Goal: Transaction & Acquisition: Purchase product/service

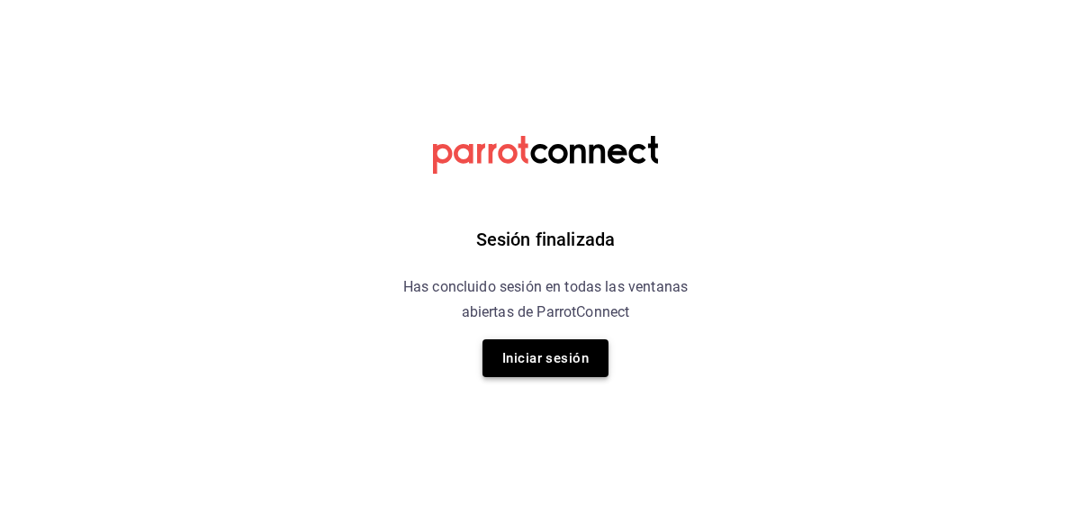
click at [590, 364] on button "Iniciar sesión" at bounding box center [545, 358] width 126 height 38
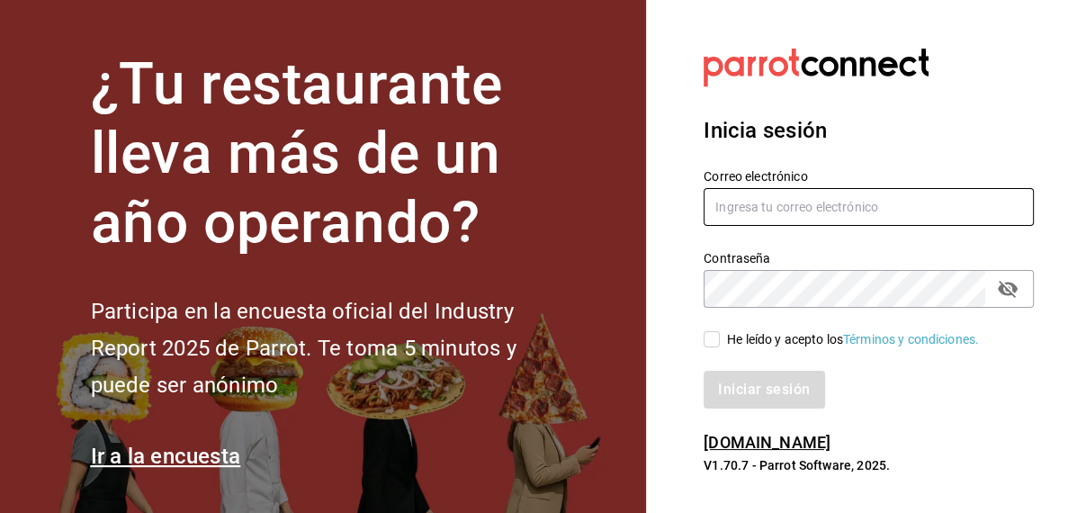
type input "inventarios@papizzas.com.mx"
click at [723, 337] on span "He leído y acepto los Términos y condiciones." at bounding box center [849, 339] width 259 height 19
click at [720, 337] on input "He leído y acepto los Términos y condiciones." at bounding box center [712, 339] width 16 height 16
checkbox input "true"
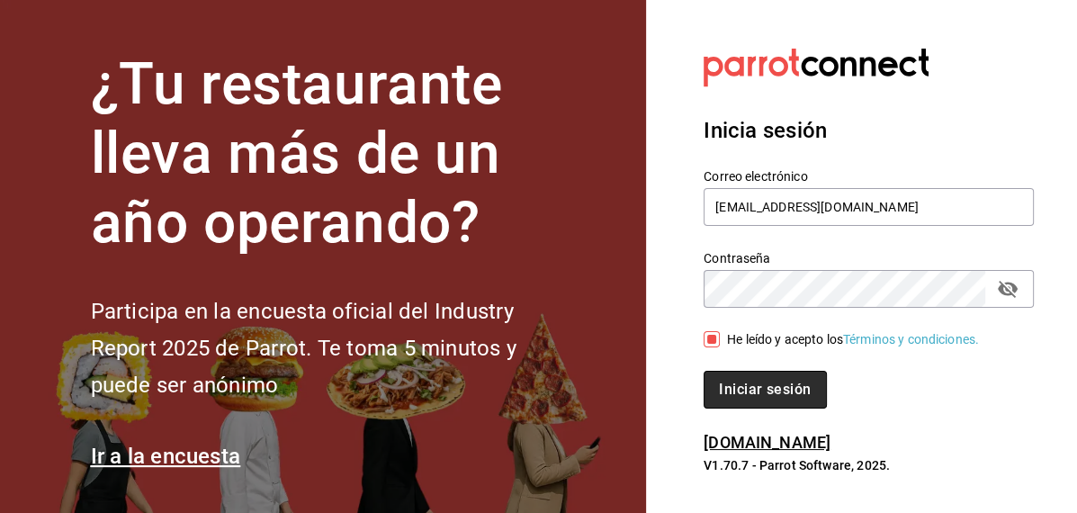
click at [728, 373] on button "Iniciar sesión" at bounding box center [765, 390] width 122 height 38
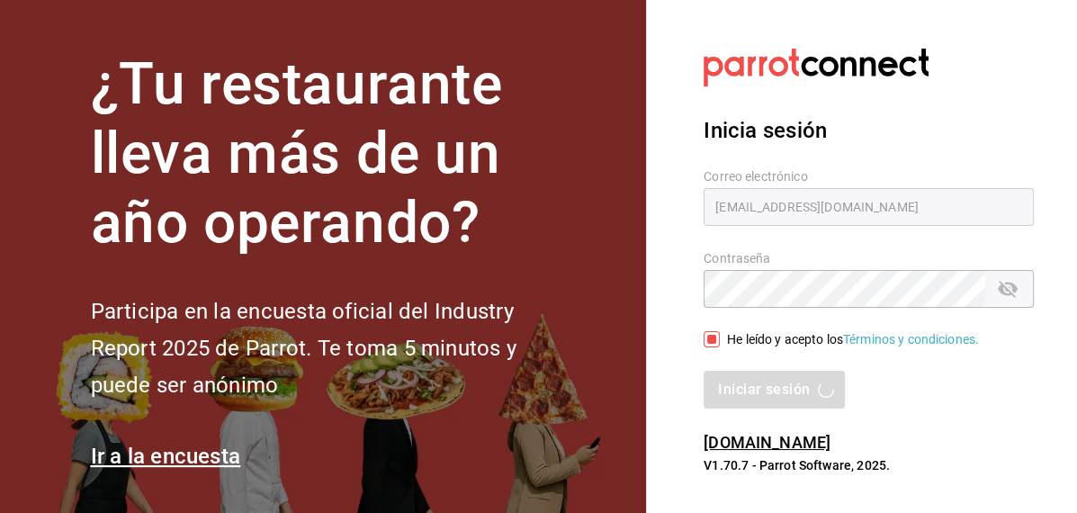
drag, startPoint x: 728, startPoint y: 373, endPoint x: 561, endPoint y: -67, distance: 470.0
click at [561, 0] on html "¿Tu restaurante lleva más de un año operando? Participa en la encuesta oficial …" at bounding box center [538, 256] width 1077 height 513
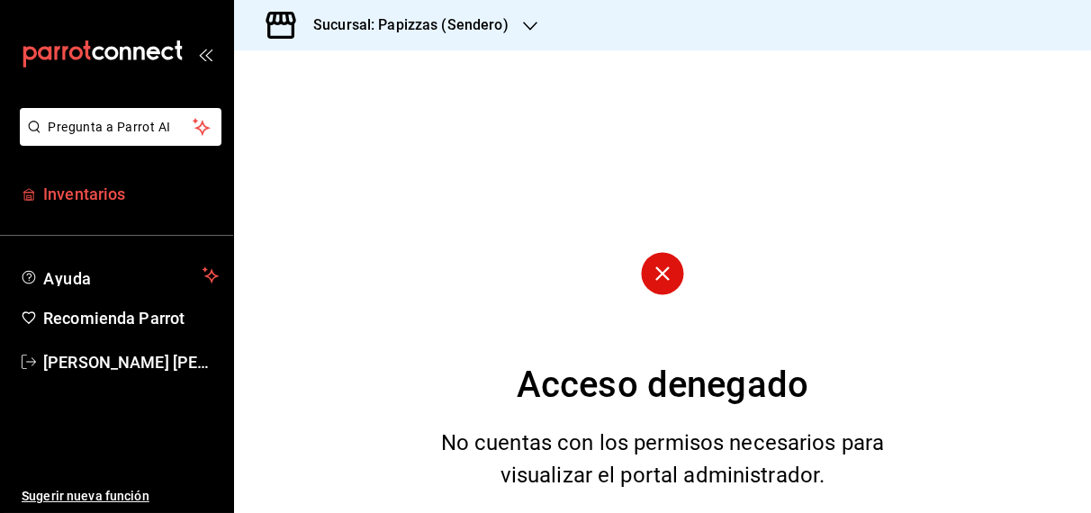
click at [94, 193] on span "Inventarios" at bounding box center [130, 194] width 175 height 24
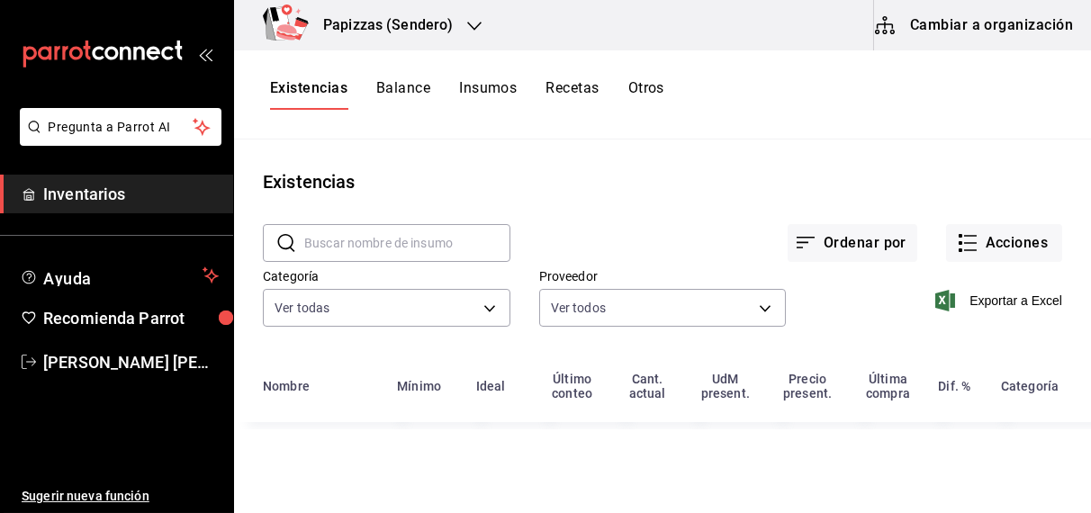
click at [663, 86] on button "Otros" at bounding box center [646, 94] width 36 height 31
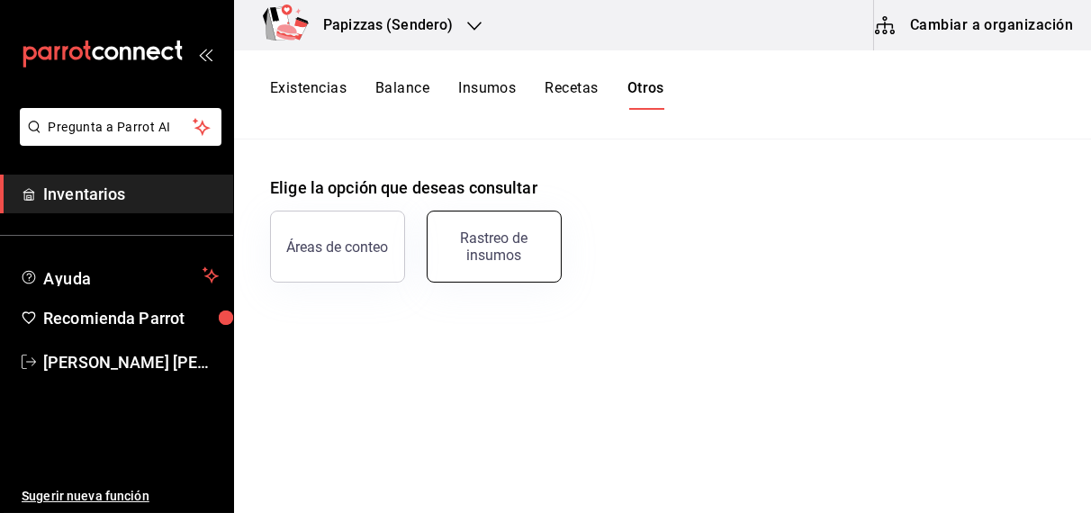
click at [506, 243] on div "Rastreo de insumos" at bounding box center [494, 246] width 112 height 34
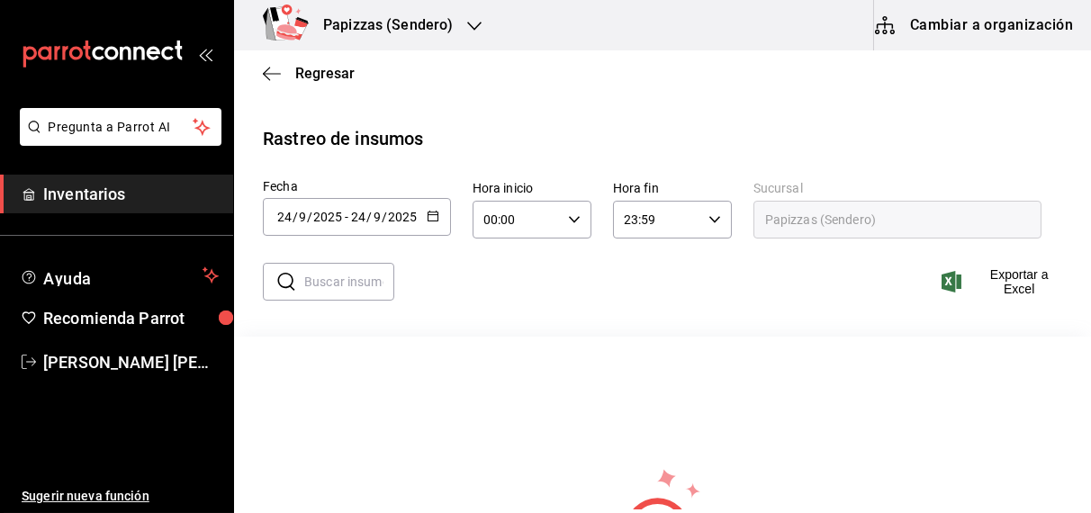
click at [431, 215] on icon "button" at bounding box center [433, 216] width 13 height 13
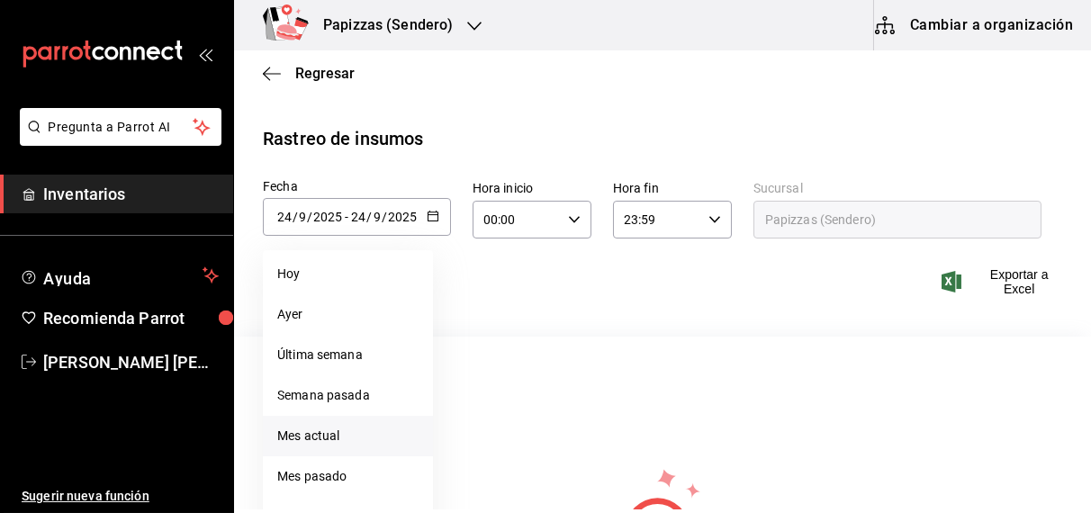
click at [328, 436] on li "Mes actual" at bounding box center [348, 436] width 170 height 40
type input "[DATE]"
type input "1"
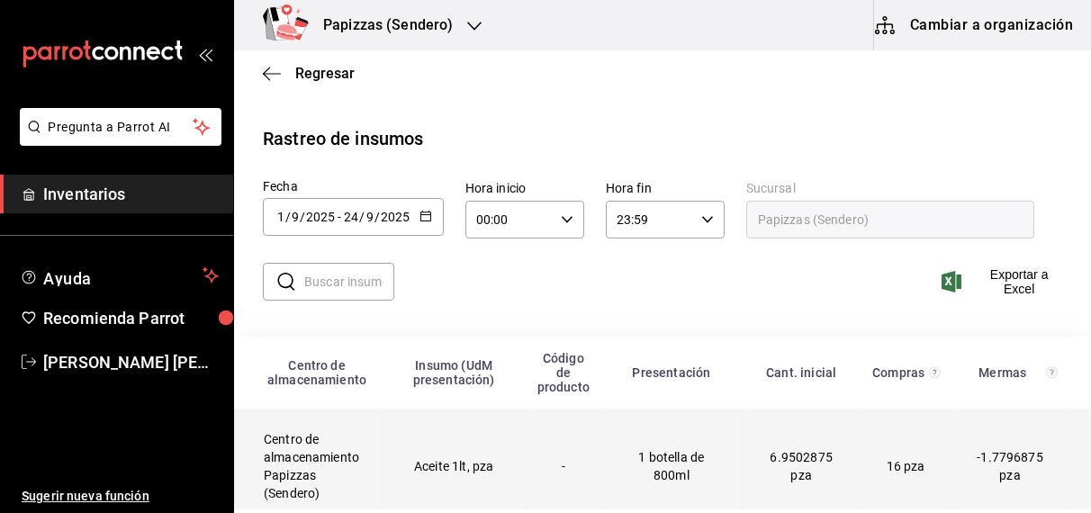
click at [422, 471] on td "Aceite 1lt, pza" at bounding box center [454, 467] width 145 height 116
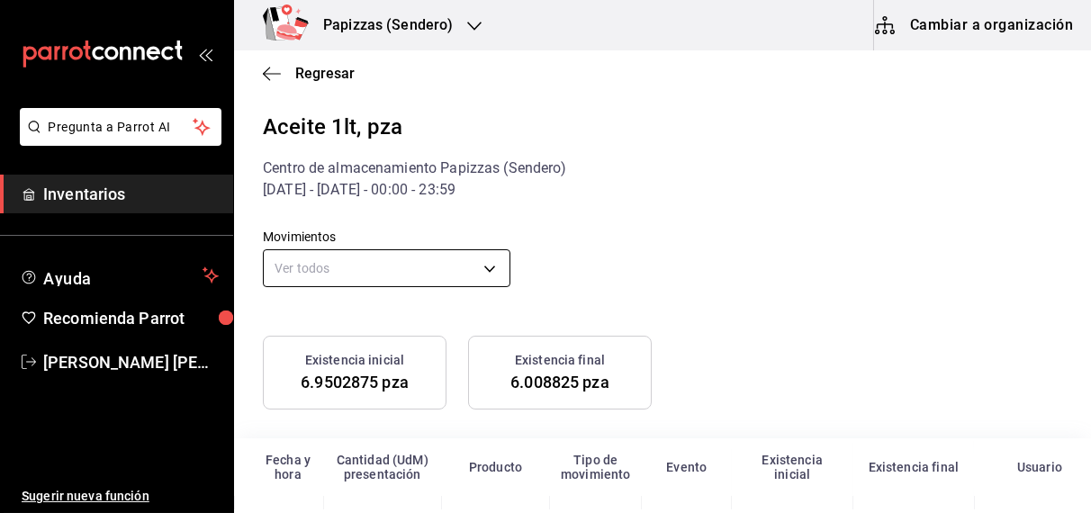
click at [337, 268] on body "Pregunta a Parrot AI Inventarios Ayuda Recomienda Parrot OBDULIA JANNETH CASTRO…" at bounding box center [545, 254] width 1091 height 509
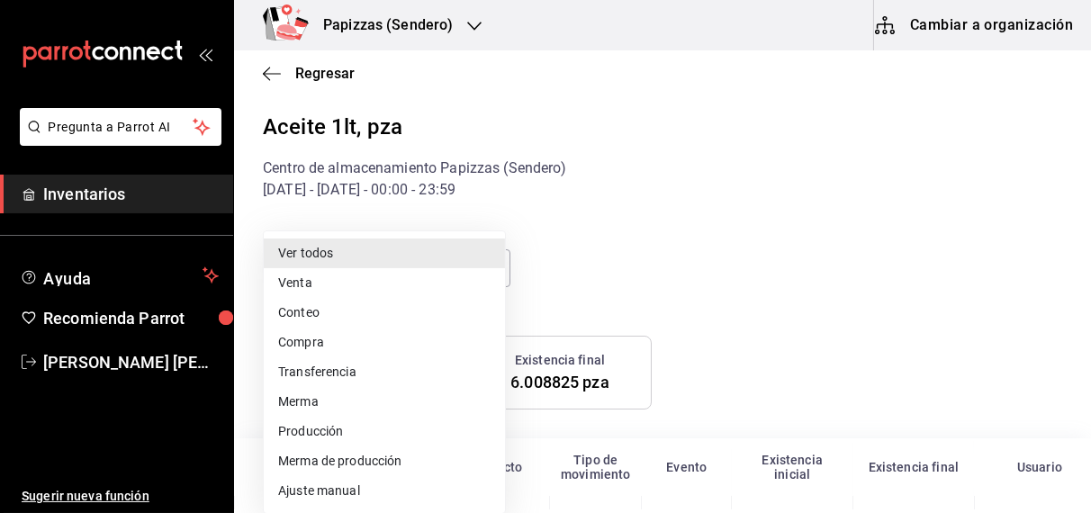
click at [319, 492] on li "Ajuste manual" at bounding box center [384, 491] width 241 height 30
type input "MANUAL_ADJUSTMENT"
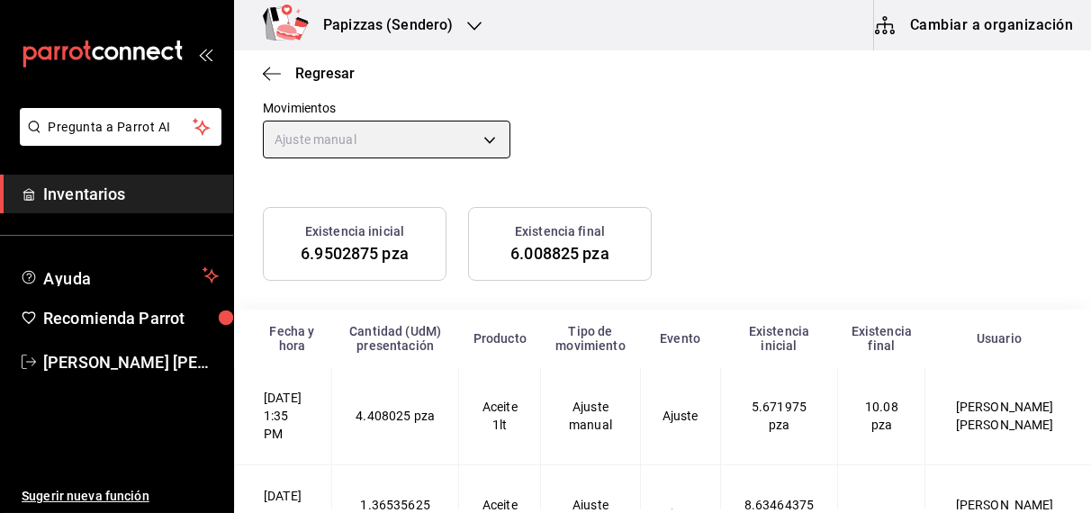
scroll to position [225, 0]
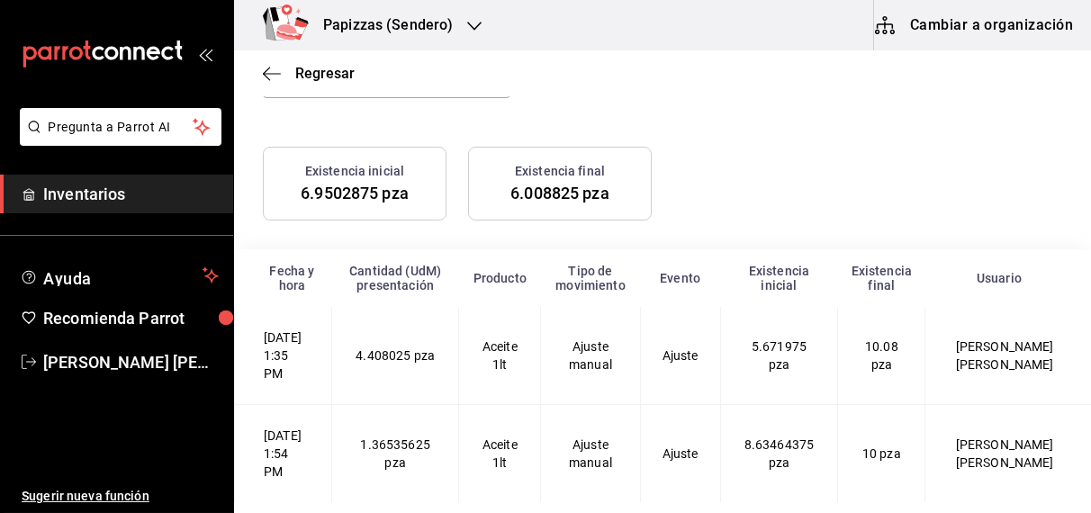
click at [463, 27] on div "Papizzas (Sendero)" at bounding box center [368, 25] width 240 height 50
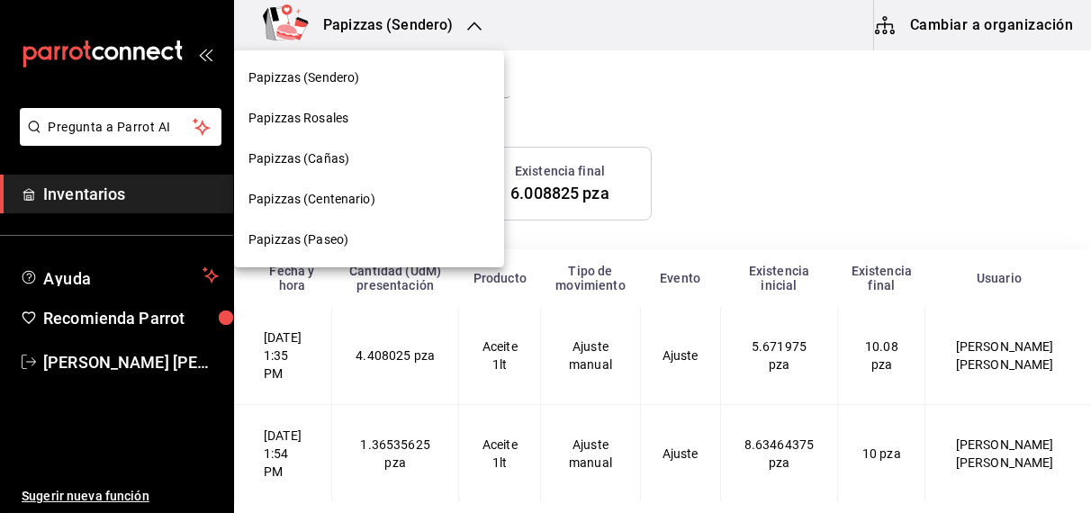
click at [301, 162] on span "Papizzas (Cañas)" at bounding box center [298, 158] width 101 height 19
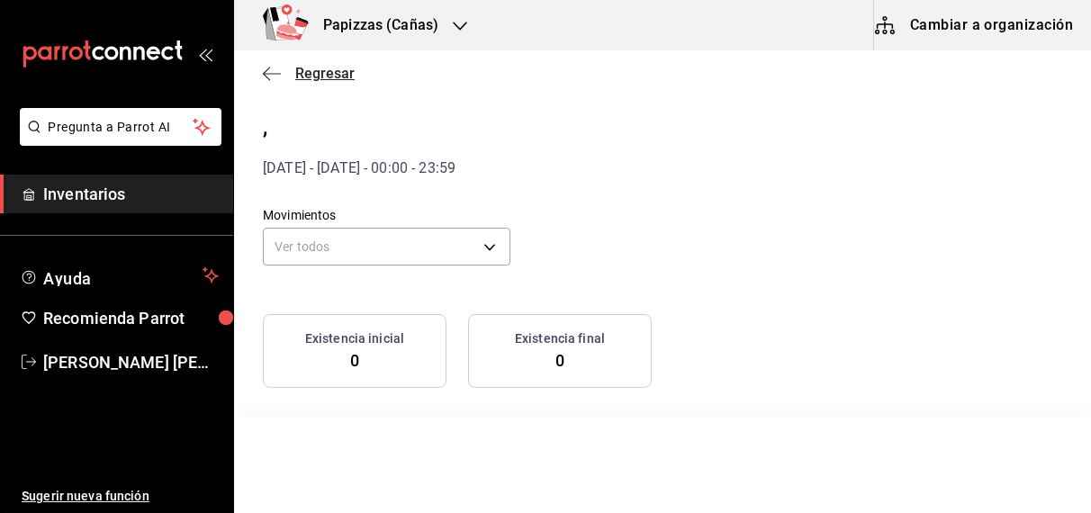
click at [328, 78] on span "Regresar" at bounding box center [324, 73] width 59 height 17
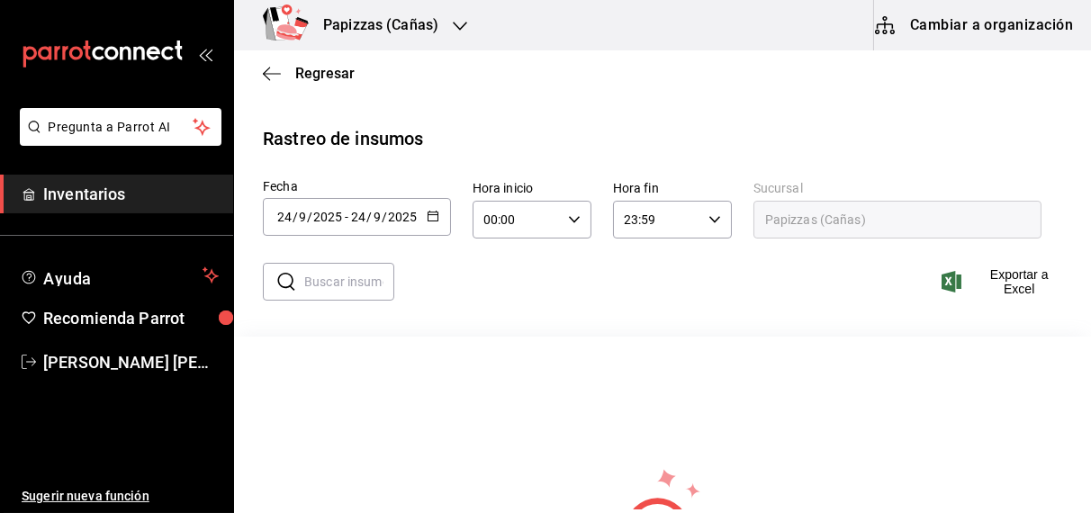
click at [436, 211] on \(Stroke\) "button" at bounding box center [436, 211] width 1 height 1
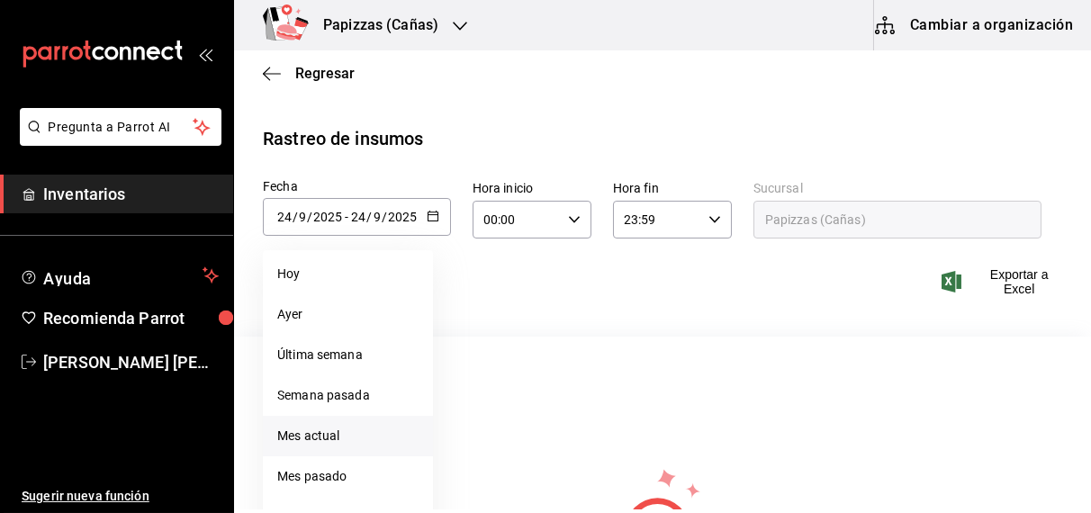
click at [326, 434] on li "Mes actual" at bounding box center [348, 436] width 170 height 40
type input "[DATE]"
type input "1"
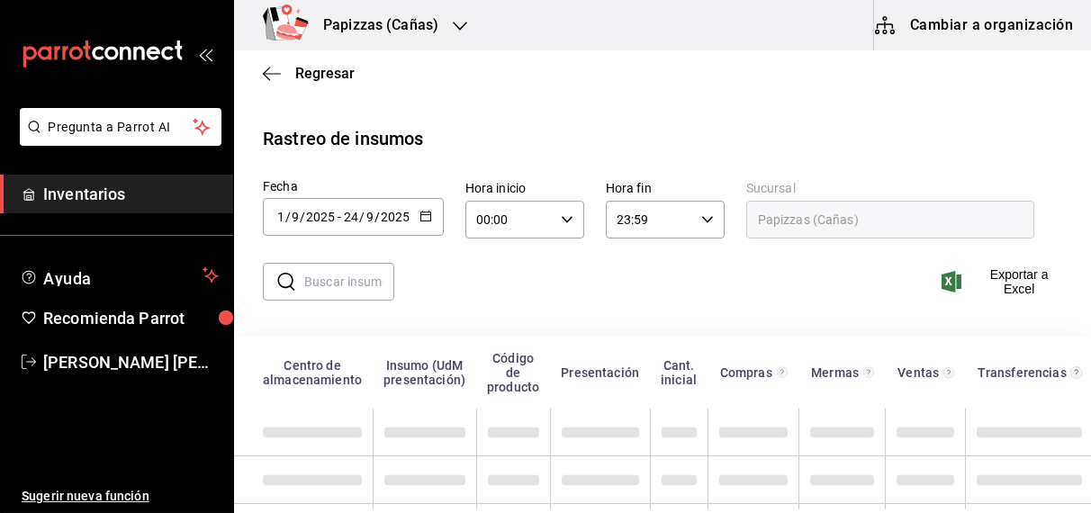
click at [326, 434] on span at bounding box center [312, 432] width 99 height 11
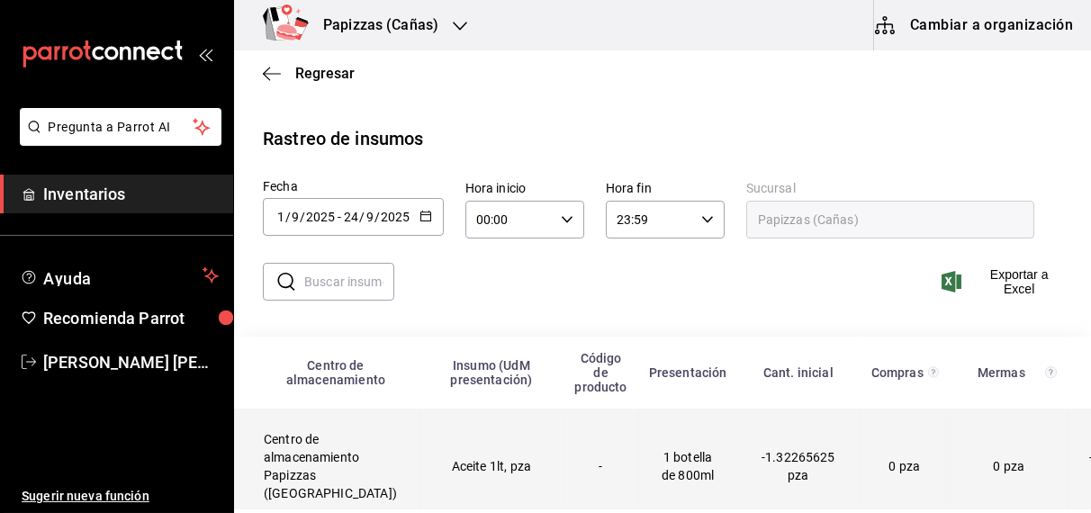
click at [418, 466] on td "Aceite 1lt, pza" at bounding box center [490, 467] width 145 height 116
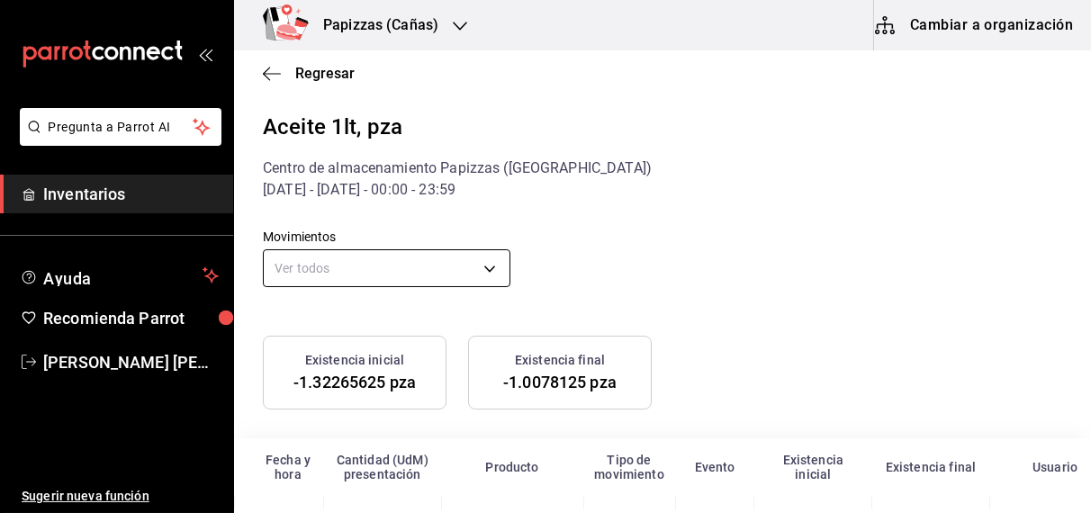
click at [444, 257] on body "Pregunta a Parrot AI Inventarios Ayuda Recomienda Parrot OBDULIA JANNETH CASTRO…" at bounding box center [545, 254] width 1091 height 509
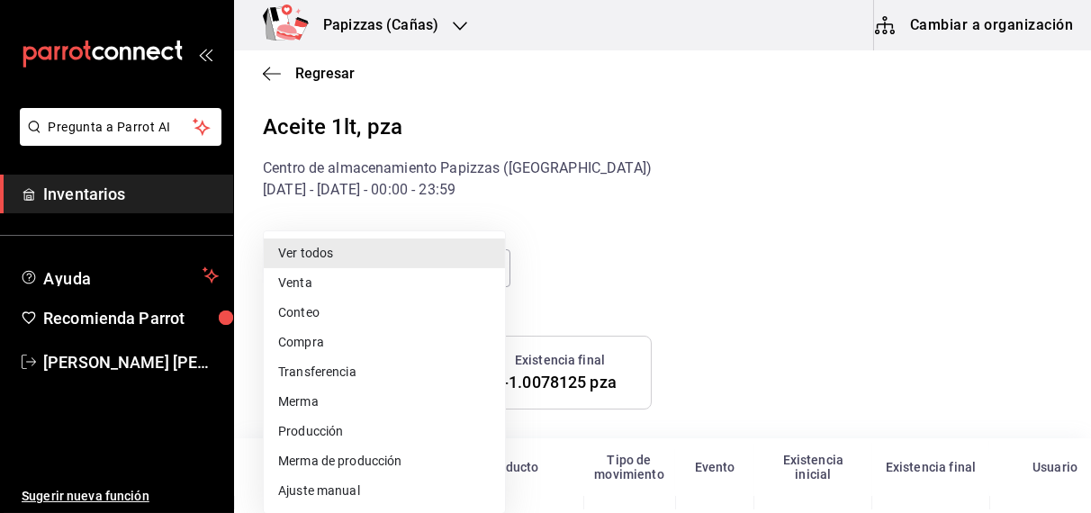
click at [346, 486] on li "Ajuste manual" at bounding box center [384, 491] width 241 height 30
type input "MANUAL_ADJUSTMENT"
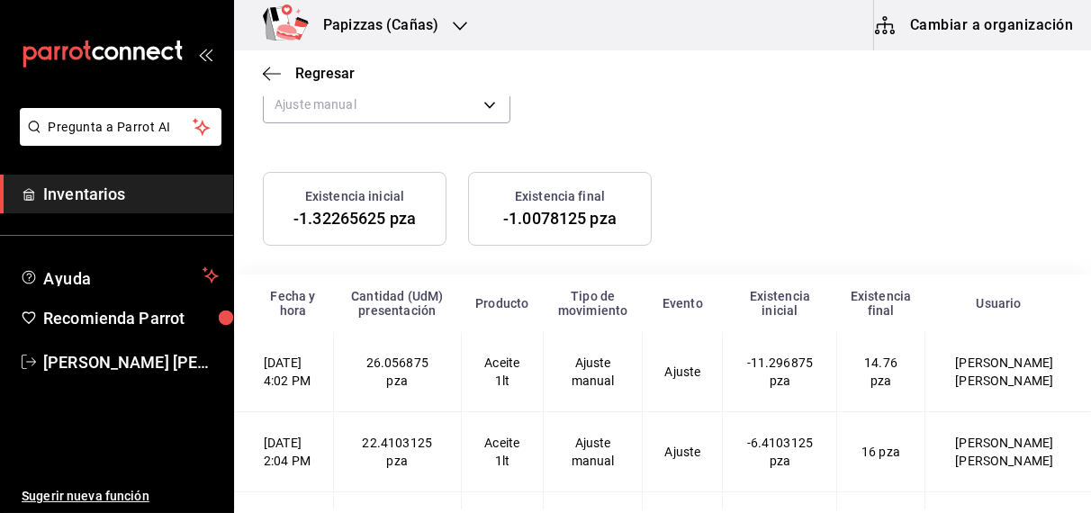
scroll to position [4, 0]
click at [575, 72] on div "Regresar" at bounding box center [662, 73] width 857 height 46
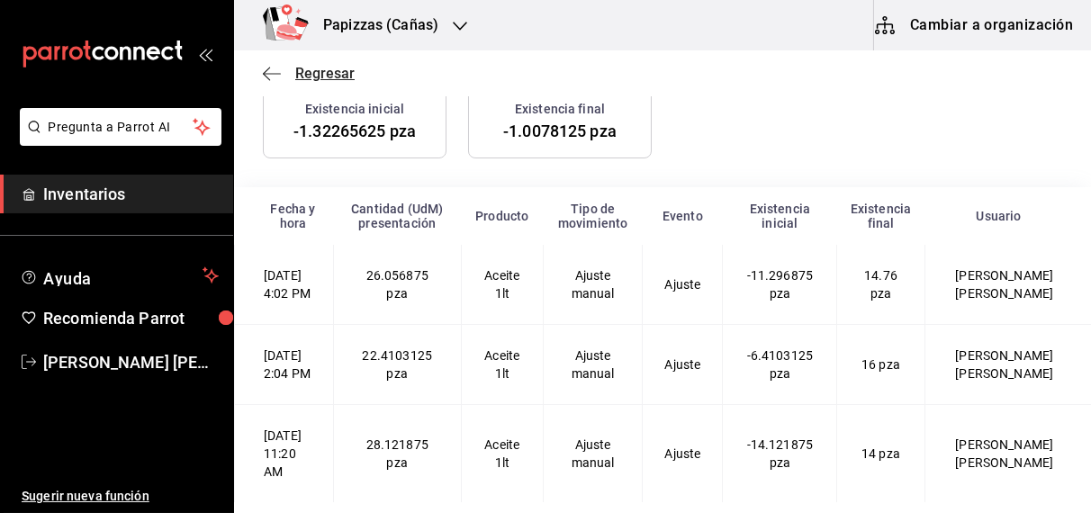
click at [308, 76] on span "Regresar" at bounding box center [324, 73] width 59 height 17
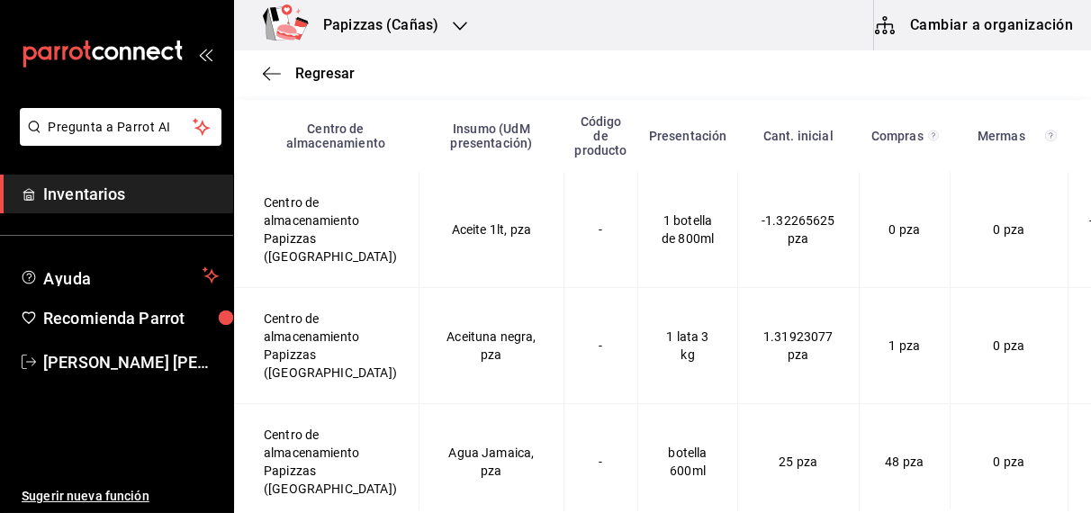
scroll to position [237, 0]
click at [456, 22] on icon "button" at bounding box center [460, 26] width 14 height 14
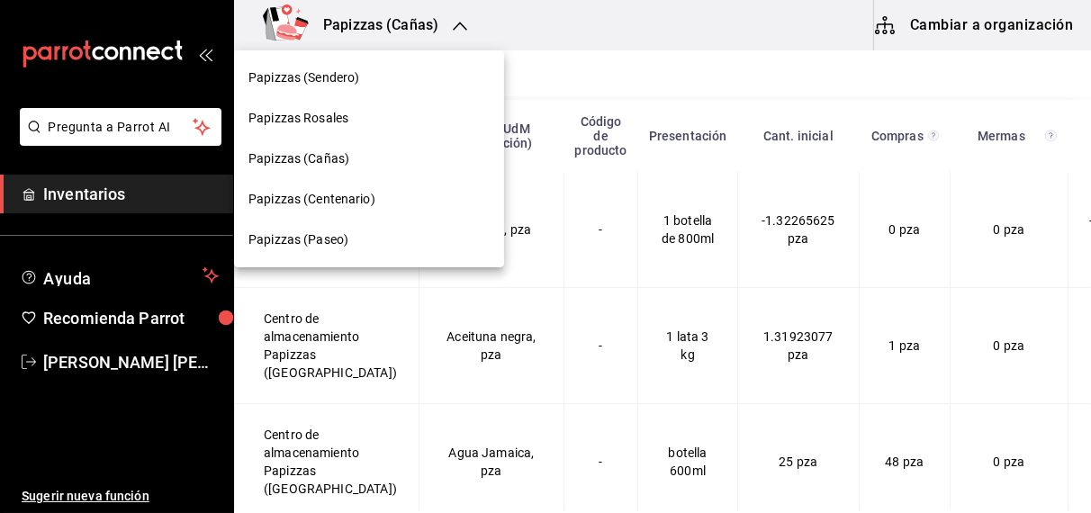
click at [351, 203] on span "Papizzas (Centenario)" at bounding box center [311, 199] width 127 height 19
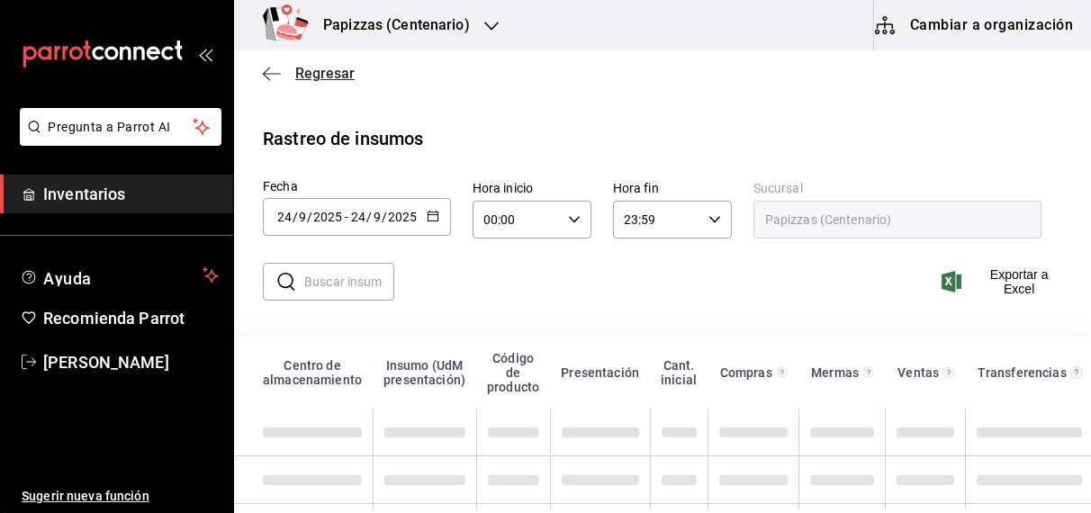
click at [337, 71] on span "Regresar" at bounding box center [324, 73] width 59 height 17
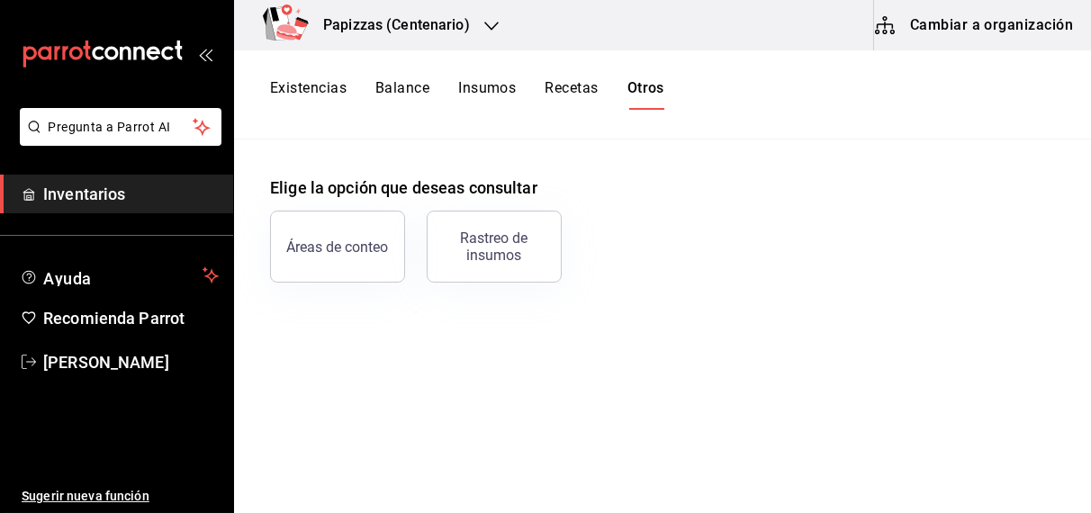
click at [319, 88] on button "Existencias" at bounding box center [308, 94] width 76 height 31
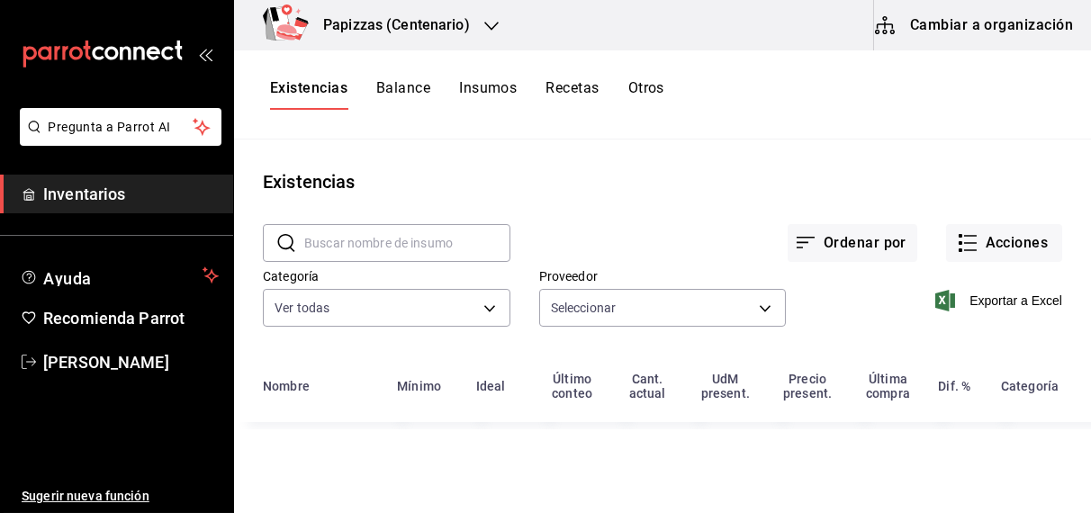
type input "59259b25-7b15-4529-a17f-fa8ef7e7484a,fd93c39f-859b-4130-830c-b038fbd442a0,27d4a…"
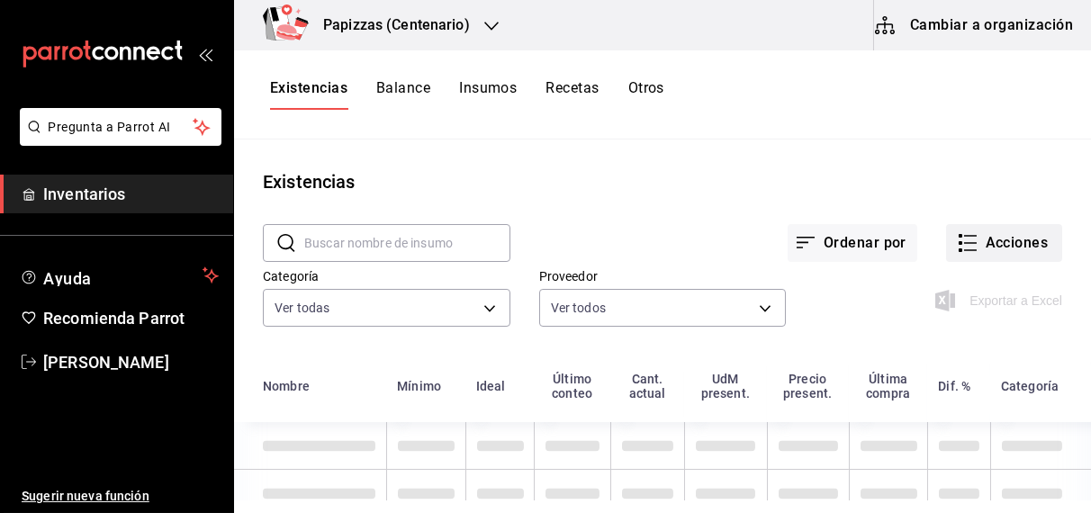
click at [1020, 244] on button "Acciones" at bounding box center [1004, 243] width 116 height 38
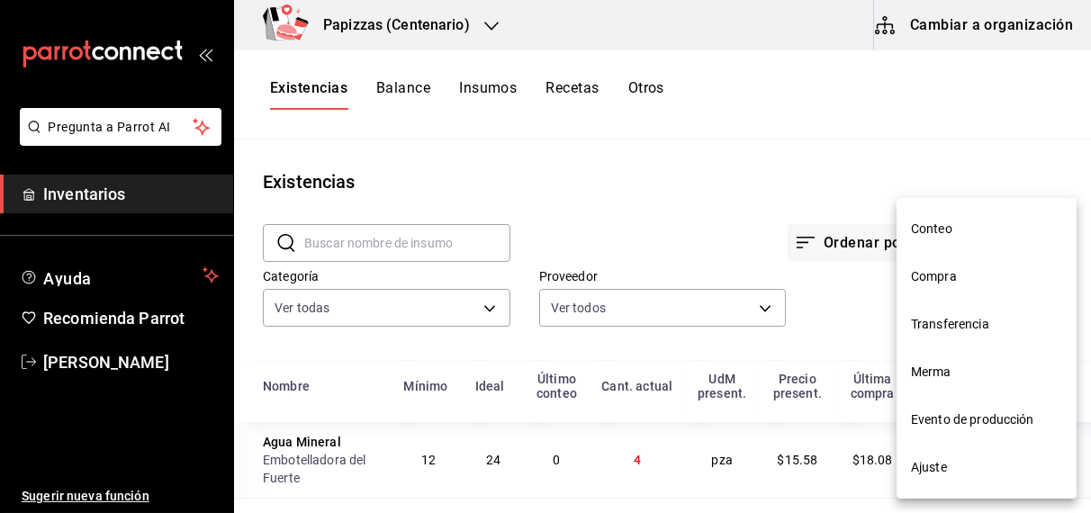
click at [940, 278] on span "Compra" at bounding box center [986, 276] width 151 height 19
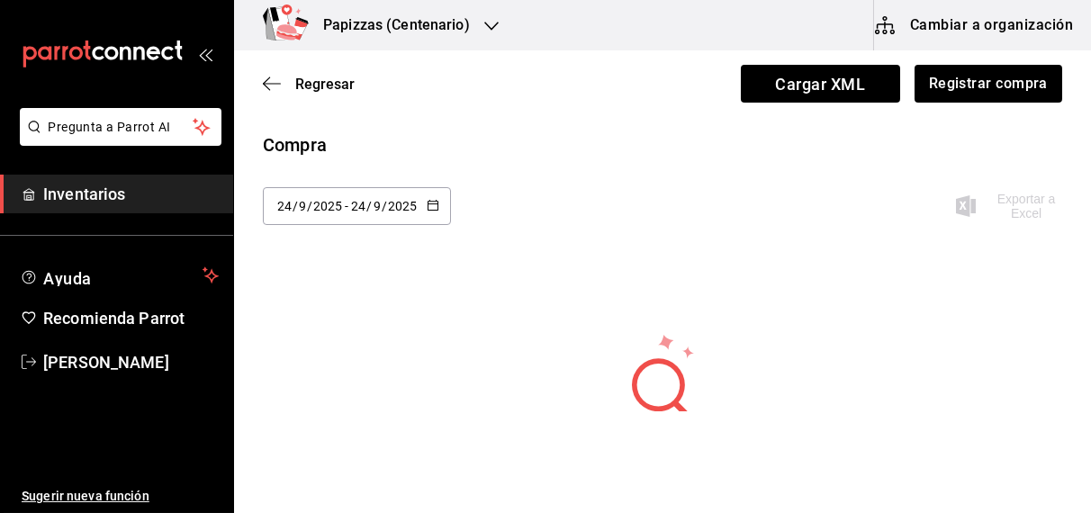
click at [427, 204] on \(Stroke\) "button" at bounding box center [432, 206] width 11 height 10
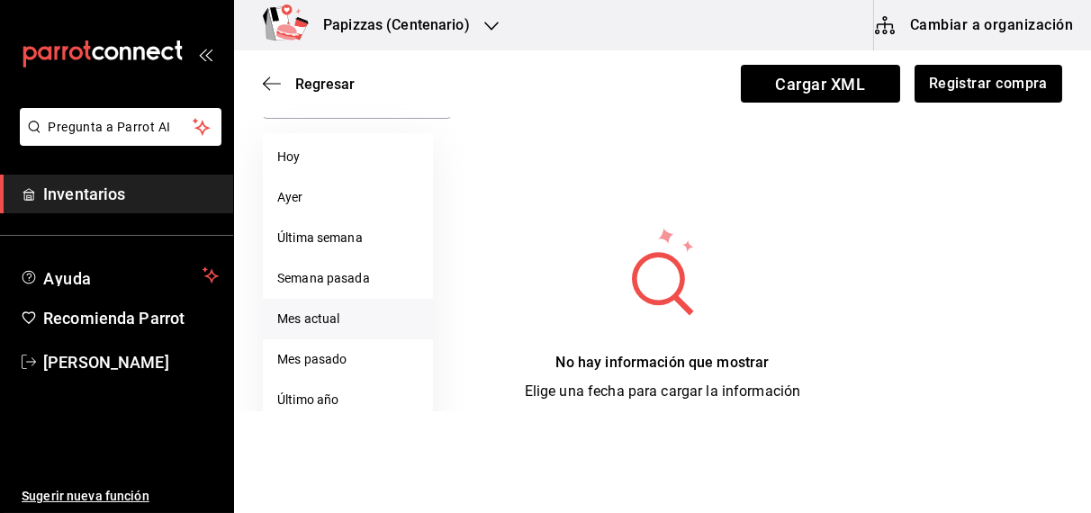
click at [323, 327] on li "Mes actual" at bounding box center [348, 319] width 170 height 40
type input "2025-09-01"
type input "1"
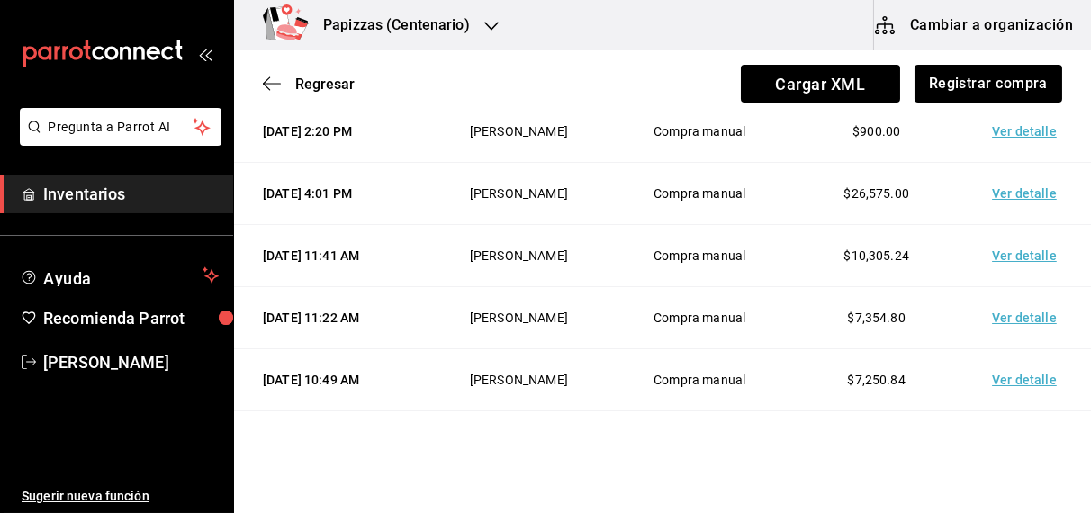
scroll to position [363, 0]
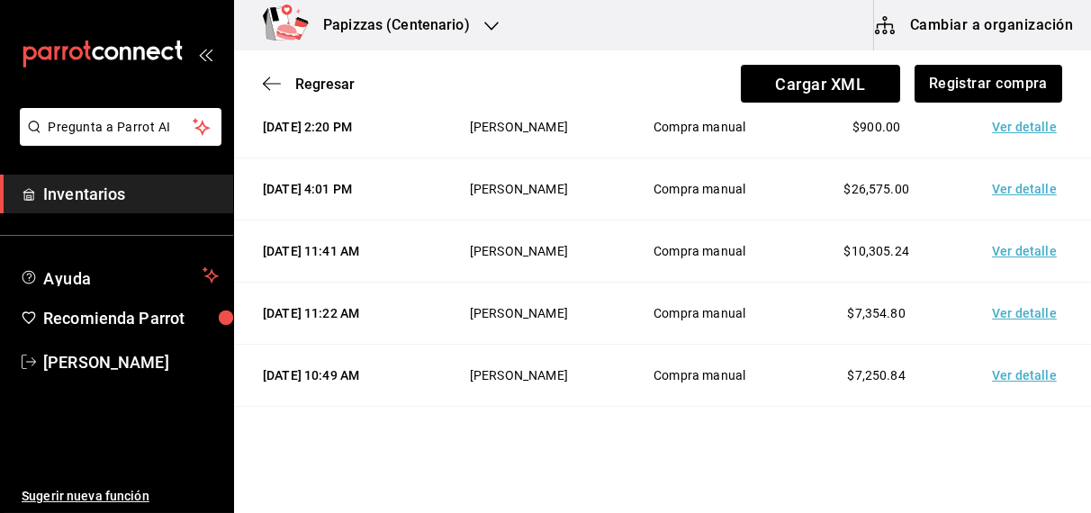
click at [1013, 283] on td "Ver detalle" at bounding box center [1028, 251] width 126 height 62
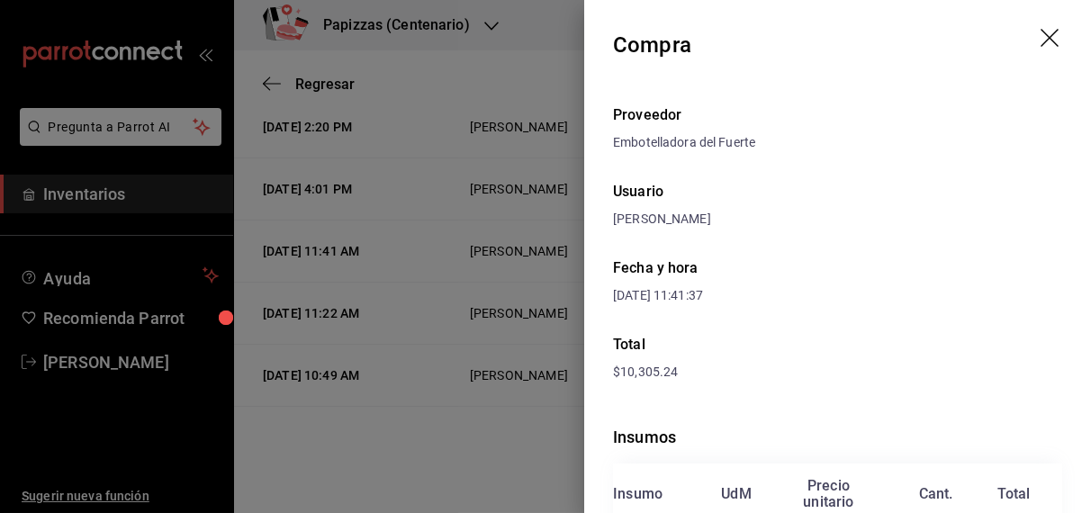
click at [1042, 29] on icon "drag" at bounding box center [1051, 40] width 22 height 22
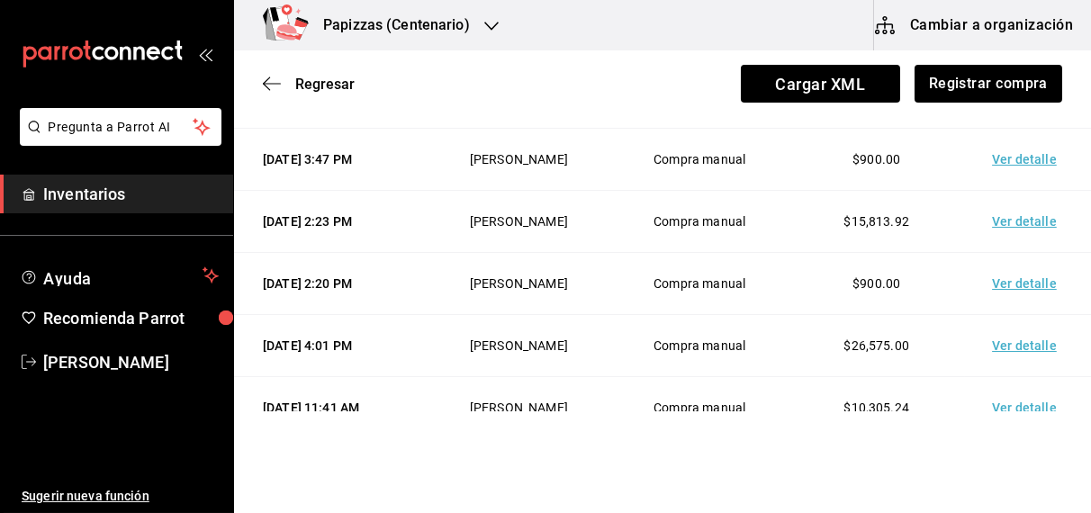
scroll to position [0, 0]
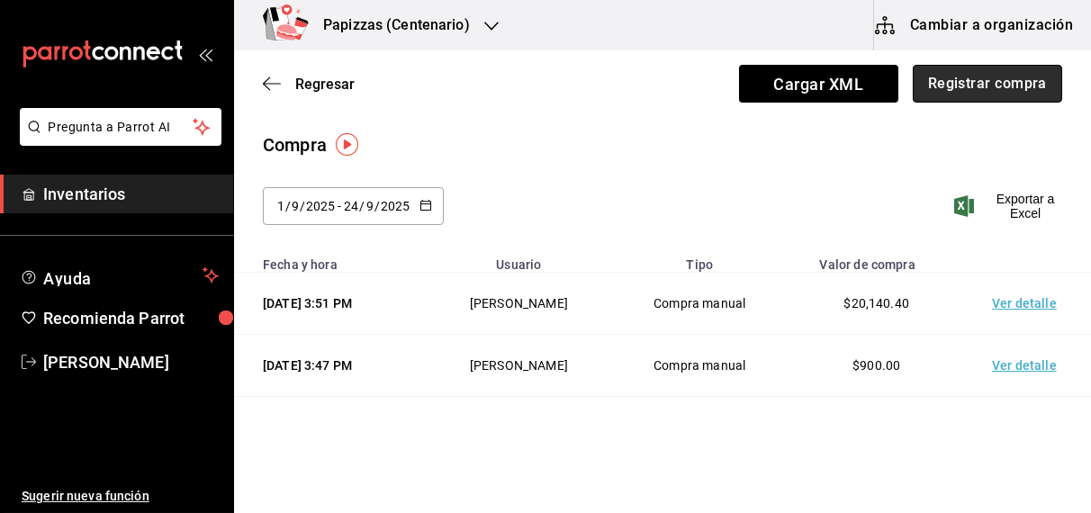
click at [998, 80] on button "Registrar compra" at bounding box center [986, 84] width 149 height 38
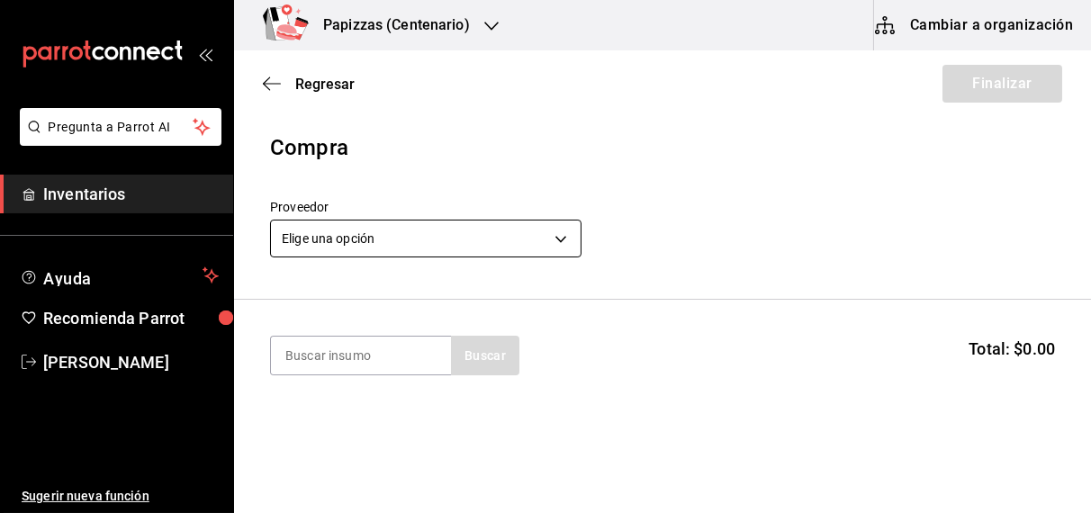
click at [435, 247] on body "Pregunta a Parrot AI Inventarios Ayuda Recomienda Parrot OBDULIA JANNETH CASTRO…" at bounding box center [545, 205] width 1091 height 411
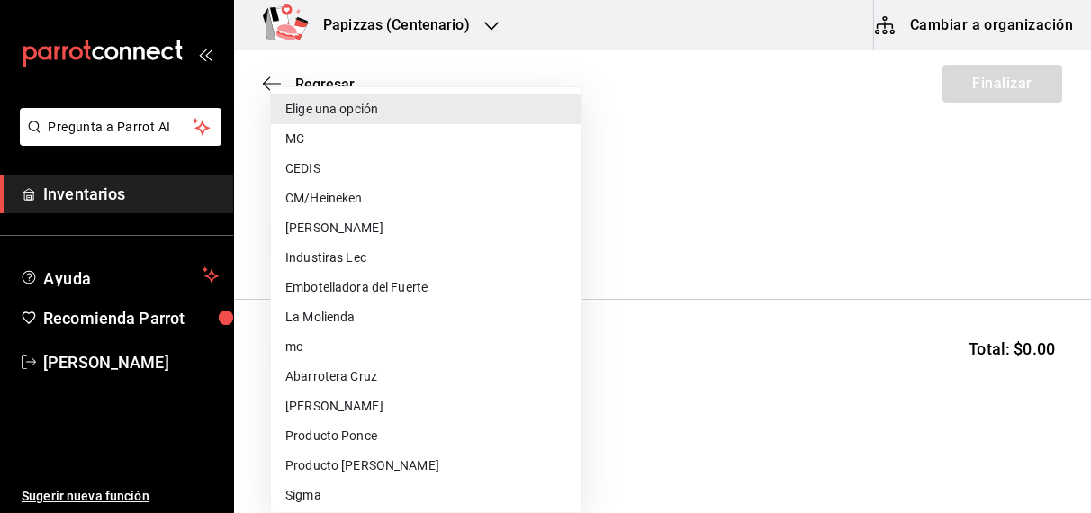
click at [427, 289] on li "Embotelladora del Fuerte" at bounding box center [426, 288] width 310 height 30
type input "2a449e60-1878-40e8-ba60-5a9907f89e6b"
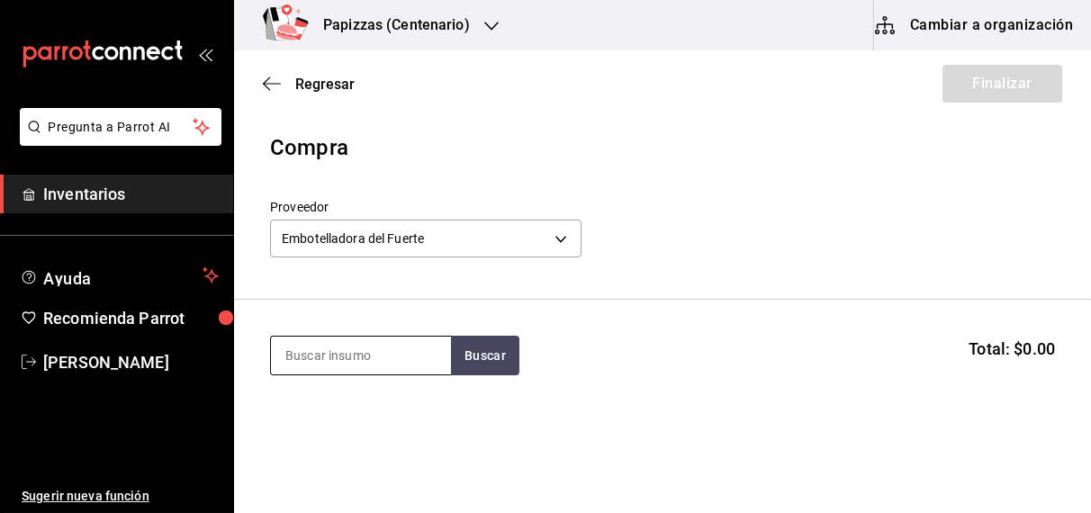
click at [380, 369] on input at bounding box center [361, 356] width 180 height 38
type input "indio"
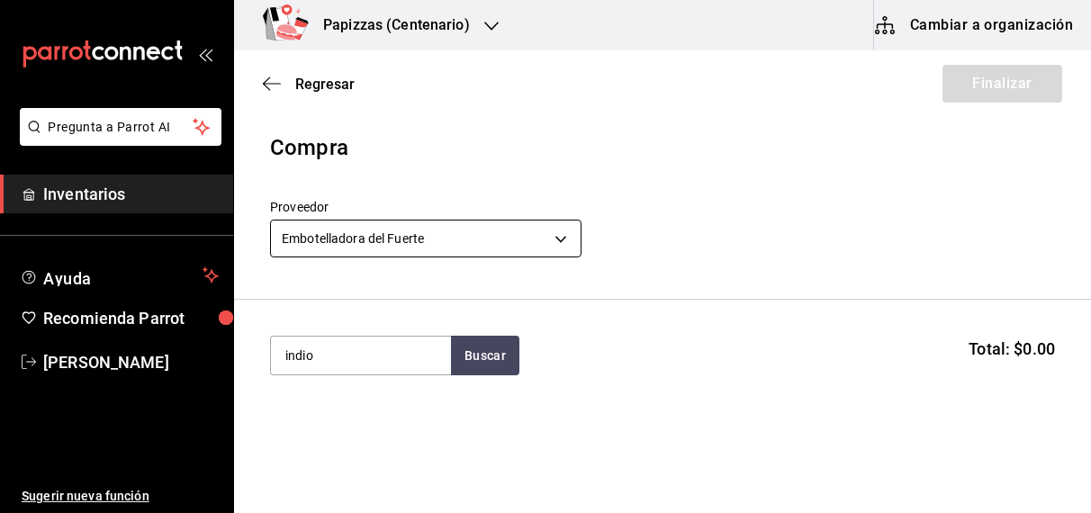
click at [562, 226] on body "Pregunta a Parrot AI Inventarios Ayuda Recomienda Parrot OBDULIA JANNETH CASTRO…" at bounding box center [545, 205] width 1091 height 411
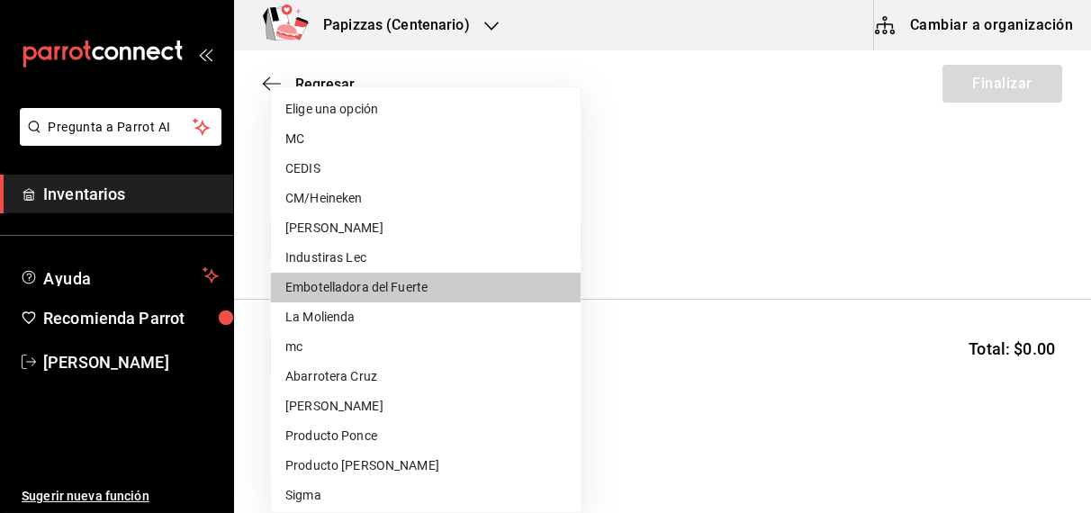
click at [355, 199] on li "CM/Heineken" at bounding box center [426, 199] width 310 height 30
type input "27d4a81a-9215-4055-9665-65cced6c23b6"
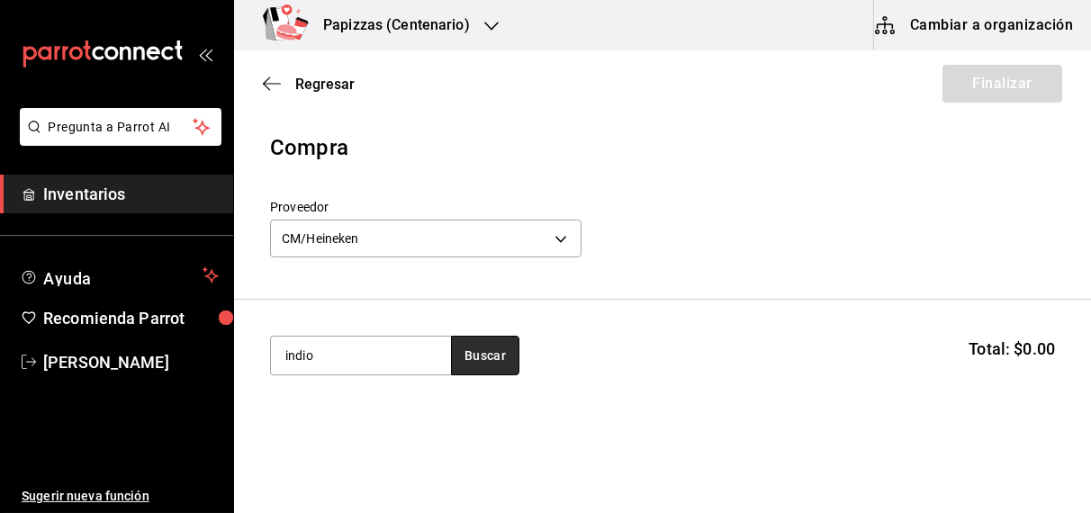
click at [502, 344] on button "Buscar" at bounding box center [485, 356] width 68 height 40
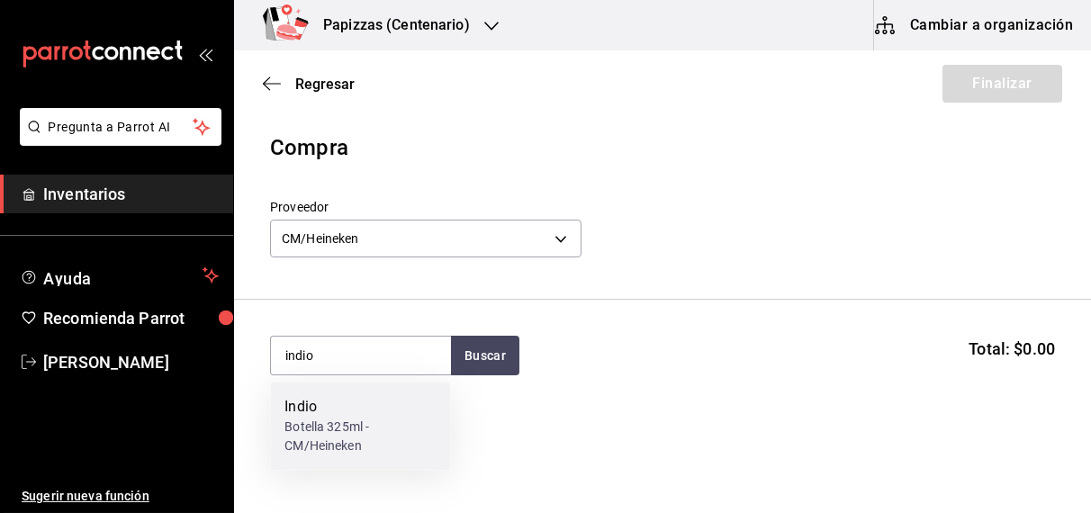
click at [335, 439] on div "Botella 325ml - CM/Heineken" at bounding box center [359, 437] width 151 height 38
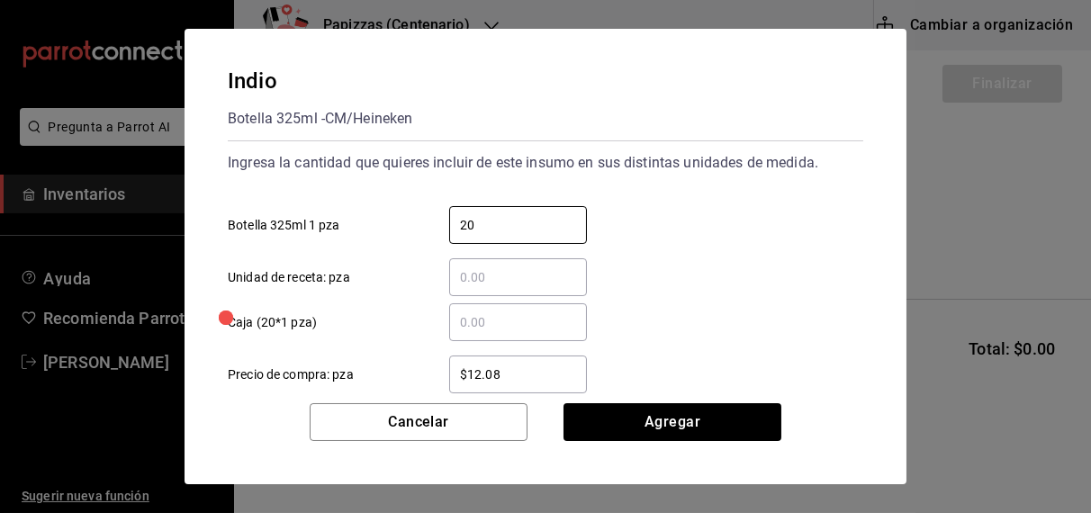
type input "20"
type input "$16.70"
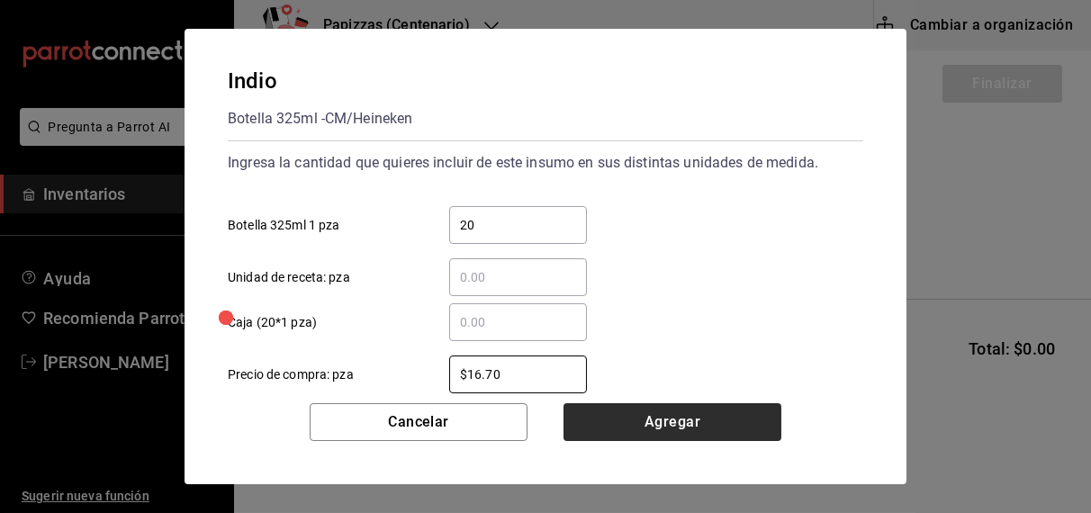
click at [670, 428] on button "Agregar" at bounding box center [672, 422] width 218 height 38
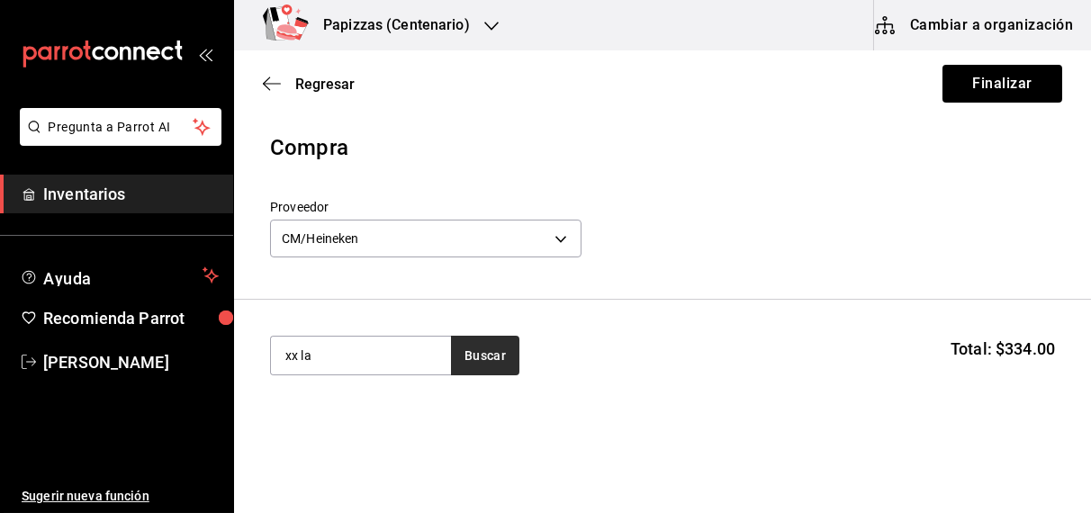
type input "xx la"
click at [491, 369] on button "Buscar" at bounding box center [485, 356] width 68 height 40
click at [319, 426] on div "Botella 355ml - CM/Heineken" at bounding box center [359, 437] width 151 height 38
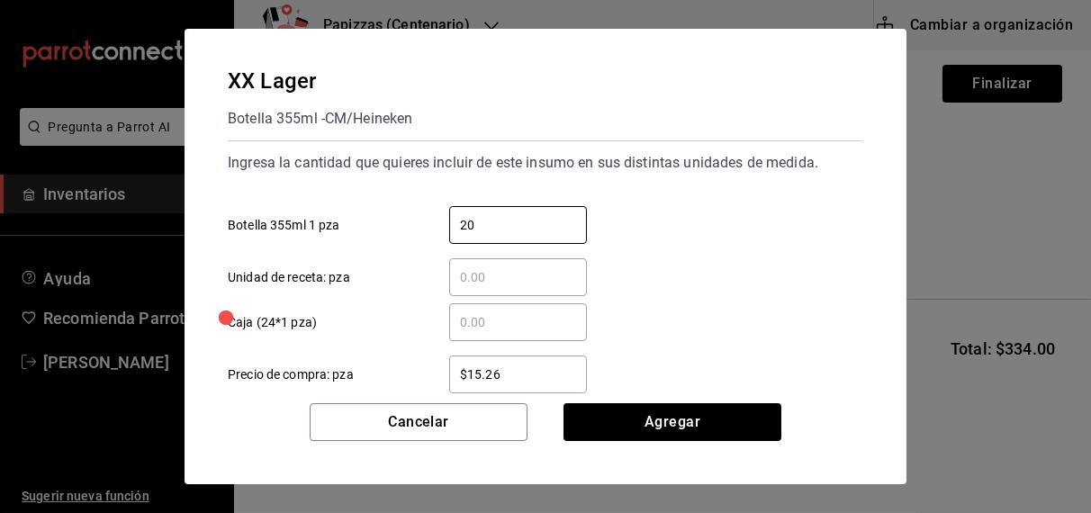
type input "20"
type input "$21.08"
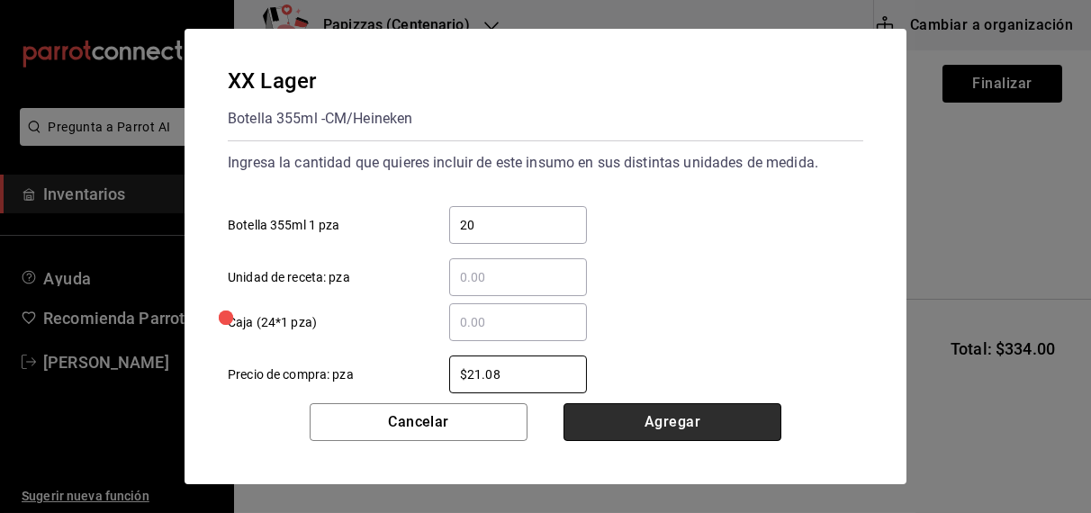
click at [668, 433] on button "Agregar" at bounding box center [672, 422] width 218 height 38
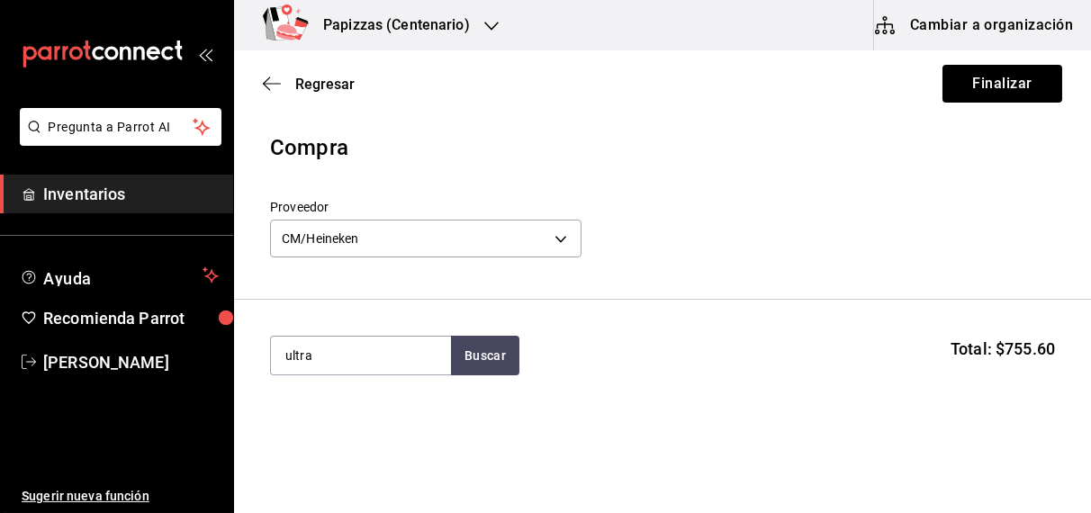
type input "ultra"
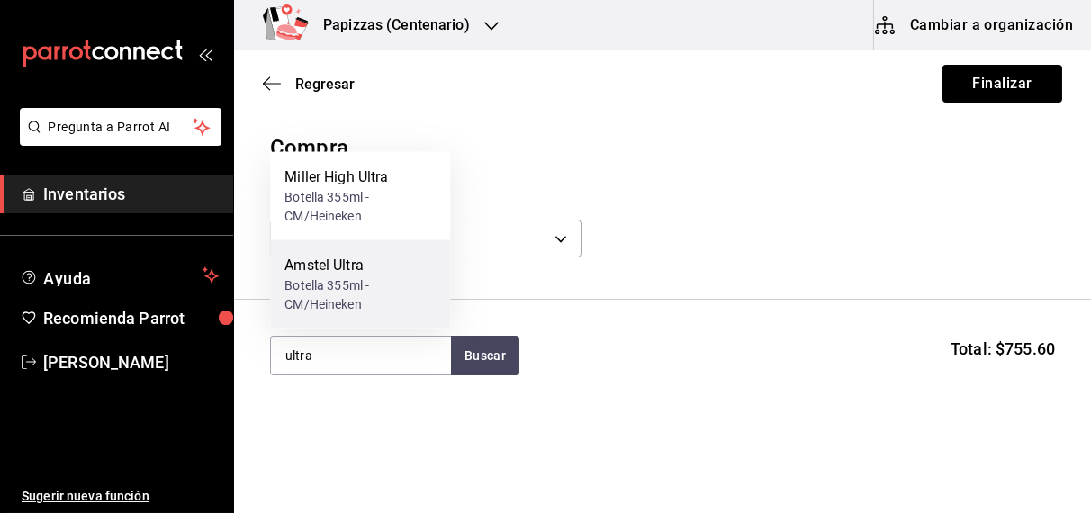
click at [361, 283] on div "Botella 355ml - CM/Heineken" at bounding box center [359, 295] width 151 height 38
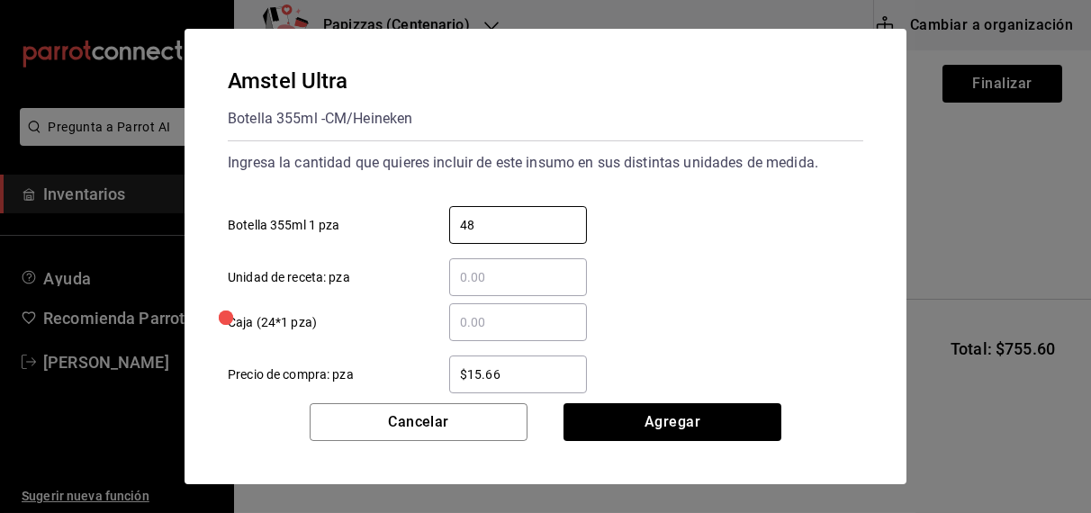
type input "48"
type input "$22.04"
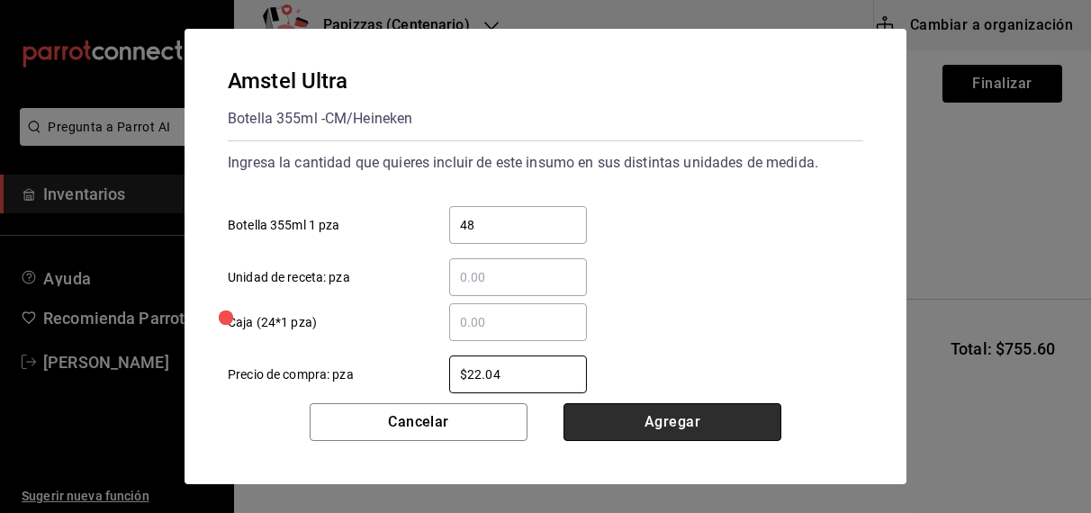
click at [691, 419] on button "Agregar" at bounding box center [672, 422] width 218 height 38
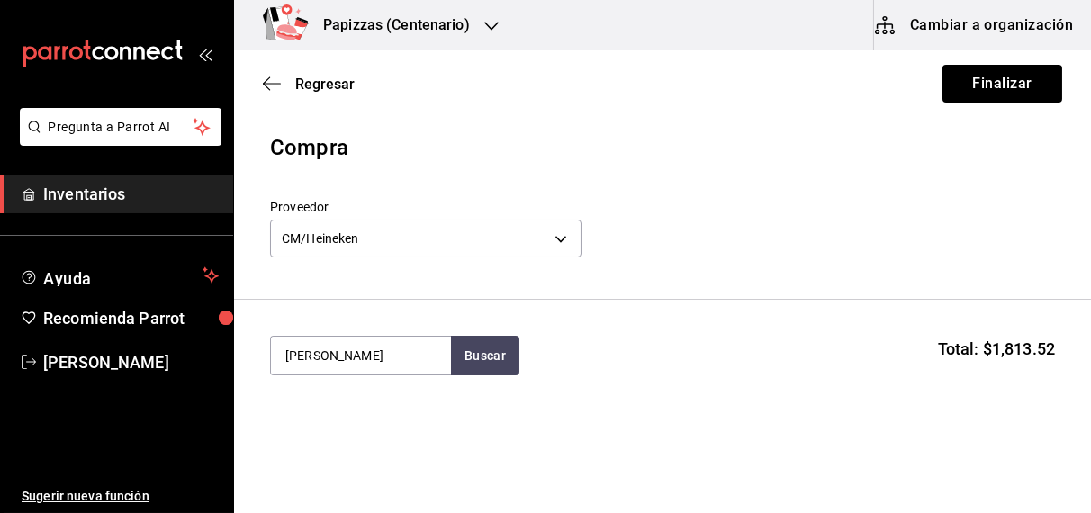
type input "miller"
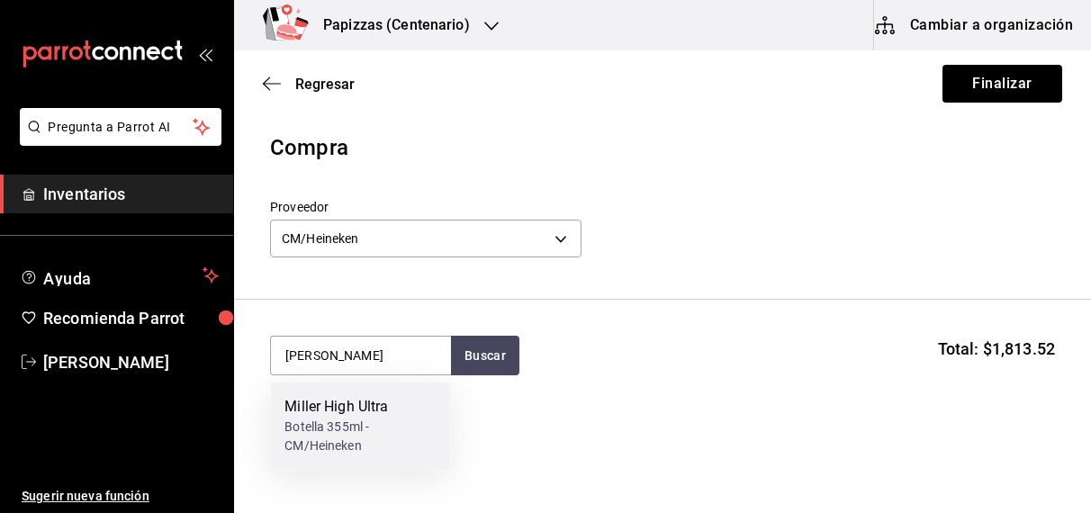
click at [333, 426] on div "Botella 355ml - CM/Heineken" at bounding box center [359, 437] width 151 height 38
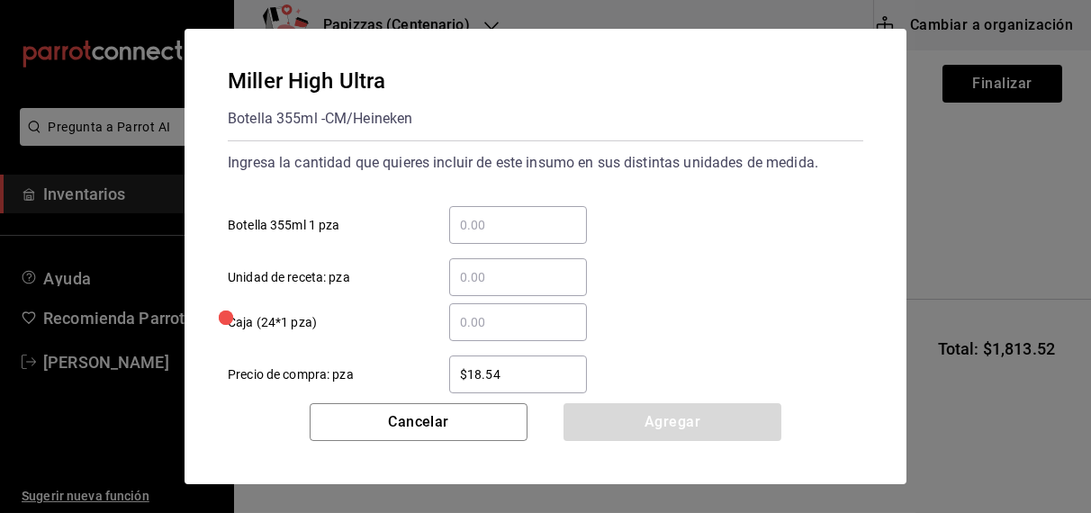
click at [524, 225] on input "​ Botella 355ml 1 pza" at bounding box center [518, 225] width 138 height 22
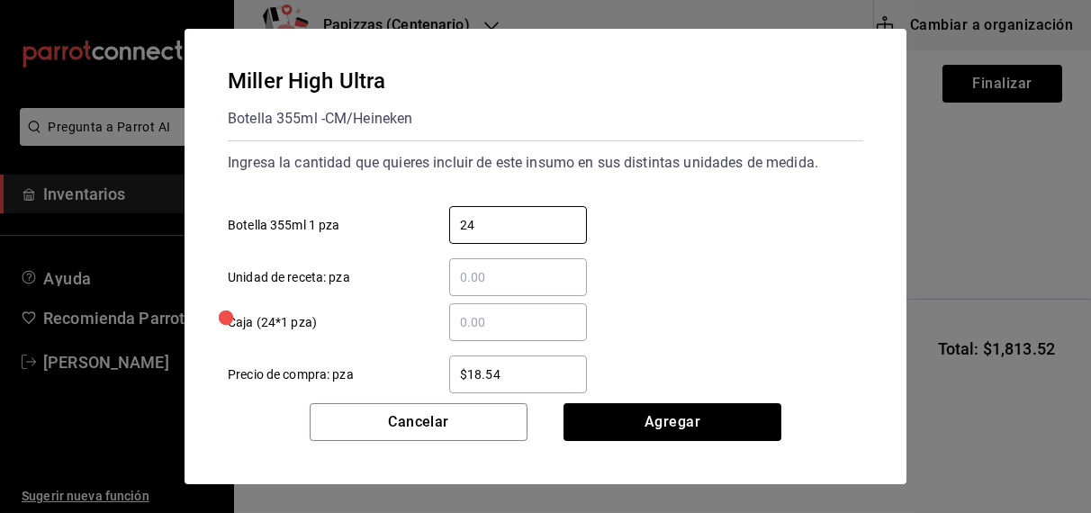
type input "24"
type input "$24.45"
click button "Agregar" at bounding box center [672, 422] width 218 height 38
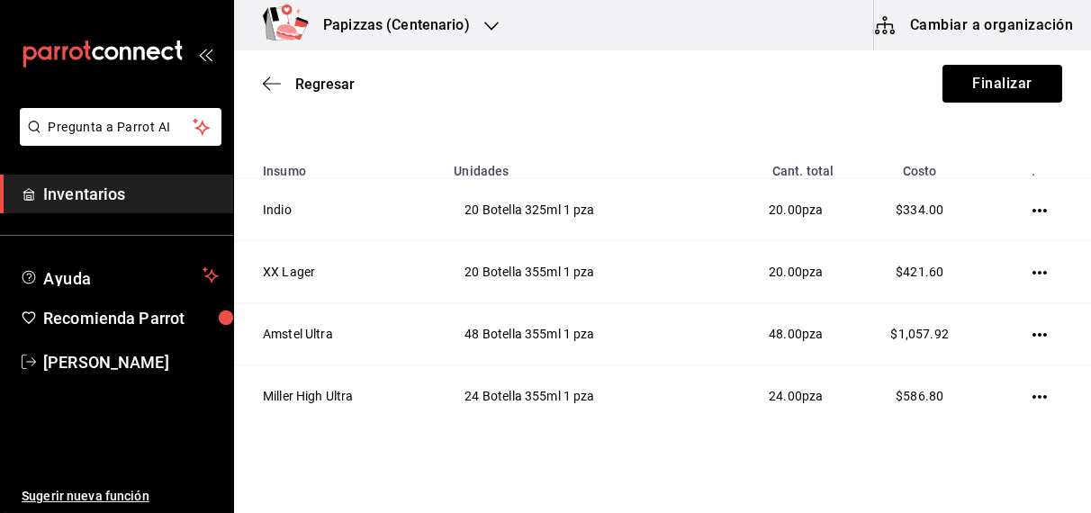
scroll to position [261, 0]
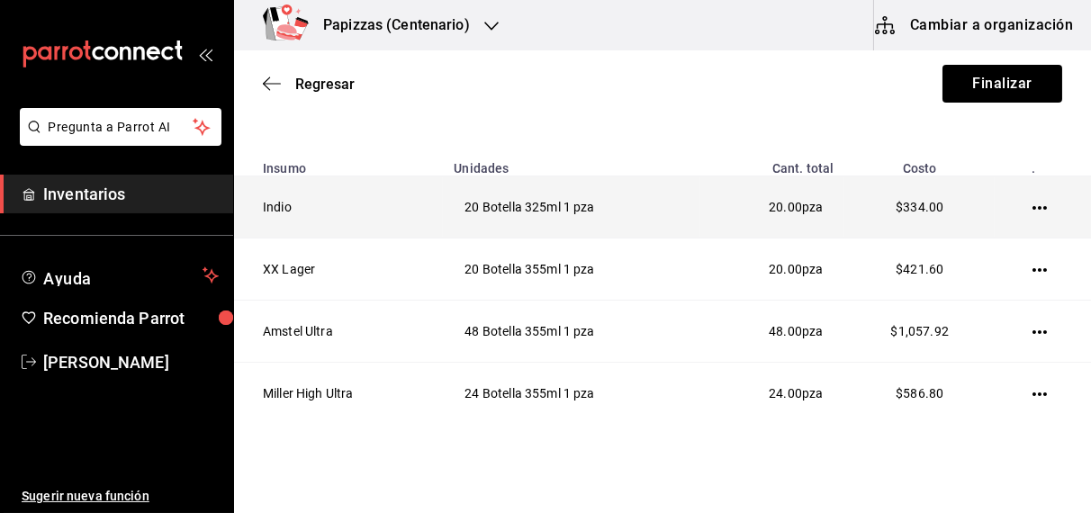
click at [1032, 208] on icon "button" at bounding box center [1039, 208] width 14 height 14
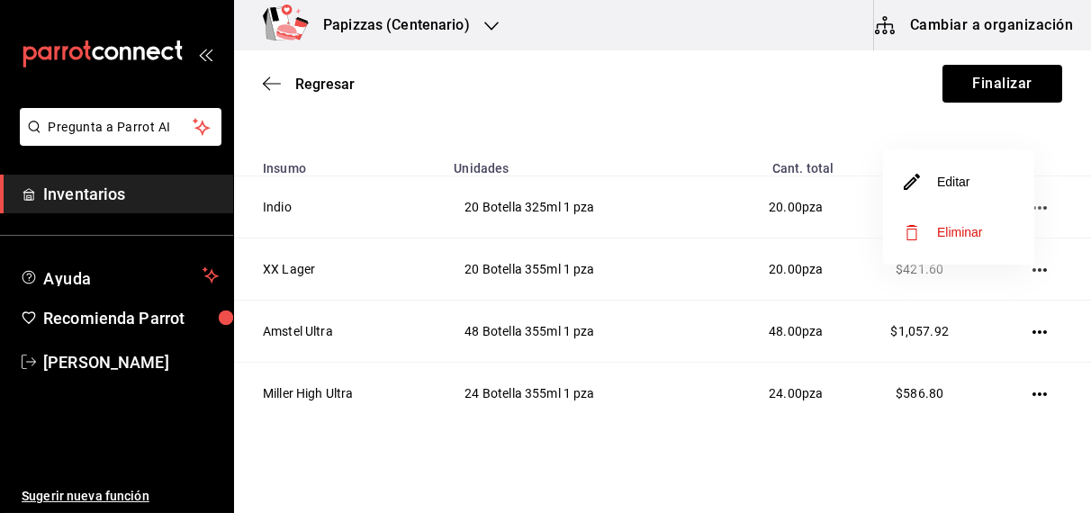
click at [969, 191] on li "Editar" at bounding box center [958, 182] width 151 height 50
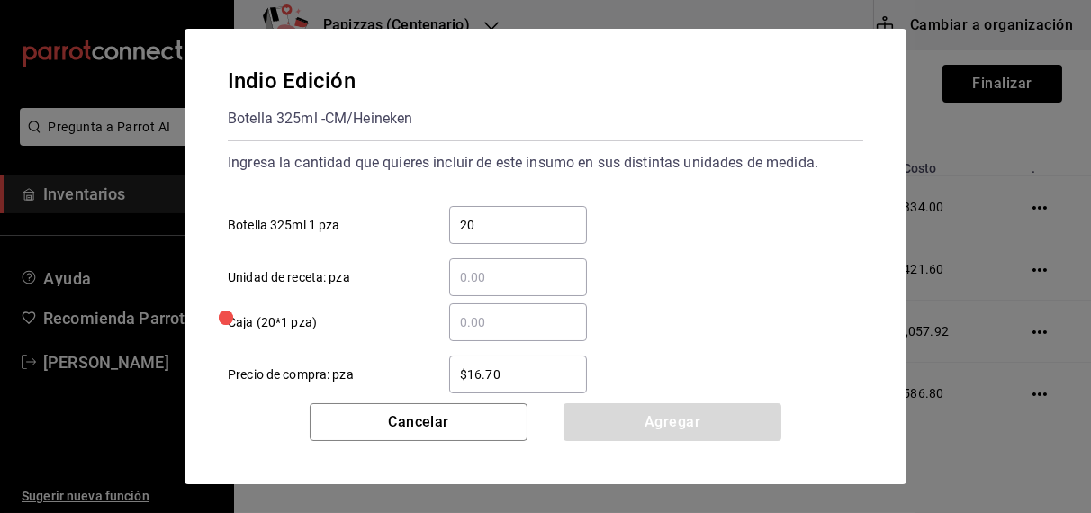
click at [574, 322] on input "​ Caja (20*1 pza)" at bounding box center [518, 322] width 138 height 22
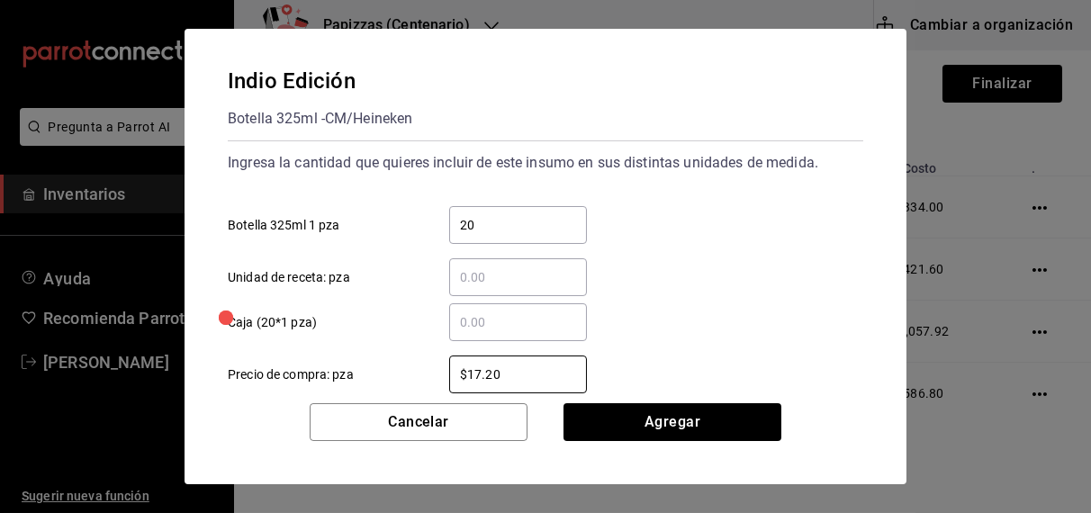
type input "$17.20"
click button "Agregar" at bounding box center [672, 422] width 218 height 38
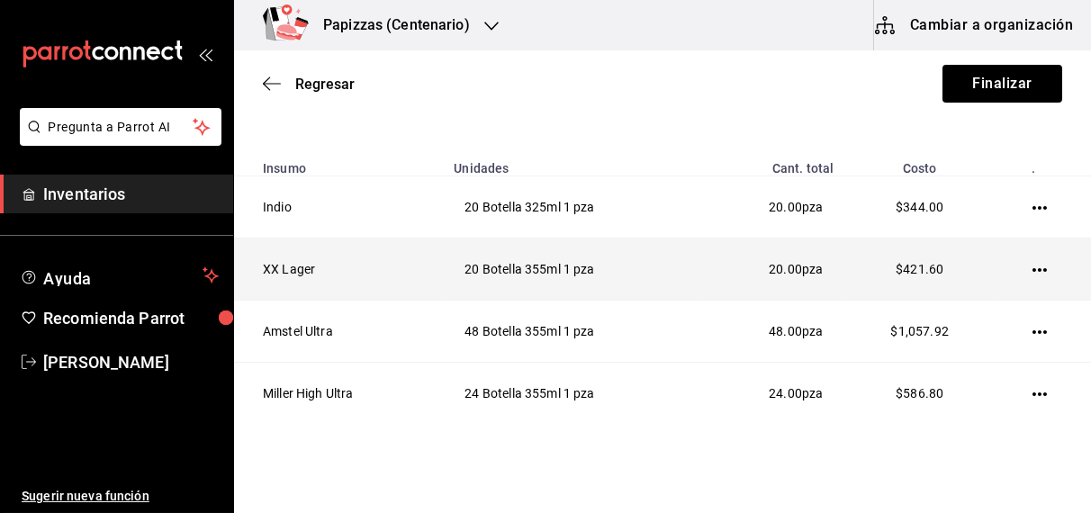
click at [1032, 263] on icon "button" at bounding box center [1039, 270] width 14 height 14
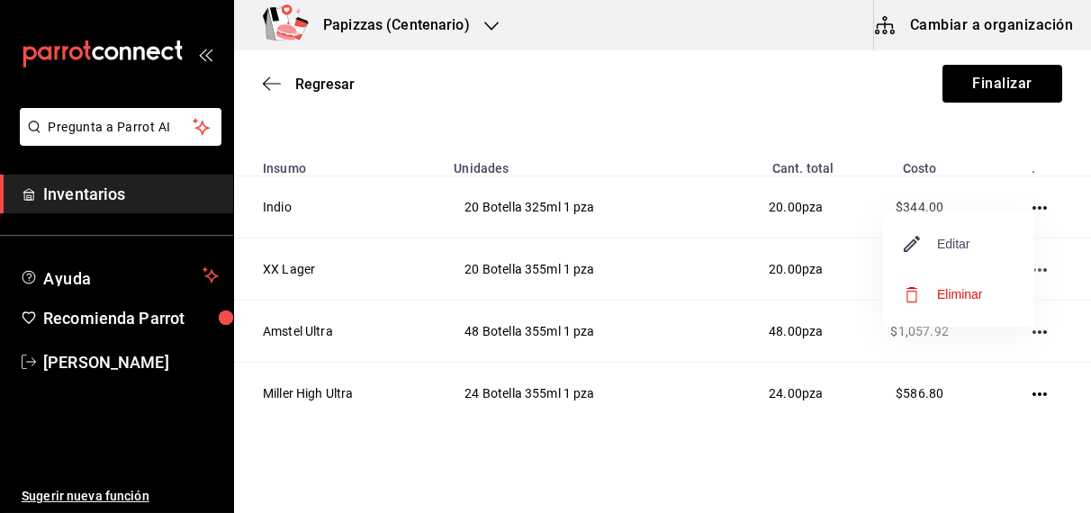
click at [964, 241] on span "Editar" at bounding box center [937, 244] width 66 height 22
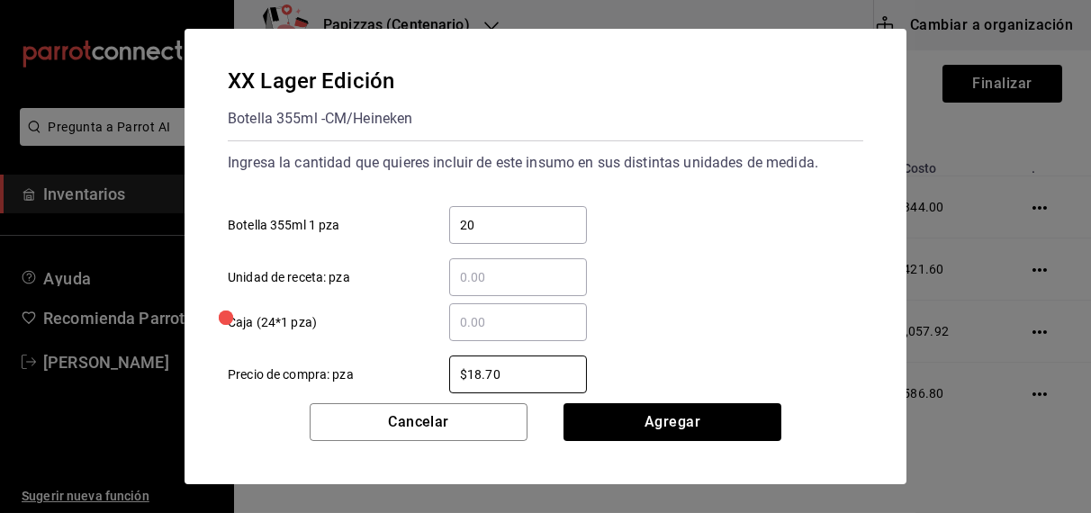
type input "$18.70"
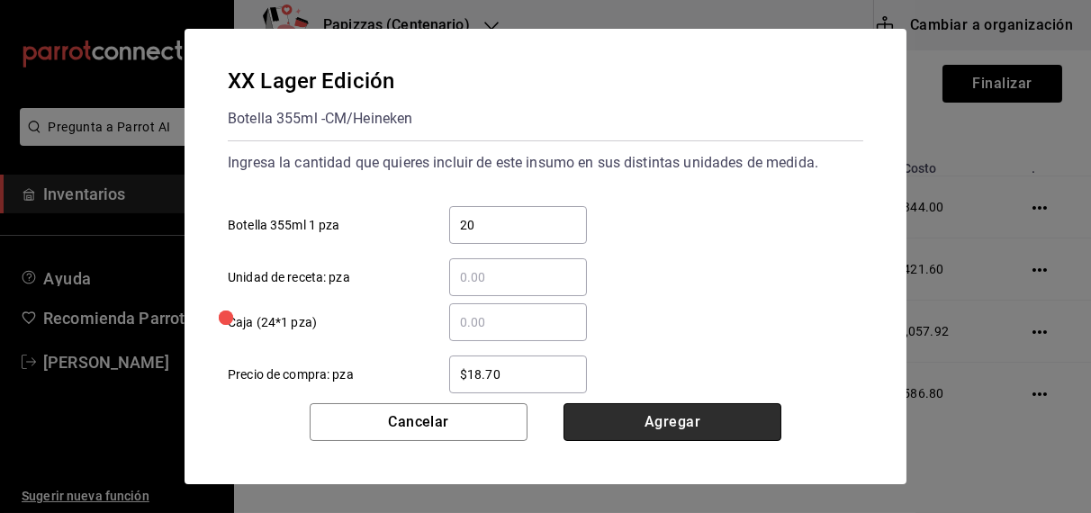
click at [670, 421] on button "Agregar" at bounding box center [672, 422] width 218 height 38
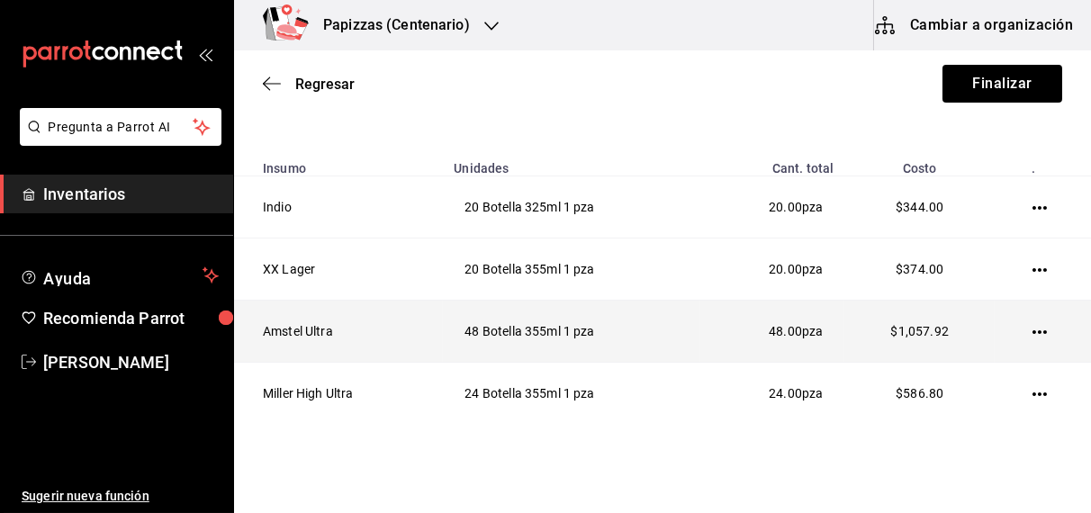
click at [1032, 337] on icon "button" at bounding box center [1039, 332] width 14 height 14
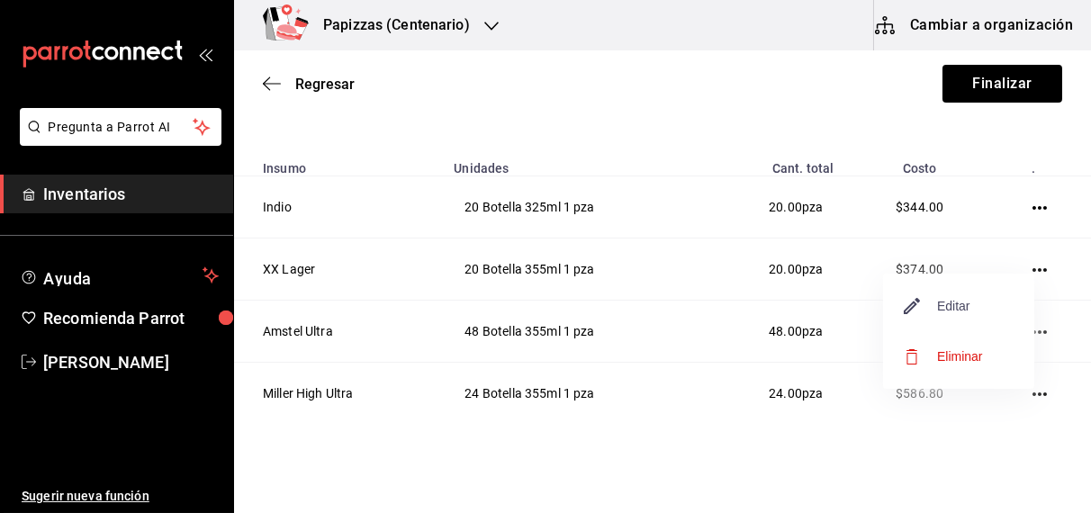
click at [937, 299] on span "Editar" at bounding box center [937, 306] width 66 height 22
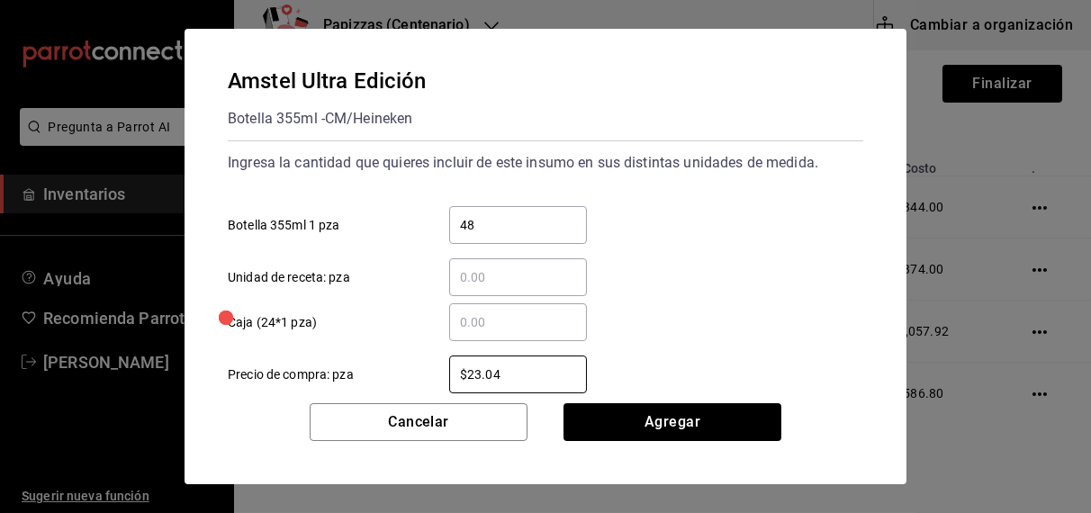
type input "$23.04"
click button "Agregar" at bounding box center [672, 422] width 218 height 38
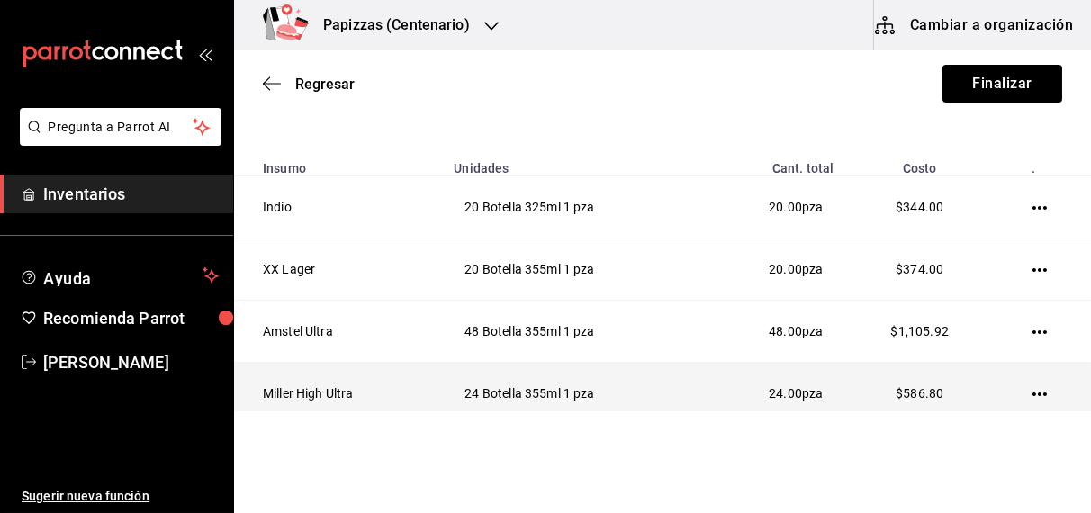
click at [1032, 392] on icon "button" at bounding box center [1039, 394] width 14 height 4
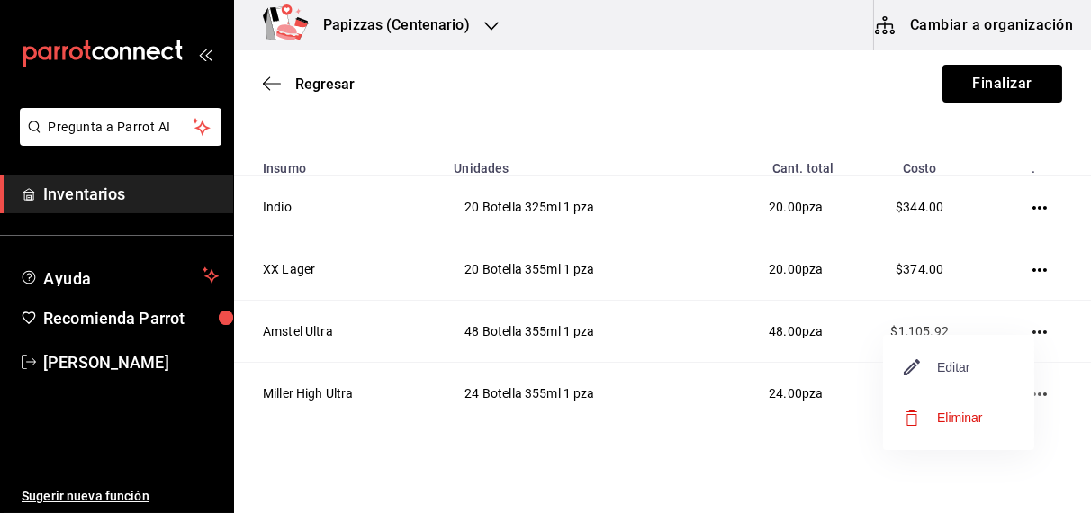
click at [949, 365] on span "Editar" at bounding box center [937, 367] width 66 height 22
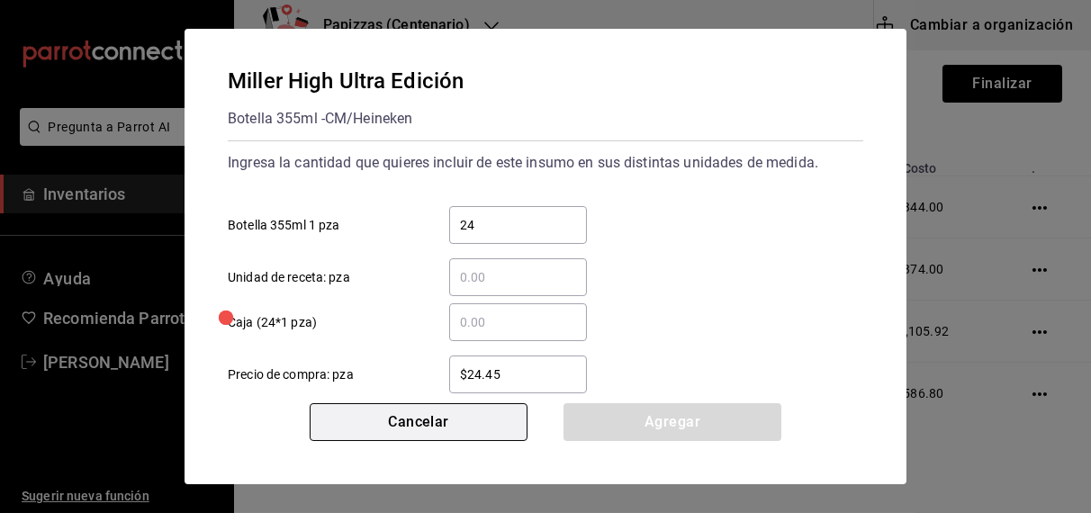
click at [445, 418] on button "Cancelar" at bounding box center [419, 422] width 218 height 38
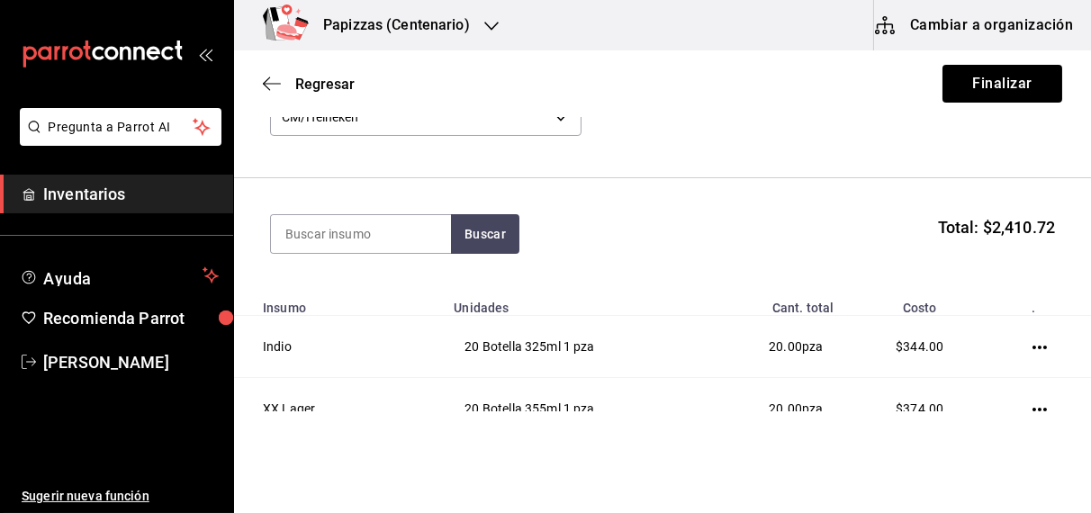
scroll to position [0, 0]
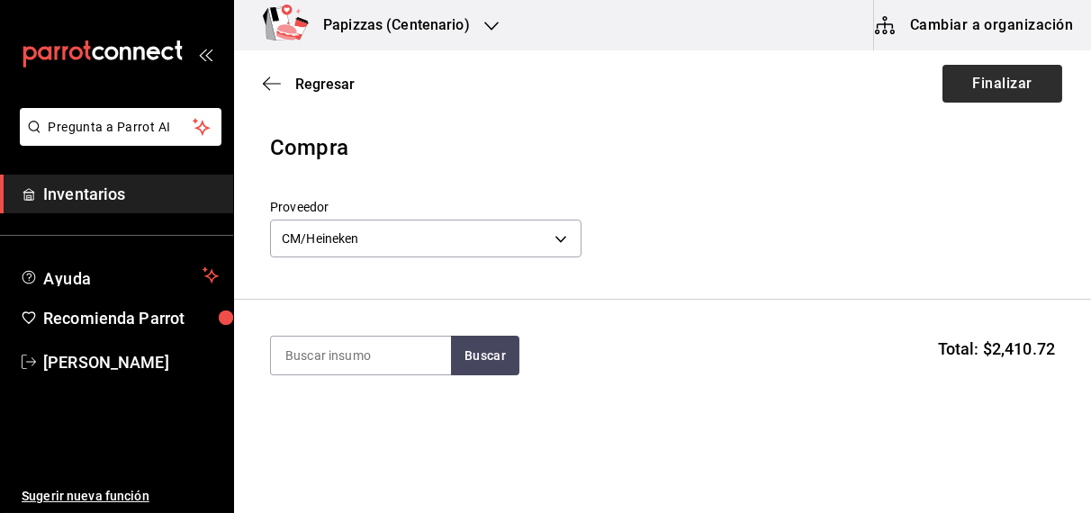
click at [1002, 73] on button "Finalizar" at bounding box center [1002, 84] width 120 height 38
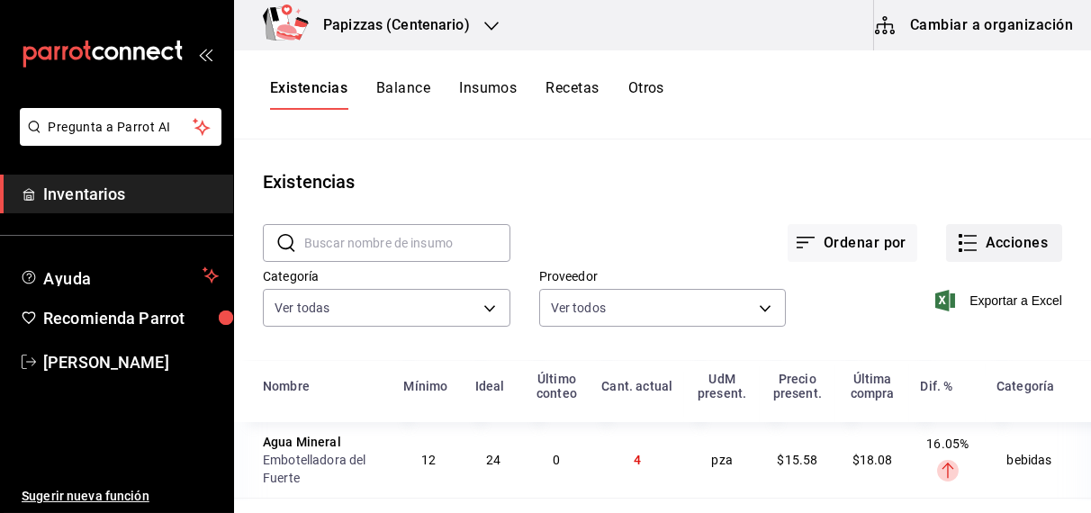
click at [1012, 247] on button "Acciones" at bounding box center [1004, 243] width 116 height 38
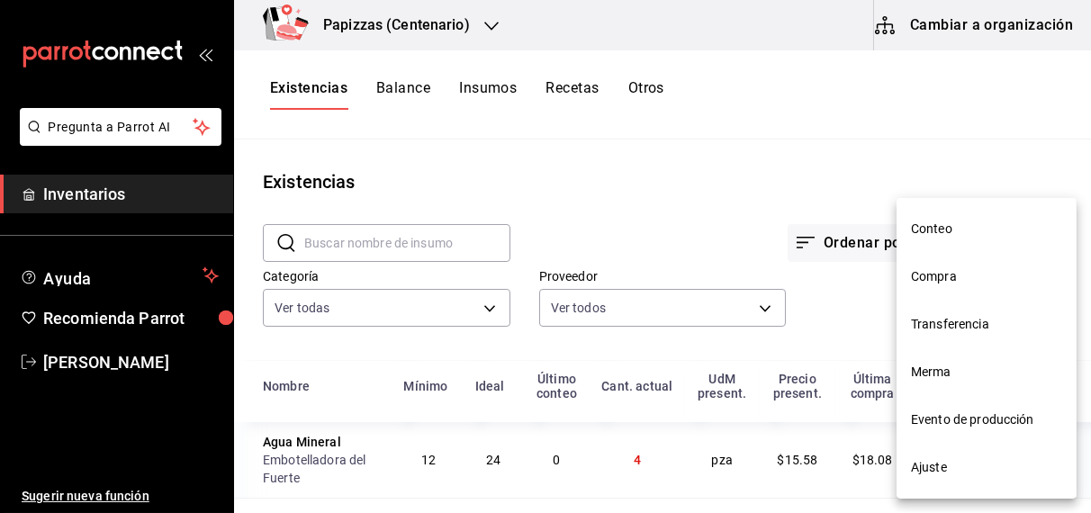
click at [954, 283] on span "Compra" at bounding box center [986, 276] width 151 height 19
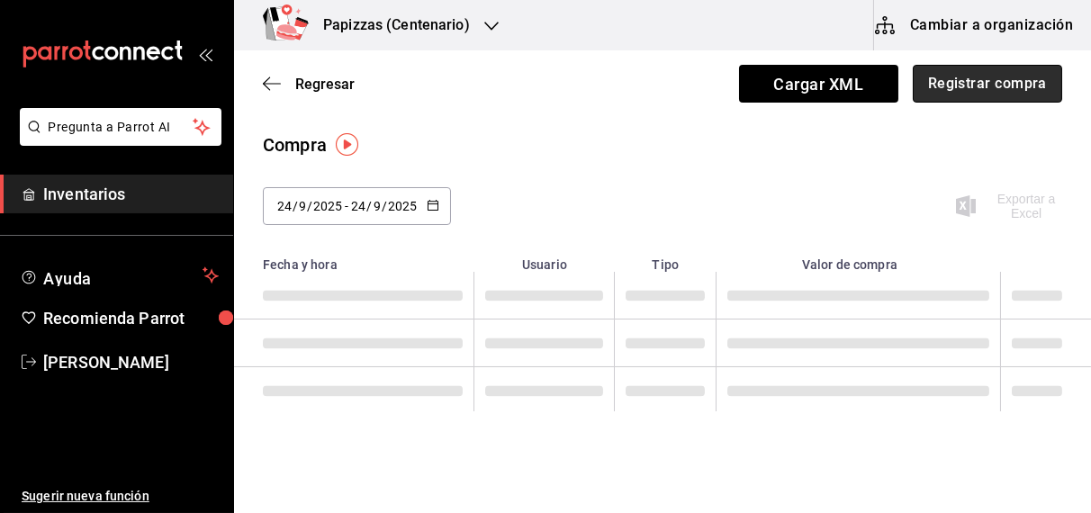
click at [993, 81] on button "Registrar compra" at bounding box center [986, 84] width 149 height 38
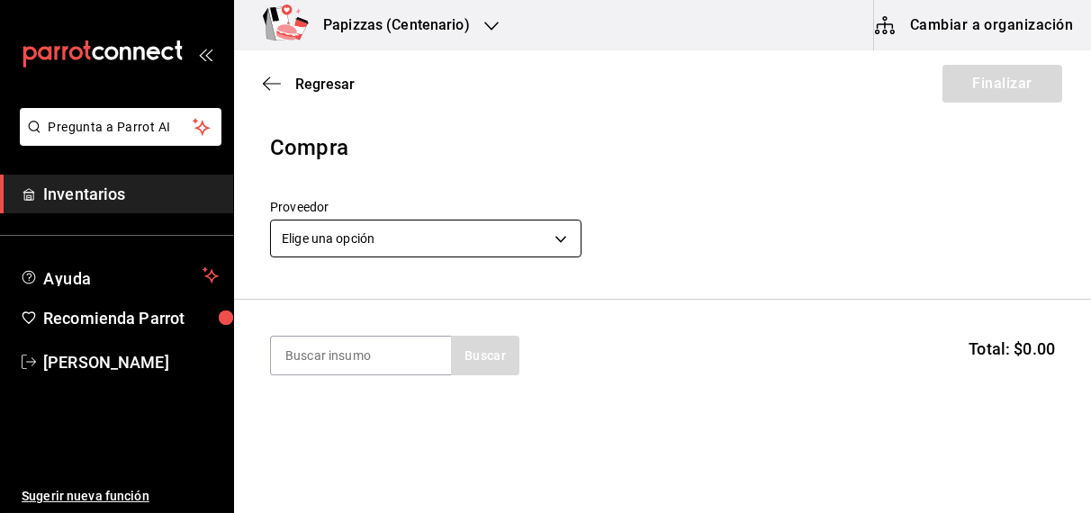
click at [508, 236] on body "Pregunta a Parrot AI Inventarios Ayuda Recomienda Parrot OBDULIA JANNETH CASTRO…" at bounding box center [545, 205] width 1091 height 411
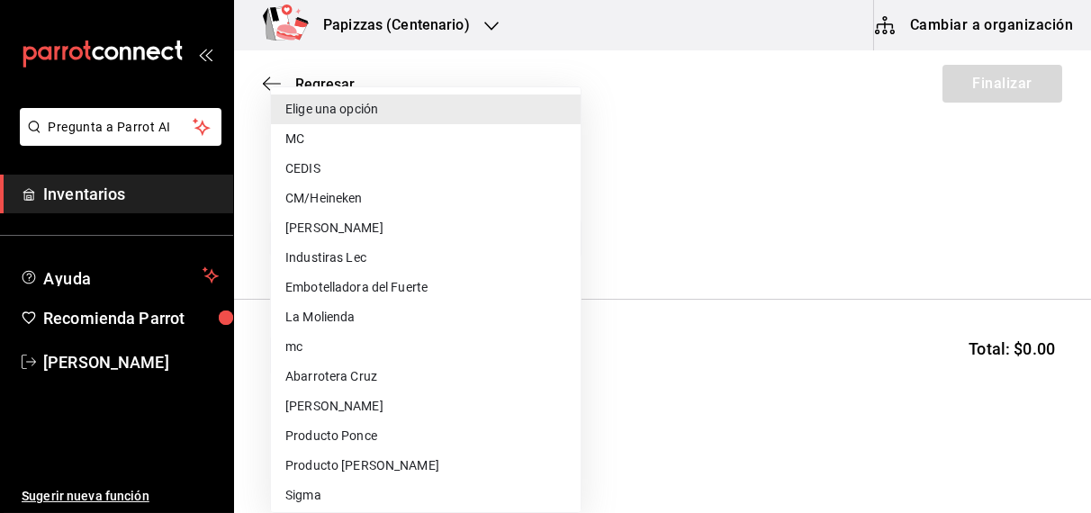
click at [307, 149] on li "MC" at bounding box center [426, 139] width 310 height 30
type input "59259b25-7b15-4529-a17f-fa8ef7e7484a"
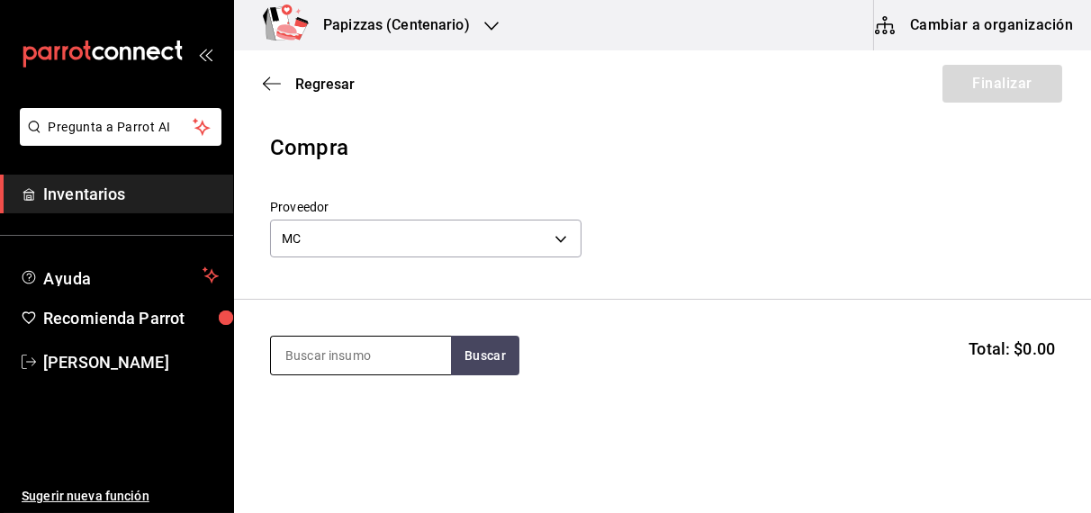
click at [391, 355] on input at bounding box center [361, 356] width 180 height 38
type input "POLVO"
click at [469, 363] on button "Buscar" at bounding box center [485, 356] width 68 height 40
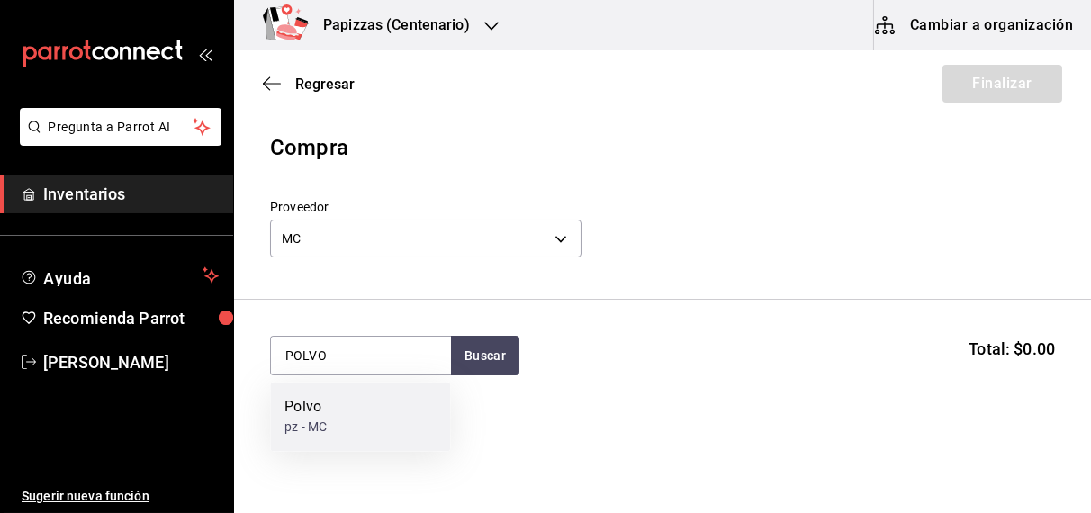
click at [350, 430] on div "Polvo pz - MC" at bounding box center [360, 416] width 180 height 69
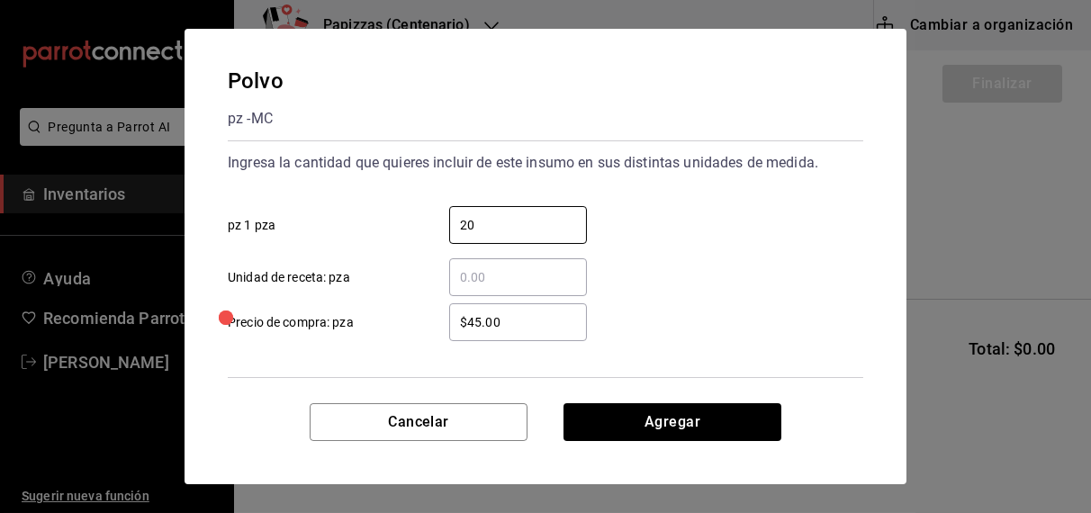
type input "20"
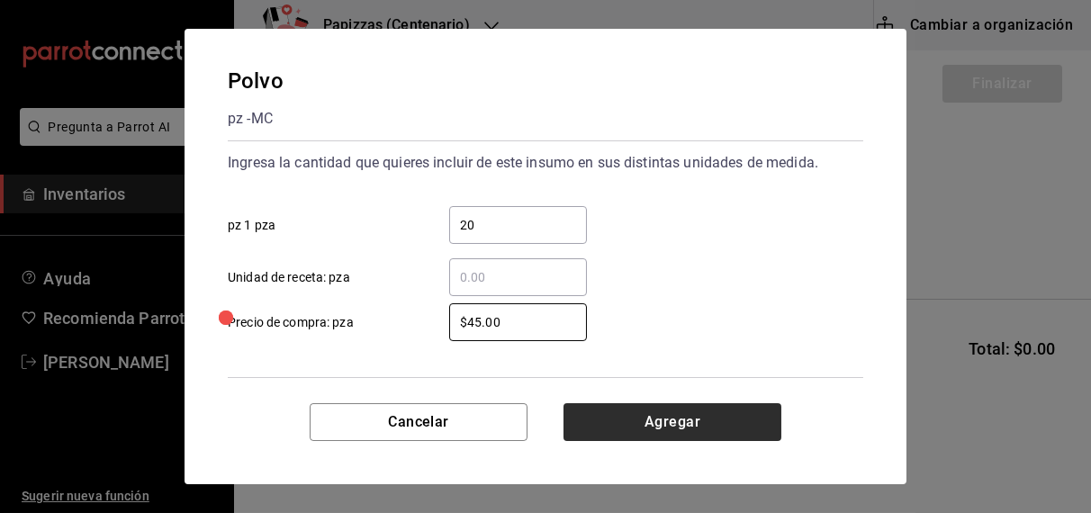
click at [693, 433] on button "Agregar" at bounding box center [672, 422] width 218 height 38
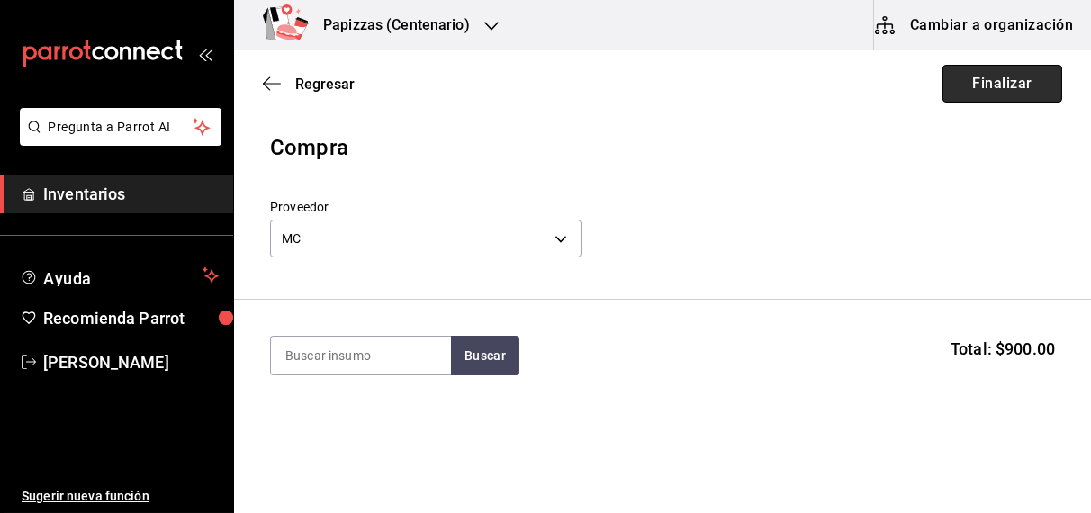
click at [962, 95] on button "Finalizar" at bounding box center [1002, 84] width 120 height 38
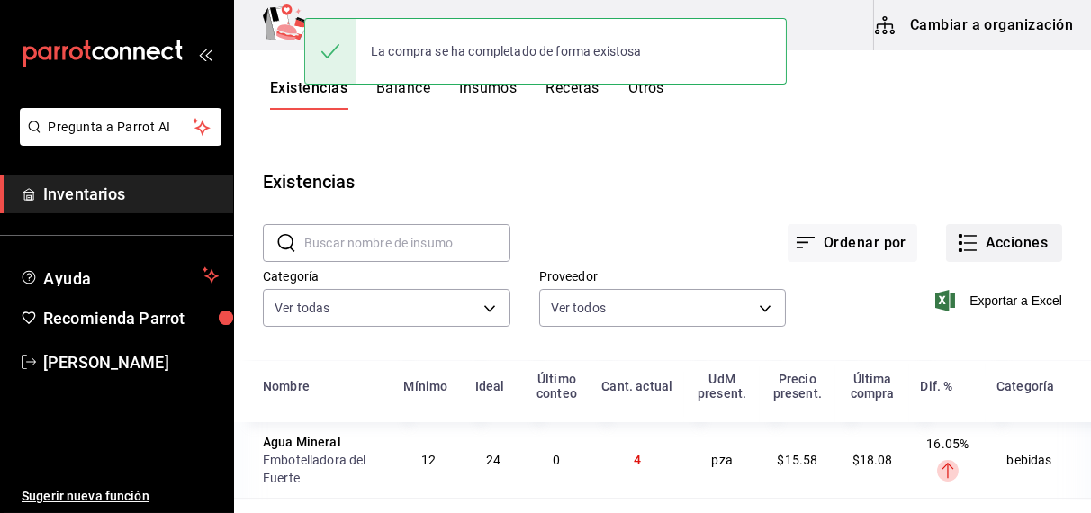
click at [971, 249] on button "Acciones" at bounding box center [1004, 243] width 116 height 38
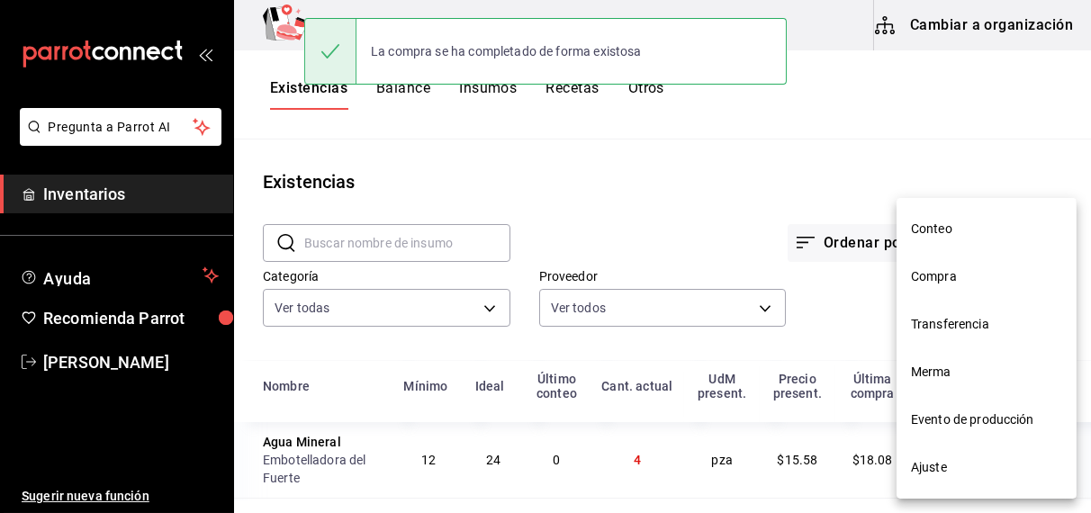
click at [962, 274] on span "Compra" at bounding box center [986, 276] width 151 height 19
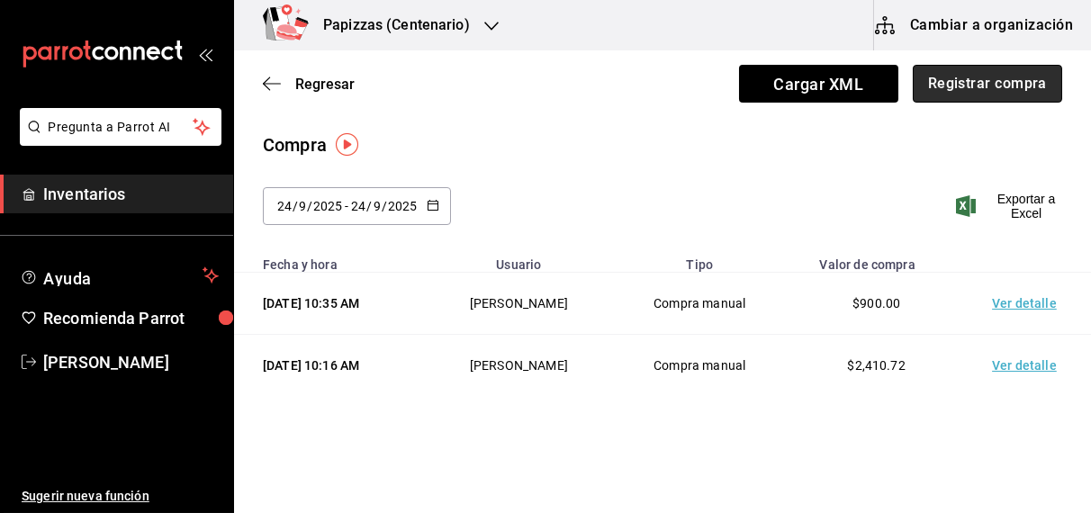
click at [937, 83] on button "Registrar compra" at bounding box center [986, 84] width 149 height 38
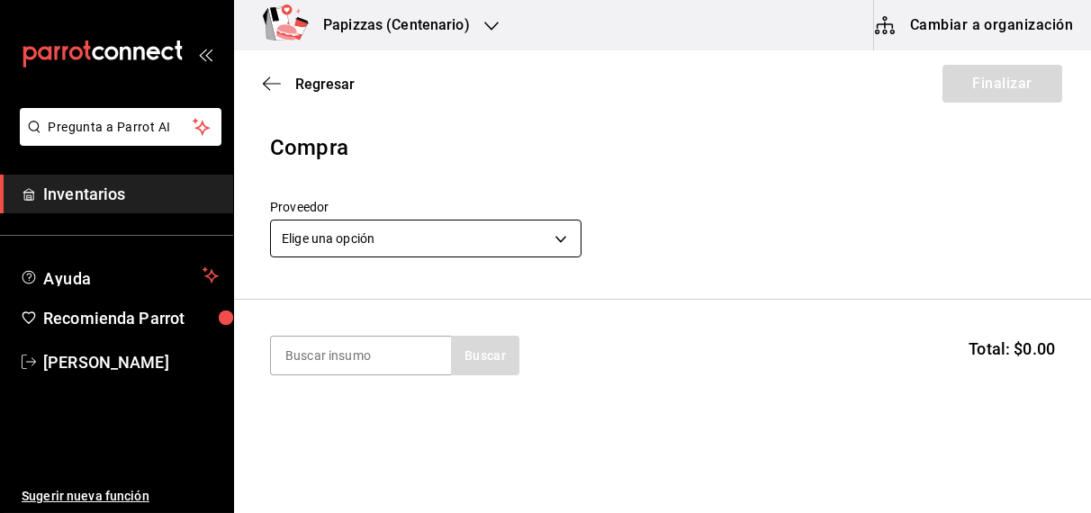
click at [373, 233] on body "Pregunta a Parrot AI Inventarios Ayuda Recomienda Parrot OBDULIA JANNETH CASTRO…" at bounding box center [545, 205] width 1091 height 411
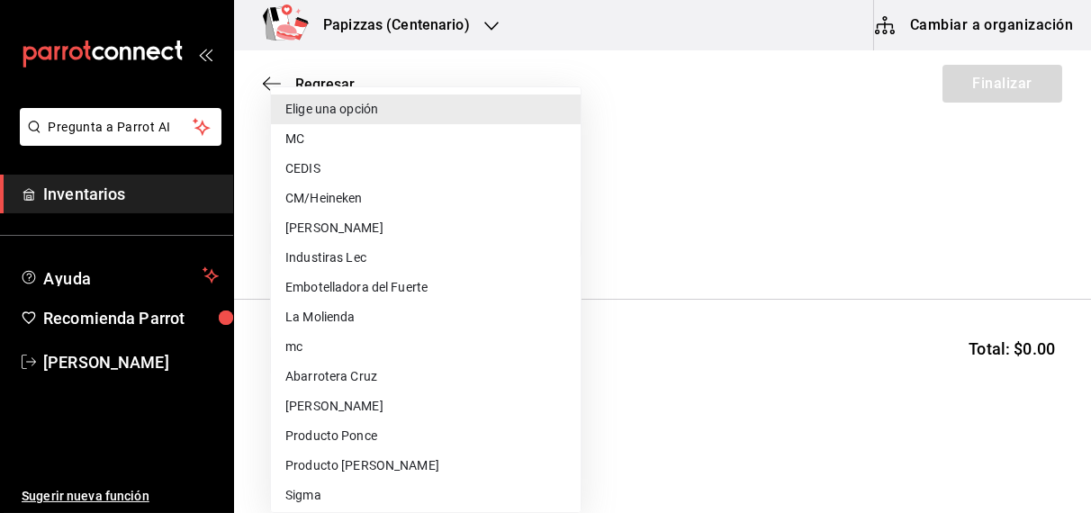
click at [323, 180] on li "CEDIS" at bounding box center [426, 169] width 310 height 30
type input "fd93c39f-859b-4130-830c-b038fbd442a0"
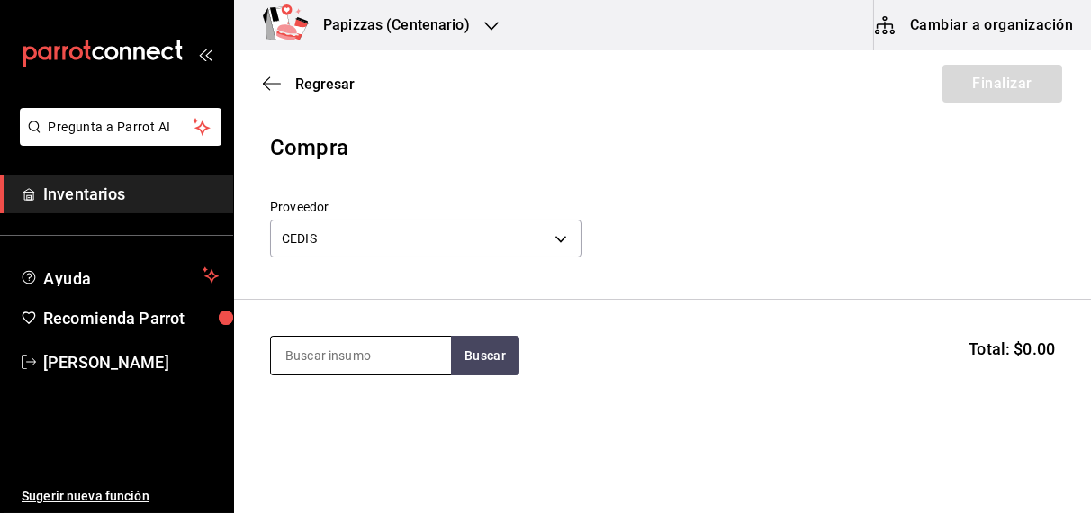
click at [397, 350] on input at bounding box center [361, 356] width 180 height 38
type input "h"
type input "mayones"
click at [354, 434] on div "Mayonesa gal - CEDIS" at bounding box center [360, 416] width 180 height 69
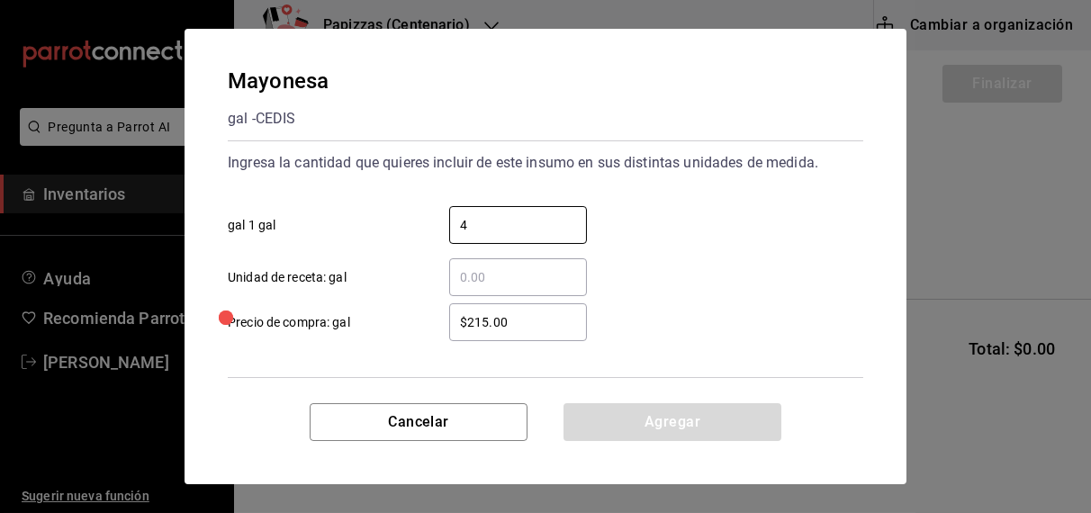
type input "4"
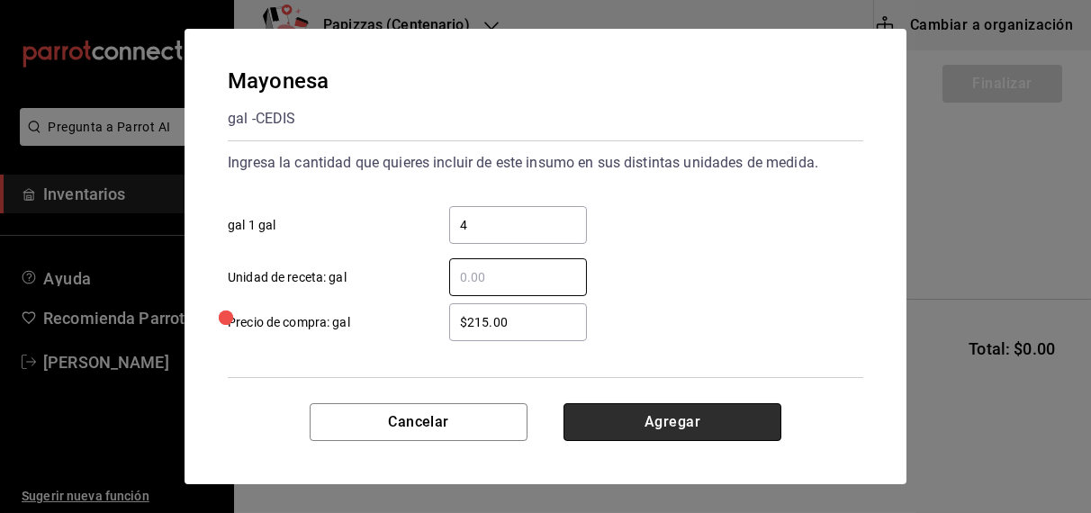
click at [714, 420] on button "Agregar" at bounding box center [672, 422] width 218 height 38
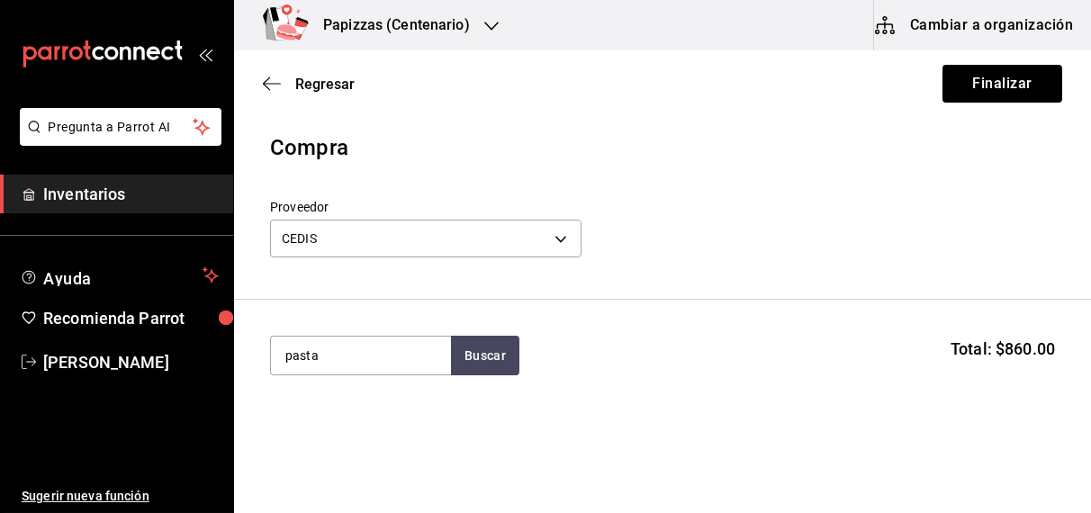
type input "pasta"
click at [375, 433] on div "1 bolsa 3kg - CEDIS" at bounding box center [339, 427] width 110 height 19
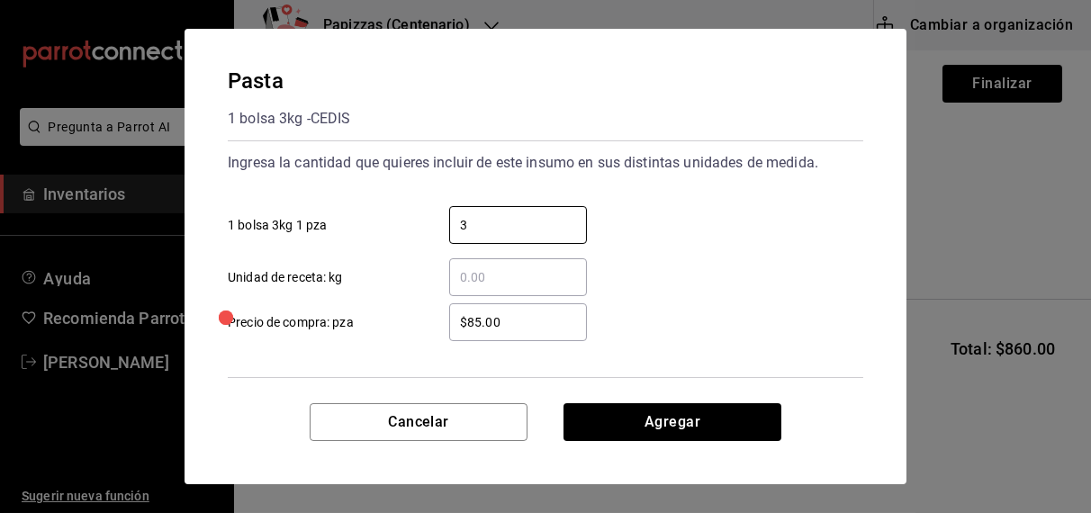
type input "3"
type input "$91.00"
click button "Agregar" at bounding box center [672, 422] width 218 height 38
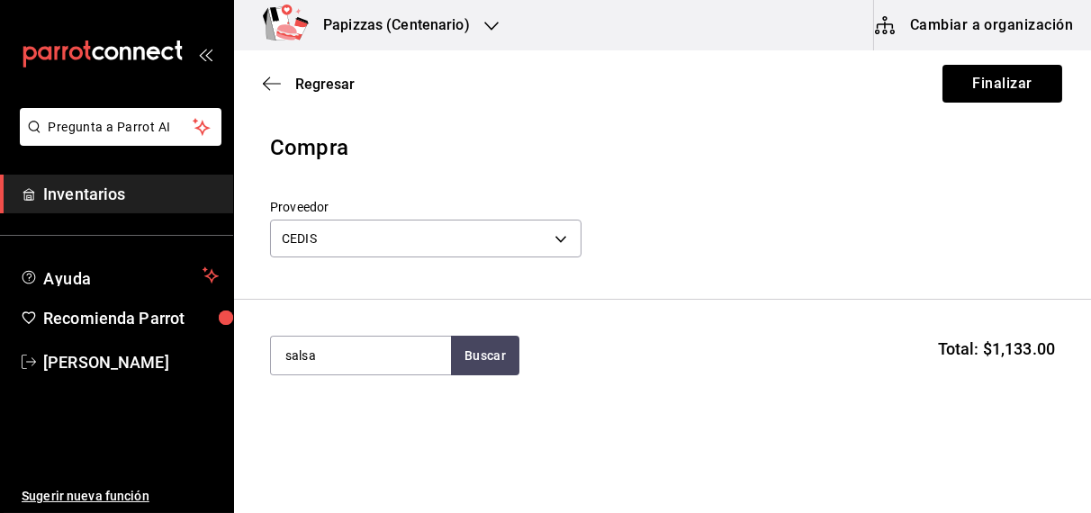
type input "salsa"
click at [335, 433] on div "1 bolsa 3kg - CEDIS" at bounding box center [339, 427] width 110 height 19
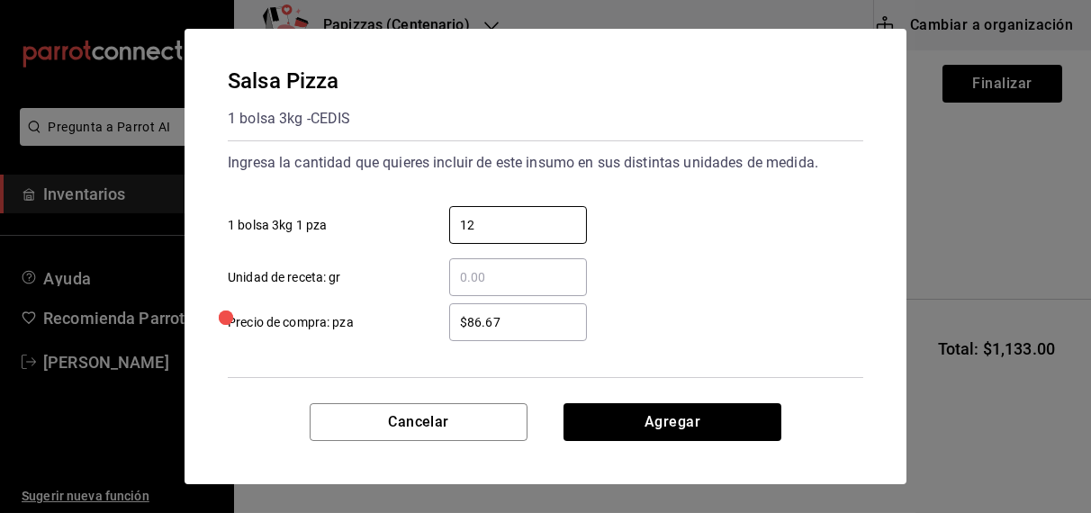
type input "12"
type input "$92.75"
click button "Agregar" at bounding box center [672, 422] width 218 height 38
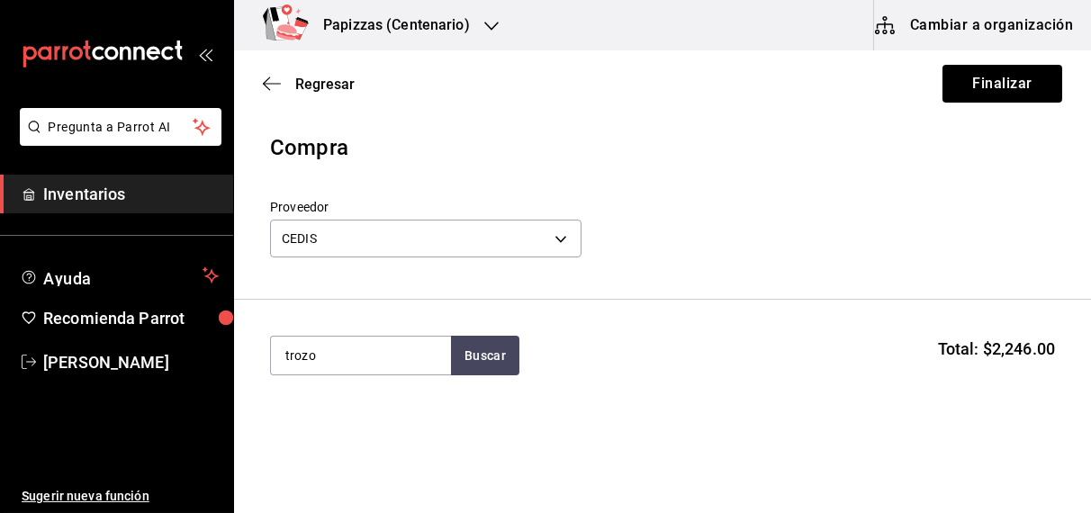
type input "trozo"
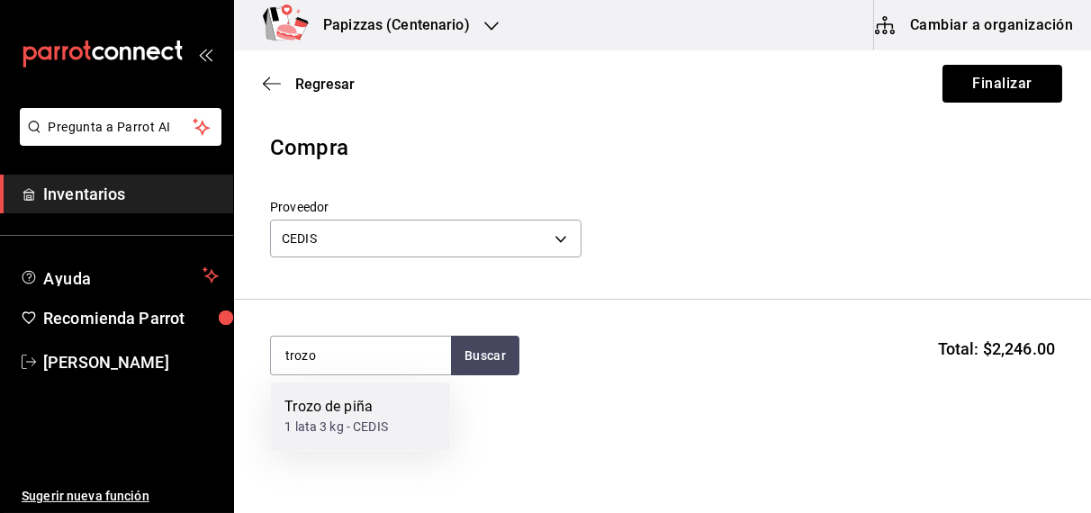
click at [356, 428] on div "1 lata 3 kg - CEDIS" at bounding box center [335, 427] width 103 height 19
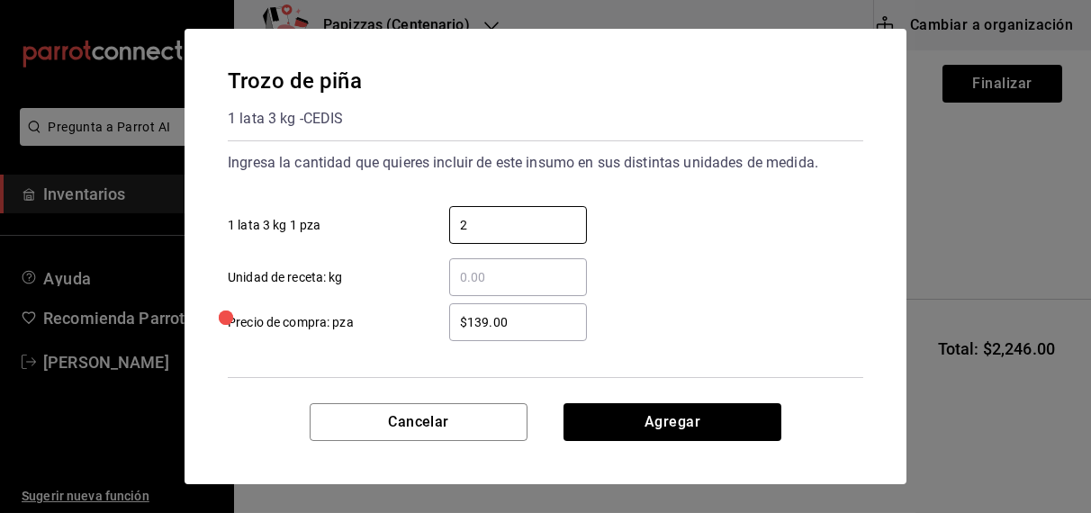
type input "2"
type input "$169.00"
click button "Agregar" at bounding box center [672, 422] width 218 height 38
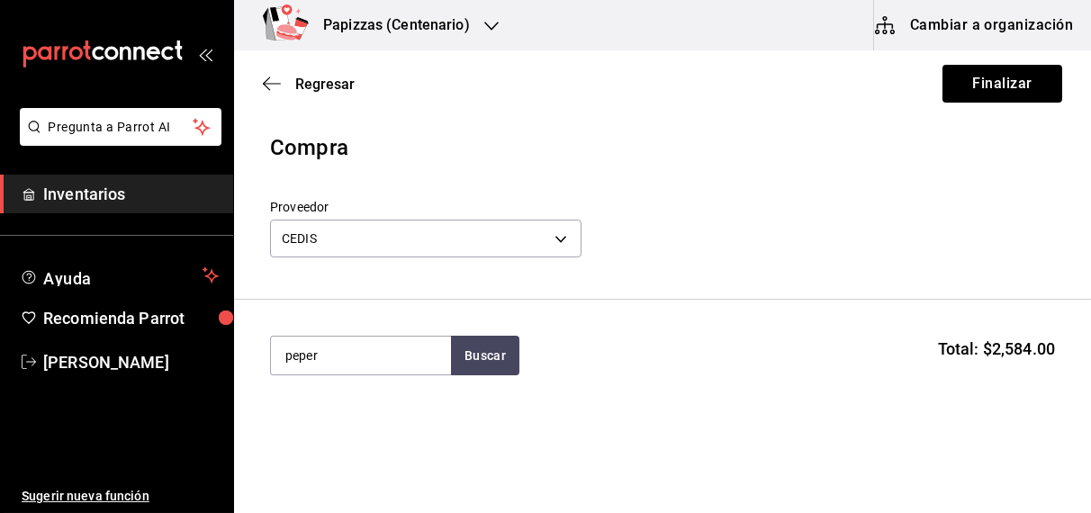
type input "peper"
click at [342, 428] on div "1 bolsa de 2.27kg - CEDIS" at bounding box center [356, 427] width 144 height 19
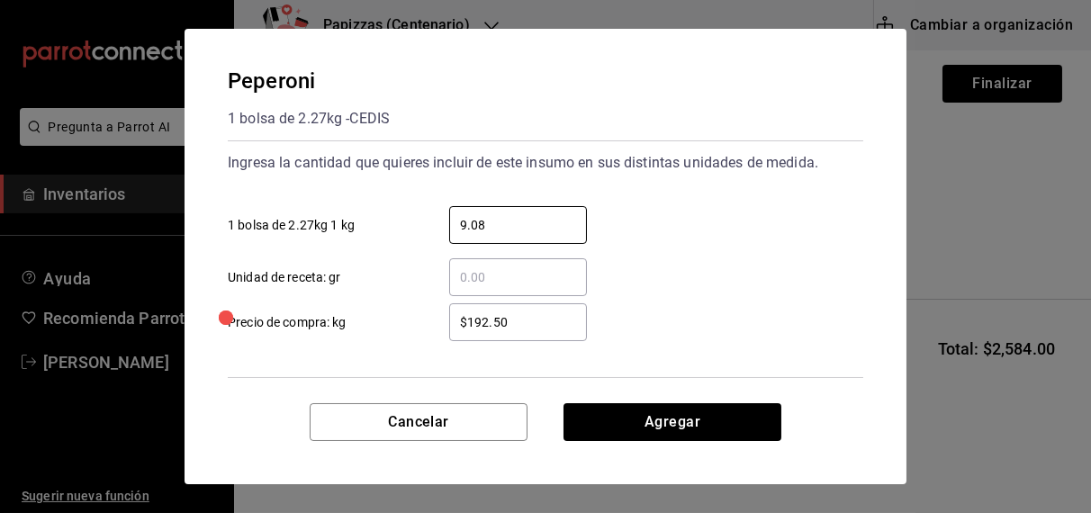
type input "9.08"
type input "$192.00"
click button "Agregar" at bounding box center [672, 422] width 218 height 38
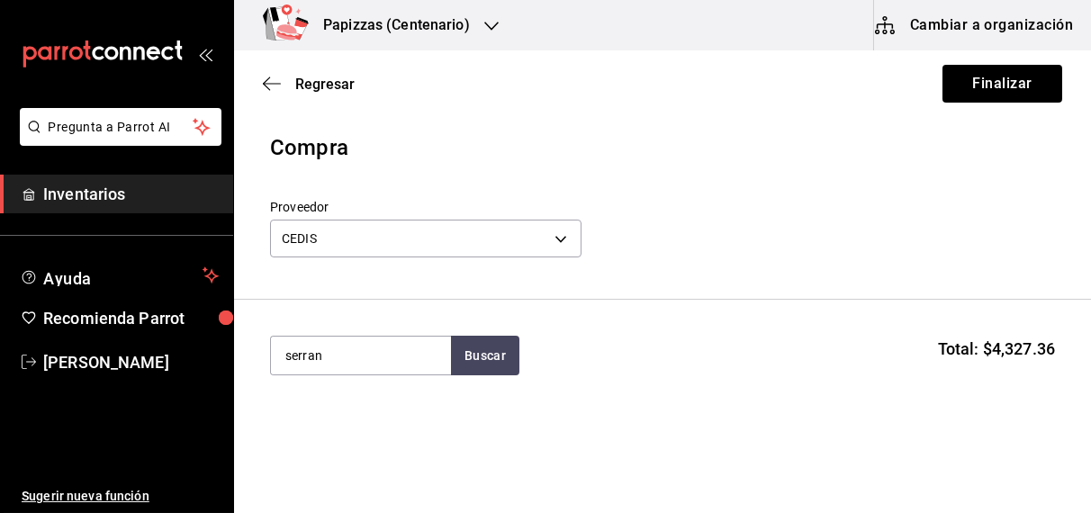
type input "serran"
click at [342, 428] on div "pz - CEDIS" at bounding box center [339, 427] width 110 height 19
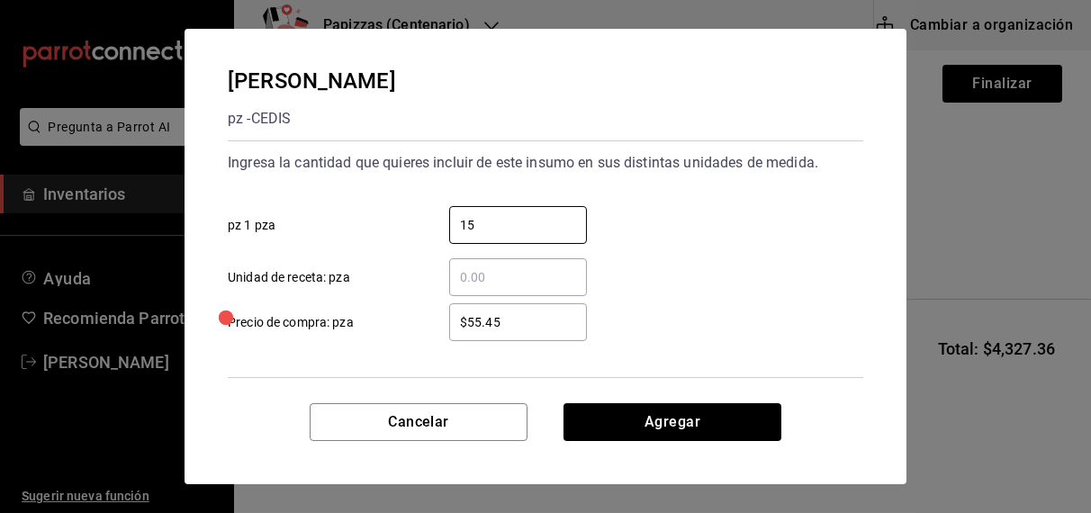
type input "15"
type input "$55.40"
click button "Agregar" at bounding box center [672, 422] width 218 height 38
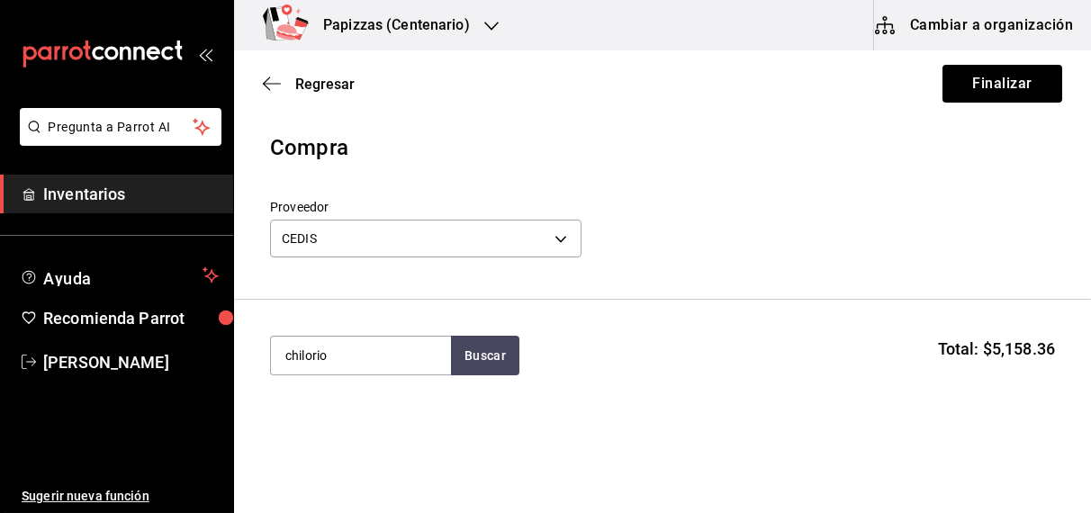
type input "chilorio"
click at [304, 418] on div "kg - CEDIS" at bounding box center [313, 427] width 58 height 19
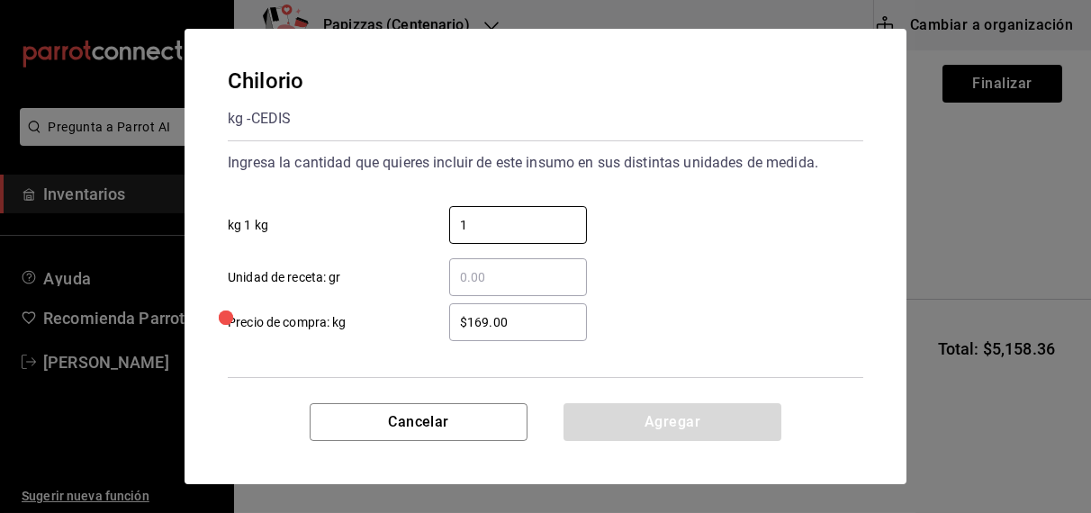
type input "1"
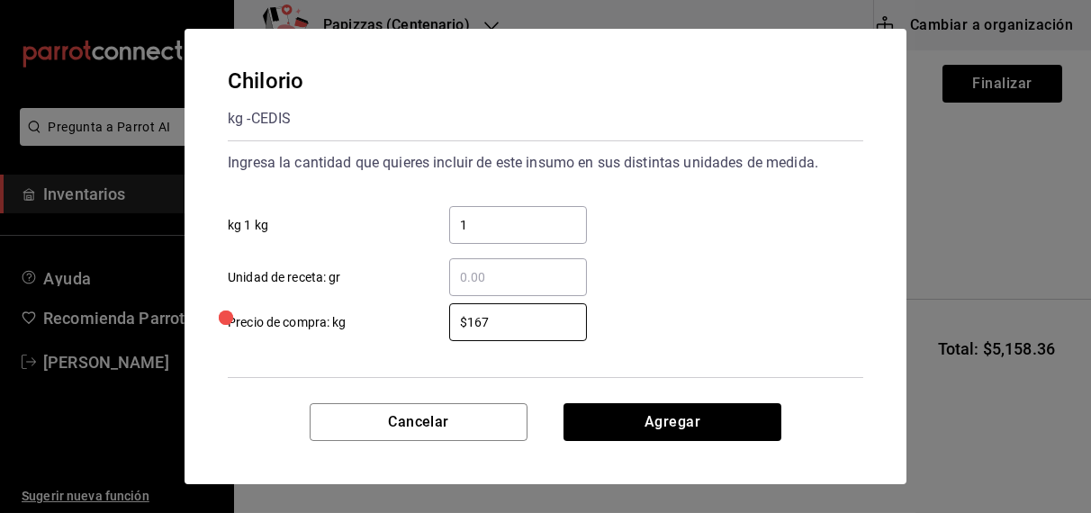
type input "$167"
type input "1"
type input "2"
click button "Agregar" at bounding box center [672, 422] width 218 height 38
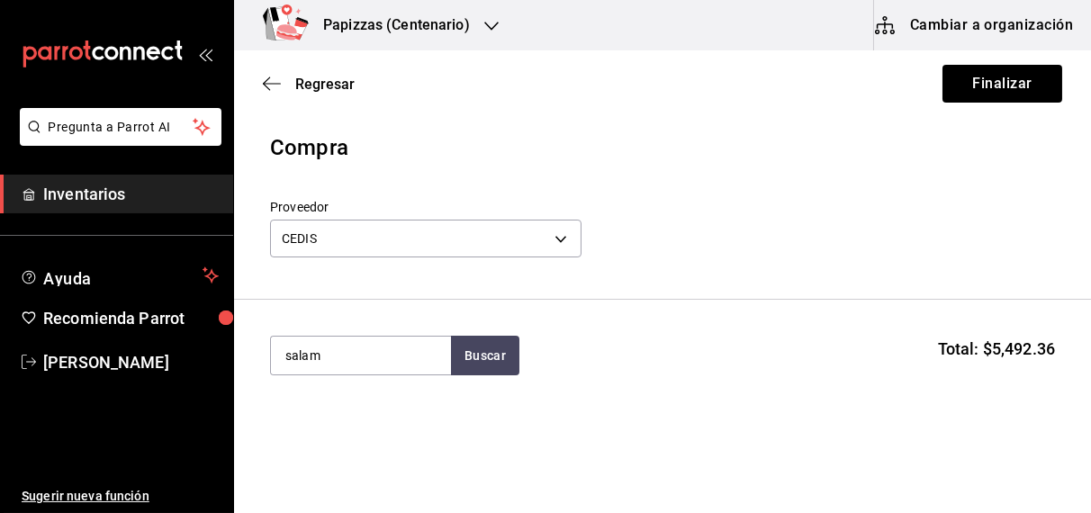
type input "salam"
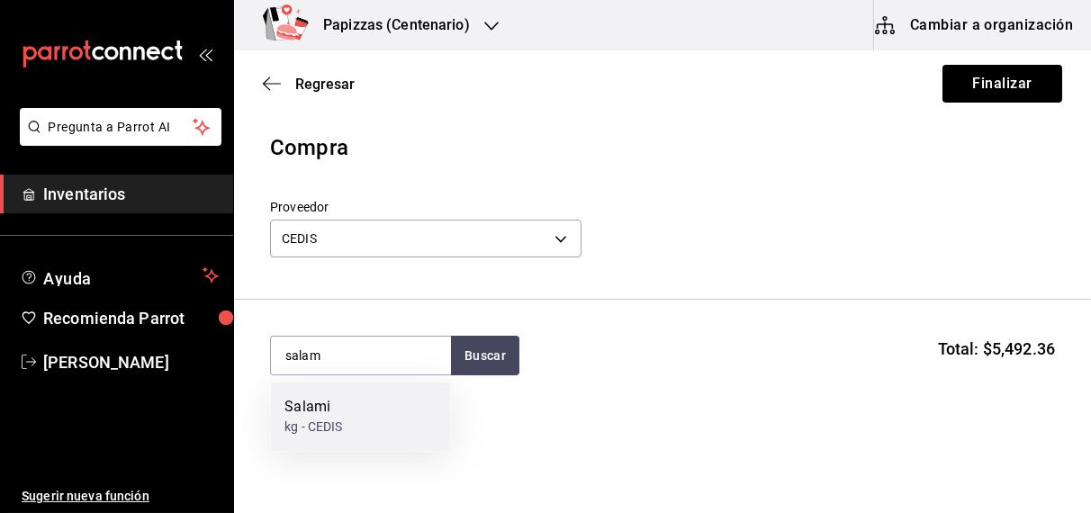
click at [346, 410] on div "Salami kg - CEDIS" at bounding box center [360, 416] width 180 height 69
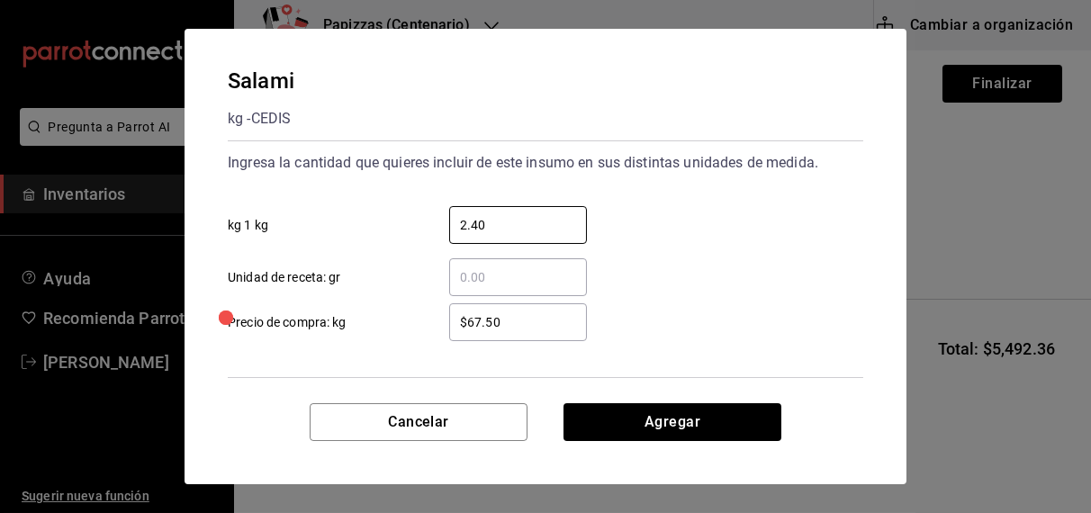
type input "2.40"
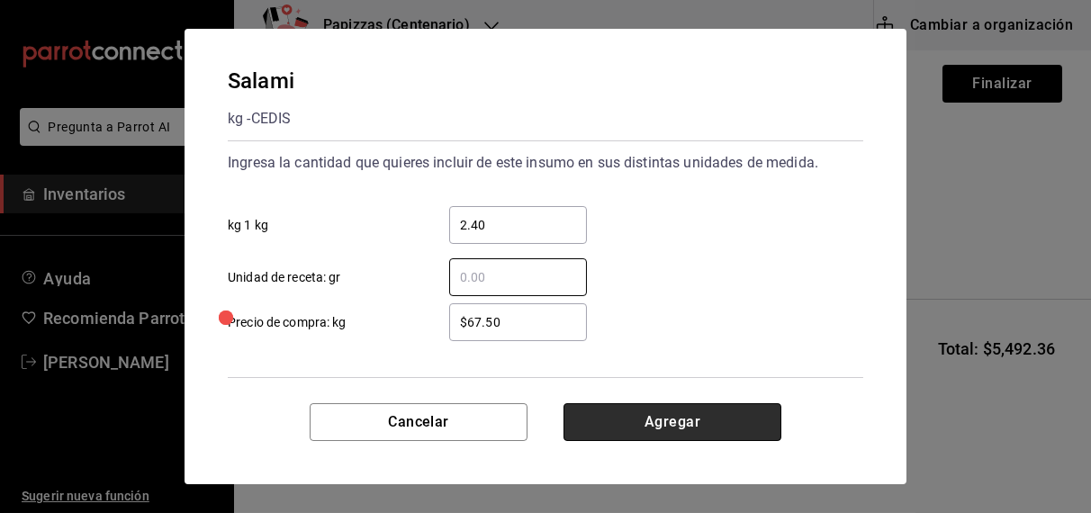
click at [689, 409] on button "Agregar" at bounding box center [672, 422] width 218 height 38
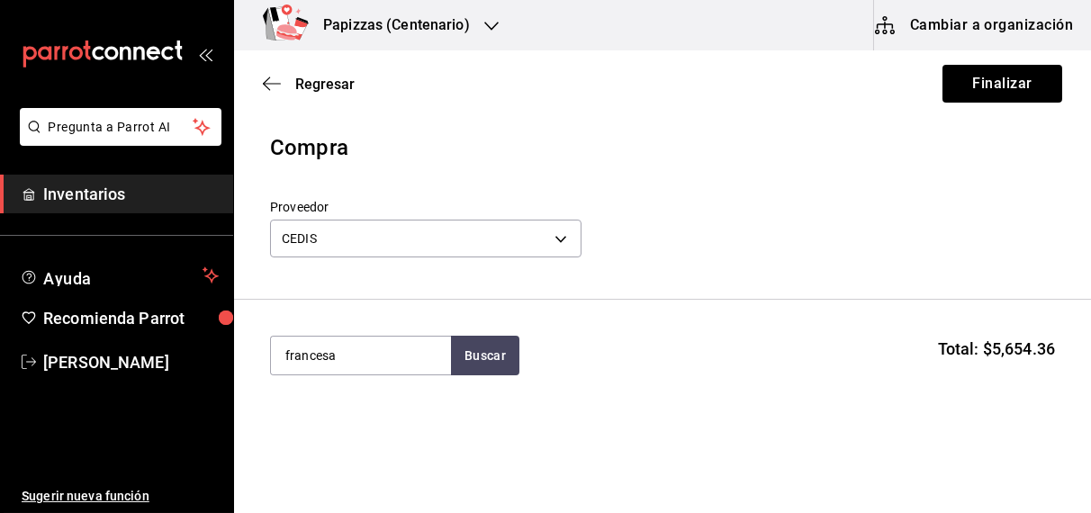
type input "francesa"
click at [361, 426] on div "1 bolsa de 2.27kg - CEDIS" at bounding box center [356, 427] width 144 height 19
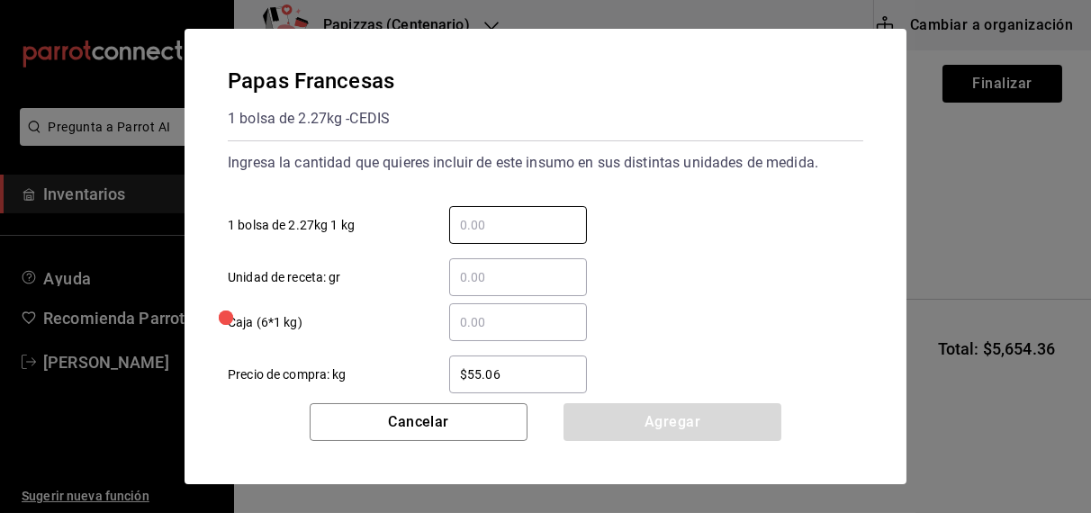
type input "7"
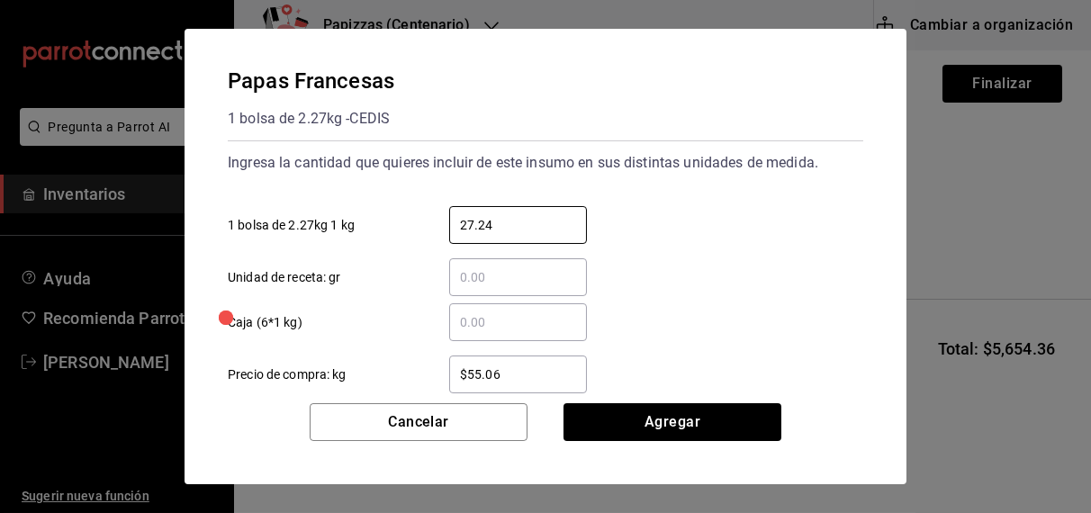
type input "27.24"
click button "Agregar" at bounding box center [672, 422] width 218 height 38
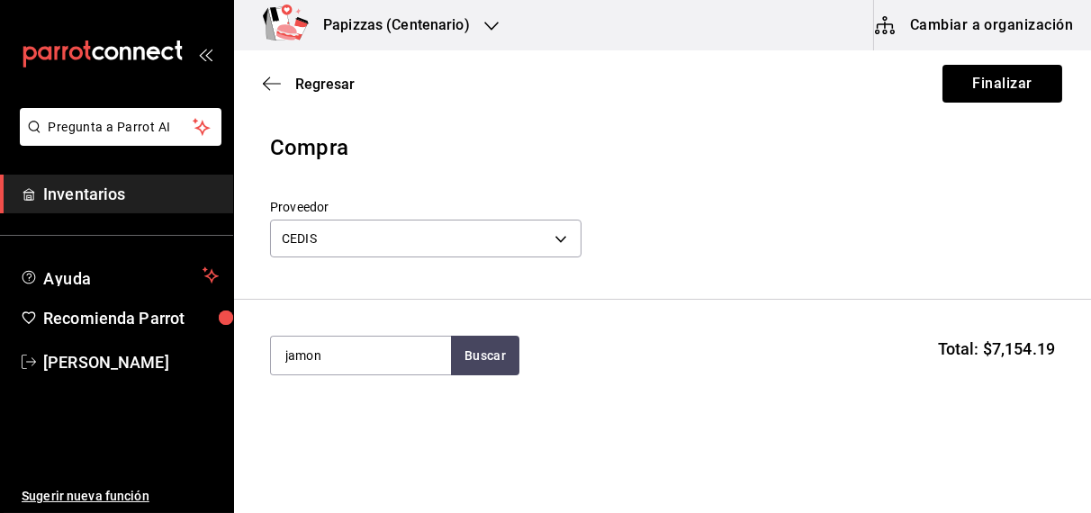
type input "jamon"
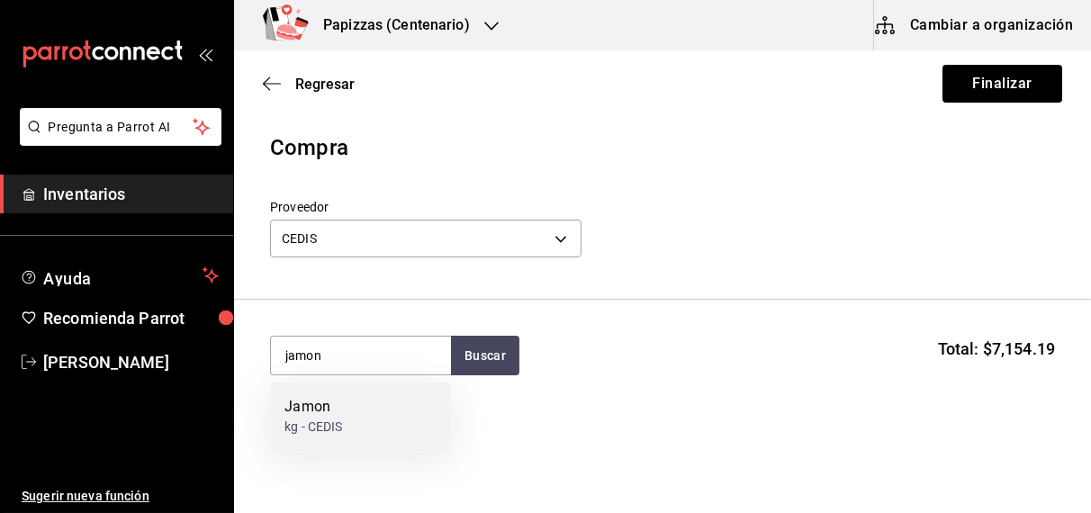
click at [312, 421] on div "kg - CEDIS" at bounding box center [313, 427] width 58 height 19
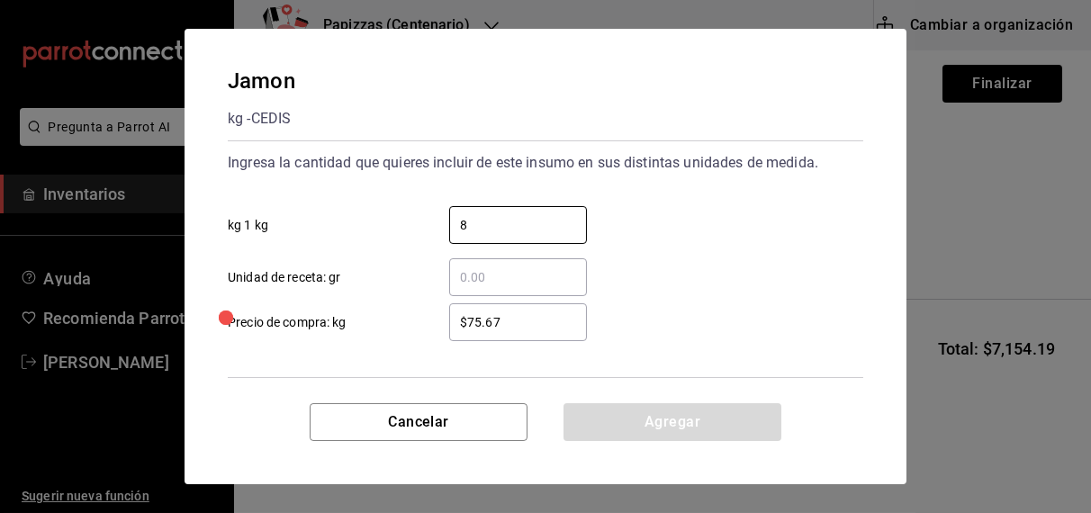
type input "8"
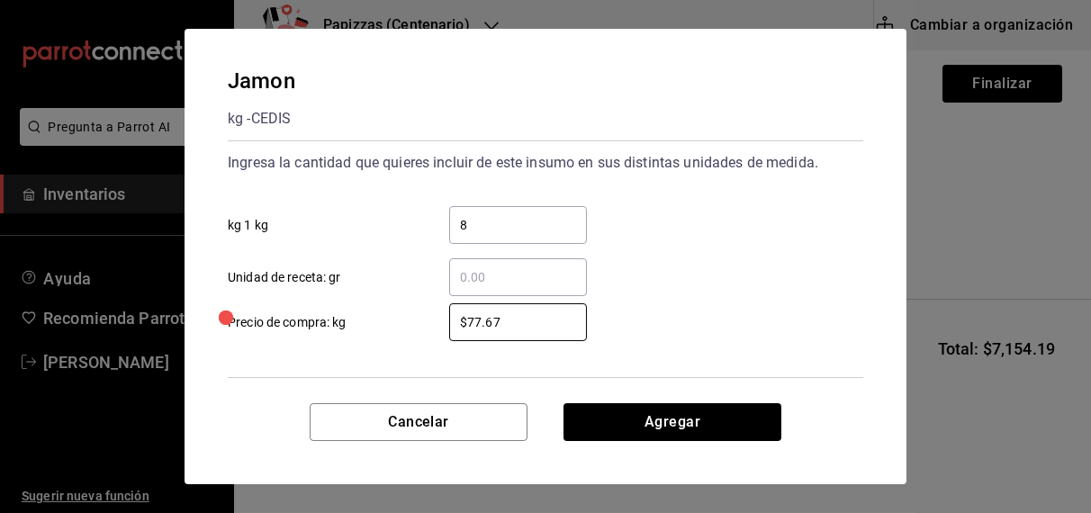
type input "$77.67"
click button "Agregar" at bounding box center [672, 422] width 218 height 38
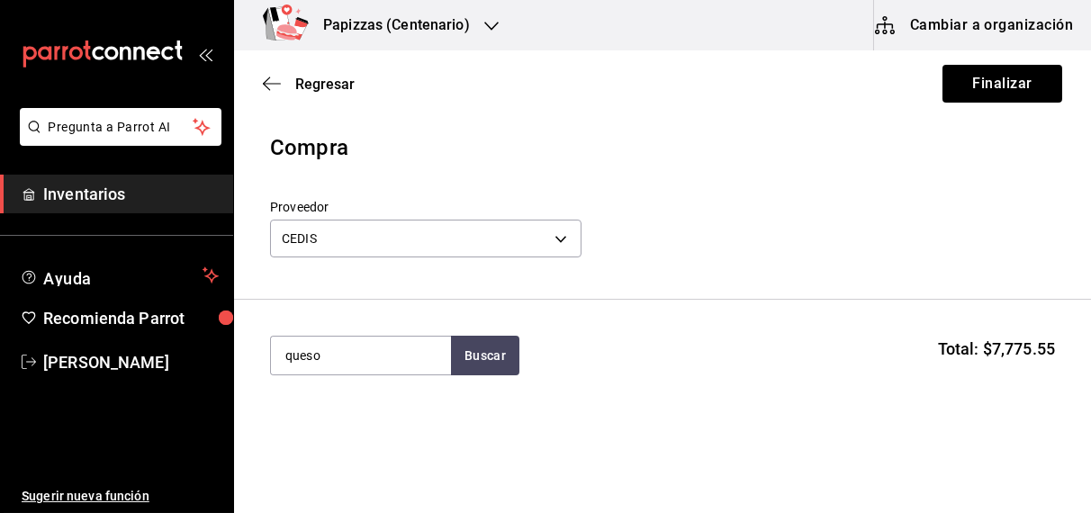
type input "queso"
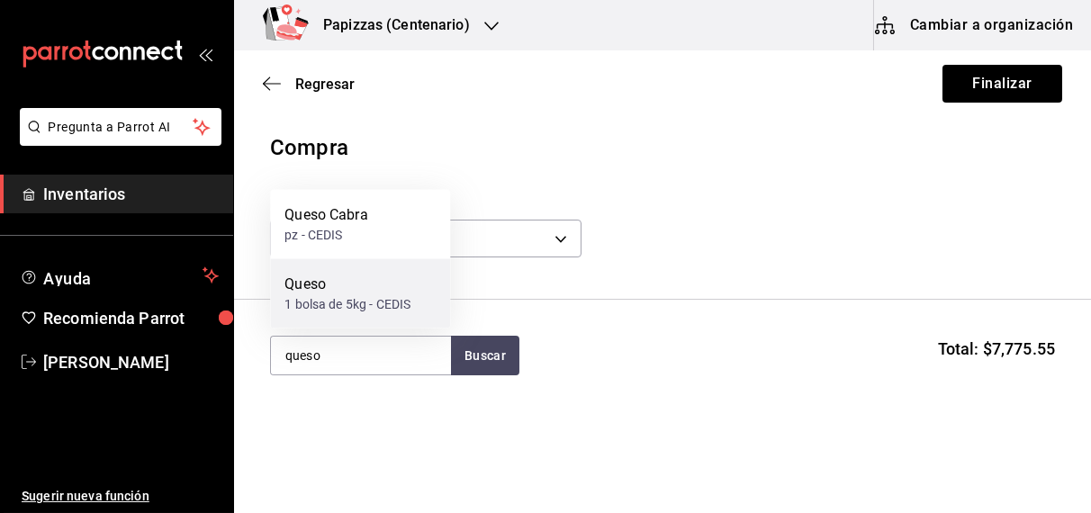
click at [324, 301] on div "1 bolsa de 5kg - CEDIS" at bounding box center [347, 304] width 126 height 19
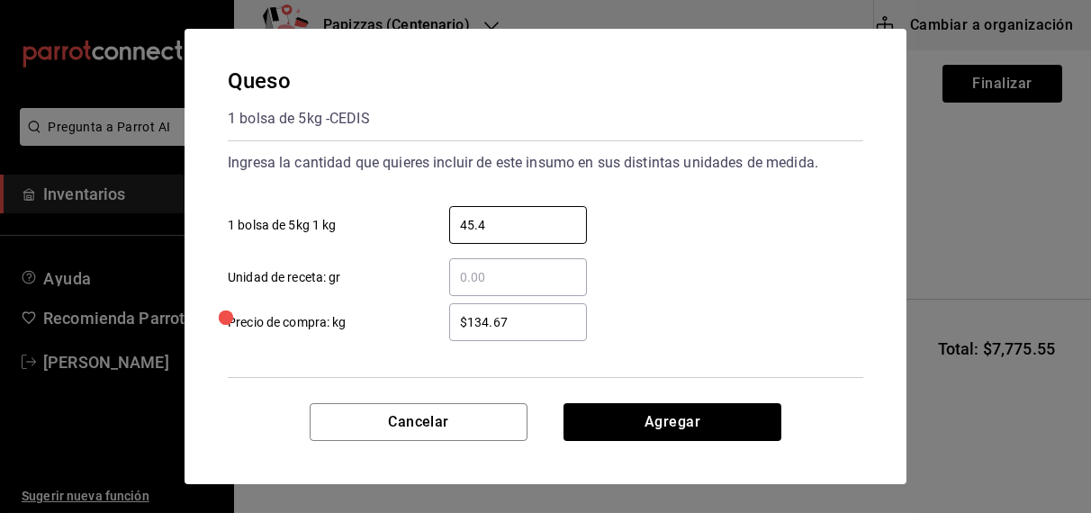
type input "45.40"
type input "$108.00"
click button "Agregar" at bounding box center [672, 422] width 218 height 38
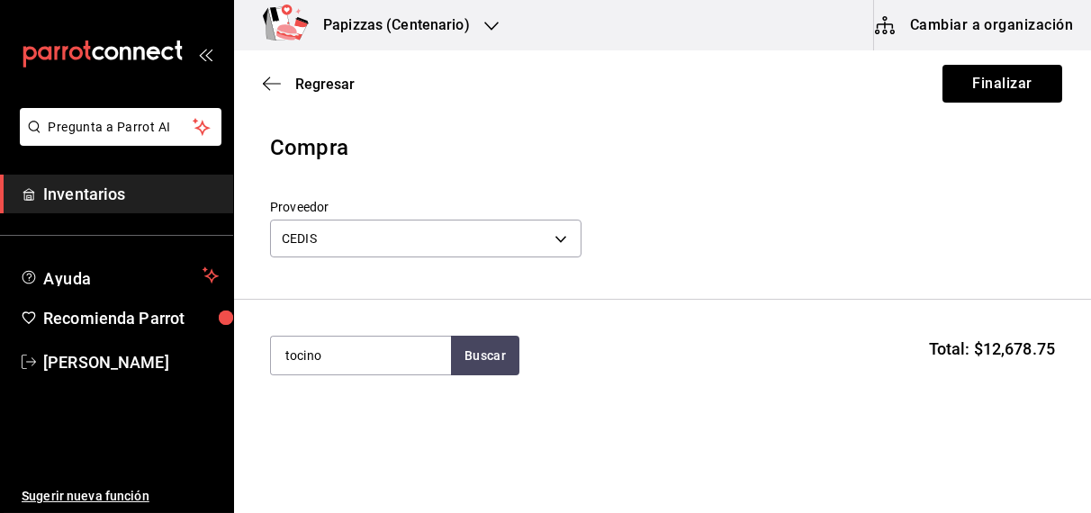
type input "tocino"
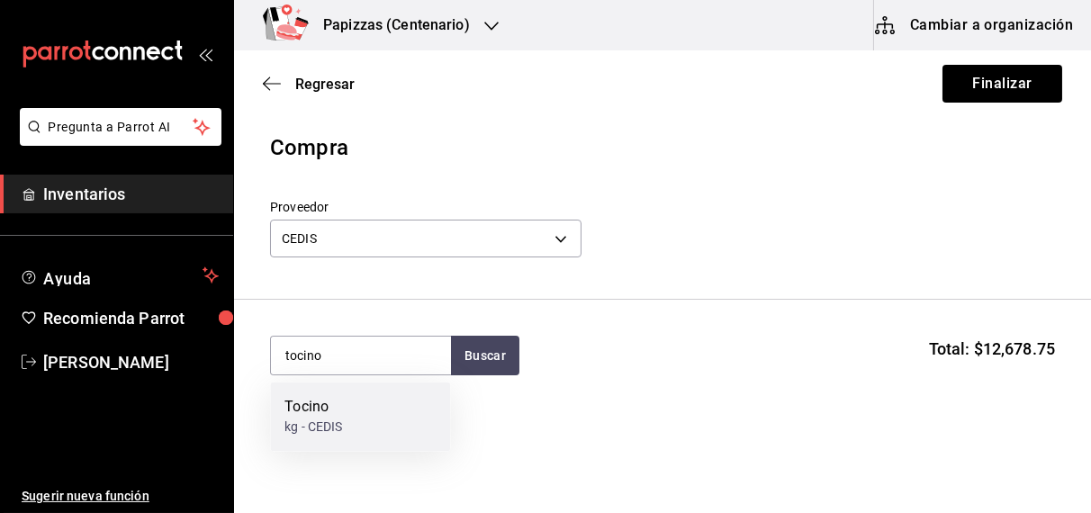
click at [303, 430] on div "kg - CEDIS" at bounding box center [313, 427] width 58 height 19
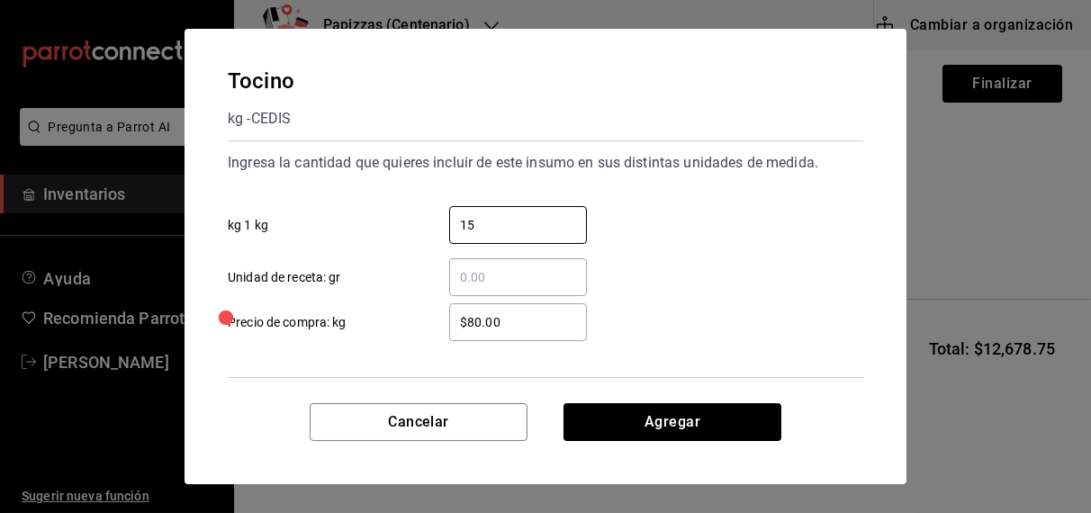
type input "15"
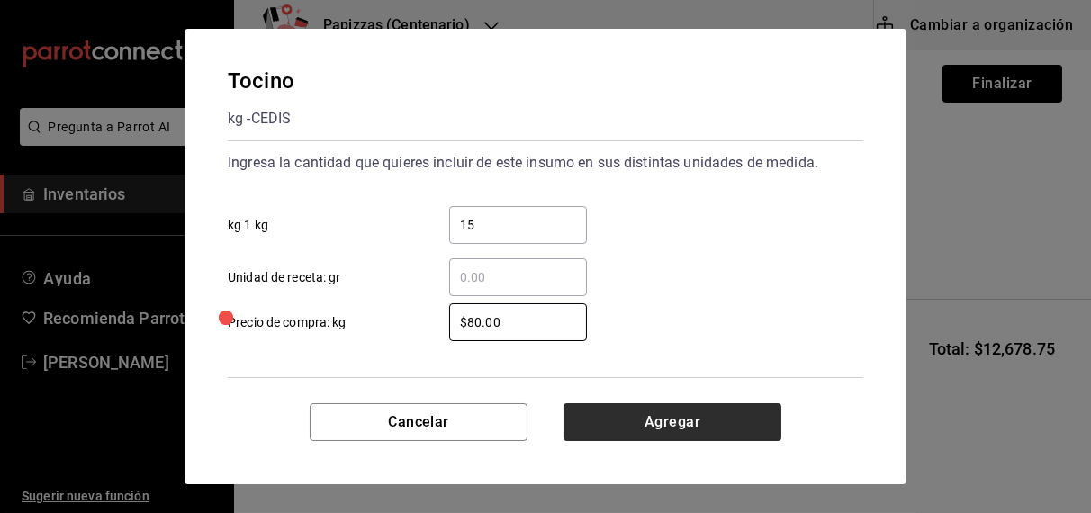
click at [690, 411] on button "Agregar" at bounding box center [672, 422] width 218 height 38
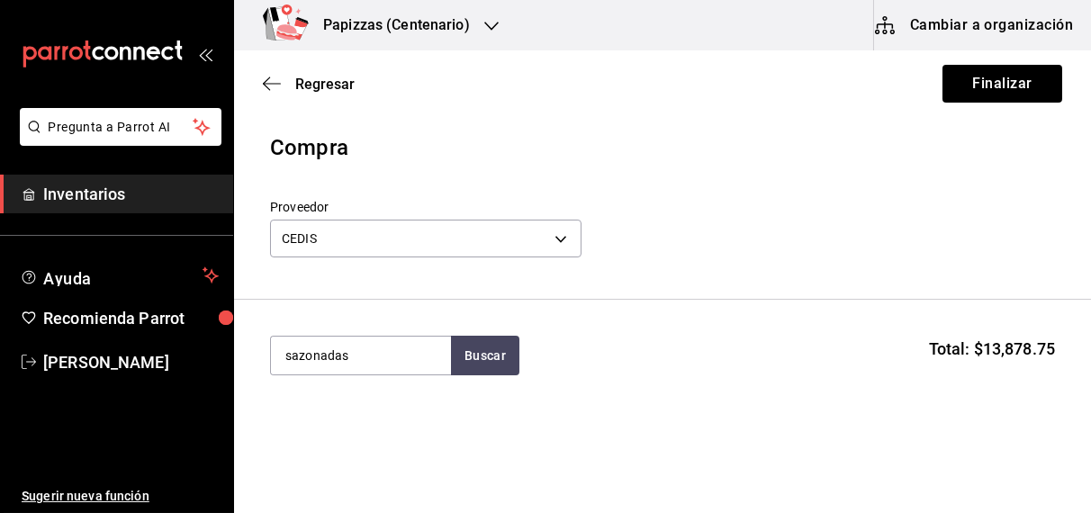
type input "sazonadas"
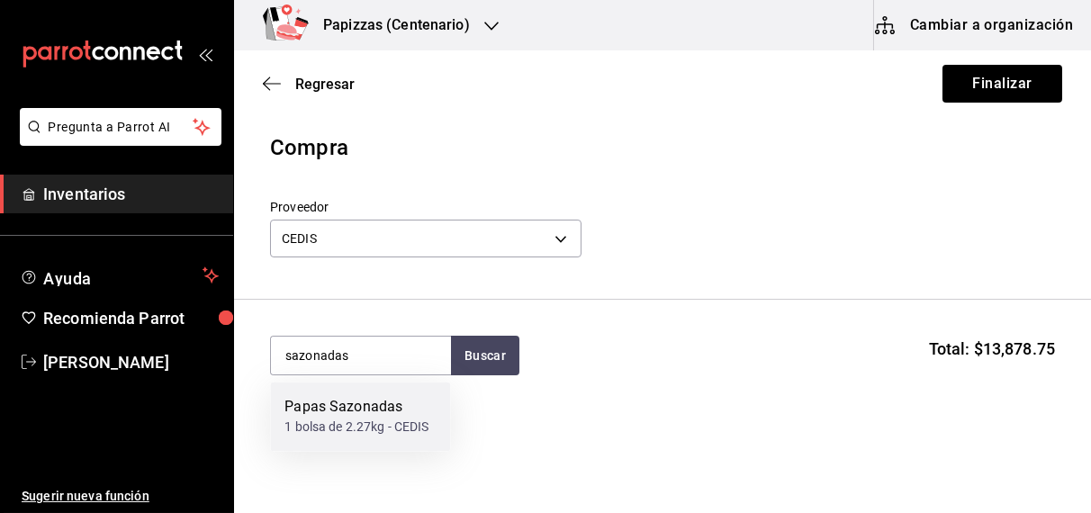
click at [354, 422] on div "1 bolsa de 2.27kg - CEDIS" at bounding box center [356, 427] width 144 height 19
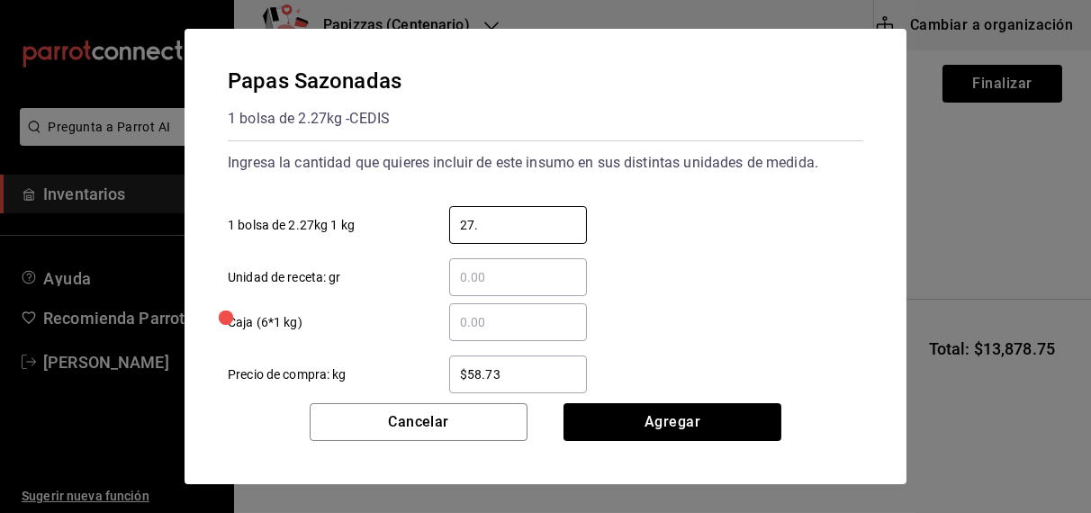
type input "27.24"
click button "Agregar" at bounding box center [672, 422] width 218 height 38
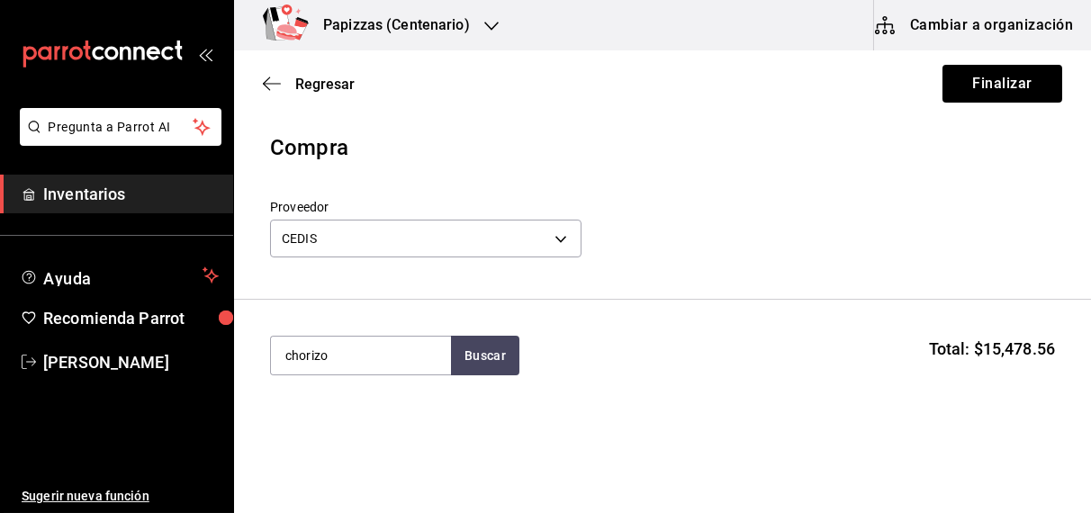
type input "chorizo"
click at [324, 309] on div "kg - CEDIS" at bounding box center [313, 304] width 58 height 19
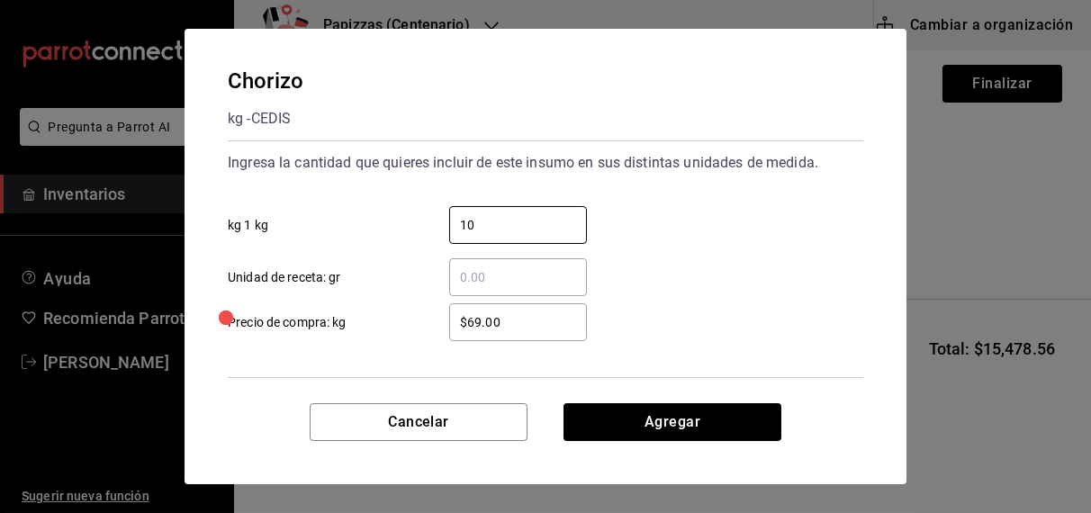
type input "10"
type input "$70.00"
click button "Agregar" at bounding box center [672, 422] width 218 height 38
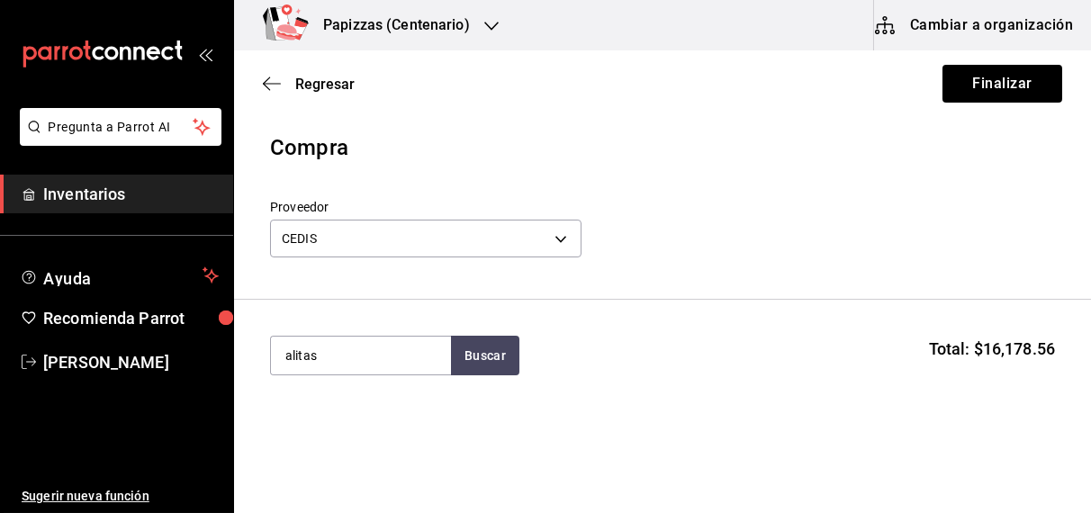
type input "alitas"
click at [342, 443] on div "Alitas pz - CEDIS" at bounding box center [360, 416] width 180 height 69
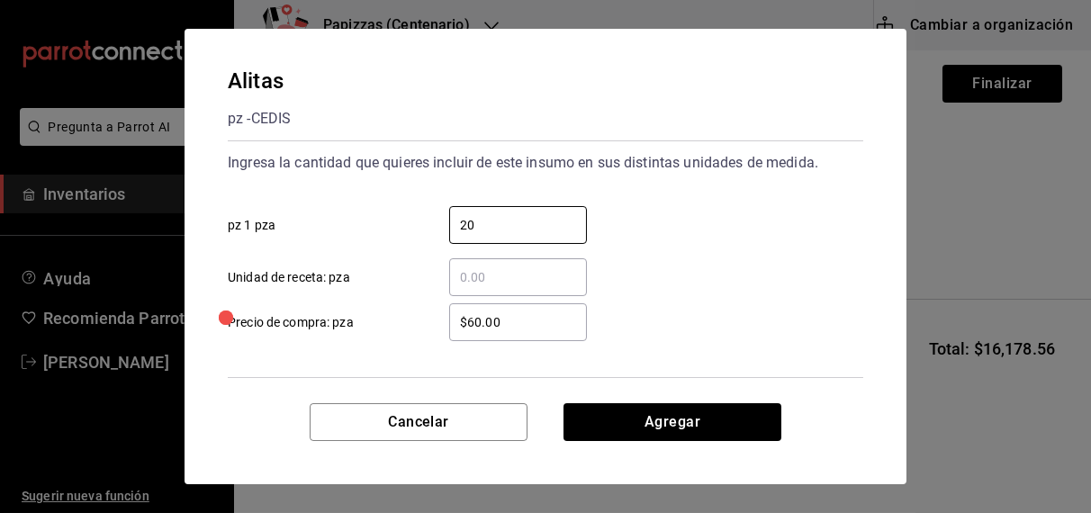
type input "20"
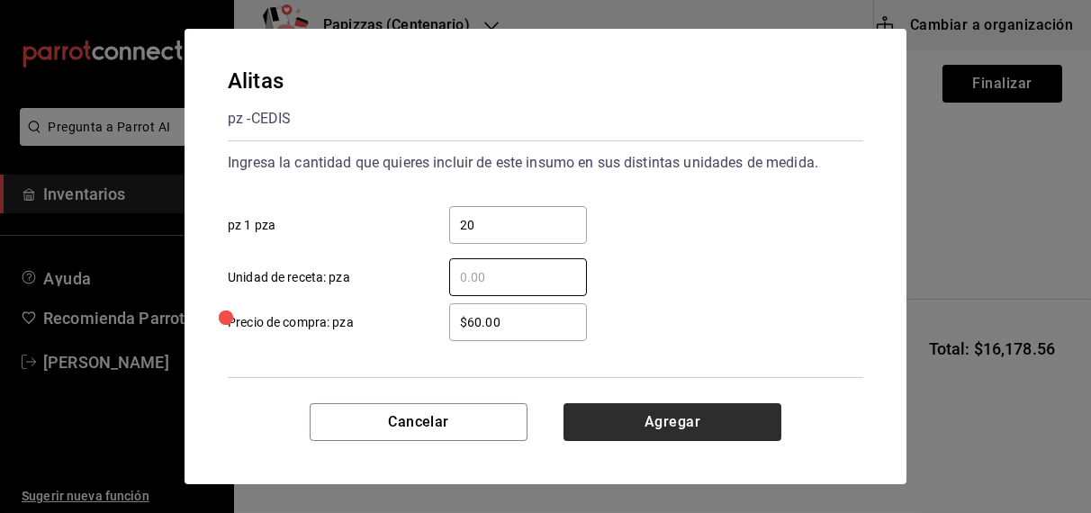
click at [702, 430] on button "Agregar" at bounding box center [672, 422] width 218 height 38
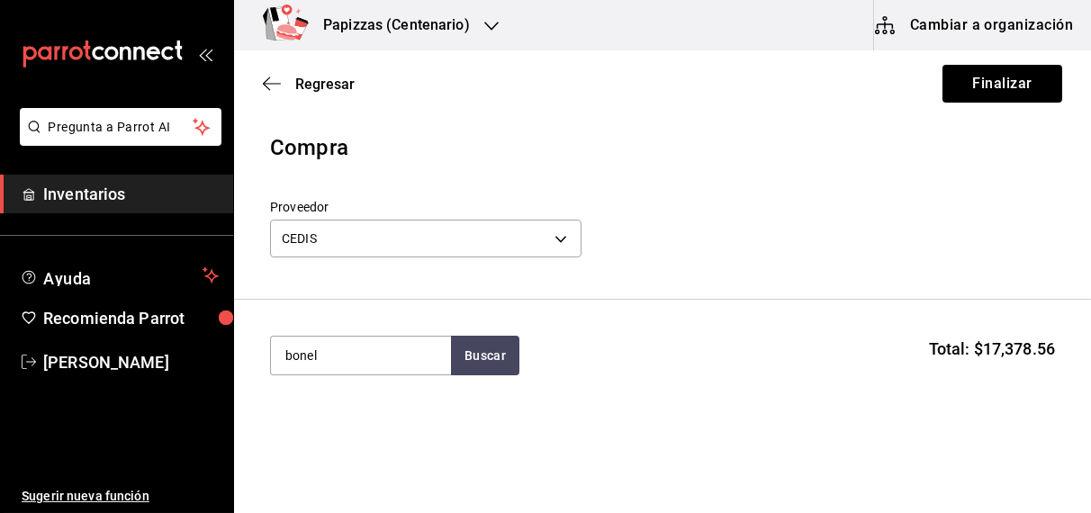
type input "bonel"
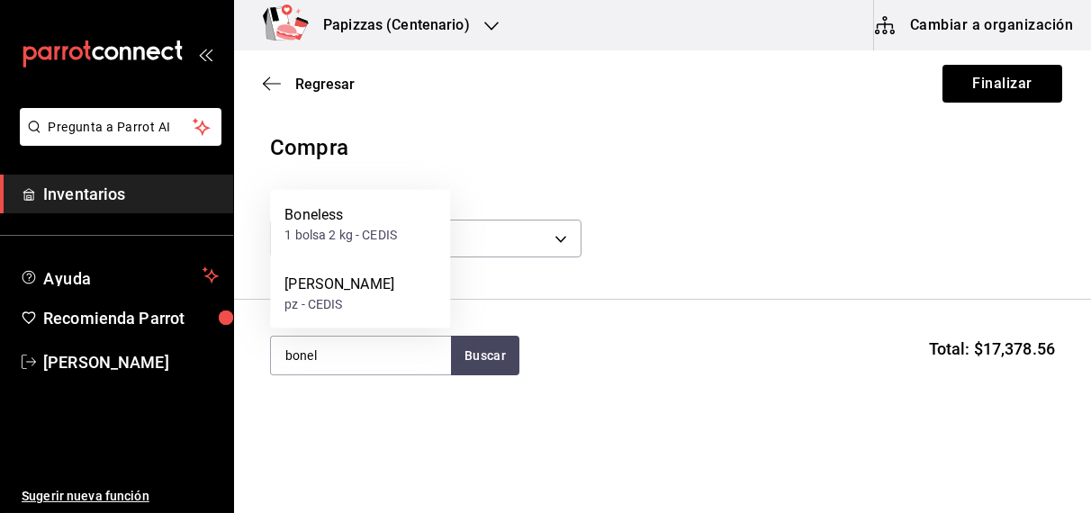
click at [346, 238] on div "1 bolsa 2 kg - CEDIS" at bounding box center [340, 235] width 112 height 19
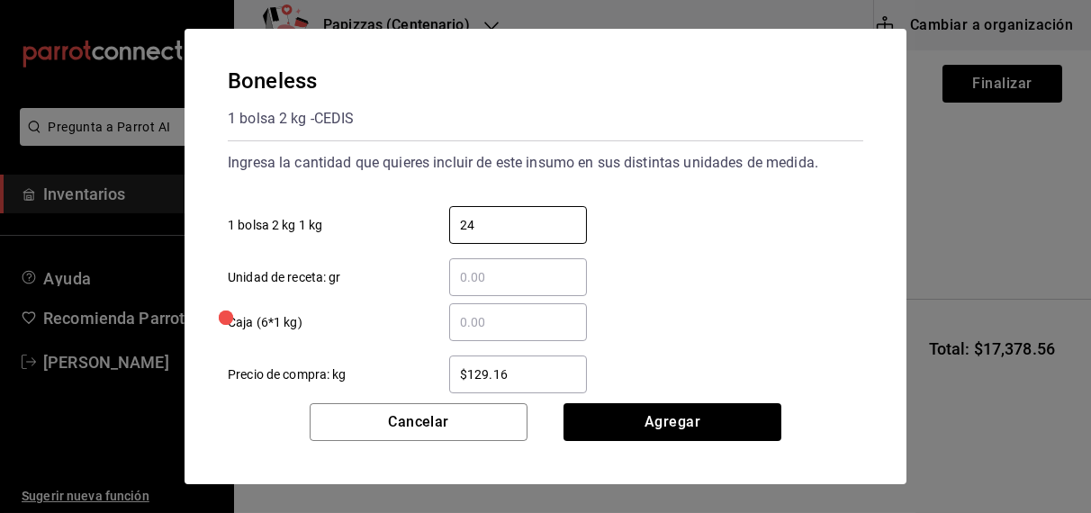
type input "24"
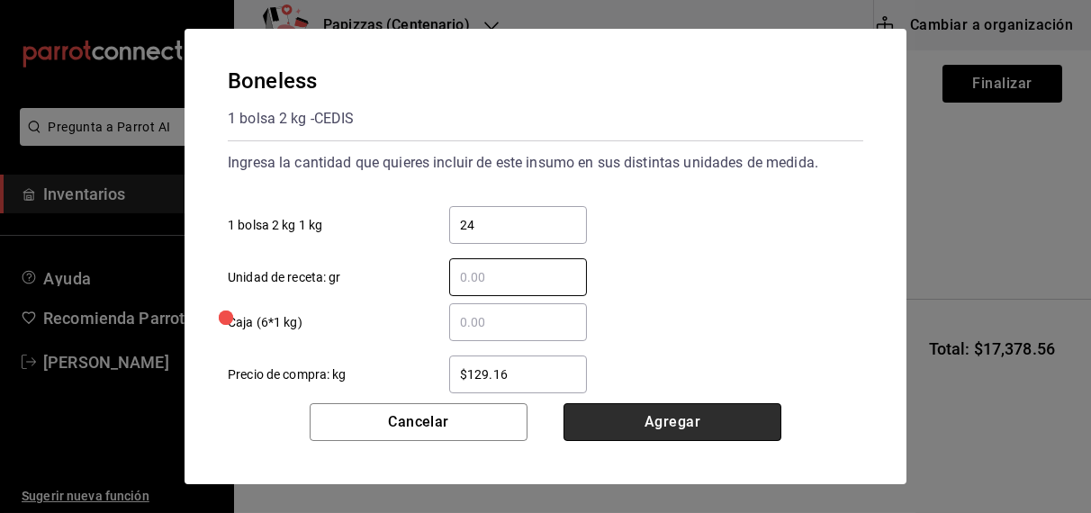
click at [693, 426] on button "Agregar" at bounding box center [672, 422] width 218 height 38
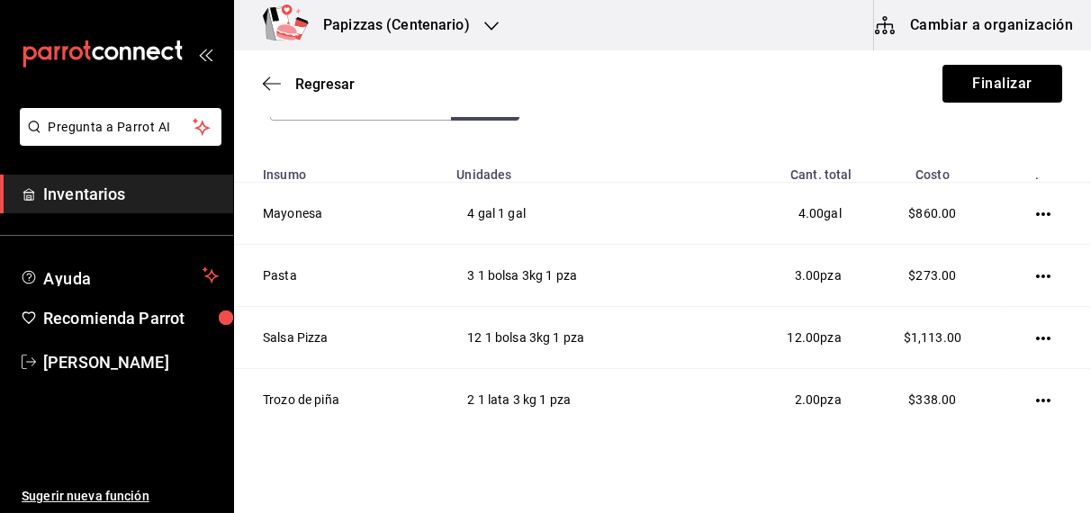
scroll to position [260, 0]
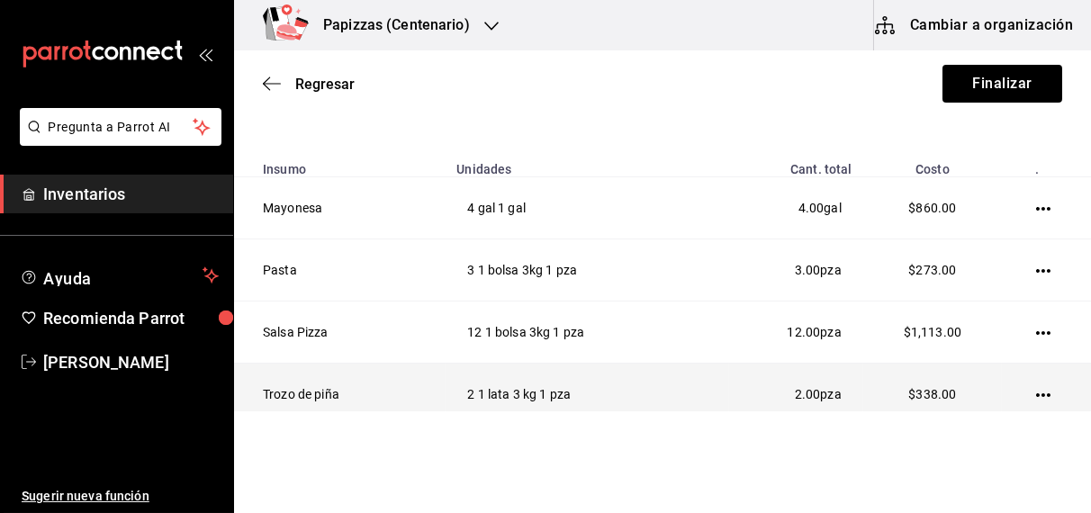
click at [1036, 393] on icon "button" at bounding box center [1043, 395] width 14 height 4
click at [954, 369] on span "Editar" at bounding box center [940, 369] width 66 height 22
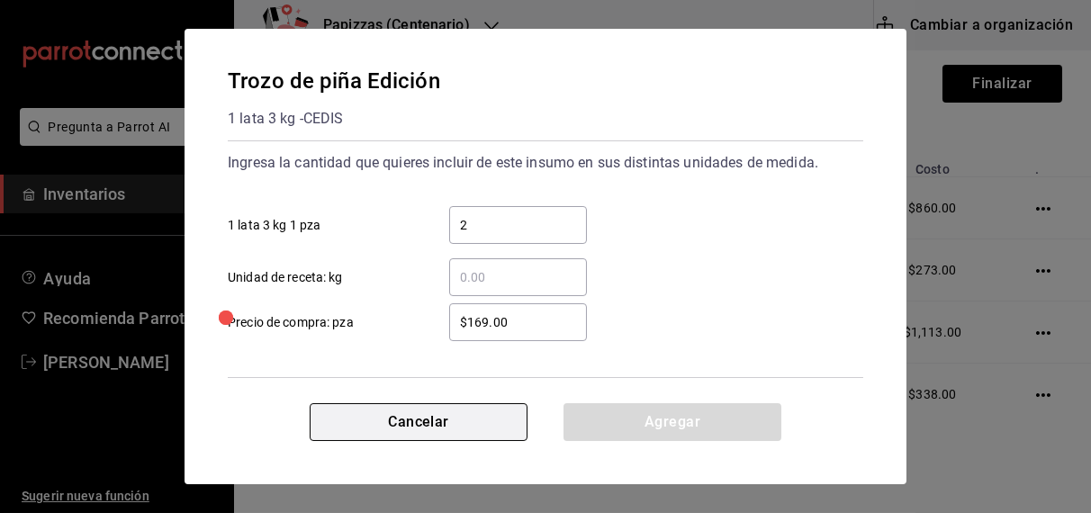
click at [413, 424] on button "Cancelar" at bounding box center [419, 422] width 218 height 38
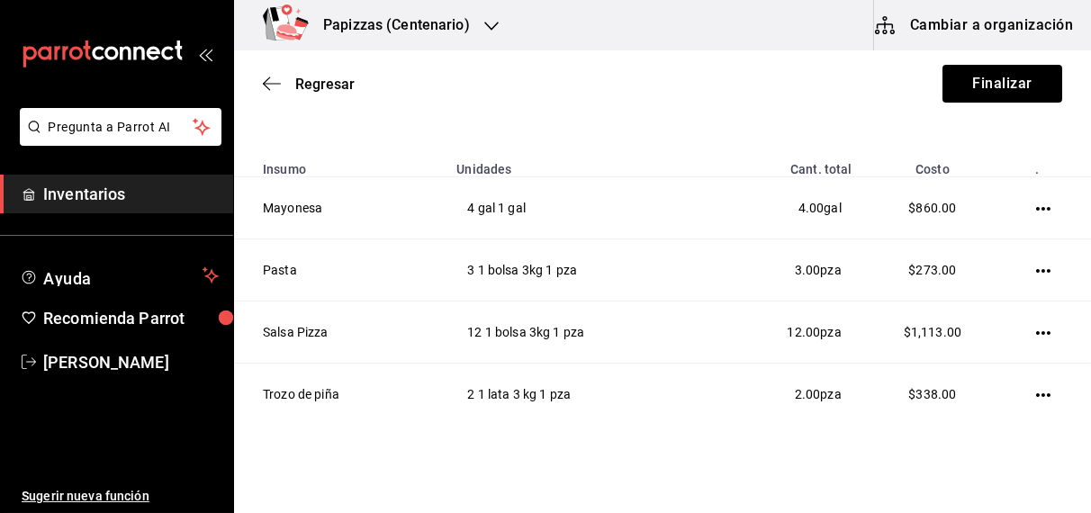
click at [1036, 390] on icon "button" at bounding box center [1043, 395] width 14 height 14
click at [960, 361] on span "Editar" at bounding box center [940, 369] width 66 height 22
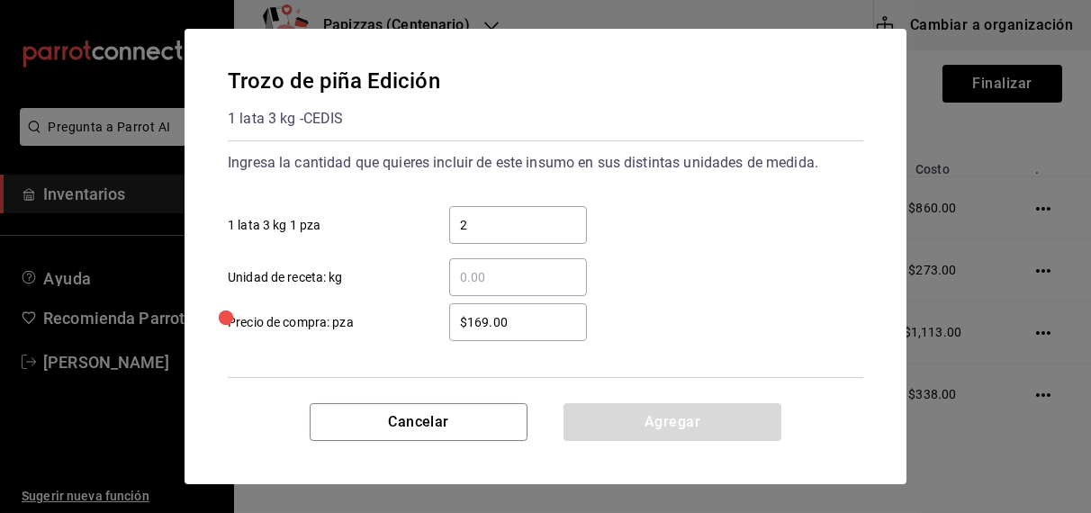
click at [525, 321] on input "$169.00" at bounding box center [518, 322] width 138 height 22
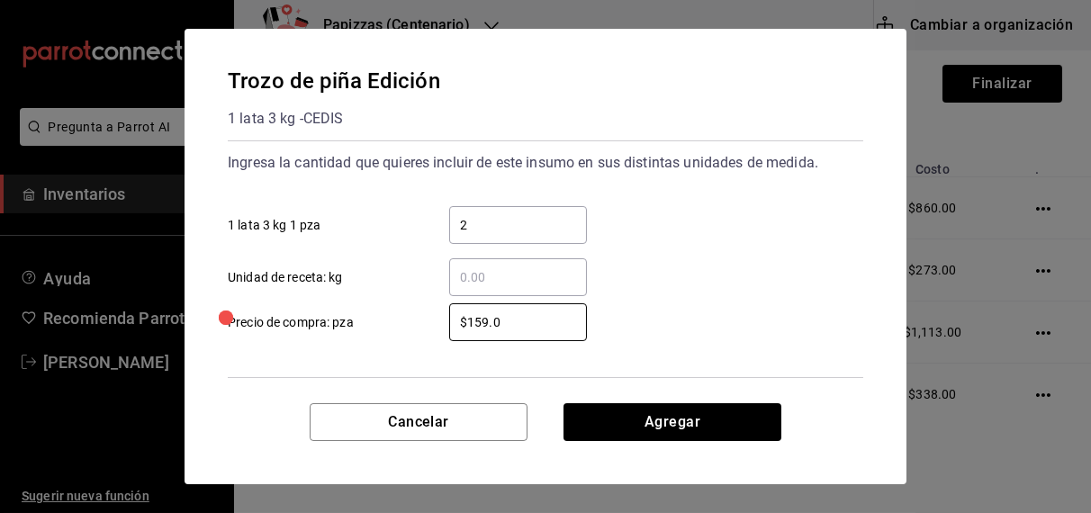
type input "$159.00"
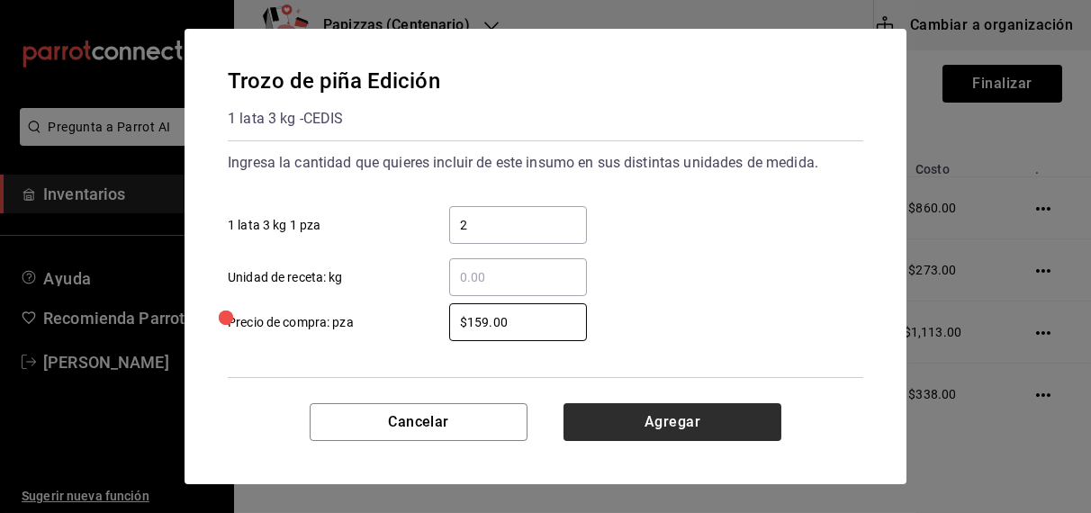
click at [694, 435] on button "Agregar" at bounding box center [672, 422] width 218 height 38
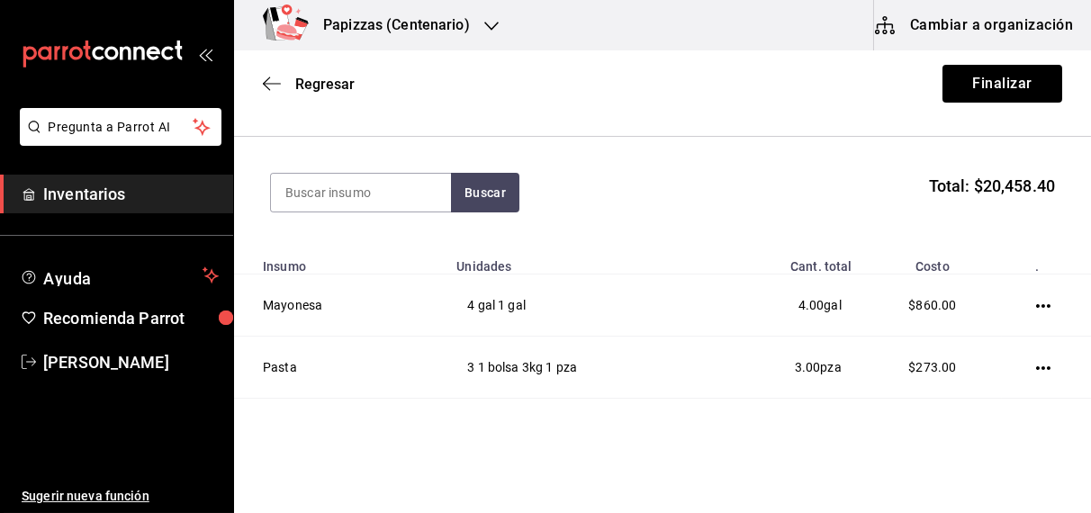
scroll to position [0, 0]
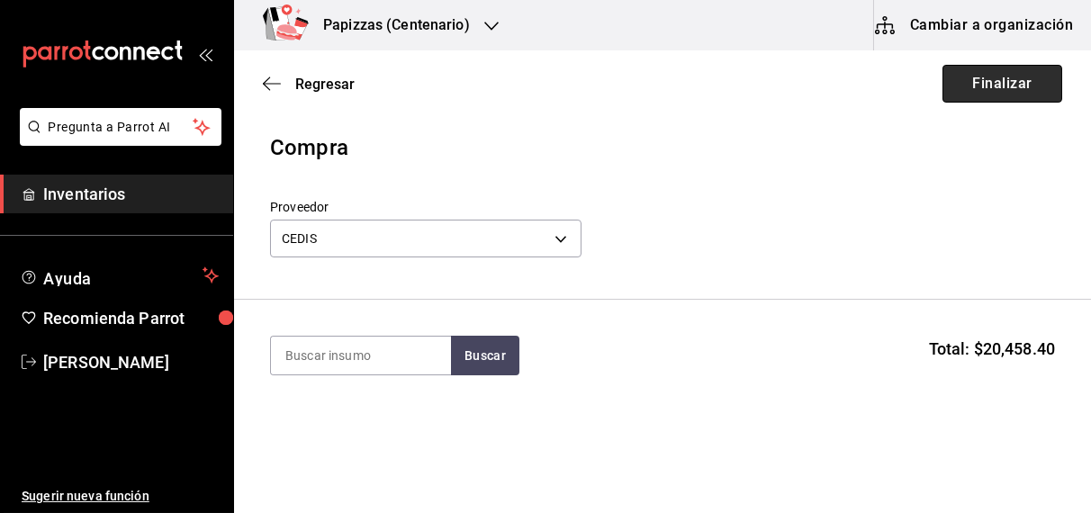
click at [1005, 69] on button "Finalizar" at bounding box center [1002, 84] width 120 height 38
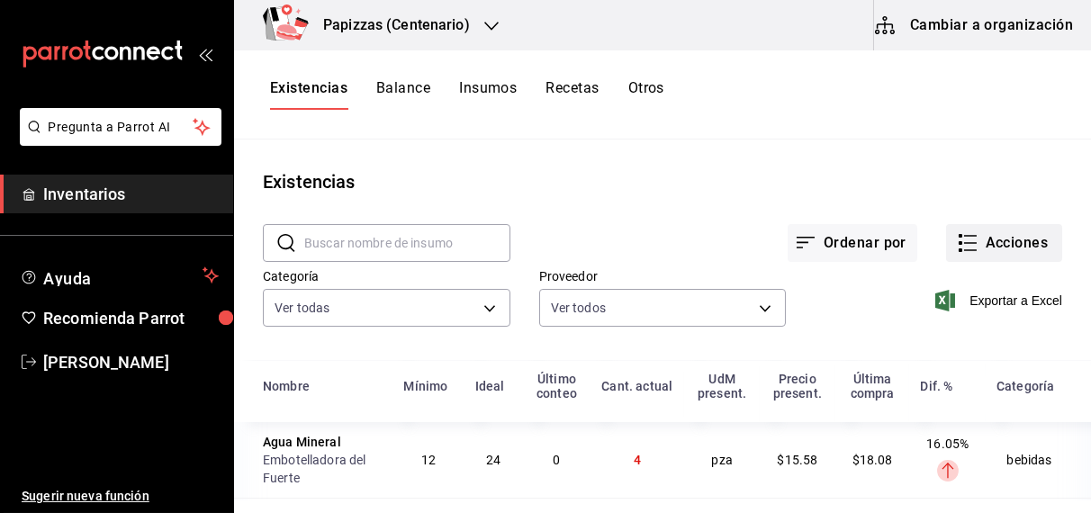
click at [984, 240] on button "Acciones" at bounding box center [1004, 243] width 116 height 38
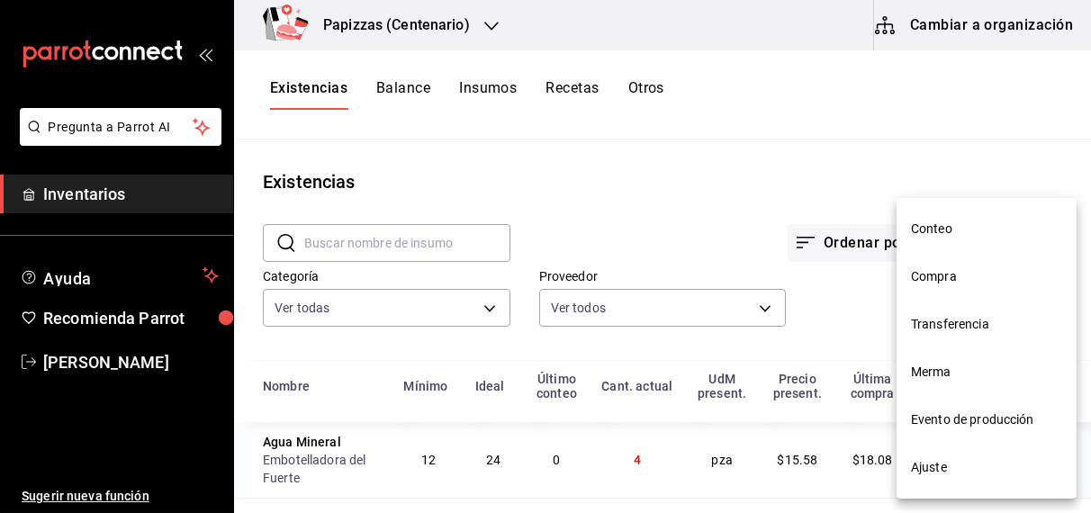
click at [954, 273] on span "Compra" at bounding box center [986, 276] width 151 height 19
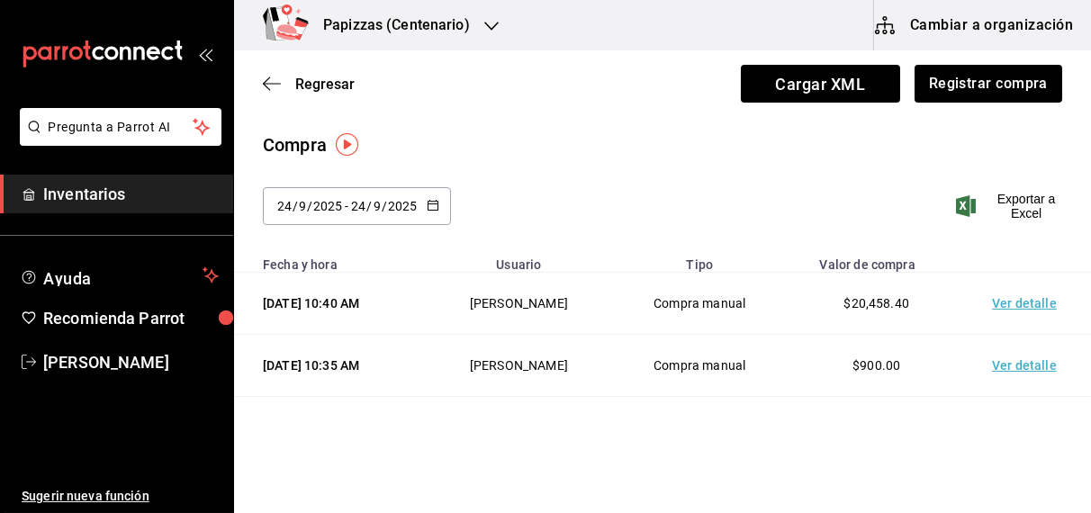
click at [427, 204] on icon "button" at bounding box center [433, 205] width 13 height 13
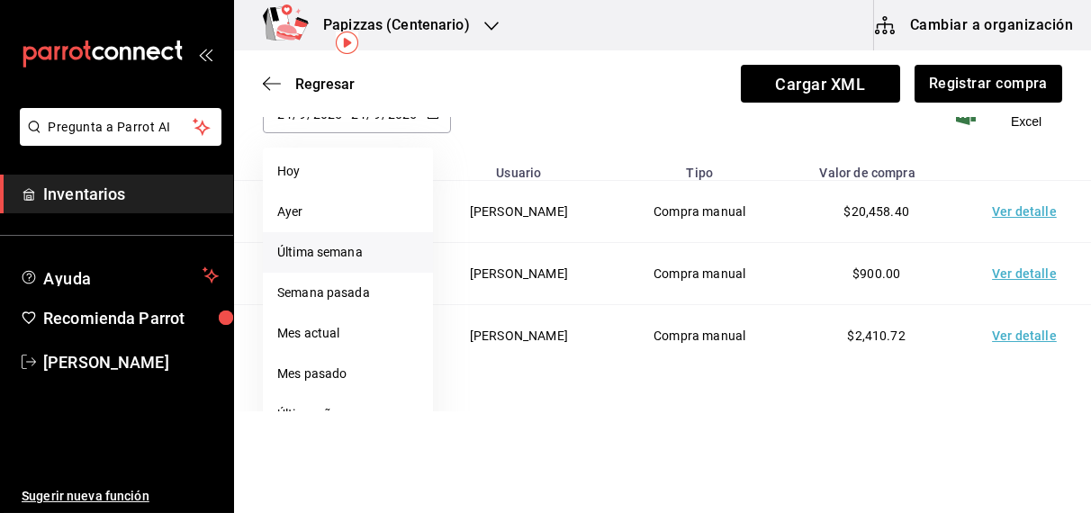
scroll to position [142, 0]
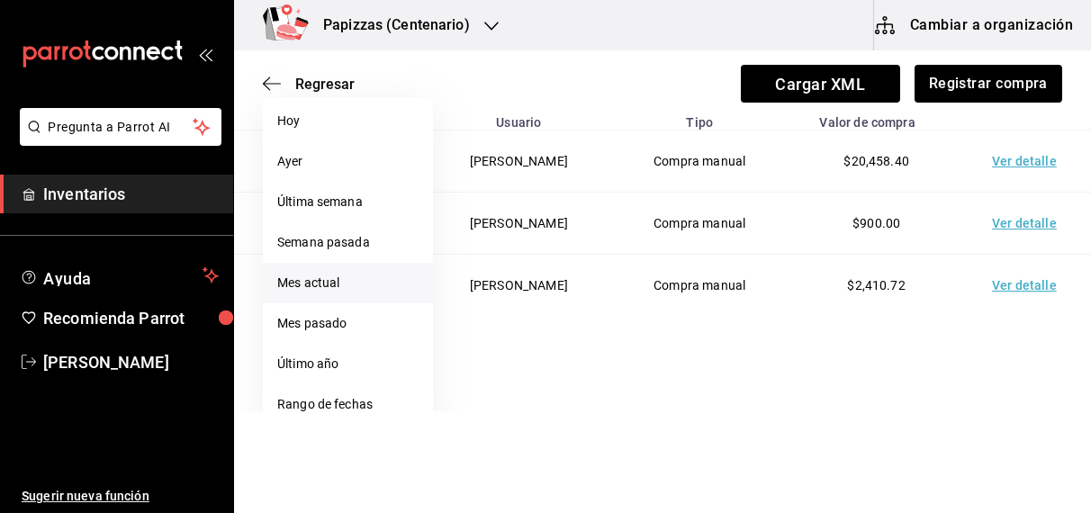
click at [317, 283] on li "Mes actual" at bounding box center [348, 283] width 170 height 40
type input "[DATE]"
type input "1"
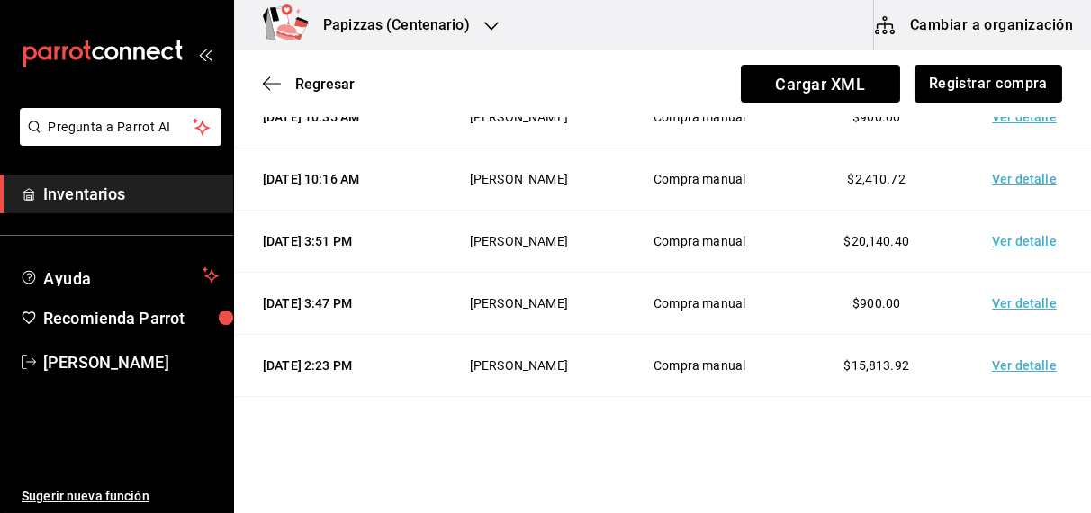
scroll to position [253, 0]
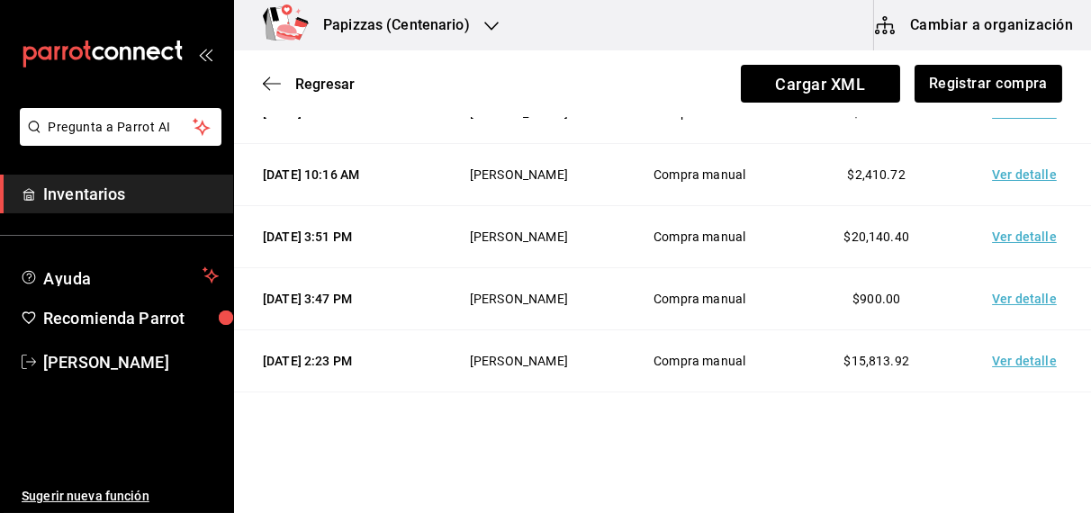
click at [1017, 268] on td "Ver detalle" at bounding box center [1028, 237] width 126 height 62
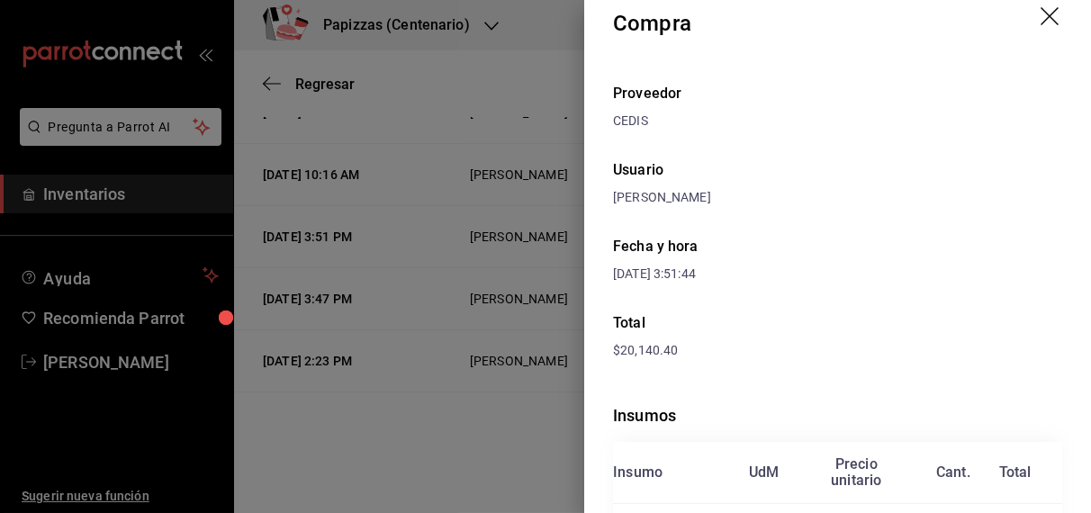
scroll to position [0, 0]
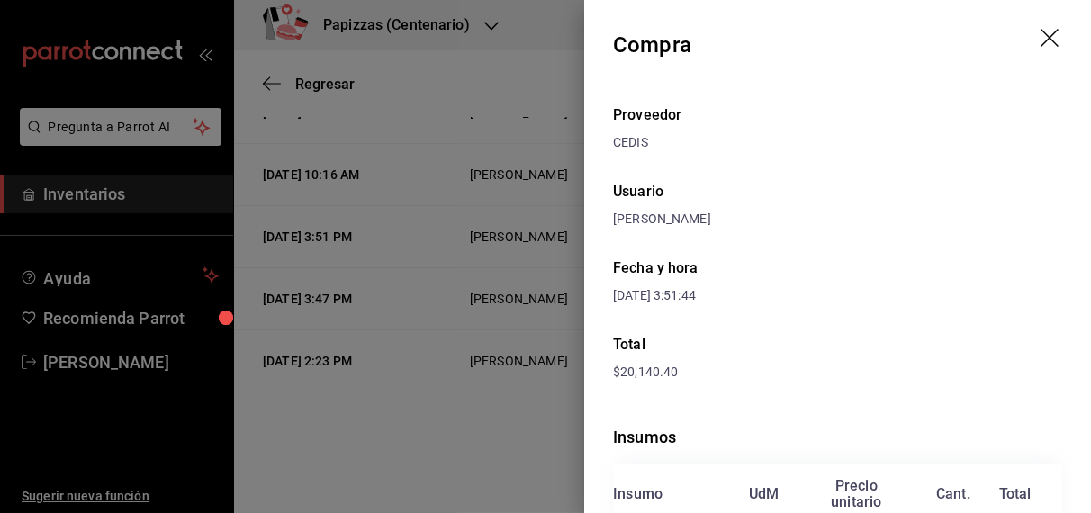
click at [1024, 37] on header "Compra" at bounding box center [837, 45] width 507 height 90
click at [1040, 40] on icon "drag" at bounding box center [1051, 40] width 22 height 22
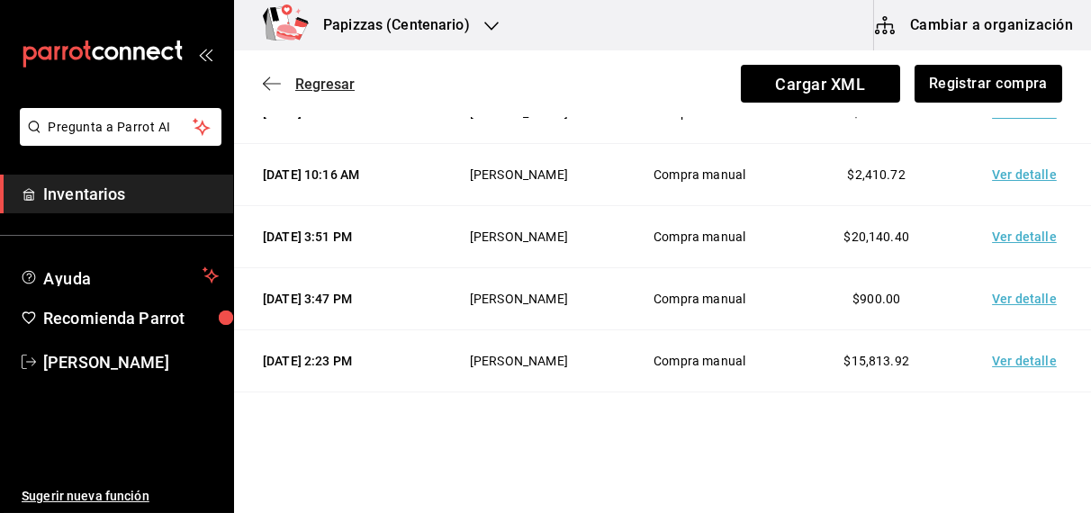
click at [340, 85] on span "Regresar" at bounding box center [324, 84] width 59 height 17
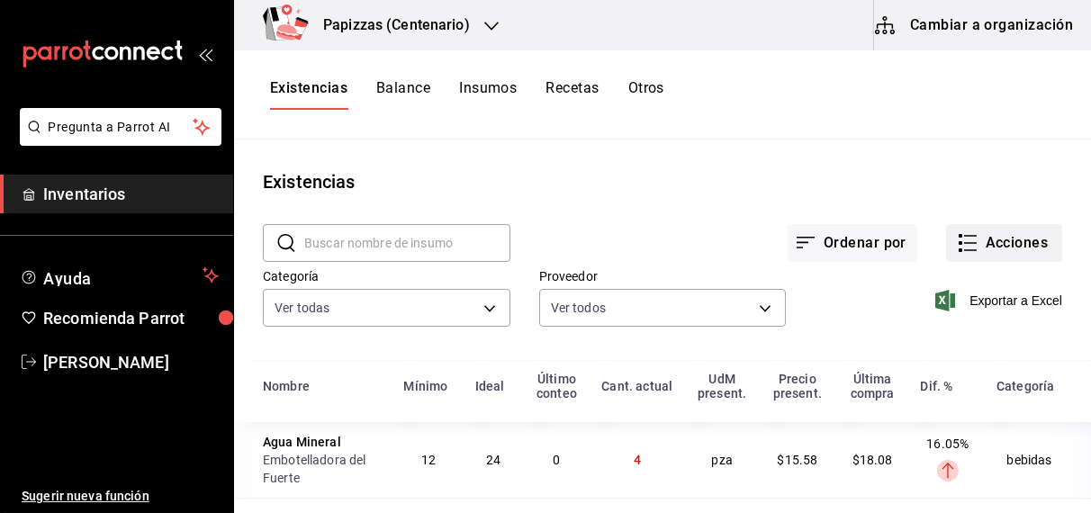
click at [993, 245] on button "Acciones" at bounding box center [1004, 243] width 116 height 38
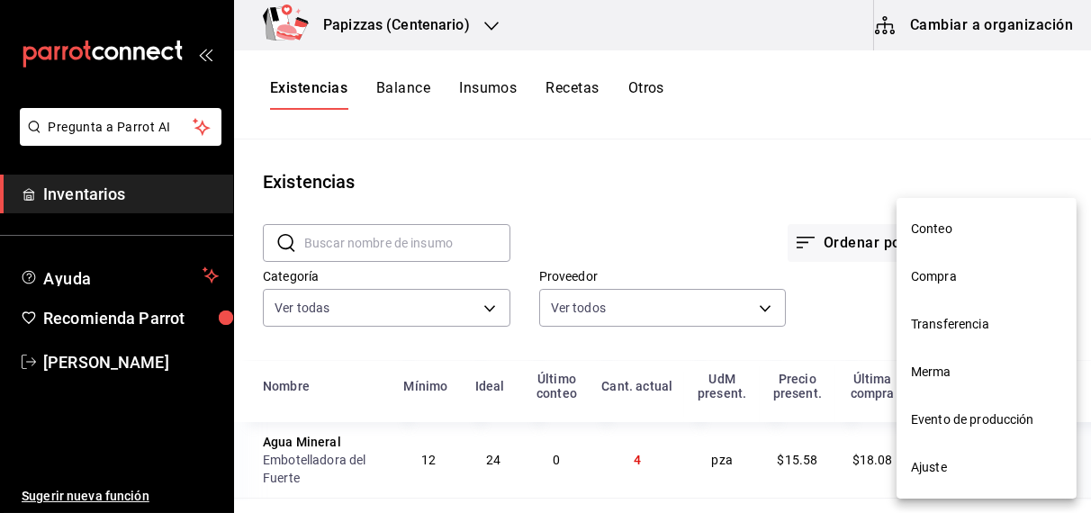
click at [938, 373] on span "Merma" at bounding box center [986, 372] width 151 height 19
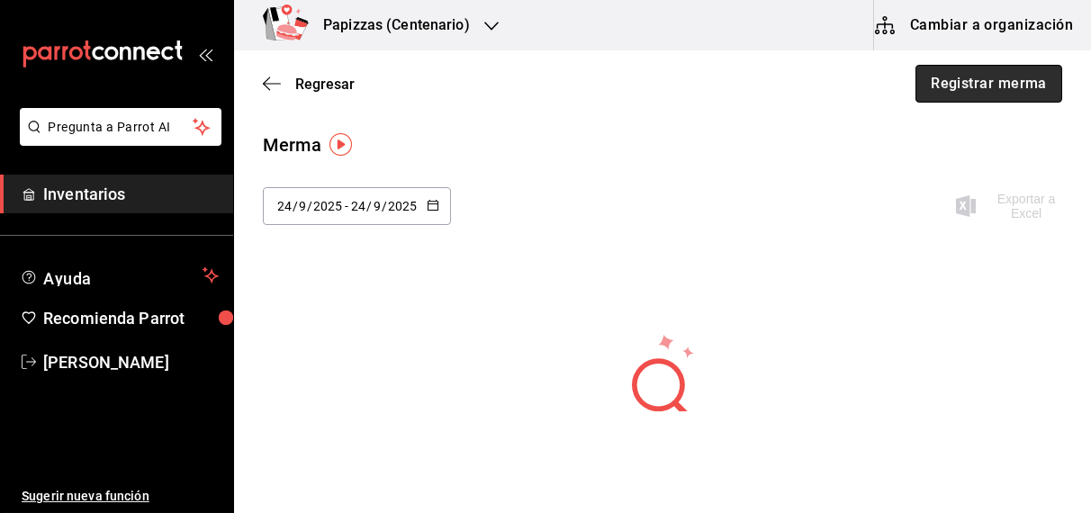
click at [957, 91] on button "Registrar merma" at bounding box center [988, 84] width 147 height 38
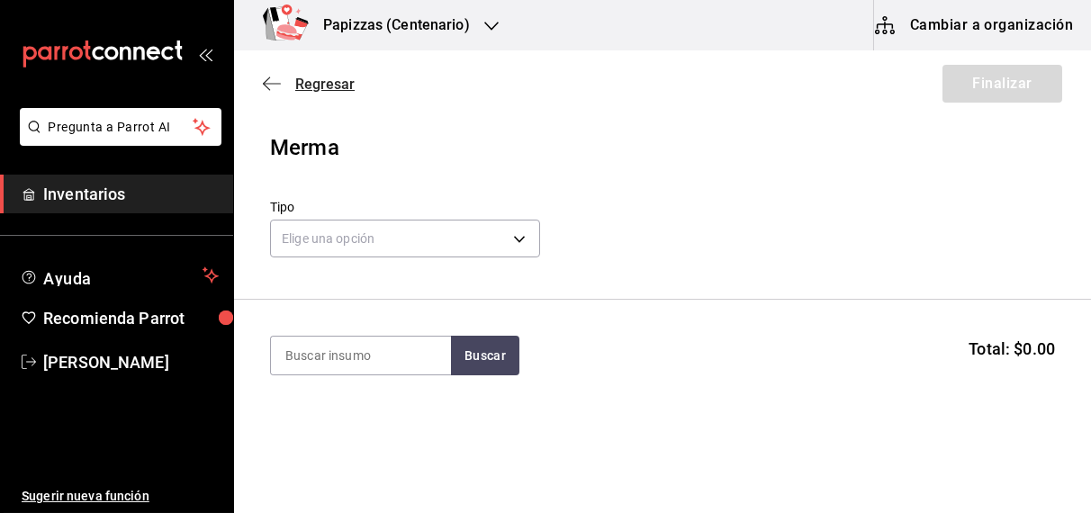
click at [330, 82] on span "Regresar" at bounding box center [324, 84] width 59 height 17
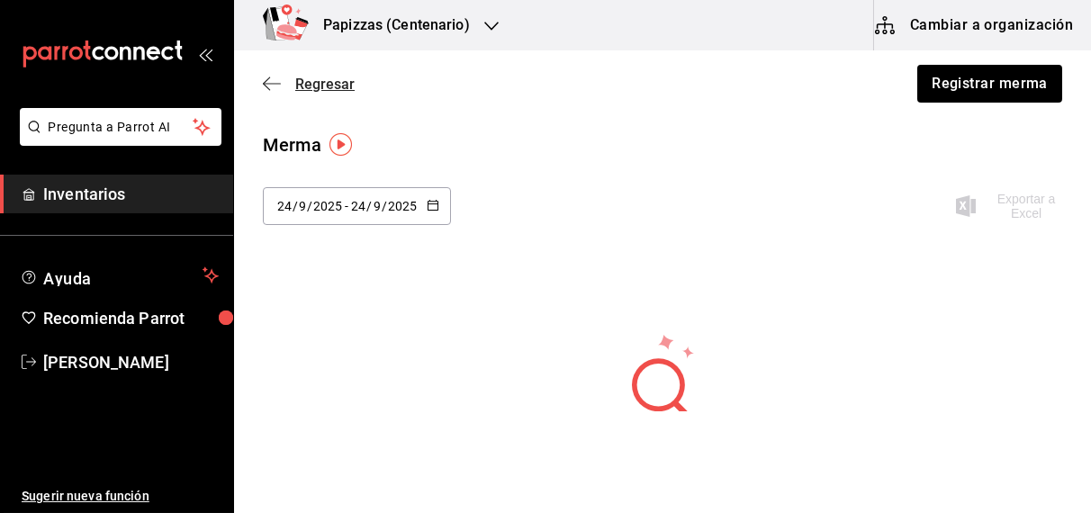
click at [332, 84] on span "Regresar" at bounding box center [324, 84] width 59 height 17
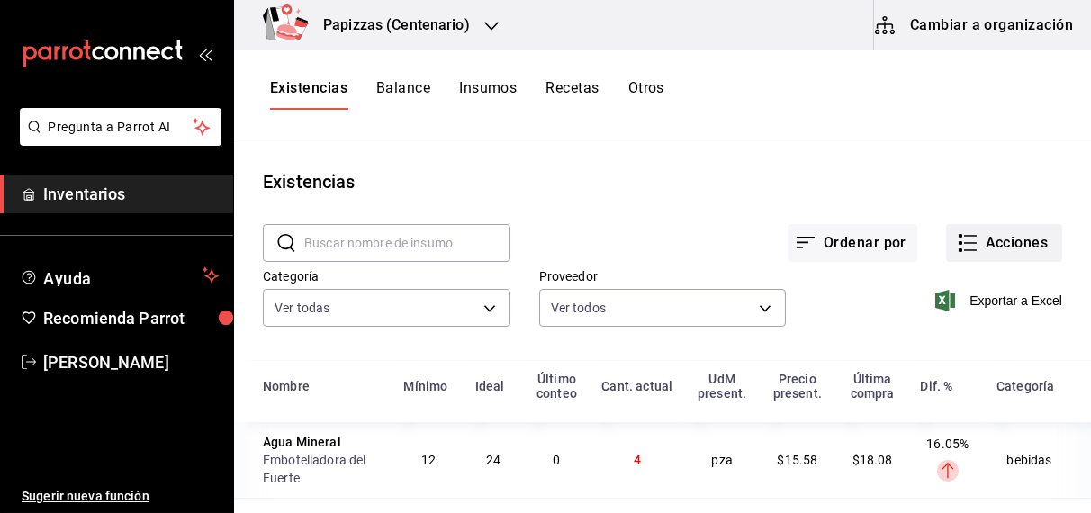
click at [992, 237] on button "Acciones" at bounding box center [1004, 243] width 116 height 38
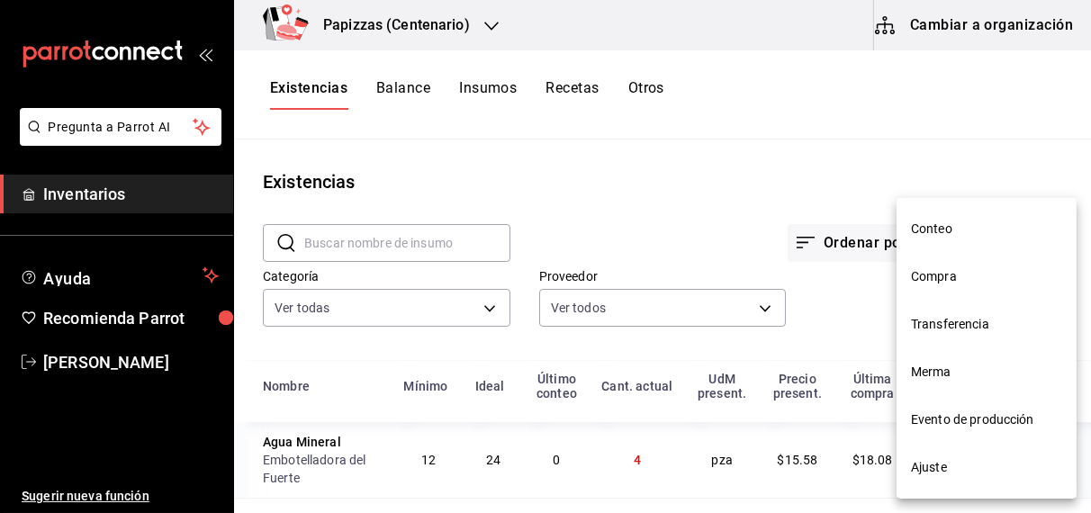
click at [931, 273] on span "Compra" at bounding box center [986, 276] width 151 height 19
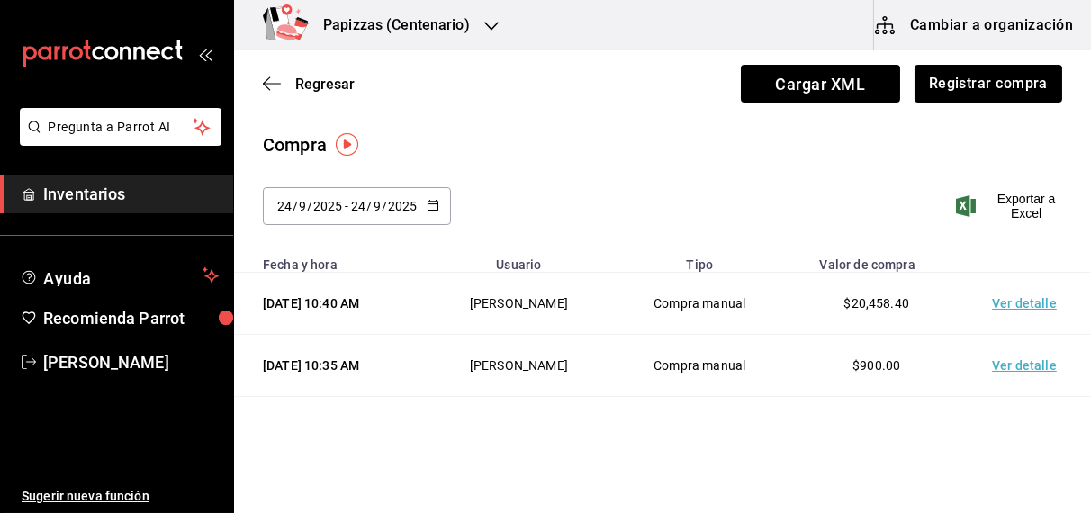
click at [427, 209] on icon "button" at bounding box center [433, 205] width 13 height 13
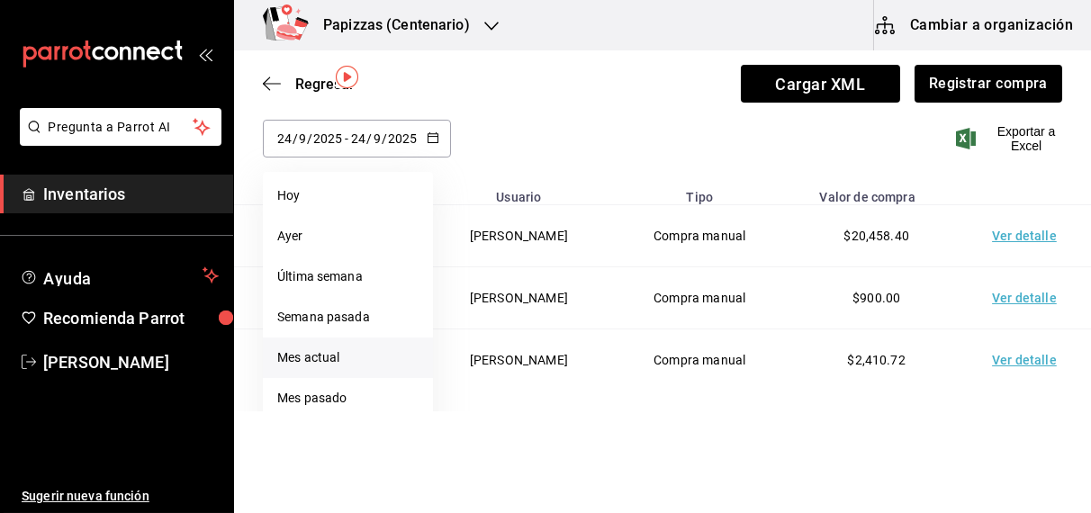
click at [325, 363] on li "Mes actual" at bounding box center [348, 357] width 170 height 40
type input "[DATE]"
type input "1"
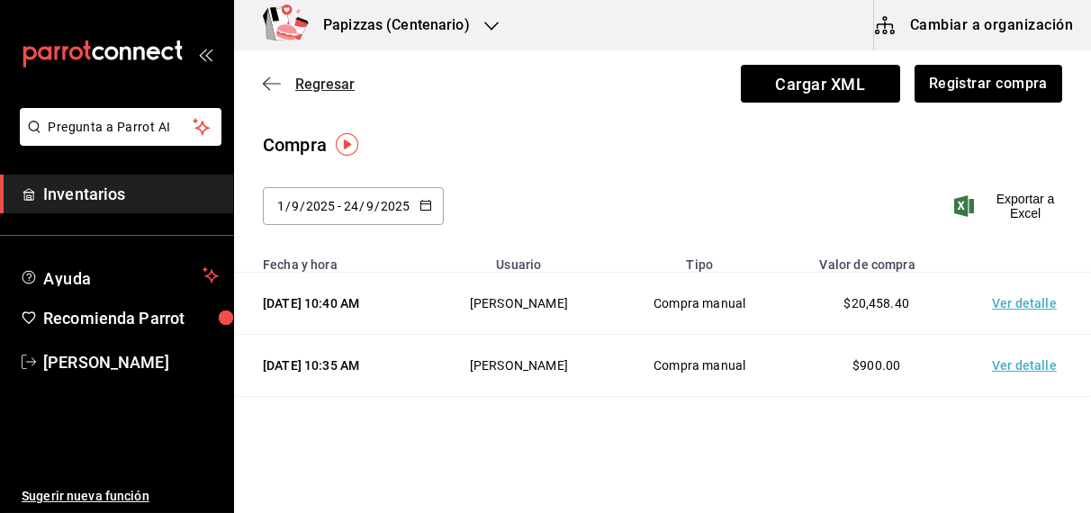
click at [322, 76] on span "Regresar" at bounding box center [324, 84] width 59 height 17
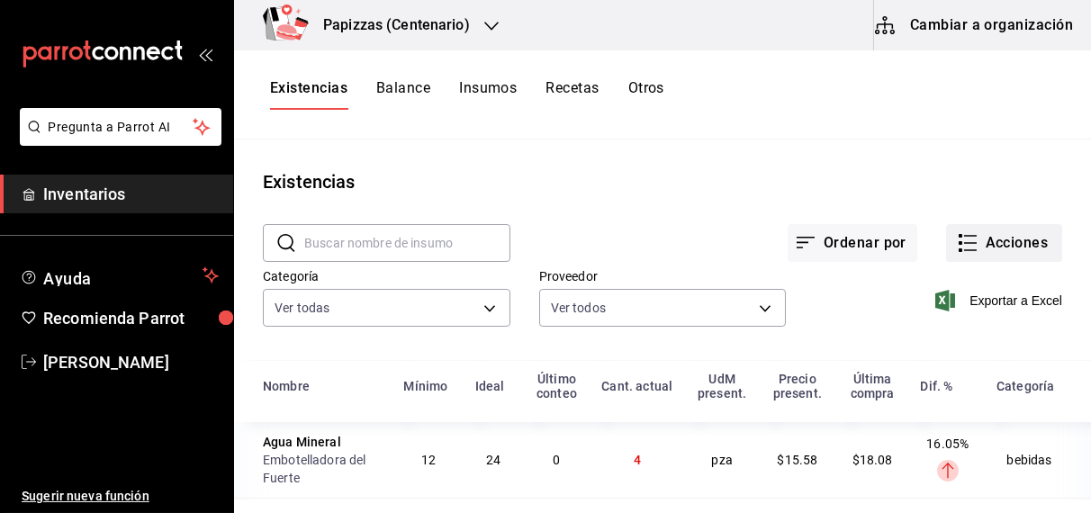
click at [1021, 235] on button "Acciones" at bounding box center [1004, 243] width 116 height 38
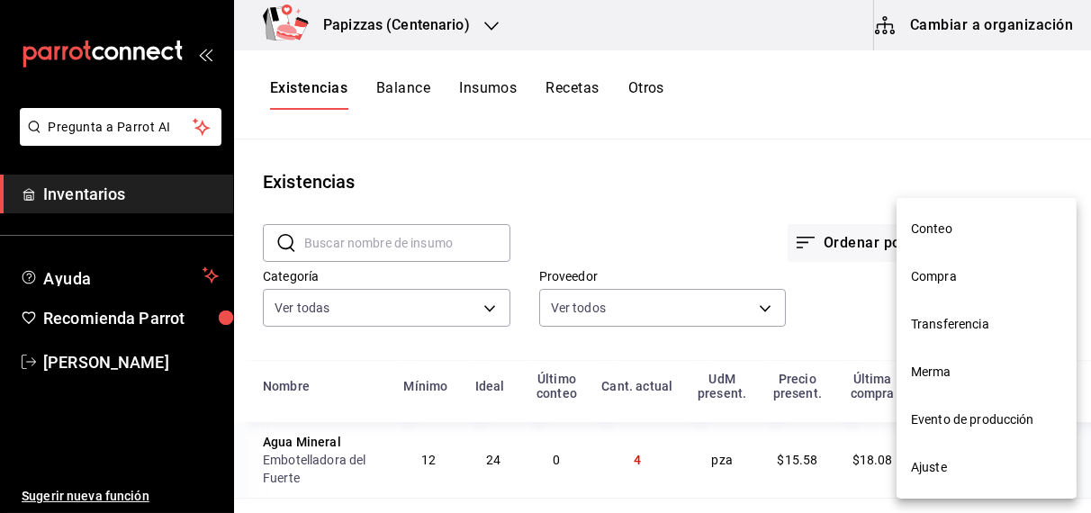
click at [954, 375] on span "Merma" at bounding box center [986, 372] width 151 height 19
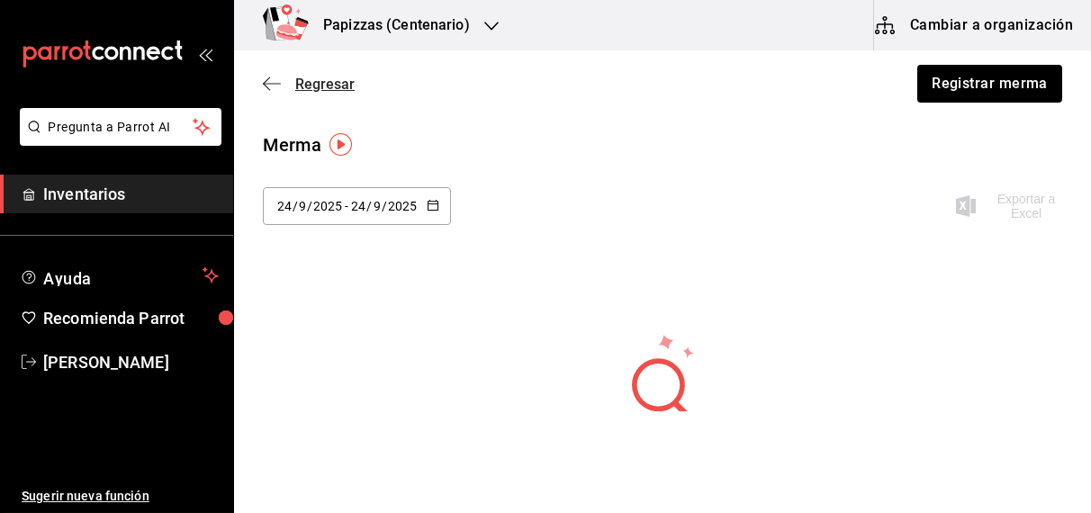
click at [325, 79] on span "Regresar" at bounding box center [324, 84] width 59 height 17
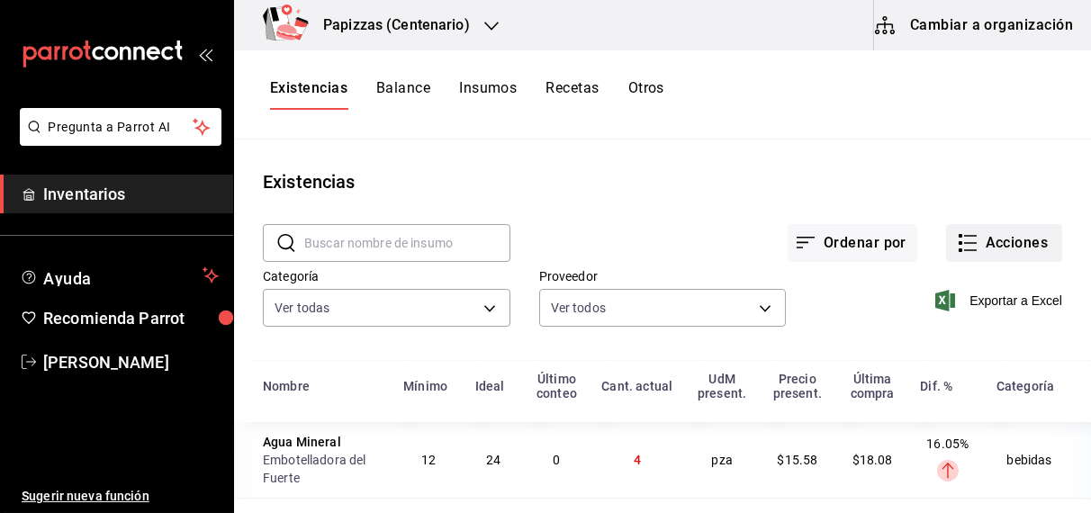
click at [1007, 243] on button "Acciones" at bounding box center [1004, 243] width 116 height 38
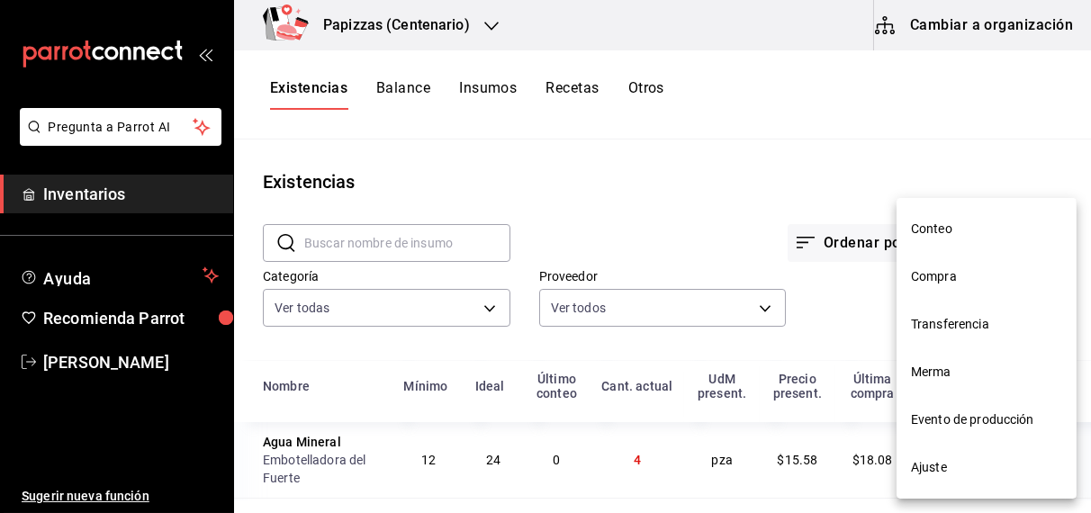
click at [938, 465] on span "Ajuste" at bounding box center [986, 467] width 151 height 19
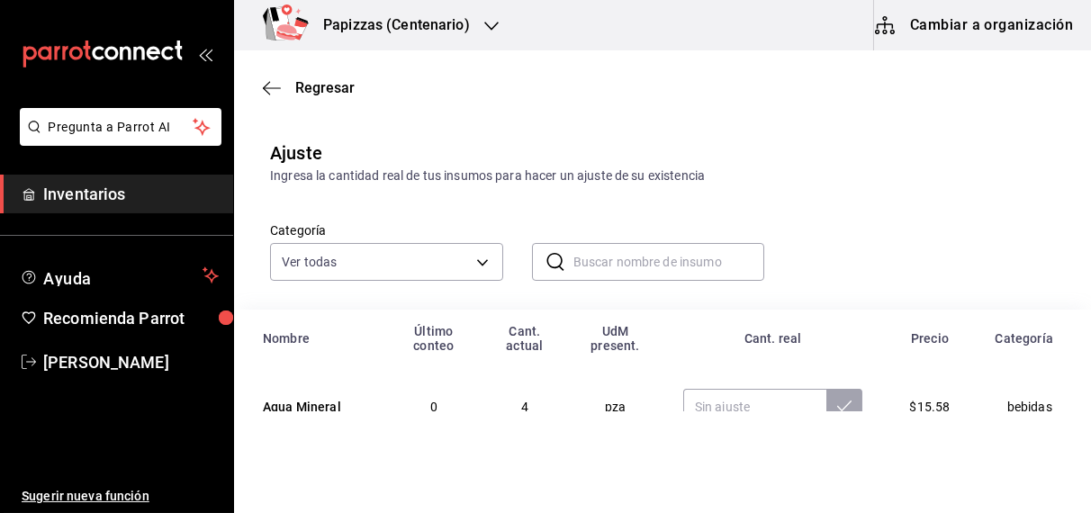
click at [592, 269] on input "text" at bounding box center [669, 262] width 192 height 36
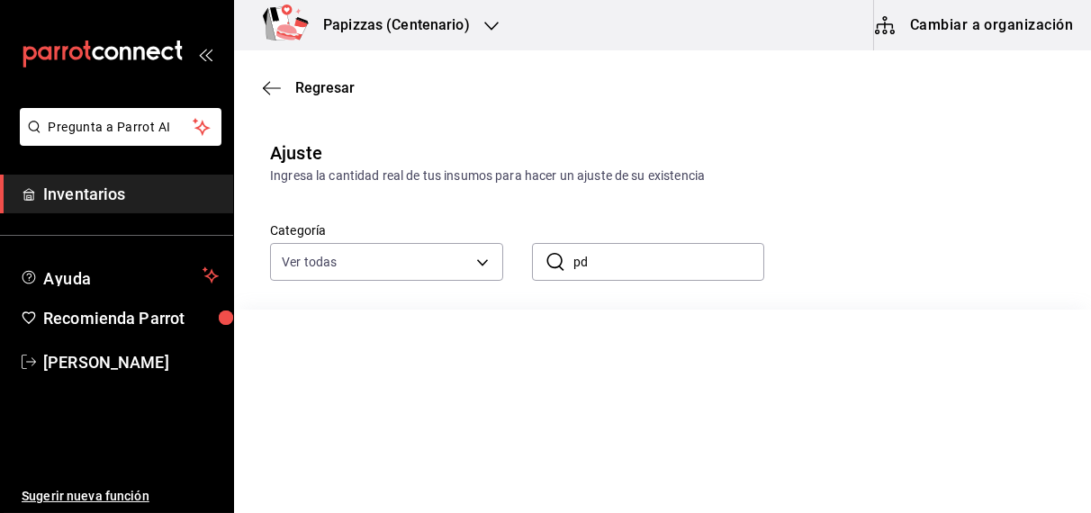
type input "p"
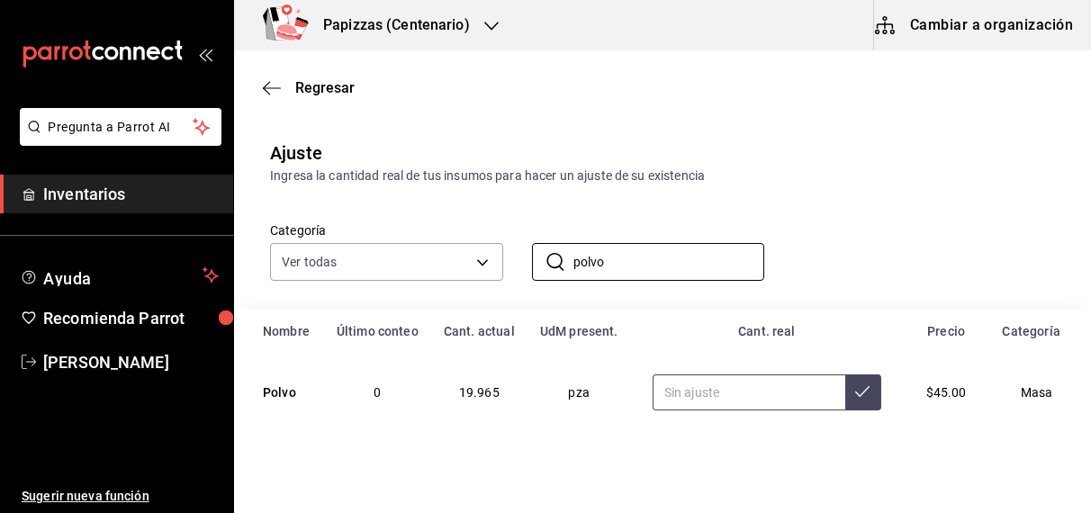
type input "polvo"
click at [739, 405] on input "text" at bounding box center [748, 392] width 193 height 36
type input "9.00"
click at [346, 86] on span "Regresar" at bounding box center [324, 87] width 59 height 17
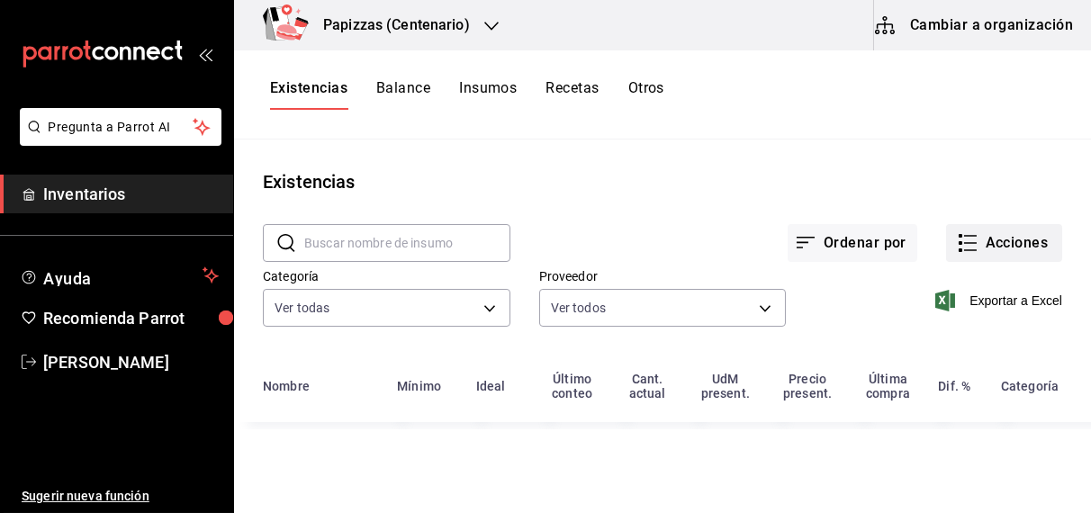
click at [1011, 253] on button "Acciones" at bounding box center [1004, 243] width 116 height 38
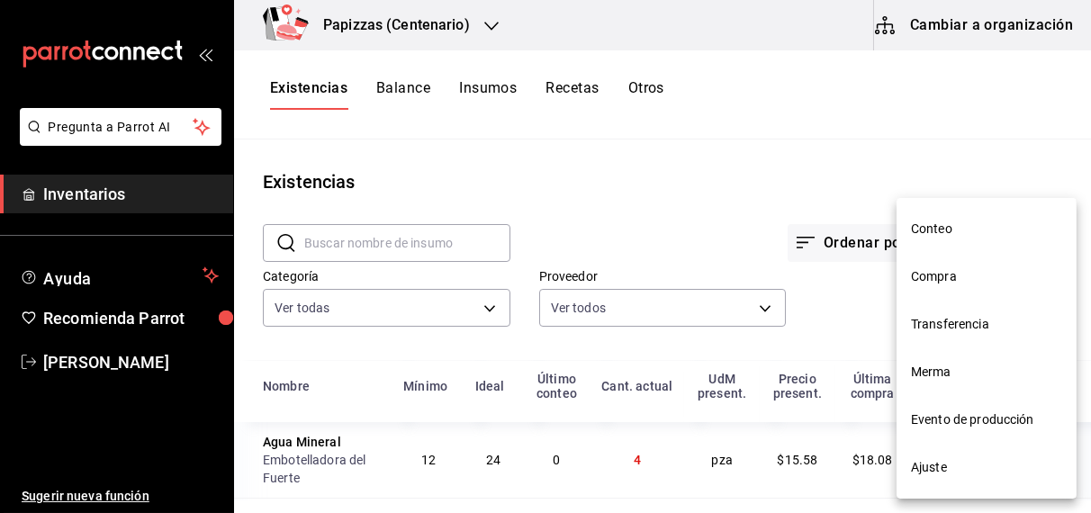
click at [948, 382] on li "Merma" at bounding box center [986, 372] width 180 height 48
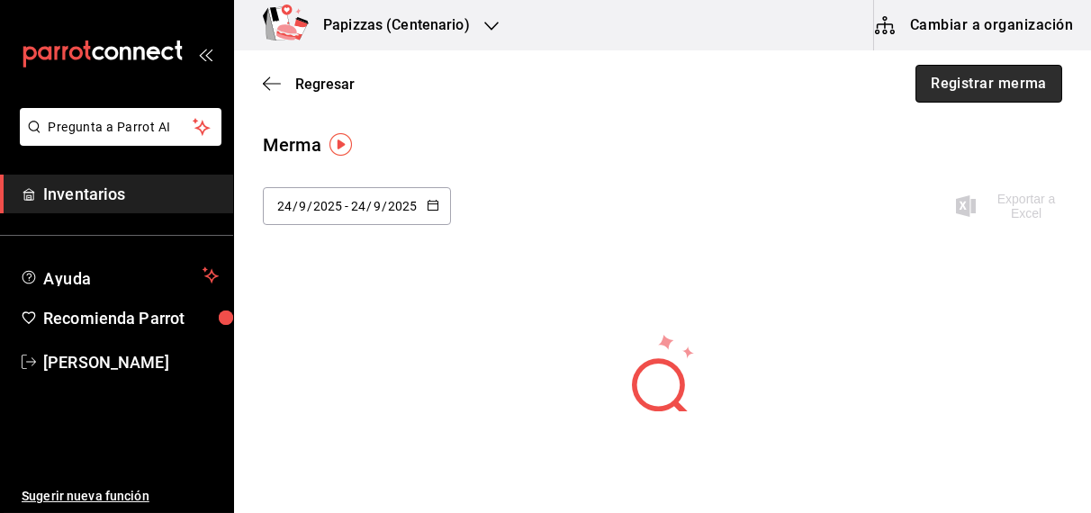
click at [922, 84] on button "Registrar merma" at bounding box center [988, 84] width 147 height 38
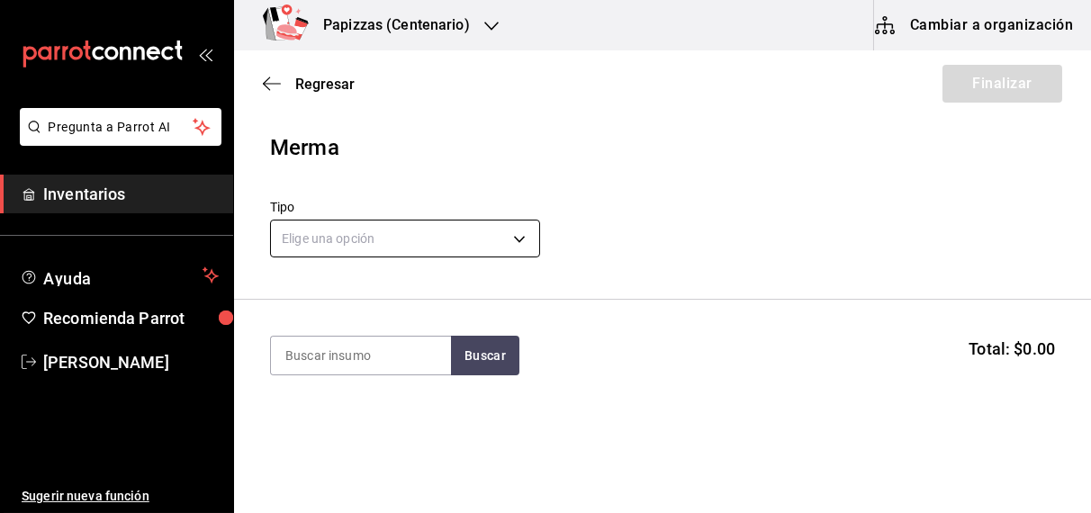
click at [467, 246] on body "Pregunta a Parrot AI Inventarios Ayuda Recomienda Parrot OBDULIA JANNETH CASTRO…" at bounding box center [545, 205] width 1091 height 411
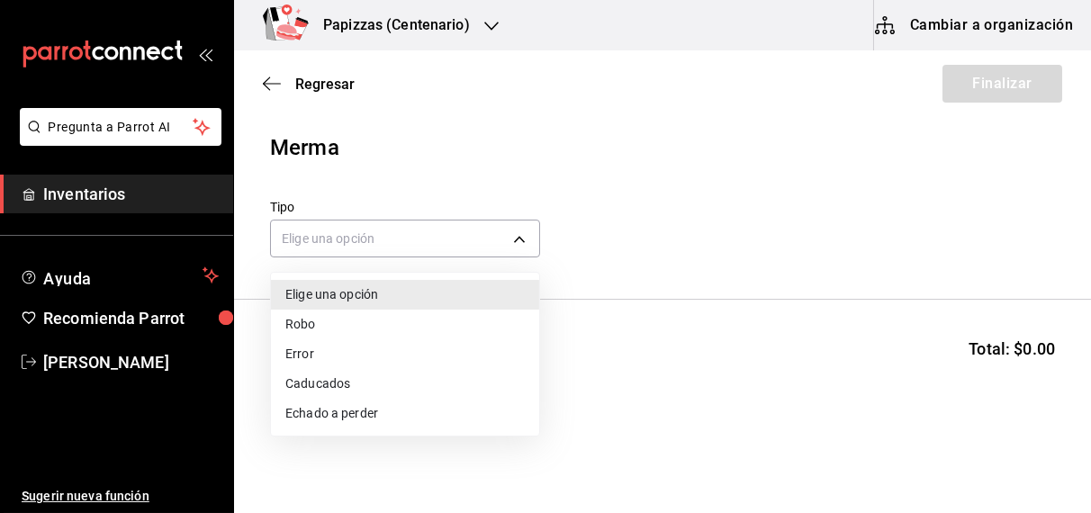
click at [327, 362] on li "Error" at bounding box center [405, 354] width 268 height 30
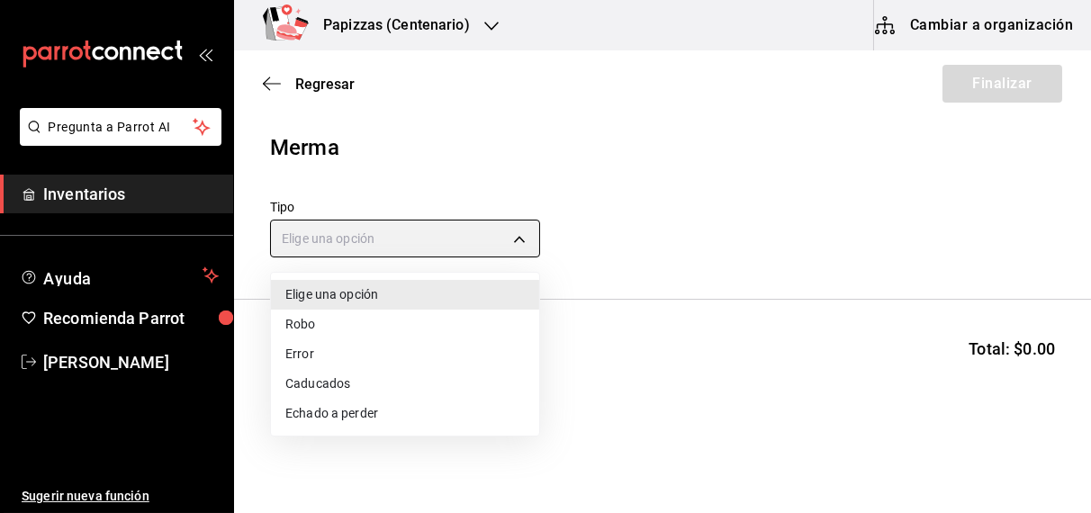
type input "ERROR"
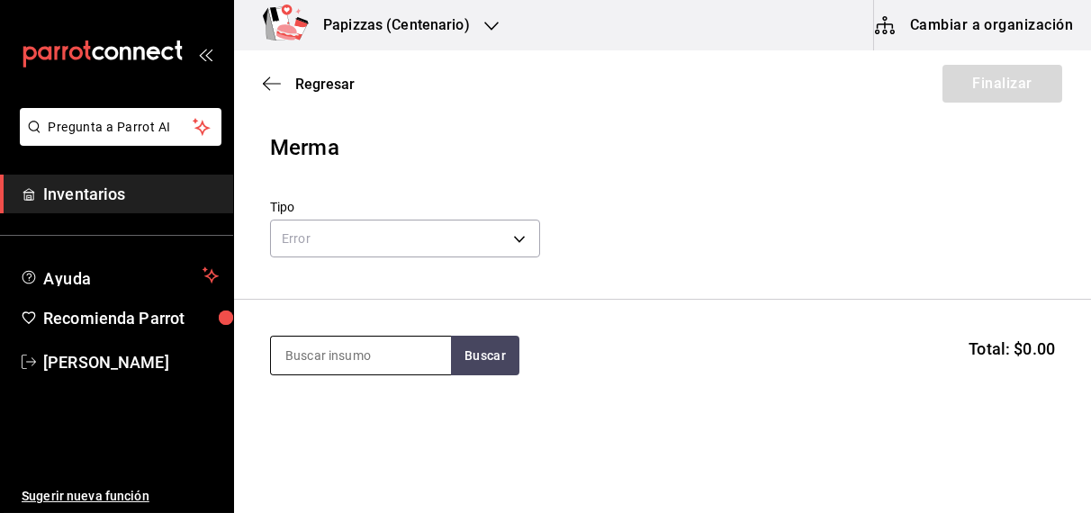
click at [345, 358] on input at bounding box center [361, 356] width 180 height 38
type input "polvo"
click at [490, 364] on button "Buscar" at bounding box center [485, 356] width 68 height 40
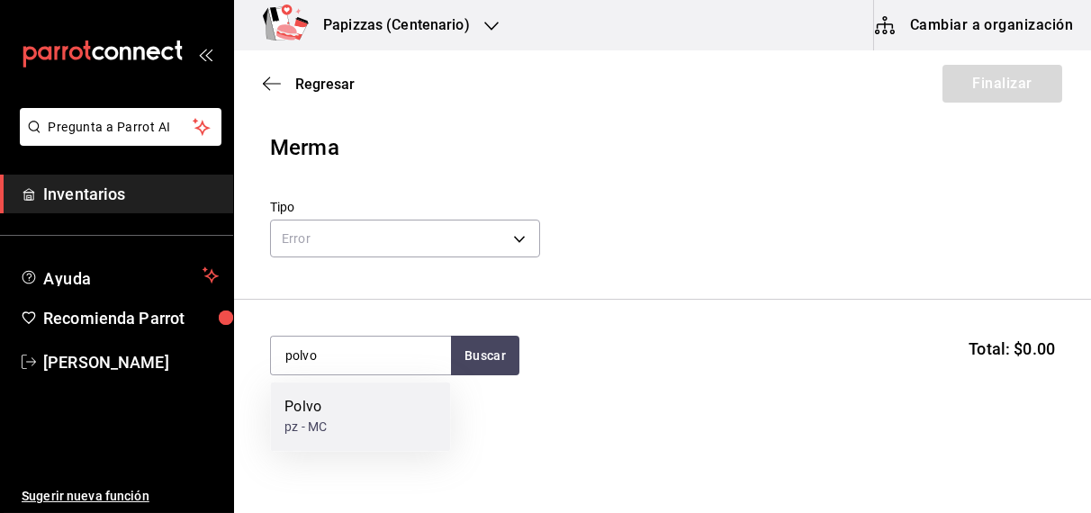
click at [322, 411] on div "Polvo" at bounding box center [305, 408] width 42 height 22
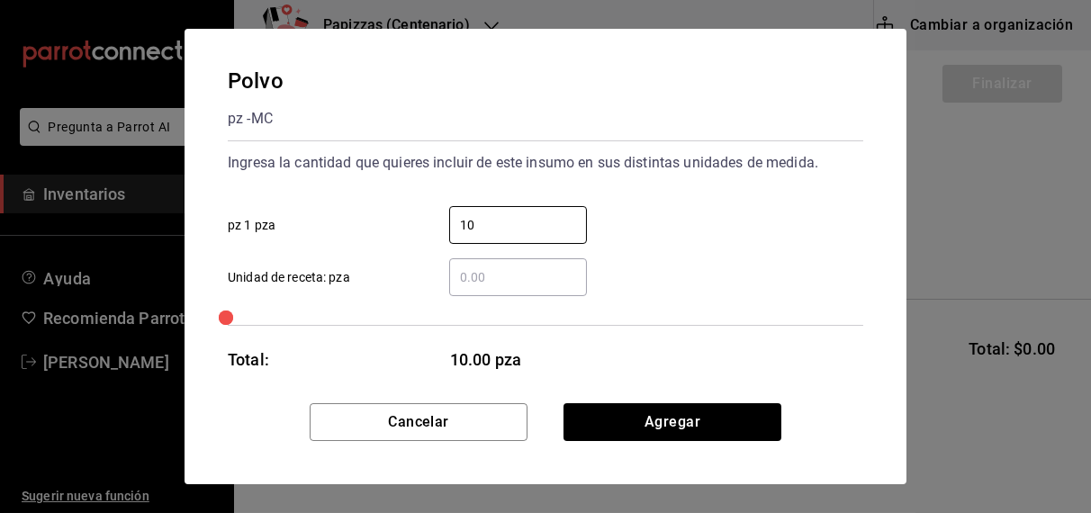
type input "10"
click button "Agregar" at bounding box center [672, 422] width 218 height 38
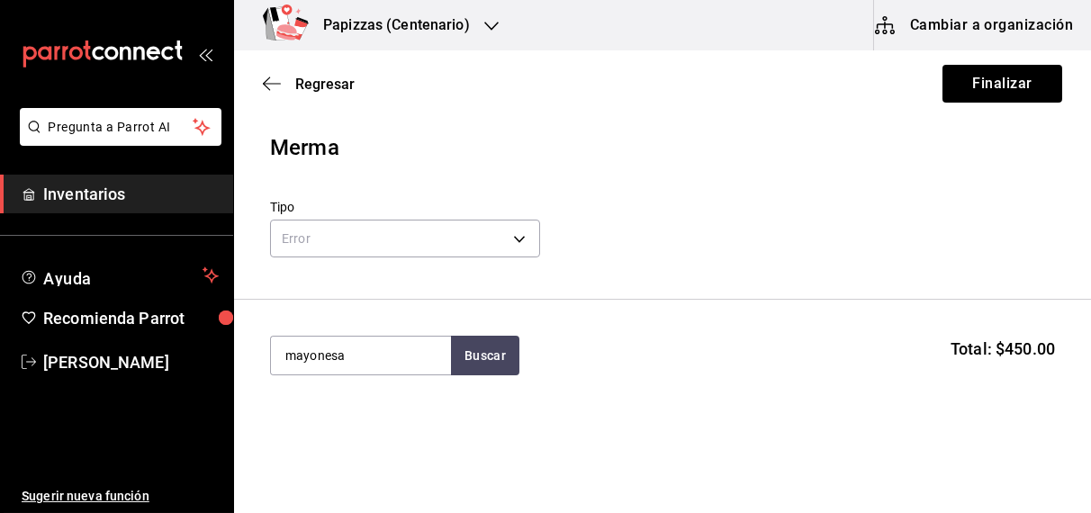
type input "mayonesa"
click at [350, 418] on div "gal - CEDIS" at bounding box center [317, 427] width 67 height 19
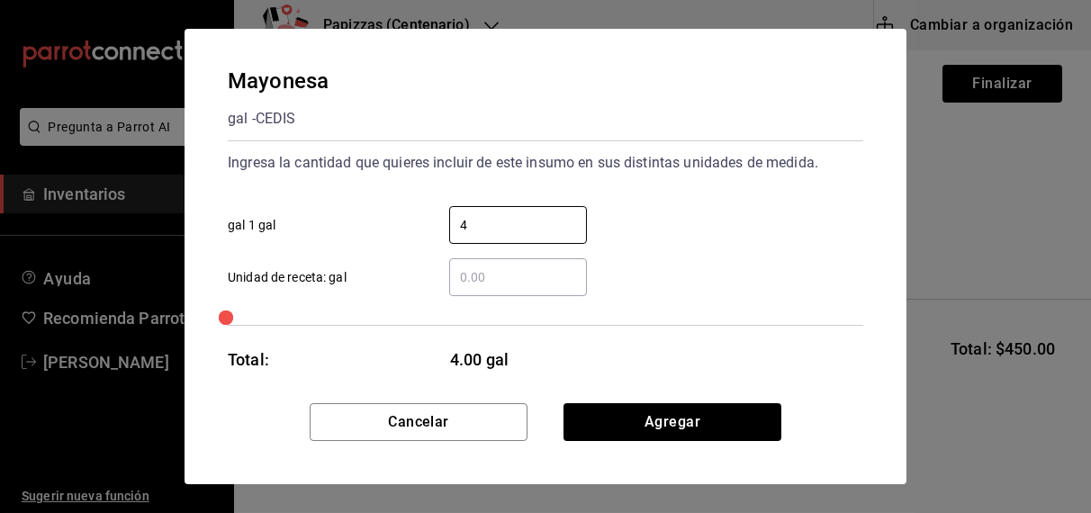
type input "4"
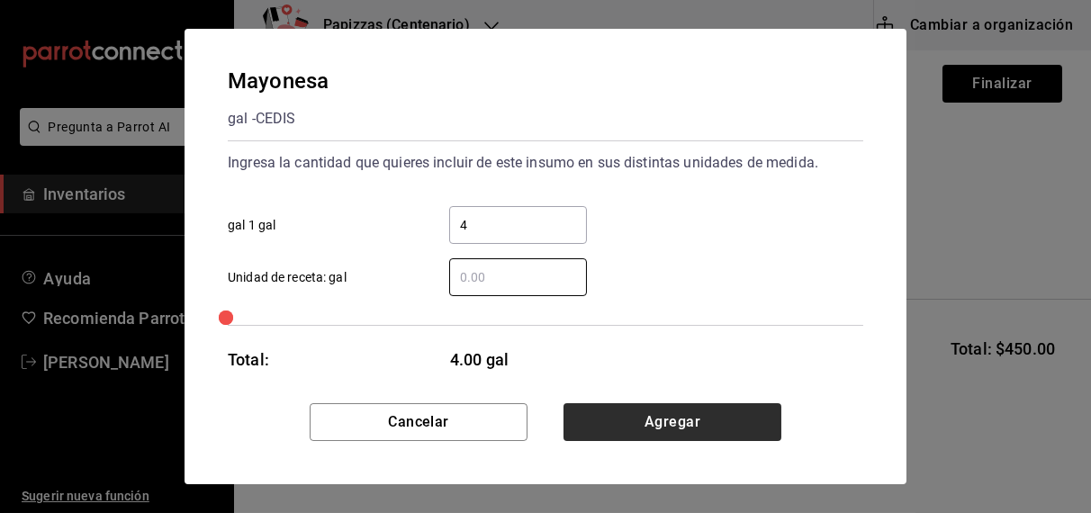
click at [687, 418] on button "Agregar" at bounding box center [672, 422] width 218 height 38
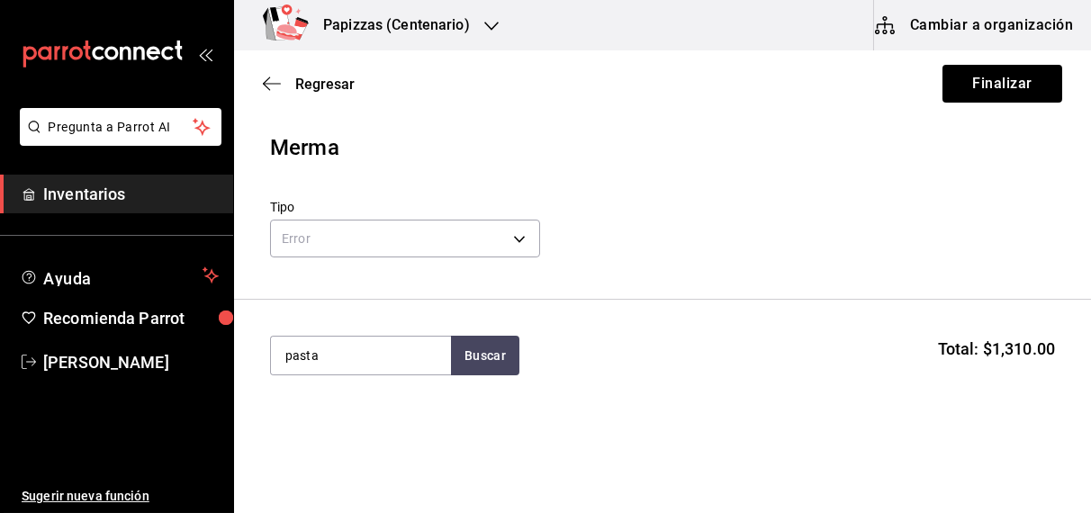
type input "pasta"
click at [485, 356] on button "Buscar" at bounding box center [485, 356] width 68 height 40
click at [329, 414] on div "Pasta" at bounding box center [339, 408] width 110 height 22
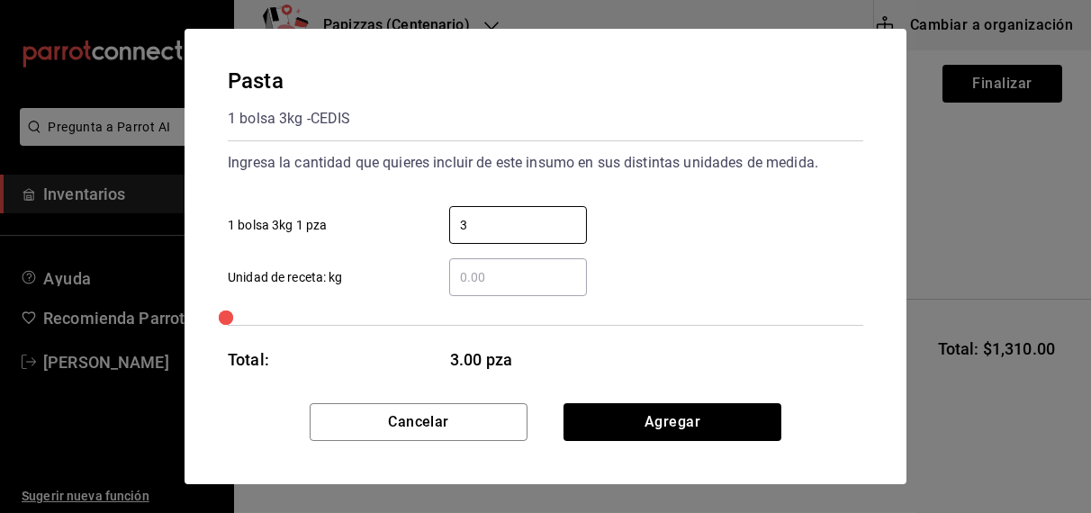
type input "3"
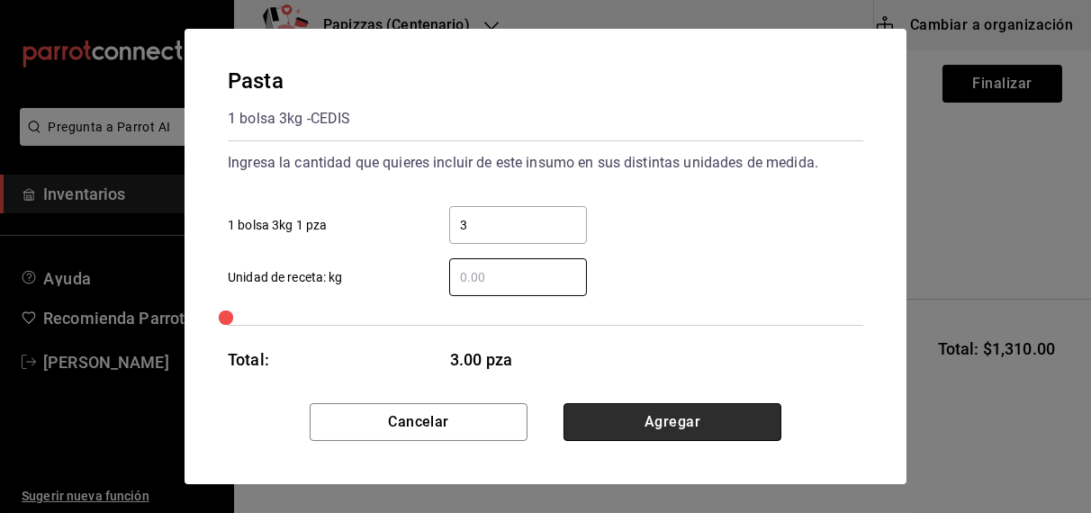
click at [697, 436] on button "Agregar" at bounding box center [672, 422] width 218 height 38
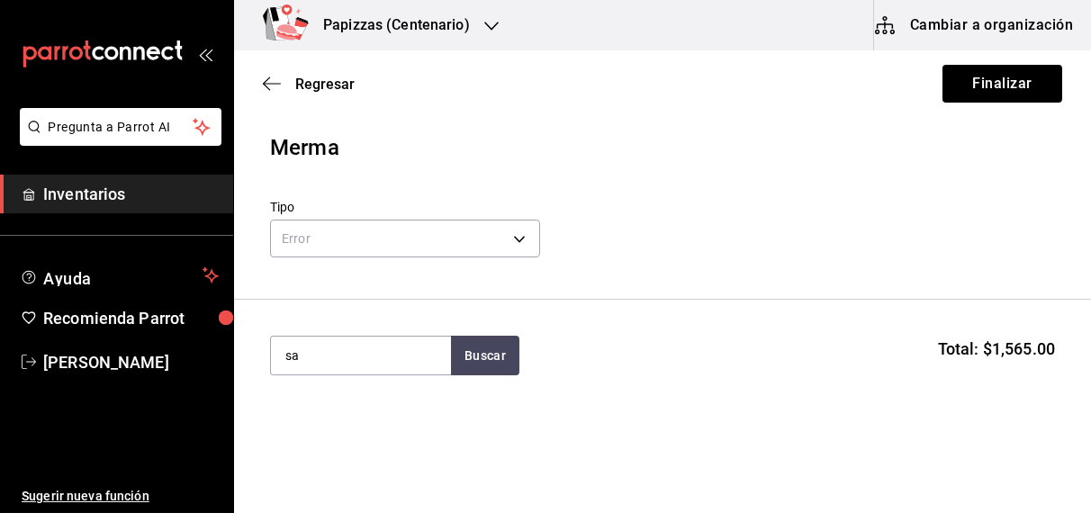
type input "s"
click at [328, 80] on span "Regresar" at bounding box center [324, 84] width 59 height 17
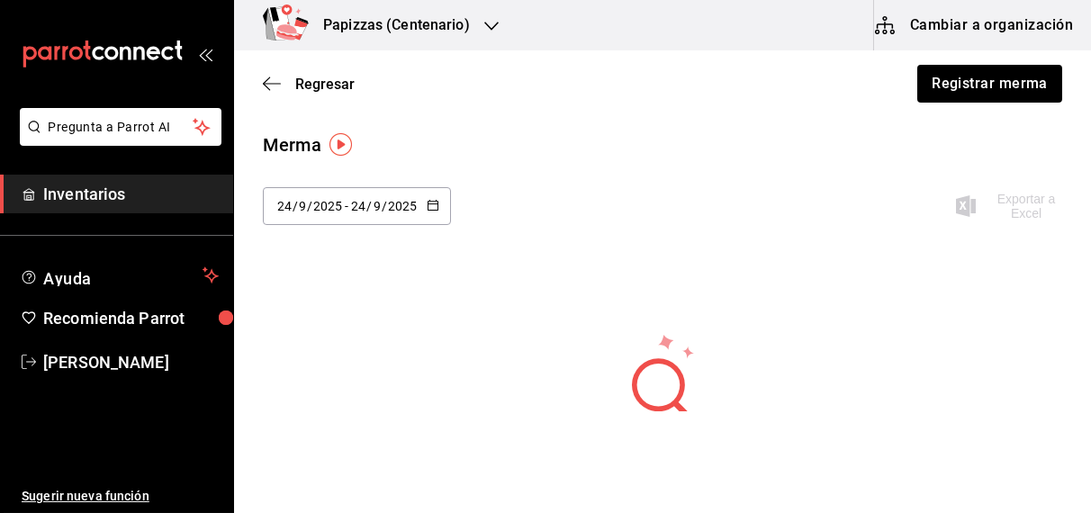
click at [328, 80] on span "Regresar" at bounding box center [324, 84] width 59 height 17
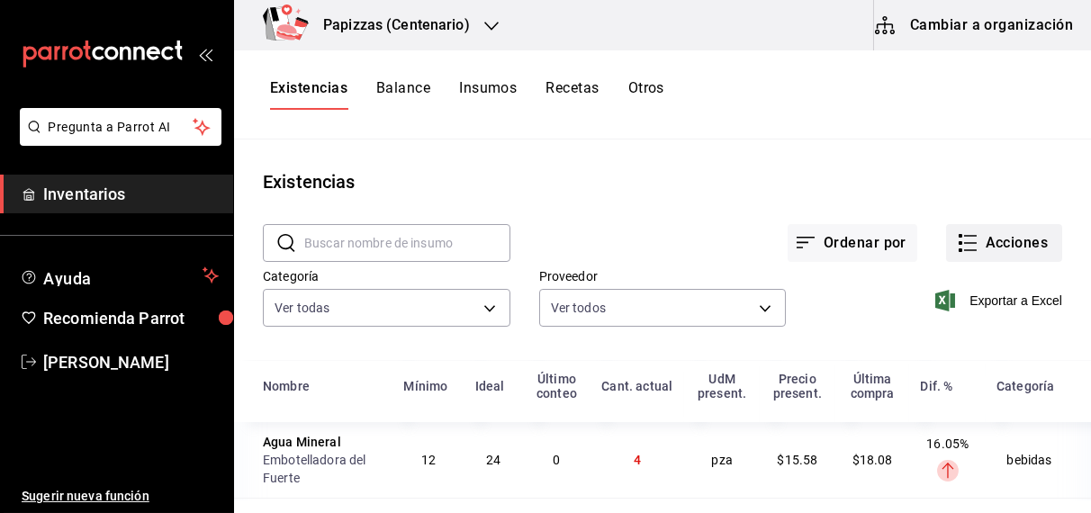
click at [961, 238] on icon "button" at bounding box center [968, 243] width 22 height 22
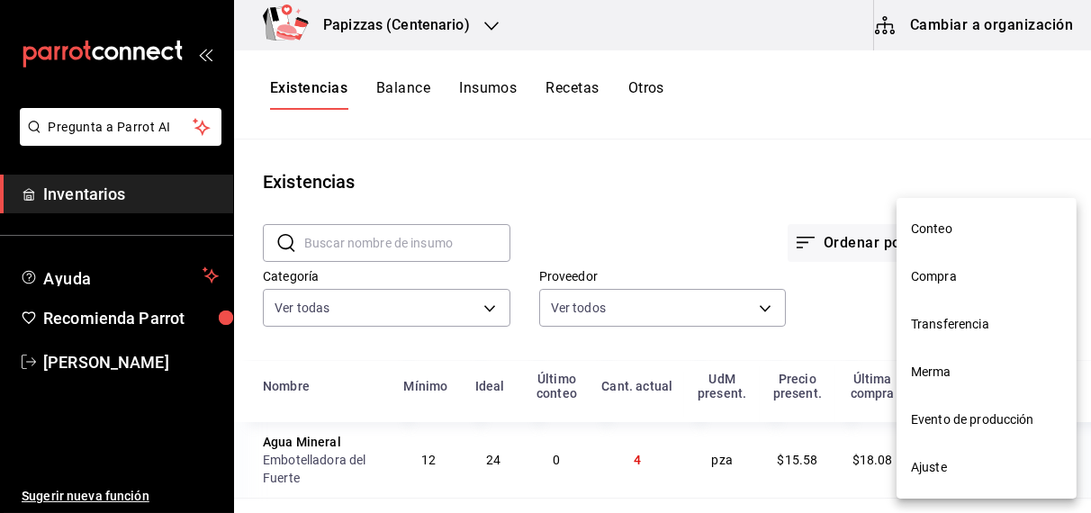
click at [725, 230] on div at bounding box center [545, 256] width 1091 height 513
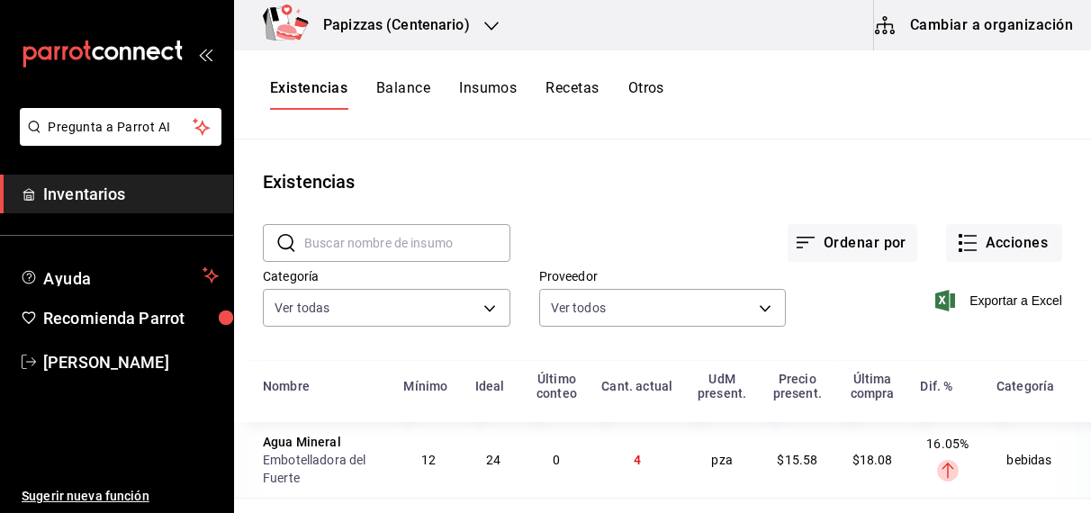
click at [484, 19] on icon "button" at bounding box center [491, 26] width 14 height 14
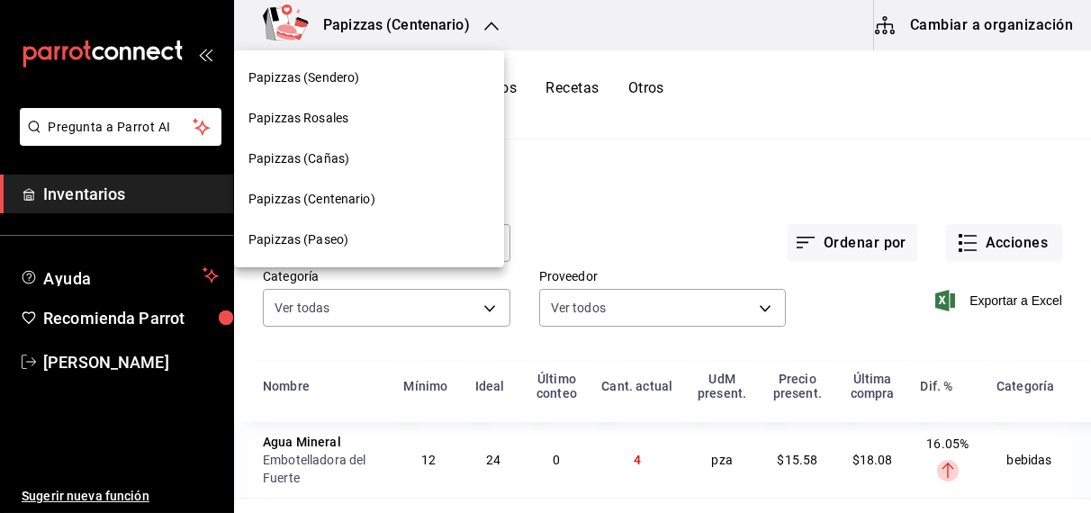
click at [335, 157] on span "Papizzas (Cañas)" at bounding box center [298, 158] width 101 height 19
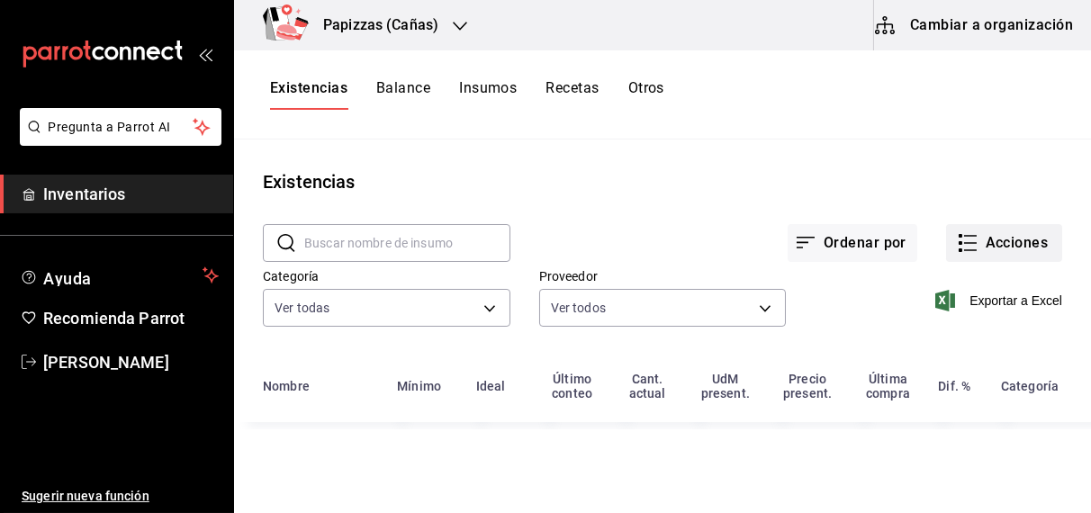
click at [1003, 239] on button "Acciones" at bounding box center [1004, 243] width 116 height 38
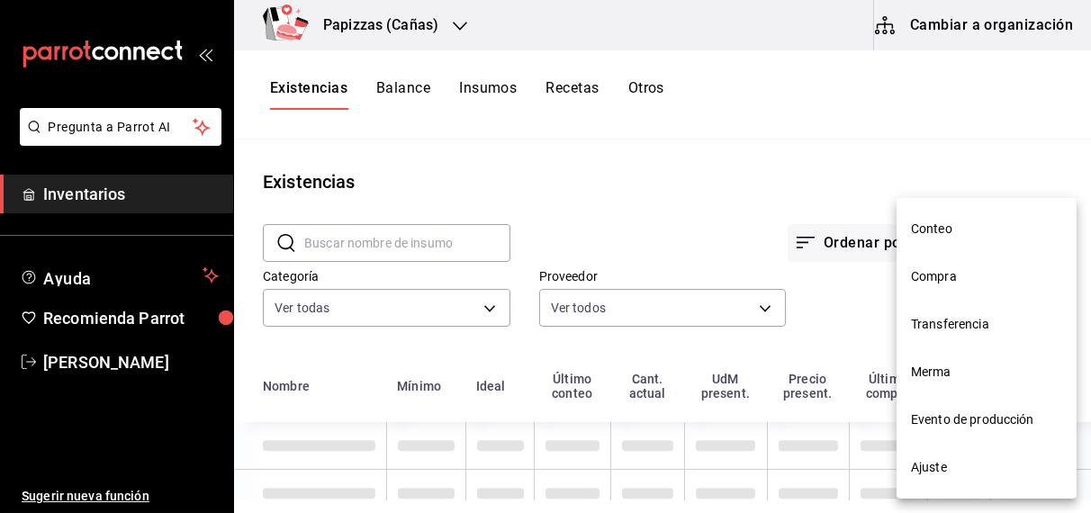
click at [914, 367] on span "Merma" at bounding box center [986, 372] width 151 height 19
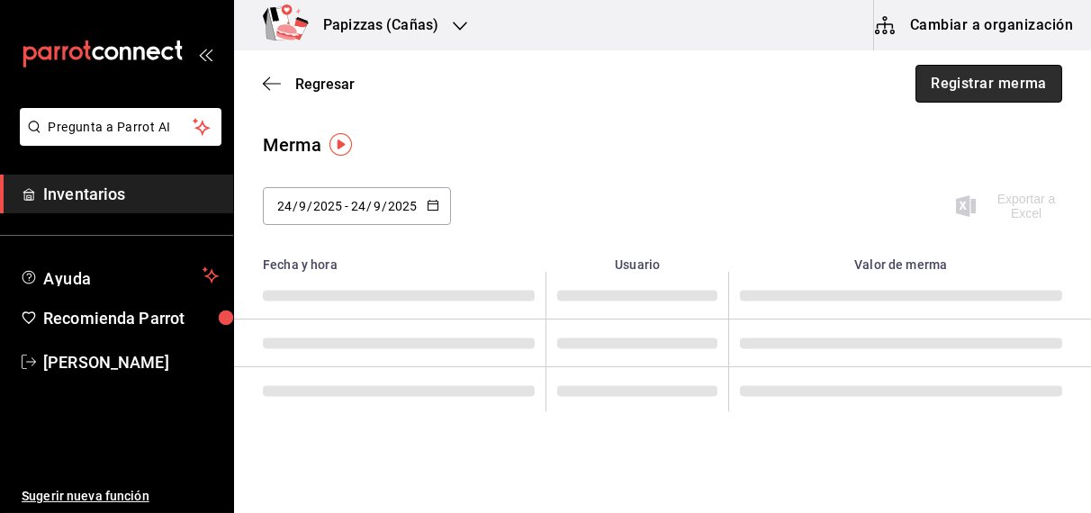
click at [958, 93] on button "Registrar merma" at bounding box center [988, 84] width 147 height 38
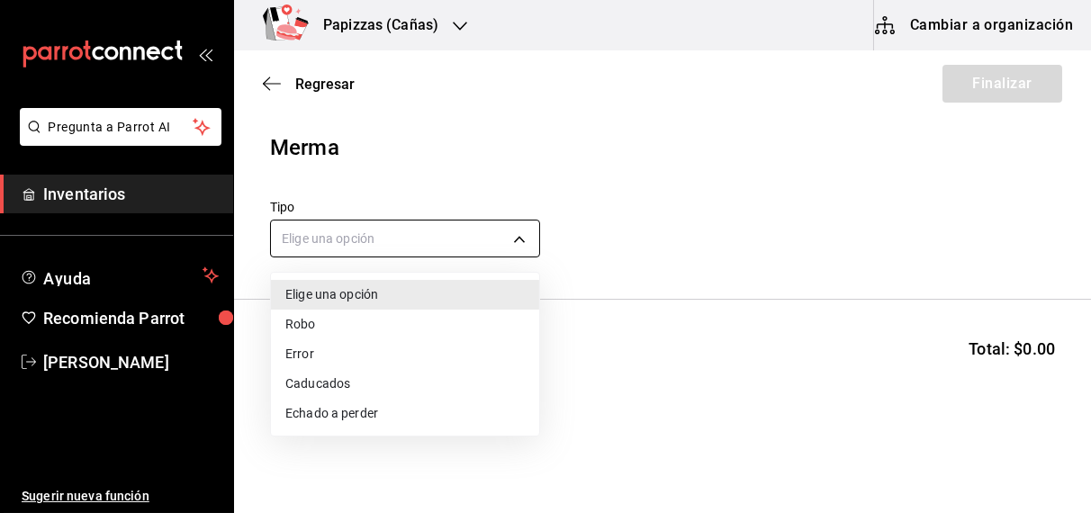
click at [479, 238] on body "Pregunta a Parrot AI Inventarios Ayuda Recomienda Parrot OBDULIA JANNETH CASTRO…" at bounding box center [545, 205] width 1091 height 411
click at [373, 331] on li "Robo" at bounding box center [405, 325] width 268 height 30
type input "THEFT"
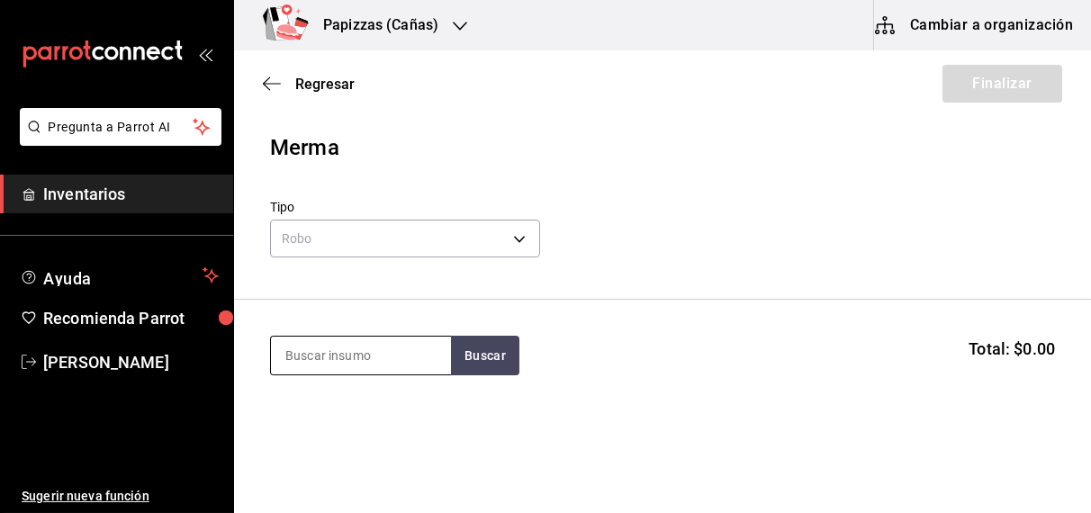
click at [372, 355] on input at bounding box center [361, 356] width 180 height 38
type input "tocino"
click at [492, 363] on button "Buscar" at bounding box center [485, 356] width 68 height 40
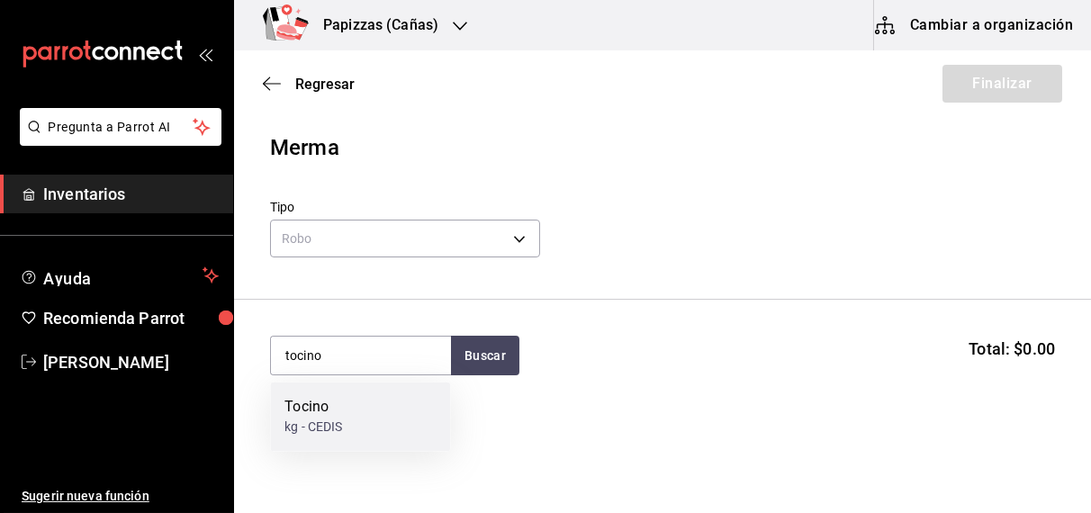
click at [348, 414] on div "Tocino kg - CEDIS" at bounding box center [360, 416] width 180 height 69
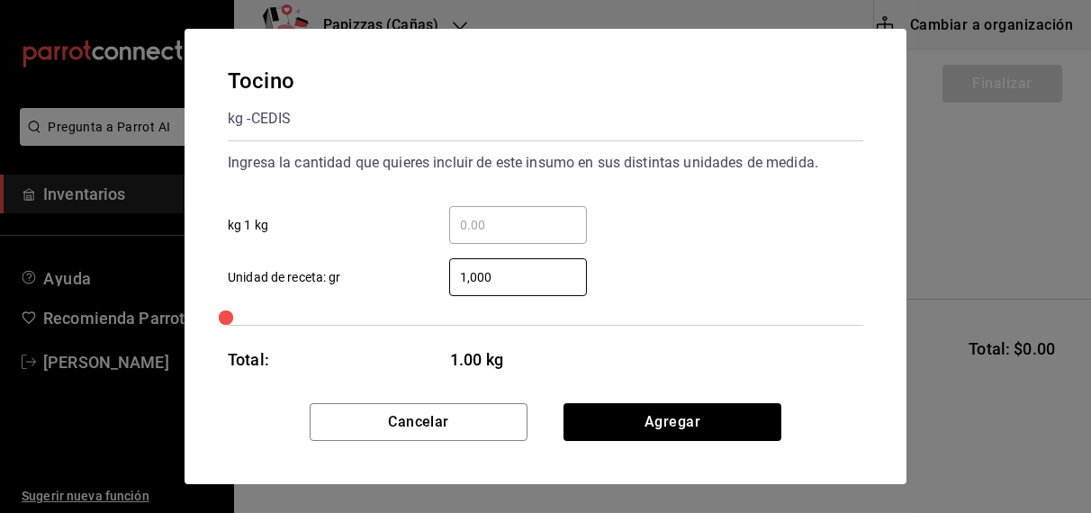
type input "10,000"
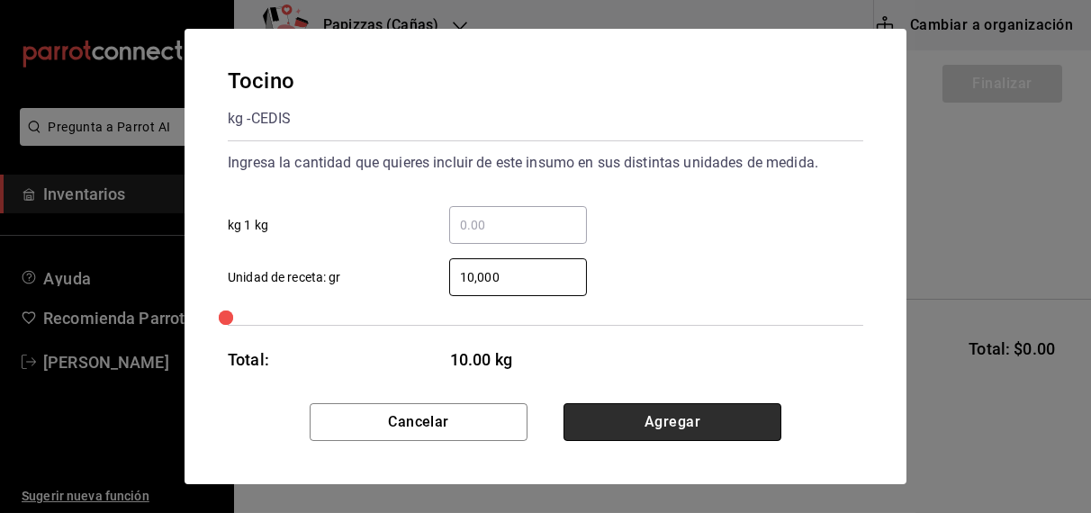
click at [678, 422] on button "Agregar" at bounding box center [672, 422] width 218 height 38
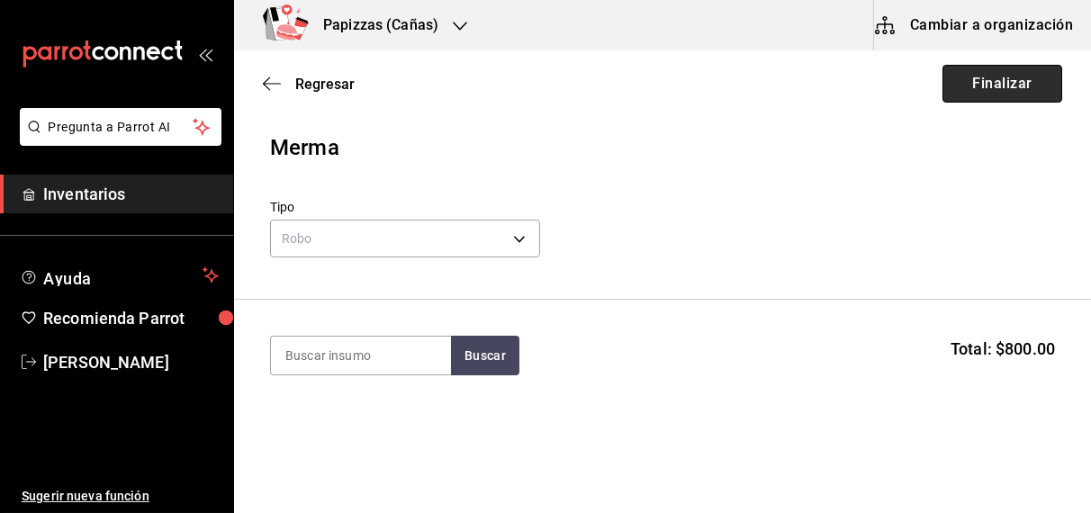
click at [948, 85] on button "Finalizar" at bounding box center [1002, 84] width 120 height 38
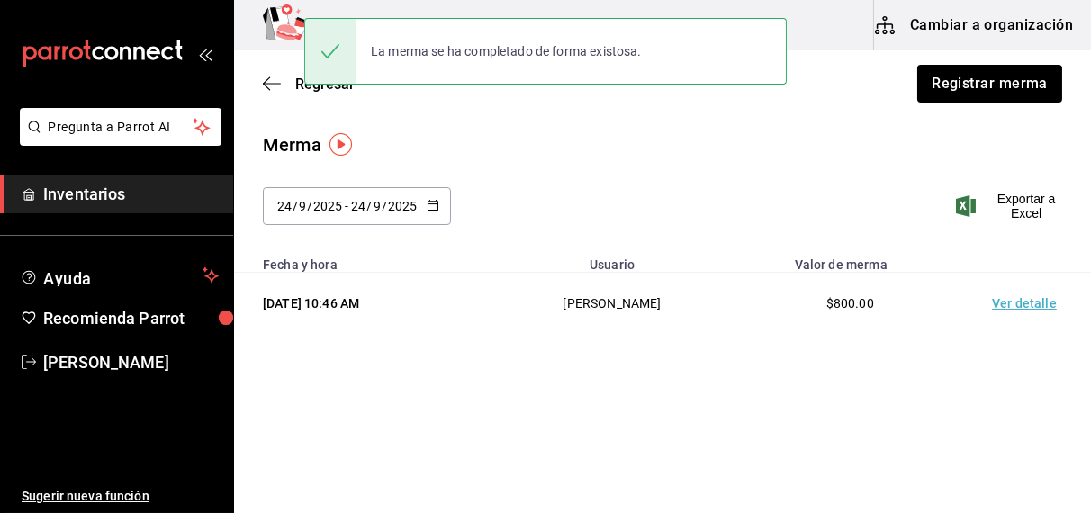
click at [318, 86] on div "La merma se ha completado de forma existosa." at bounding box center [545, 51] width 482 height 77
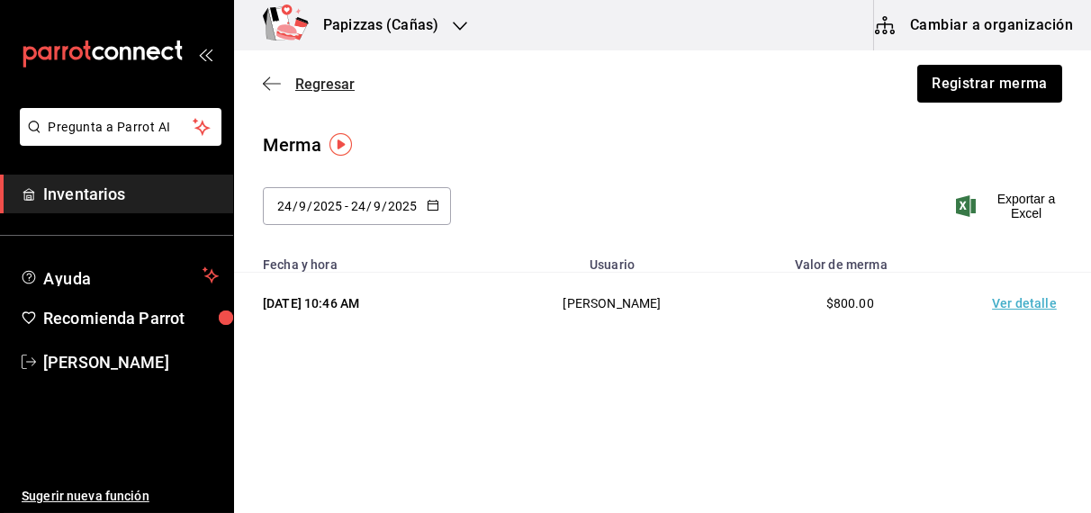
click at [314, 85] on span "Regresar" at bounding box center [324, 84] width 59 height 17
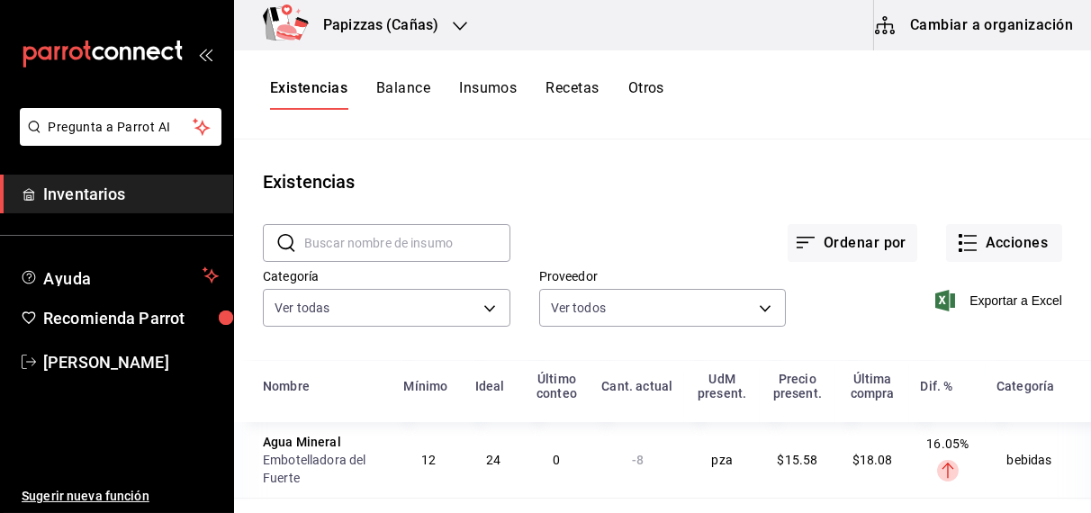
click at [449, 27] on div "Papizzas (Cañas)" at bounding box center [361, 25] width 226 height 50
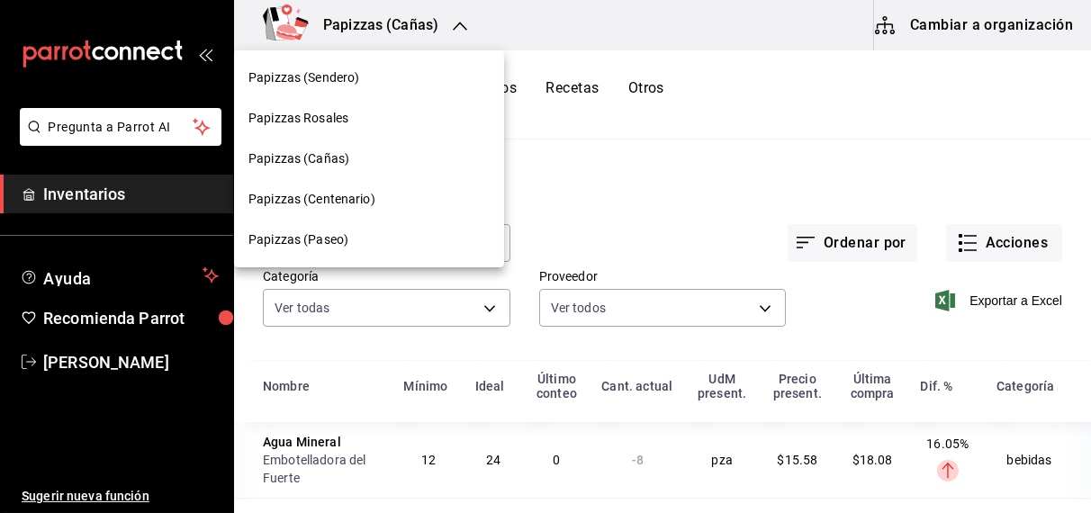
click at [319, 240] on span "Papizzas (Paseo)" at bounding box center [298, 239] width 100 height 19
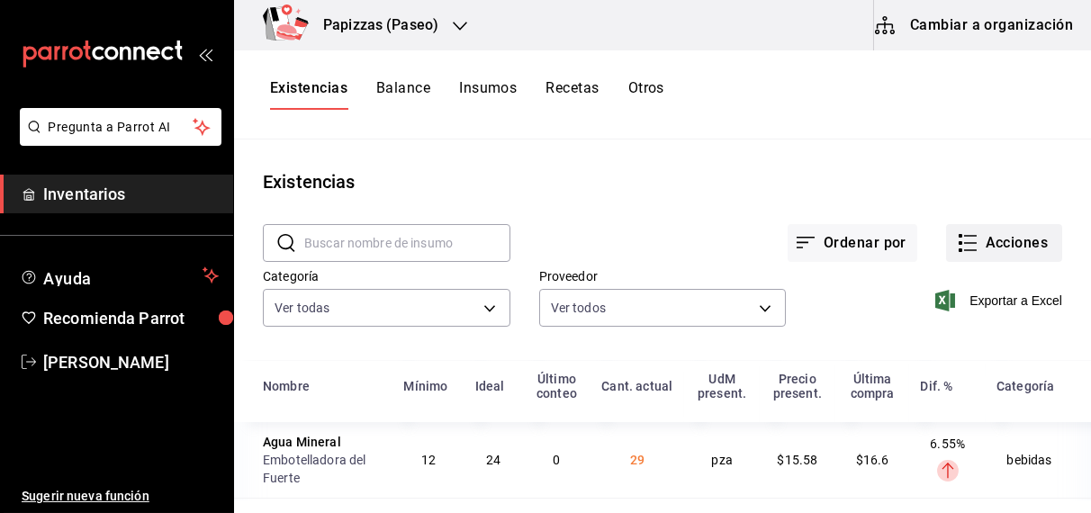
click at [1010, 251] on button "Acciones" at bounding box center [1004, 243] width 116 height 38
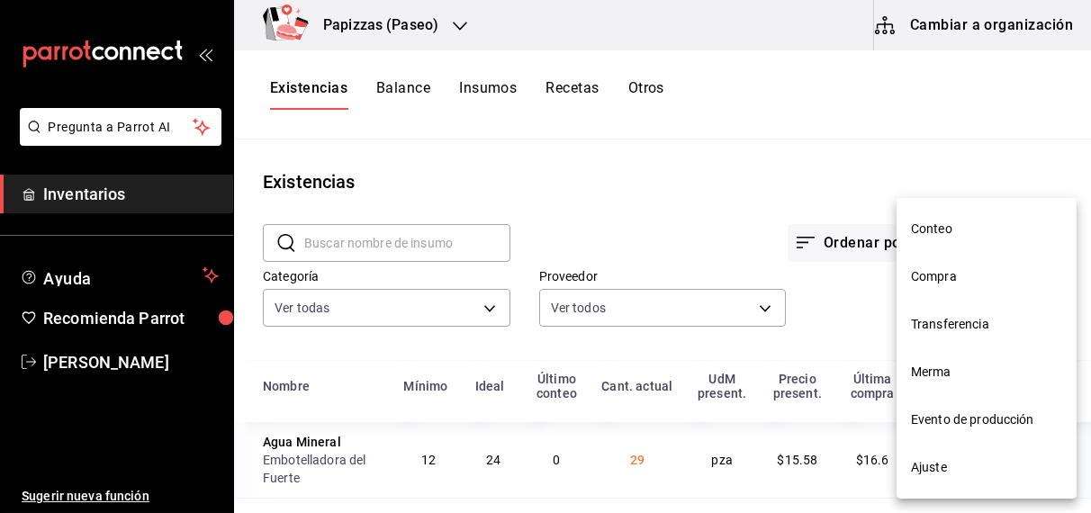
click at [949, 275] on span "Compra" at bounding box center [986, 276] width 151 height 19
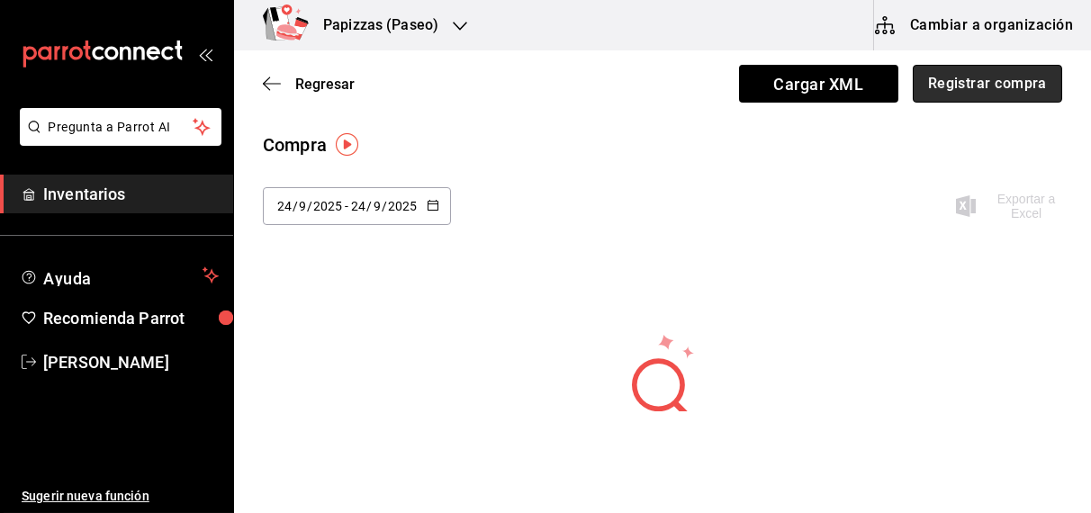
click at [950, 90] on button "Registrar compra" at bounding box center [986, 84] width 149 height 38
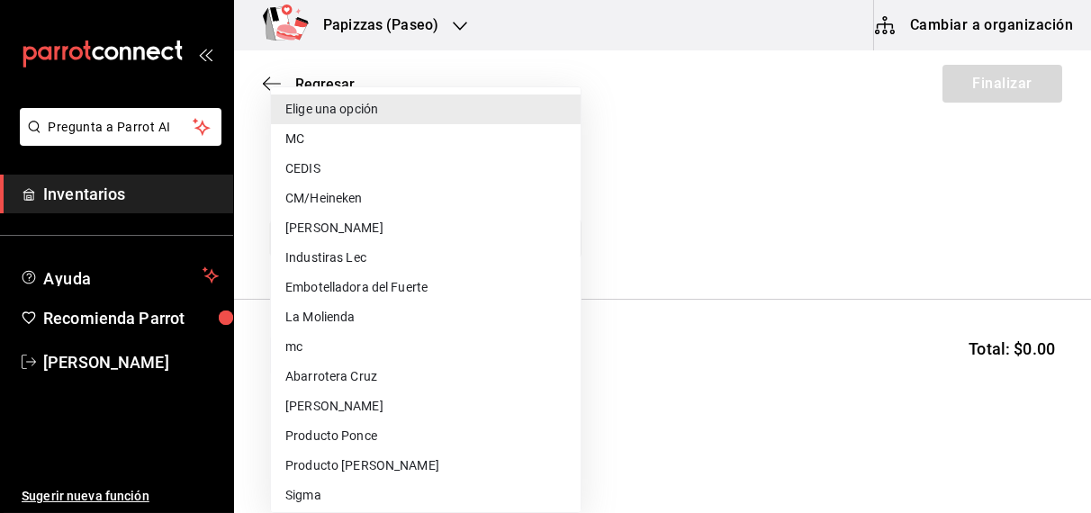
click at [495, 243] on body "Pregunta a Parrot AI Inventarios Ayuda Recomienda Parrot OBDULIA JANNETH CASTRO…" at bounding box center [545, 205] width 1091 height 411
click at [370, 148] on li "MC" at bounding box center [426, 139] width 310 height 30
type input "59259b25-7b15-4529-a17f-fa8ef7e7484a"
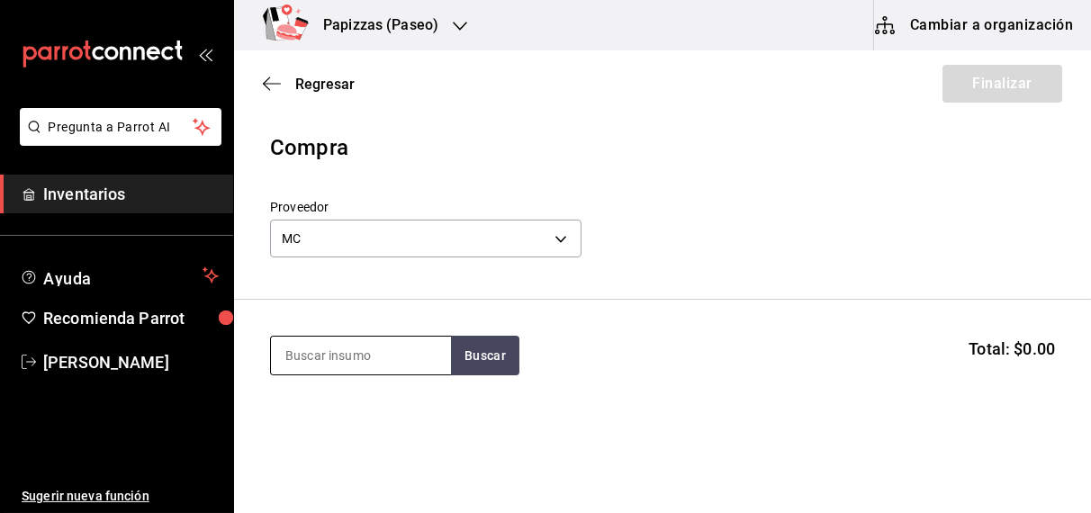
click at [380, 358] on input at bounding box center [361, 356] width 180 height 38
type input "polvo"
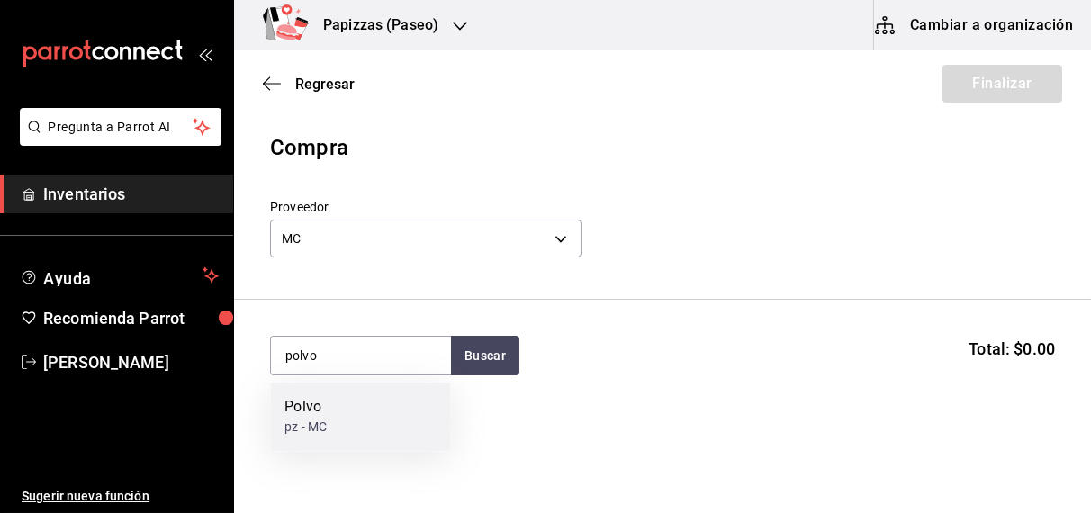
click at [327, 397] on div "Polvo" at bounding box center [305, 408] width 42 height 22
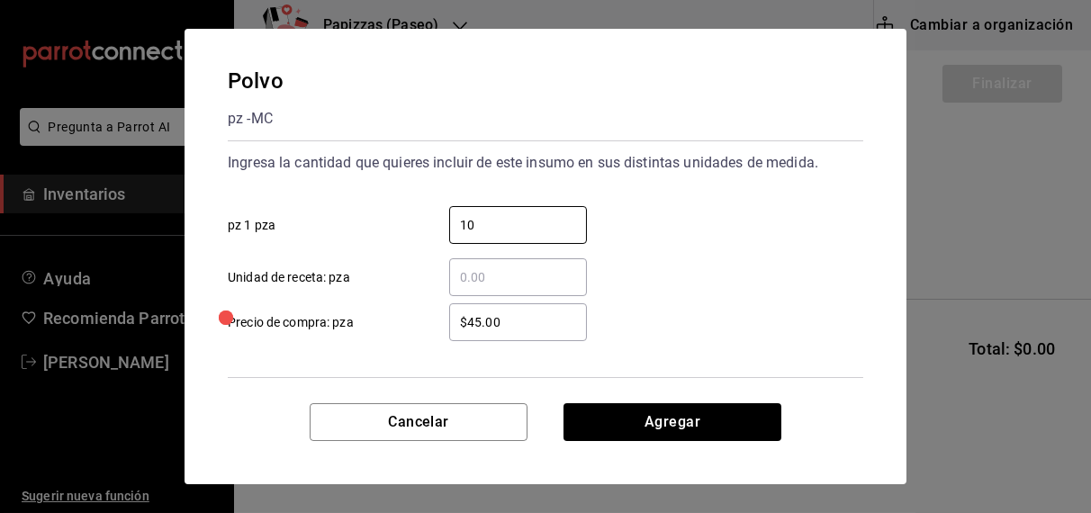
type input "10"
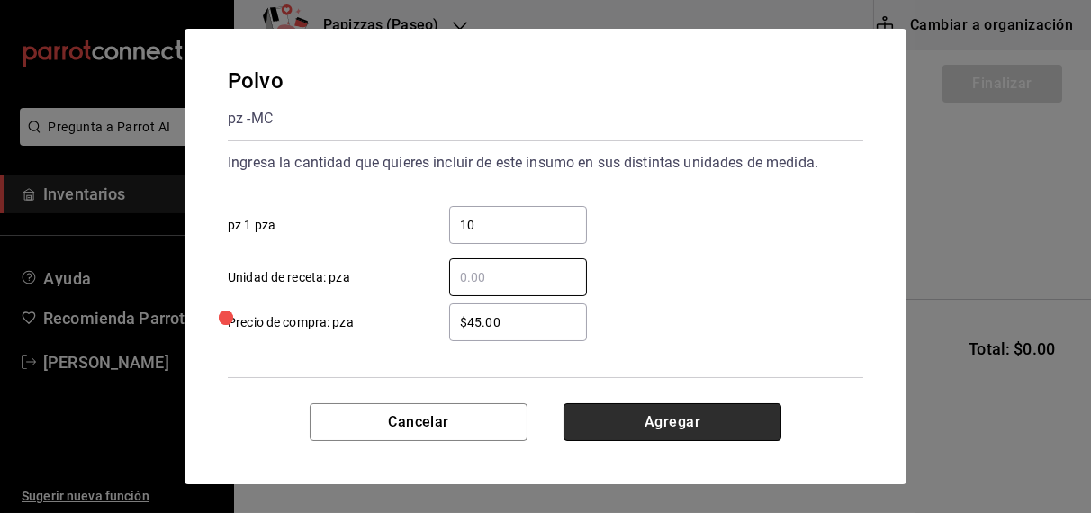
click at [709, 424] on button "Agregar" at bounding box center [672, 422] width 218 height 38
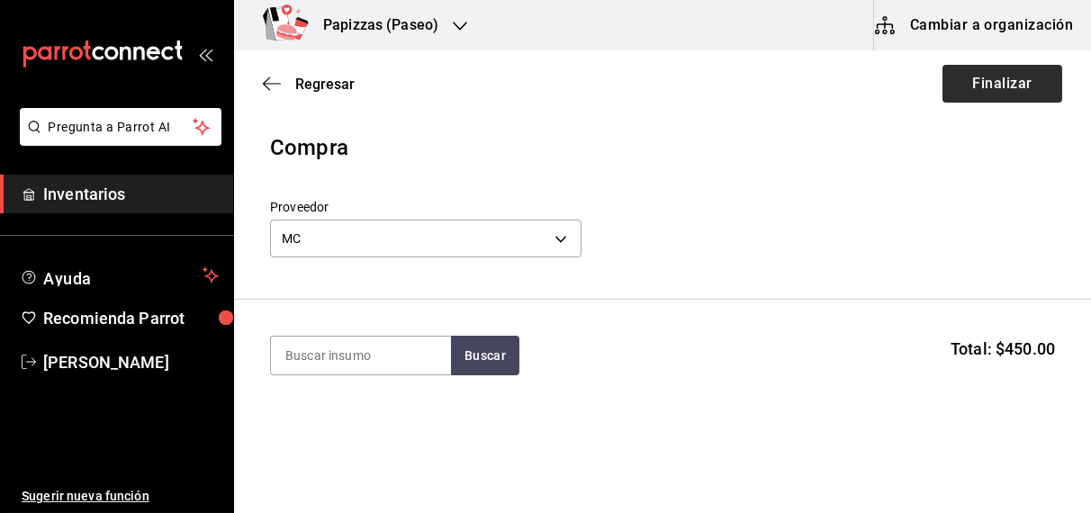
click at [996, 76] on button "Finalizar" at bounding box center [1002, 84] width 120 height 38
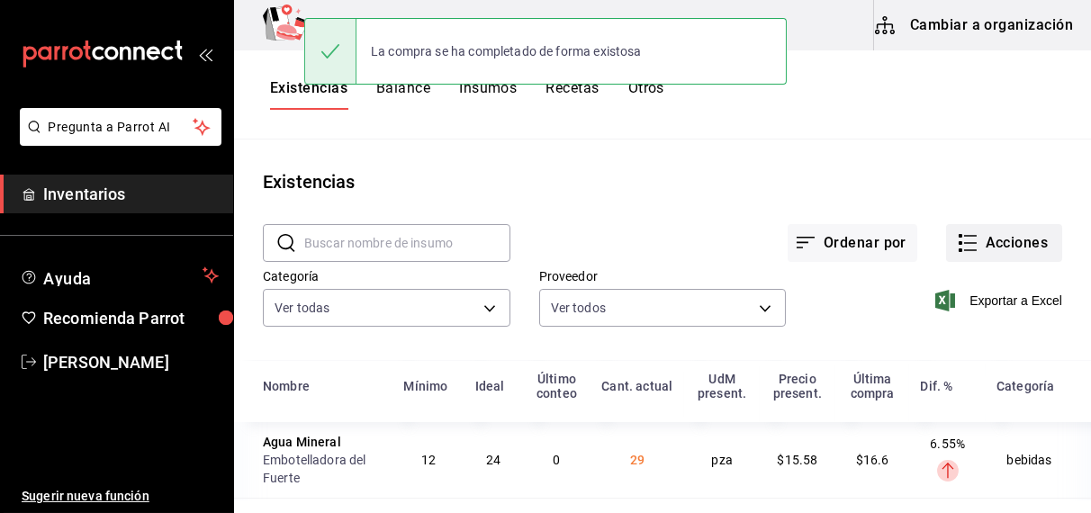
click at [977, 247] on button "Acciones" at bounding box center [1004, 243] width 116 height 38
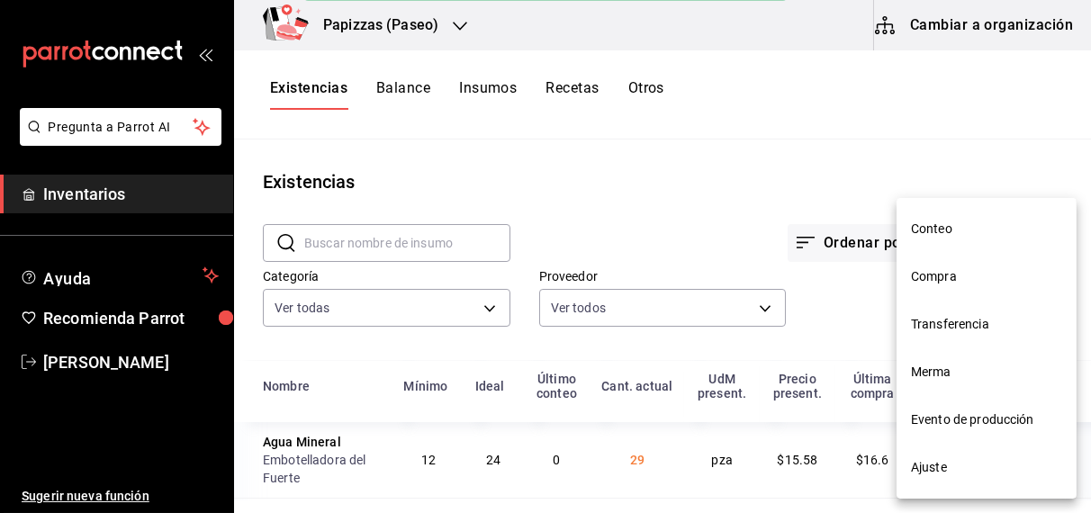
click at [939, 278] on span "Compra" at bounding box center [986, 276] width 151 height 19
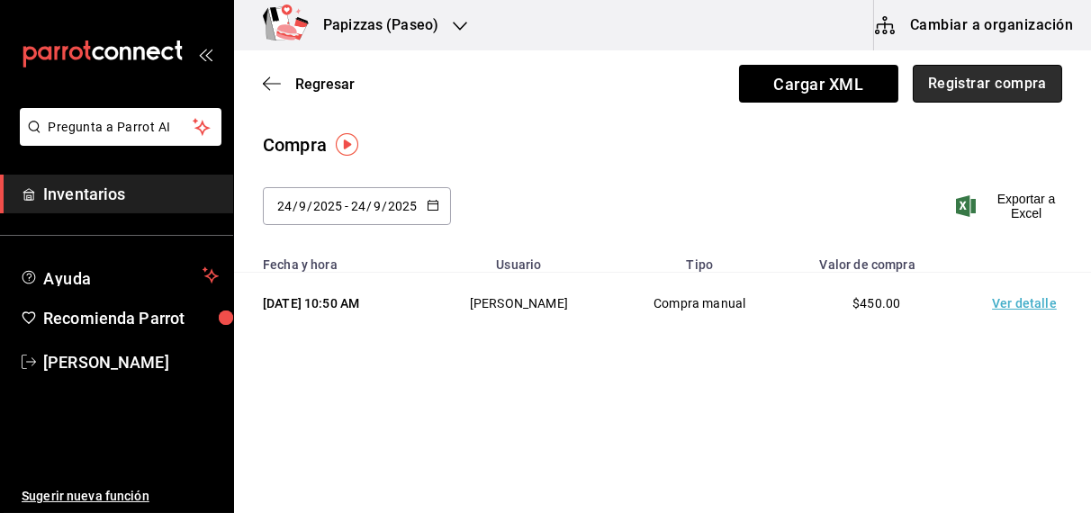
click at [974, 99] on button "Registrar compra" at bounding box center [986, 84] width 149 height 38
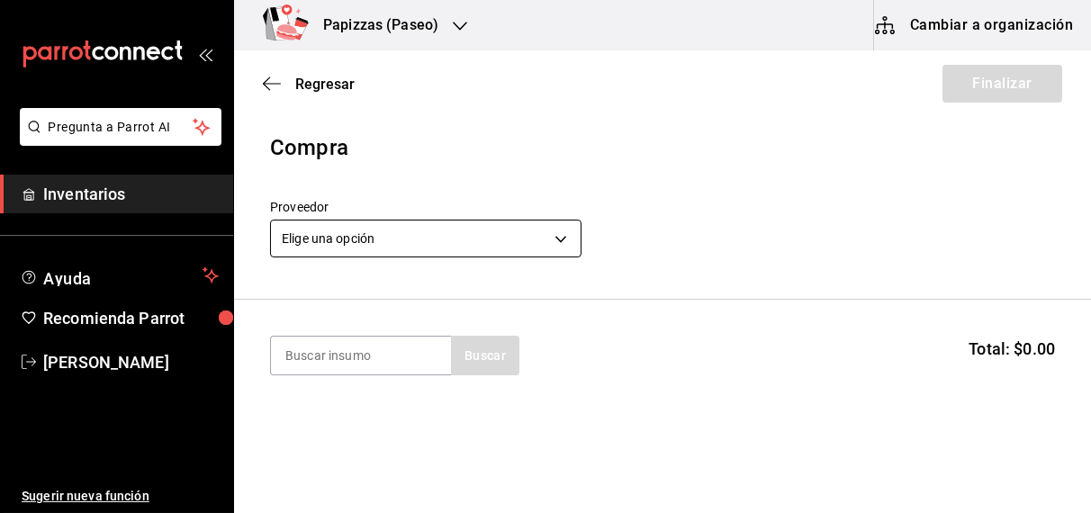
click at [559, 231] on body "Pregunta a Parrot AI Inventarios Ayuda Recomienda Parrot OBDULIA JANNETH CASTRO…" at bounding box center [545, 205] width 1091 height 411
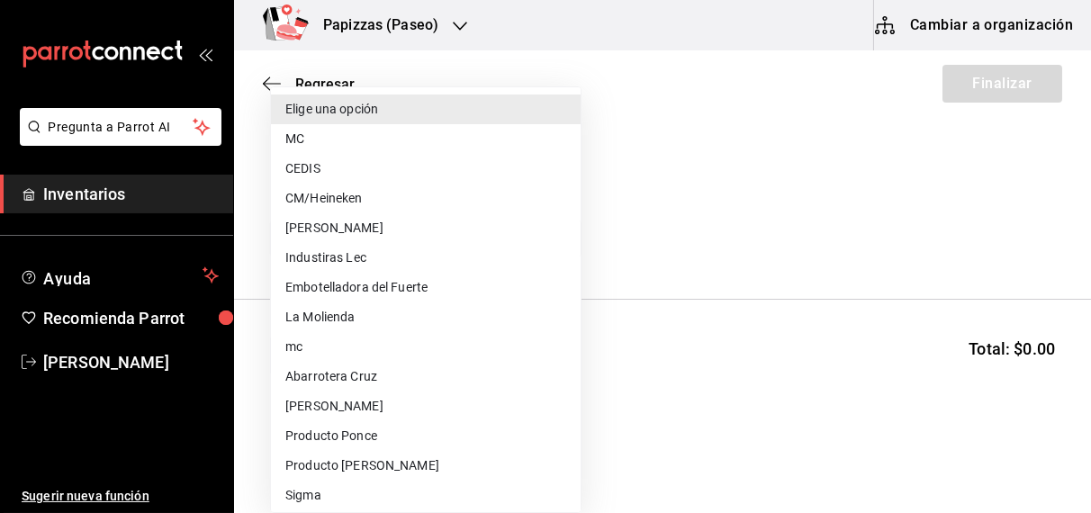
click at [366, 170] on li "CEDIS" at bounding box center [426, 169] width 310 height 30
type input "fd93c39f-859b-4130-830c-b038fbd442a0"
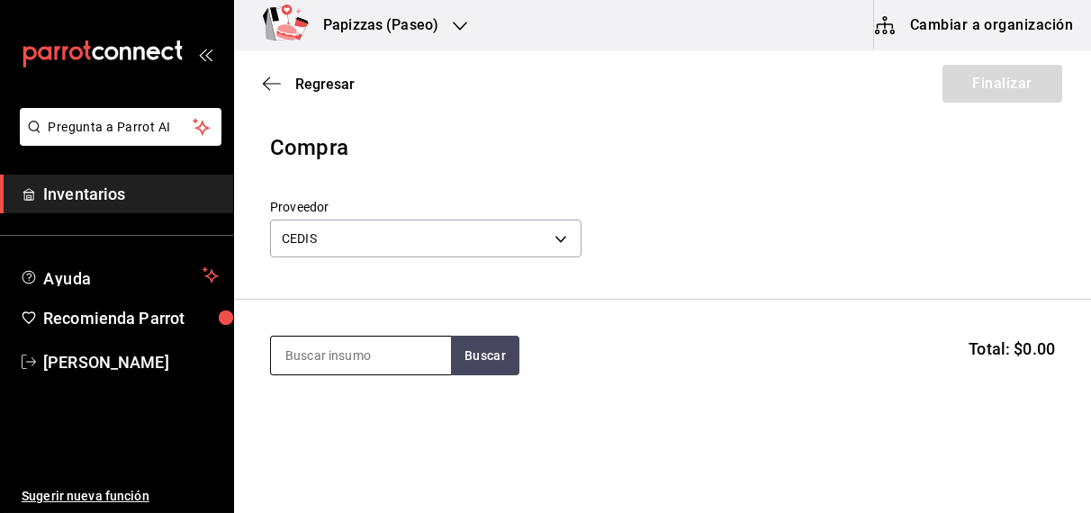
click at [357, 355] on input at bounding box center [361, 356] width 180 height 38
type input "harina"
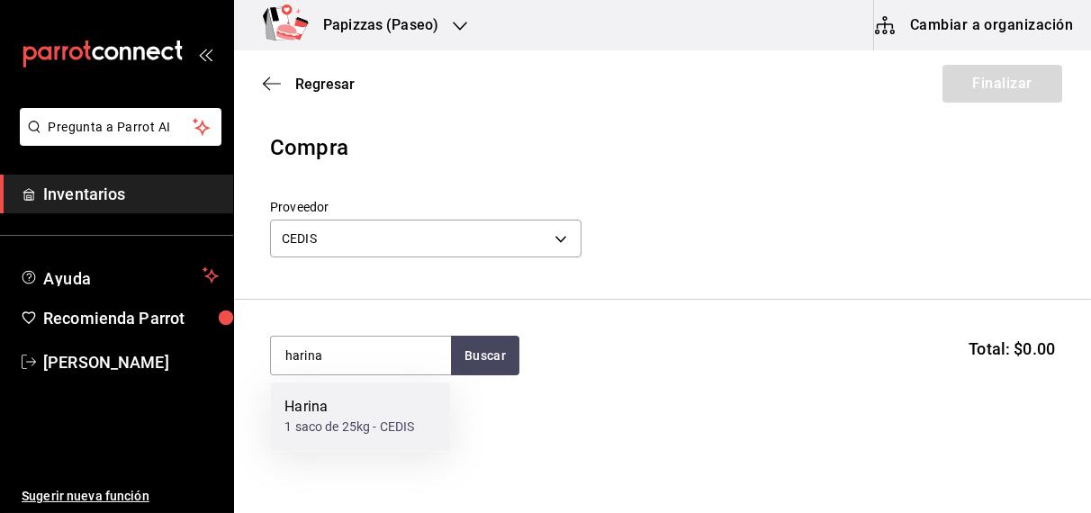
click at [329, 427] on div "1 saco de 25kg - CEDIS" at bounding box center [349, 427] width 130 height 19
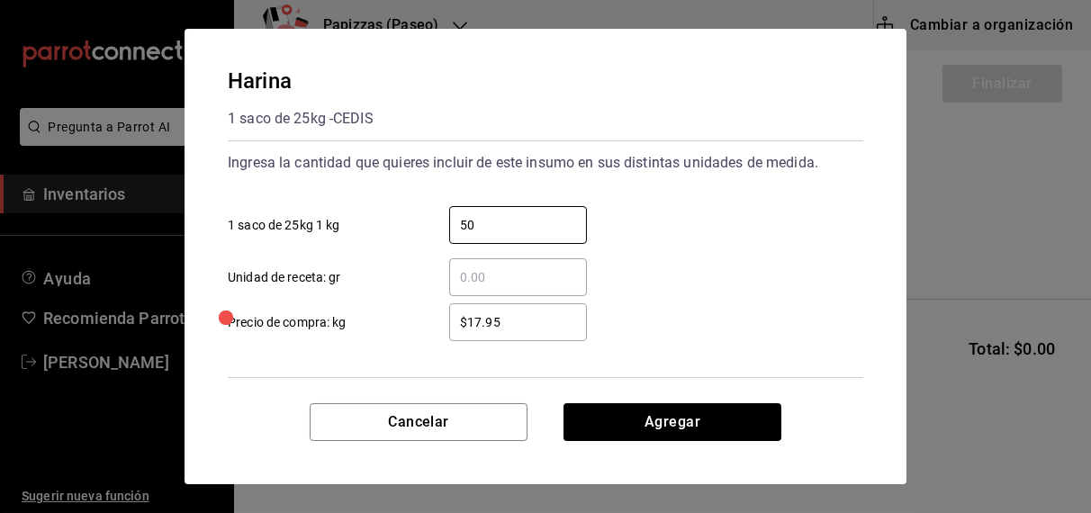
type input "50"
type input "$17.60"
click button "Agregar" at bounding box center [672, 422] width 218 height 38
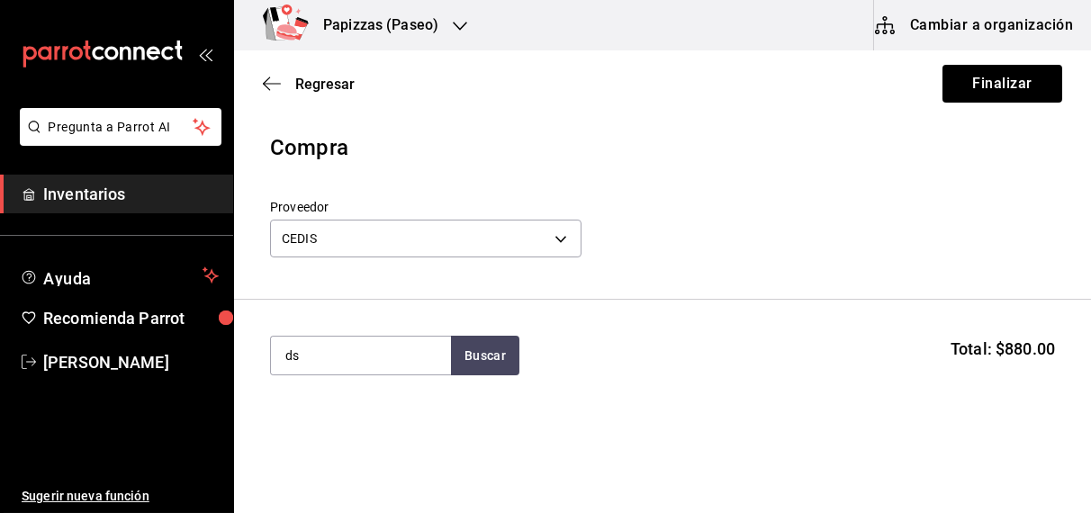
type input "d"
type input "semolina"
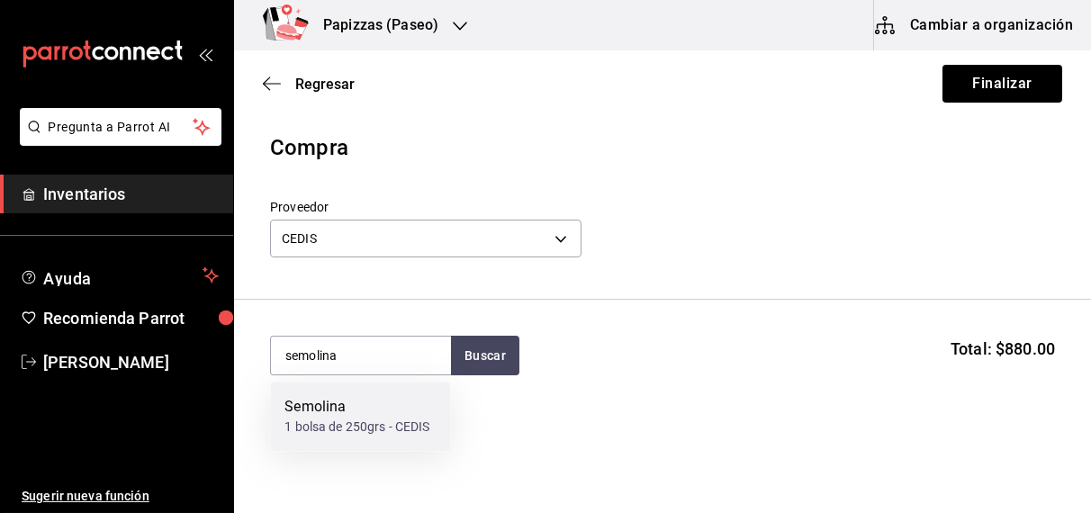
click at [355, 428] on div "1 bolsa de 250grs - CEDIS" at bounding box center [356, 427] width 145 height 19
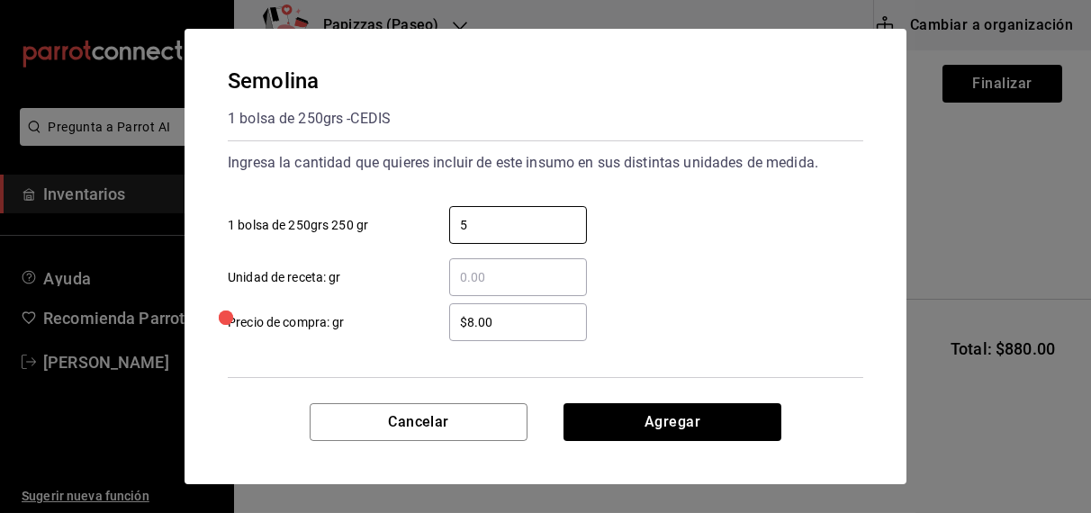
type input "5"
type input "$31.18"
click button "Agregar" at bounding box center [672, 422] width 218 height 38
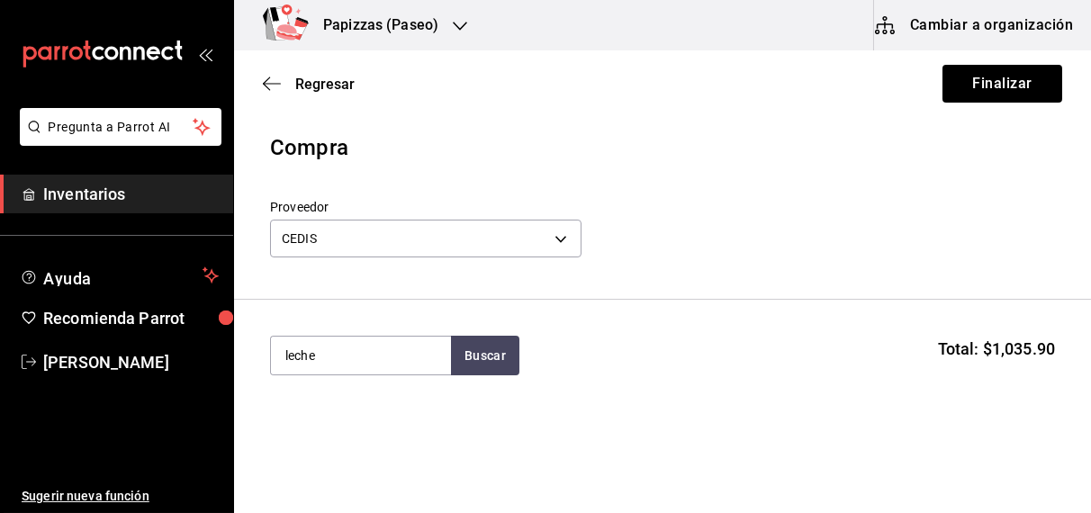
type input "leche"
click at [325, 427] on div "lt - CEDIS" at bounding box center [309, 427] width 51 height 19
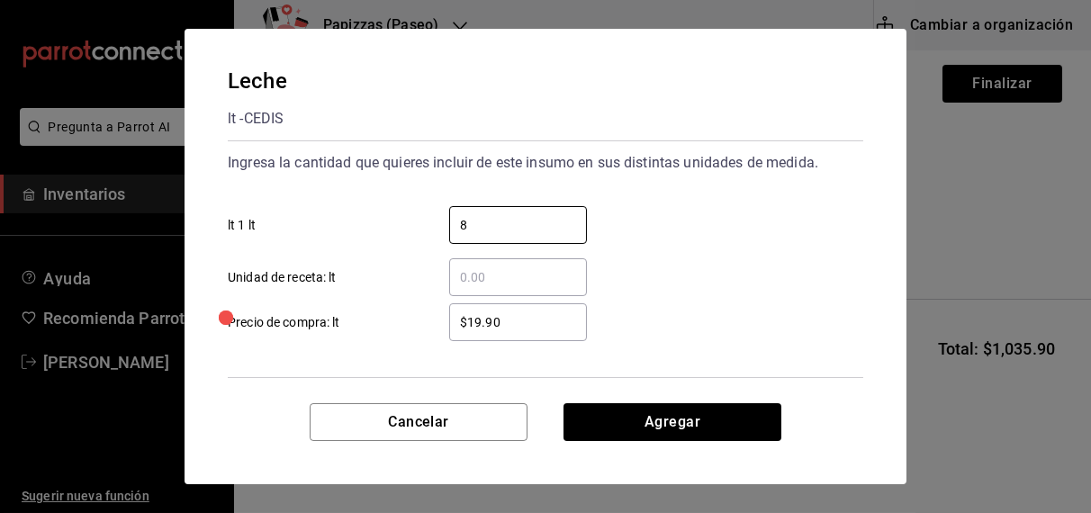
type input "8"
type input "$21.00"
click button "Agregar" at bounding box center [672, 422] width 218 height 38
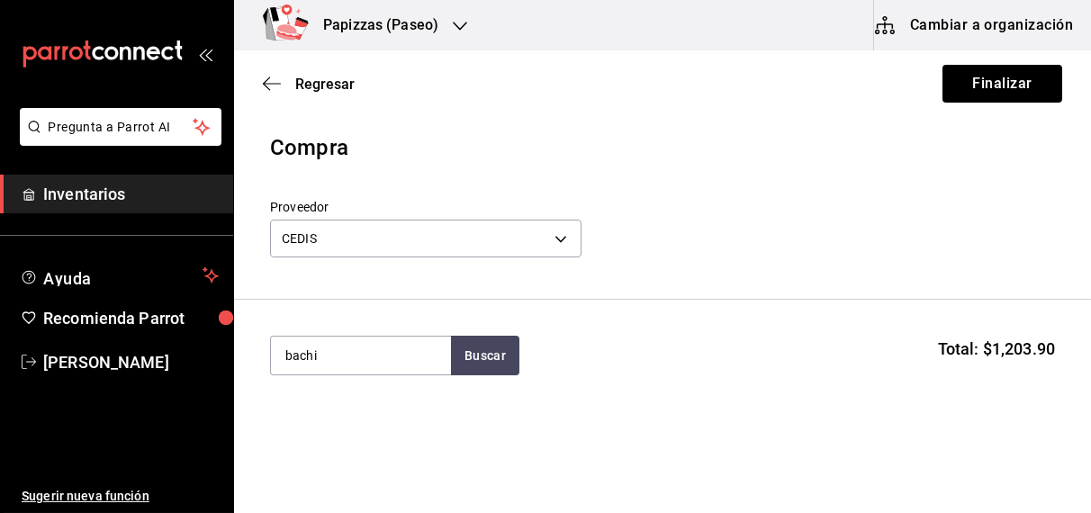
type input "bachi"
click at [337, 410] on div "Bachi" at bounding box center [314, 408] width 61 height 22
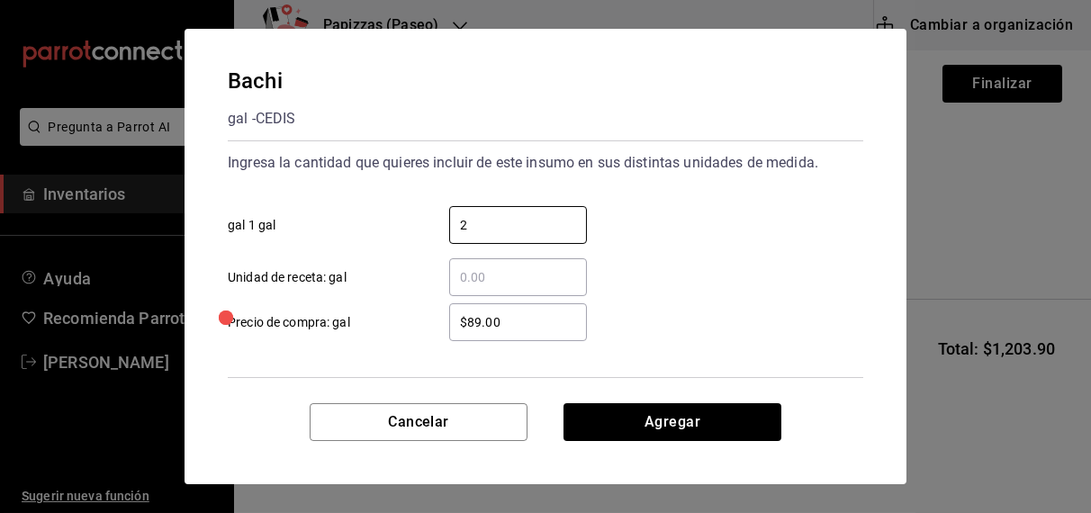
type input "2"
type input "$92.00"
click button "Agregar" at bounding box center [672, 422] width 218 height 38
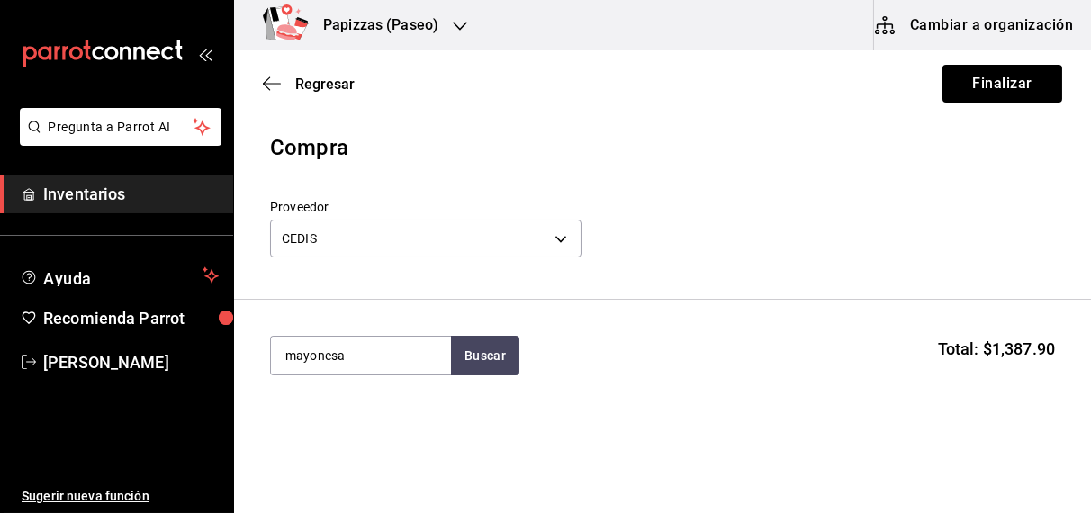
type input "mayonesa"
click at [341, 444] on div "Mayonesa gal - CEDIS" at bounding box center [360, 416] width 180 height 69
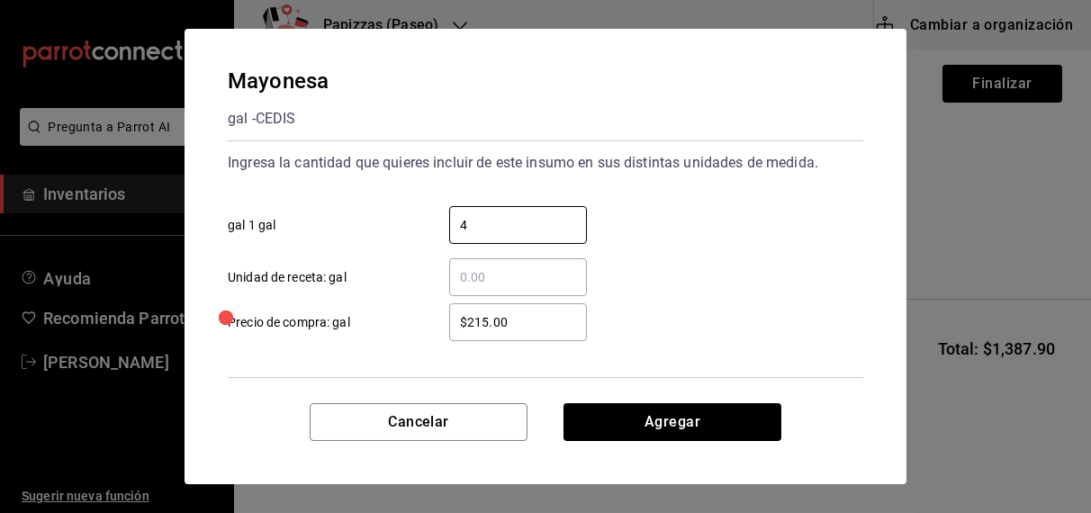
type input "4"
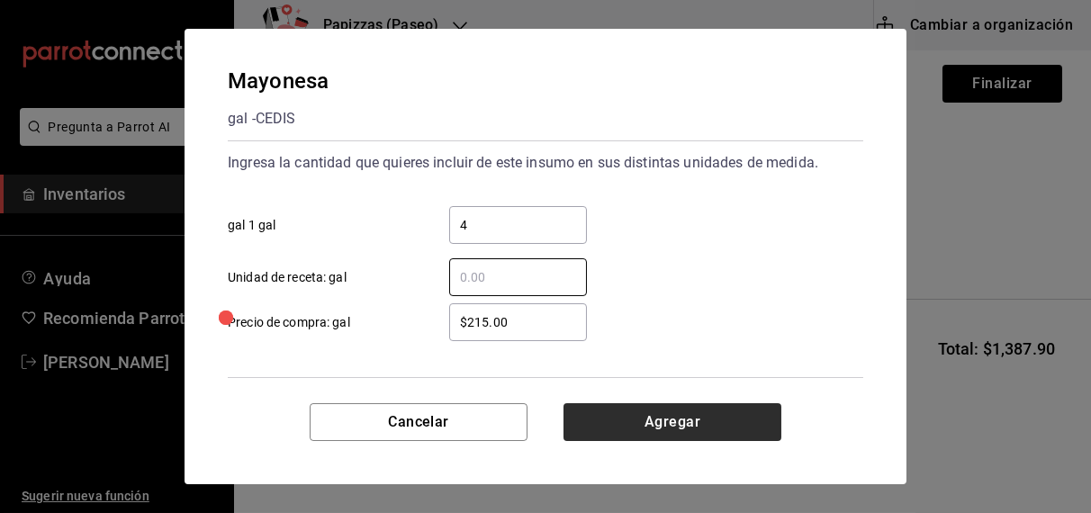
click at [673, 420] on button "Agregar" at bounding box center [672, 422] width 218 height 38
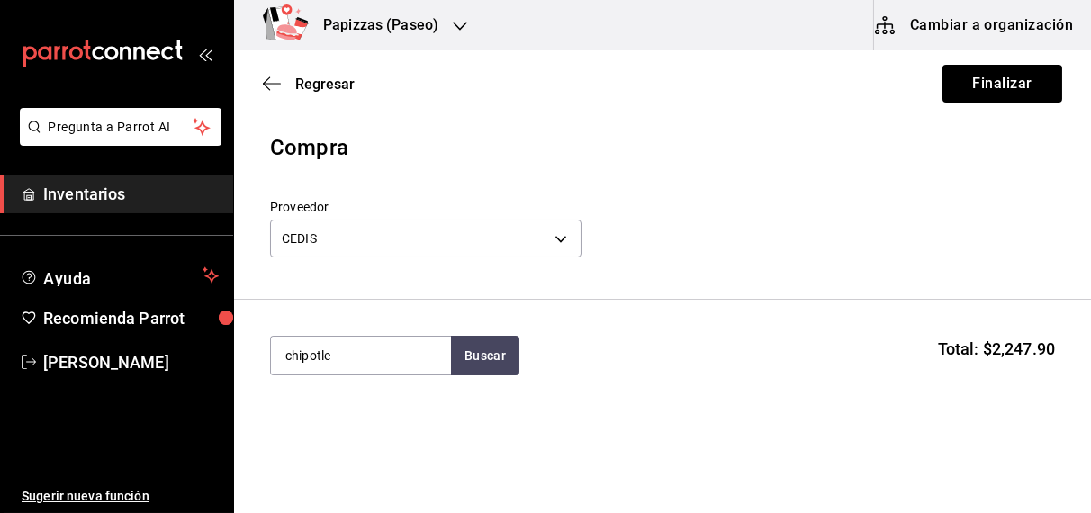
type input "chipotle"
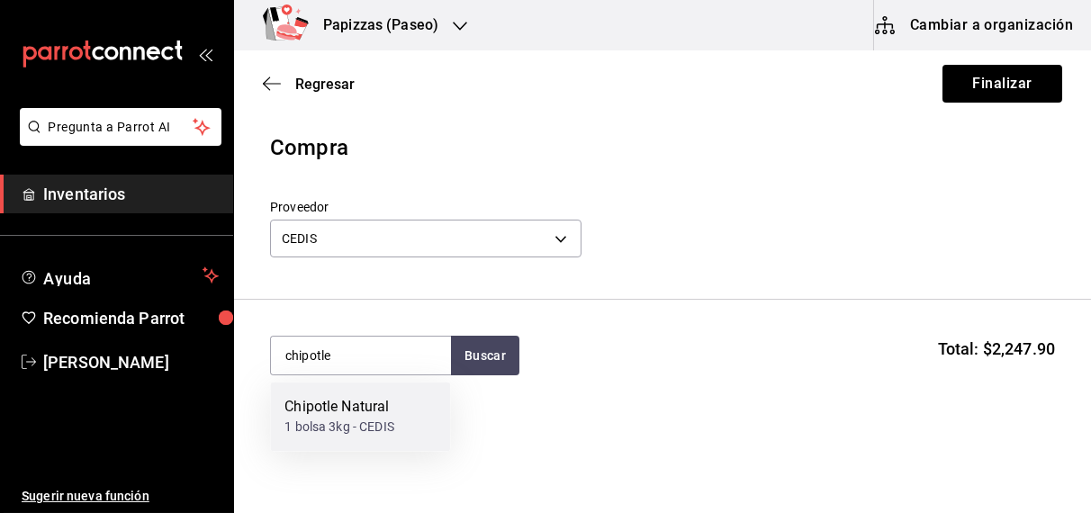
click at [335, 429] on div "1 bolsa 3kg - CEDIS" at bounding box center [339, 427] width 110 height 19
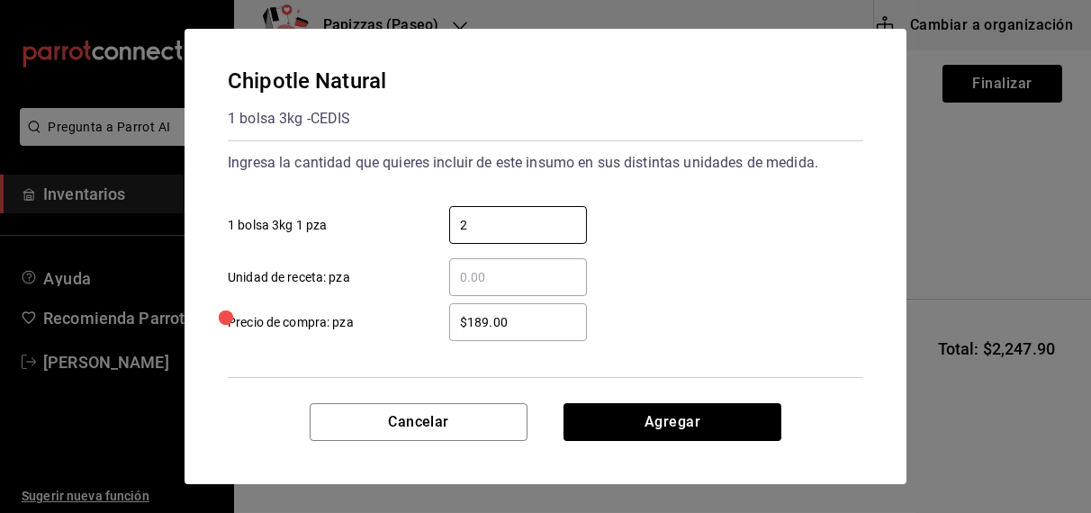
type input "2"
type input "$185.00"
click button "Agregar" at bounding box center [672, 422] width 218 height 38
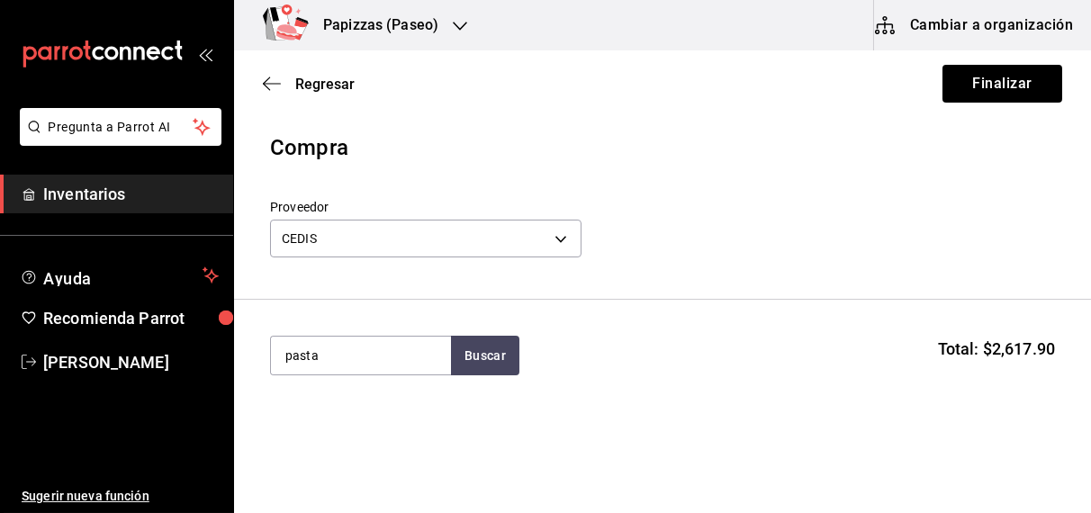
type input "pasta"
click at [320, 420] on div "1 bolsa 3kg - CEDIS" at bounding box center [339, 427] width 110 height 19
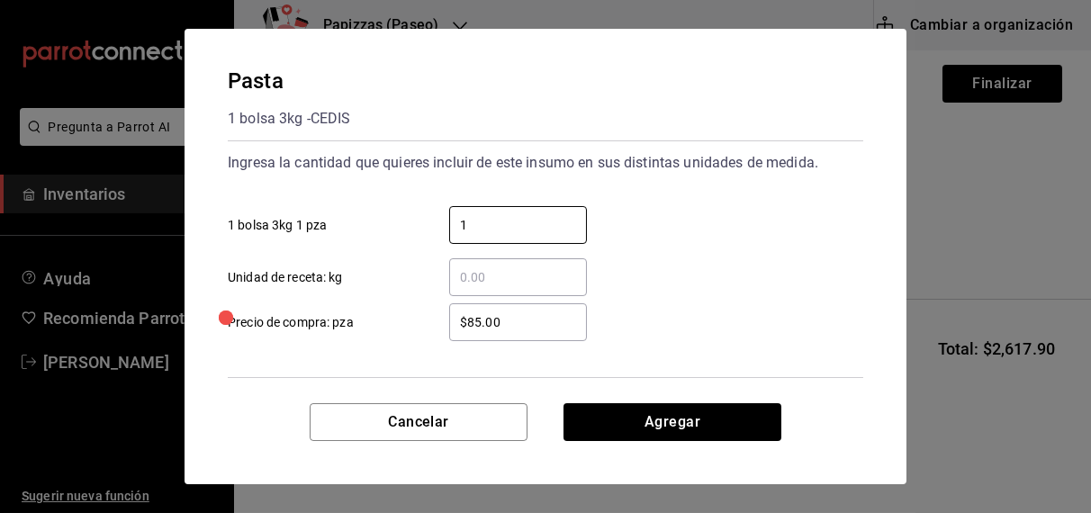
type input "1"
type input "$91.00"
click button "Agregar" at bounding box center [672, 422] width 218 height 38
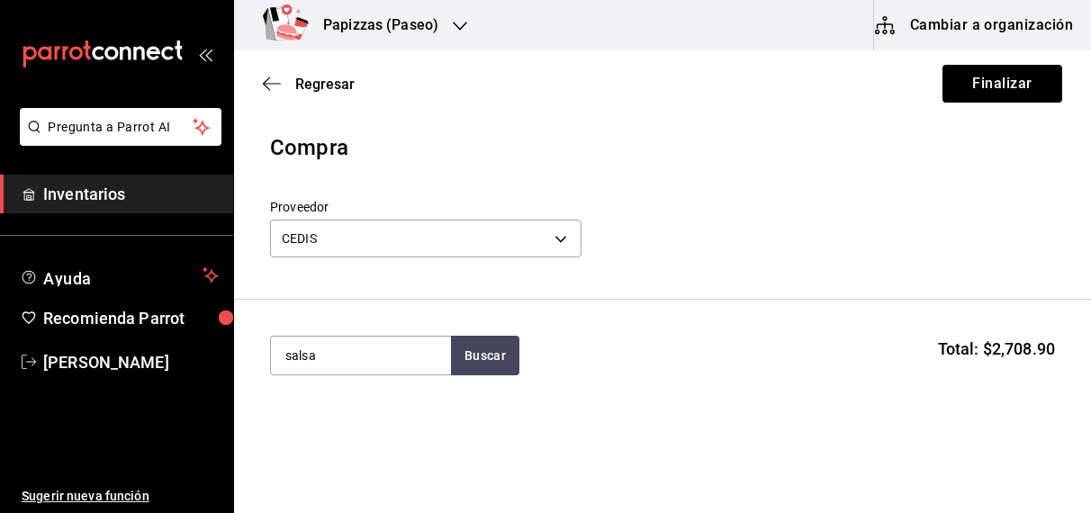
type input "salsa"
click at [327, 433] on div "1 bolsa 3kg - CEDIS" at bounding box center [339, 427] width 110 height 19
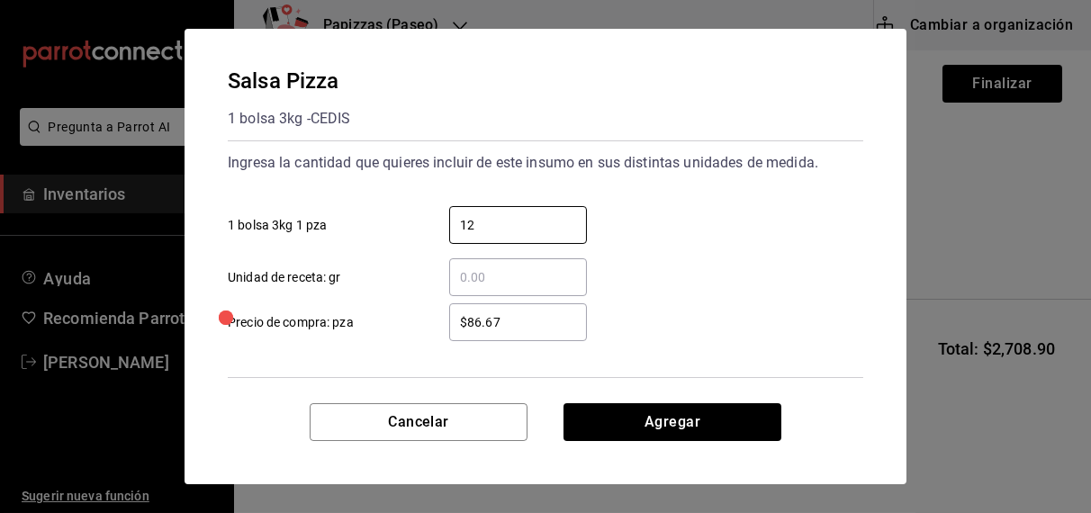
type input "12"
type input "$92.72"
click button "Agregar" at bounding box center [672, 422] width 218 height 38
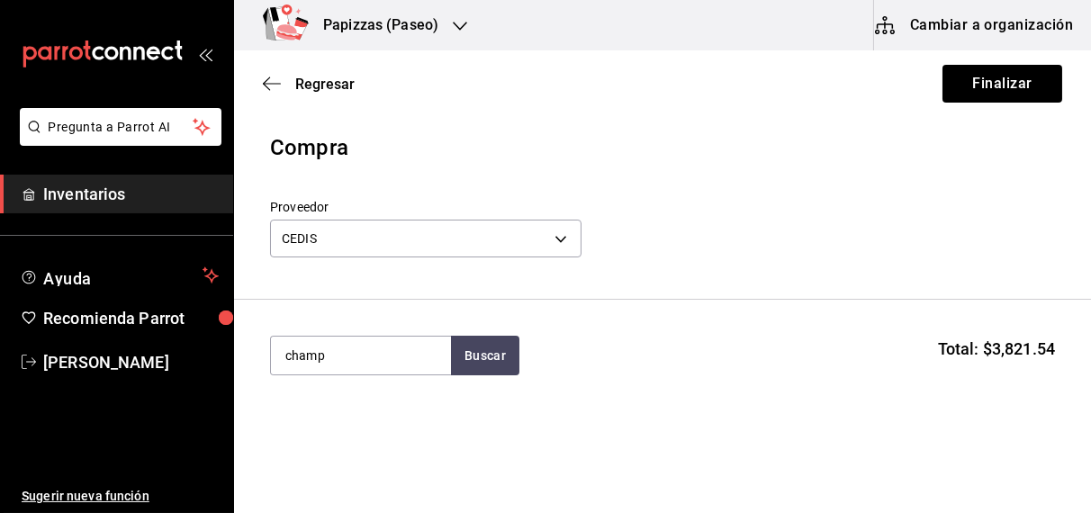
type input "champ"
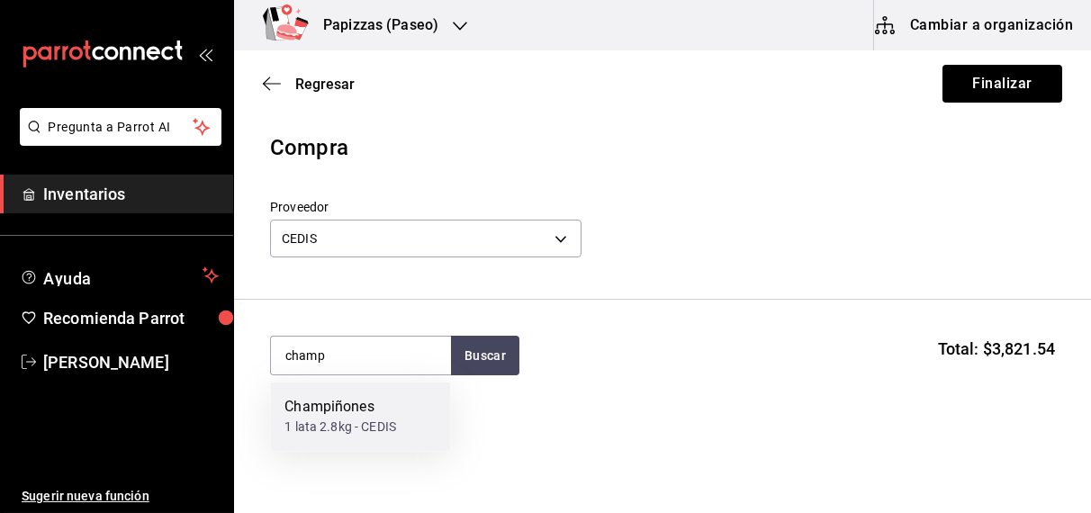
click at [326, 407] on div "Champiñones" at bounding box center [340, 408] width 112 height 22
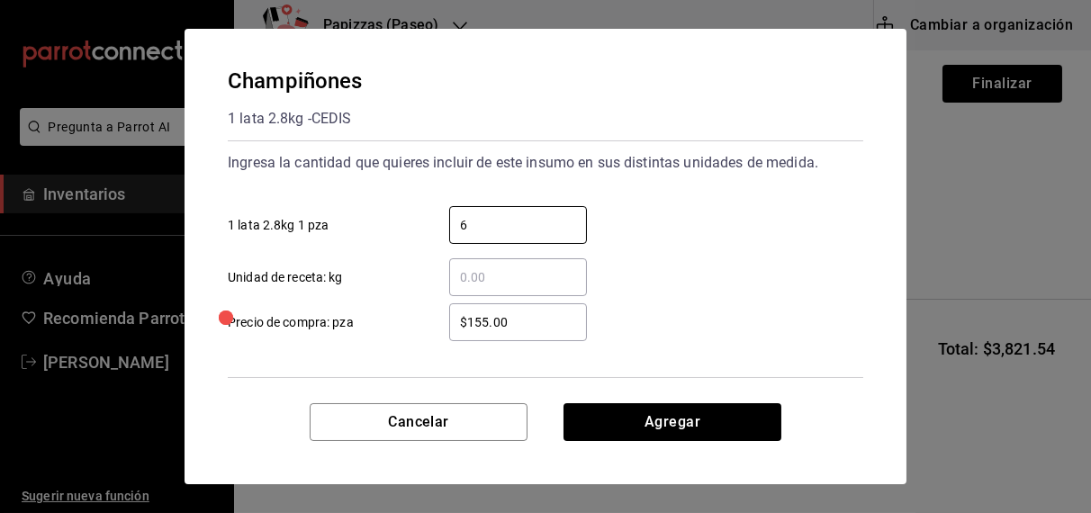
type input "6"
type input "$142.00"
click button "Agregar" at bounding box center [672, 422] width 218 height 38
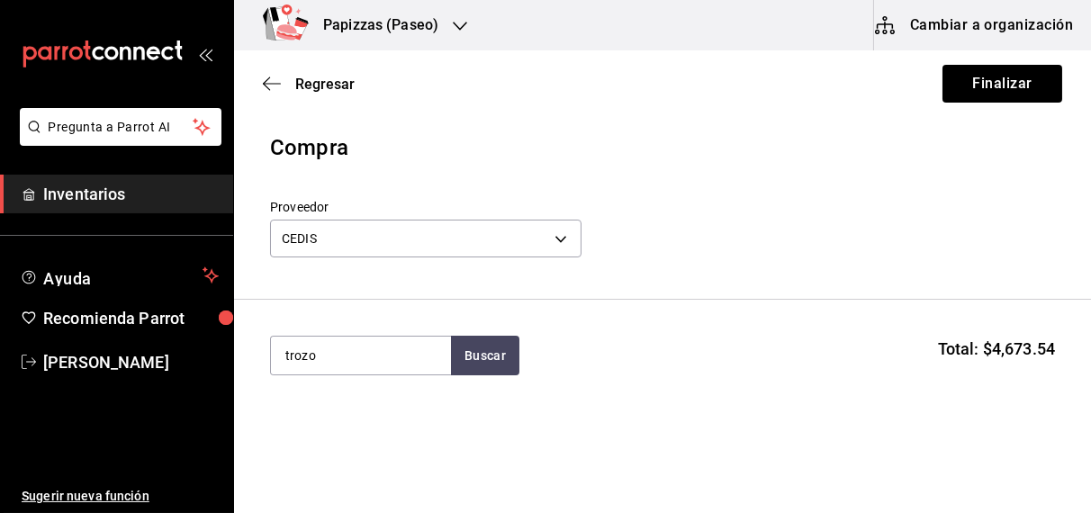
type input "trozo"
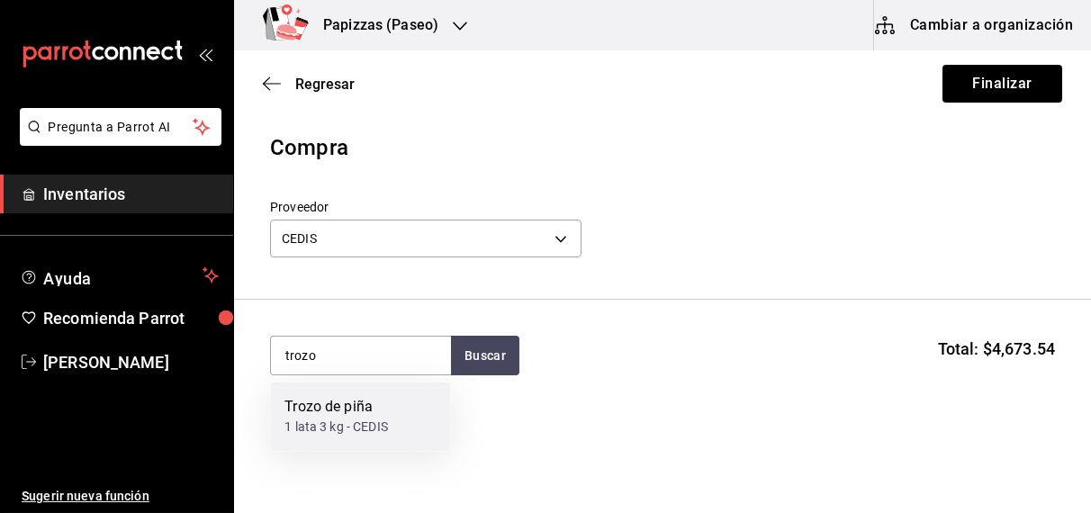
click at [326, 440] on div "Trozo de piña 1 lata 3 kg - CEDIS" at bounding box center [360, 416] width 180 height 69
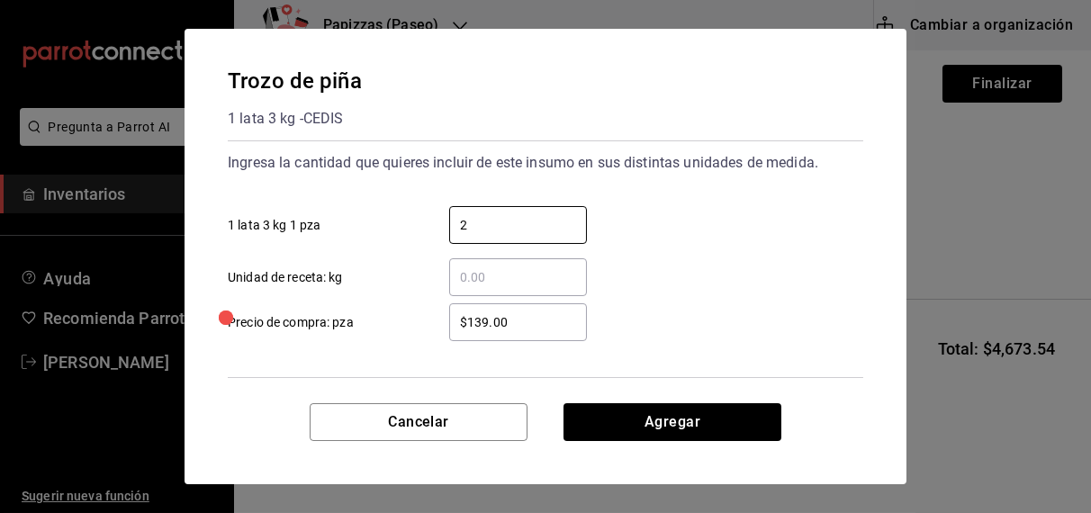
type input "2"
type input "$159.00"
click button "Agregar" at bounding box center [672, 422] width 218 height 38
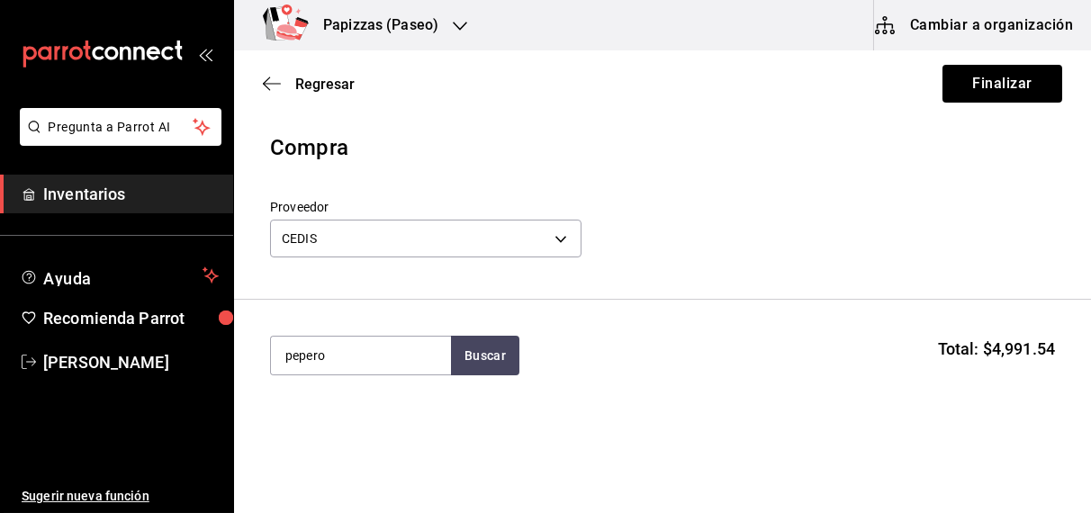
type input "pepero"
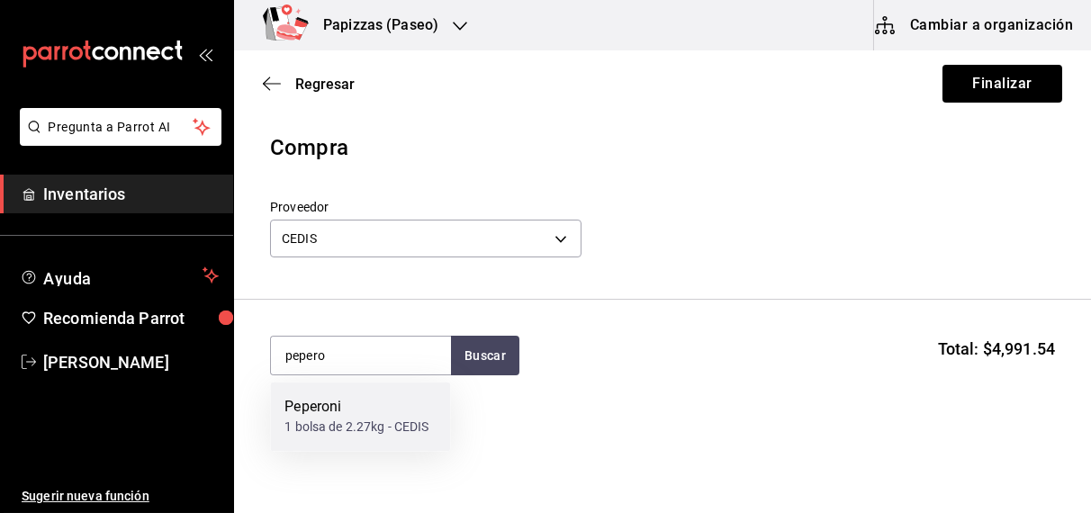
click at [326, 440] on div "Peperoni 1 bolsa de 2.27kg - CEDIS" at bounding box center [360, 416] width 180 height 69
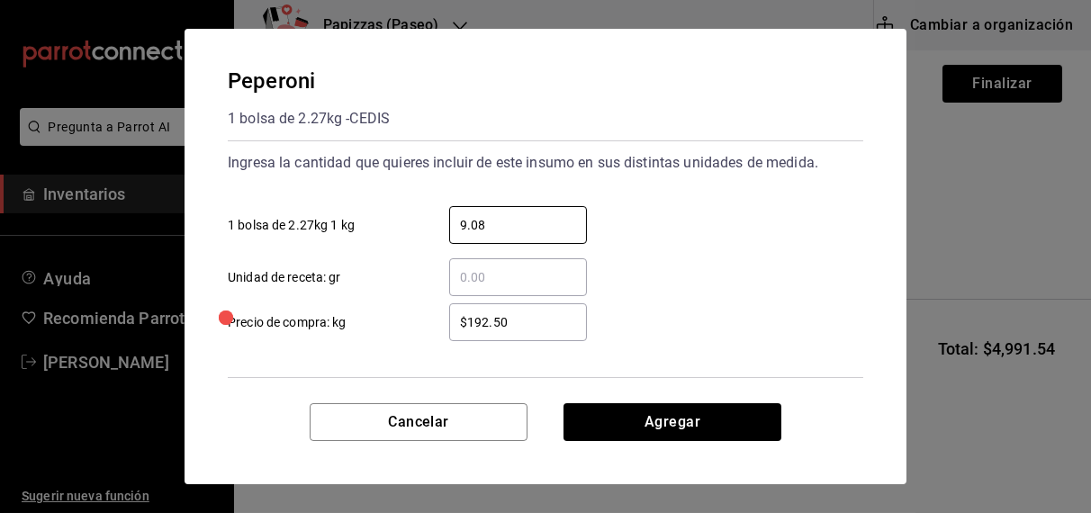
type input "9.08"
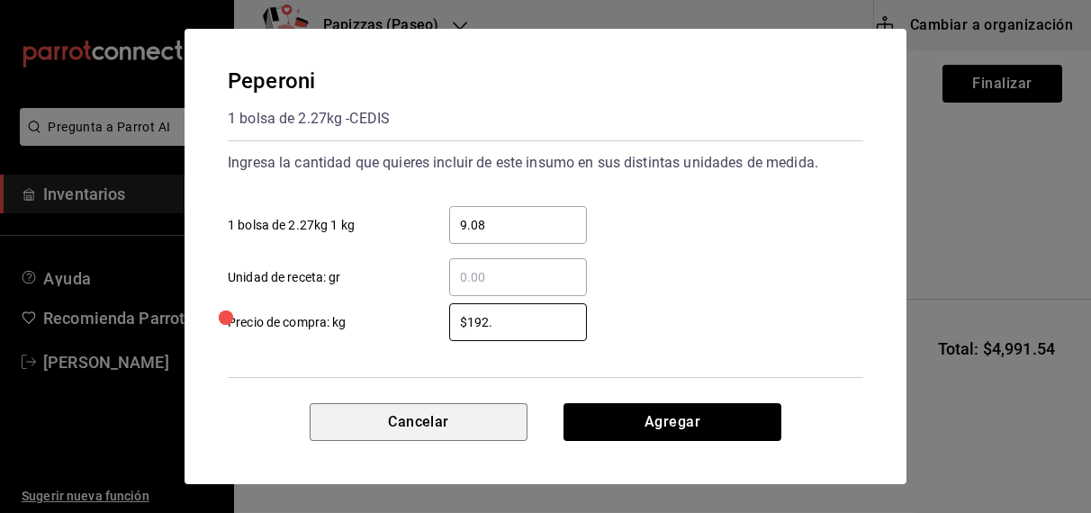
type input "$192"
click button "Agregar" at bounding box center [672, 422] width 218 height 38
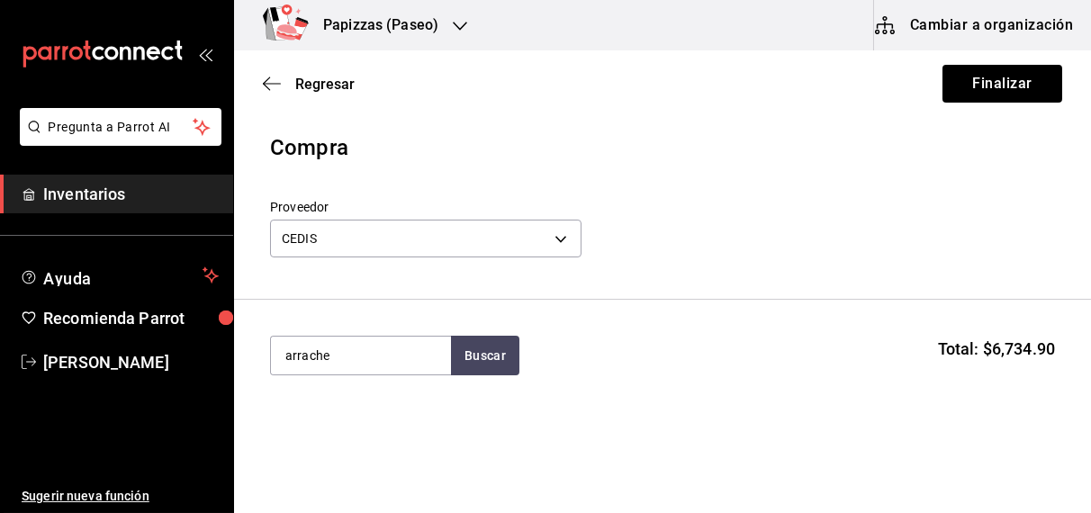
type input "arrache"
click at [335, 417] on div "arrachera" at bounding box center [316, 408] width 64 height 22
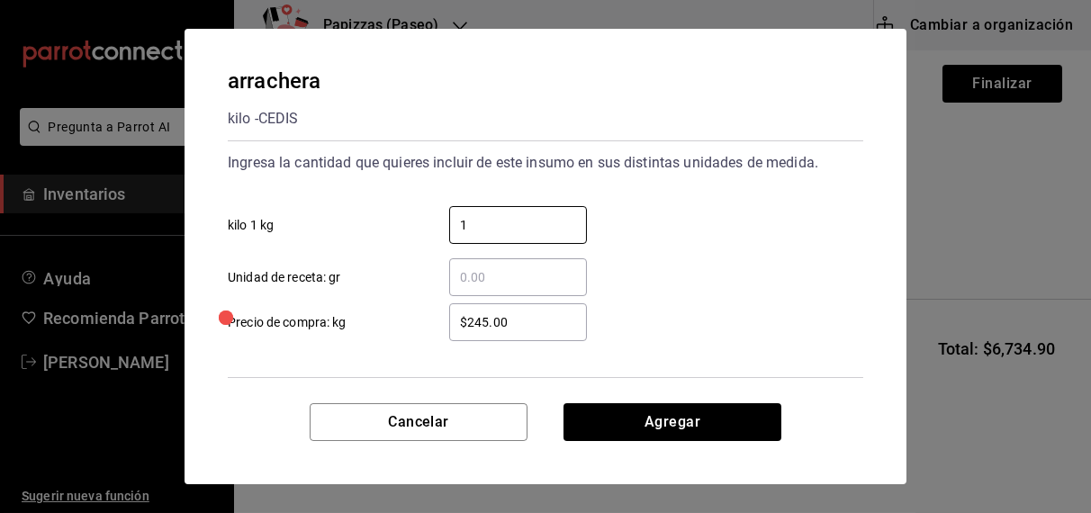
type input "1"
type input "$236.00"
click at [674, 414] on button "Agregar" at bounding box center [672, 422] width 218 height 38
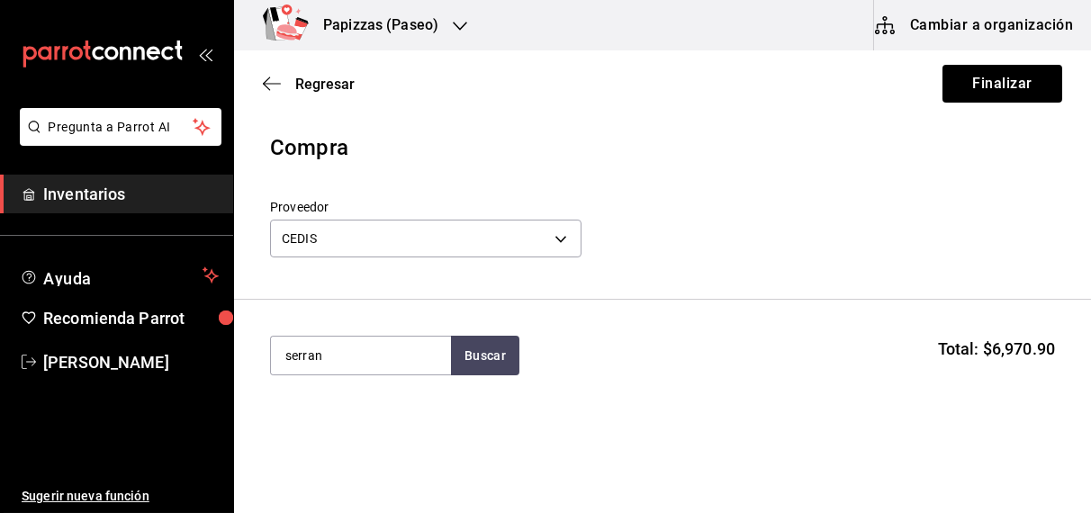
type input "serran"
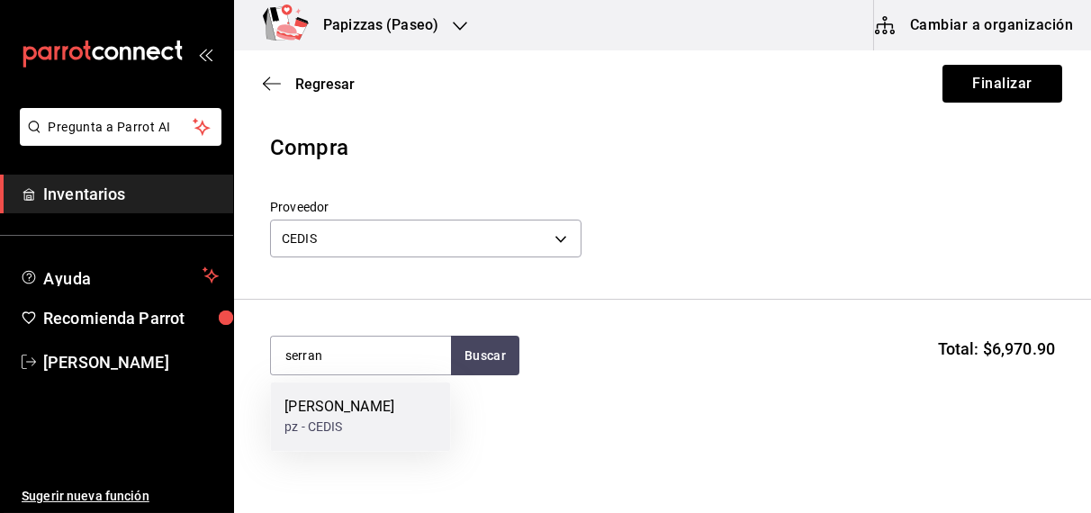
click at [340, 418] on div "pz - CEDIS" at bounding box center [339, 427] width 110 height 19
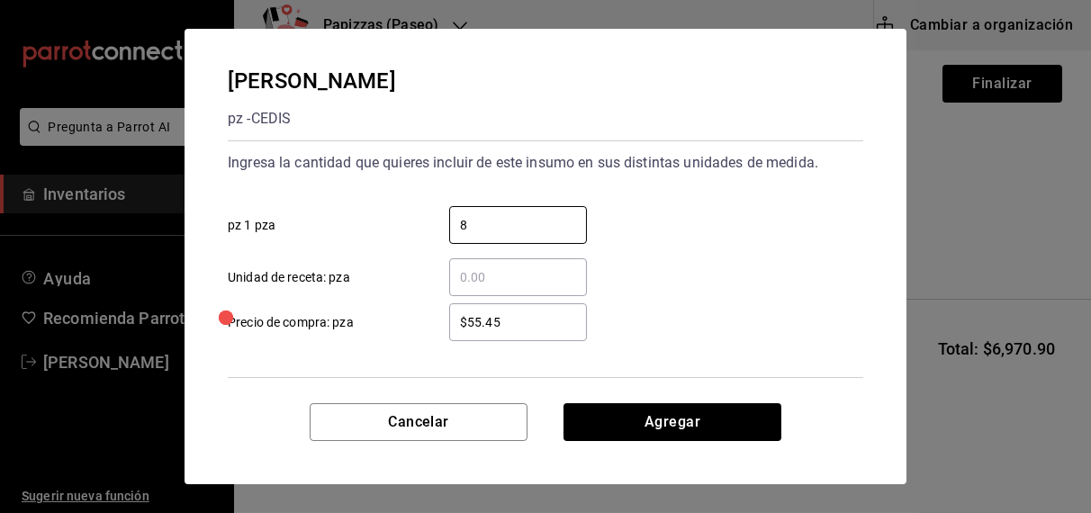
type input "8"
type input "$55.40"
click button "Agregar" at bounding box center [672, 422] width 218 height 38
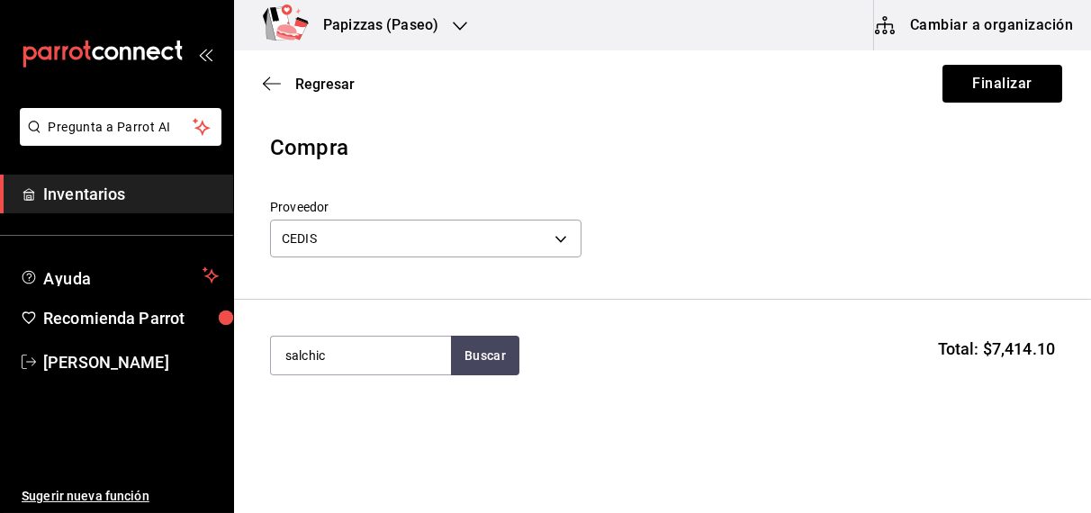
type input "salchic"
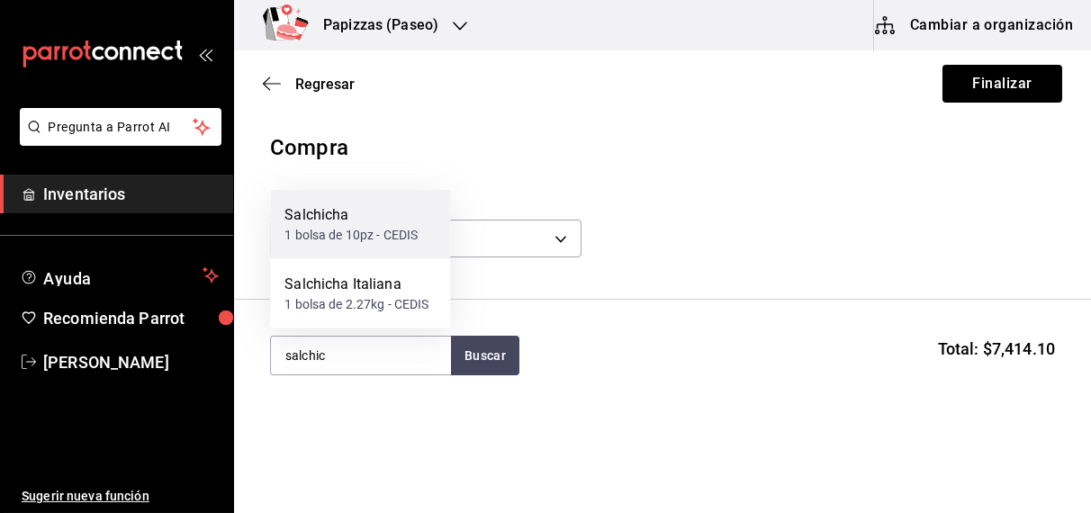
click at [349, 240] on div "1 bolsa de 10pz - CEDIS" at bounding box center [350, 235] width 133 height 19
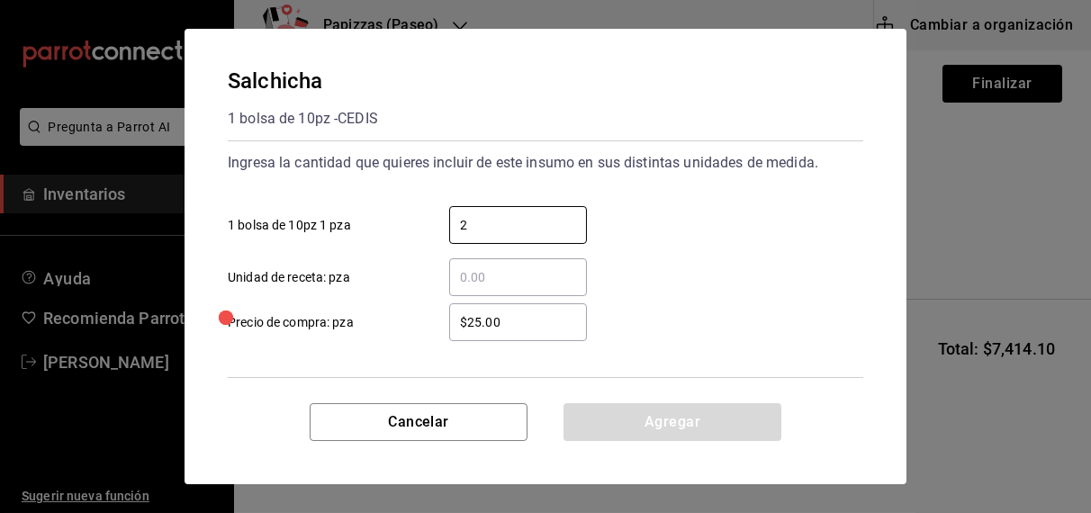
type input "2"
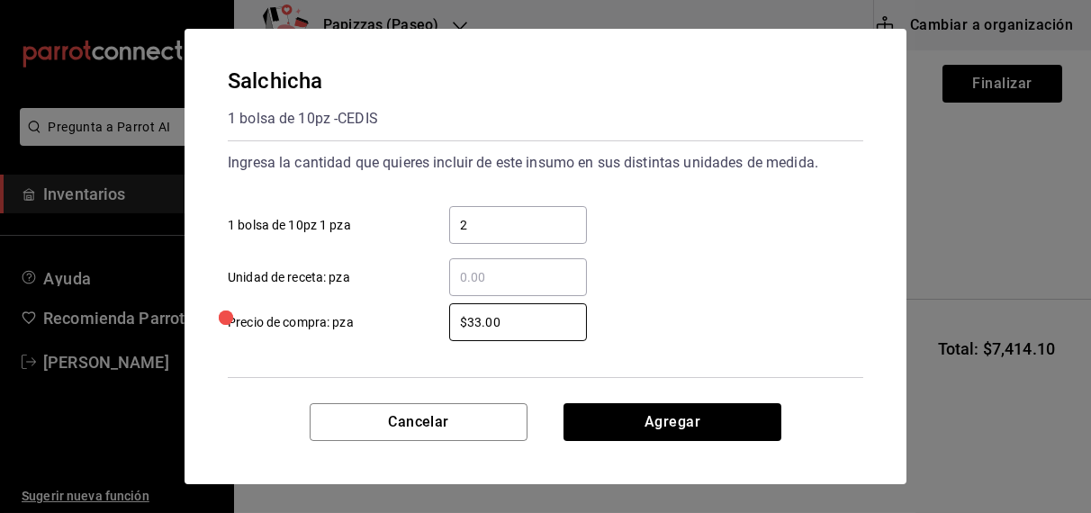
type input "$33.00"
click button "Agregar" at bounding box center [672, 422] width 218 height 38
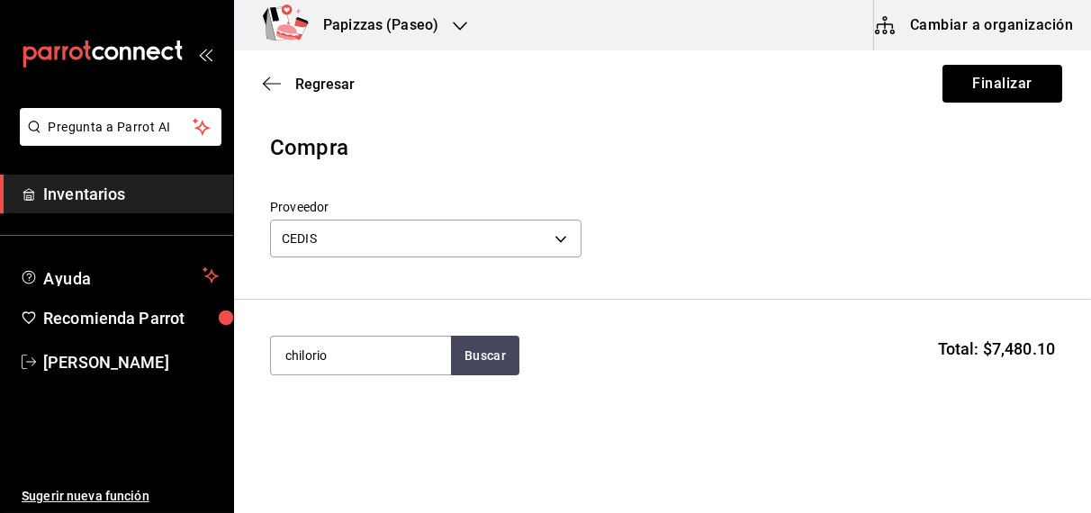
type input "chilorio"
click at [333, 405] on div "Chilorio" at bounding box center [313, 408] width 58 height 22
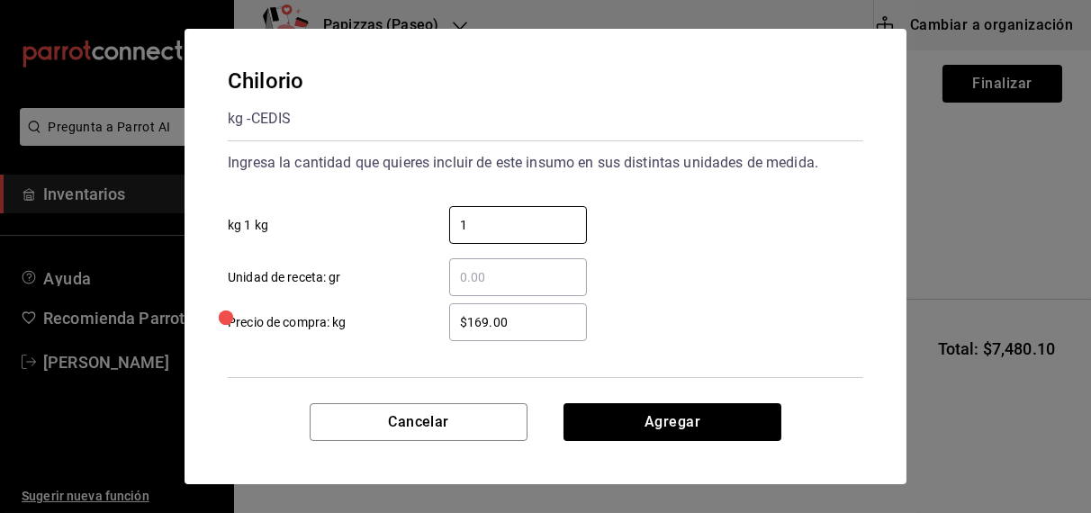
type input "1"
type input "$167.00"
click button "Agregar" at bounding box center [672, 422] width 218 height 38
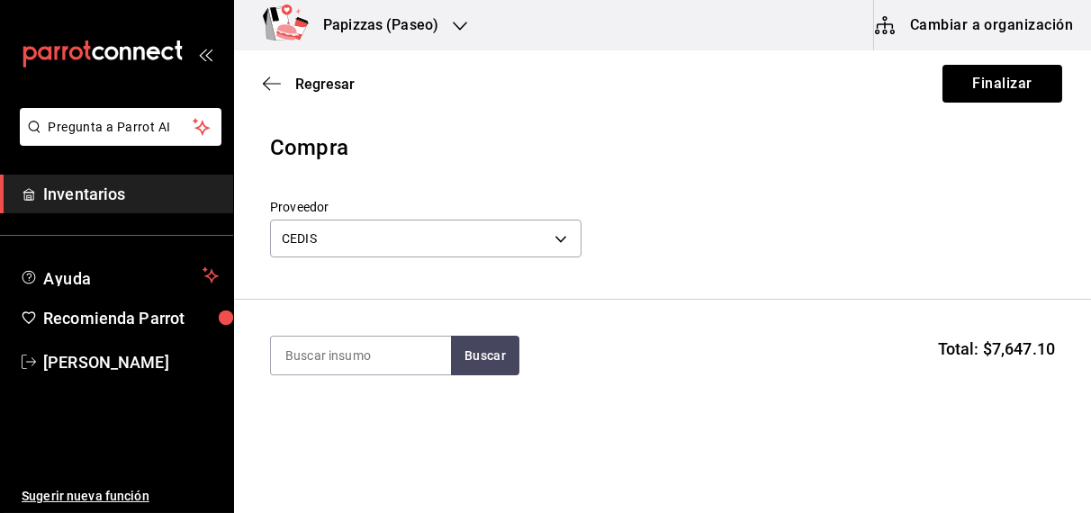
click at [461, 112] on div "Regresar Finalizar" at bounding box center [662, 83] width 857 height 67
click at [369, 345] on input at bounding box center [361, 356] width 180 height 38
type input "sala"
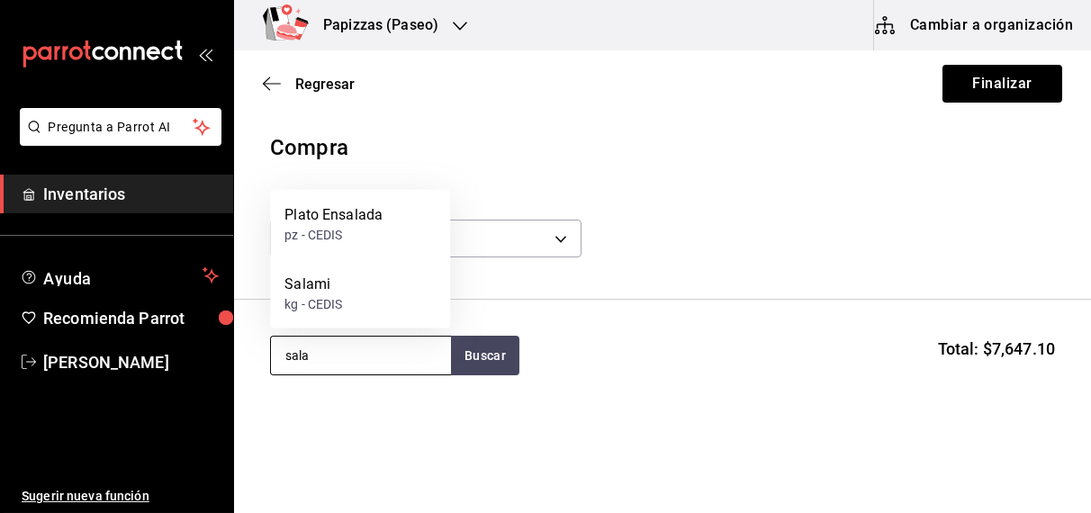
click at [331, 303] on div "kg - CEDIS" at bounding box center [313, 304] width 58 height 19
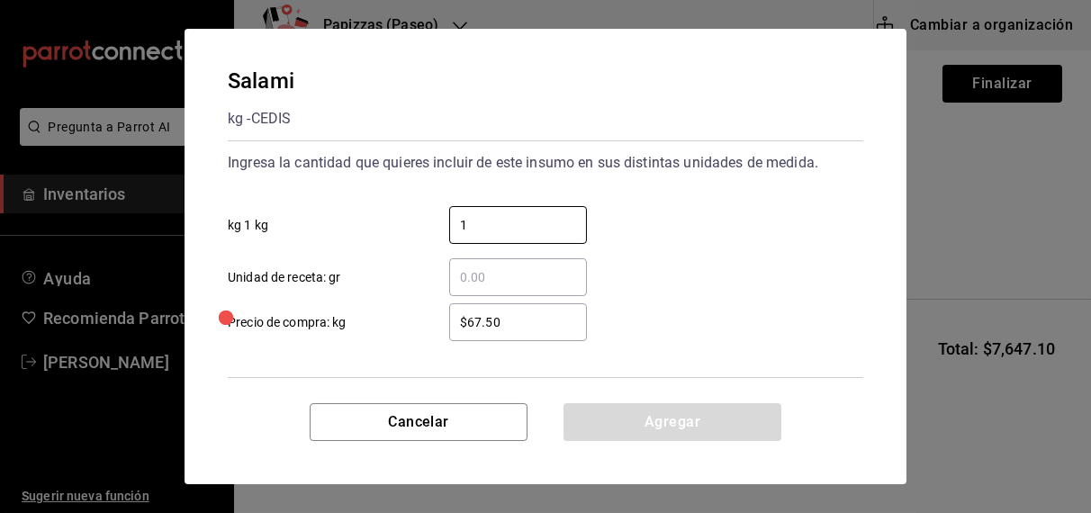
type input "1"
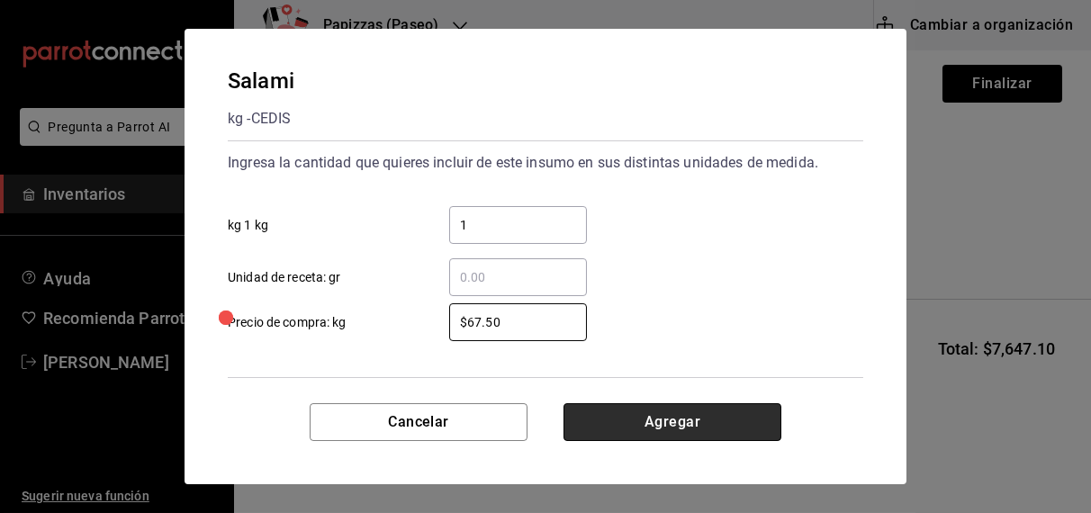
click at [689, 418] on button "Agregar" at bounding box center [672, 422] width 218 height 38
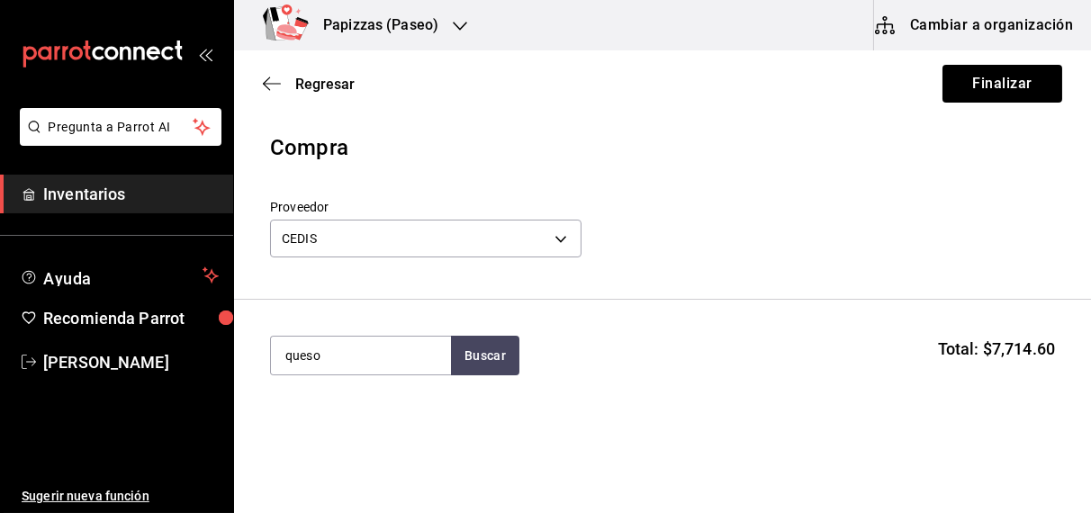
type input "queso"
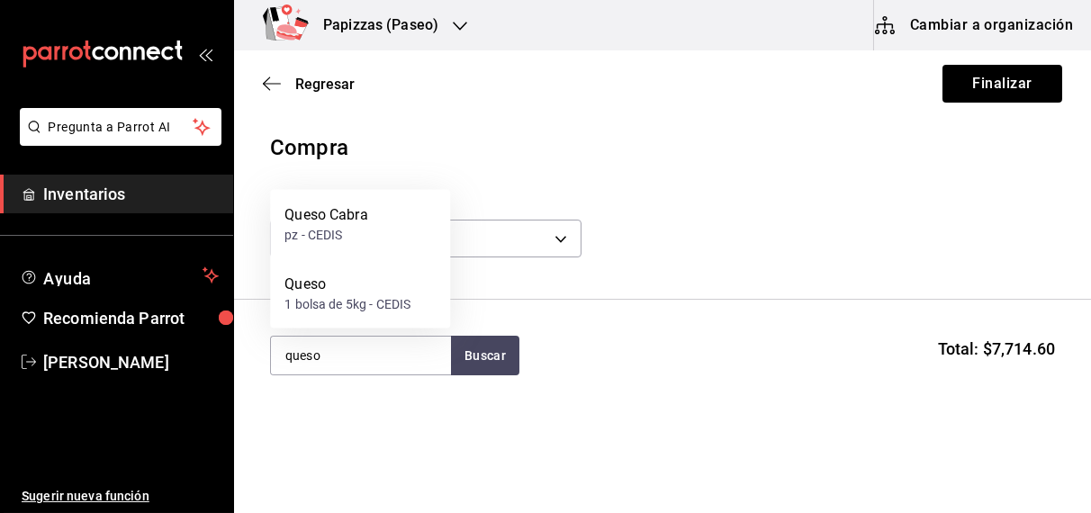
click at [348, 315] on div "Queso 1 bolsa de 5kg - CEDIS" at bounding box center [360, 293] width 180 height 69
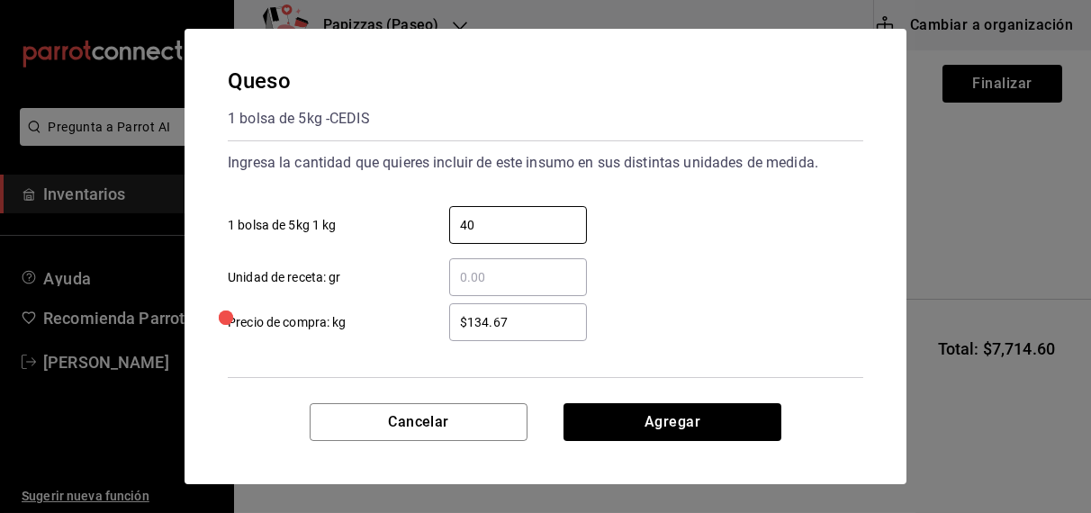
type input "40"
type input "$108.00"
click button "Agregar" at bounding box center [672, 422] width 218 height 38
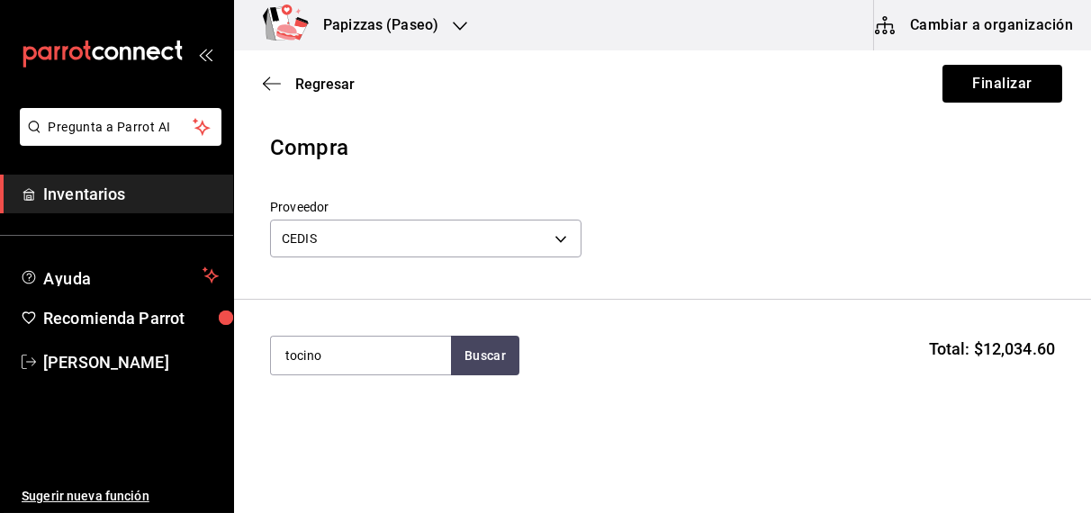
type input "tocino"
click at [339, 409] on div "Tocino" at bounding box center [313, 408] width 58 height 22
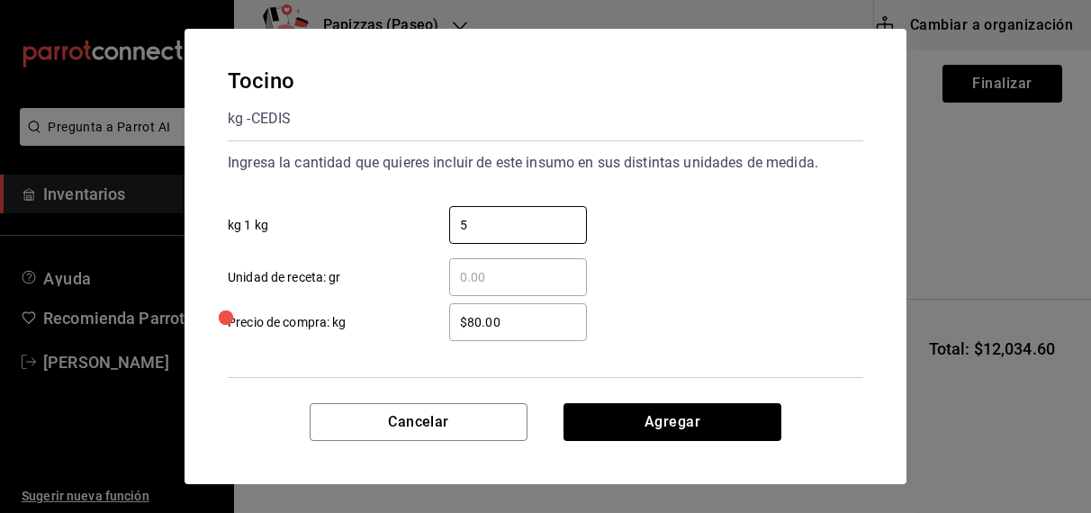
type input "5"
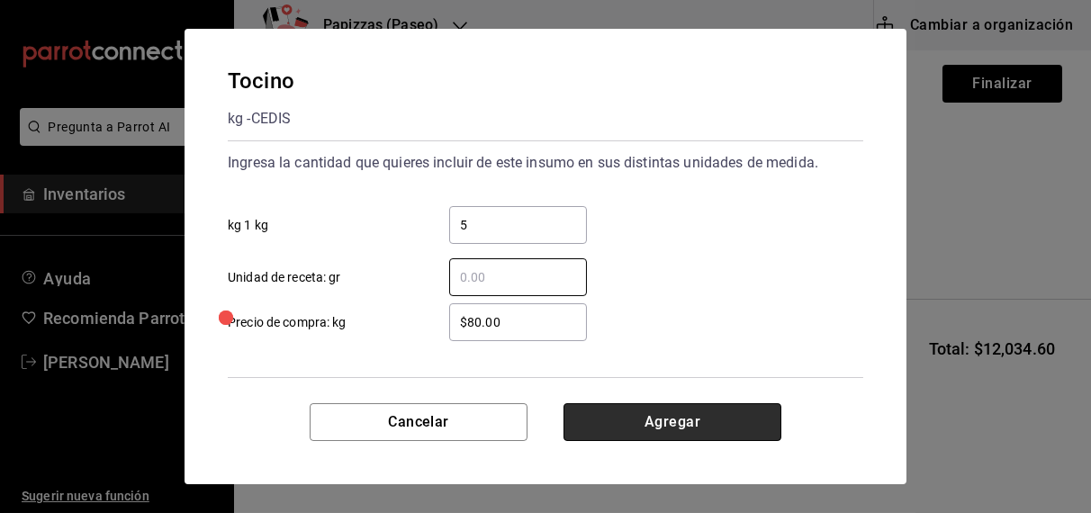
click at [687, 408] on button "Agregar" at bounding box center [672, 422] width 218 height 38
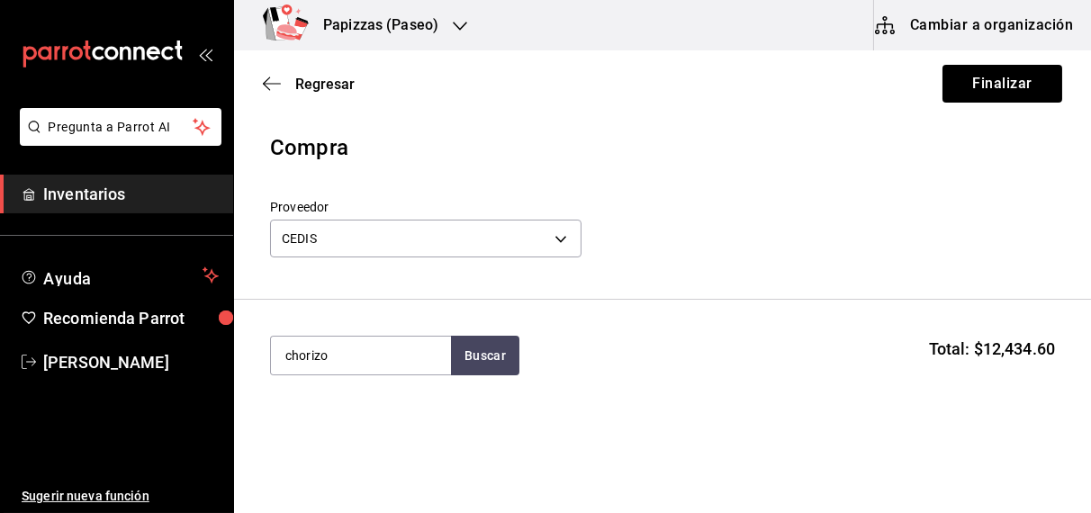
type input "chorizo"
click at [338, 300] on div "kg - CEDIS" at bounding box center [313, 304] width 58 height 19
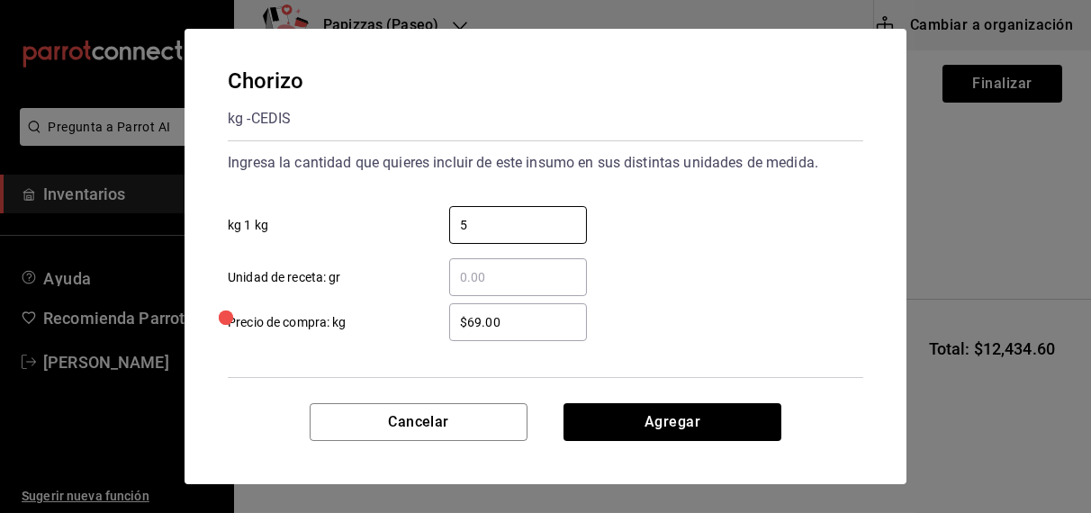
type input "5"
type input "$70.00"
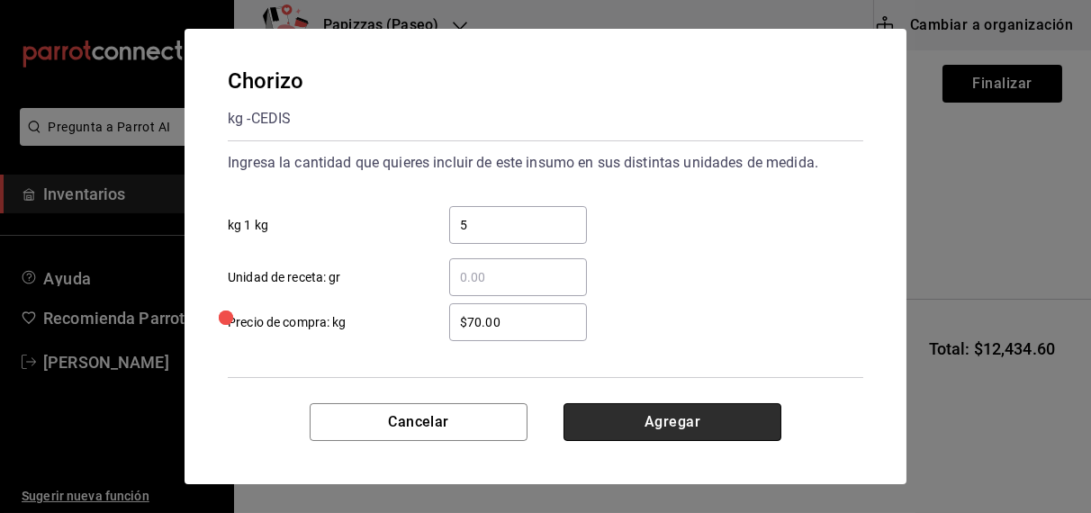
click at [699, 408] on button "Agregar" at bounding box center [672, 422] width 218 height 38
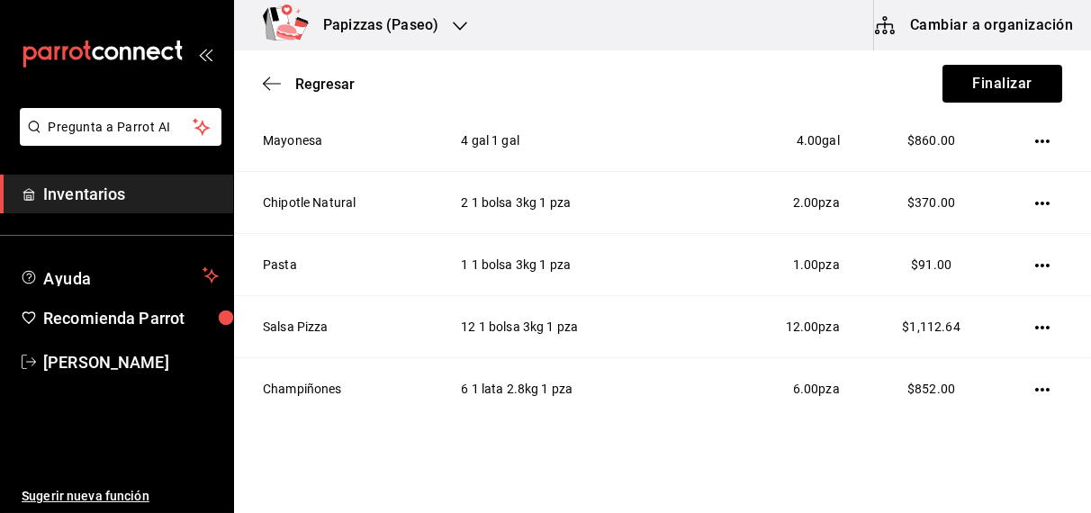
scroll to position [577, 0]
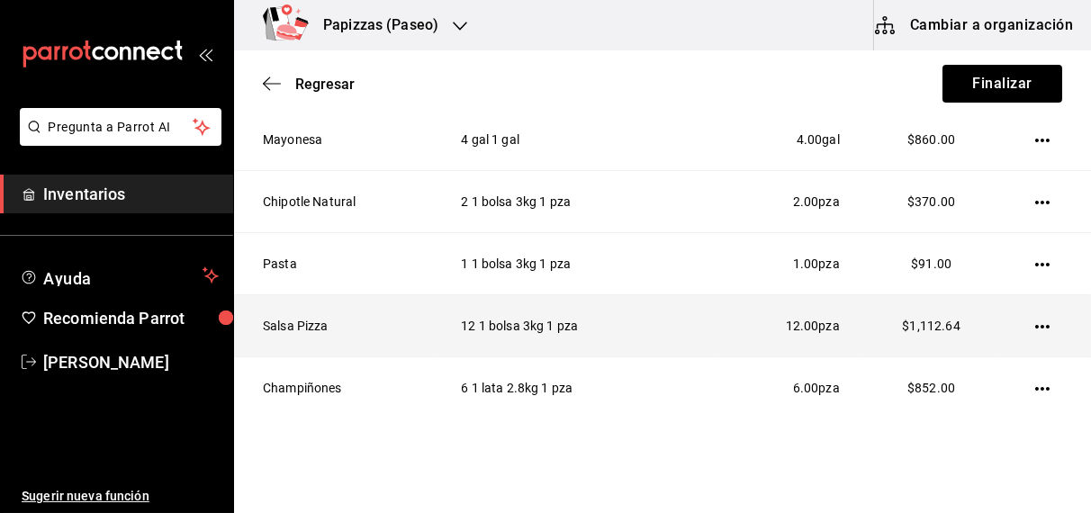
click at [1035, 325] on icon "button" at bounding box center [1042, 327] width 14 height 4
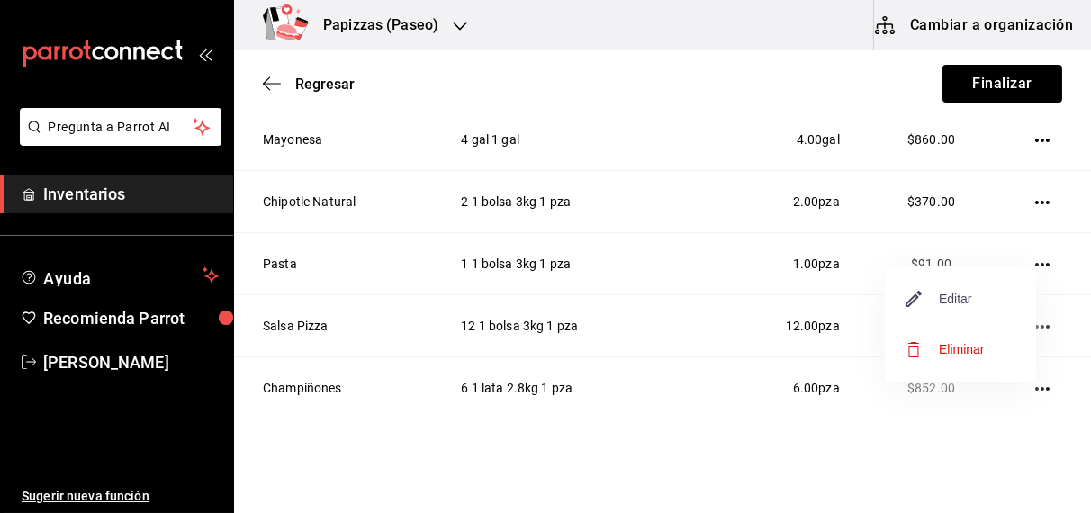
click at [959, 304] on span "Editar" at bounding box center [939, 299] width 66 height 22
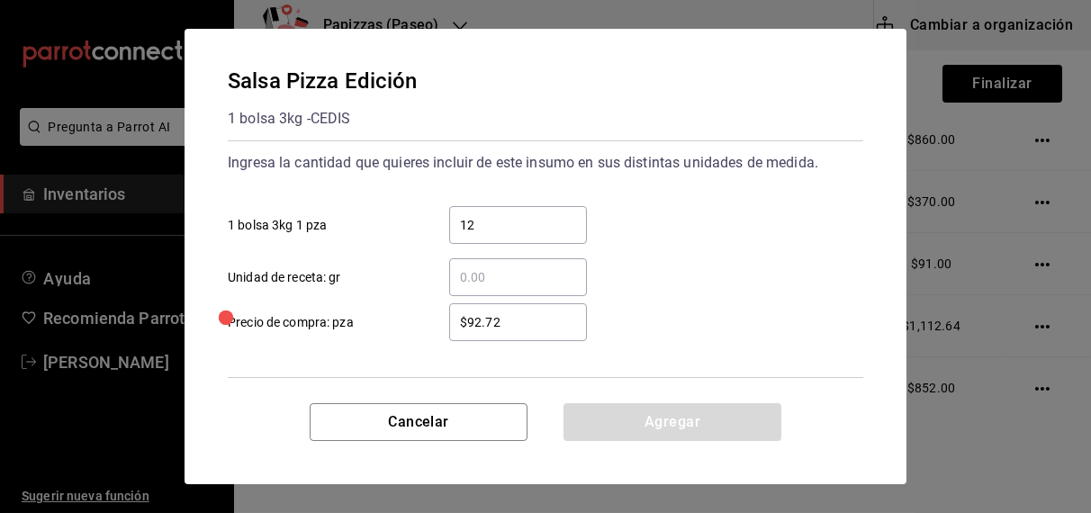
click at [557, 322] on input "$92.72" at bounding box center [518, 322] width 138 height 22
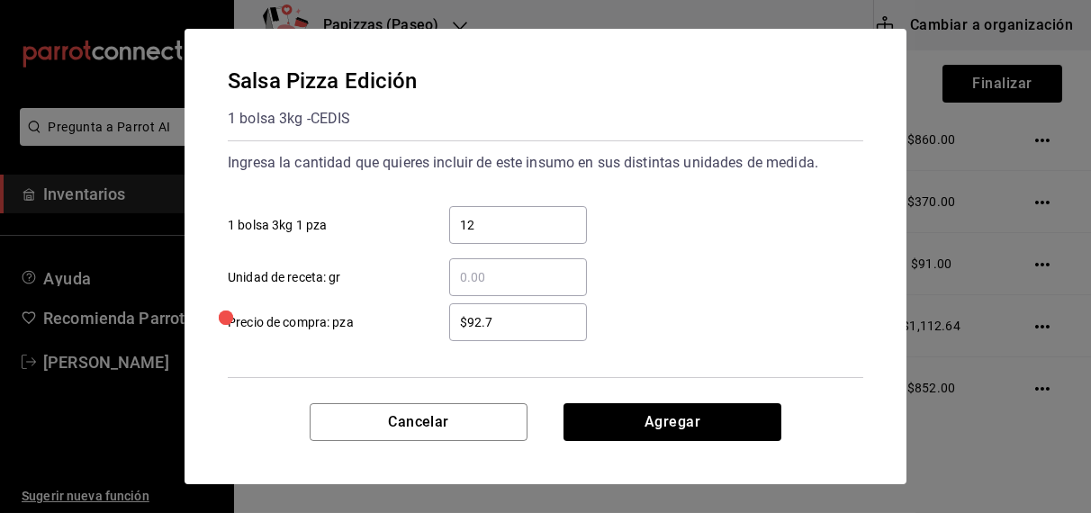
type input "$92.75"
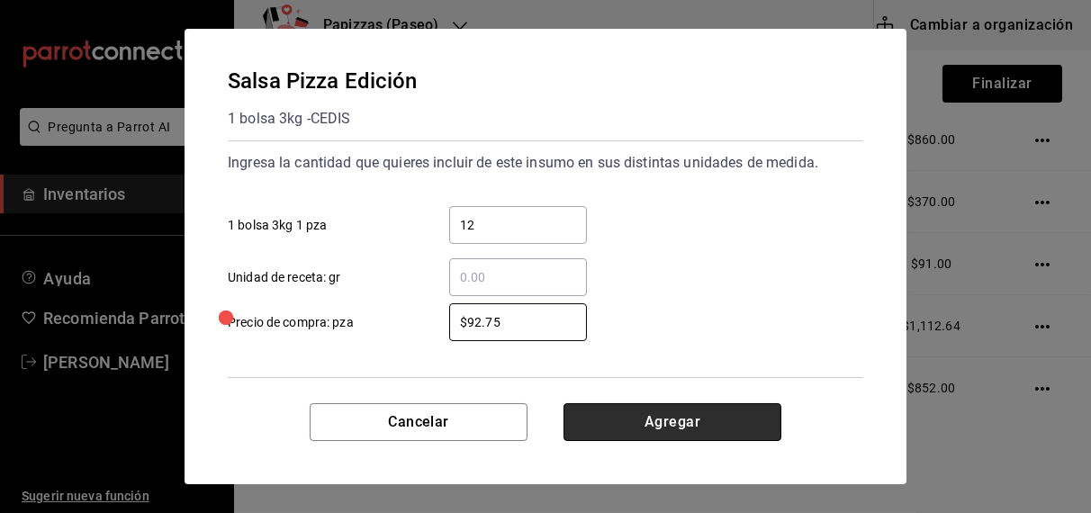
click at [693, 426] on button "Agregar" at bounding box center [672, 422] width 218 height 38
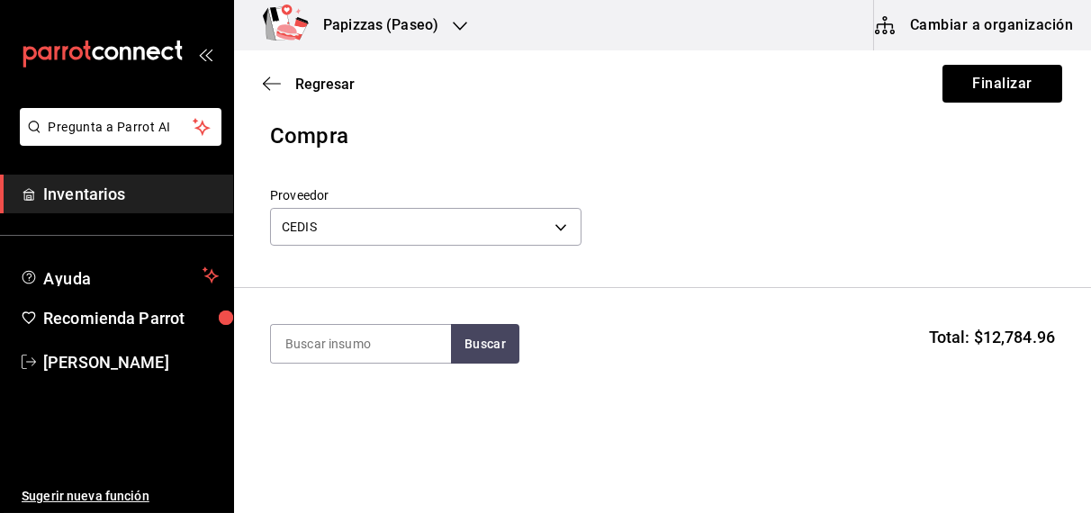
scroll to position [0, 0]
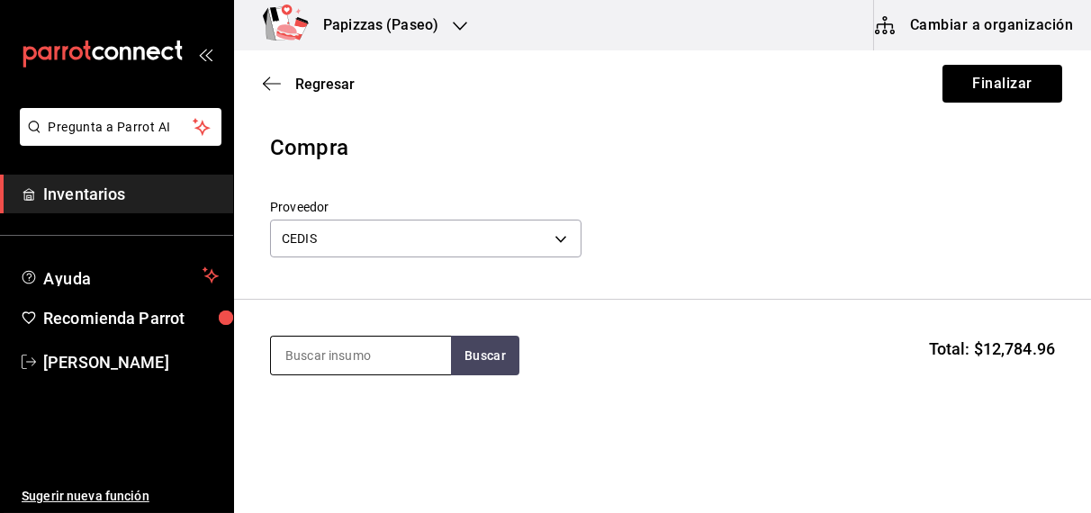
click at [373, 355] on input at bounding box center [361, 356] width 180 height 38
type input "jamon"
click at [358, 419] on div "Jamon kg - CEDIS" at bounding box center [360, 416] width 180 height 69
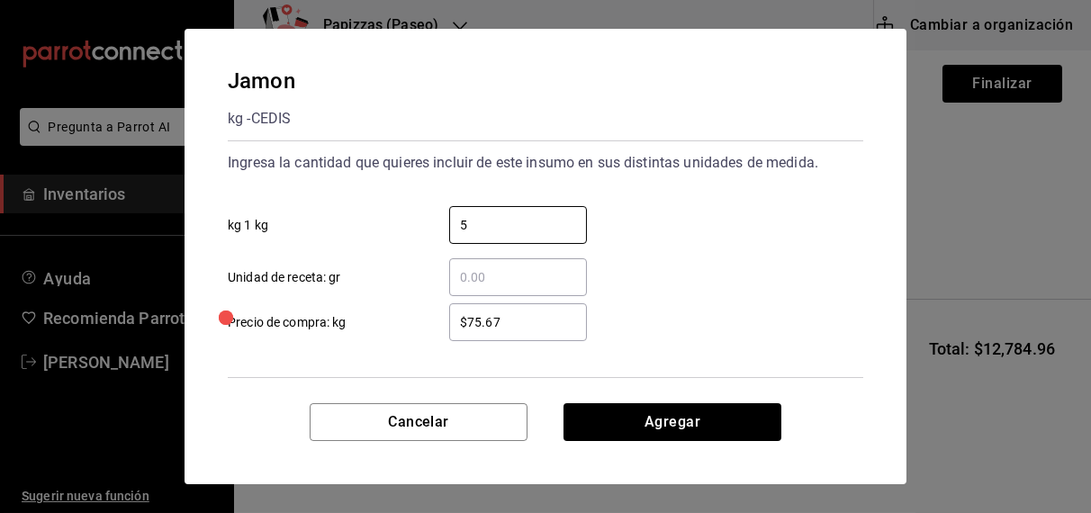
type input "5"
type input "$77.67"
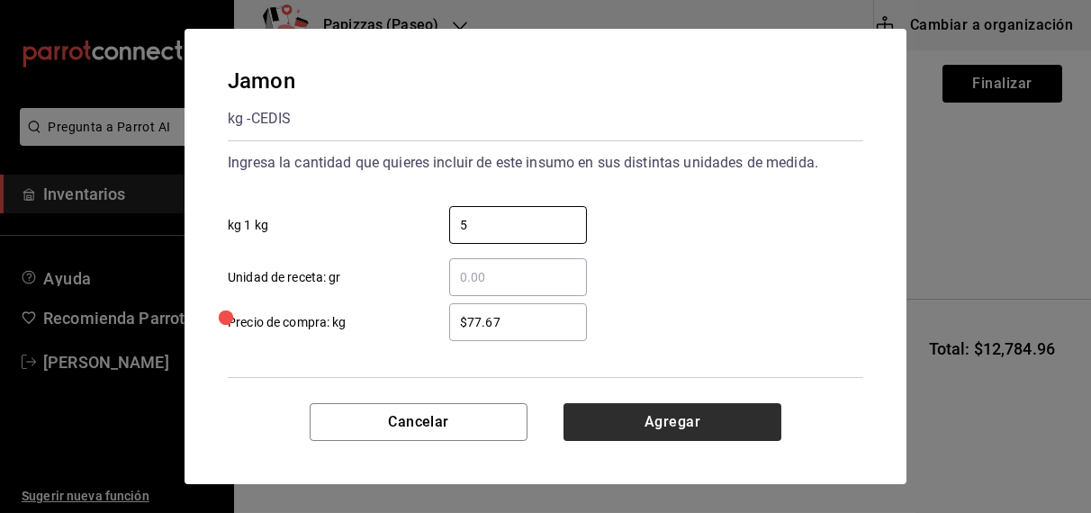
click at [702, 430] on button "Agregar" at bounding box center [672, 422] width 218 height 38
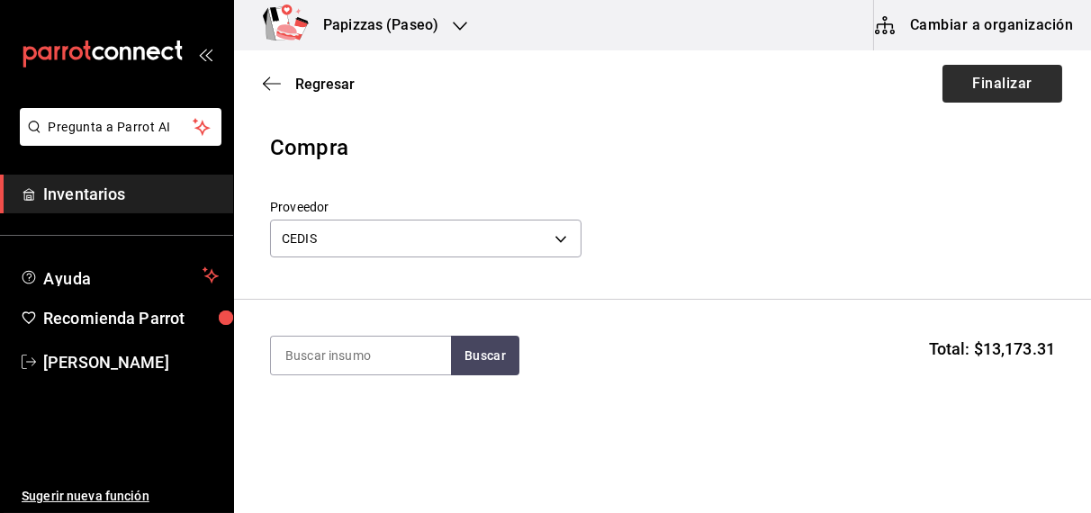
click at [1002, 87] on button "Finalizar" at bounding box center [1002, 84] width 120 height 38
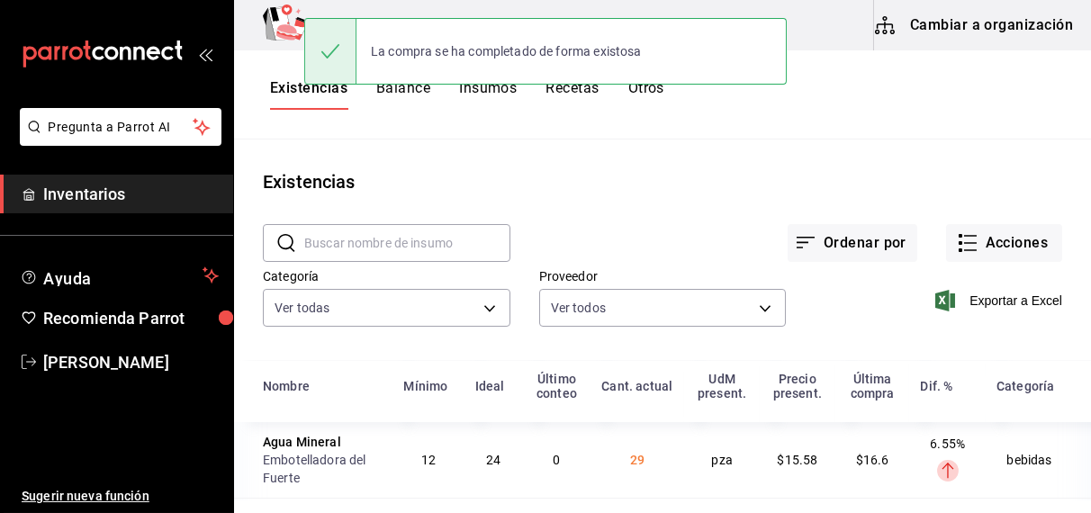
click at [300, 91] on button "Existencias" at bounding box center [308, 94] width 77 height 31
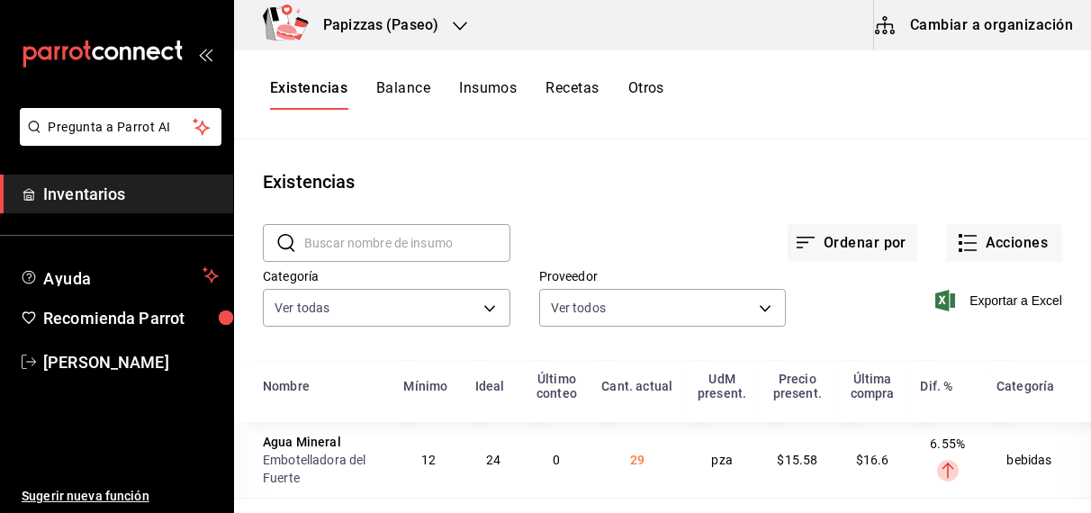
click at [448, 20] on div "Papizzas (Paseo)" at bounding box center [361, 25] width 226 height 50
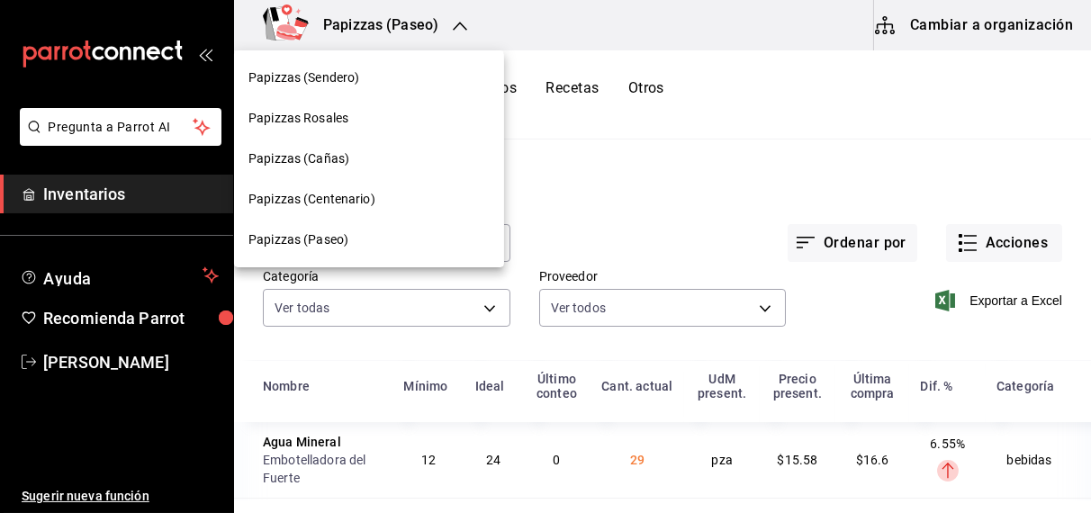
click at [316, 155] on span "Papizzas (Cañas)" at bounding box center [298, 158] width 101 height 19
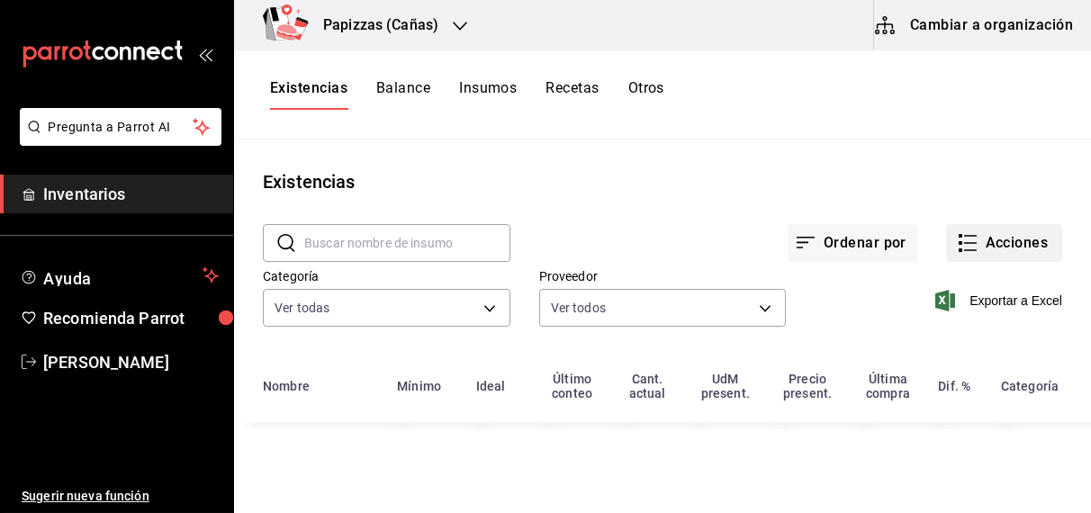
click at [995, 238] on button "Acciones" at bounding box center [1004, 243] width 116 height 38
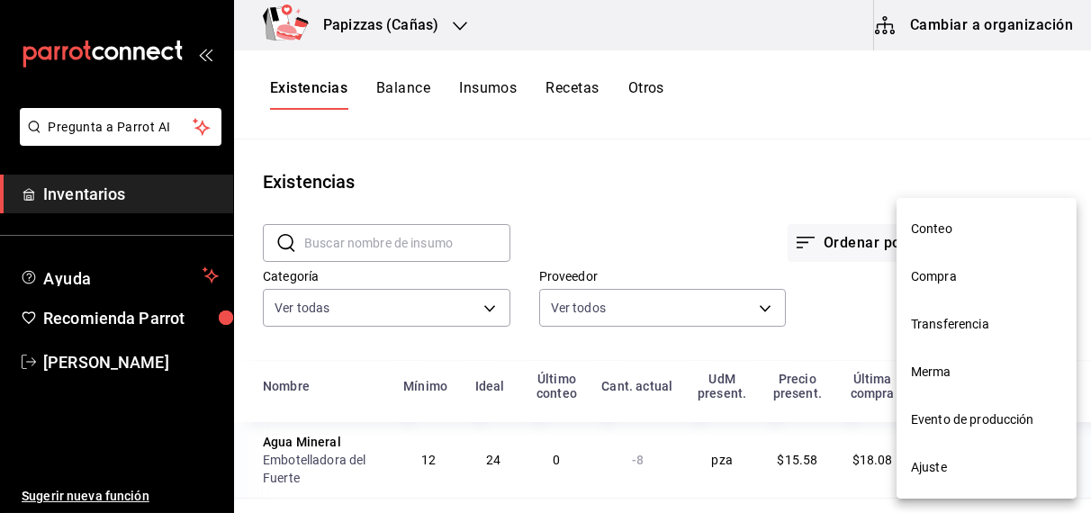
click at [946, 276] on span "Compra" at bounding box center [986, 276] width 151 height 19
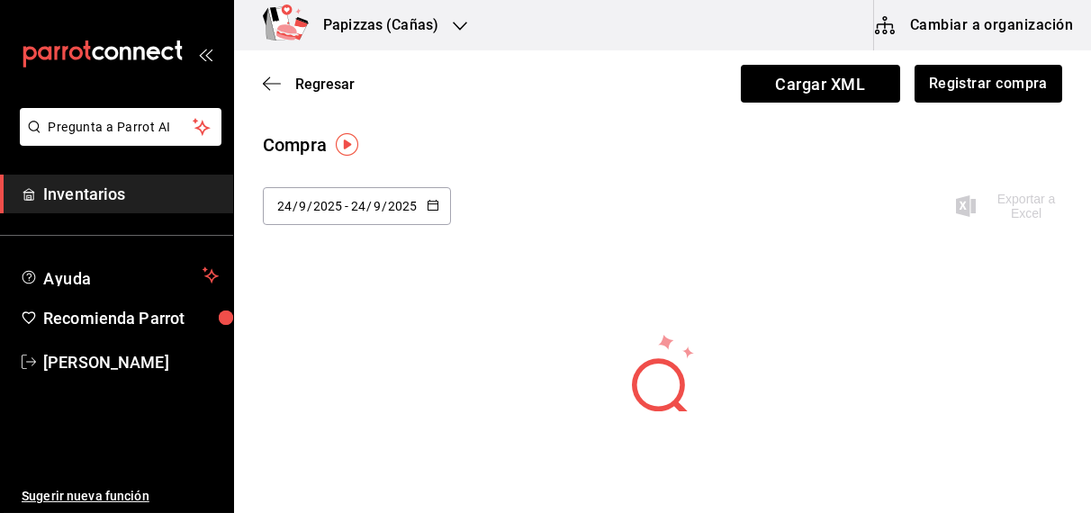
click at [435, 207] on icon "button" at bounding box center [433, 205] width 13 height 13
click at [329, 347] on li "Última semana" at bounding box center [348, 344] width 170 height 40
type input "[DATE]"
type input "21"
click at [328, 84] on span "Regresar" at bounding box center [324, 84] width 59 height 17
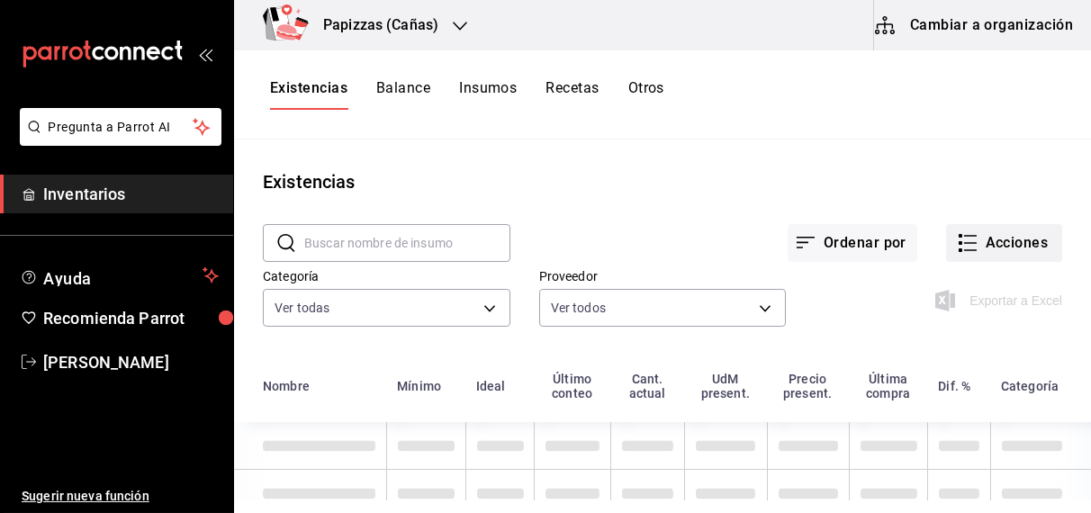
click at [1013, 237] on button "Acciones" at bounding box center [1004, 243] width 116 height 38
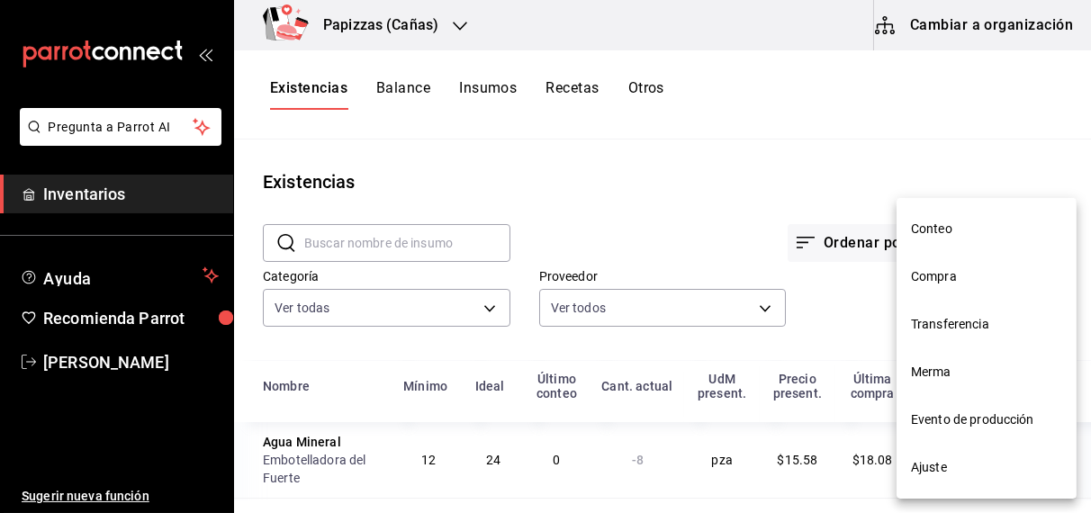
click at [957, 274] on span "Compra" at bounding box center [986, 276] width 151 height 19
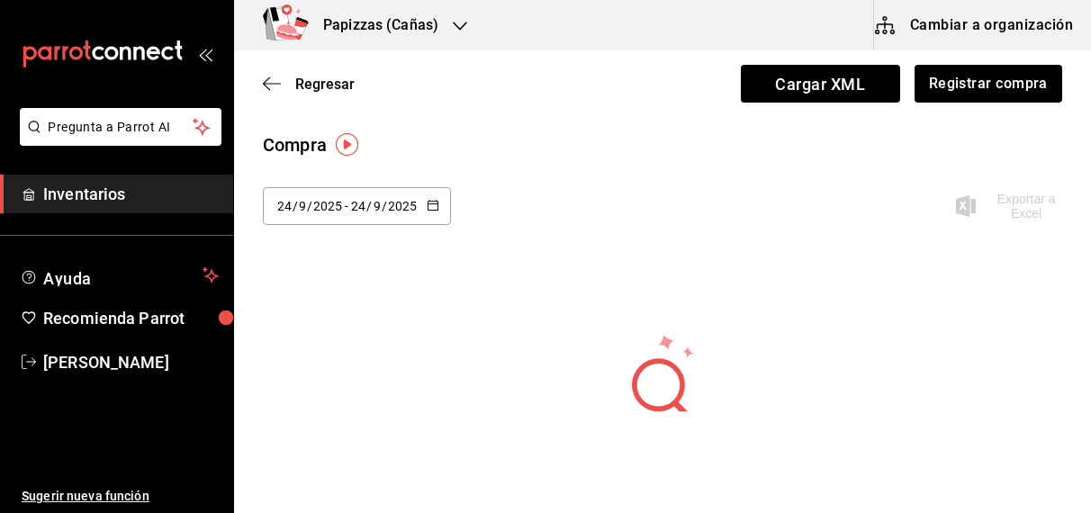
click at [430, 203] on icon "button" at bounding box center [433, 205] width 13 height 13
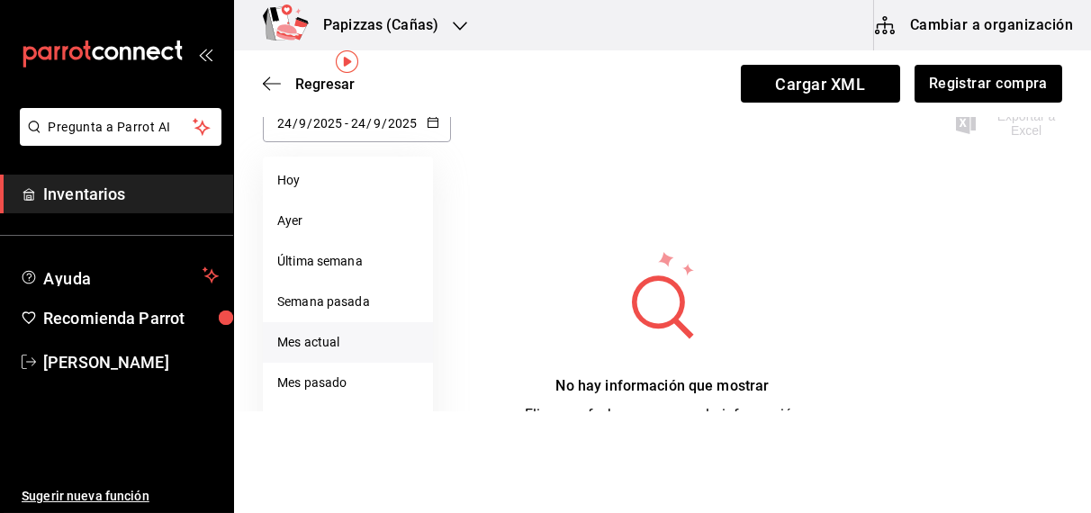
click at [327, 342] on li "Mes actual" at bounding box center [348, 342] width 170 height 40
type input "[DATE]"
type input "1"
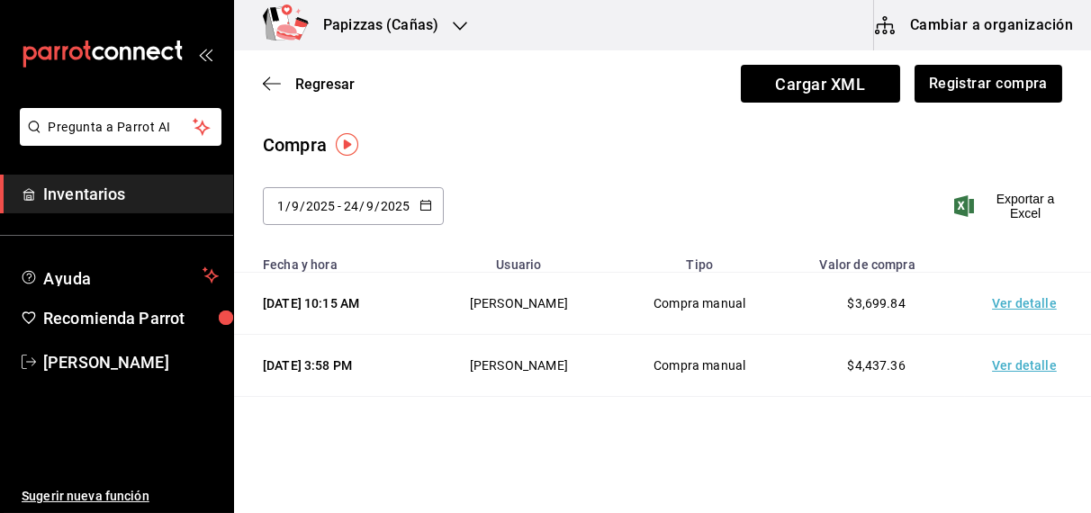
click at [1018, 333] on td "Ver detalle" at bounding box center [1028, 304] width 126 height 62
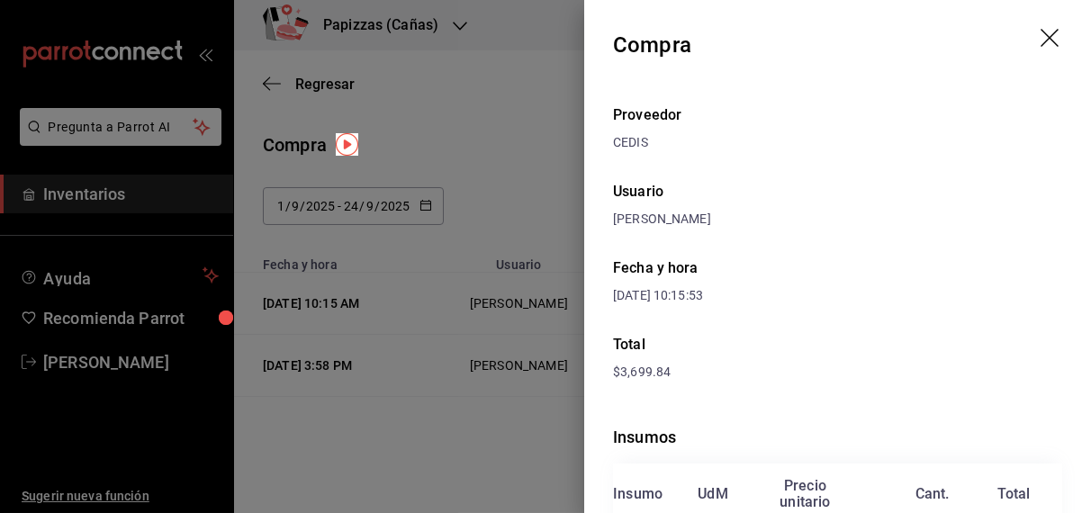
click at [1040, 45] on icon "drag" at bounding box center [1051, 40] width 22 height 22
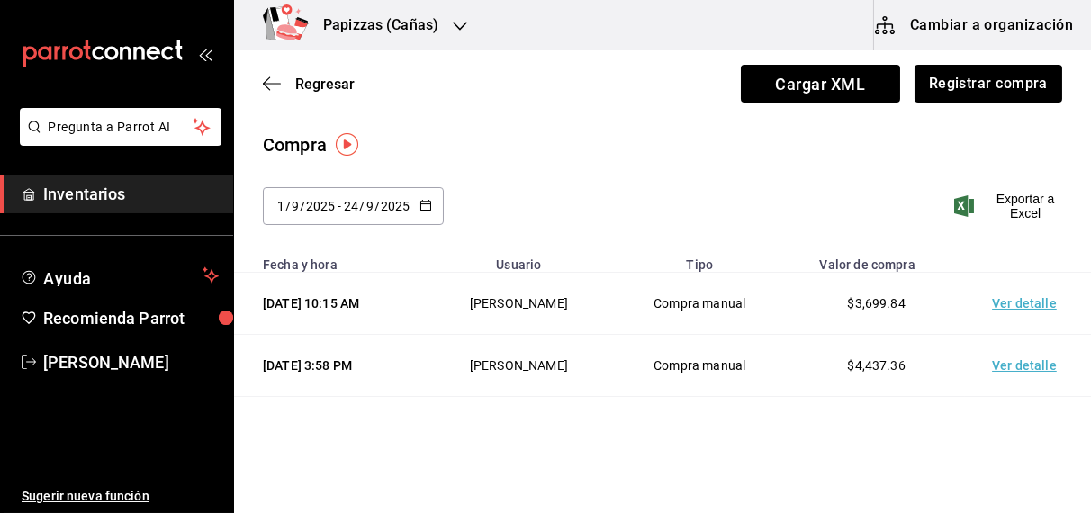
click at [997, 58] on div "Regresar Cargar XML Registrar compra" at bounding box center [662, 83] width 857 height 67
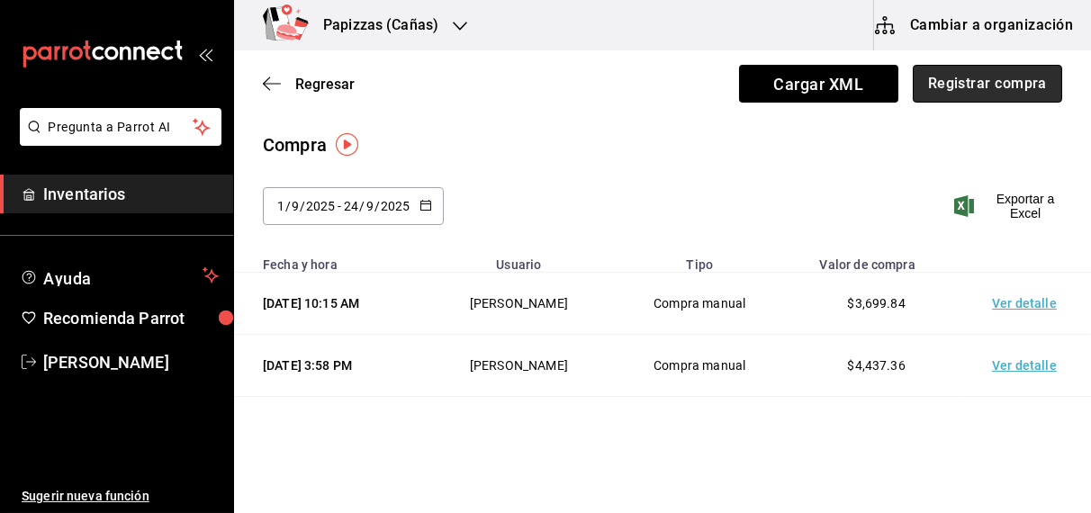
click at [989, 76] on button "Registrar compra" at bounding box center [986, 84] width 149 height 38
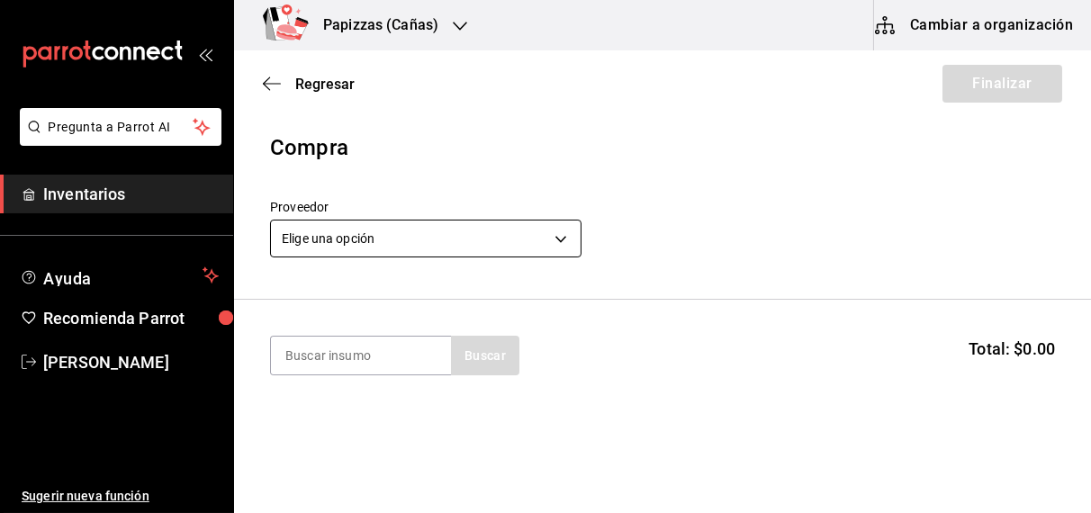
click at [505, 233] on body "Pregunta a Parrot AI Inventarios Ayuda Recomienda Parrot [PERSON_NAME] Sugerir …" at bounding box center [545, 205] width 1091 height 411
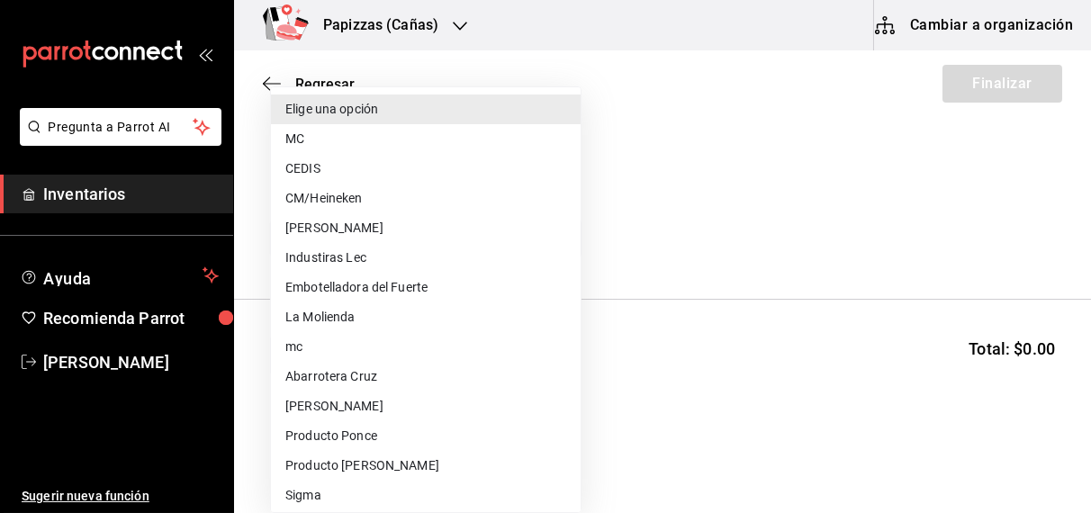
click at [440, 285] on li "Embotelladora del Fuerte" at bounding box center [426, 288] width 310 height 30
type input "2a449e60-1878-40e8-ba60-5a9907f89e6b"
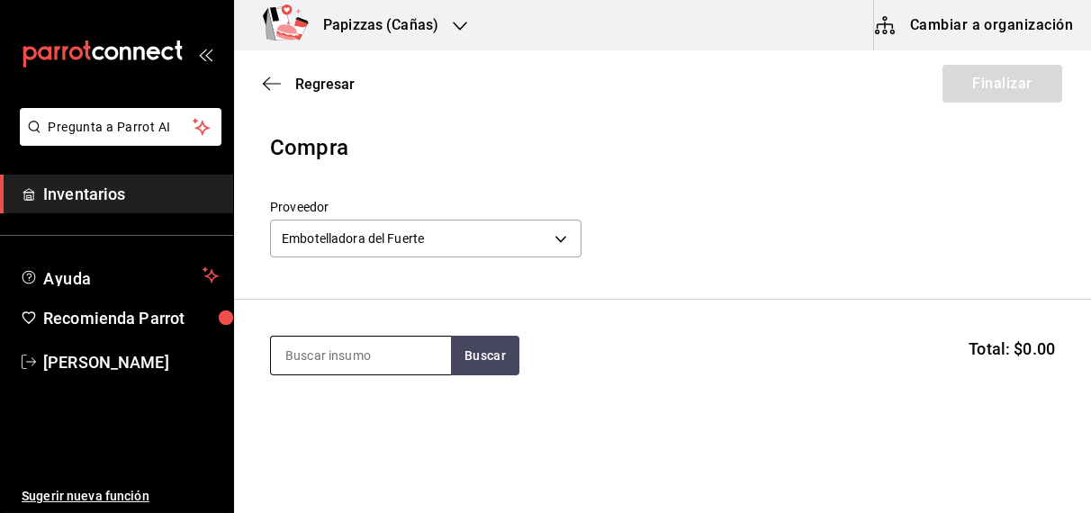
click at [373, 360] on input at bounding box center [361, 356] width 180 height 38
type input "cola lata"
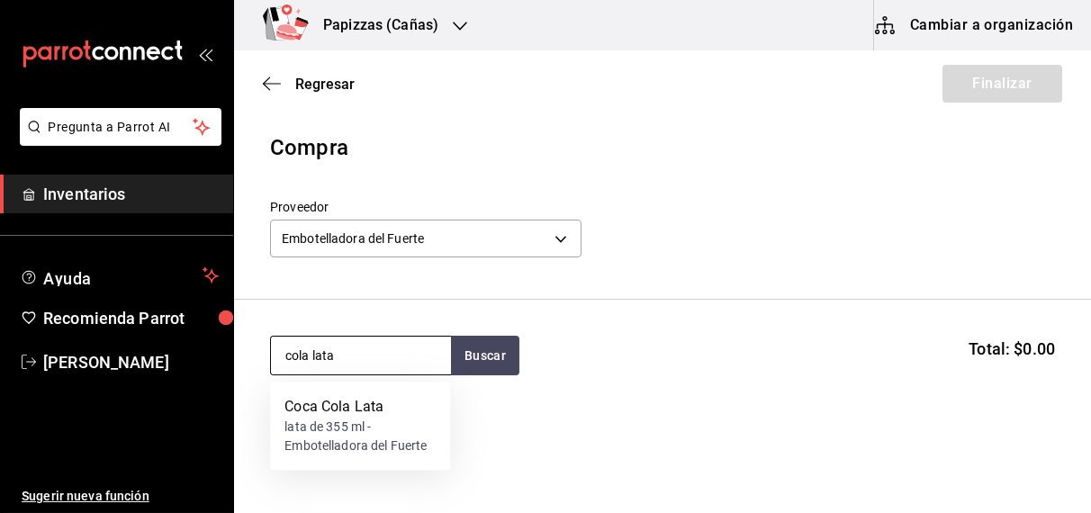
click at [339, 426] on div "lata de 355 ml - Embotelladora del Fuerte" at bounding box center [359, 437] width 151 height 38
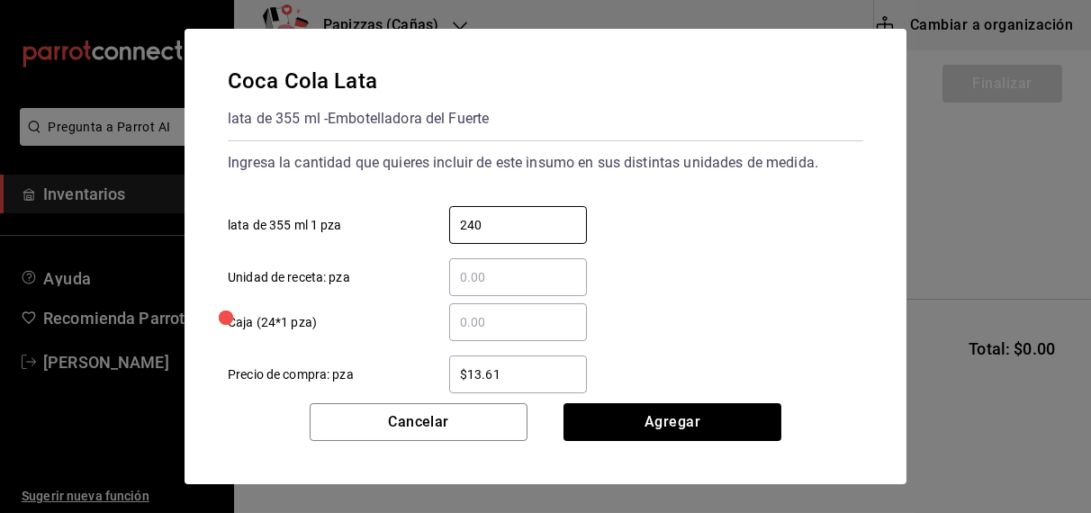
type input "240"
type input "$16.67"
click button "Agregar" at bounding box center [672, 422] width 218 height 38
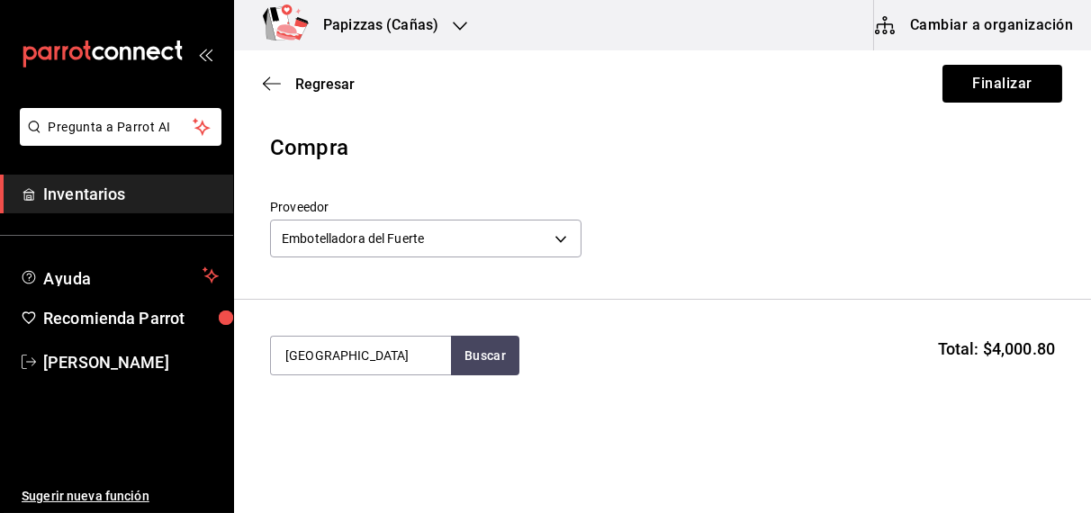
type input "[GEOGRAPHIC_DATA]"
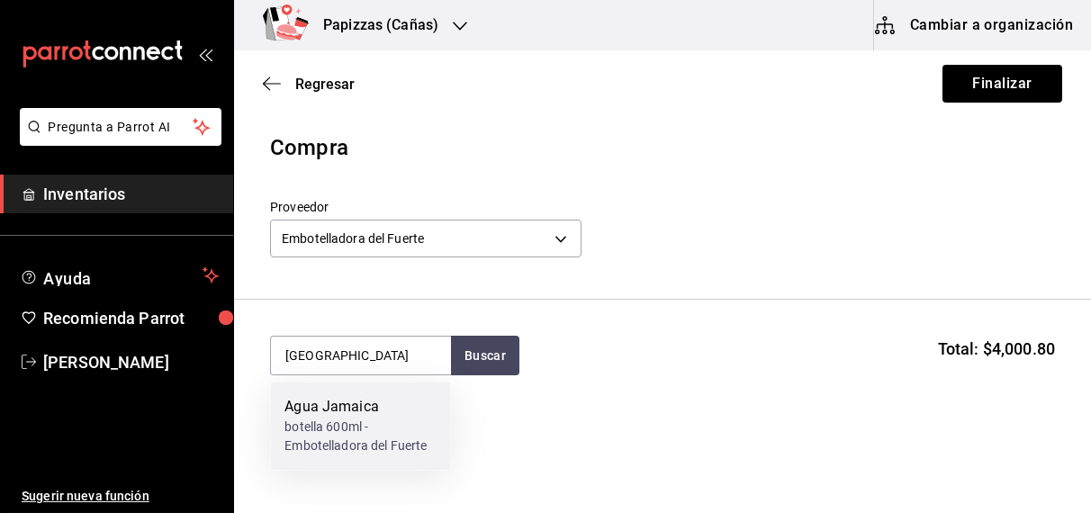
click at [360, 431] on div "botella 600ml - Embotelladora del Fuerte" at bounding box center [359, 437] width 151 height 38
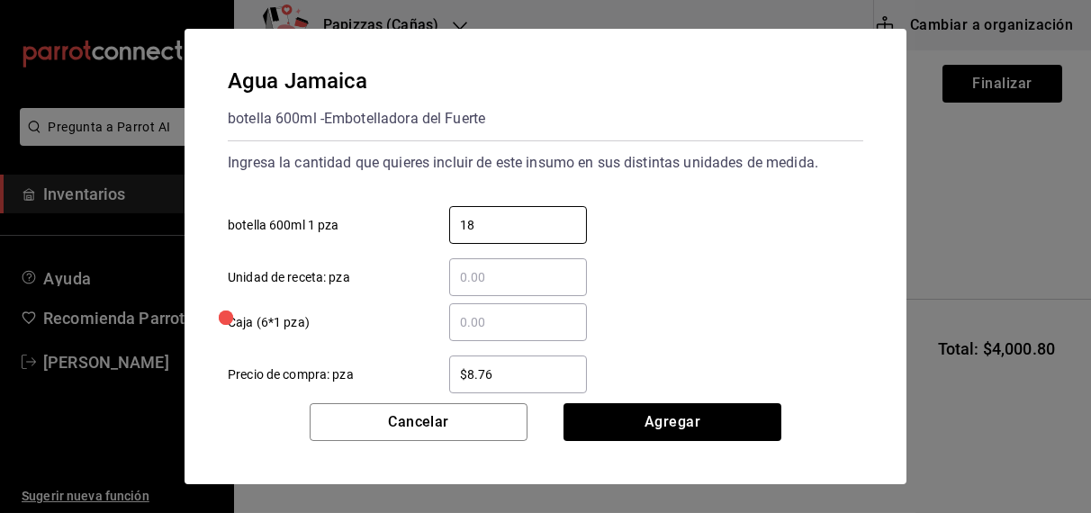
type input "18"
type input "$11.00"
click button "Agregar" at bounding box center [672, 422] width 218 height 38
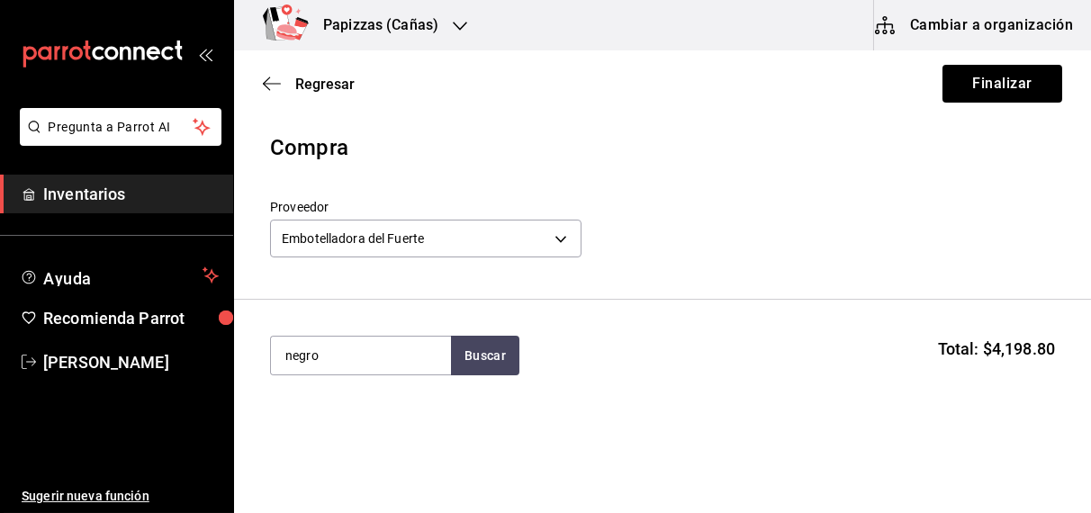
type input "negro"
click at [339, 436] on div "botella 600ml - Embotelladora del Fuerte" at bounding box center [359, 437] width 151 height 38
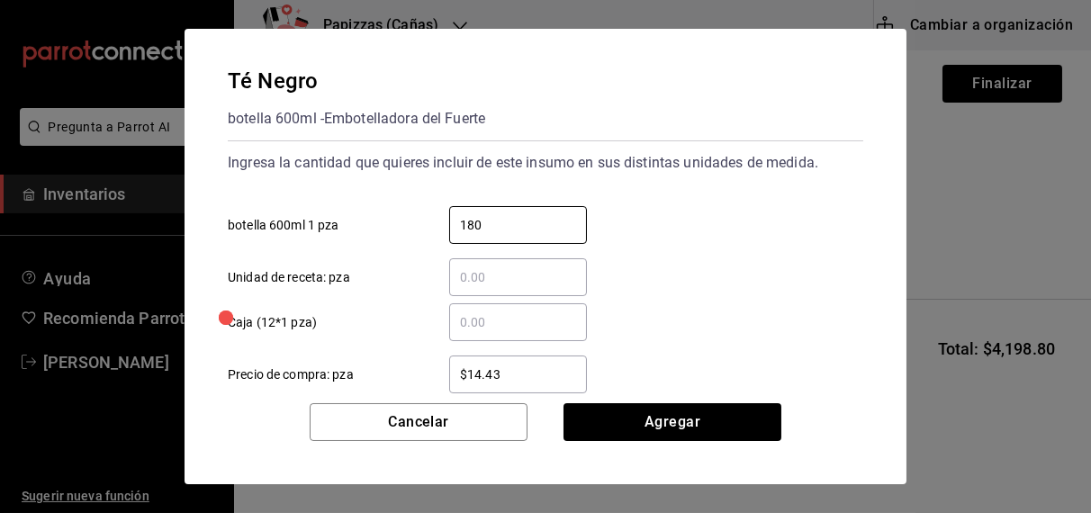
type input "180"
type input "$16.75"
click button "Agregar" at bounding box center [672, 422] width 218 height 38
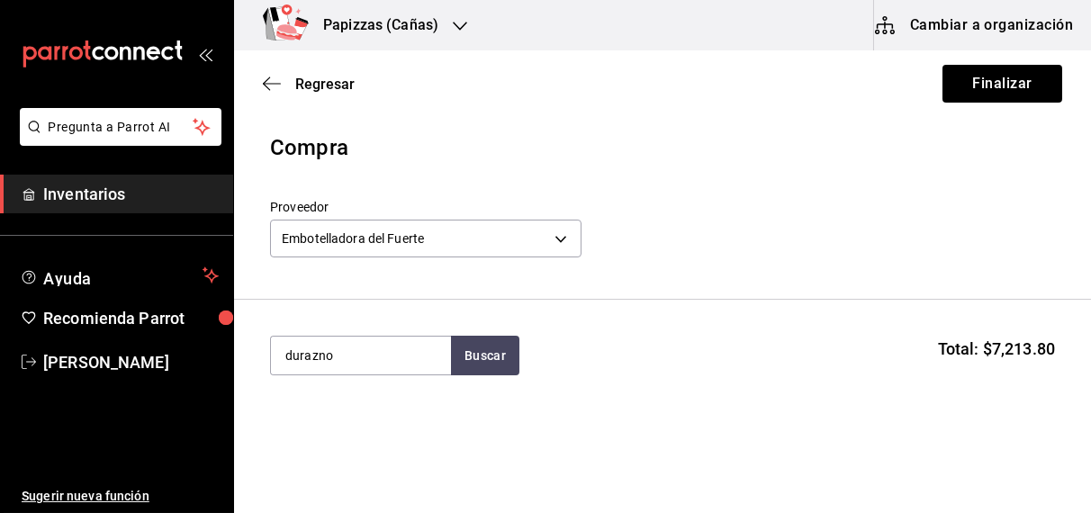
type input "durazno"
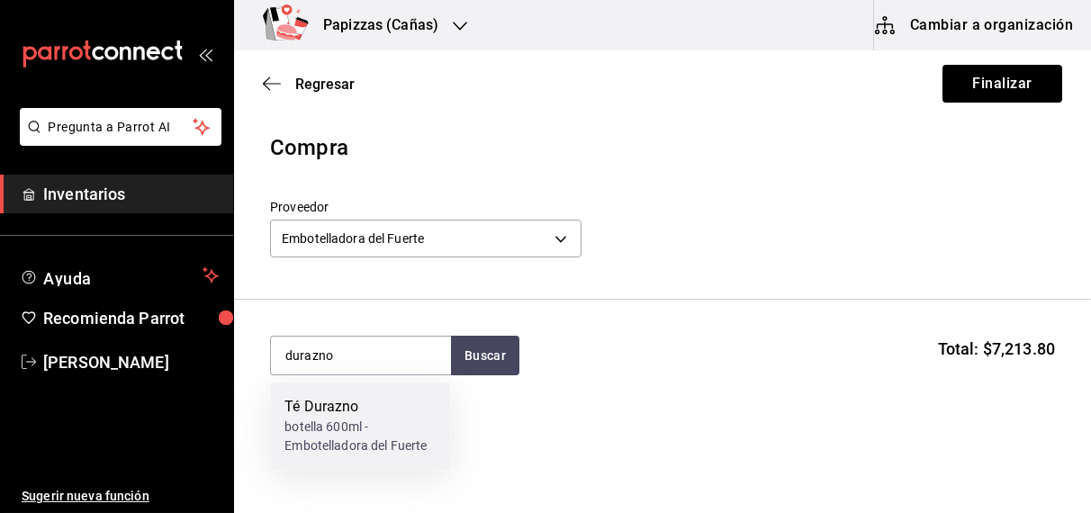
click at [358, 424] on div "botella 600ml - Embotelladora del Fuerte" at bounding box center [359, 437] width 151 height 38
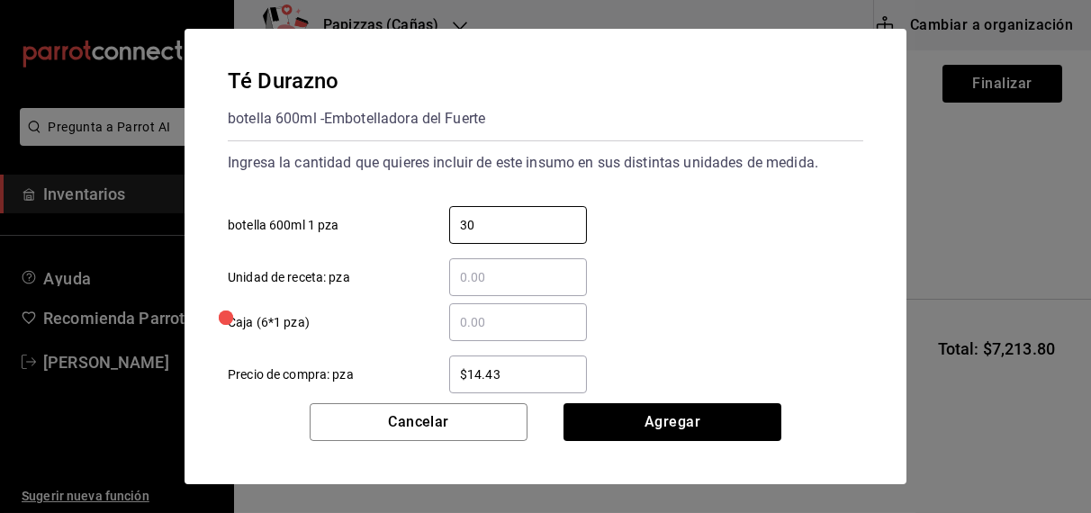
type input "30"
type input "$16.75"
click button "Agregar" at bounding box center [672, 422] width 218 height 38
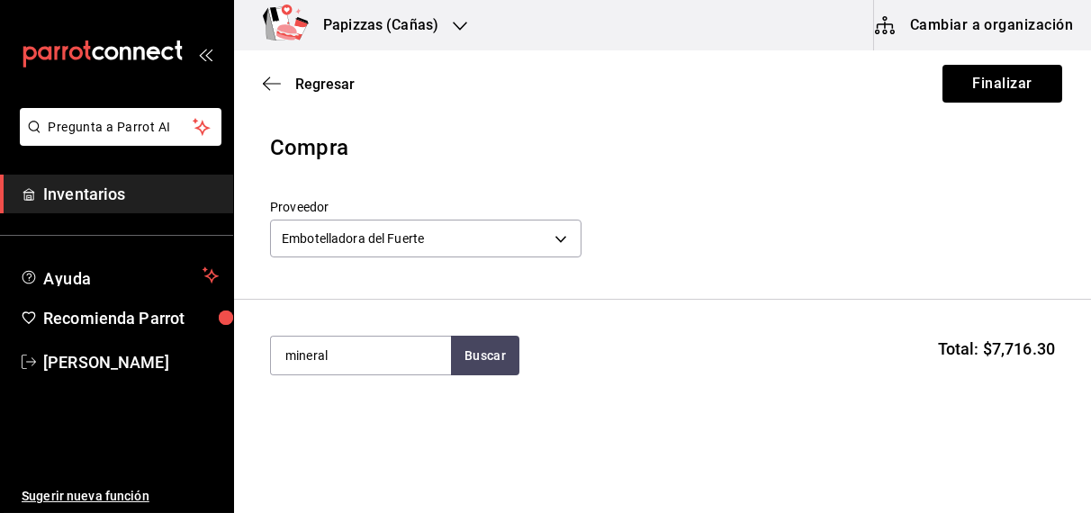
type input "mineral"
click at [341, 413] on div "Agua Mineral" at bounding box center [359, 408] width 151 height 22
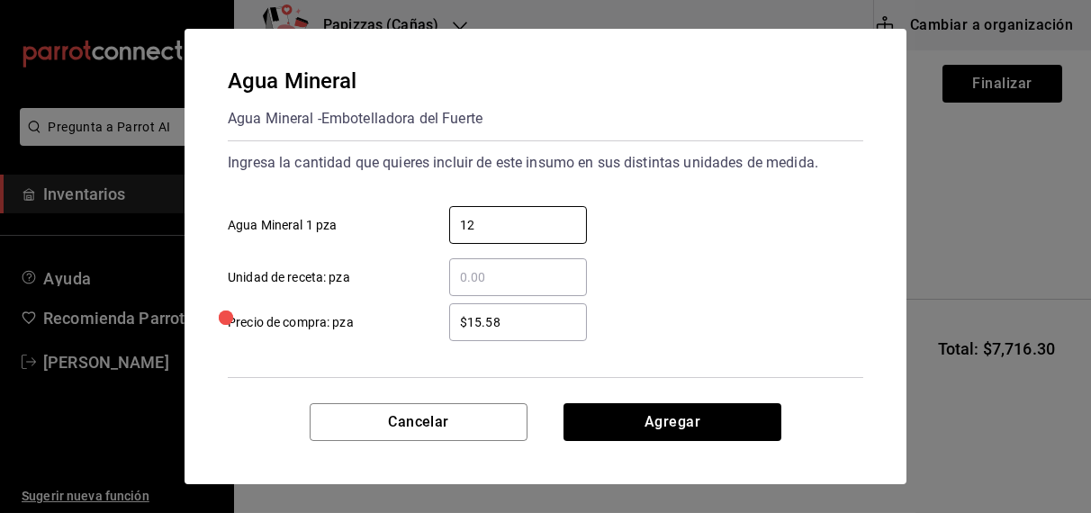
type input "12"
type input "$18.08"
click button "Agregar" at bounding box center [672, 422] width 218 height 38
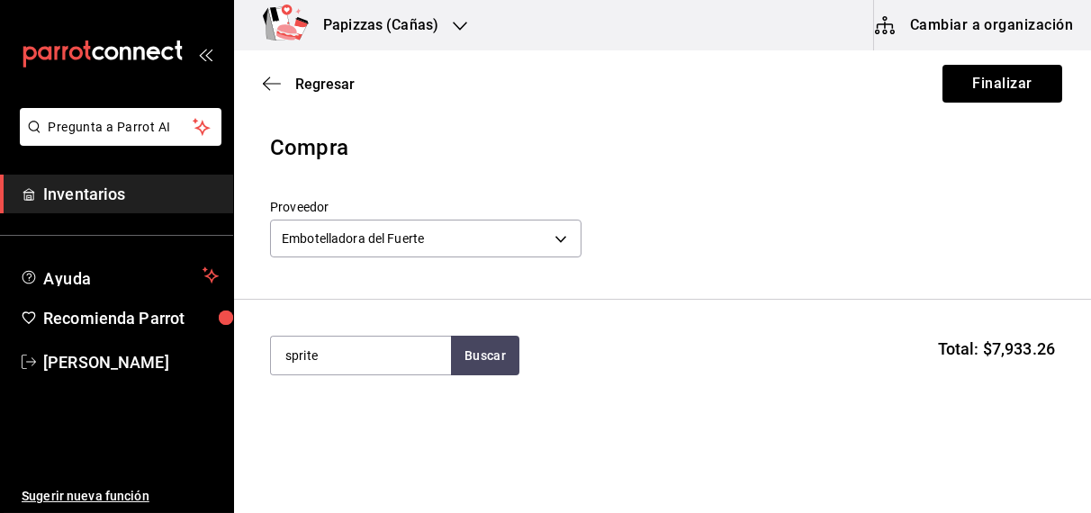
type input "sprite"
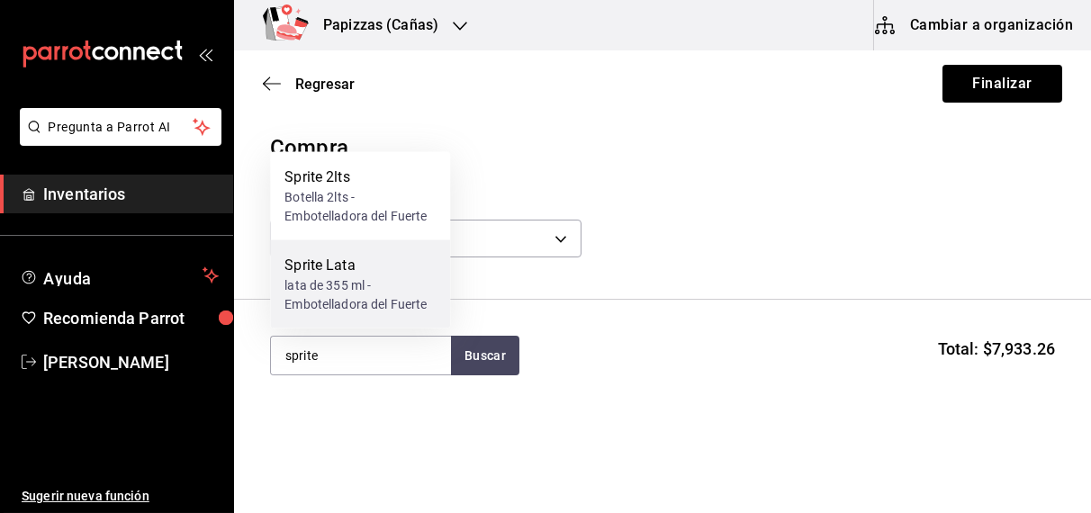
click at [355, 280] on div "lata de 355 ml - Embotelladora del Fuerte" at bounding box center [359, 295] width 151 height 38
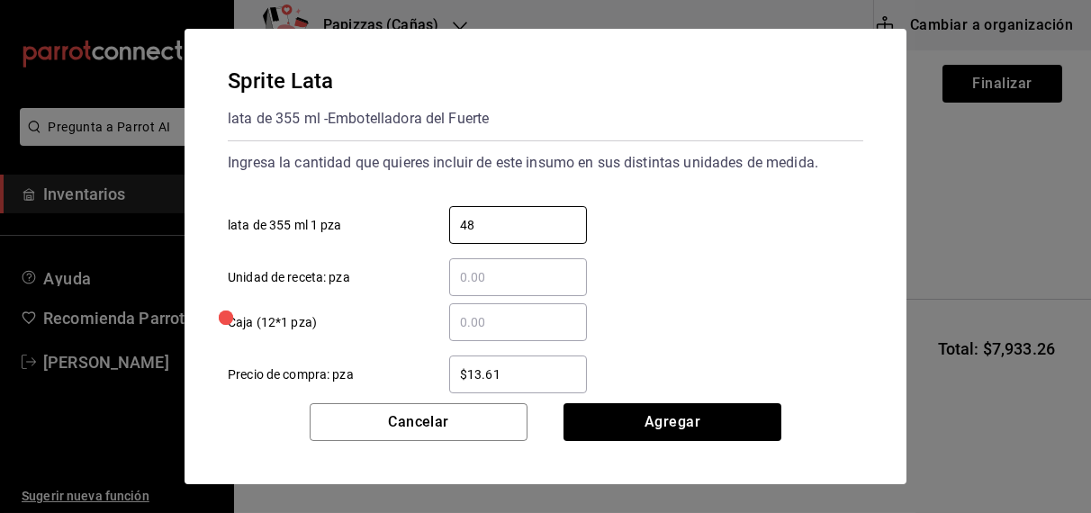
type input "48"
type input "$16.75"
click button "Agregar" at bounding box center [672, 422] width 218 height 38
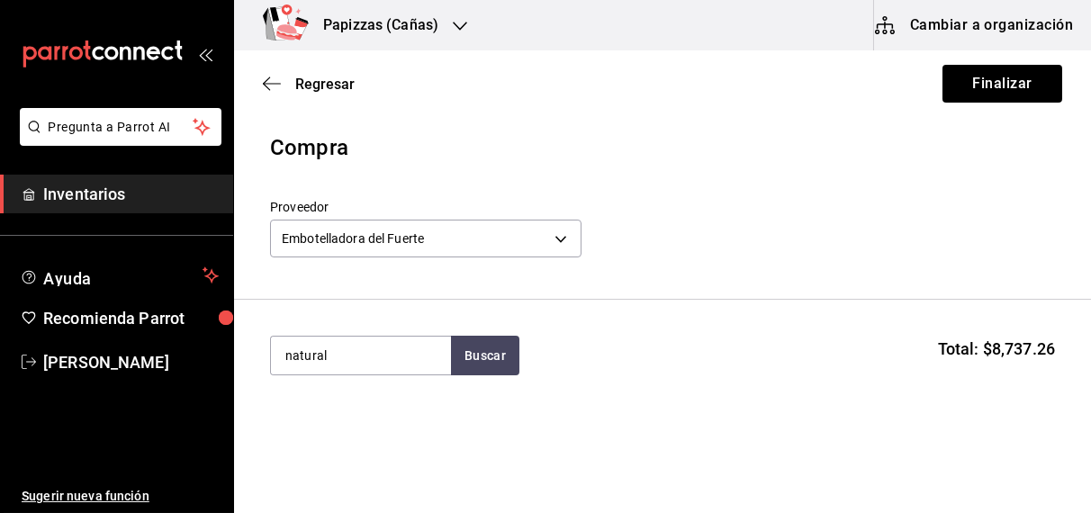
type input "natural"
click at [354, 439] on div "botella 600ml - Embotelladora del Fuerte" at bounding box center [359, 437] width 151 height 38
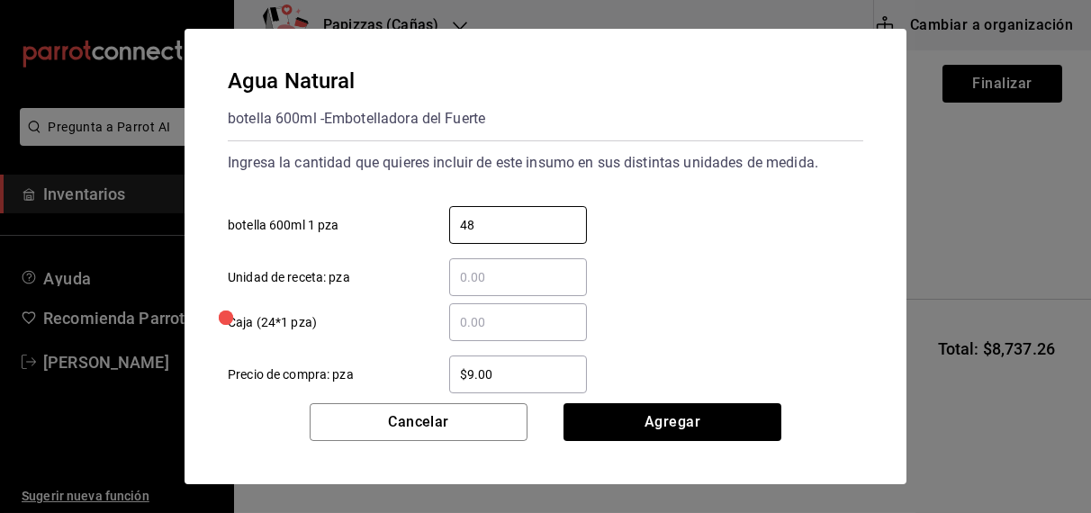
type input "48"
type input "$9.81"
click button "Agregar" at bounding box center [672, 422] width 218 height 38
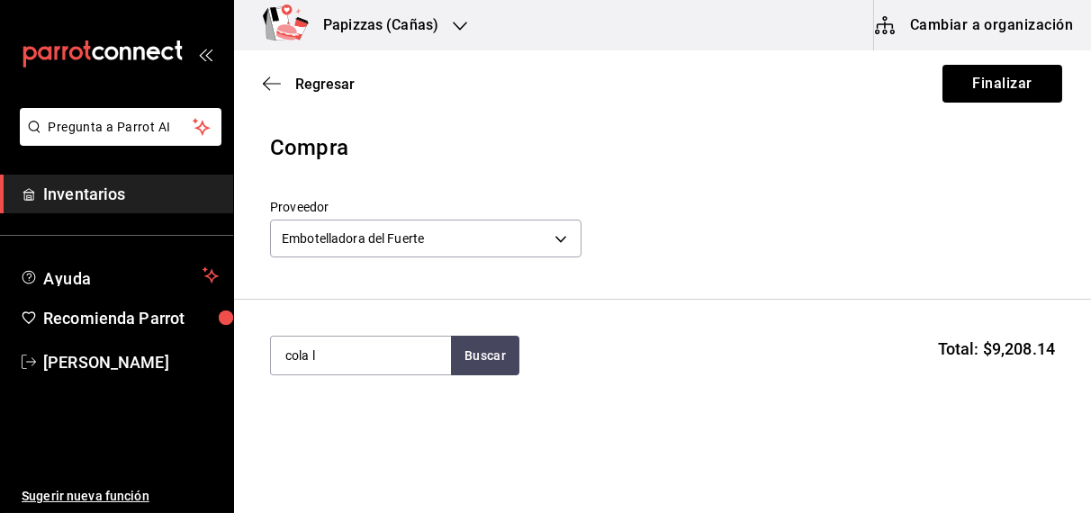
type input "cola l"
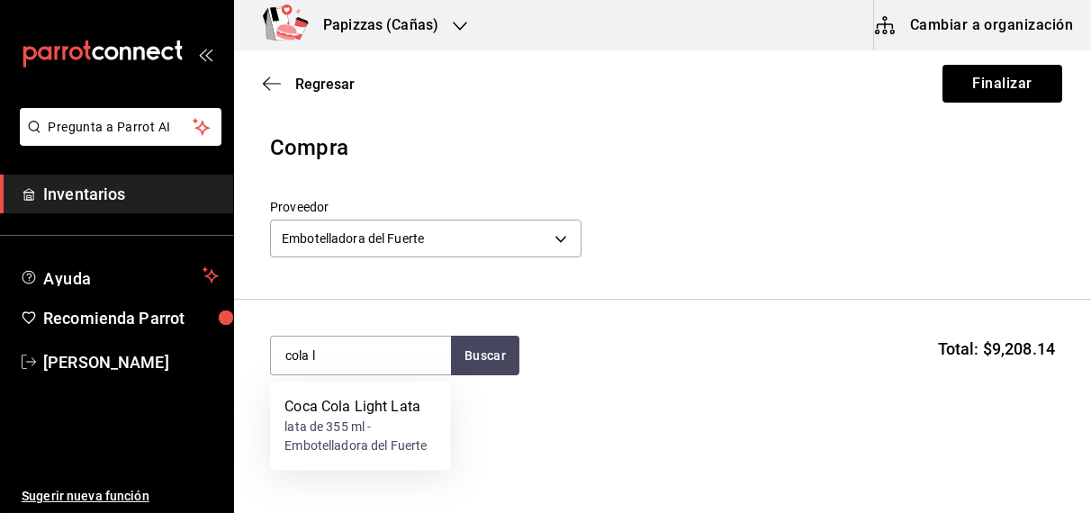
click at [337, 441] on div "lata de 355 ml - Embotelladora del Fuerte" at bounding box center [359, 437] width 151 height 38
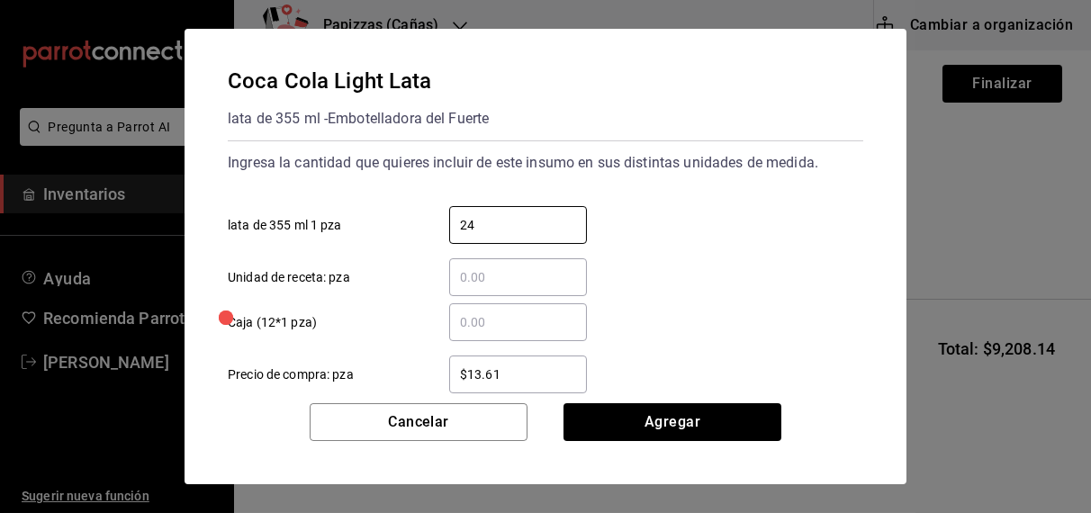
type input "24"
type input "$16.75"
click button "Agregar" at bounding box center [672, 422] width 218 height 38
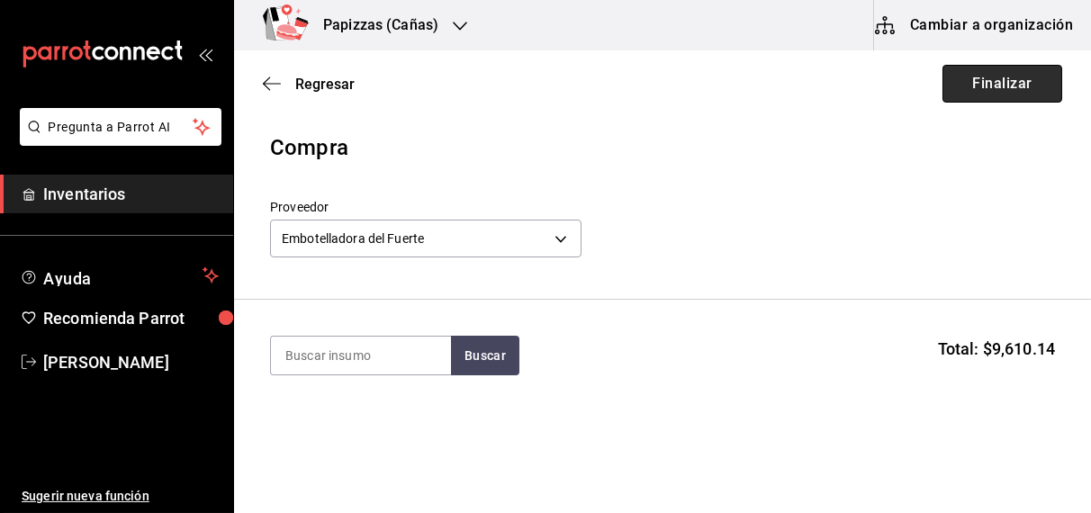
click at [1007, 77] on button "Finalizar" at bounding box center [1002, 84] width 120 height 38
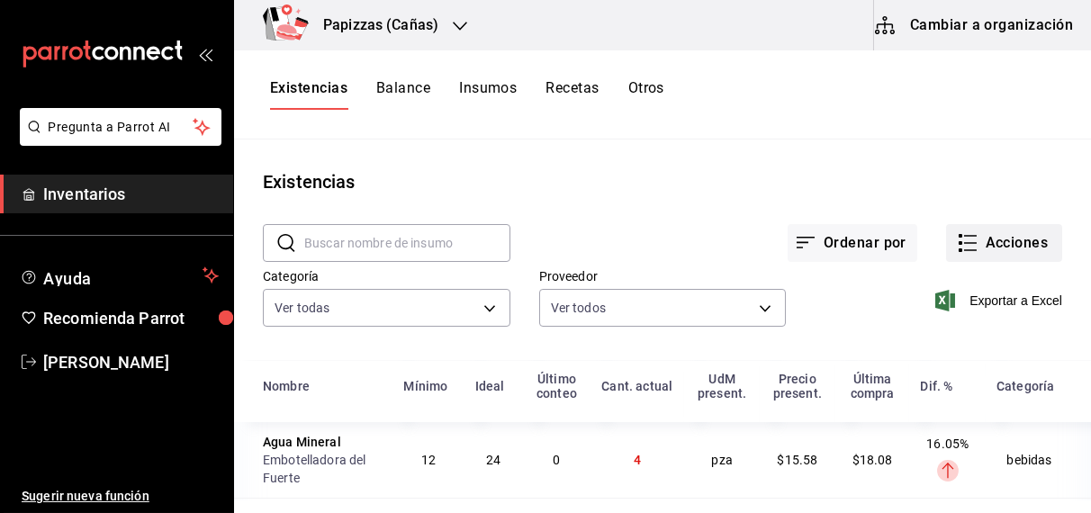
click at [994, 245] on button "Acciones" at bounding box center [1004, 243] width 116 height 38
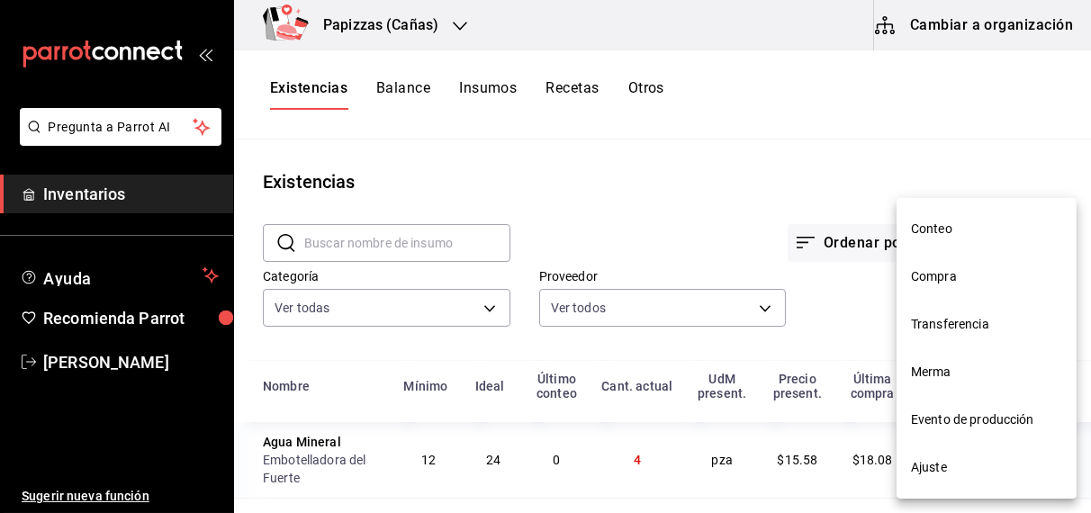
click at [950, 278] on span "Compra" at bounding box center [986, 276] width 151 height 19
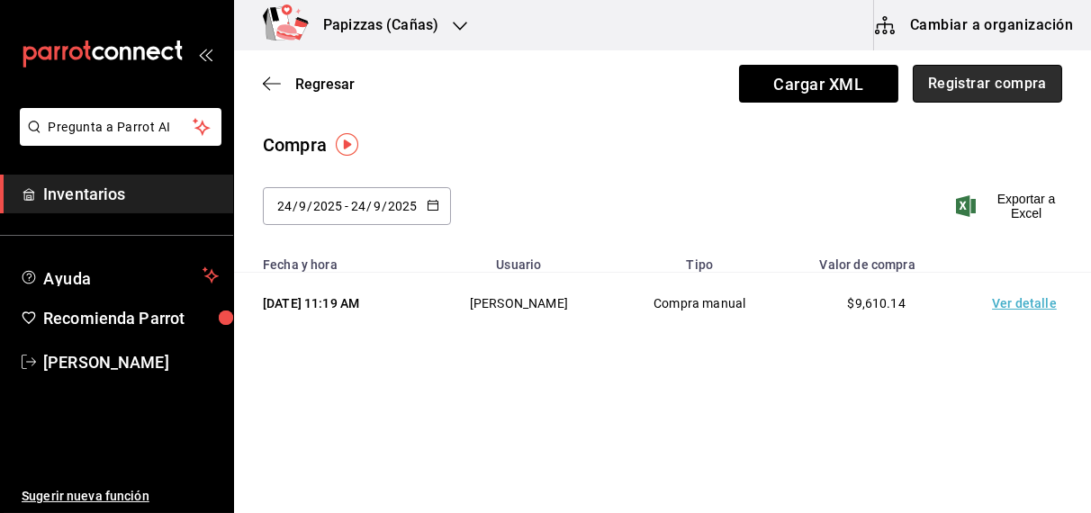
click at [993, 85] on button "Registrar compra" at bounding box center [986, 84] width 149 height 38
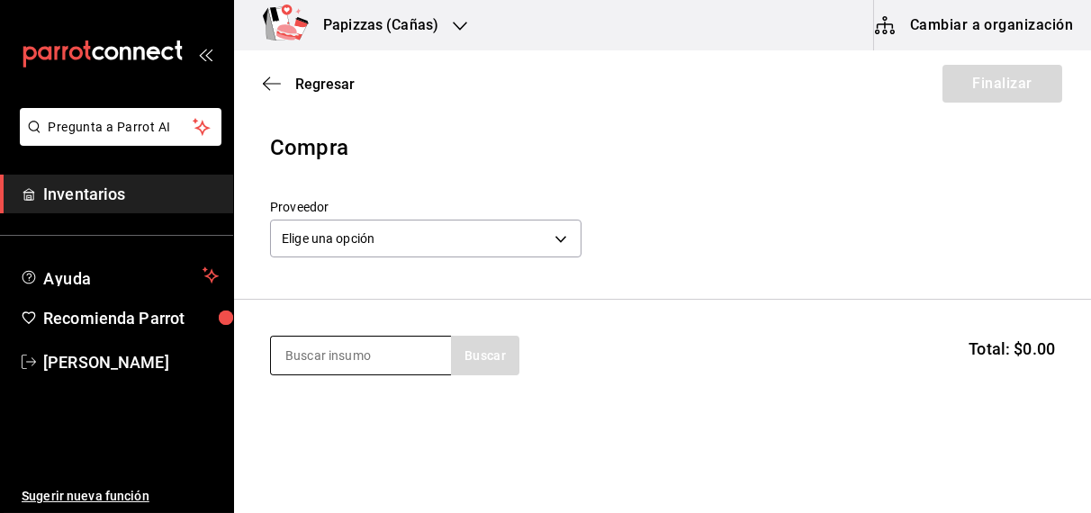
click at [389, 357] on input at bounding box center [361, 356] width 180 height 38
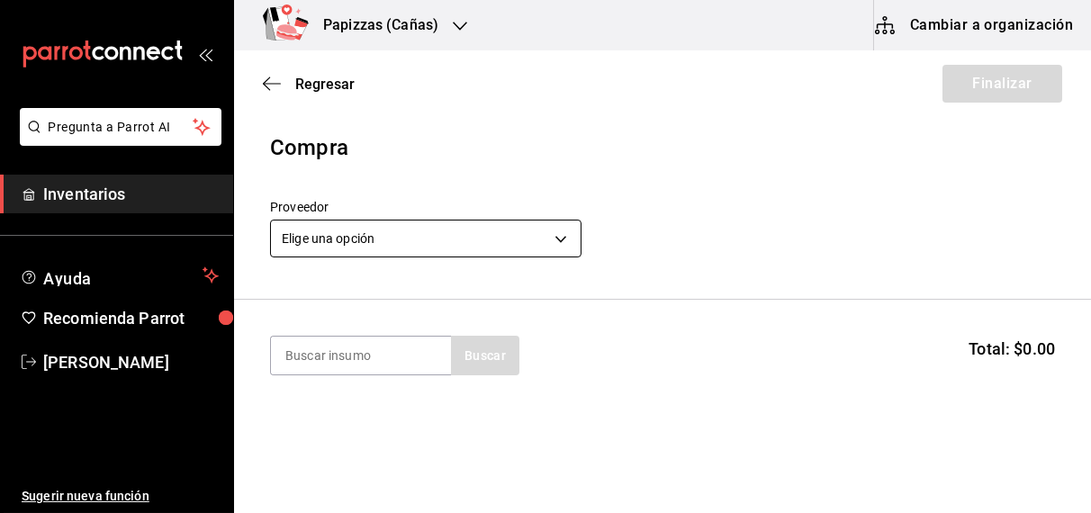
click at [474, 233] on body "Pregunta a Parrot AI Inventarios Ayuda Recomienda Parrot OBDULIA JANNETH CASTRO…" at bounding box center [545, 205] width 1091 height 411
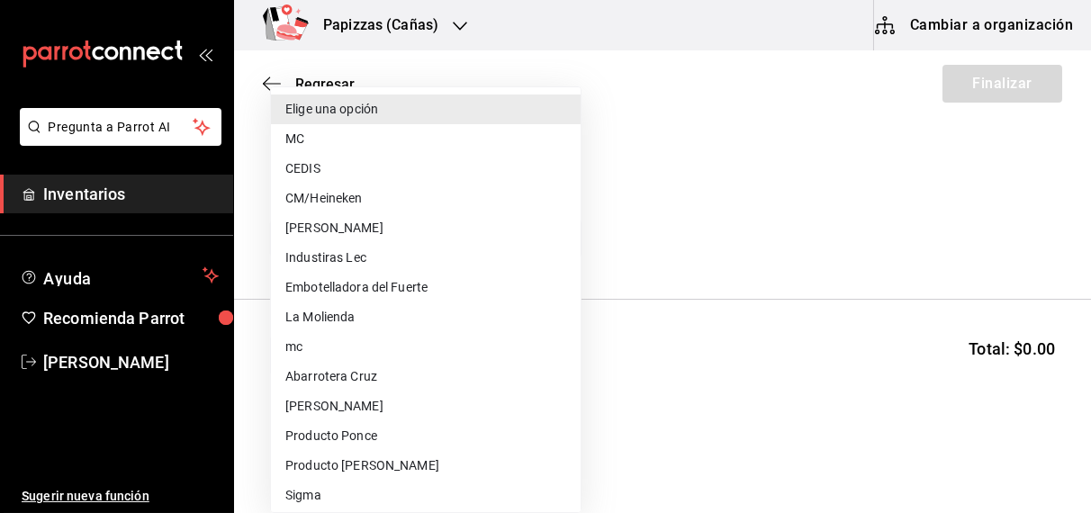
click at [295, 131] on li "MC" at bounding box center [426, 139] width 310 height 30
type input "59259b25-7b15-4529-a17f-fa8ef7e7484a"
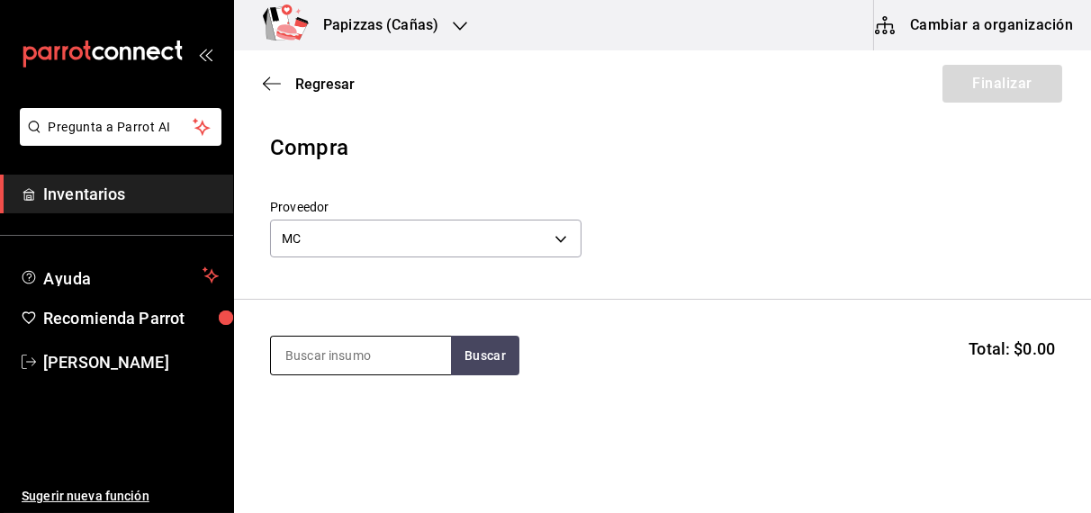
click at [363, 352] on input at bounding box center [361, 356] width 180 height 38
type input "polvo"
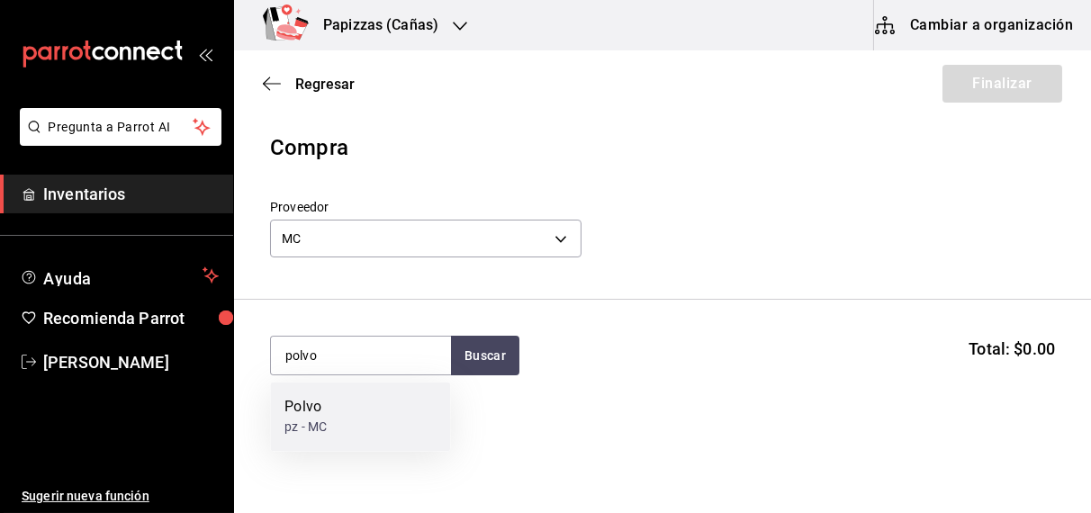
click at [325, 418] on div "pz - MC" at bounding box center [305, 427] width 42 height 19
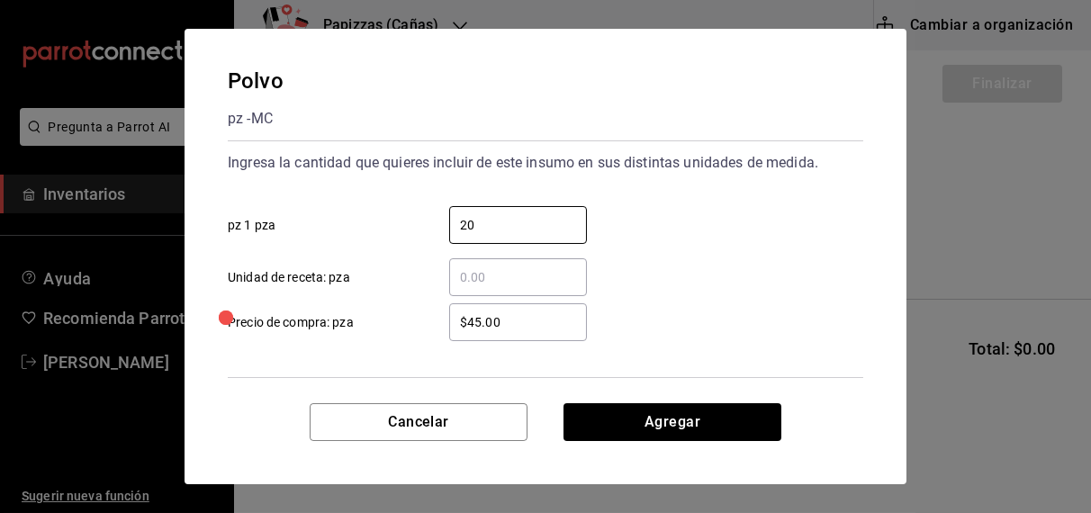
type input "20"
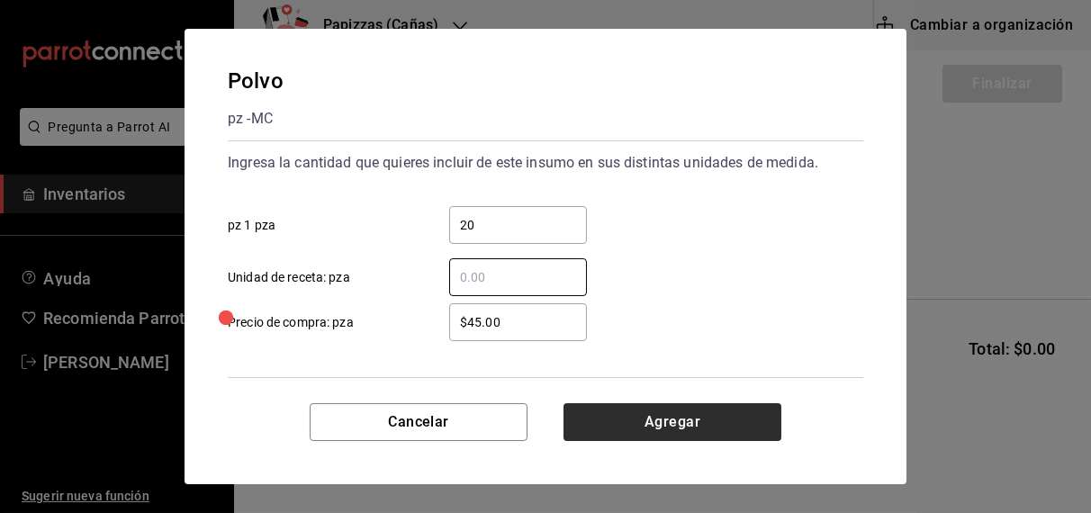
click at [672, 424] on button "Agregar" at bounding box center [672, 422] width 218 height 38
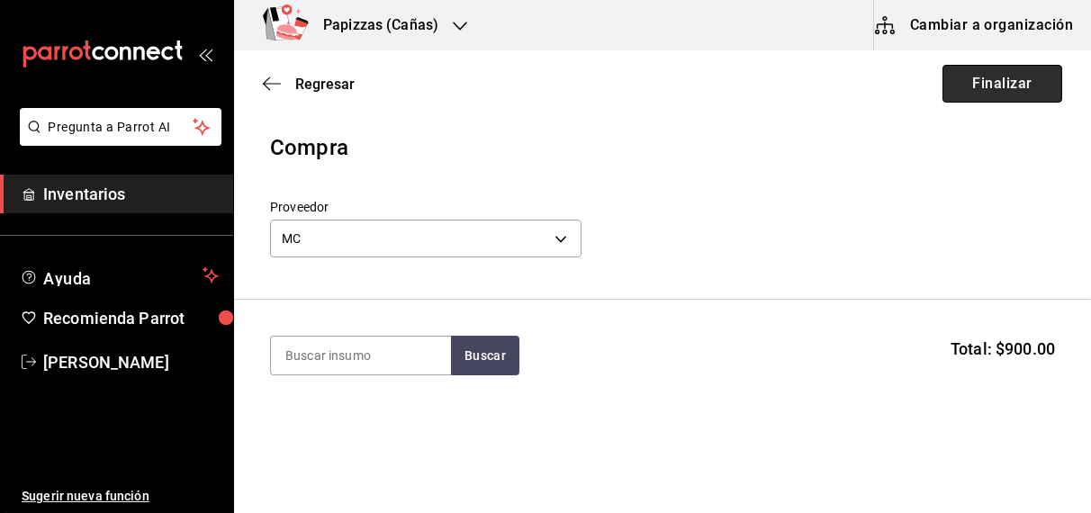
click at [1007, 82] on button "Finalizar" at bounding box center [1002, 84] width 120 height 38
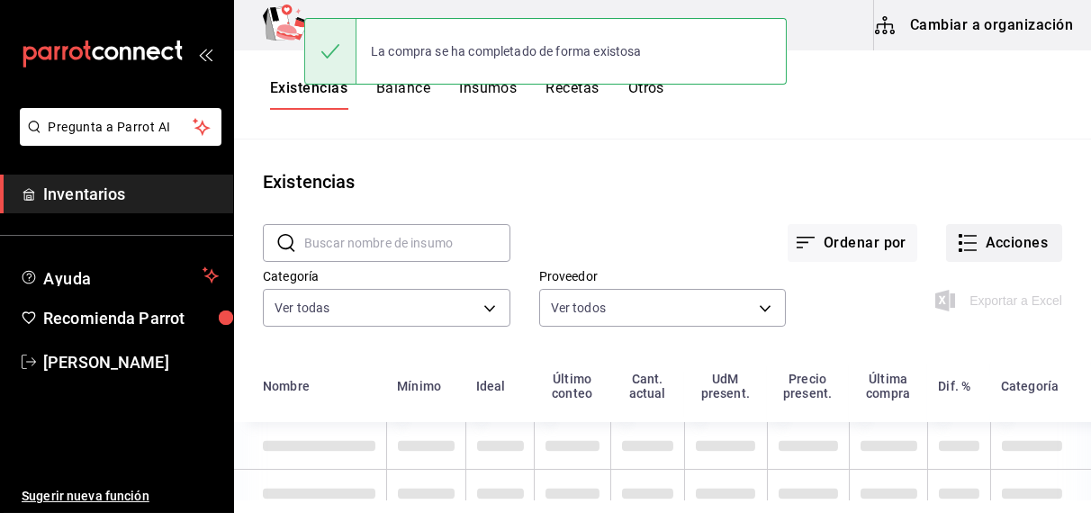
click at [1029, 243] on button "Acciones" at bounding box center [1004, 243] width 116 height 38
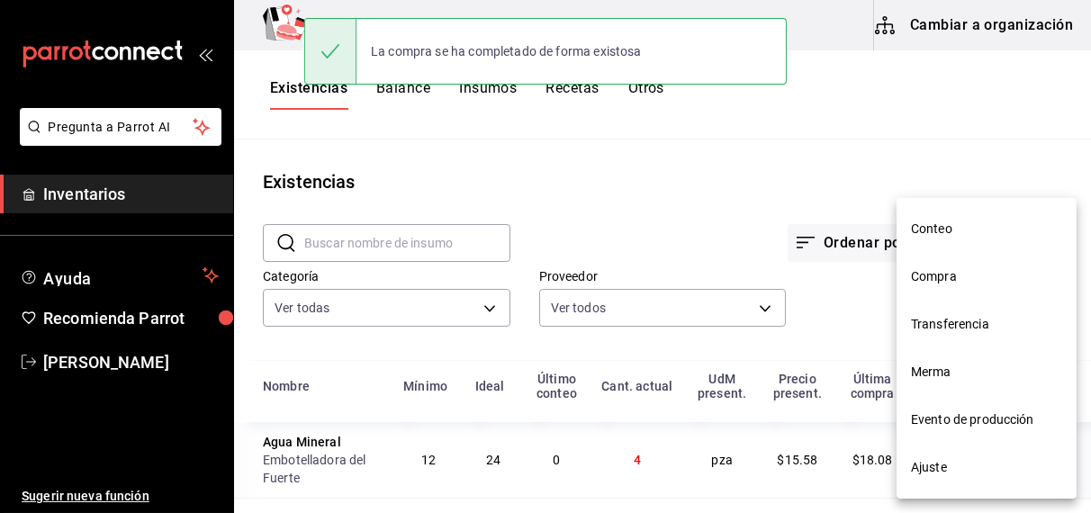
click at [941, 277] on span "Compra" at bounding box center [986, 276] width 151 height 19
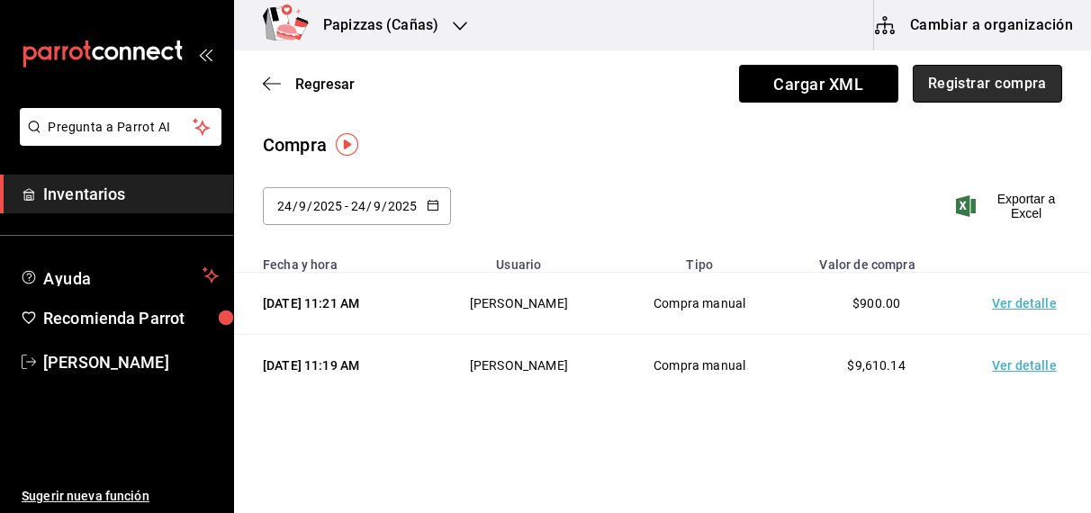
click at [994, 79] on button "Registrar compra" at bounding box center [986, 84] width 149 height 38
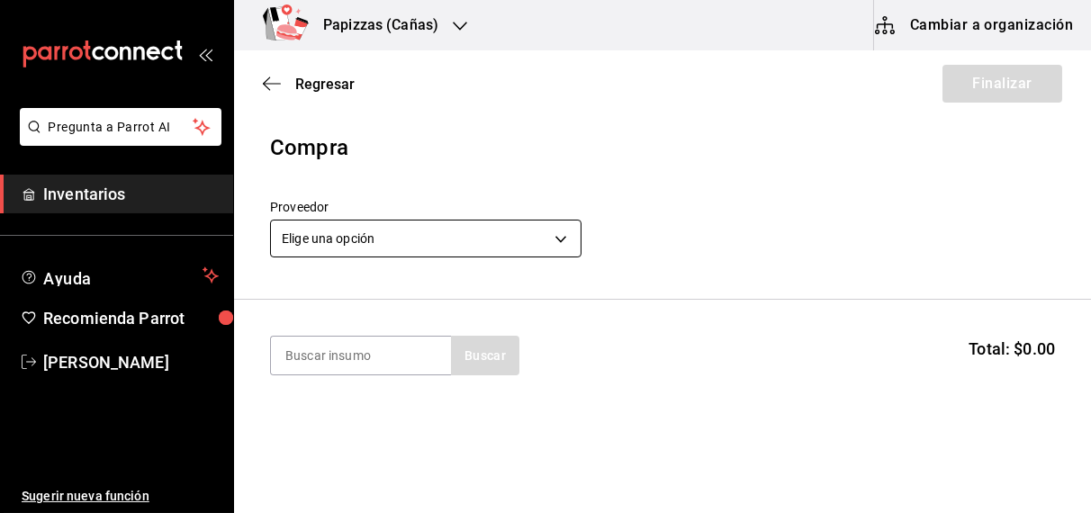
click at [411, 235] on body "Pregunta a Parrot AI Inventarios Ayuda Recomienda Parrot OBDULIA JANNETH CASTRO…" at bounding box center [545, 205] width 1091 height 411
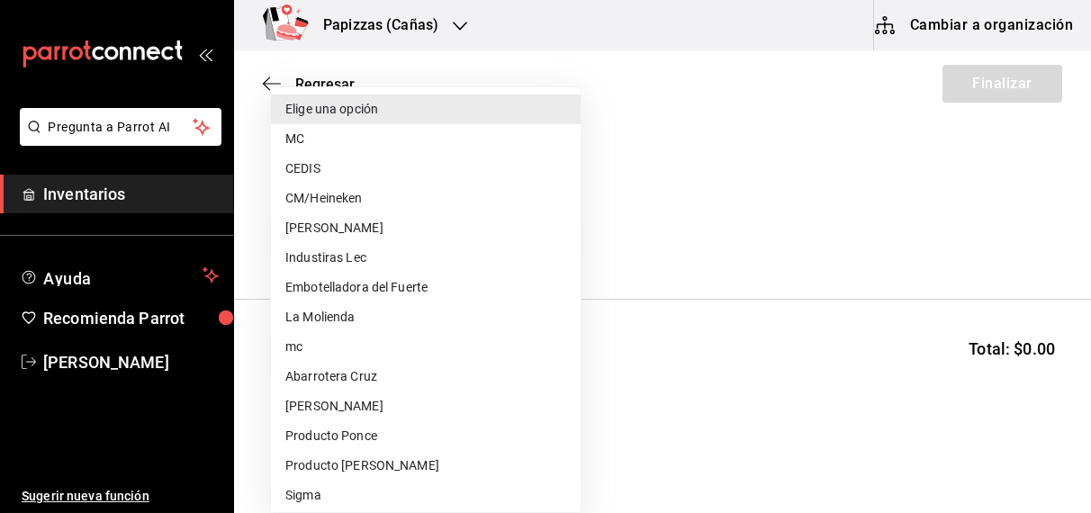
click at [337, 79] on div at bounding box center [545, 256] width 1091 height 513
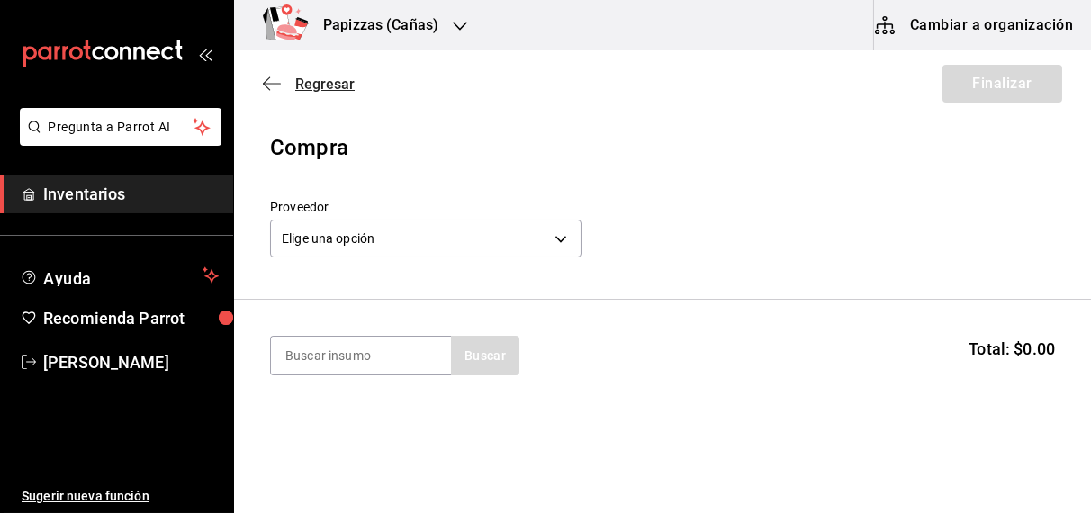
click at [337, 79] on span "Regresar" at bounding box center [324, 84] width 59 height 17
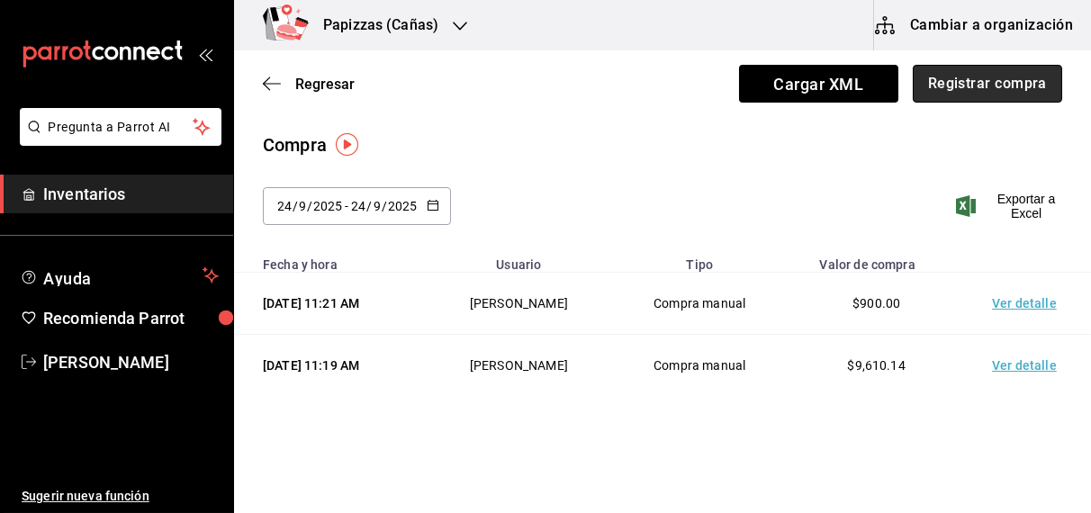
click at [998, 89] on button "Registrar compra" at bounding box center [986, 84] width 149 height 38
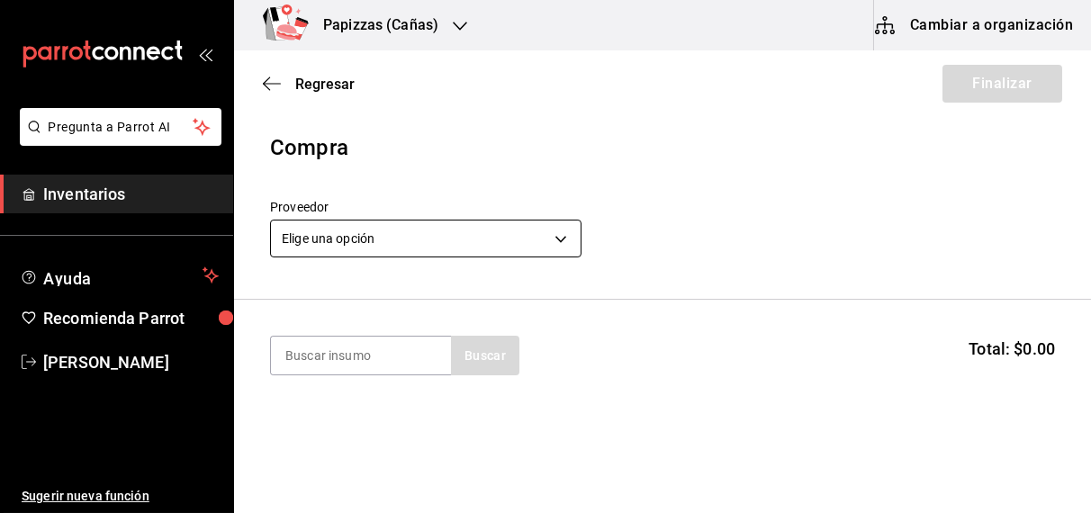
click at [500, 229] on body "Pregunta a Parrot AI Inventarios Ayuda Recomienda Parrot OBDULIA JANNETH CASTRO…" at bounding box center [545, 205] width 1091 height 411
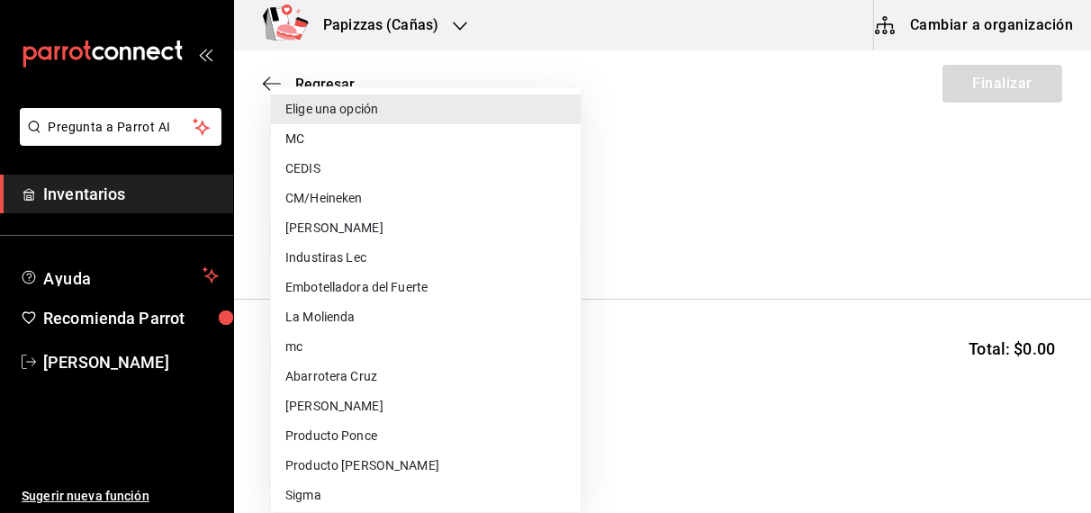
click at [314, 176] on li "CEDIS" at bounding box center [426, 169] width 310 height 30
type input "fd93c39f-859b-4130-830c-b038fbd442a0"
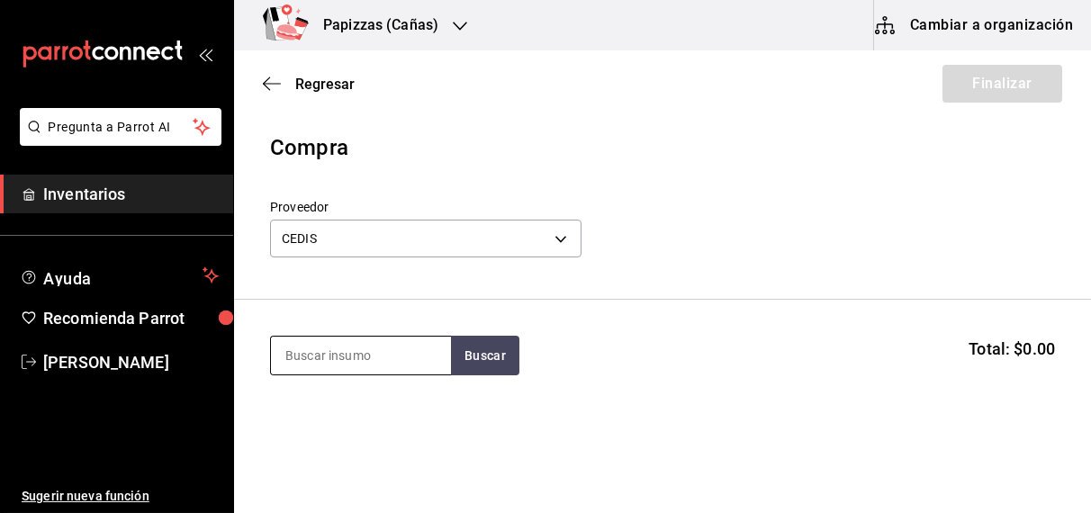
click at [356, 358] on input at bounding box center [361, 356] width 180 height 38
type input "harina"
click at [323, 427] on div "1 saco de 25kg - CEDIS" at bounding box center [349, 427] width 130 height 19
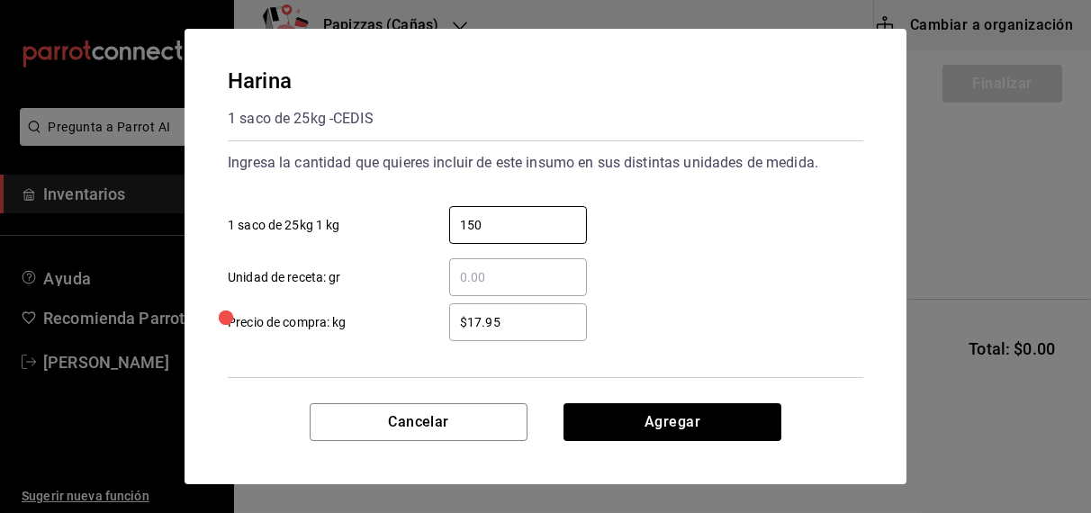
type input "150"
type input "$17.60"
click button "Agregar" at bounding box center [672, 422] width 218 height 38
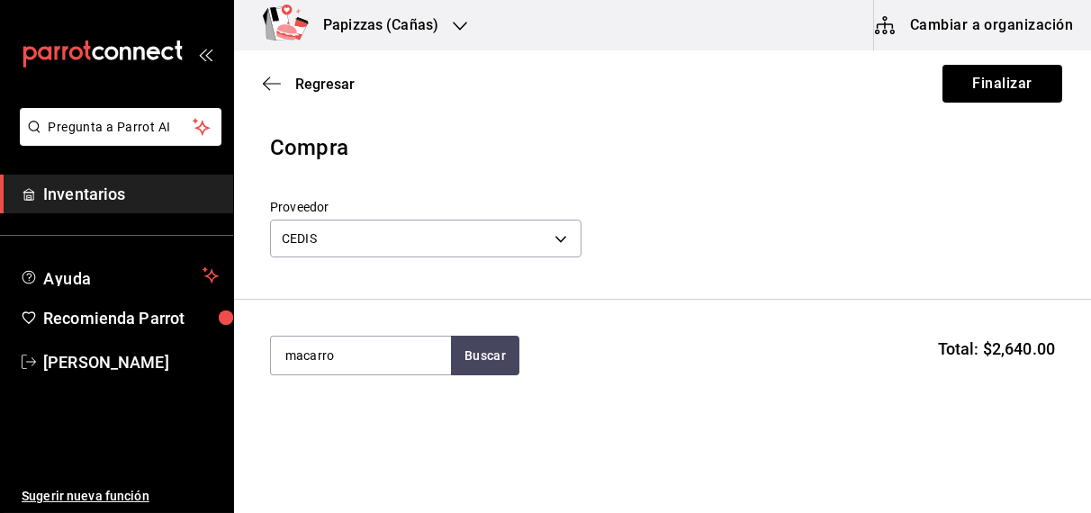
type input "macarro"
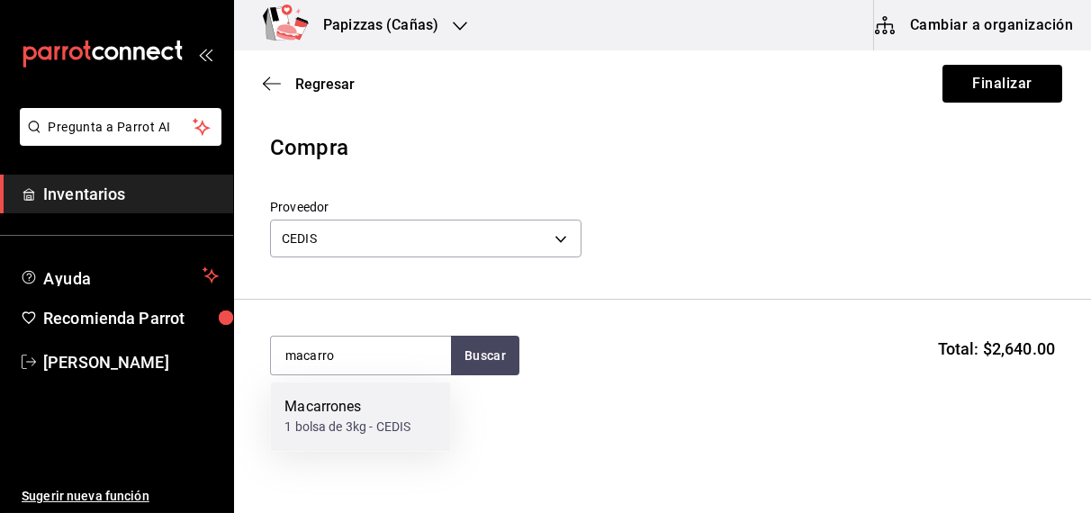
click at [339, 414] on div "Macarrones" at bounding box center [347, 408] width 126 height 22
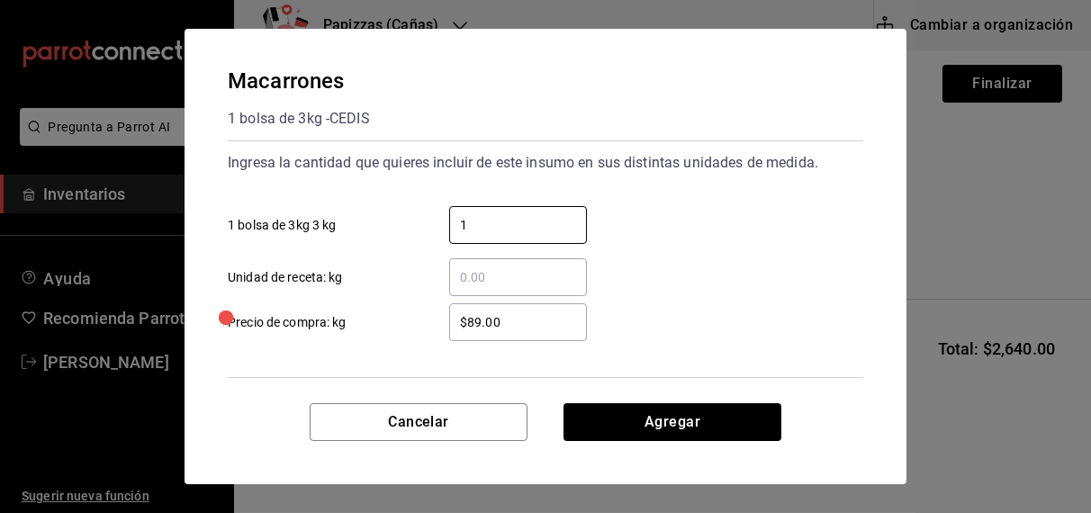
type input "1"
click button "Agregar" at bounding box center [672, 422] width 218 height 38
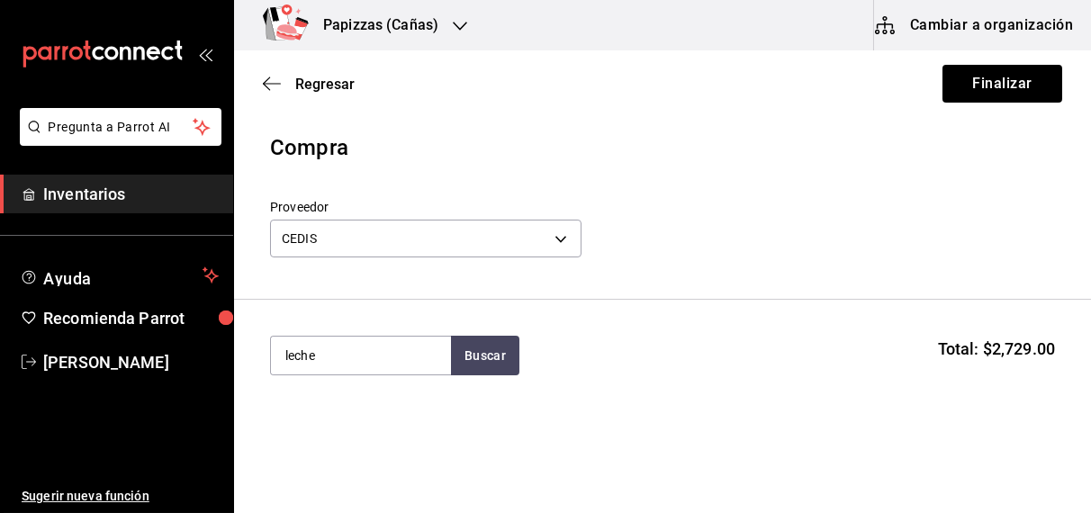
type input "leche"
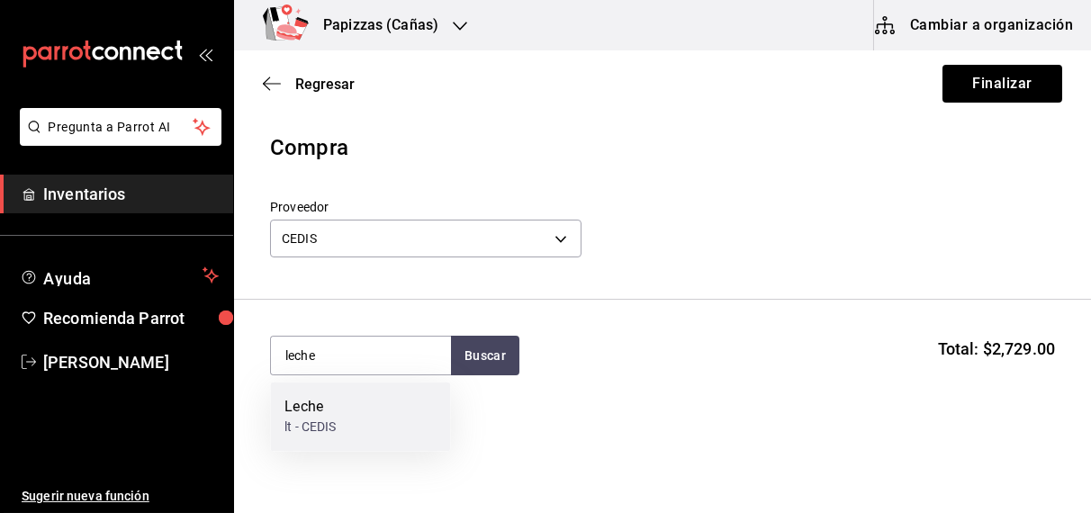
click at [320, 436] on div "Leche lt - CEDIS" at bounding box center [360, 416] width 180 height 69
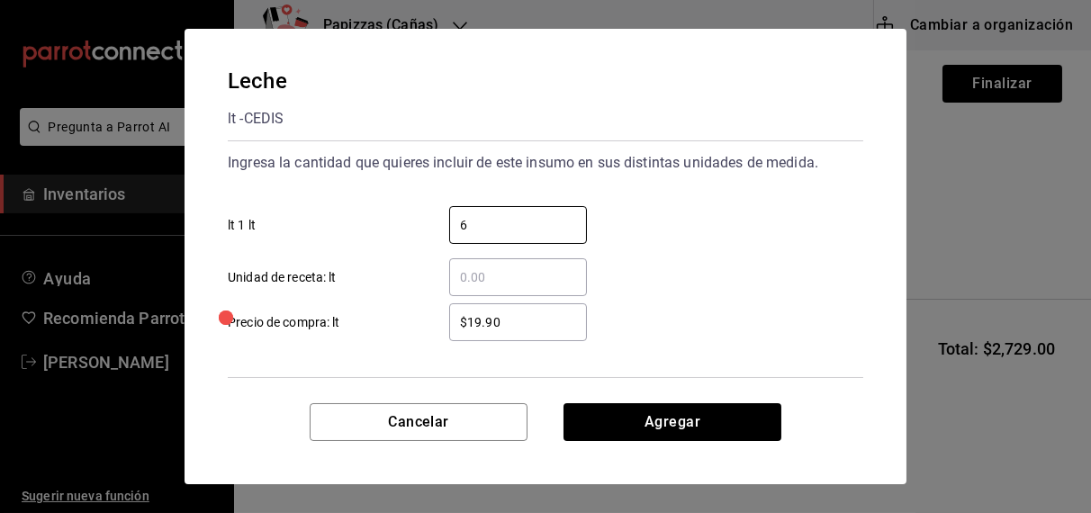
type input "6"
type input "$21.00"
click button "Agregar" at bounding box center [672, 422] width 218 height 38
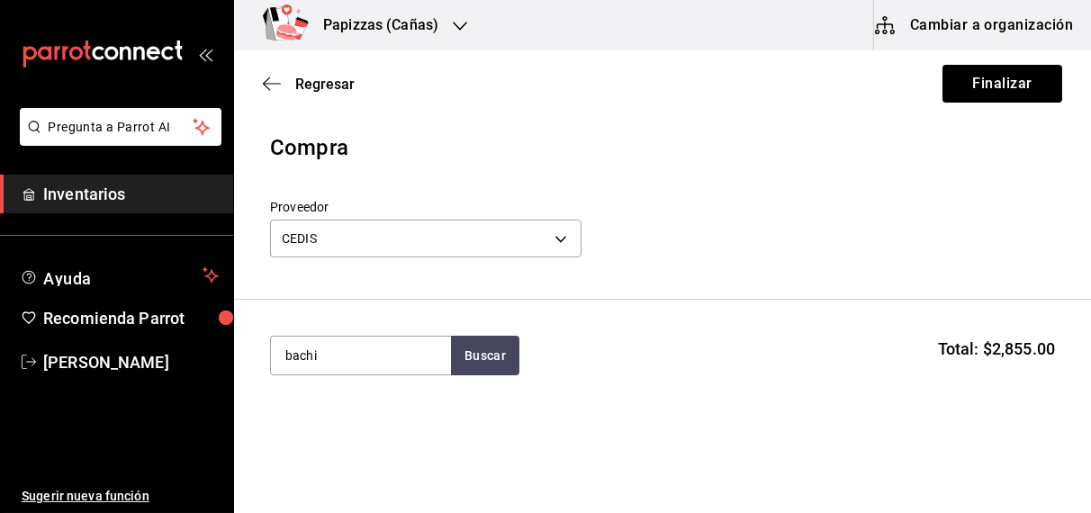
type input "bachi"
click at [341, 440] on div "Bachi gal - CEDIS" at bounding box center [360, 416] width 180 height 69
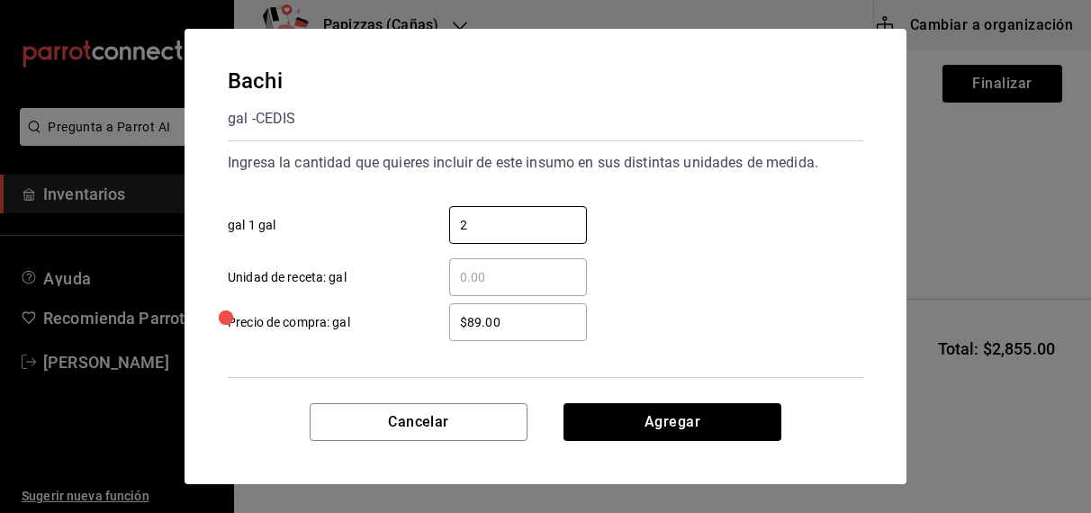
type input "2"
type input "$92.00"
click button "Agregar" at bounding box center [672, 422] width 218 height 38
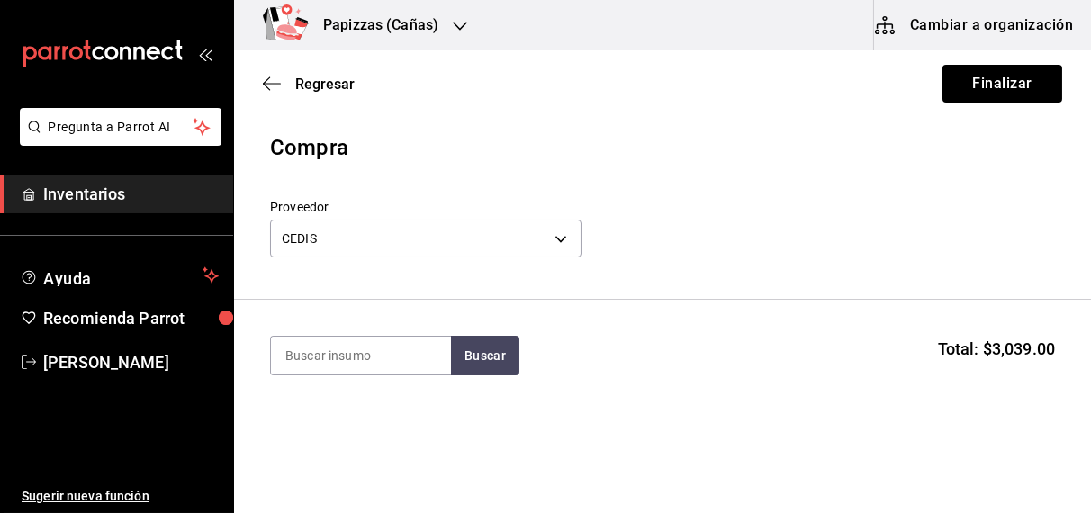
type input "a"
type input "mayonesa"
click at [383, 400] on div "Mayonesa gal - CEDIS" at bounding box center [360, 416] width 180 height 69
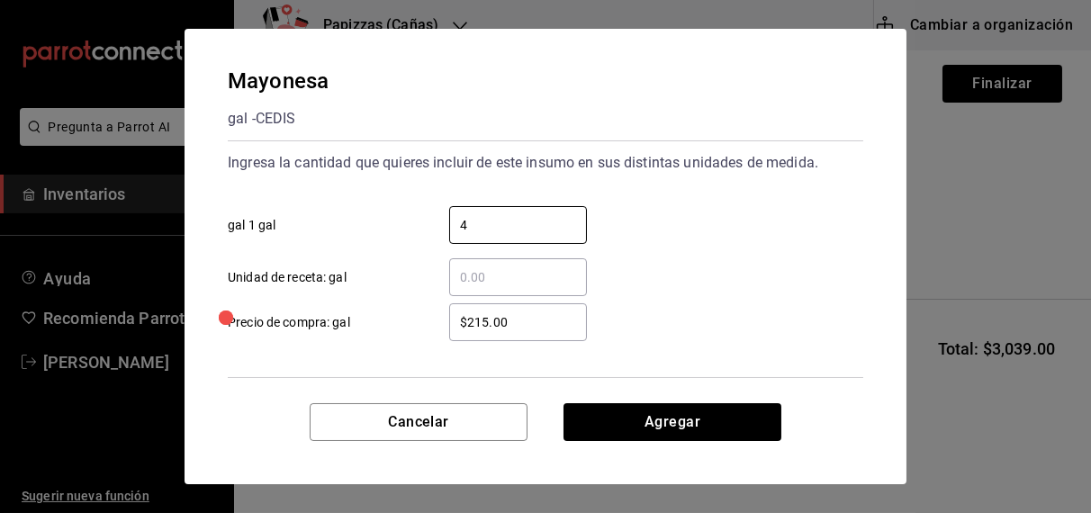
type input "4"
click button "Agregar" at bounding box center [672, 422] width 218 height 38
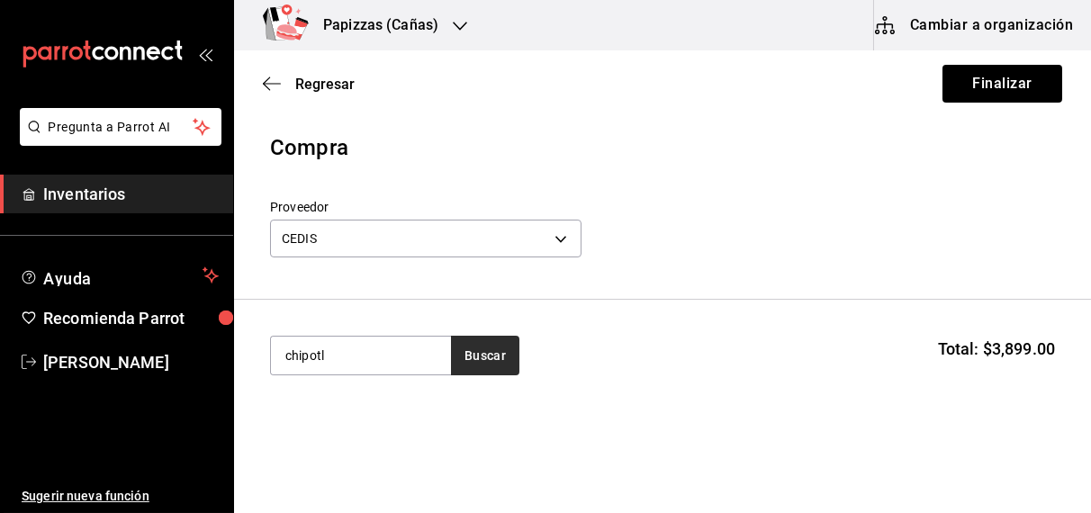
type input "chipotl"
click at [494, 346] on button "Buscar" at bounding box center [485, 356] width 68 height 40
click at [325, 427] on div "1 bolsa 3kg - CEDIS" at bounding box center [339, 427] width 110 height 19
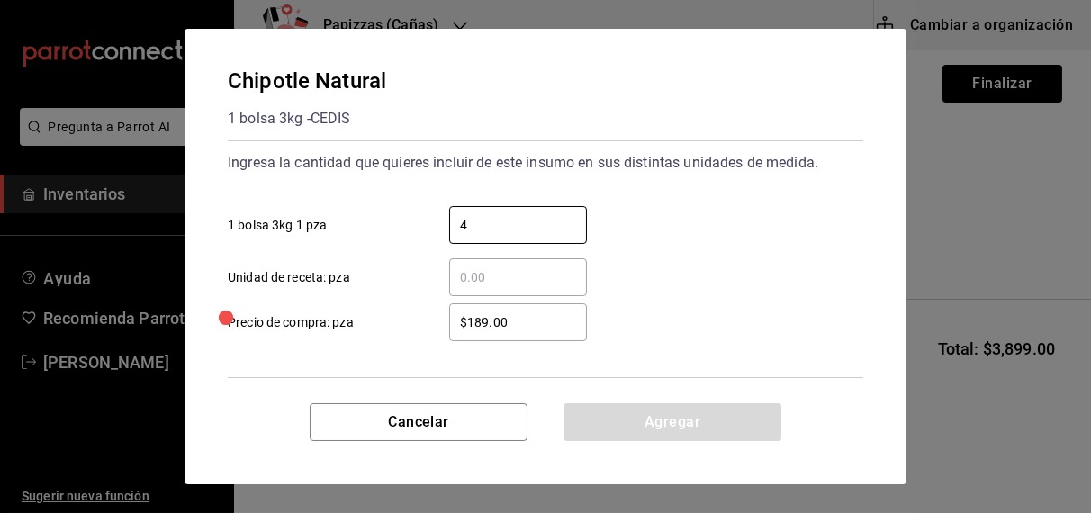
type input "4"
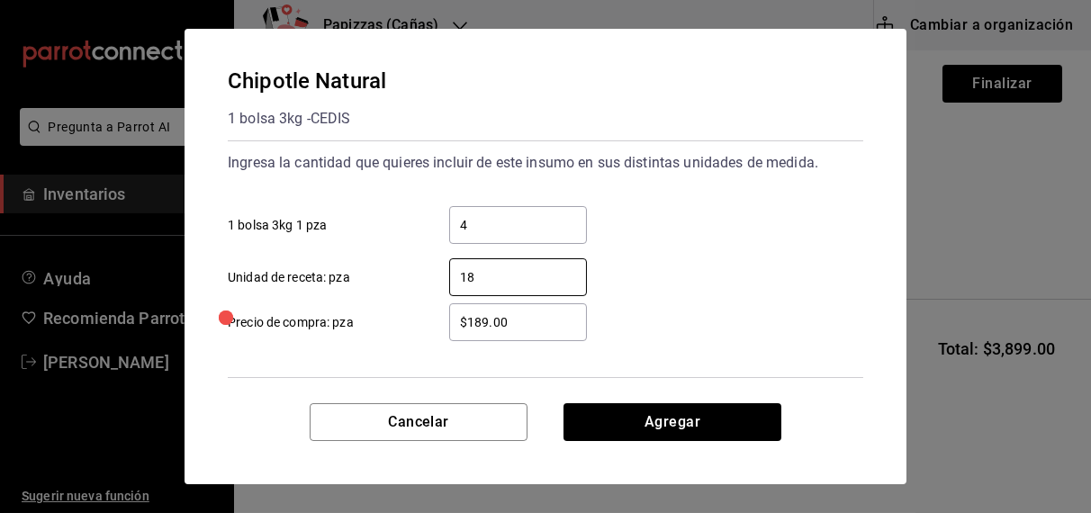
type input "1"
type input "$185.00"
click button "Agregar" at bounding box center [672, 422] width 218 height 38
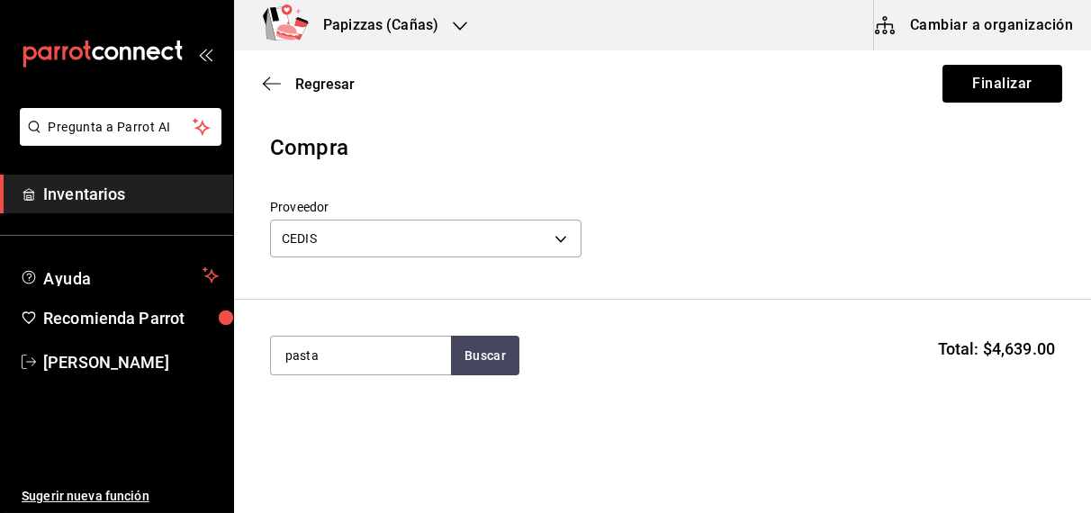
type input "pasta"
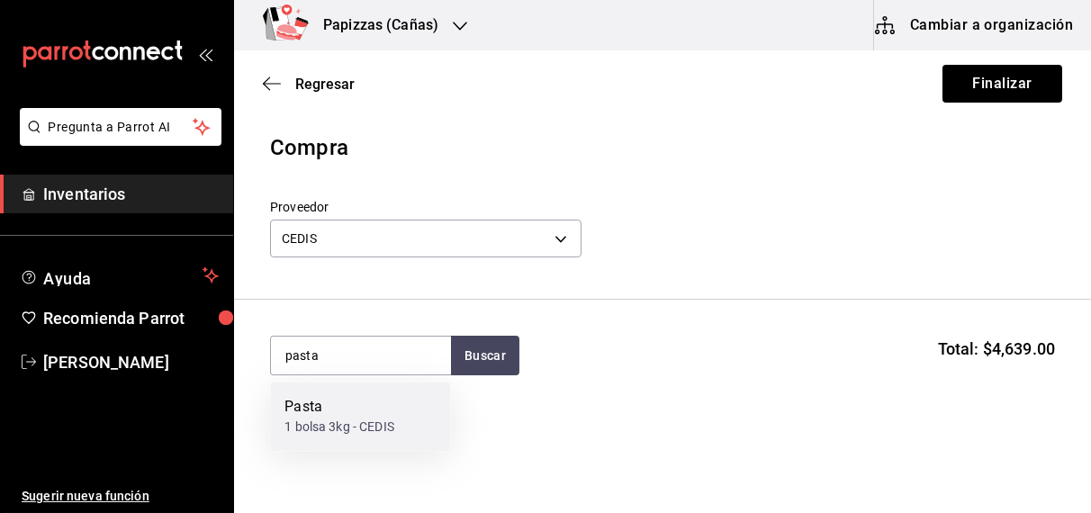
click at [310, 428] on div "1 bolsa 3kg - CEDIS" at bounding box center [339, 427] width 110 height 19
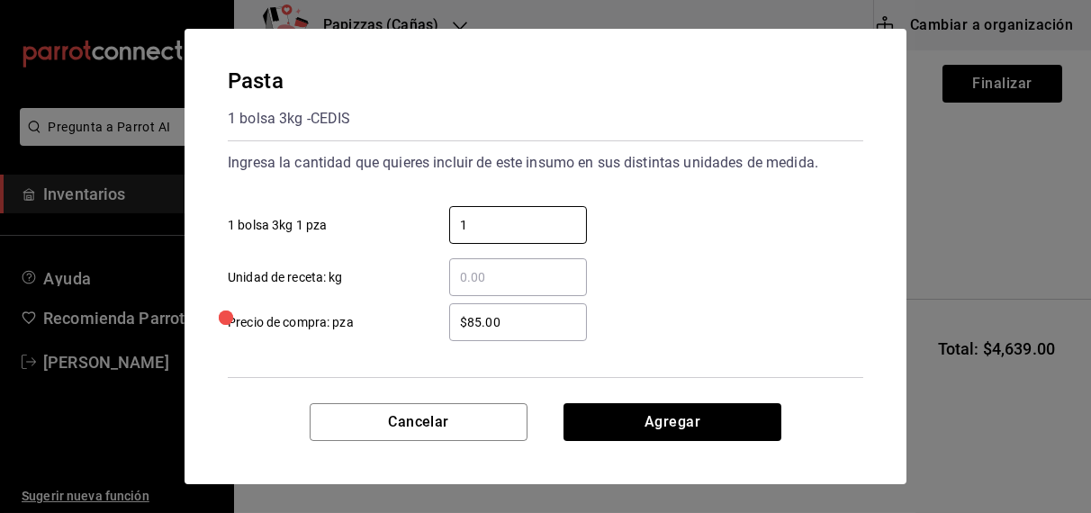
type input "1"
type input "$91.00"
click button "Agregar" at bounding box center [672, 422] width 218 height 38
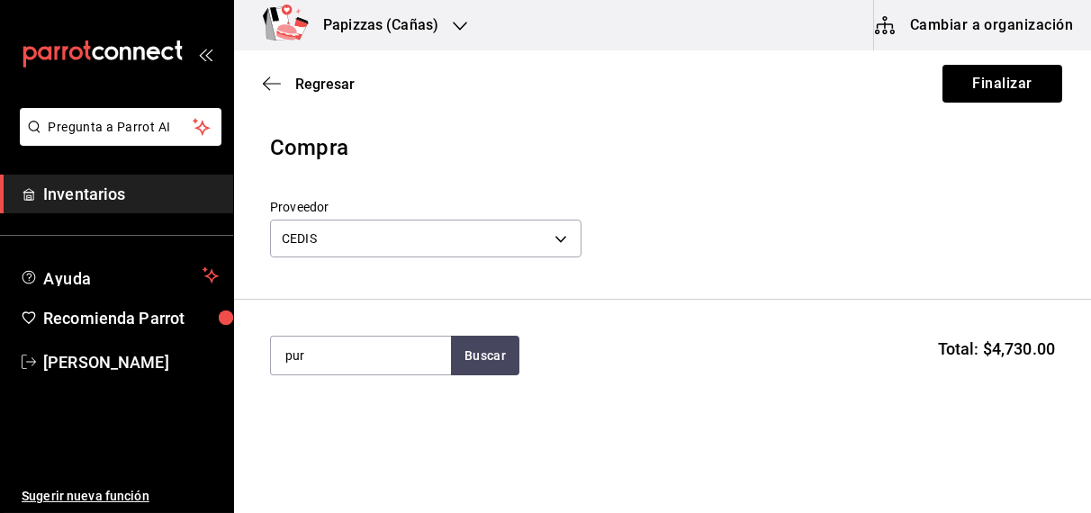
type input "pur"
click at [310, 428] on div "kilo - CEDIS" at bounding box center [316, 427] width 64 height 19
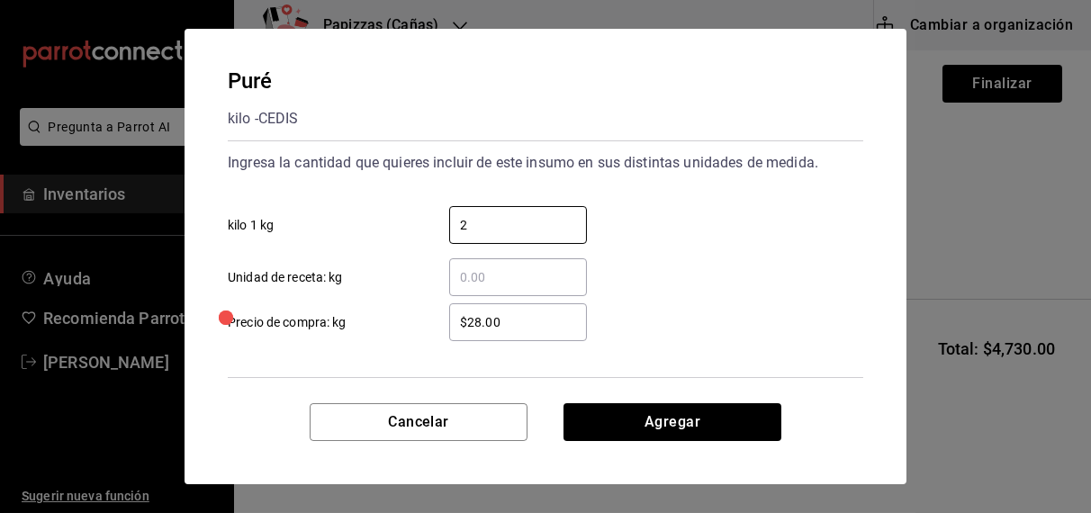
type input "2"
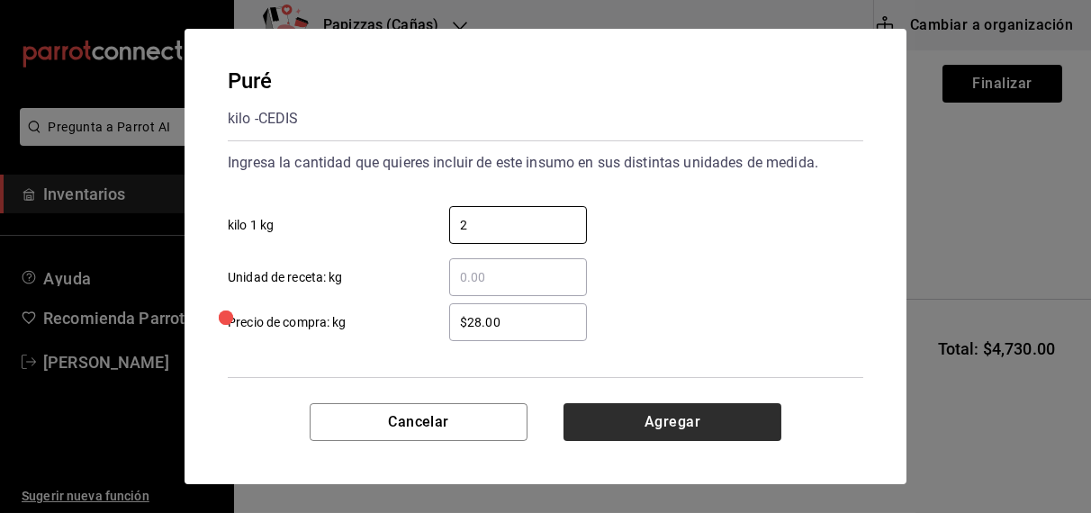
click at [691, 430] on button "Agregar" at bounding box center [672, 422] width 218 height 38
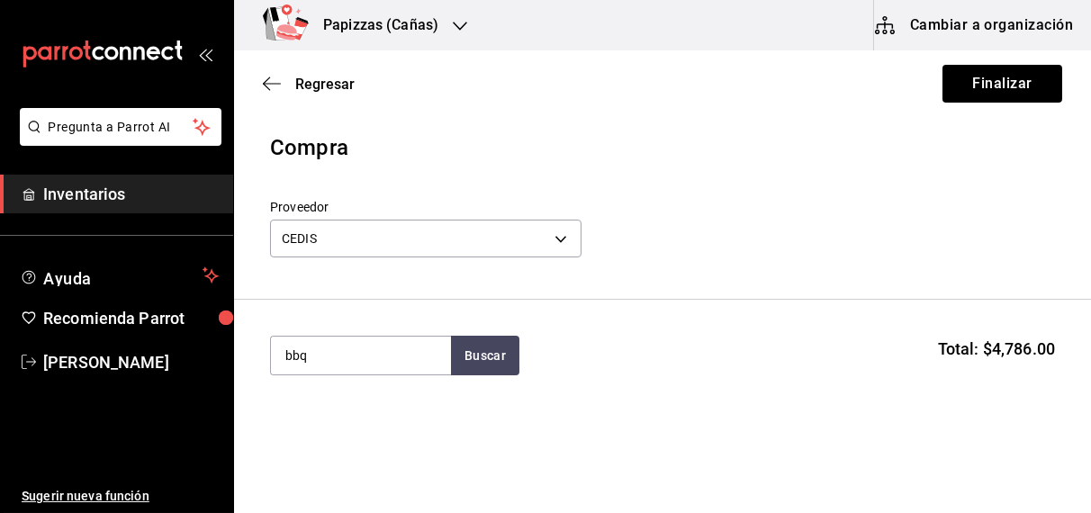
type input "bbq"
click at [346, 430] on div "gal - CEDIS" at bounding box center [314, 427] width 61 height 19
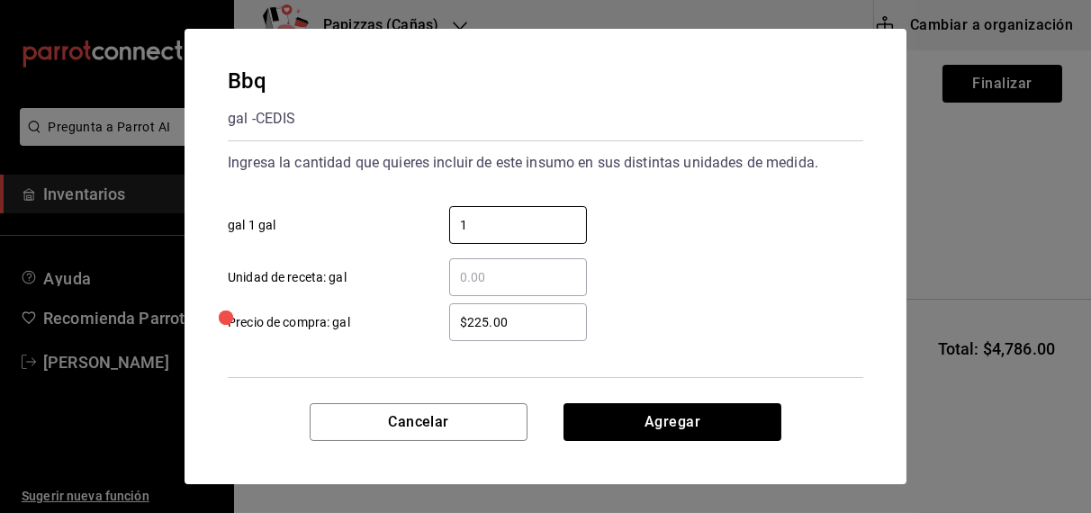
type input "1"
click button "Agregar" at bounding box center [672, 422] width 218 height 38
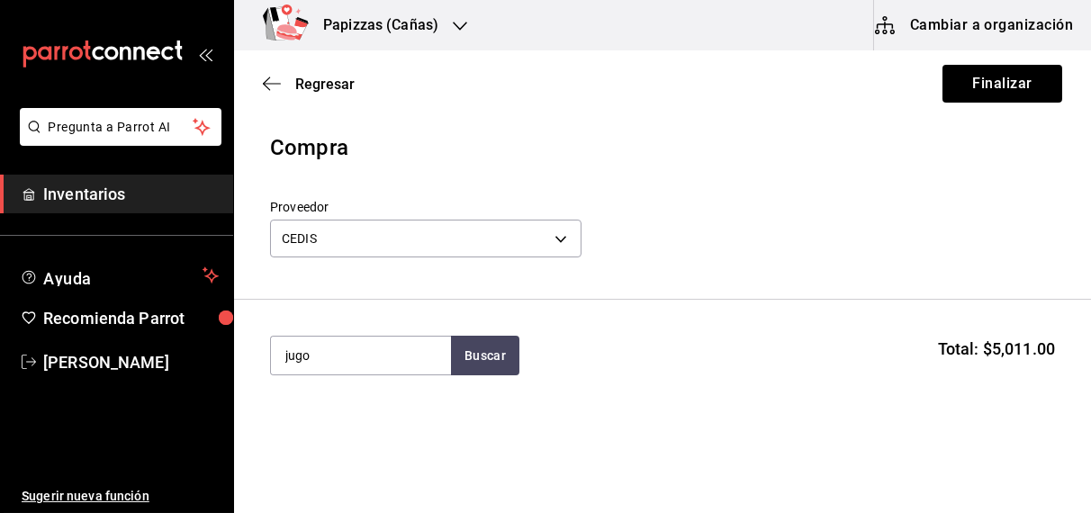
type input "jugo"
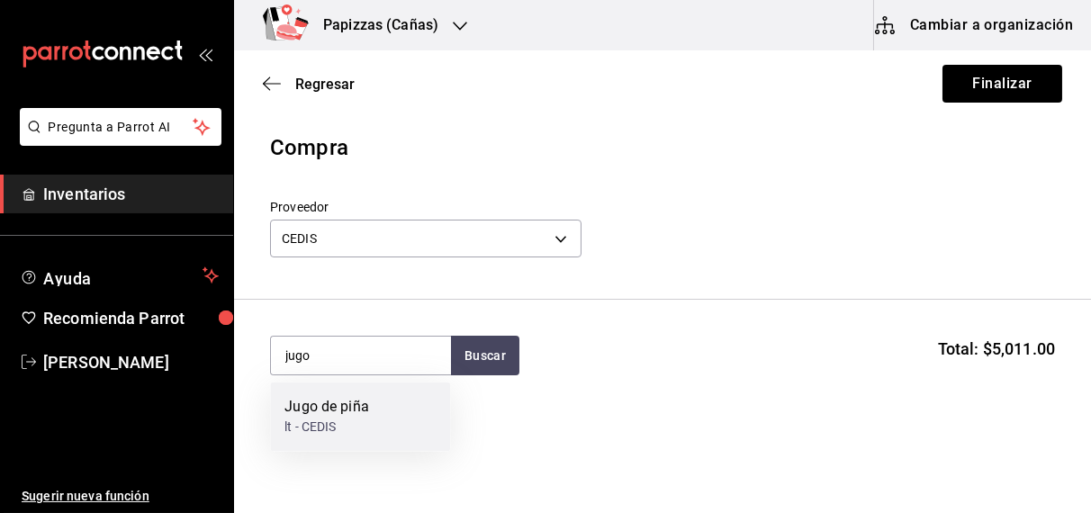
click at [355, 420] on div "lt - CEDIS" at bounding box center [326, 427] width 85 height 19
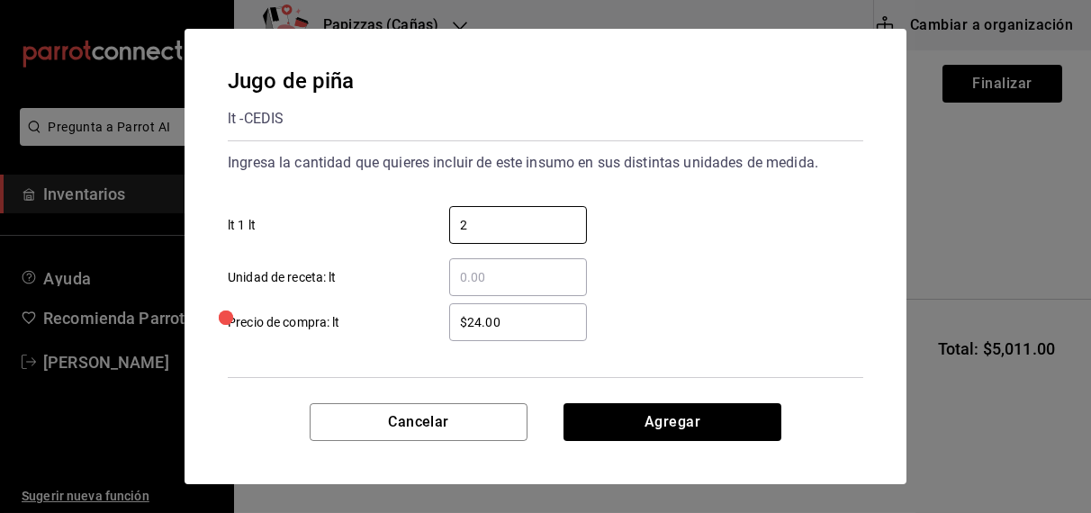
type input "2"
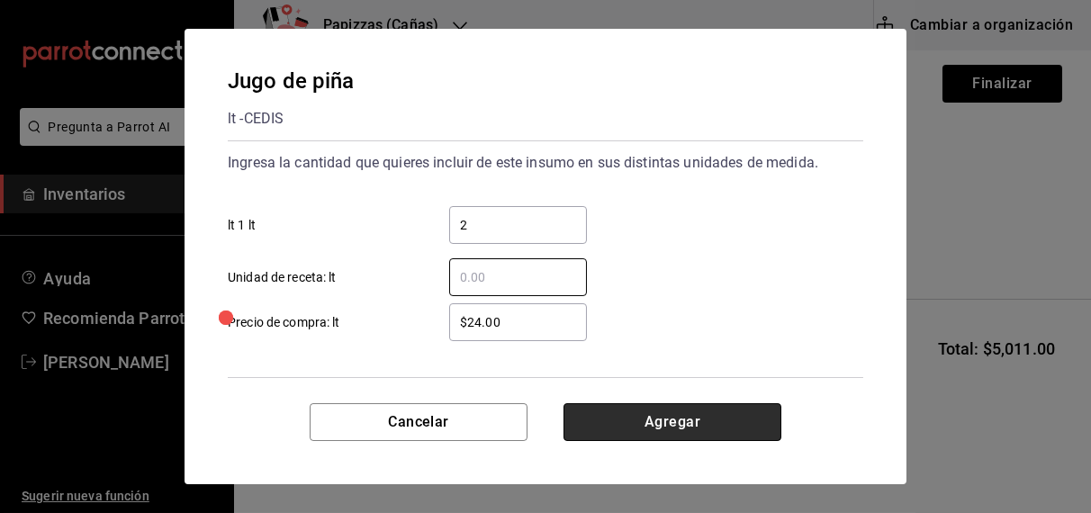
click at [667, 418] on button "Agregar" at bounding box center [672, 422] width 218 height 38
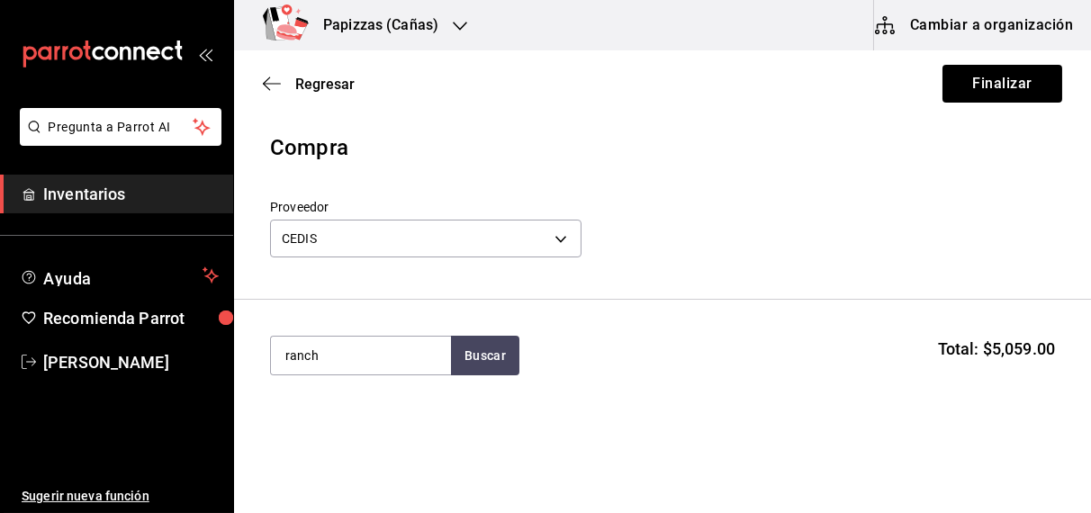
type input "ranch"
click at [357, 425] on div "Ranch gal - CEDIS" at bounding box center [360, 416] width 180 height 69
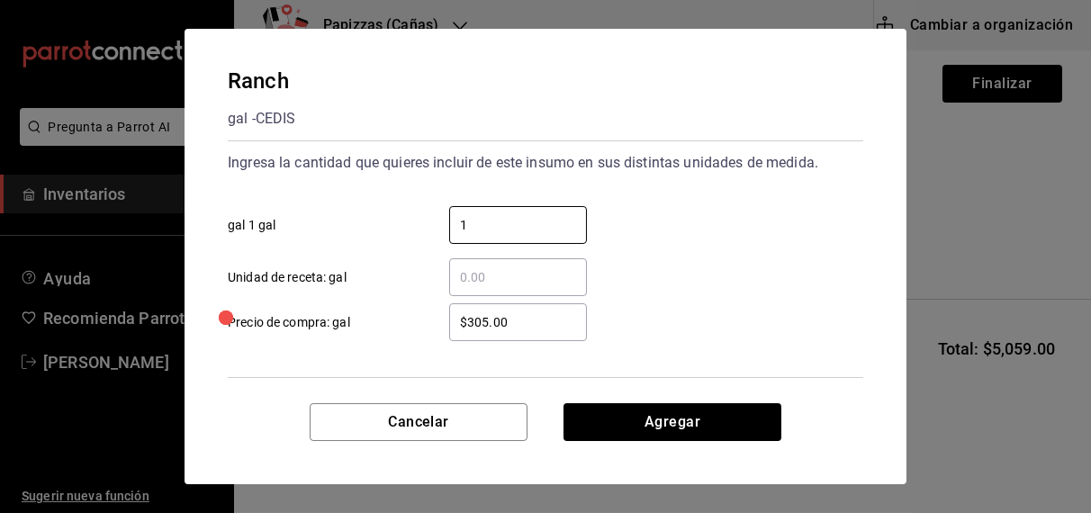
type input "1"
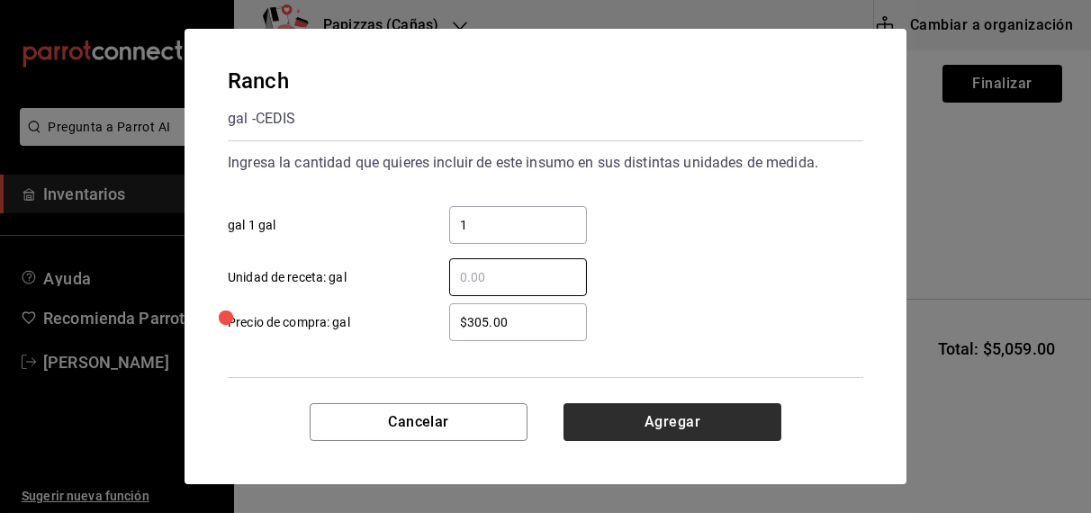
click at [694, 419] on button "Agregar" at bounding box center [672, 422] width 218 height 38
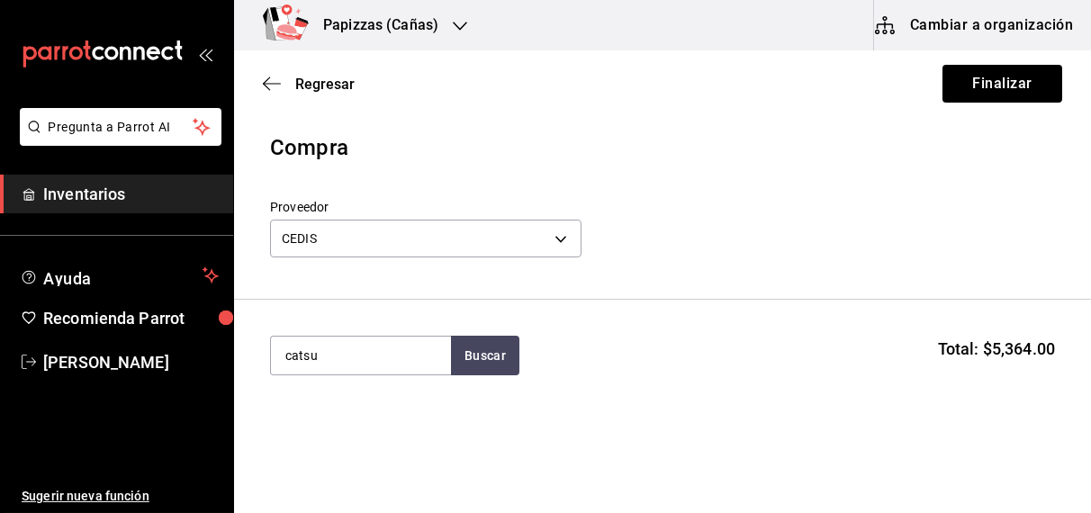
type input "catsu"
click at [372, 427] on div "Catsup gal - CEDIS" at bounding box center [360, 416] width 180 height 69
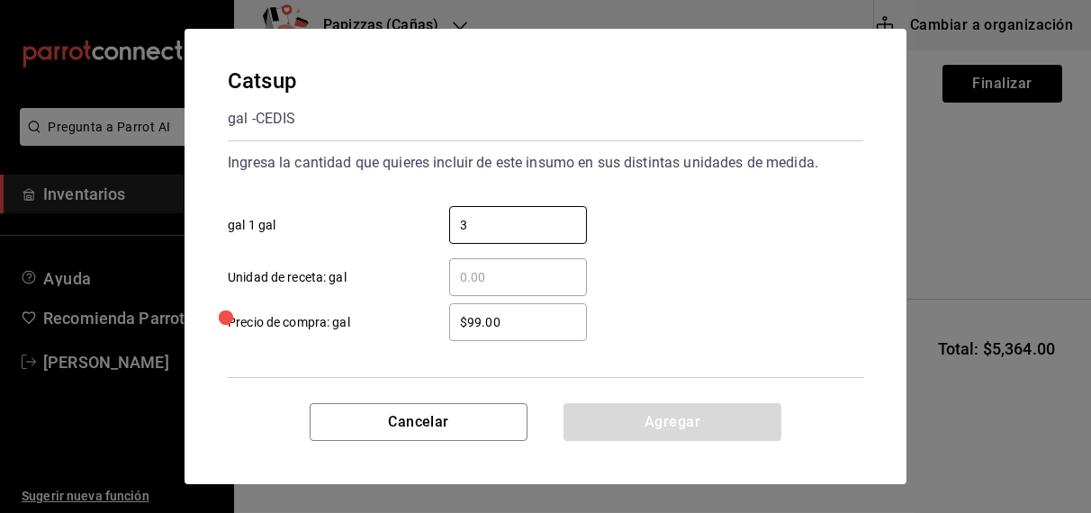
type input "3"
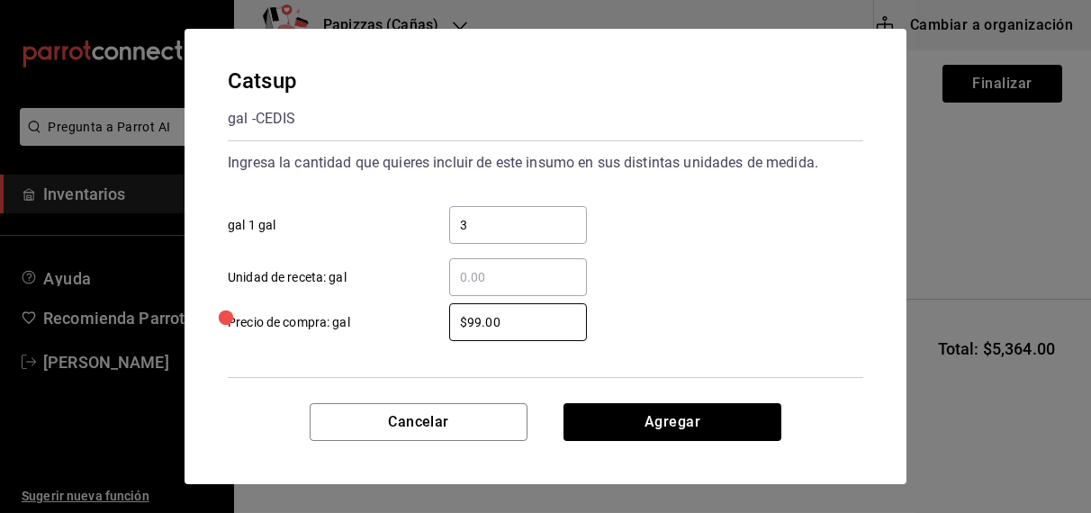
type input "$0"
type input "$109.00"
click button "Agregar" at bounding box center [672, 422] width 218 height 38
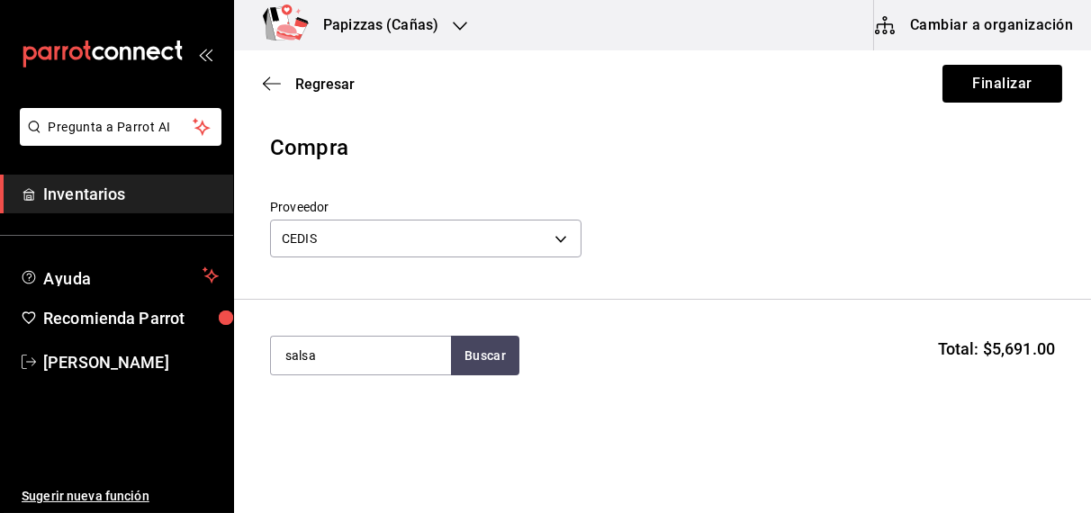
type input "salsa"
click at [350, 426] on div "1 bolsa 3kg - CEDIS" at bounding box center [339, 427] width 110 height 19
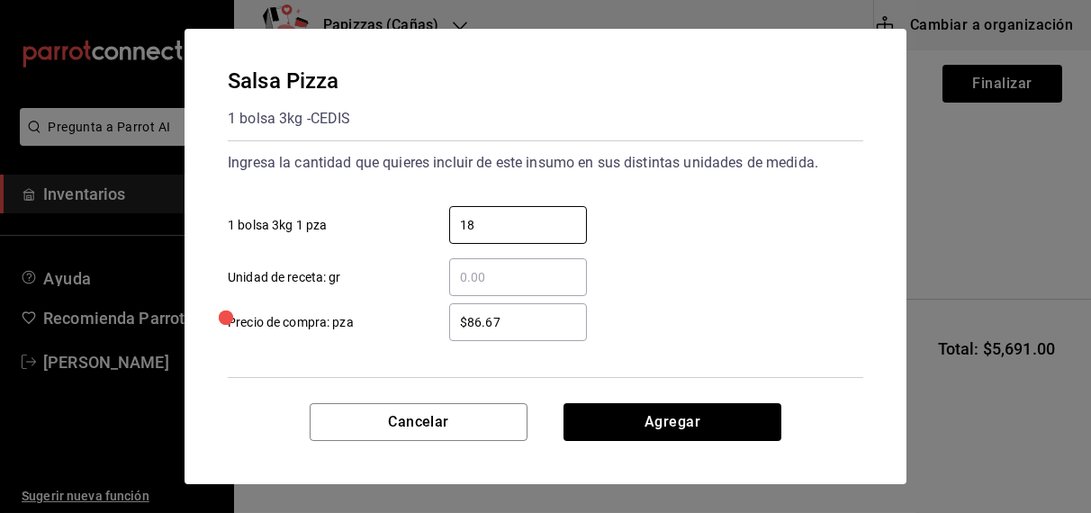
type input "18"
type input "$92.75"
click button "Agregar" at bounding box center [672, 422] width 218 height 38
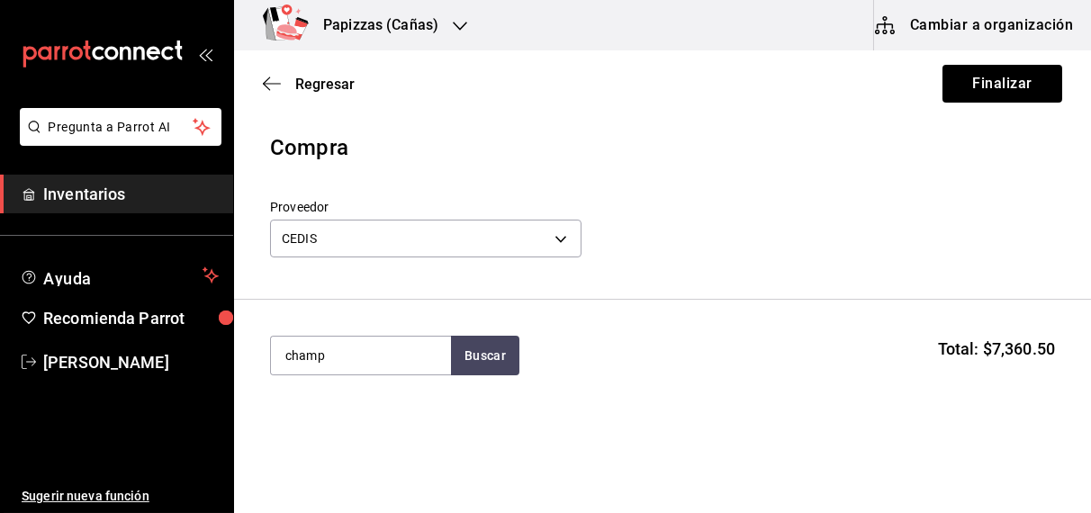
type input "champ"
click at [350, 426] on div "1 lata 2.8kg - CEDIS" at bounding box center [340, 427] width 112 height 19
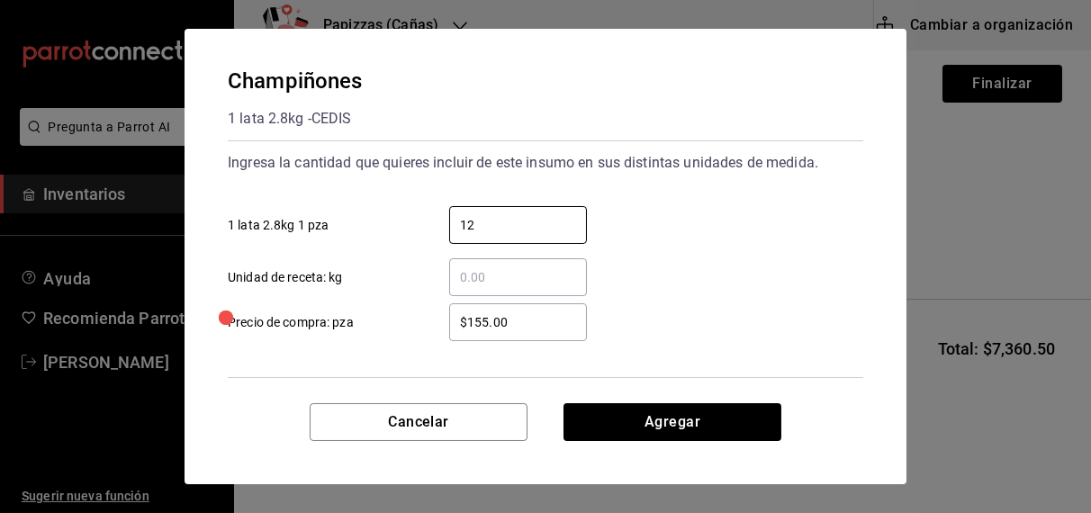
type input "12"
type input "$142.00"
click button "Agregar" at bounding box center [672, 422] width 218 height 38
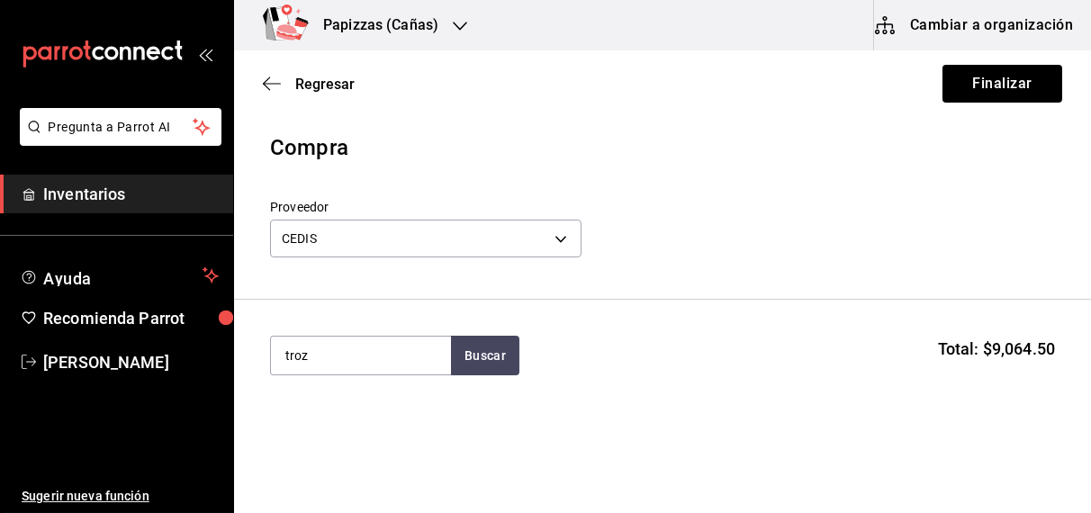
type input "troz"
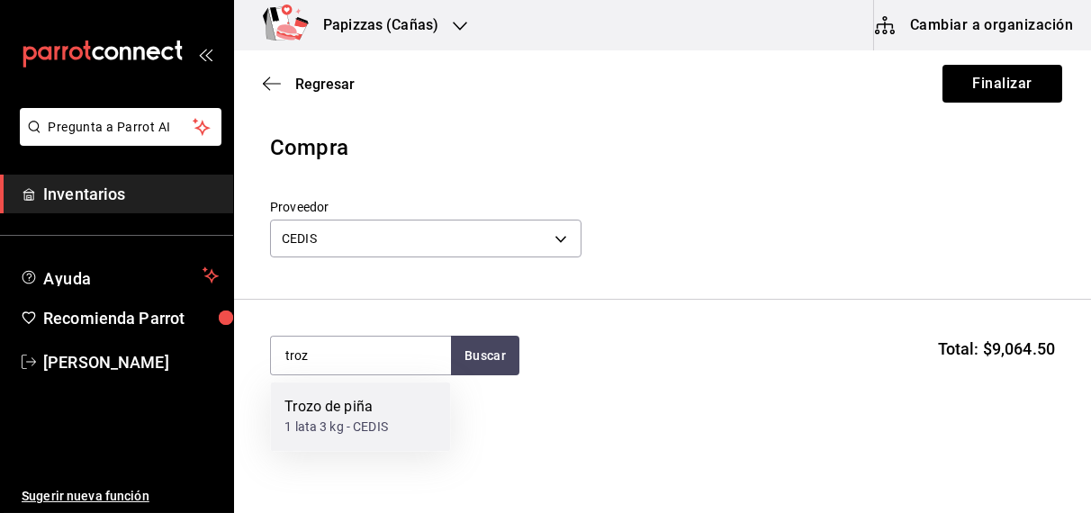
click at [339, 420] on div "1 lata 3 kg - CEDIS" at bounding box center [335, 427] width 103 height 19
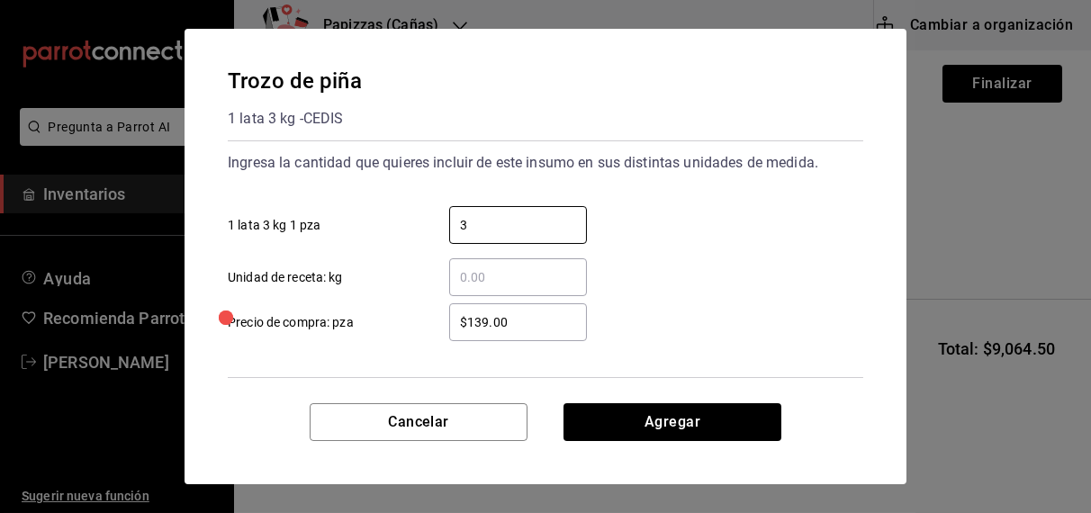
type input "3"
type input "$159.00"
click button "Agregar" at bounding box center [672, 422] width 218 height 38
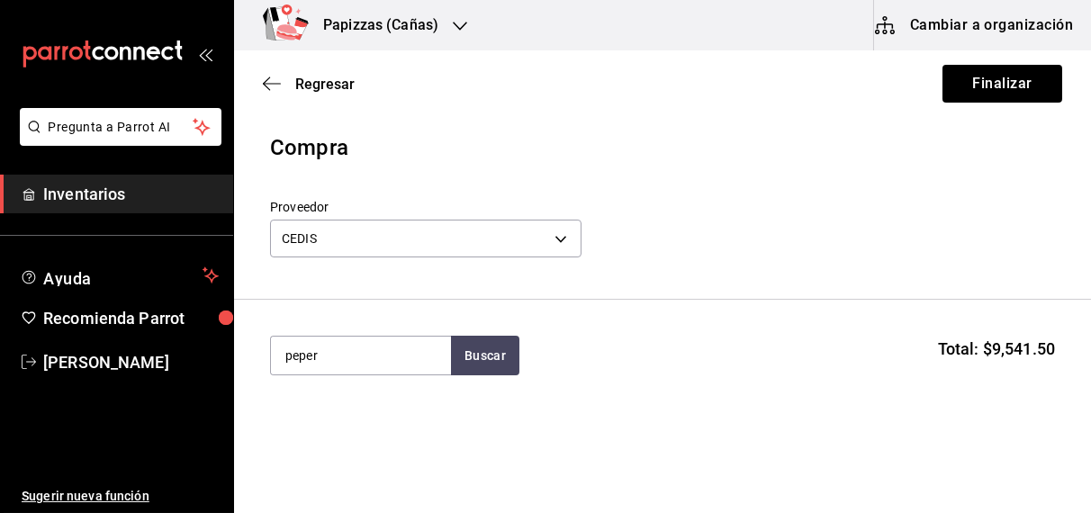
type input "peper"
click at [339, 420] on div "1 bolsa de 2.27kg - CEDIS" at bounding box center [356, 427] width 144 height 19
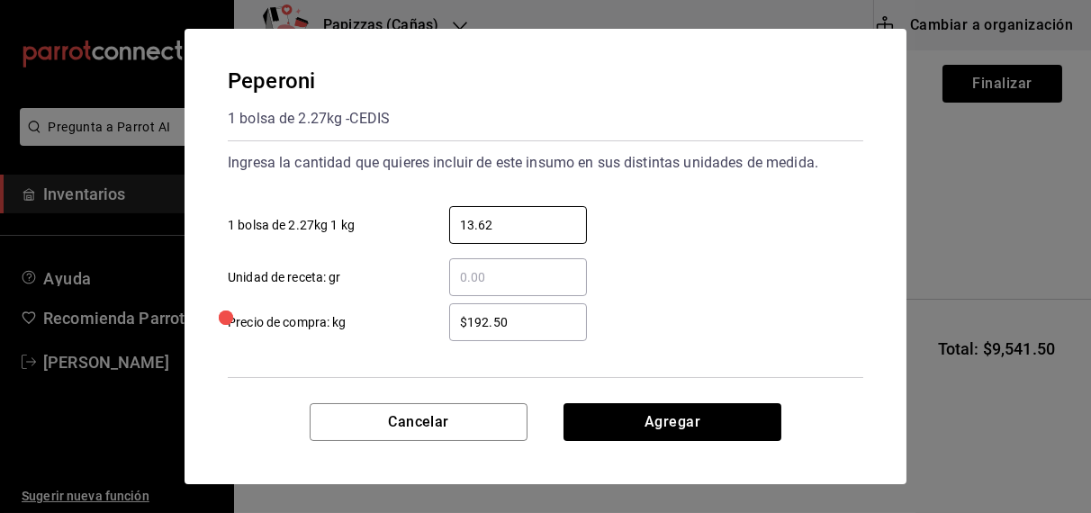
type input "13.62"
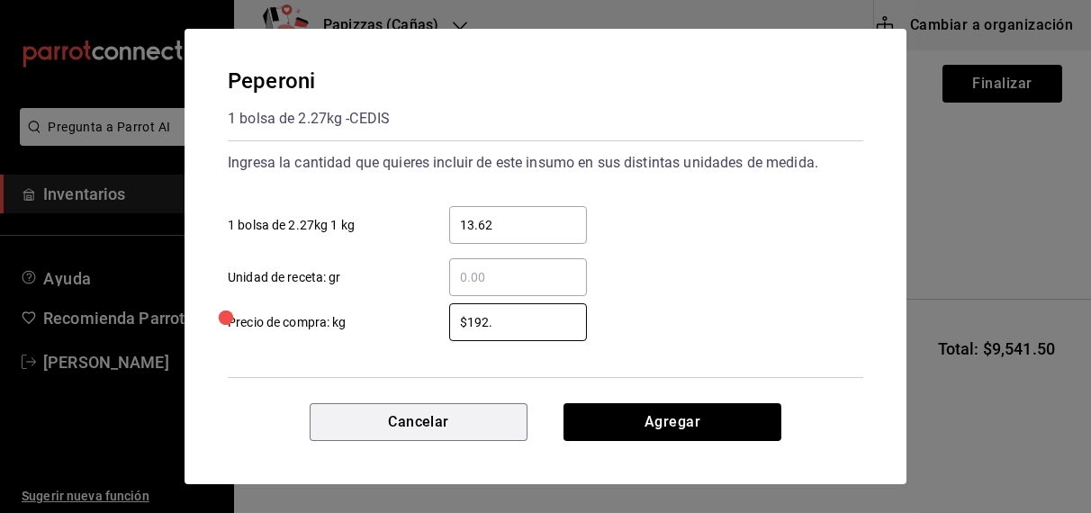
type input "$192"
click button "Agregar" at bounding box center [672, 422] width 218 height 38
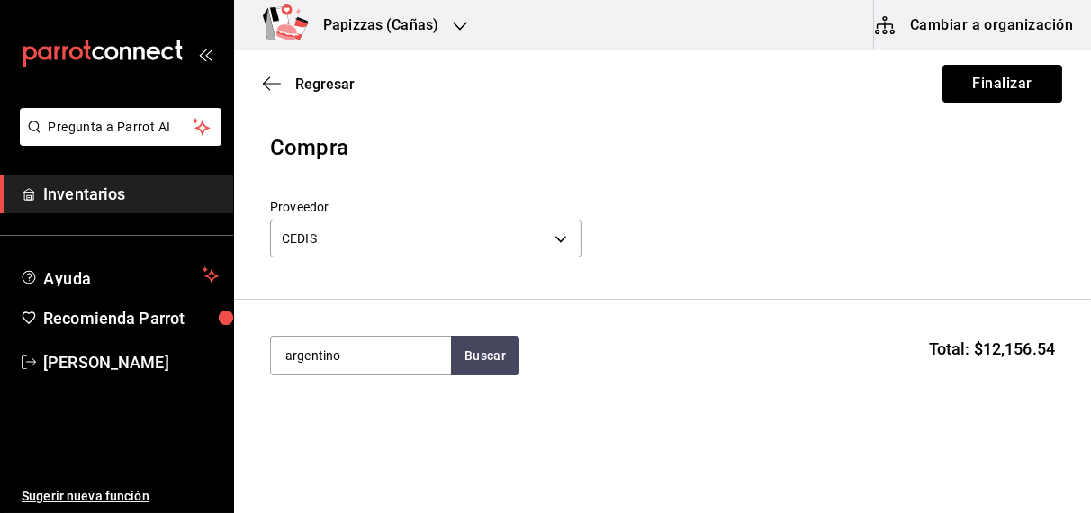
type input "argentino"
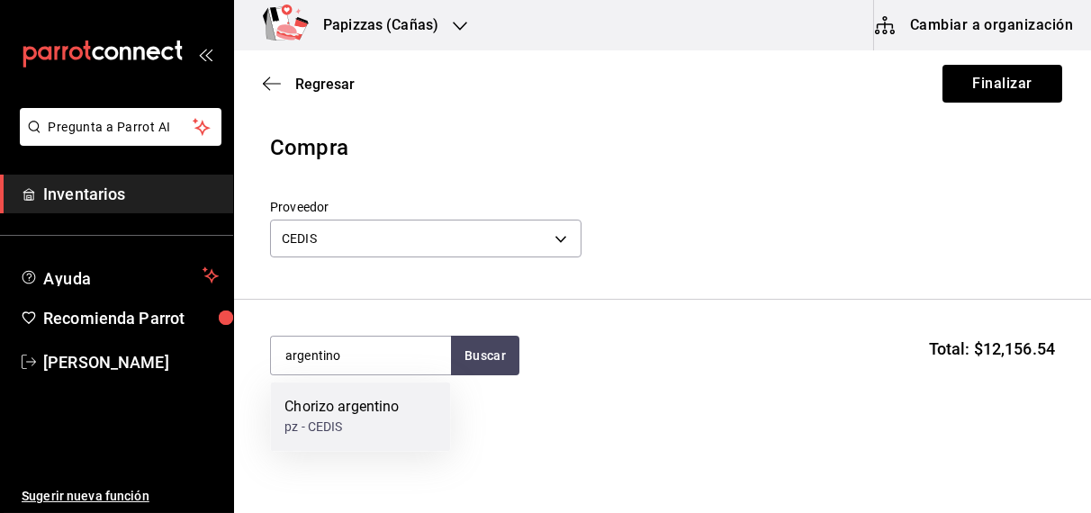
click at [367, 435] on div "pz - CEDIS" at bounding box center [341, 427] width 114 height 19
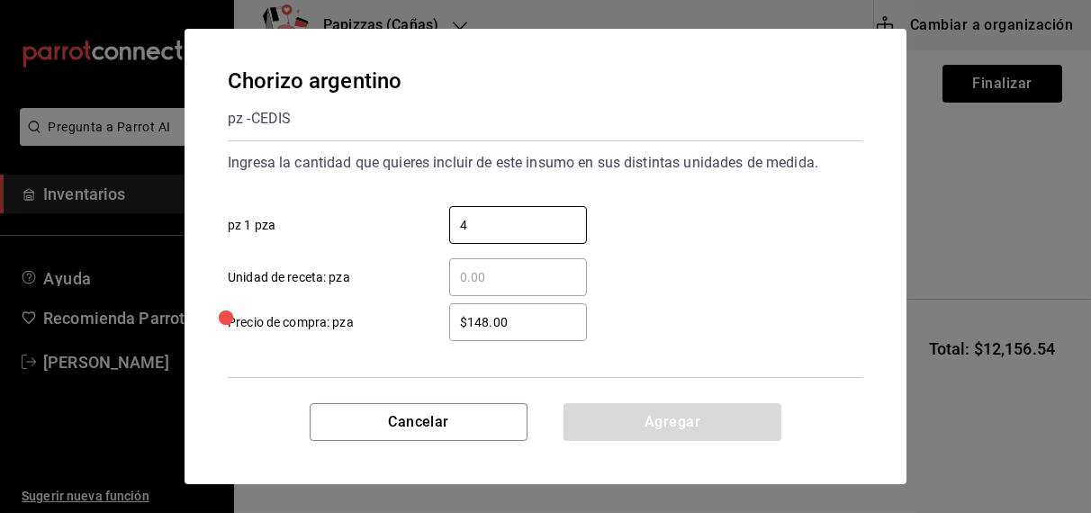
type input "4"
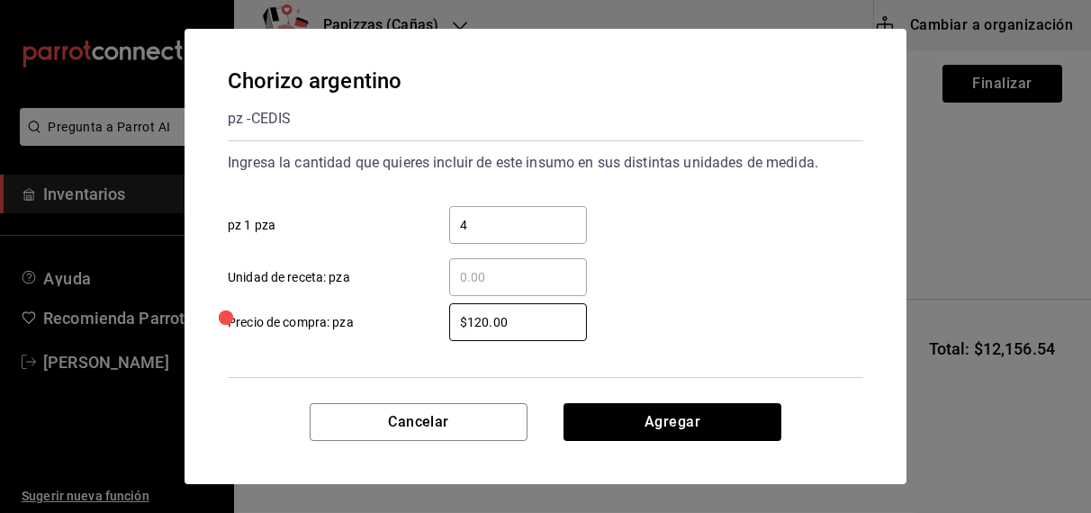
type input "$120.00"
click button "Agregar" at bounding box center [672, 422] width 218 height 38
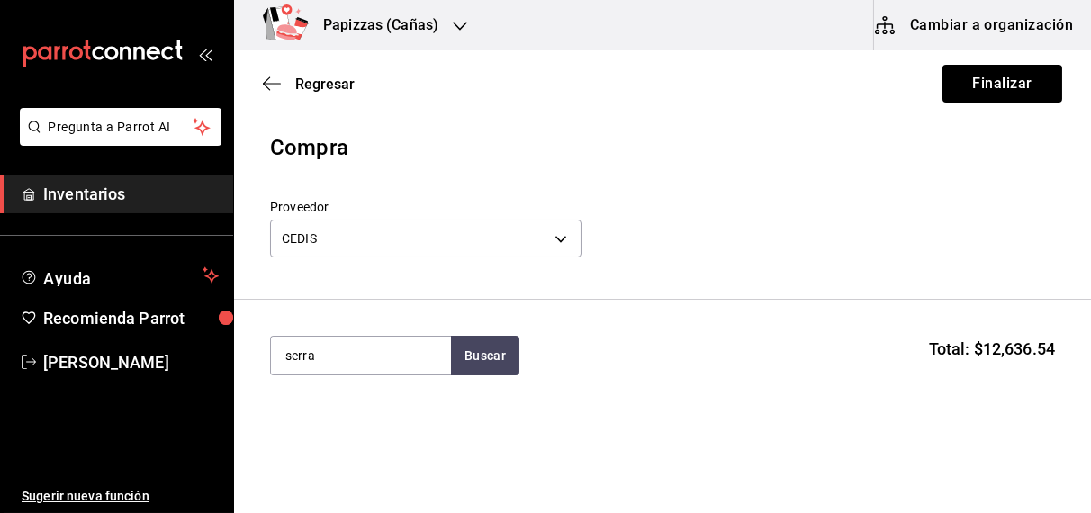
type input "serra"
click at [394, 414] on div "Jamon Serrano pz - CEDIS" at bounding box center [360, 416] width 180 height 69
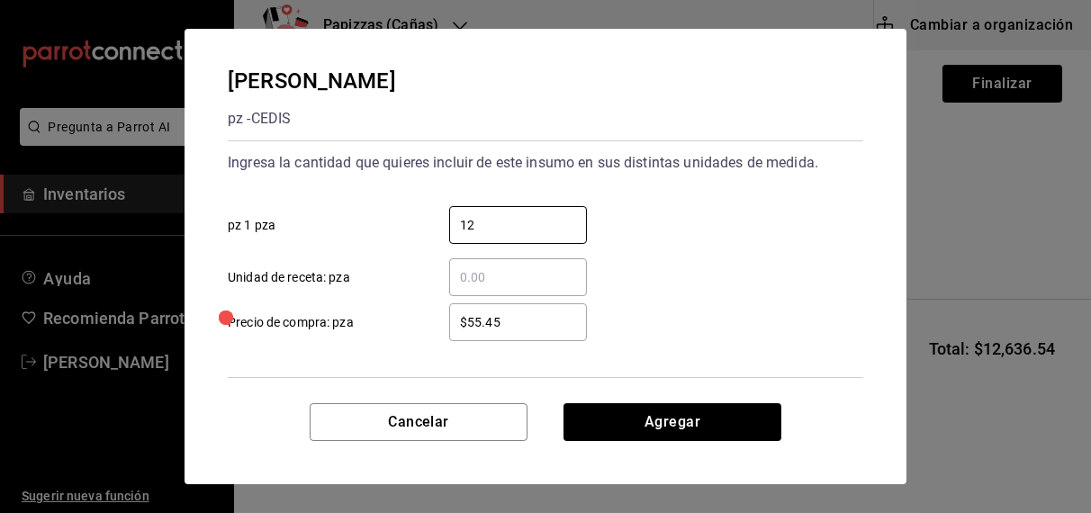
type input "12"
type input "$55.40"
click button "Agregar" at bounding box center [672, 422] width 218 height 38
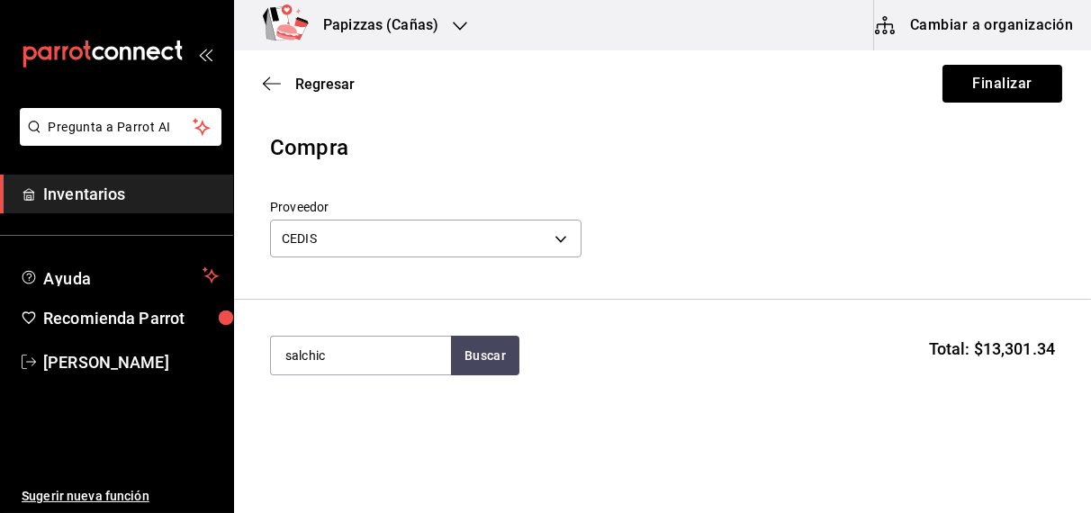
type input "salchic"
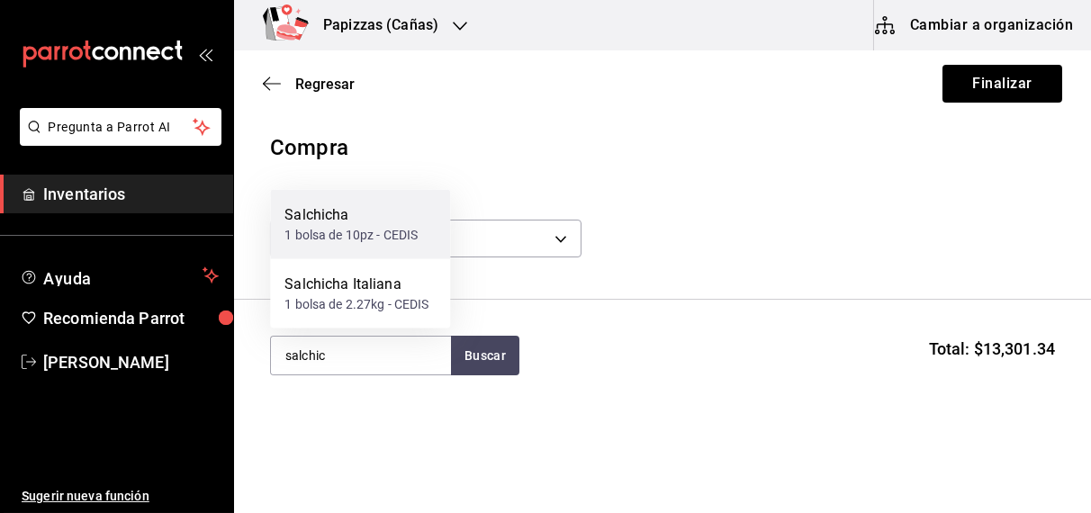
click at [394, 226] on div "1 bolsa de 10pz - CEDIS" at bounding box center [350, 235] width 133 height 19
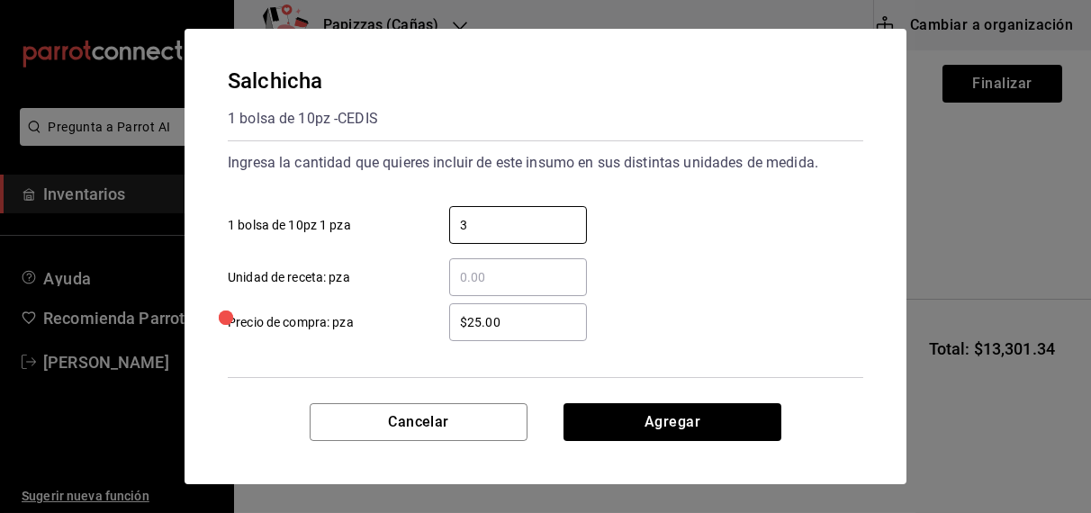
type input "33"
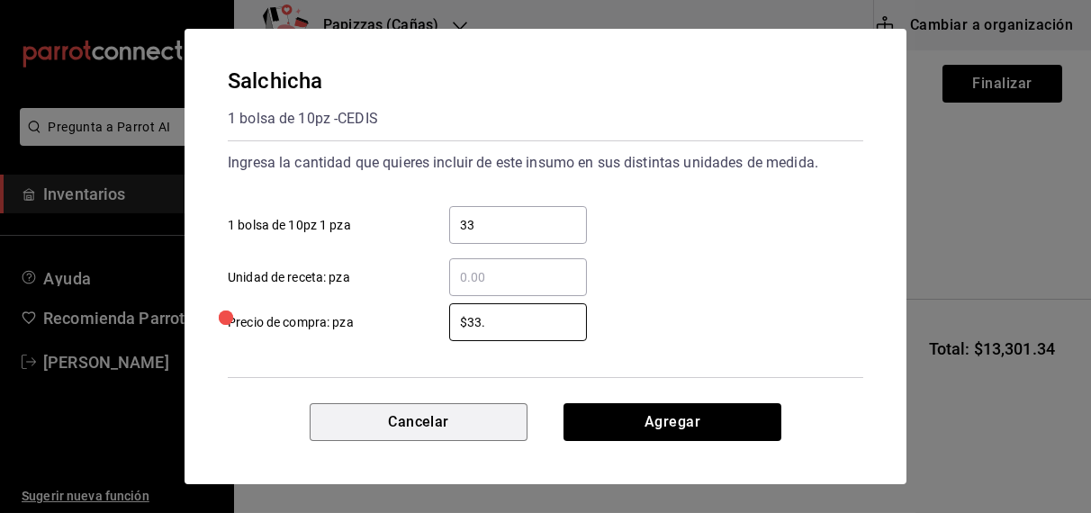
type input "$33"
click at [525, 225] on input "33" at bounding box center [518, 225] width 138 height 22
type input "3"
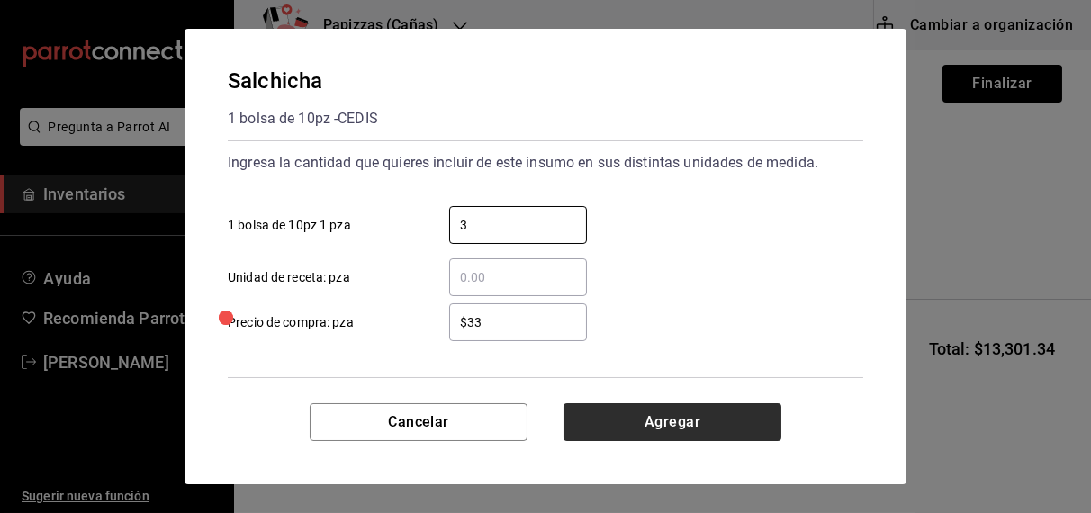
click at [671, 424] on button "Agregar" at bounding box center [672, 422] width 218 height 38
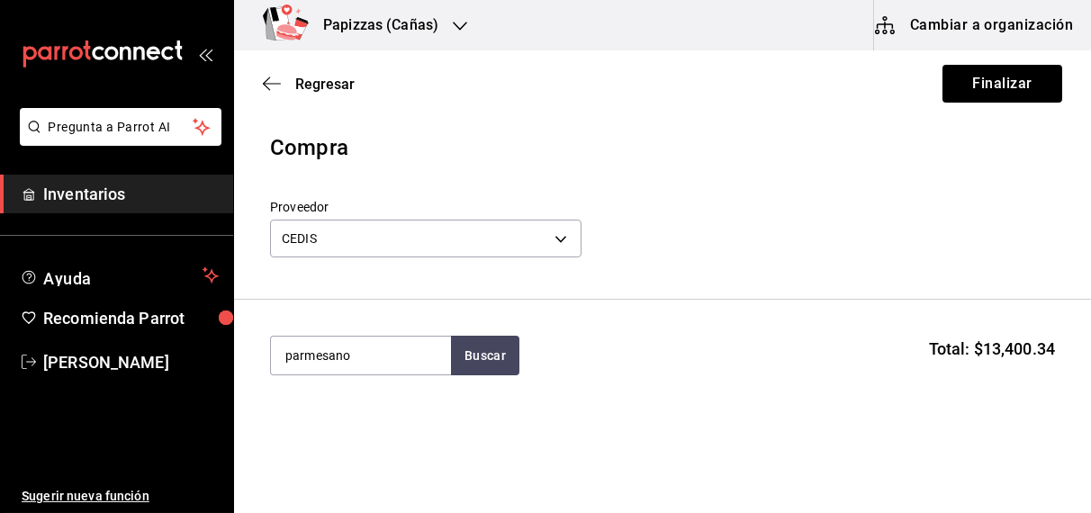
type input "parmesano"
click at [377, 443] on div "Parmesano fresco pz - CEDIS" at bounding box center [360, 416] width 180 height 69
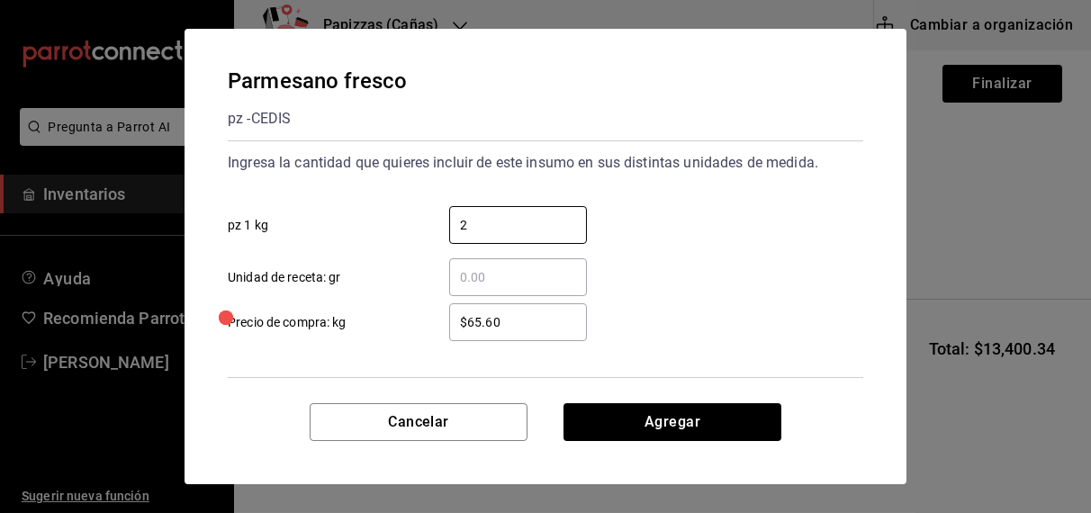
type input "2"
type input "$68.00"
click button "Agregar" at bounding box center [672, 422] width 218 height 38
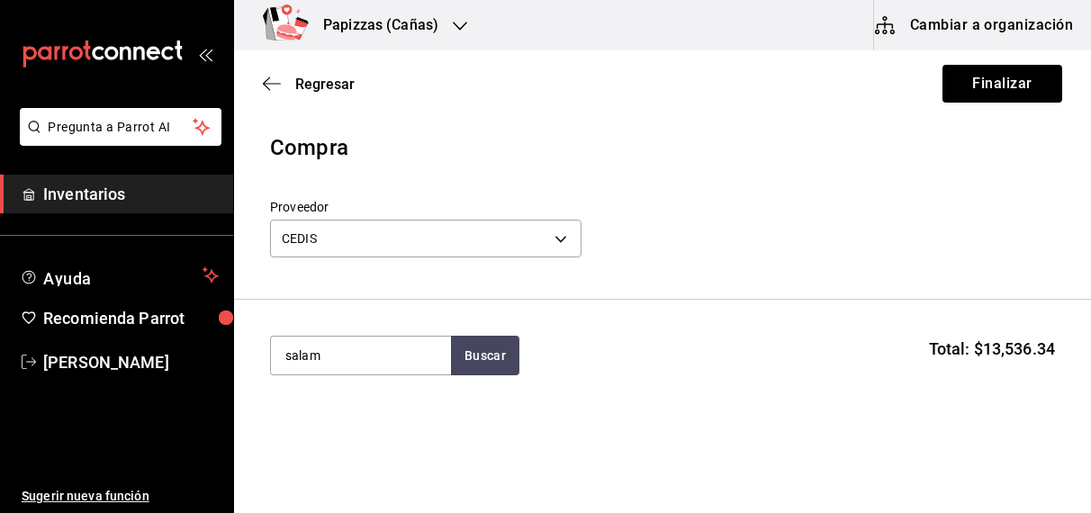
type input "salam"
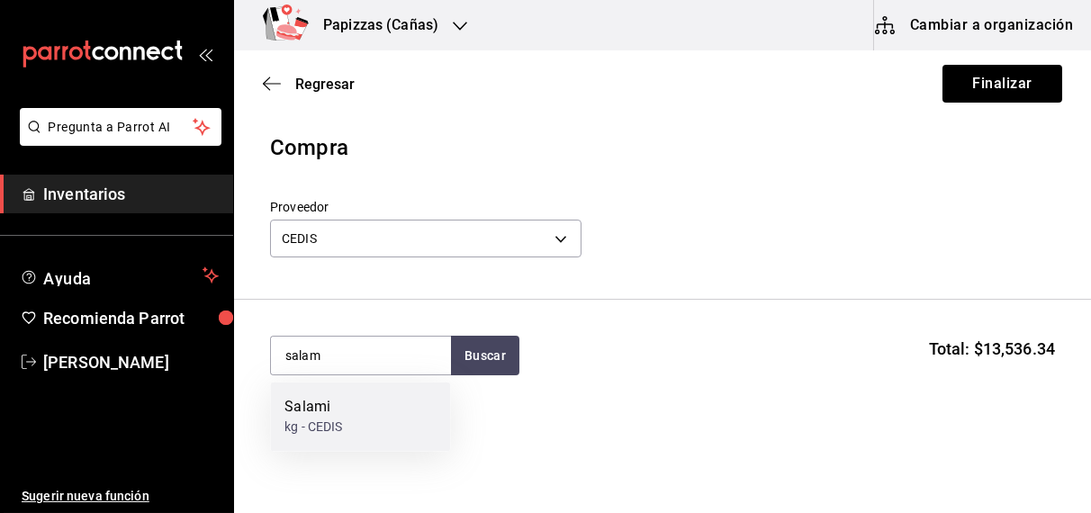
click at [342, 422] on div "kg - CEDIS" at bounding box center [313, 427] width 58 height 19
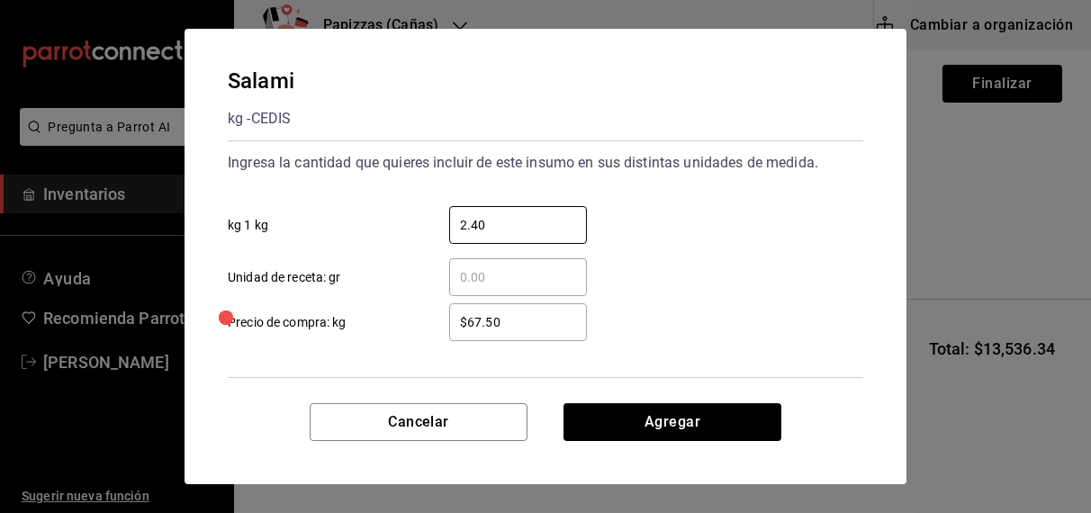
type input "2.40"
click button "Agregar" at bounding box center [672, 422] width 218 height 38
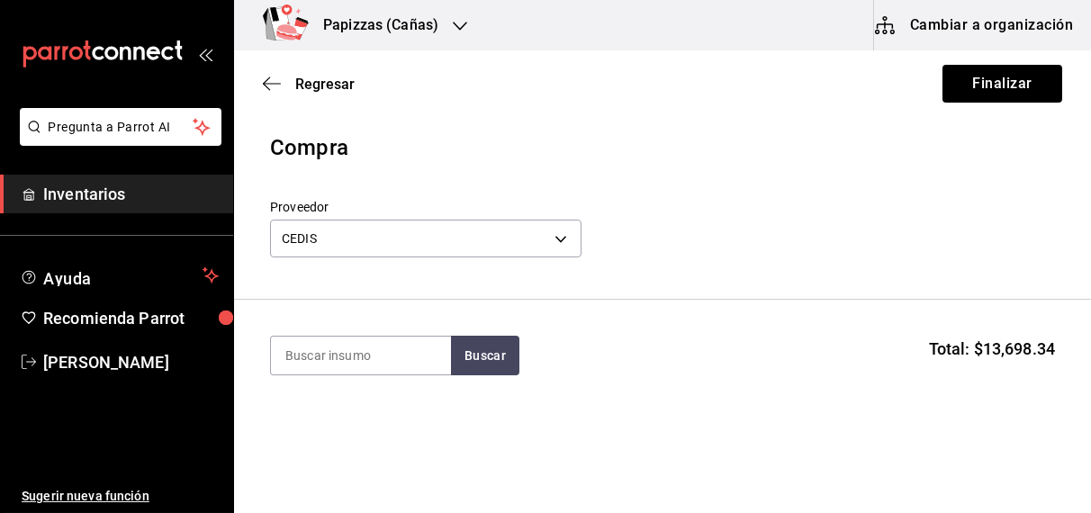
click at [350, 351] on input at bounding box center [361, 356] width 180 height 38
type input "francesa"
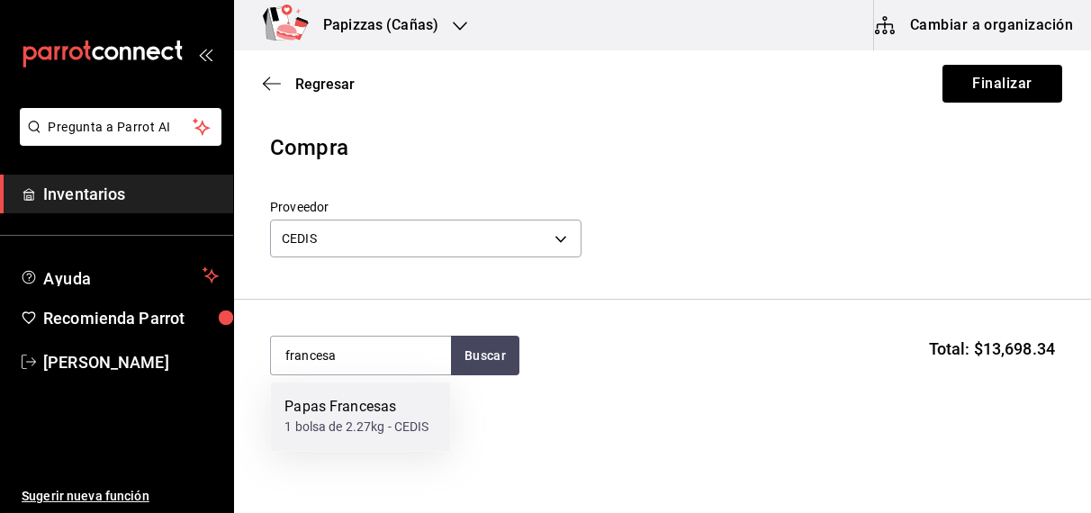
click at [358, 425] on div "1 bolsa de 2.27kg - CEDIS" at bounding box center [356, 427] width 144 height 19
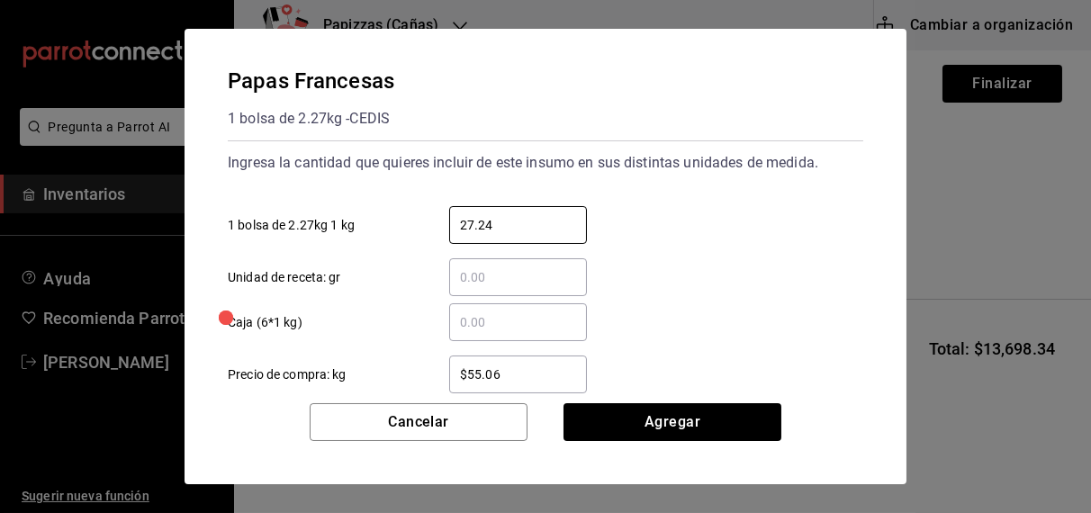
type input "27.24"
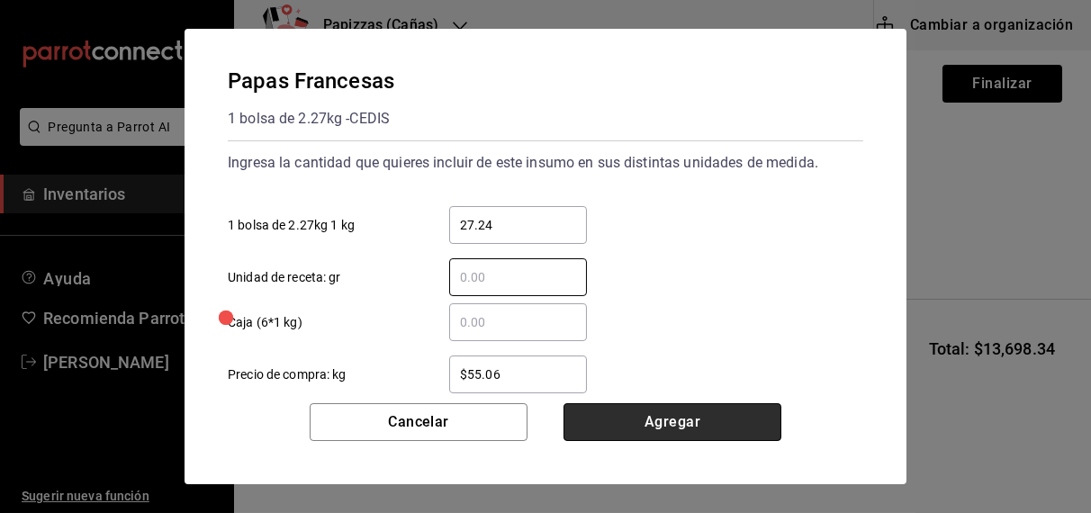
click at [665, 427] on button "Agregar" at bounding box center [672, 422] width 218 height 38
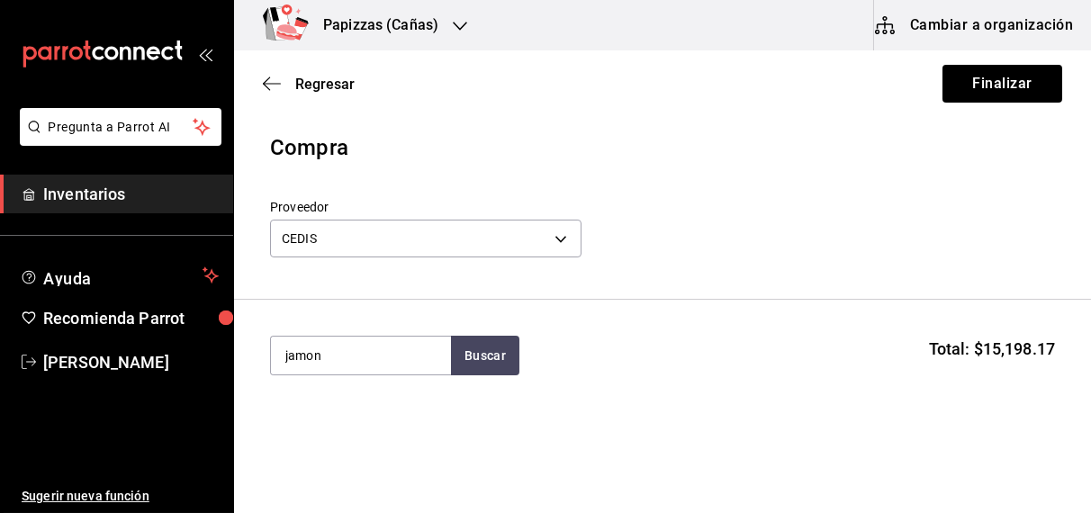
type input "jamon"
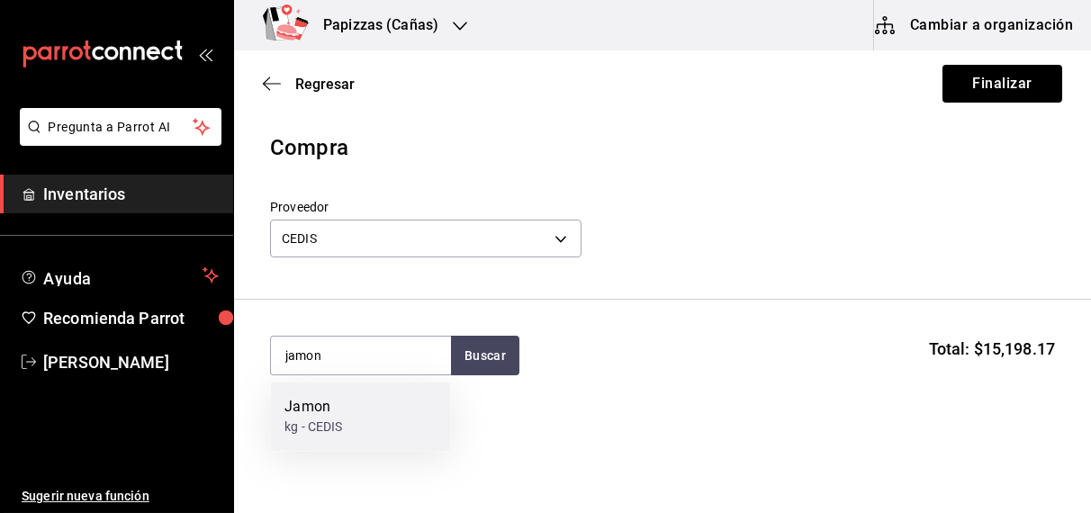
click at [340, 428] on div "kg - CEDIS" at bounding box center [313, 427] width 58 height 19
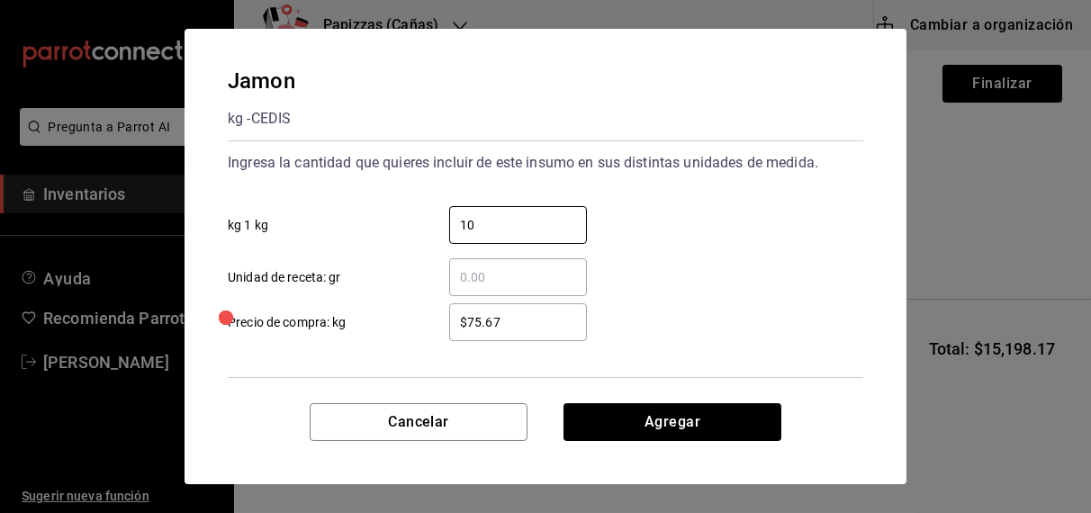
type input "10"
type input "$77.67"
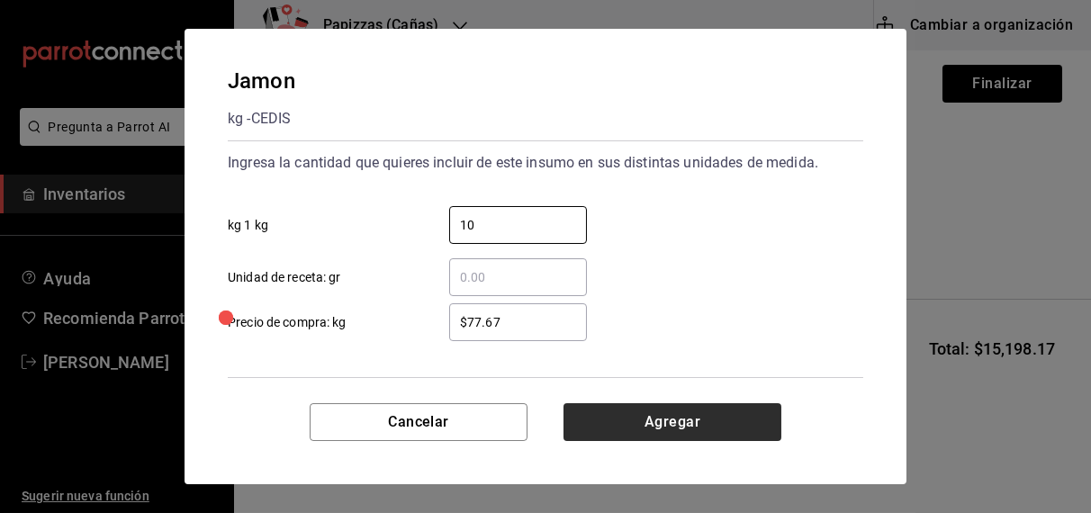
click at [704, 426] on button "Agregar" at bounding box center [672, 422] width 218 height 38
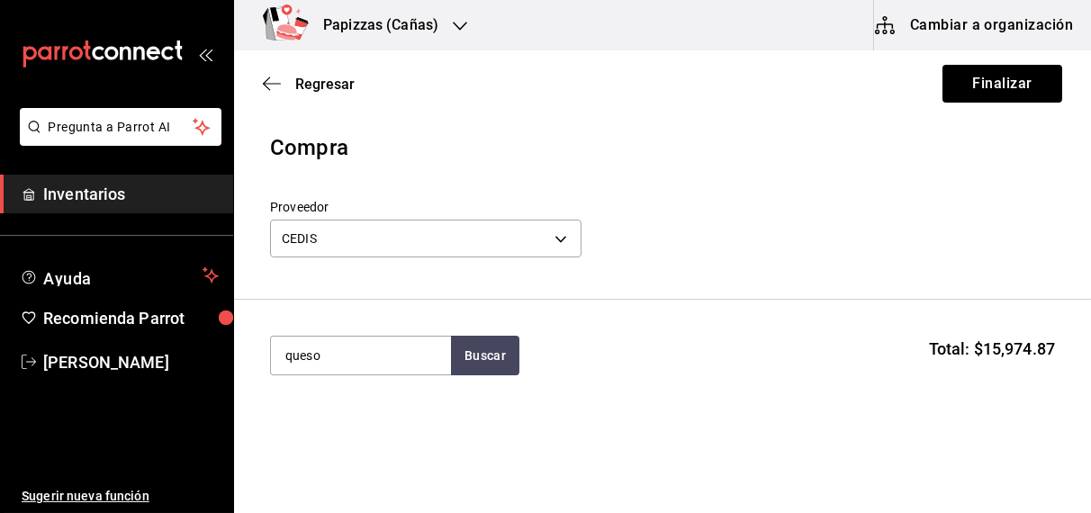
type input "queso"
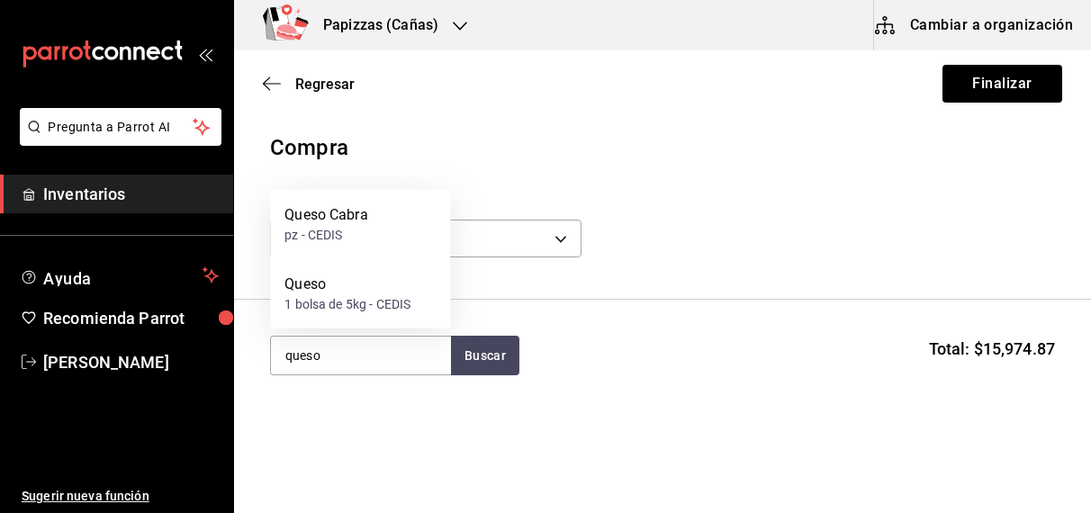
click at [336, 308] on div "1 bolsa de 5kg - CEDIS" at bounding box center [347, 304] width 126 height 19
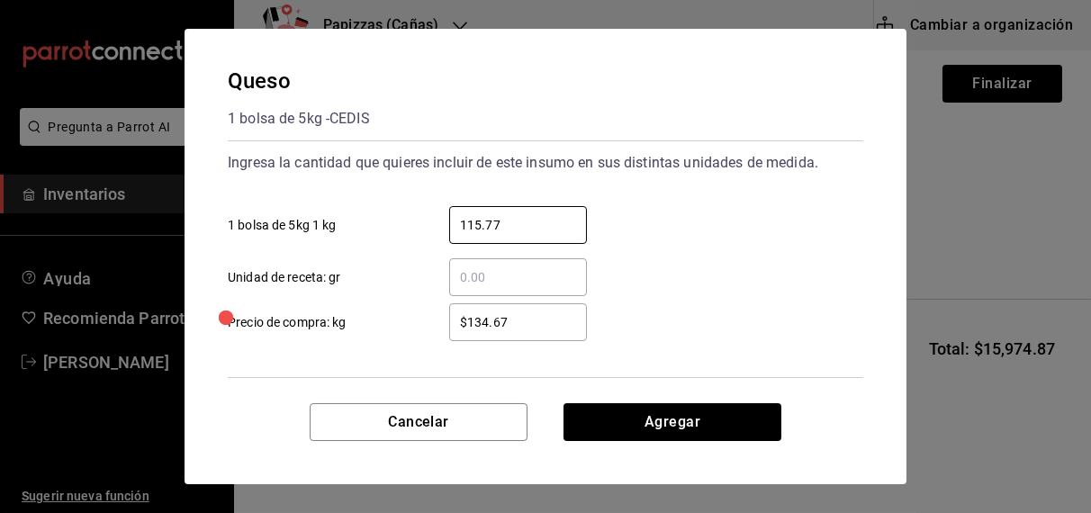
type input "115.77"
type input "$108.00"
click button "Agregar" at bounding box center [672, 422] width 218 height 38
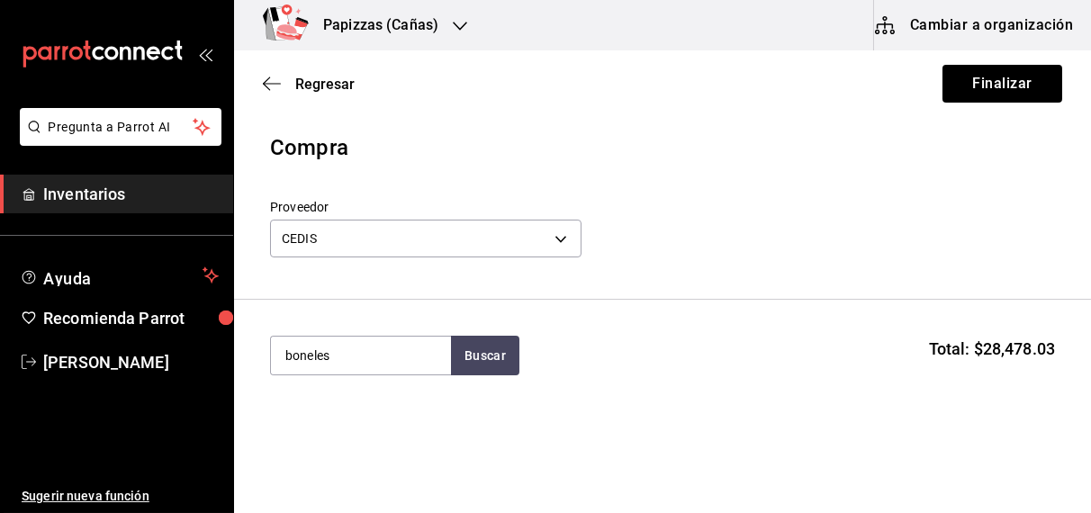
type input "boneles"
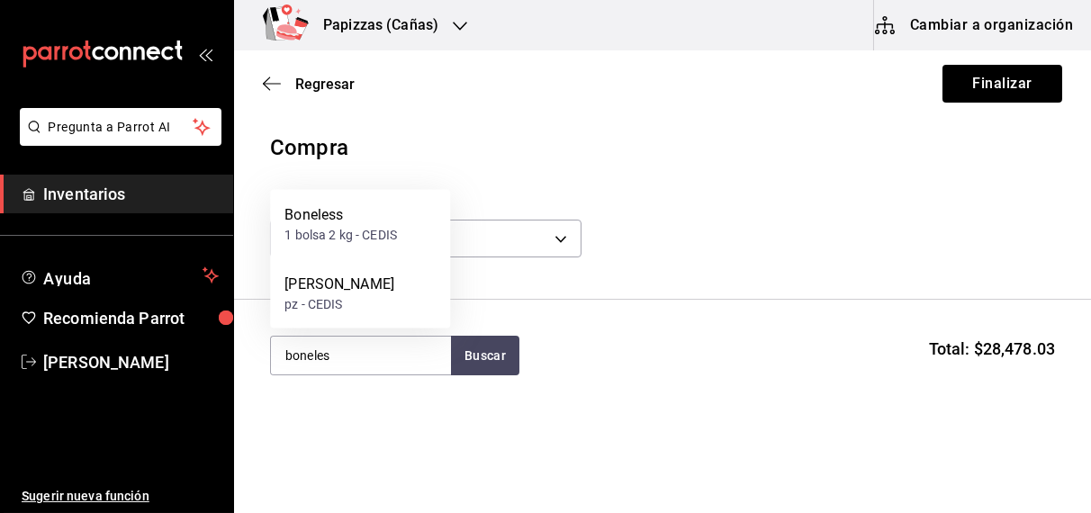
click at [346, 237] on div "1 bolsa 2 kg - CEDIS" at bounding box center [340, 235] width 112 height 19
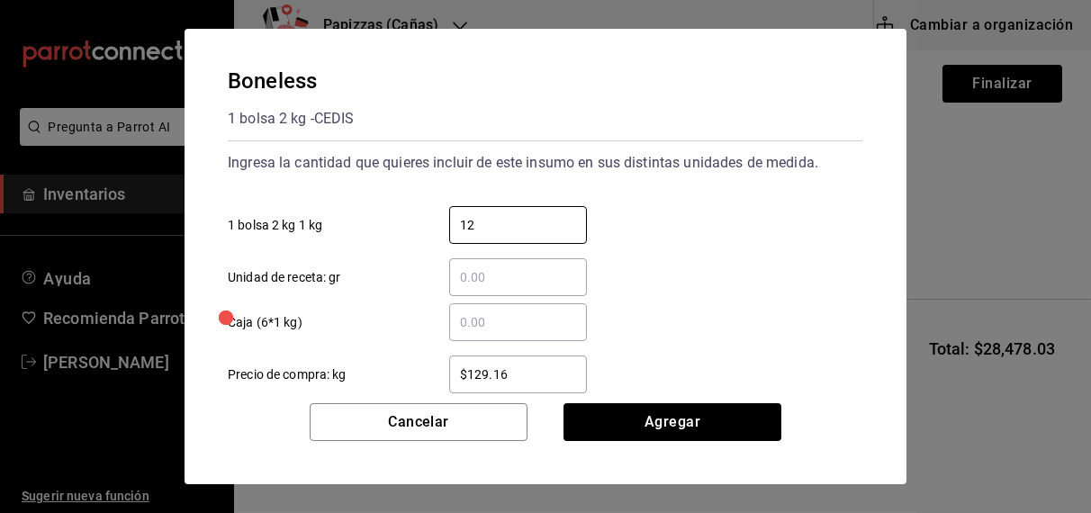
type input "12"
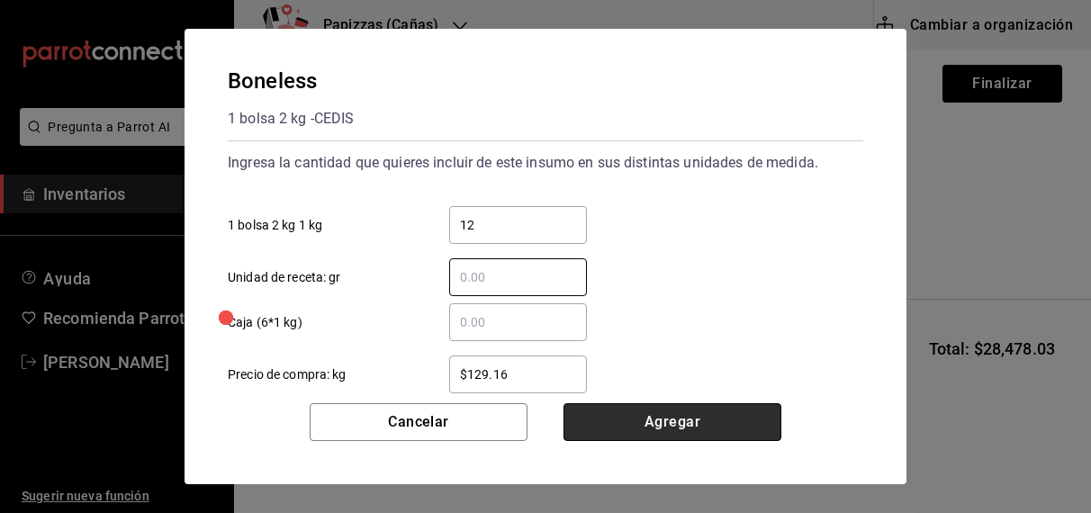
click at [662, 421] on button "Agregar" at bounding box center [672, 422] width 218 height 38
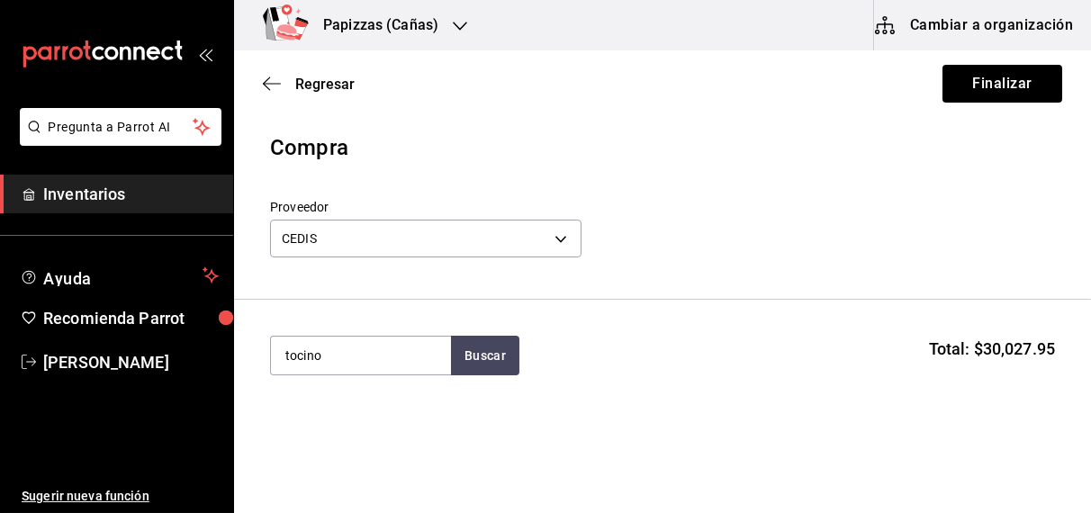
type input "tocino"
click at [354, 418] on div "Tocino kg - CEDIS" at bounding box center [360, 416] width 180 height 69
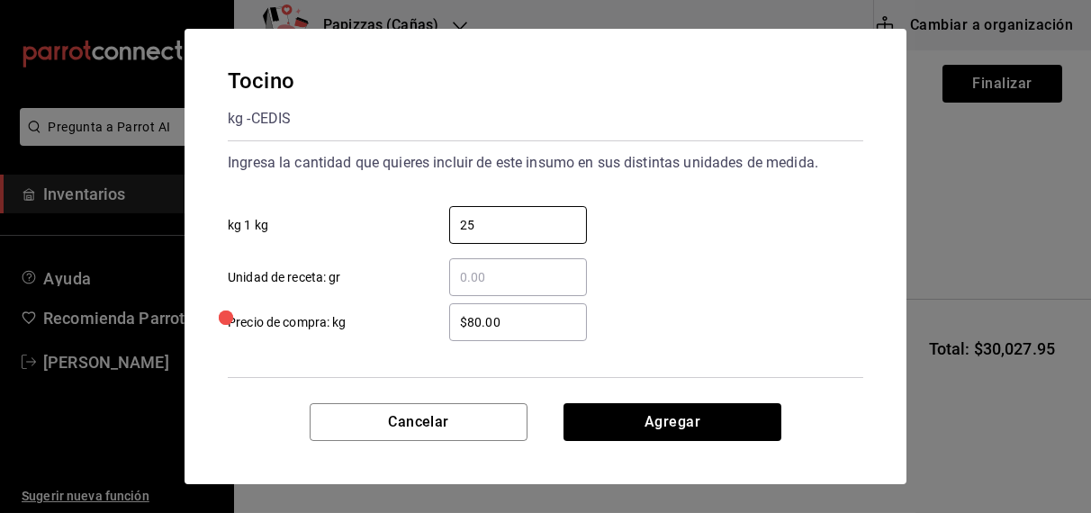
type input "25"
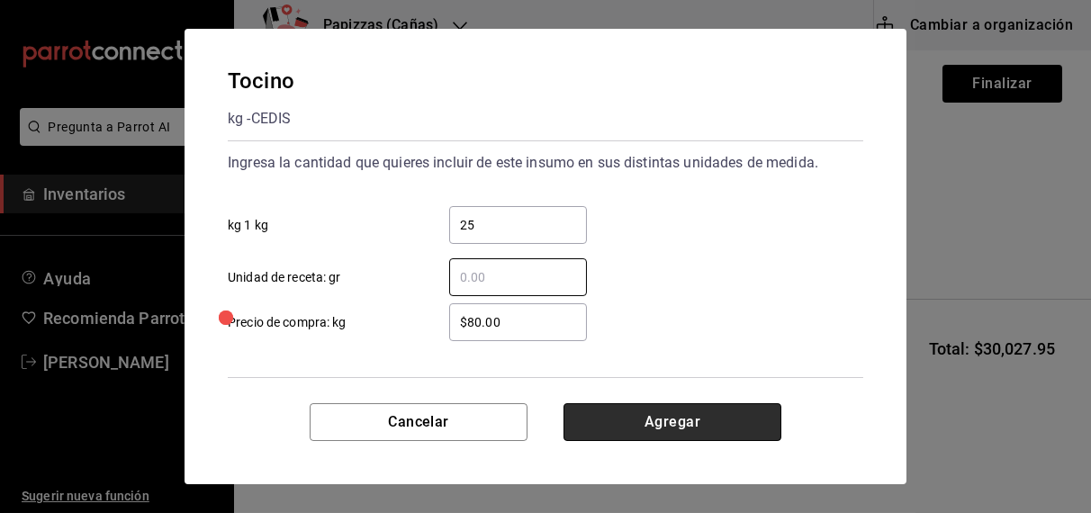
click at [714, 410] on button "Agregar" at bounding box center [672, 422] width 218 height 38
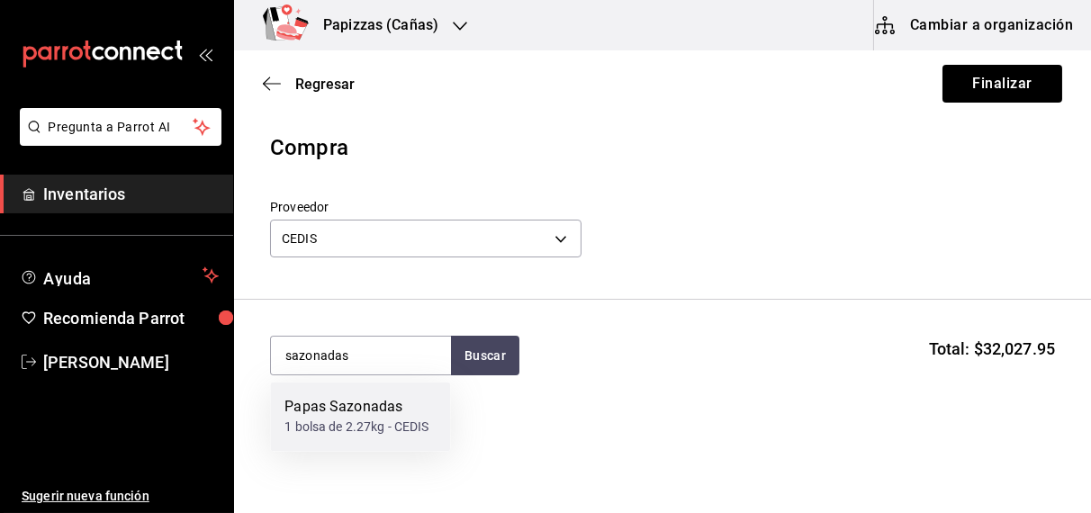
click at [362, 416] on div "Papas Sazonadas" at bounding box center [356, 408] width 144 height 22
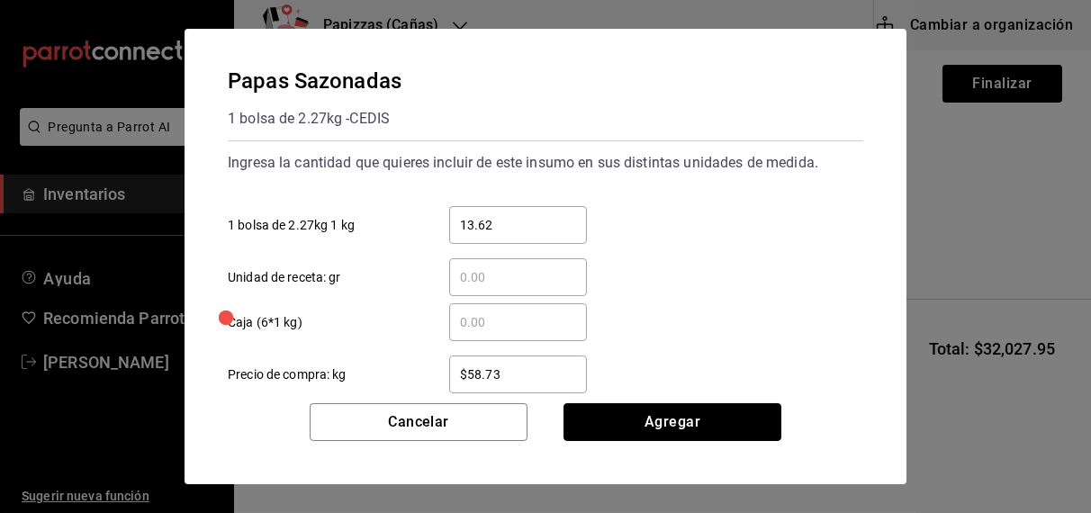
click button "Agregar" at bounding box center [672, 422] width 218 height 38
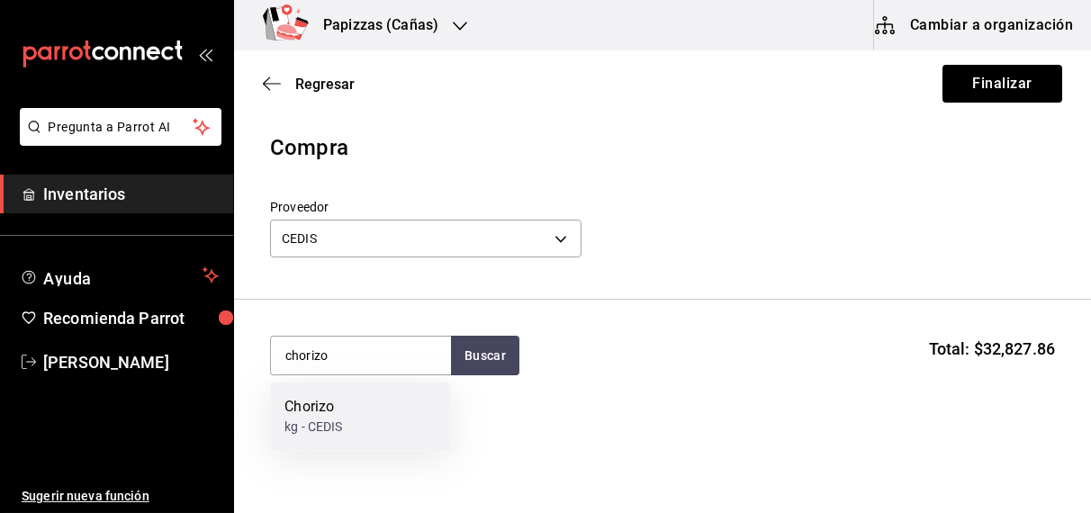
click at [336, 416] on div "Chorizo" at bounding box center [313, 408] width 58 height 22
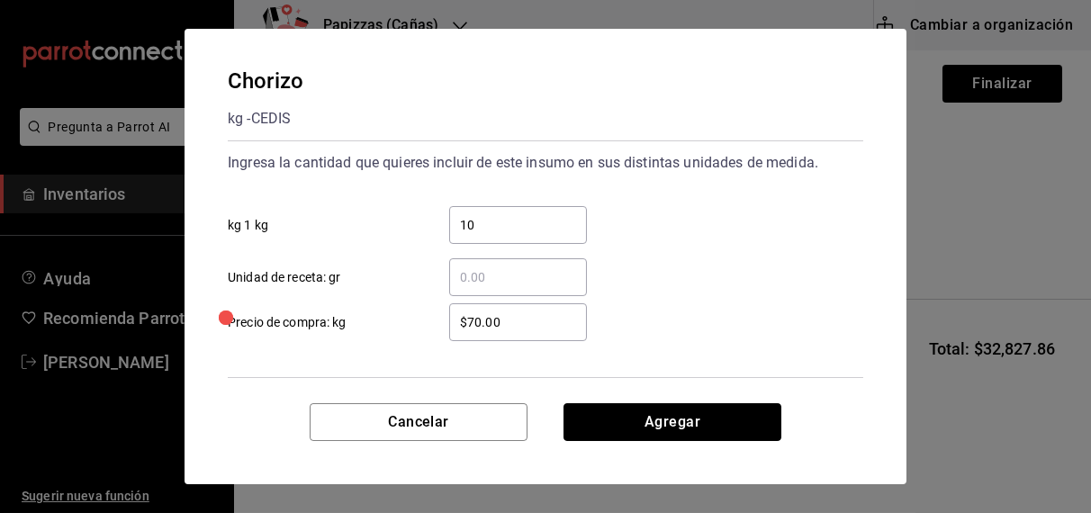
click button "Agregar" at bounding box center [672, 422] width 218 height 38
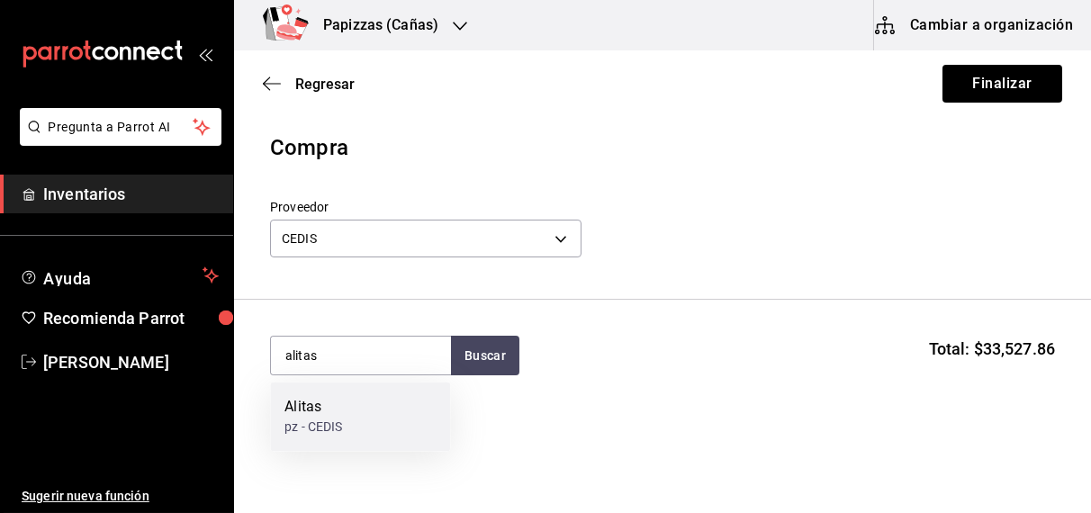
click at [359, 418] on div "Alitas pz - CEDIS" at bounding box center [360, 416] width 180 height 69
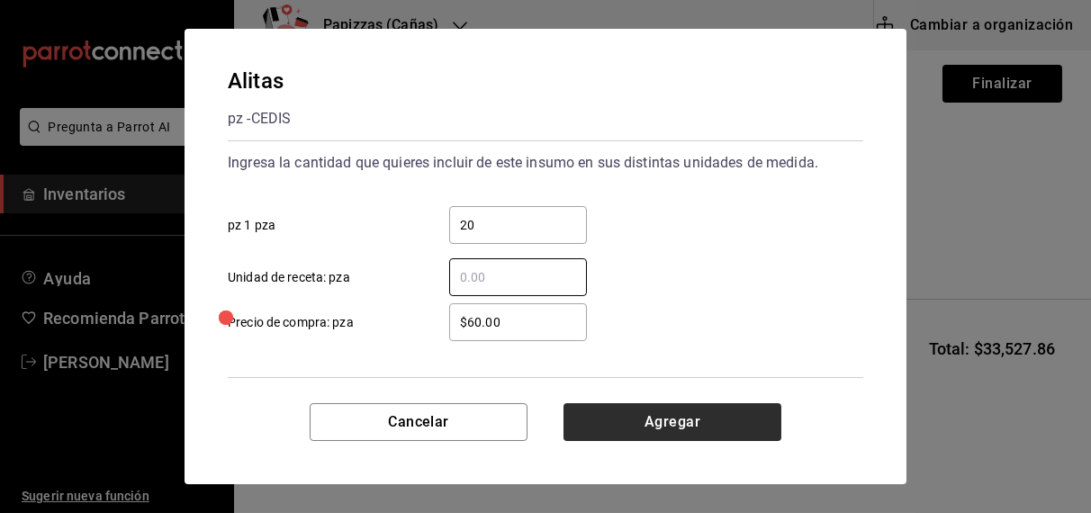
click at [678, 412] on button "Agregar" at bounding box center [672, 422] width 218 height 38
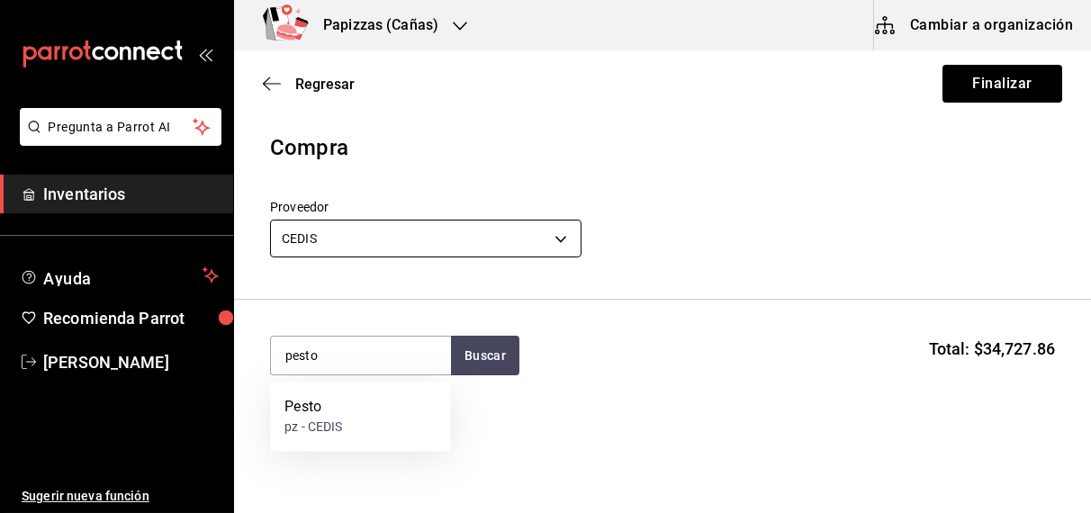
click at [325, 430] on div "pz - CEDIS" at bounding box center [313, 427] width 58 height 19
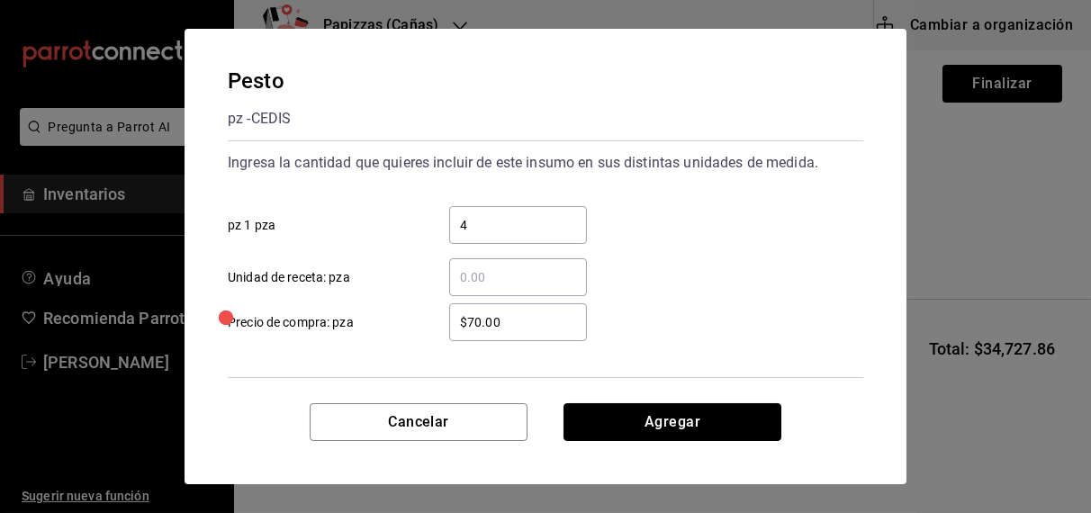
click button "Agregar" at bounding box center [672, 422] width 218 height 38
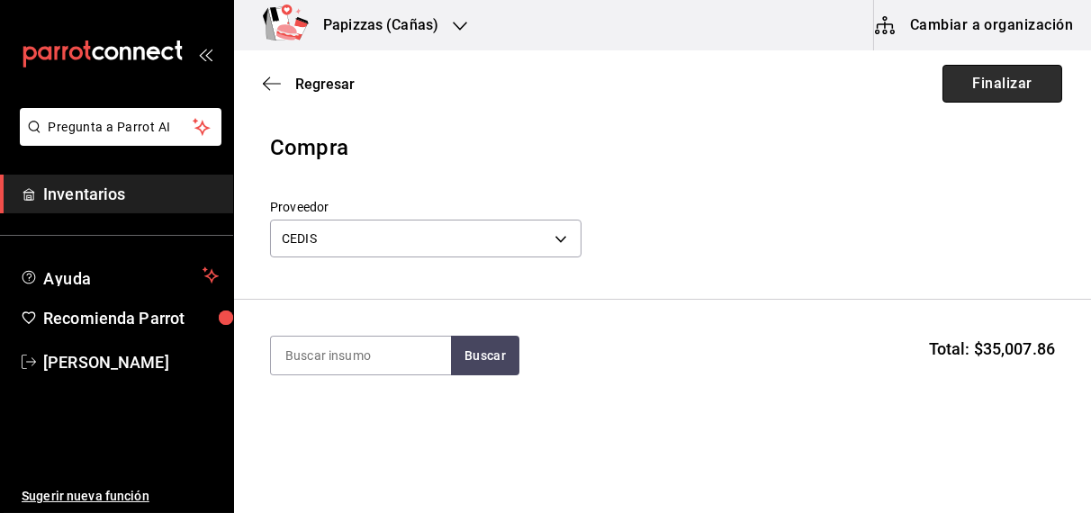
click at [993, 86] on button "Finalizar" at bounding box center [1002, 84] width 120 height 38
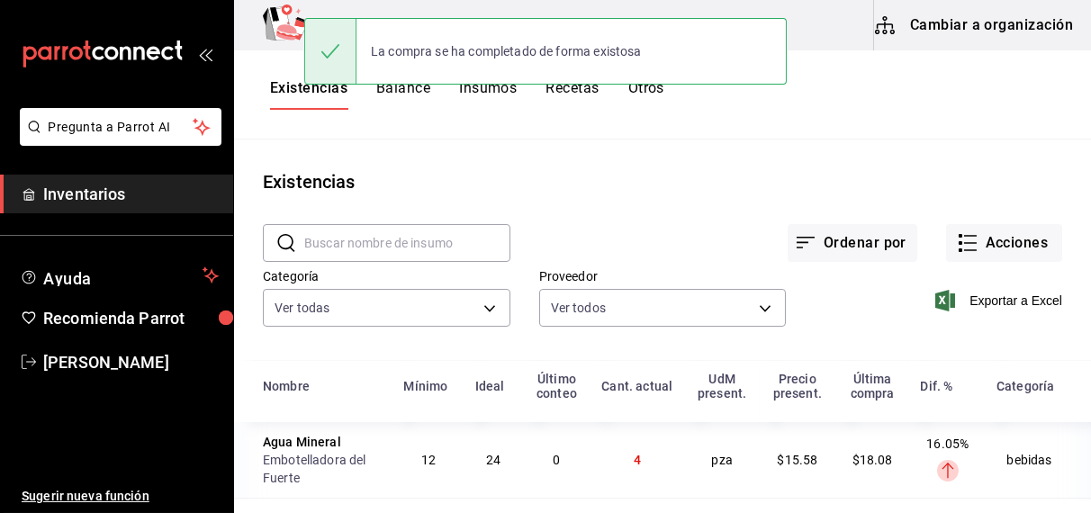
click at [325, 53] on icon at bounding box center [330, 51] width 18 height 14
click at [306, 90] on button "Existencias" at bounding box center [308, 94] width 77 height 31
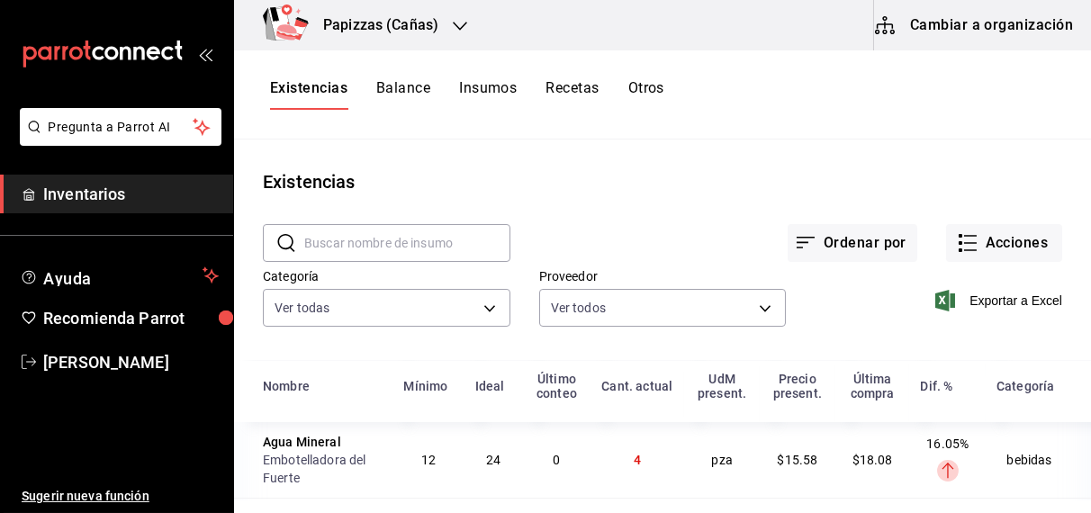
click at [289, 84] on button "Existencias" at bounding box center [308, 94] width 77 height 31
click at [453, 23] on icon "button" at bounding box center [460, 26] width 14 height 9
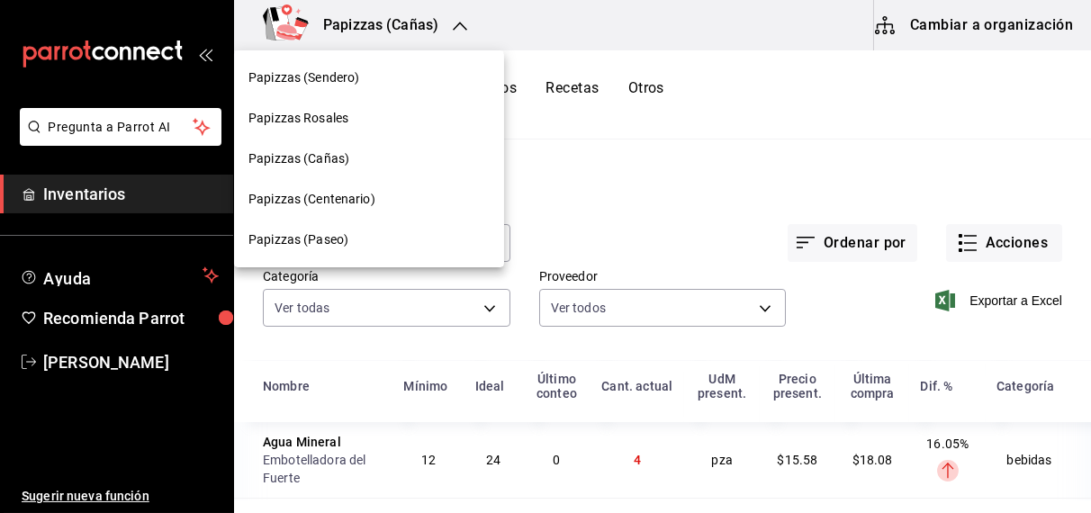
click at [272, 233] on span "Papizzas (Paseo)" at bounding box center [298, 239] width 100 height 19
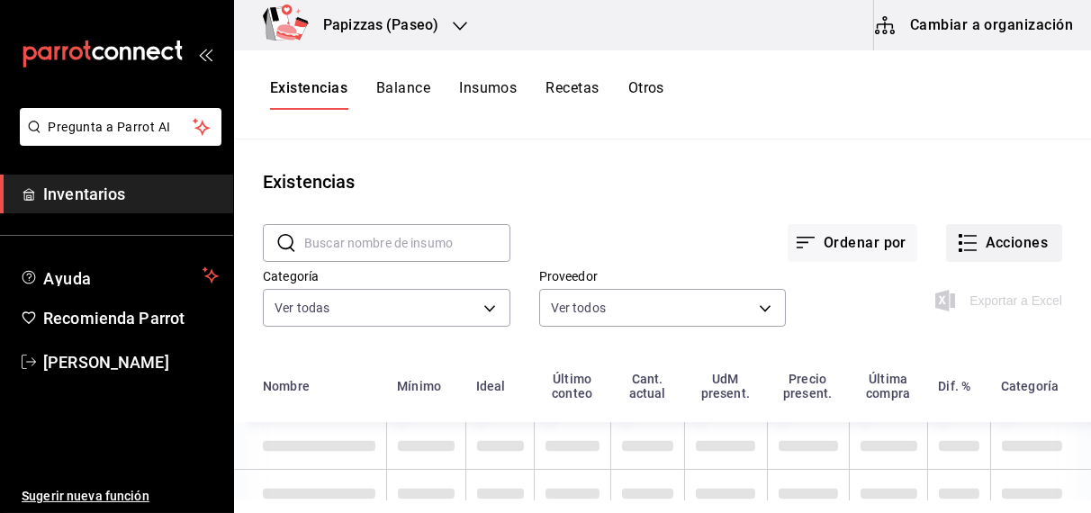
click at [1015, 241] on button "Acciones" at bounding box center [1004, 243] width 116 height 38
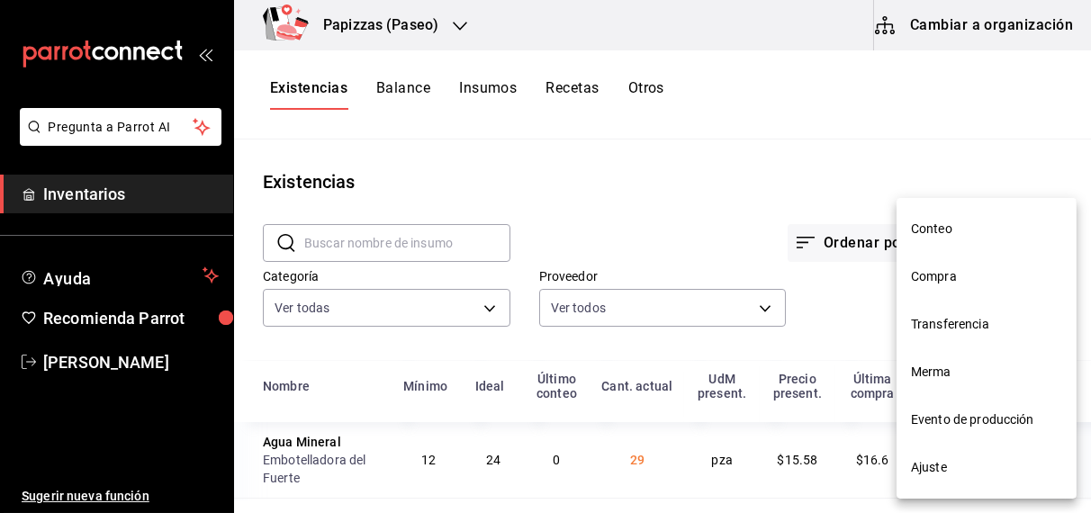
click at [941, 281] on span "Compra" at bounding box center [986, 276] width 151 height 19
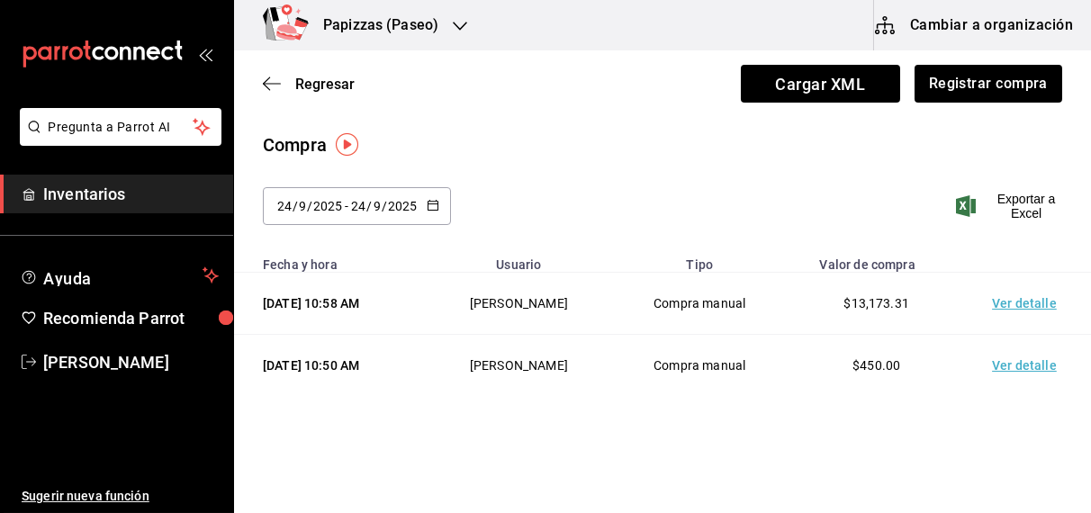
click at [420, 203] on div "[DATE] [DATE] - [DATE] [DATE]" at bounding box center [357, 206] width 188 height 38
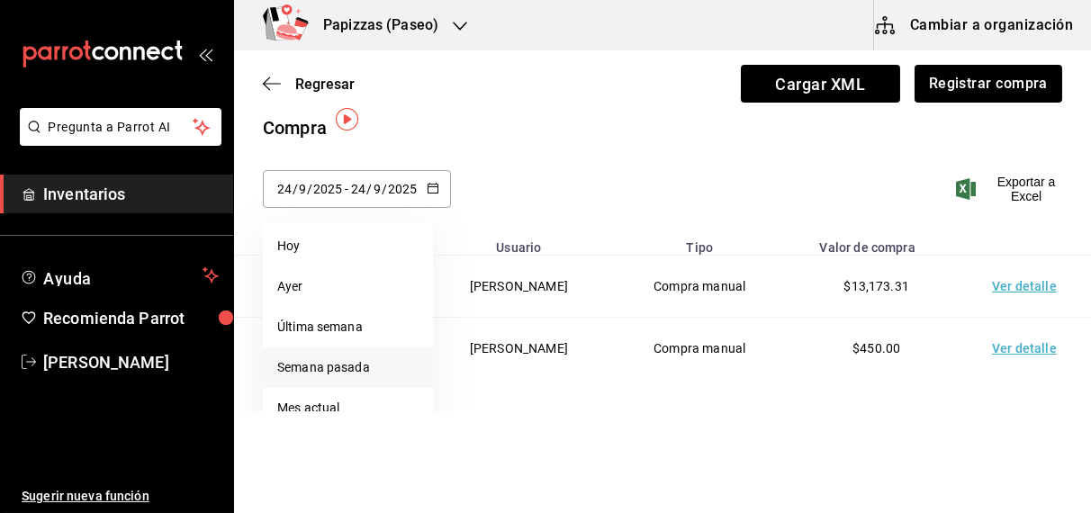
scroll to position [25, 0]
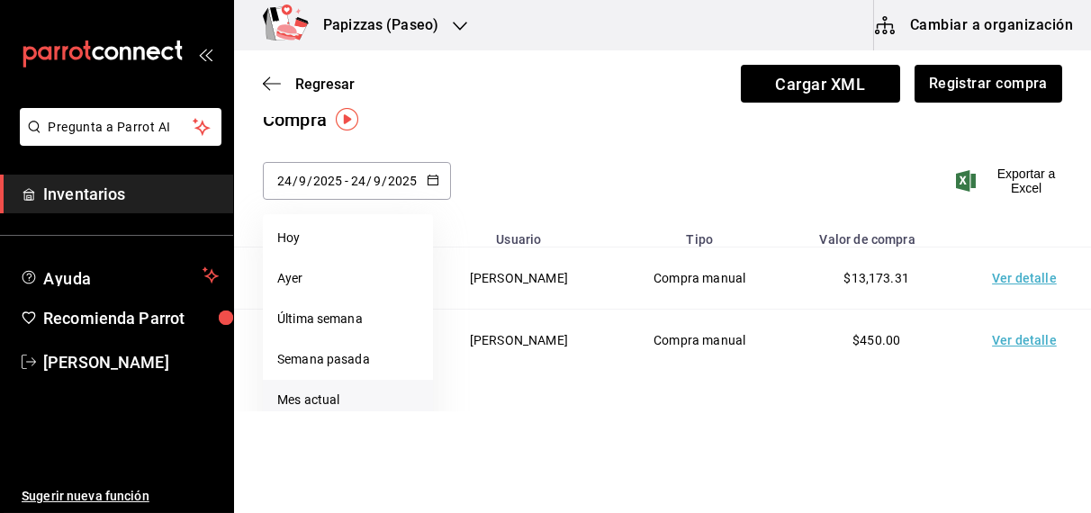
click at [337, 407] on li "Mes actual" at bounding box center [348, 400] width 170 height 40
type input "[DATE]"
type input "1"
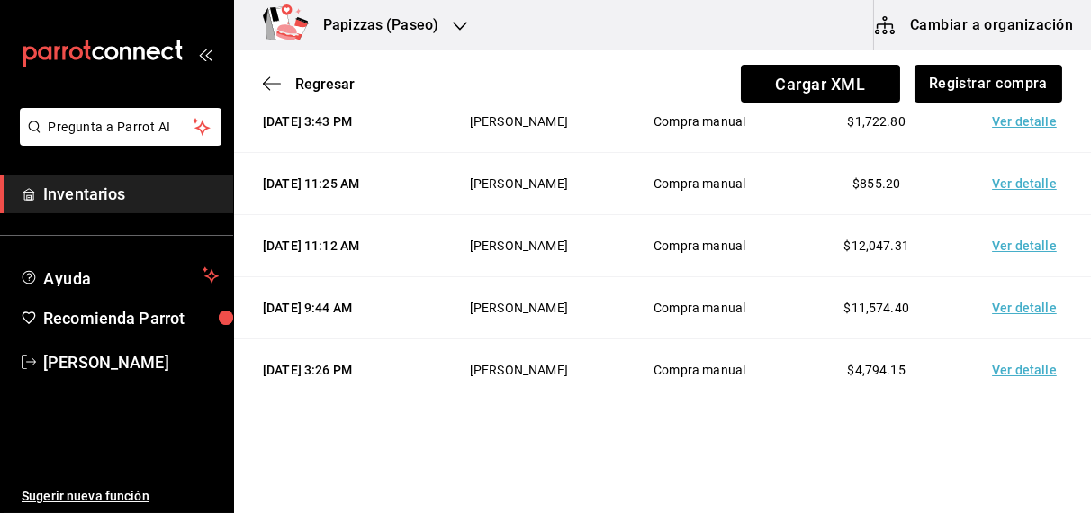
scroll to position [426, 0]
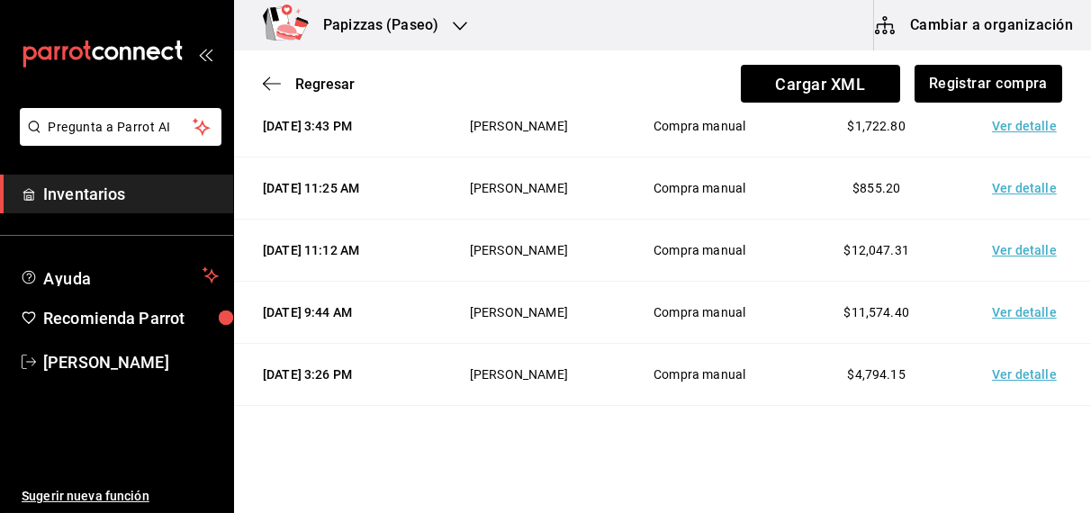
click at [1019, 157] on td "Ver detalle" at bounding box center [1028, 126] width 126 height 62
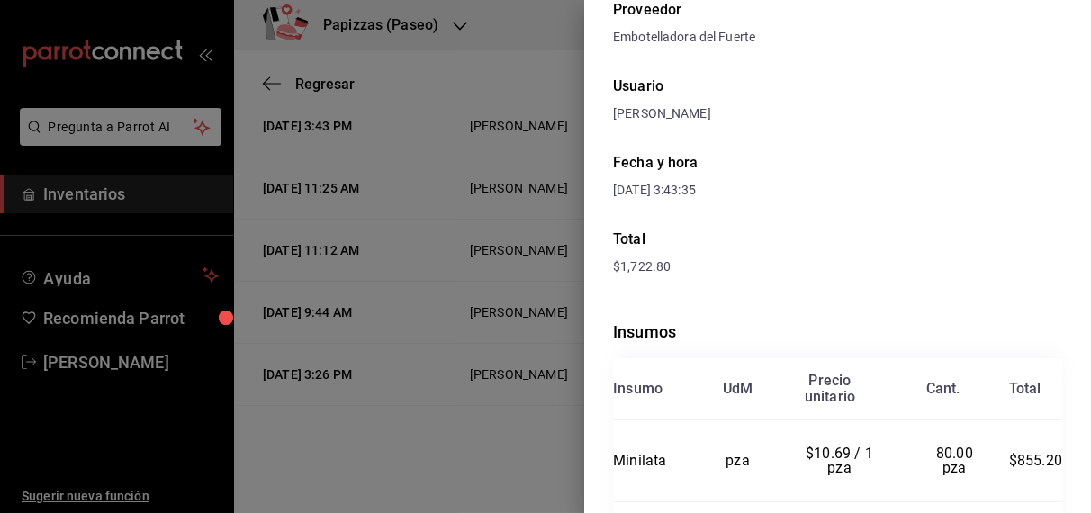
scroll to position [0, 0]
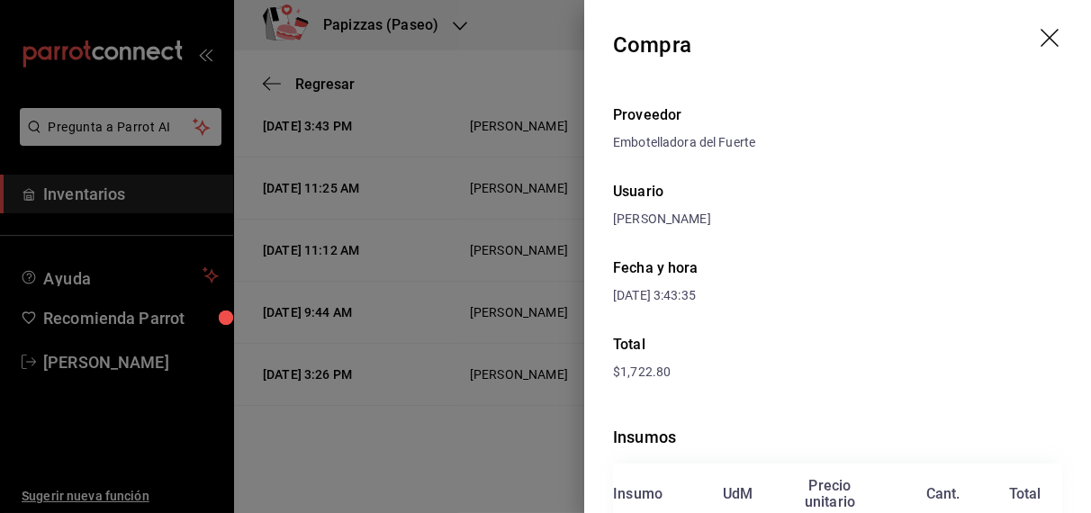
click at [1040, 34] on icon "drag" at bounding box center [1051, 40] width 22 height 22
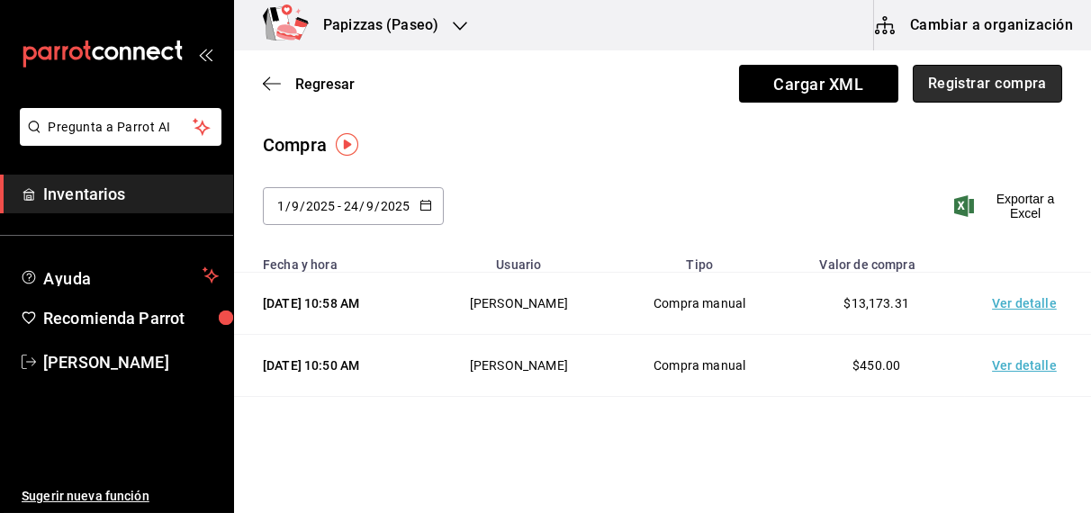
click at [1000, 78] on button "Registrar compra" at bounding box center [986, 84] width 149 height 38
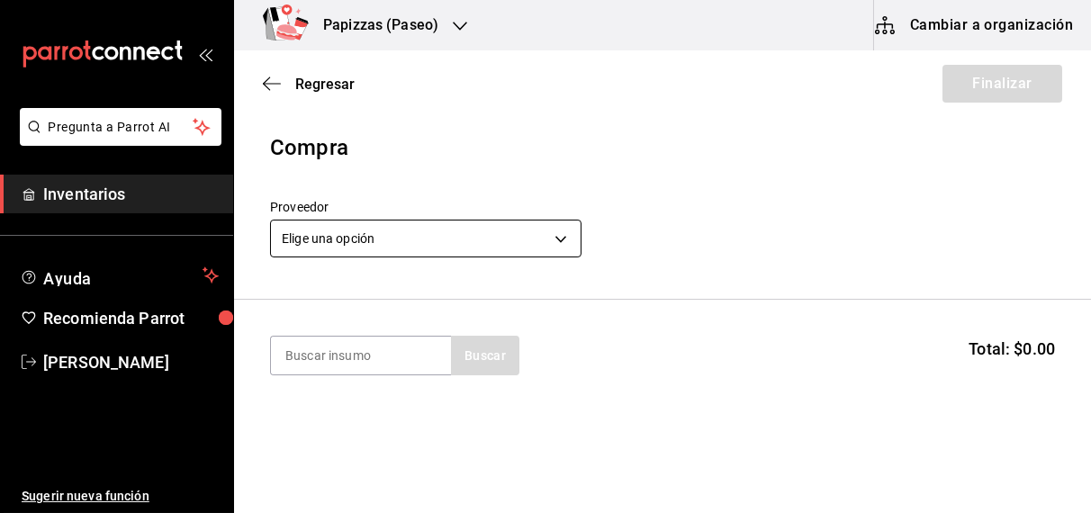
click at [476, 233] on body "Pregunta a Parrot AI Inventarios Ayuda Recomienda Parrot [PERSON_NAME] Sugerir …" at bounding box center [545, 205] width 1091 height 411
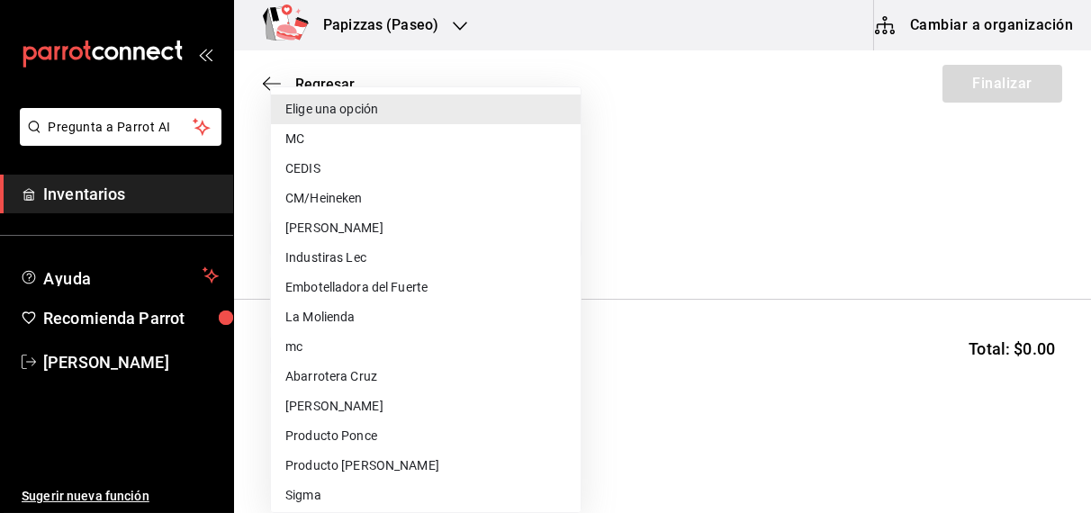
click at [423, 290] on li "Embotelladora del Fuerte" at bounding box center [426, 288] width 310 height 30
type input "2a449e60-1878-40e8-ba60-5a9907f89e6b"
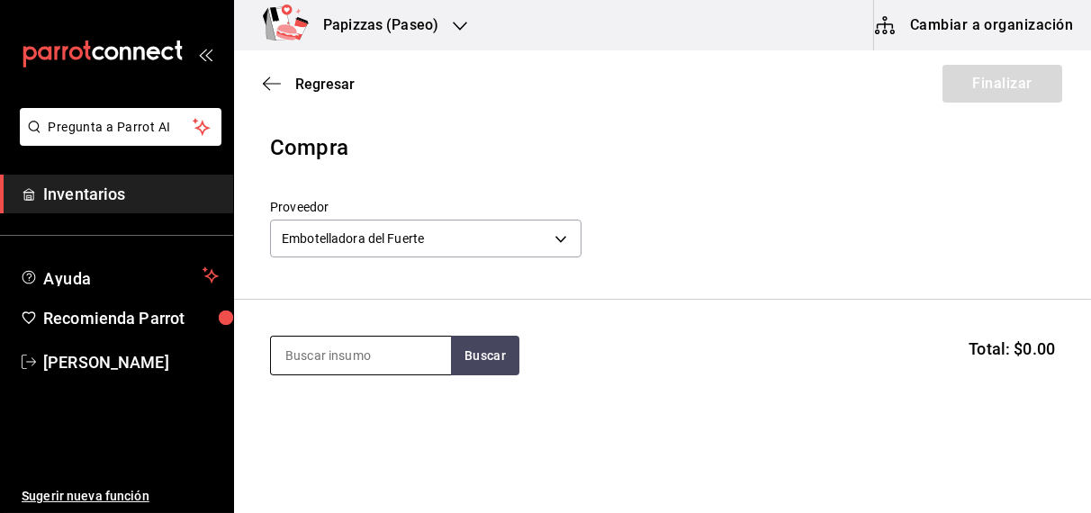
click at [385, 366] on input at bounding box center [361, 356] width 180 height 38
type input "minilata"
click at [491, 350] on button "Buscar" at bounding box center [485, 356] width 68 height 40
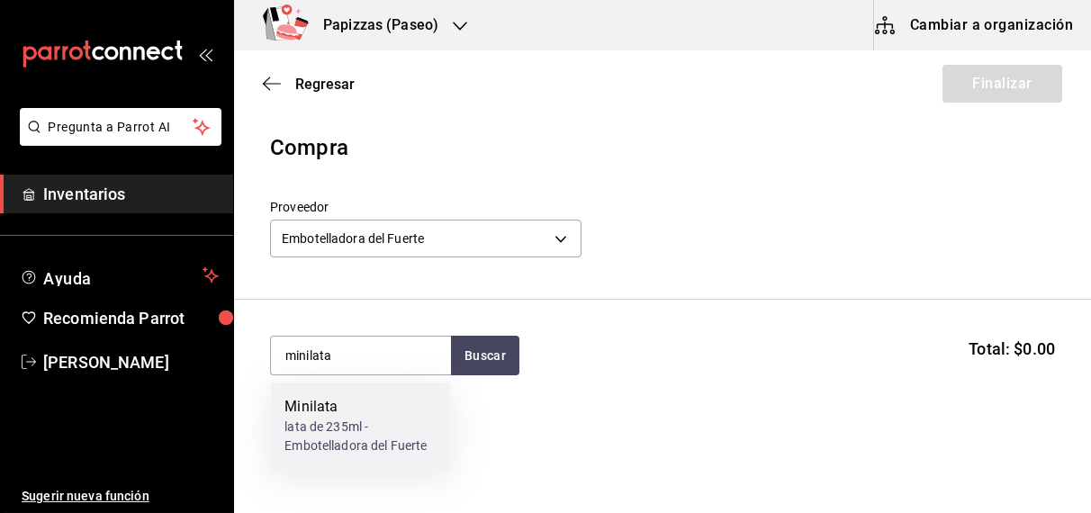
click at [346, 421] on div "lata de 235ml - Embotelladora del Fuerte" at bounding box center [359, 437] width 151 height 38
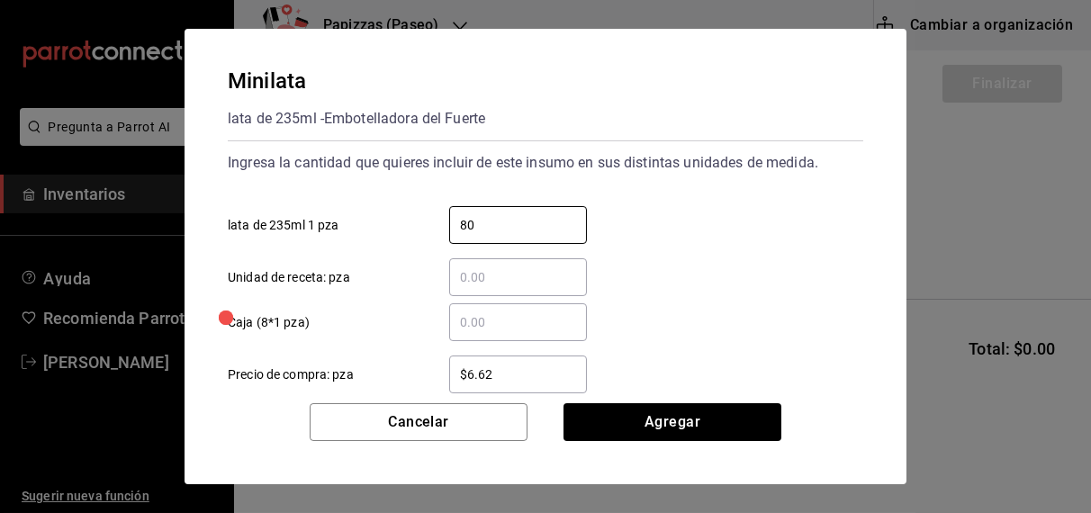
type input "80"
type input "$10.69"
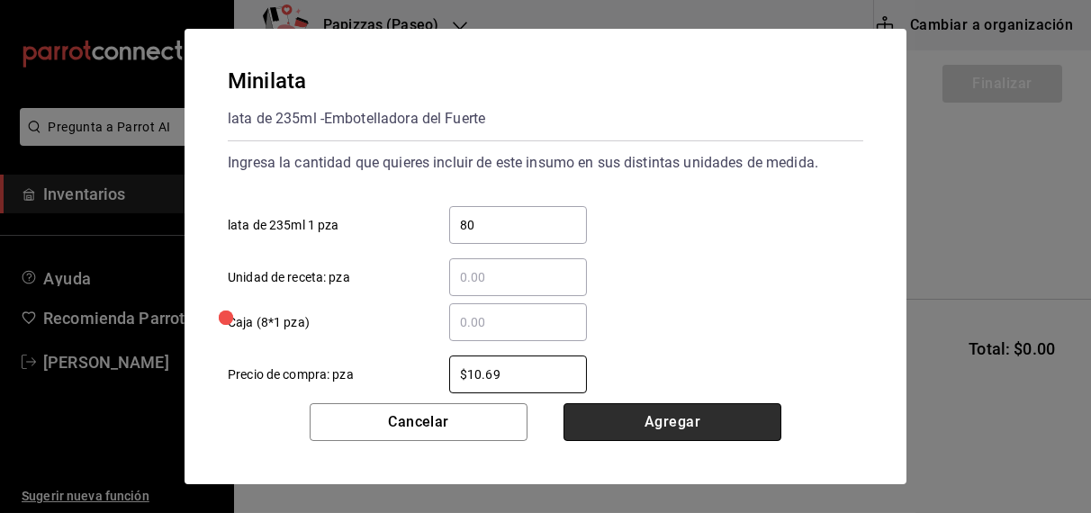
click at [708, 439] on button "Agregar" at bounding box center [672, 422] width 218 height 38
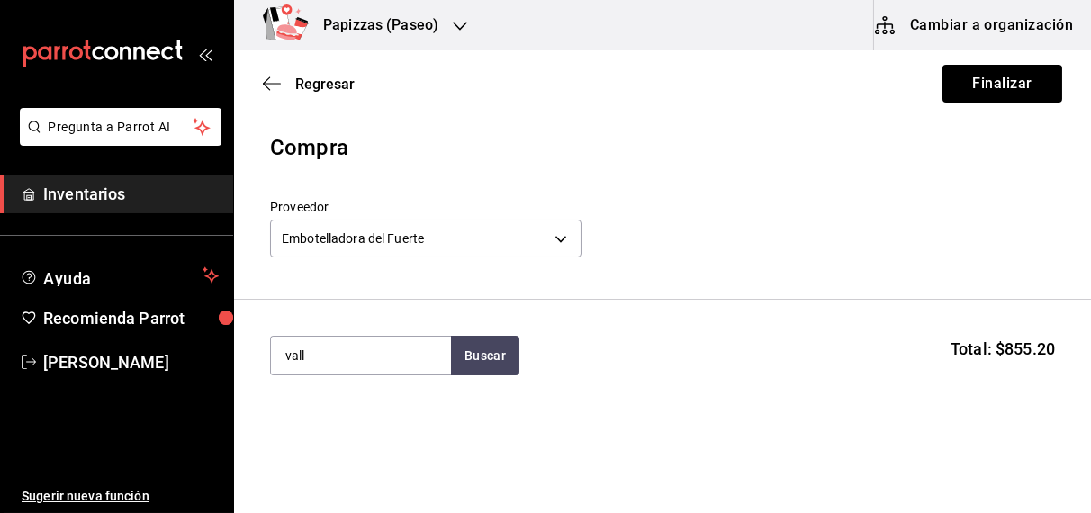
type input "vall"
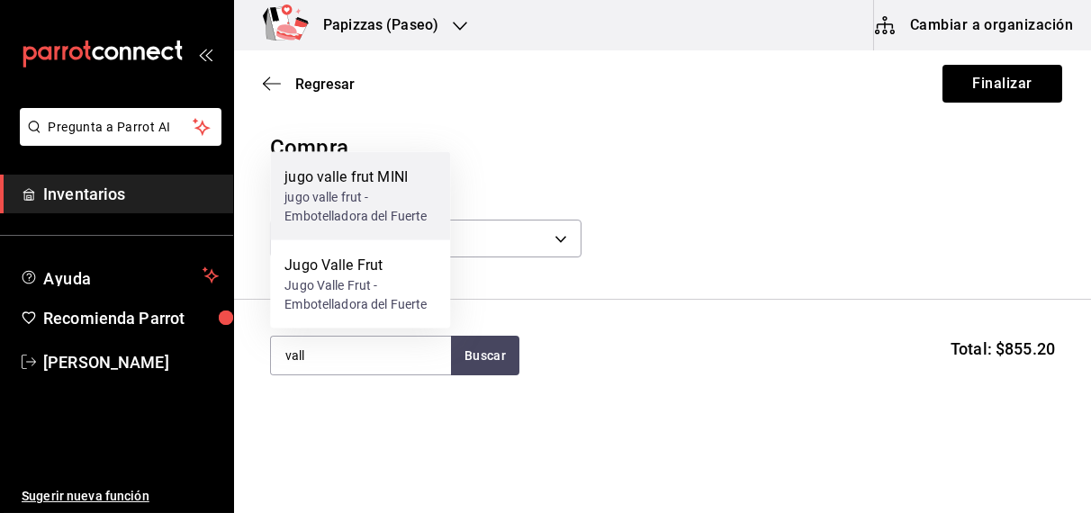
click at [369, 202] on div "jugo valle frut - Embotelladora del Fuerte" at bounding box center [359, 207] width 151 height 38
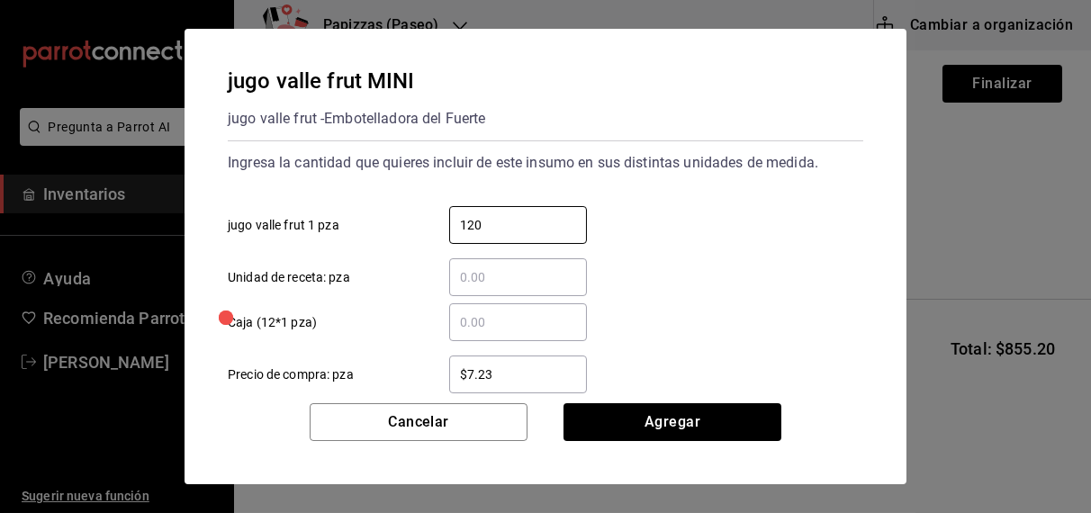
type input "120"
type input "$7.23"
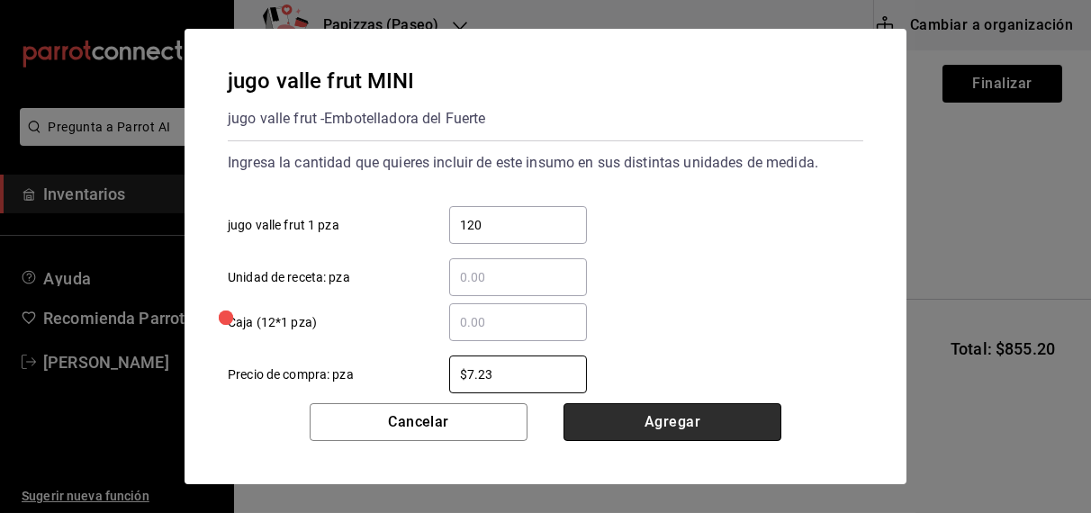
click at [720, 439] on button "Agregar" at bounding box center [672, 422] width 218 height 38
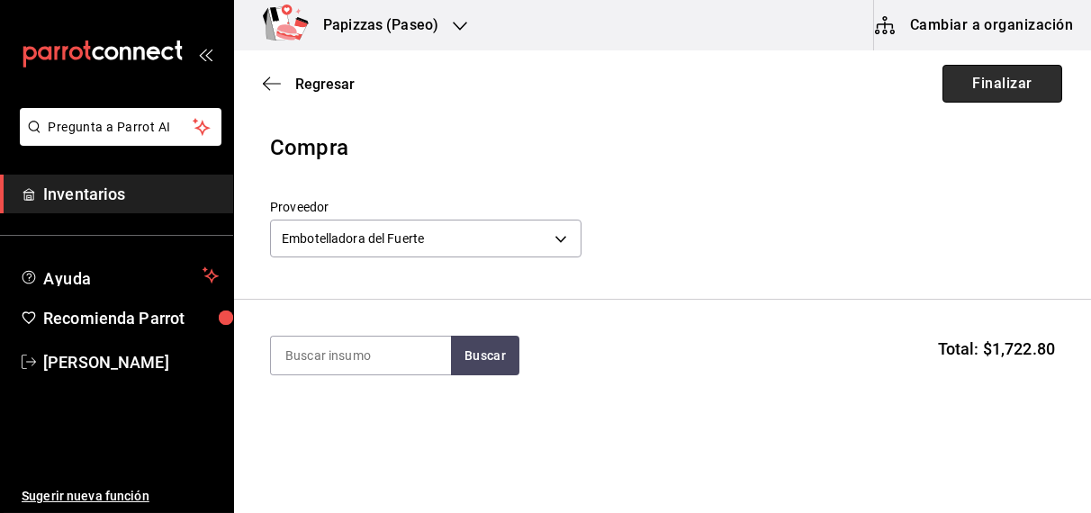
click at [1004, 81] on button "Finalizar" at bounding box center [1002, 84] width 120 height 38
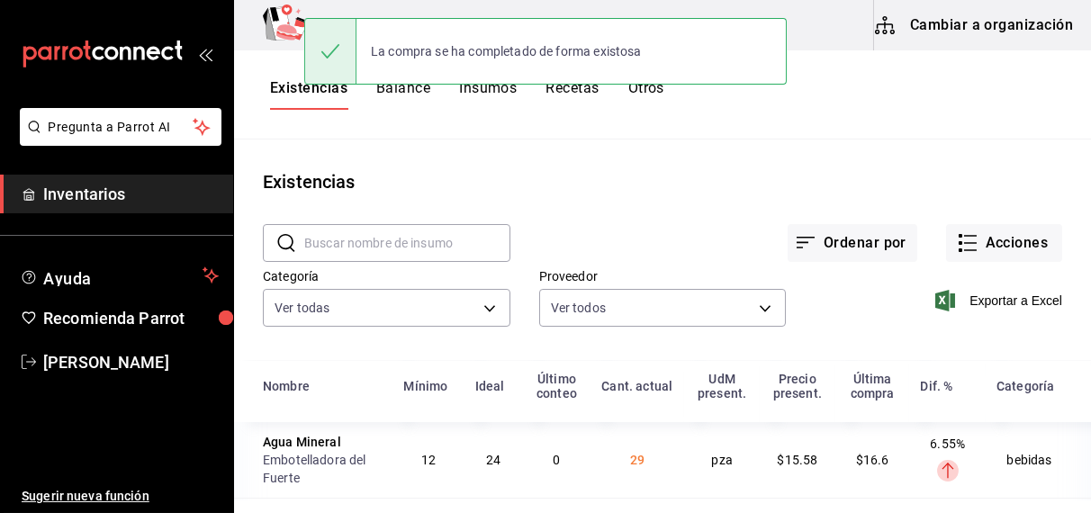
click at [274, 99] on button "Existencias" at bounding box center [308, 94] width 77 height 31
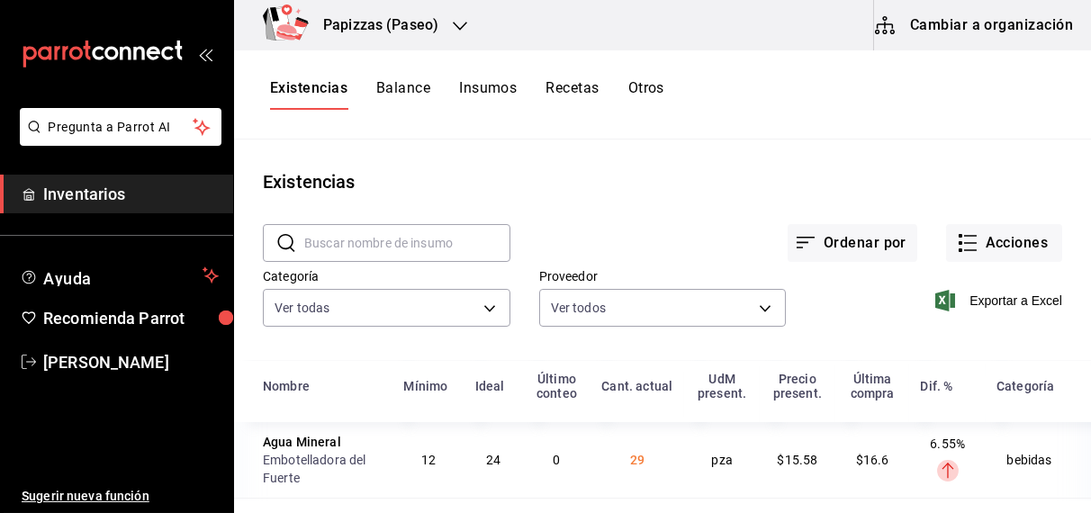
click at [425, 22] on h3 "Papizzas (Paseo)" at bounding box center [374, 25] width 130 height 22
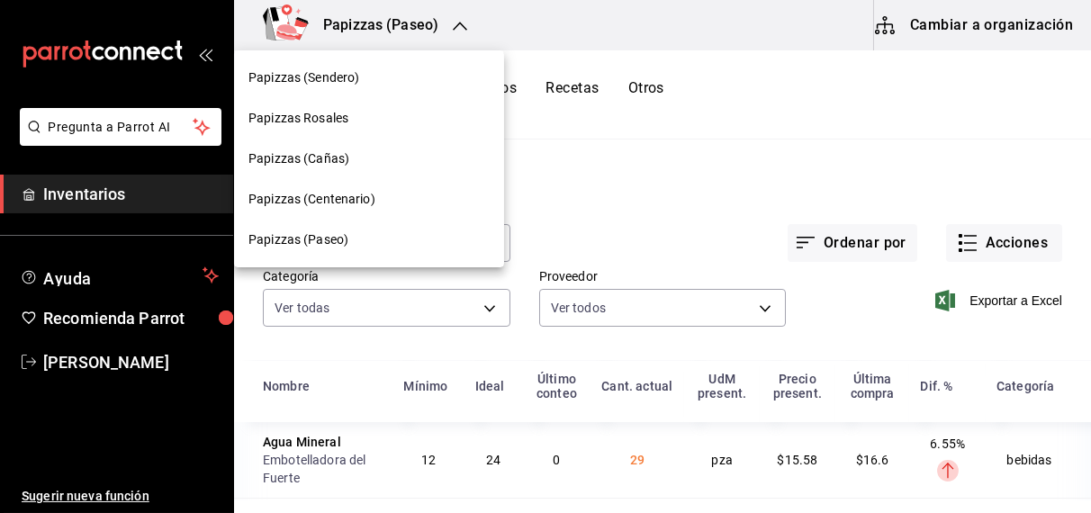
click at [332, 196] on span "Papizzas (Centenario)" at bounding box center [311, 199] width 127 height 19
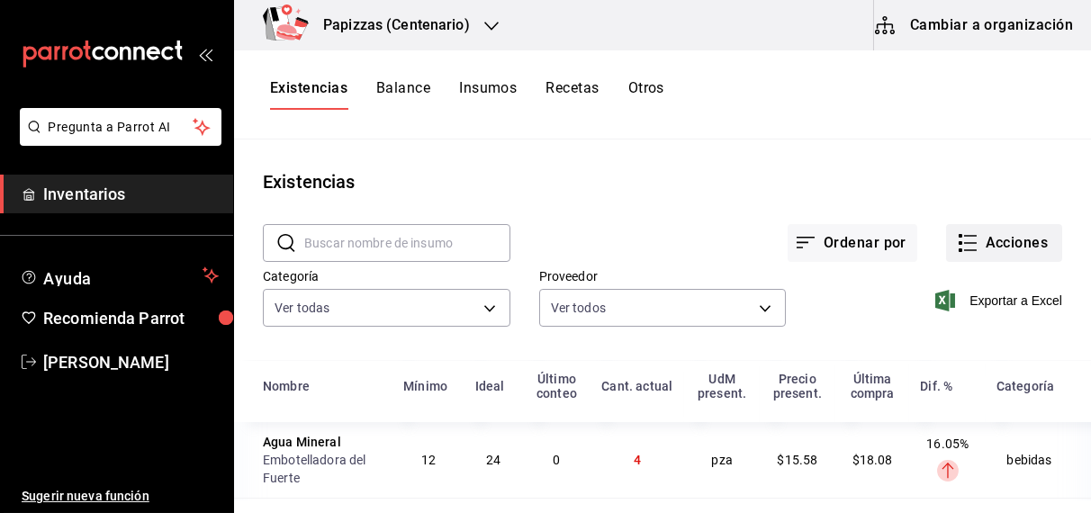
click at [984, 247] on button "Acciones" at bounding box center [1004, 243] width 116 height 38
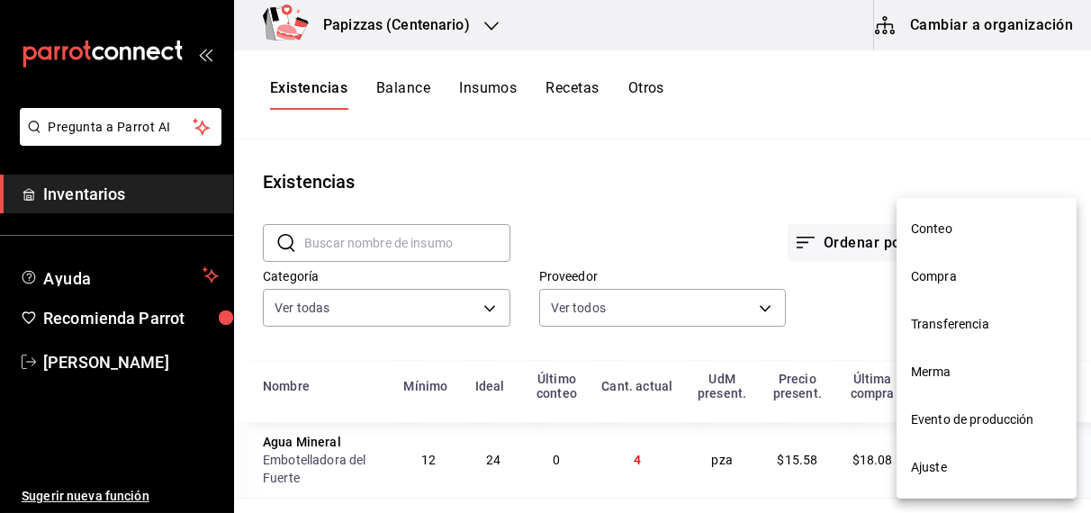
click at [923, 289] on li "Compra" at bounding box center [986, 277] width 180 height 48
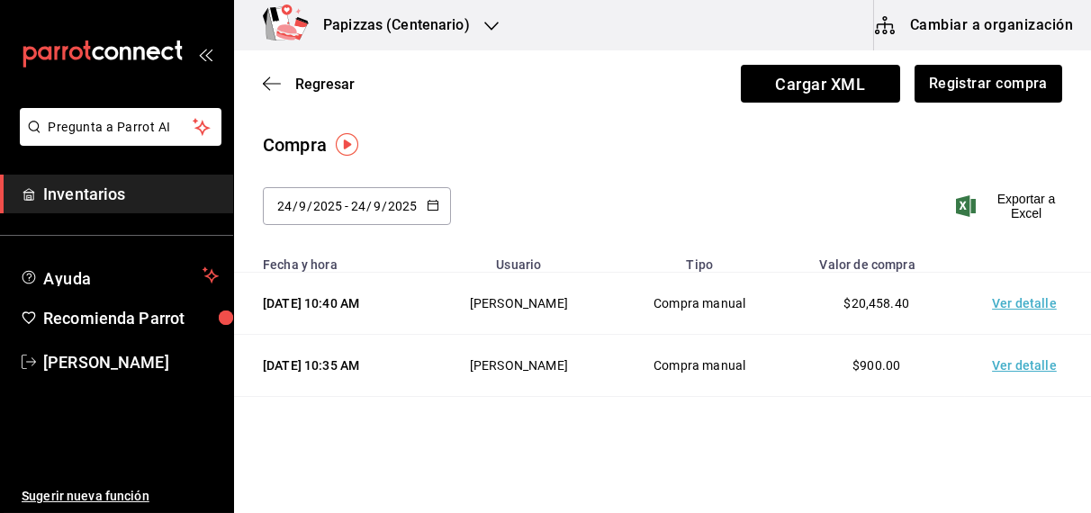
click at [432, 199] on icon "button" at bounding box center [433, 205] width 13 height 13
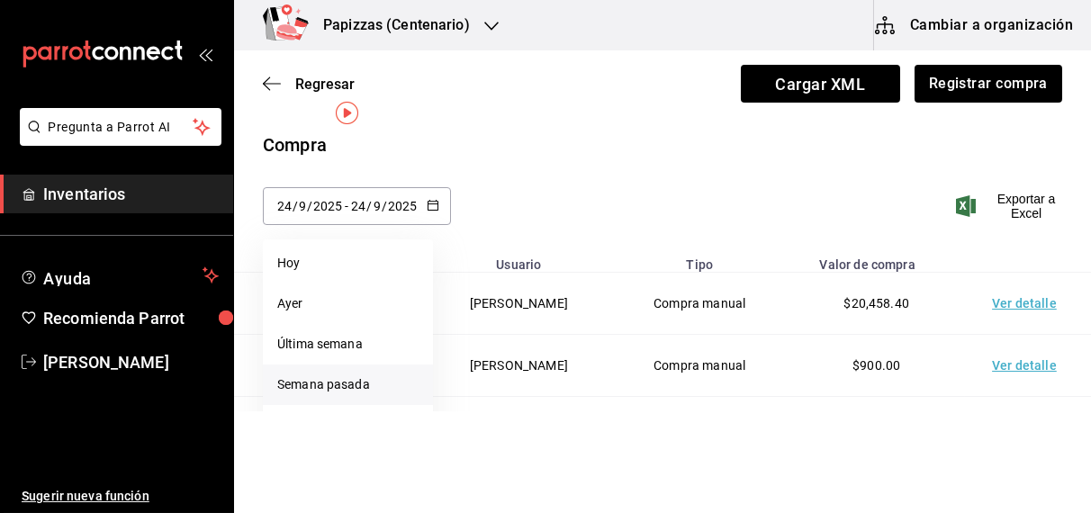
scroll to position [31, 0]
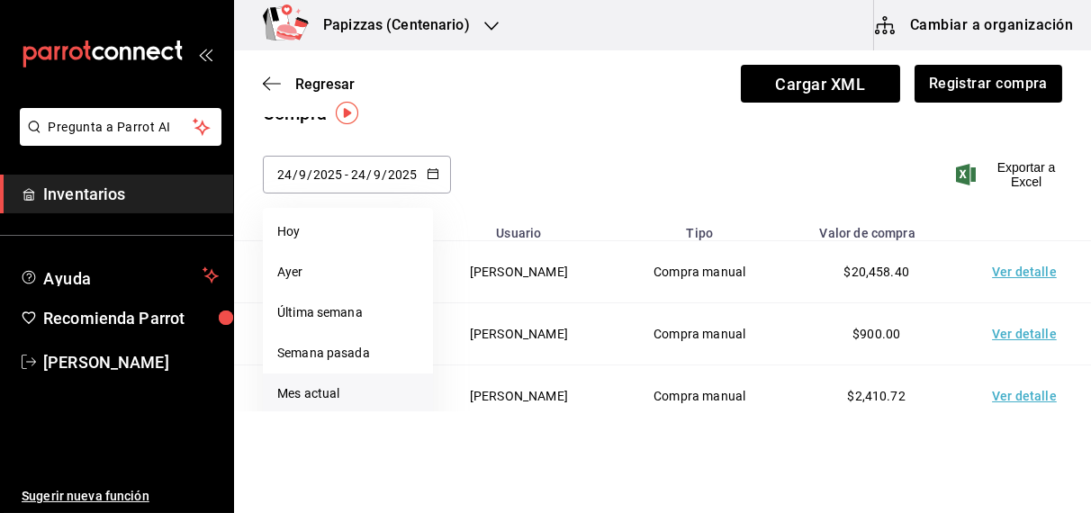
click at [322, 403] on li "Mes actual" at bounding box center [348, 393] width 170 height 40
type input "[DATE]"
type input "1"
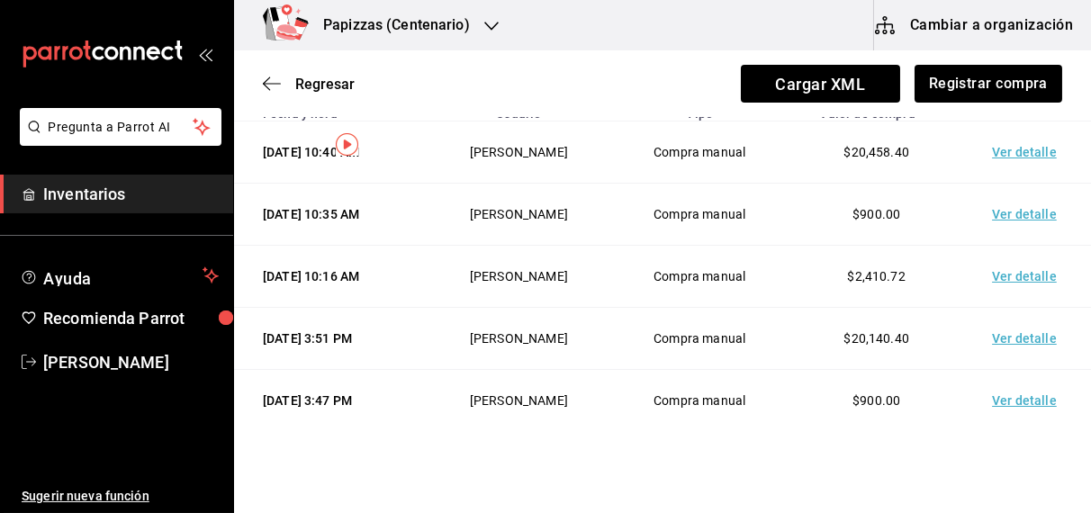
scroll to position [0, 0]
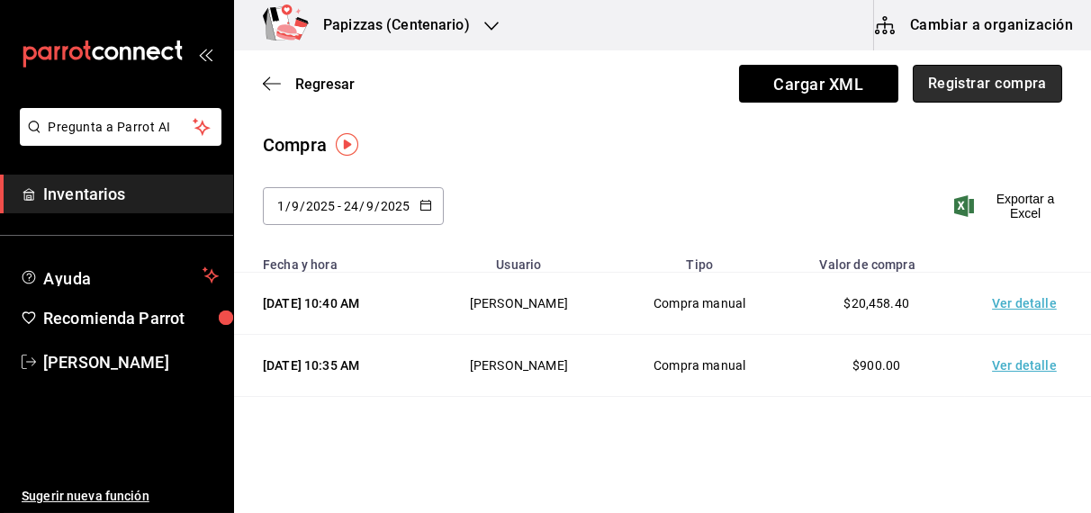
click at [1008, 83] on button "Registrar compra" at bounding box center [986, 84] width 149 height 38
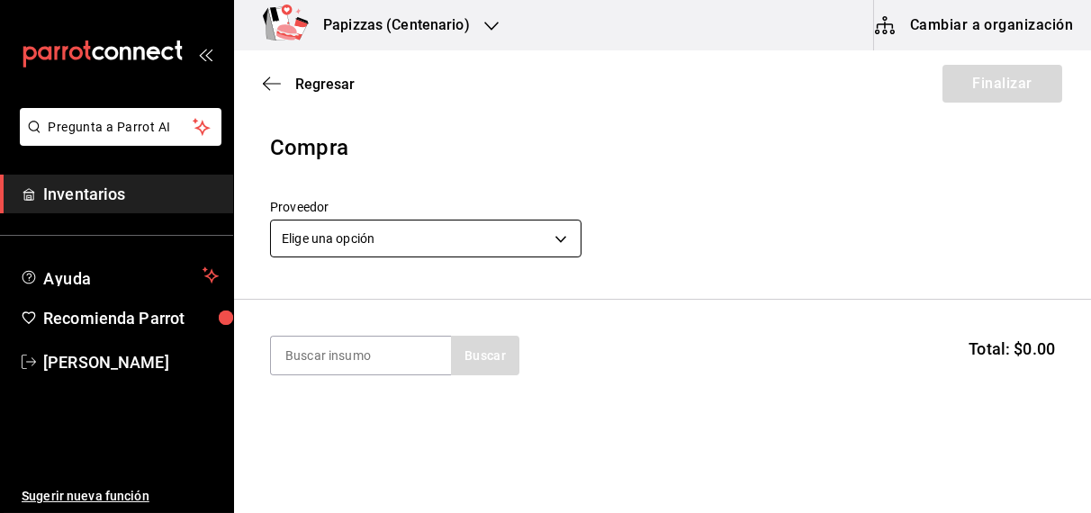
click at [483, 241] on body "Pregunta a Parrot AI Inventarios Ayuda Recomienda Parrot [PERSON_NAME] Sugerir …" at bounding box center [545, 205] width 1091 height 411
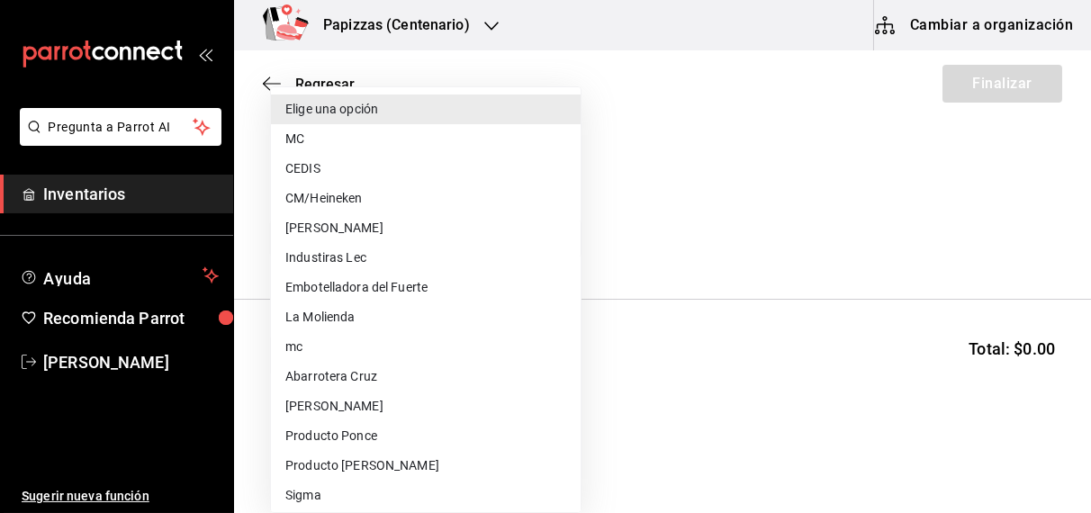
click at [409, 284] on li "Embotelladora del Fuerte" at bounding box center [426, 288] width 310 height 30
type input "2a449e60-1878-40e8-ba60-5a9907f89e6b"
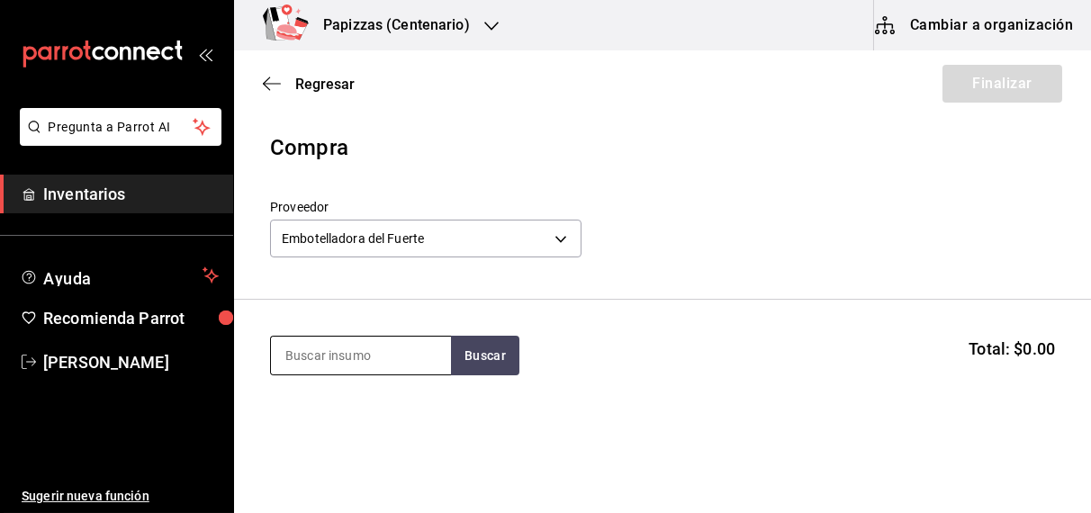
click at [360, 358] on input at bounding box center [361, 356] width 180 height 38
type input "naranja"
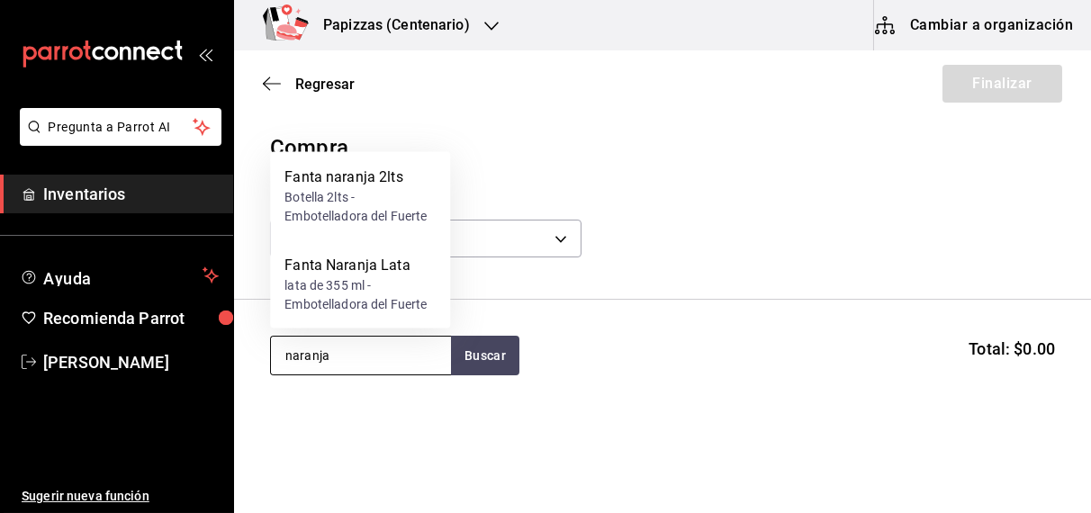
click at [373, 303] on div "lata de 355 ml - Embotelladora del Fuerte" at bounding box center [359, 295] width 151 height 38
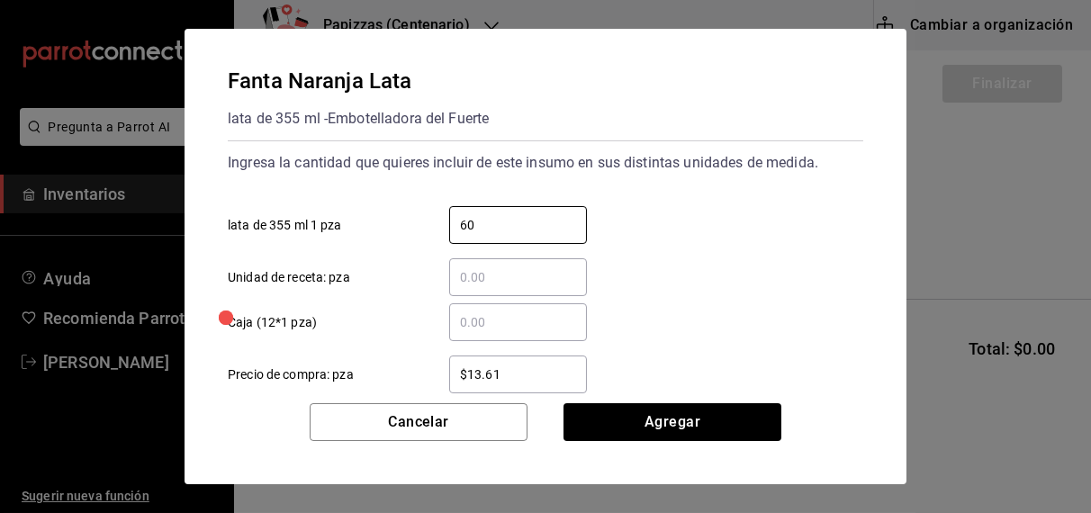
type input "60"
type input "$16.75"
click button "Agregar" at bounding box center [672, 422] width 218 height 38
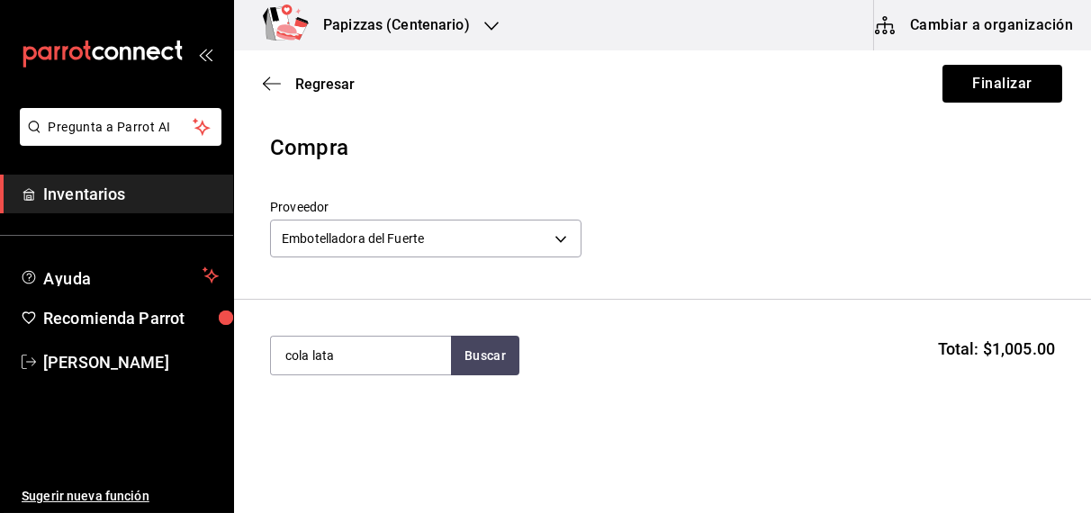
type input "cola lata"
click at [325, 428] on div "lata de 355 ml - Embotelladora del Fuerte" at bounding box center [359, 437] width 151 height 38
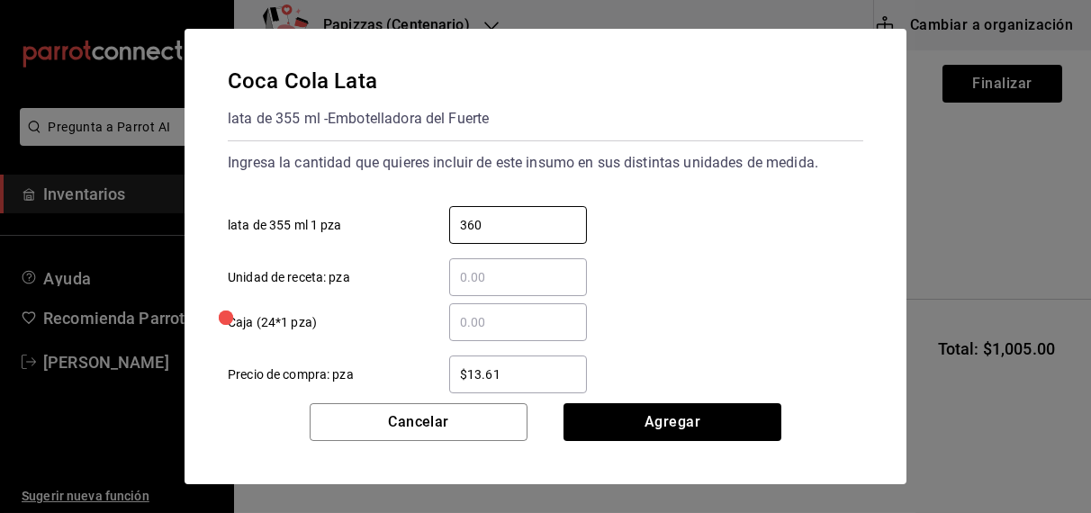
type input "360"
type input "$16.75"
click button "Agregar" at bounding box center [672, 422] width 218 height 38
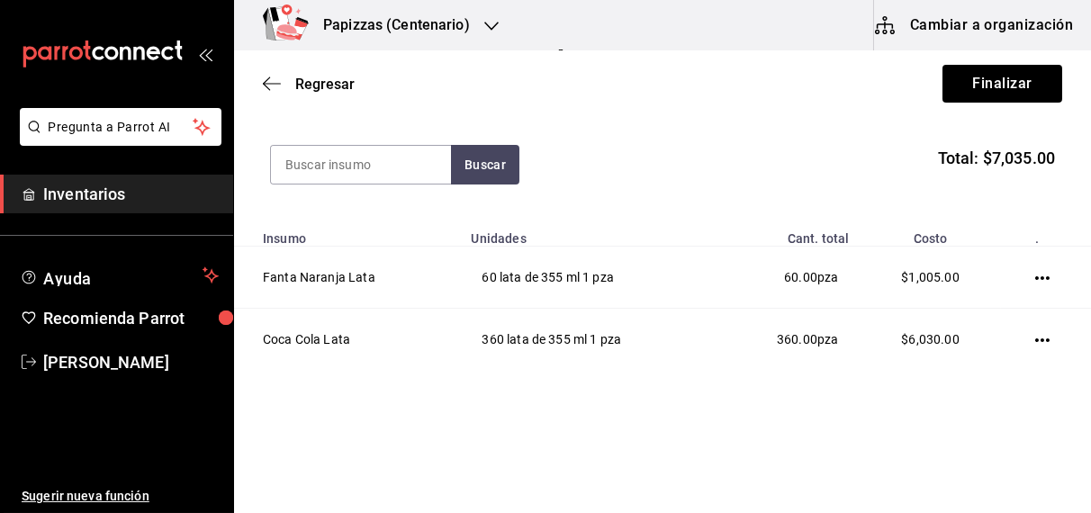
scroll to position [193, 0]
type input "zero"
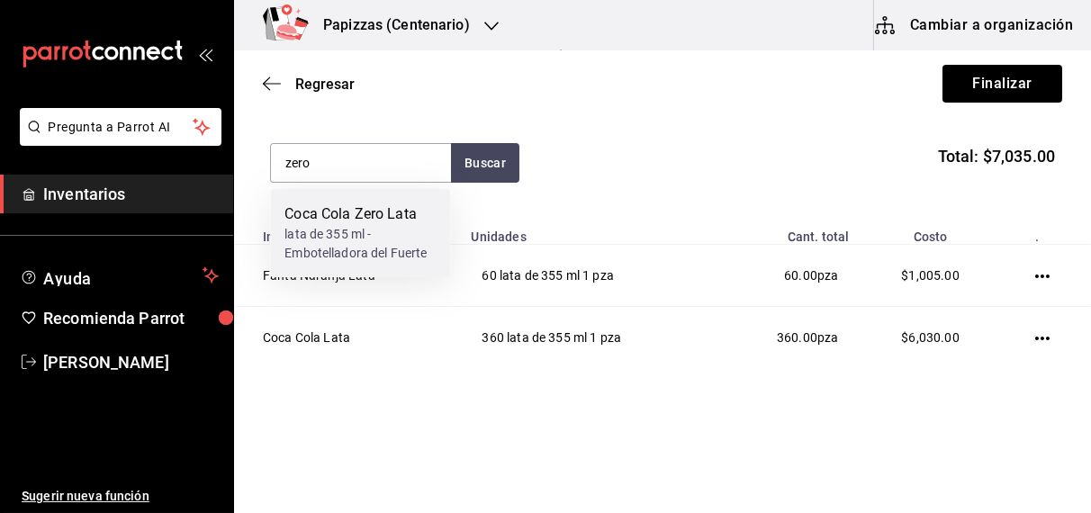
click at [341, 236] on div "lata de 355 ml - Embotelladora del Fuerte" at bounding box center [359, 244] width 151 height 38
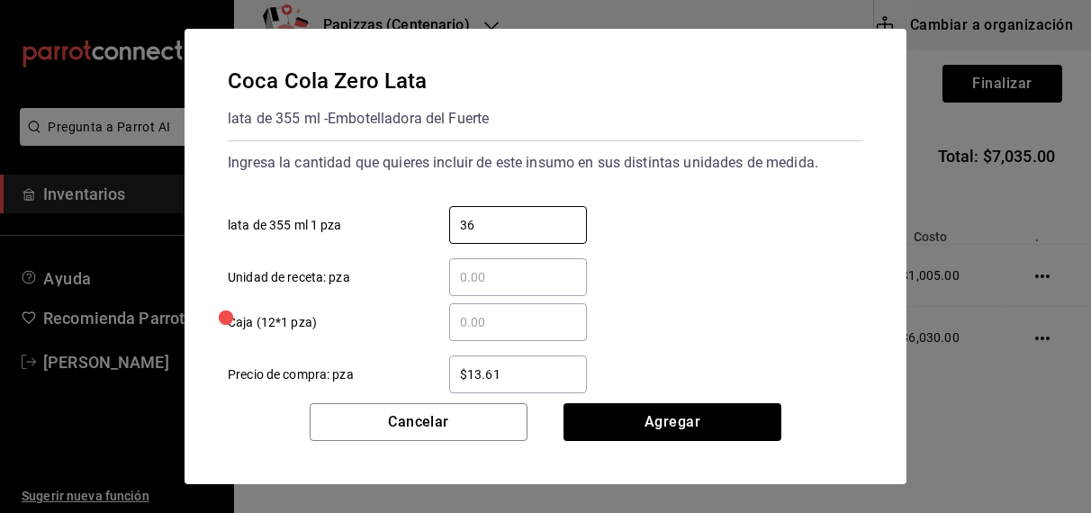
type input "36"
type input "$16.75"
click button "Agregar" at bounding box center [672, 422] width 218 height 38
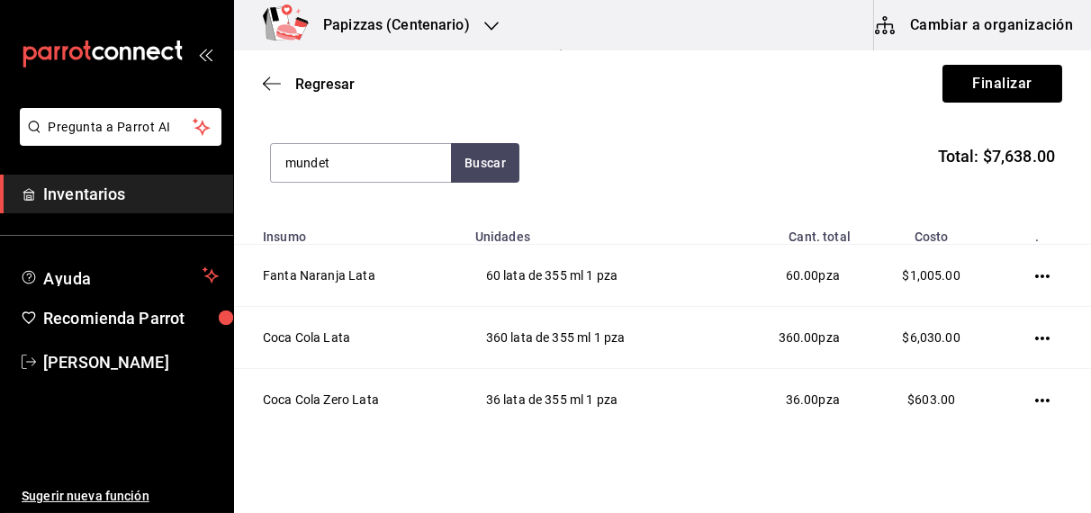
type input "mundet"
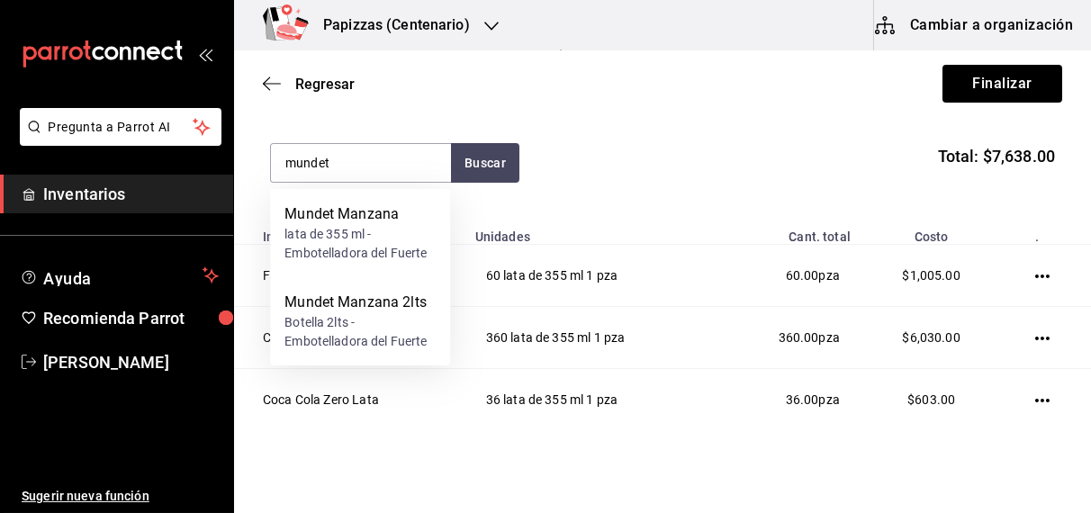
click at [388, 229] on div "lata de 355 ml - Embotelladora del Fuerte" at bounding box center [359, 244] width 151 height 38
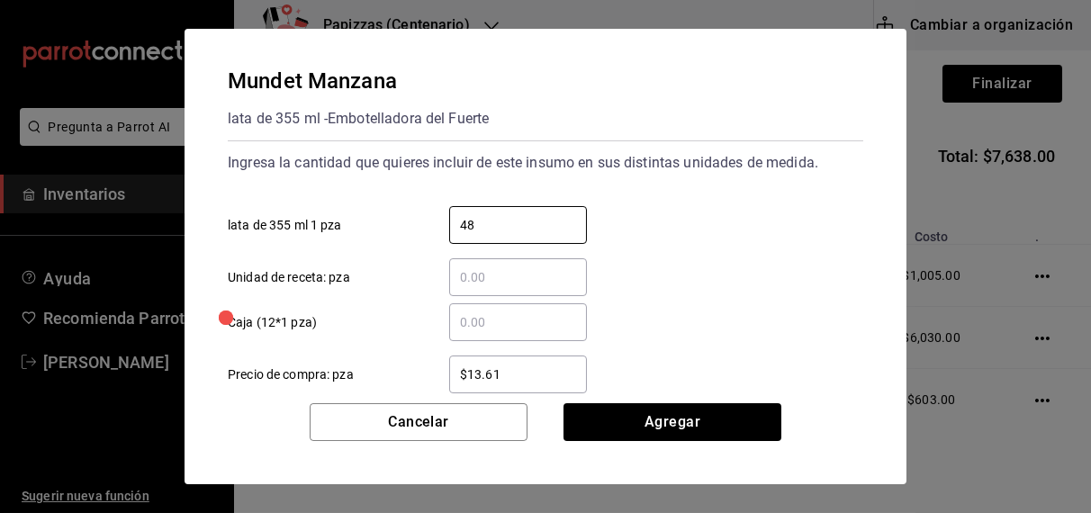
type input "48"
type input "$6"
type input "$16.75"
click button "Agregar" at bounding box center [672, 422] width 218 height 38
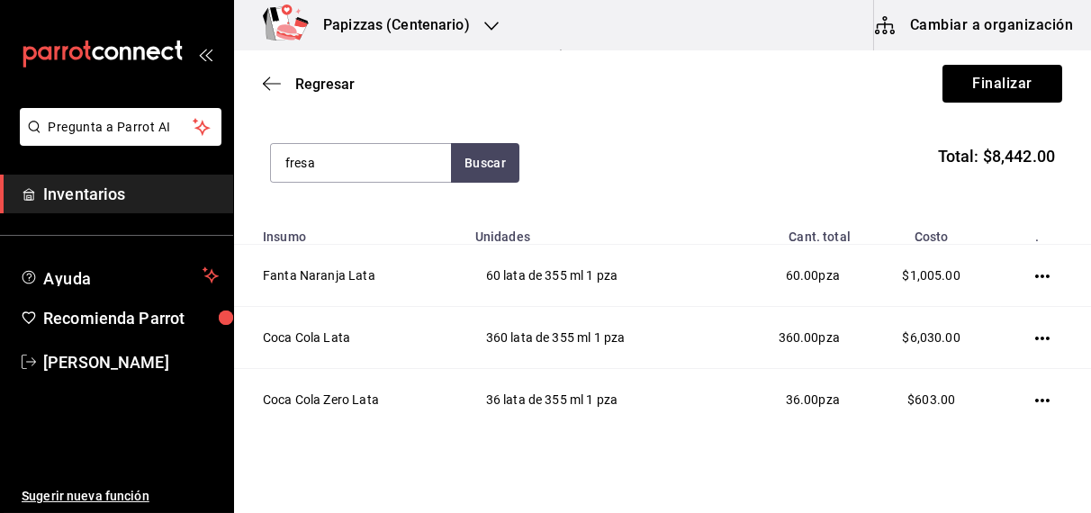
type input "fresa"
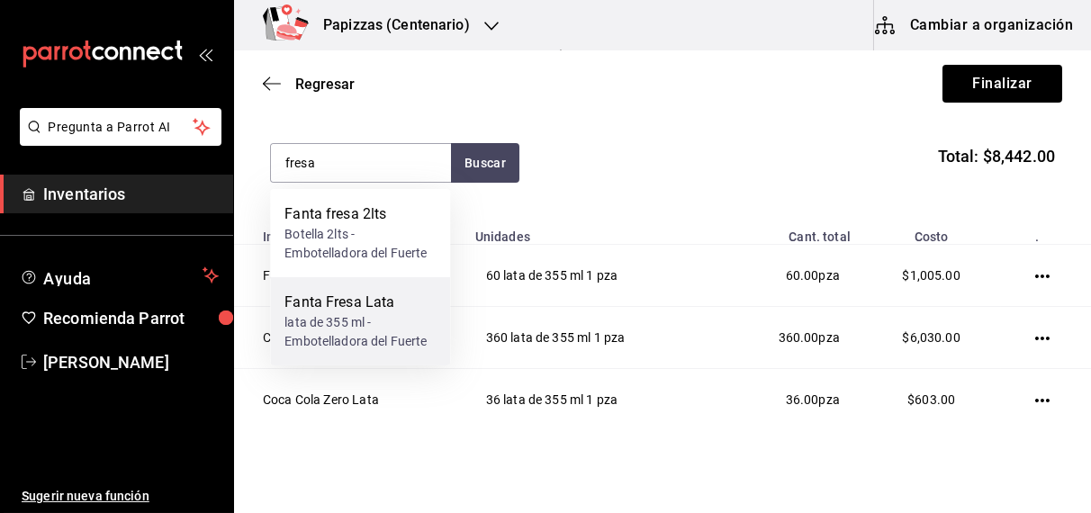
click at [338, 329] on div "lata de 355 ml - Embotelladora del Fuerte" at bounding box center [359, 332] width 151 height 38
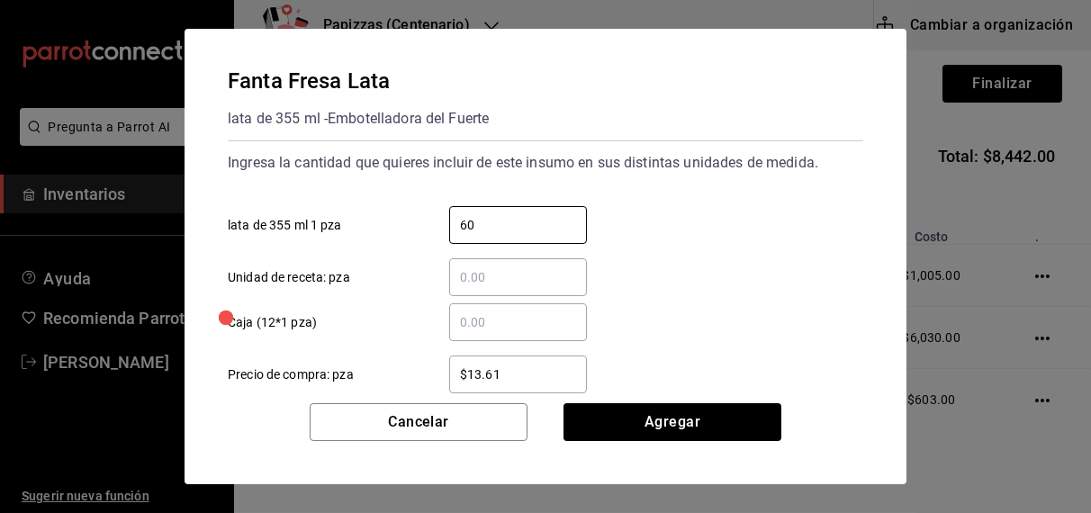
type input "60"
type input "$6"
type input "$16.75"
click button "Agregar" at bounding box center [672, 422] width 218 height 38
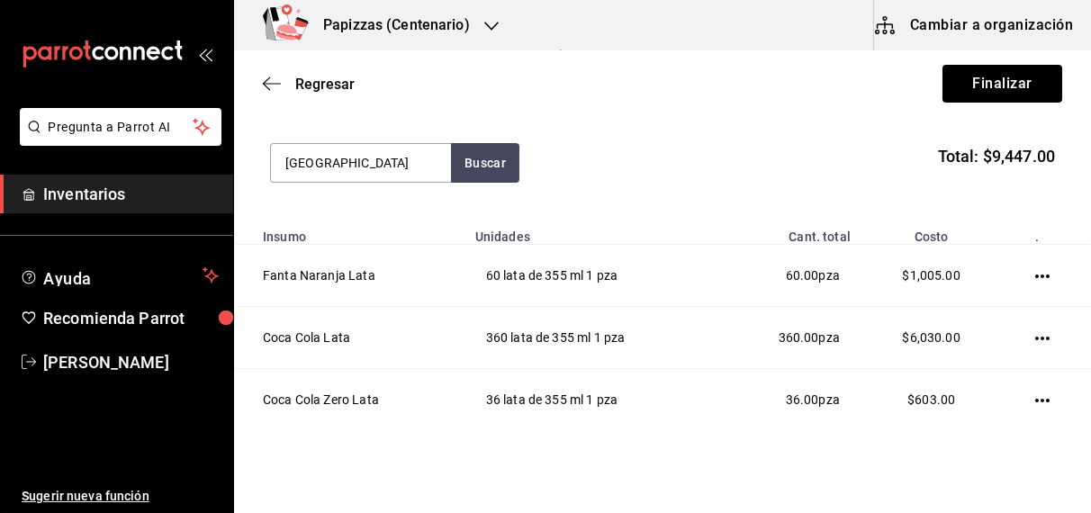
type input "jamaica"
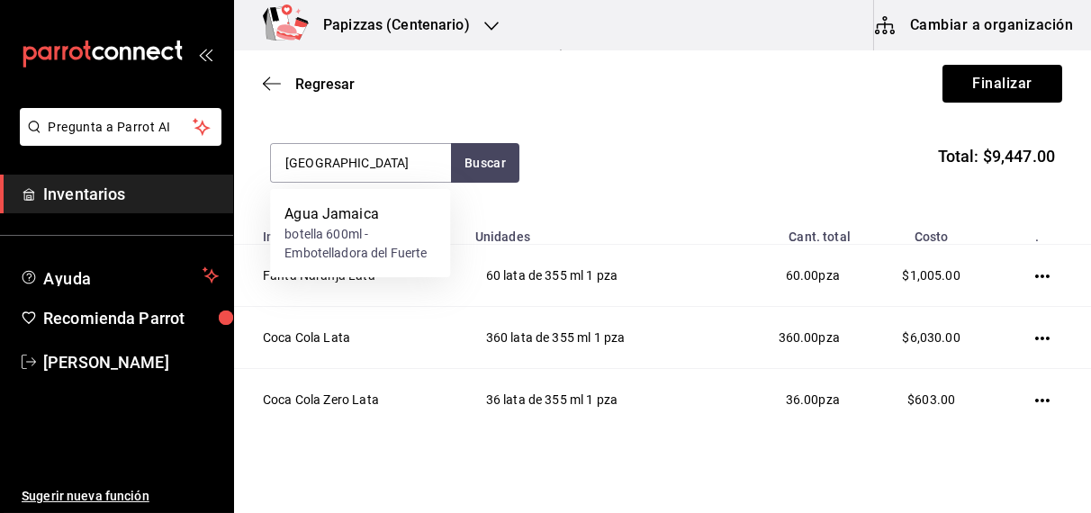
click at [358, 242] on div "botella 600ml - Embotelladora del Fuerte" at bounding box center [359, 244] width 151 height 38
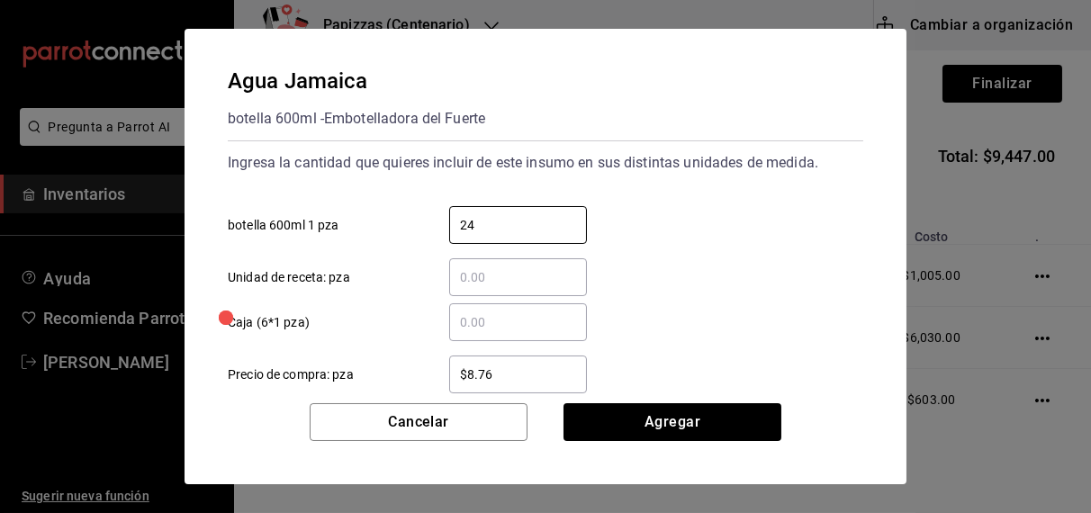
type input "24"
type input "$11.00"
click button "Agregar" at bounding box center [672, 422] width 218 height 38
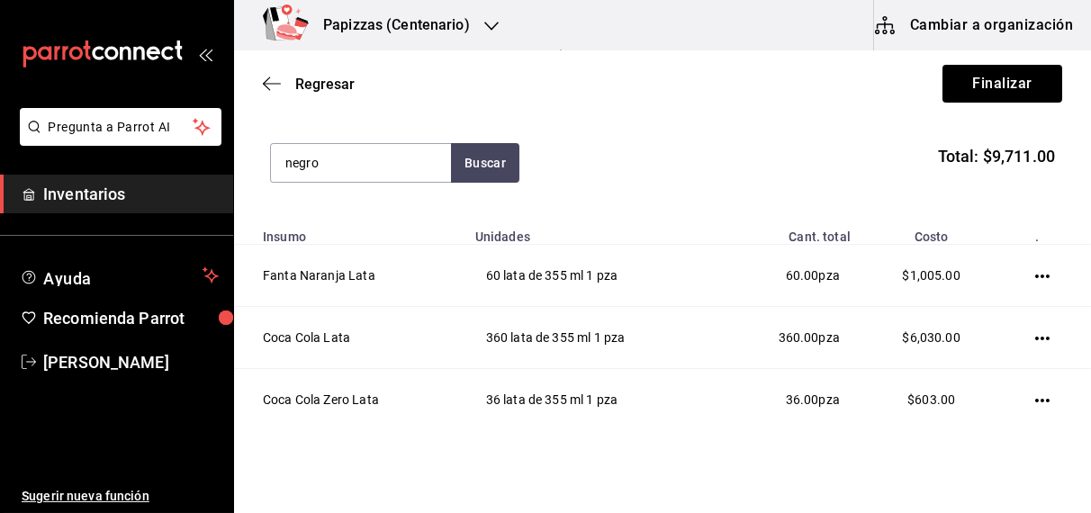
type input "negro"
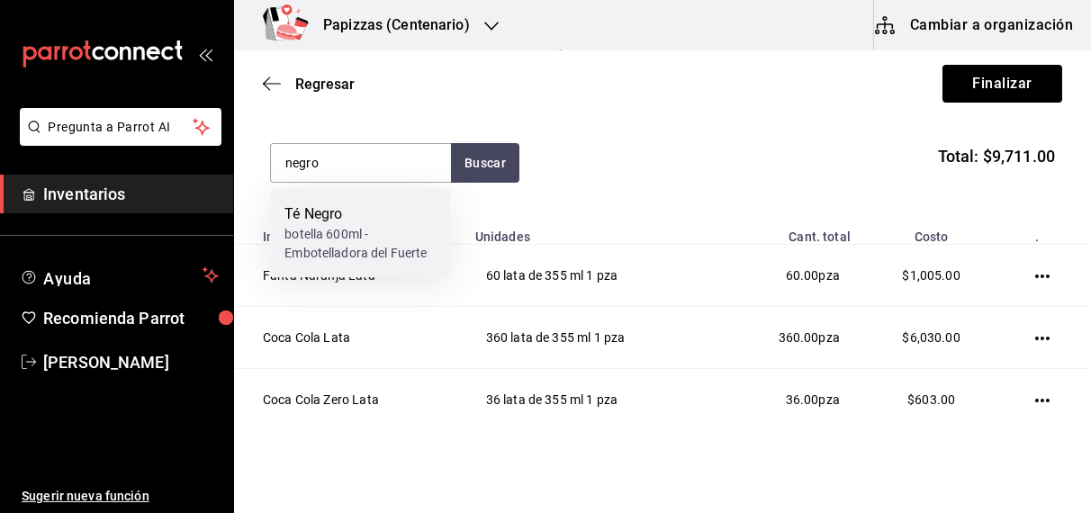
click at [358, 242] on div "botella 600ml - Embotelladora del Fuerte" at bounding box center [359, 244] width 151 height 38
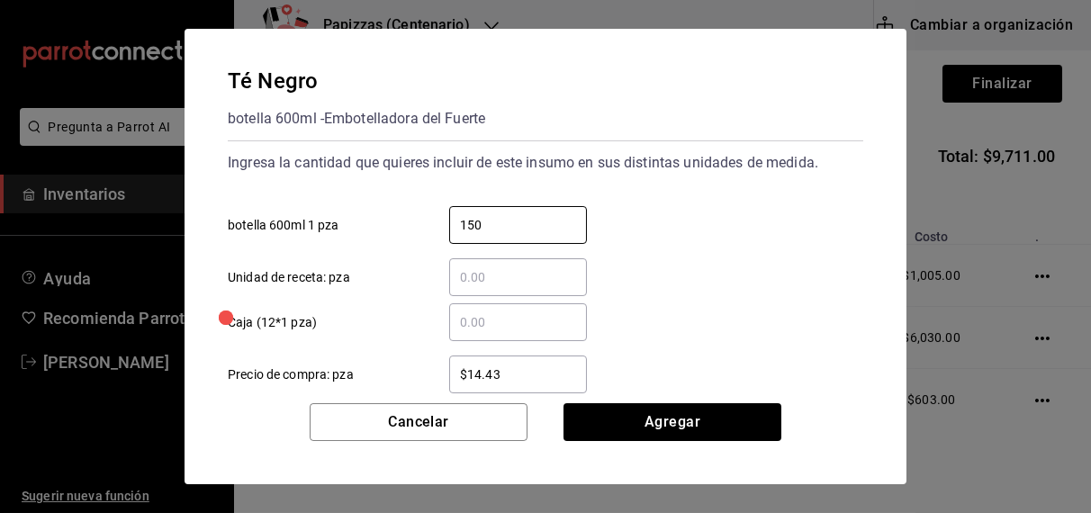
type input "150"
type input "$16.75"
click button "Agregar" at bounding box center [672, 422] width 218 height 38
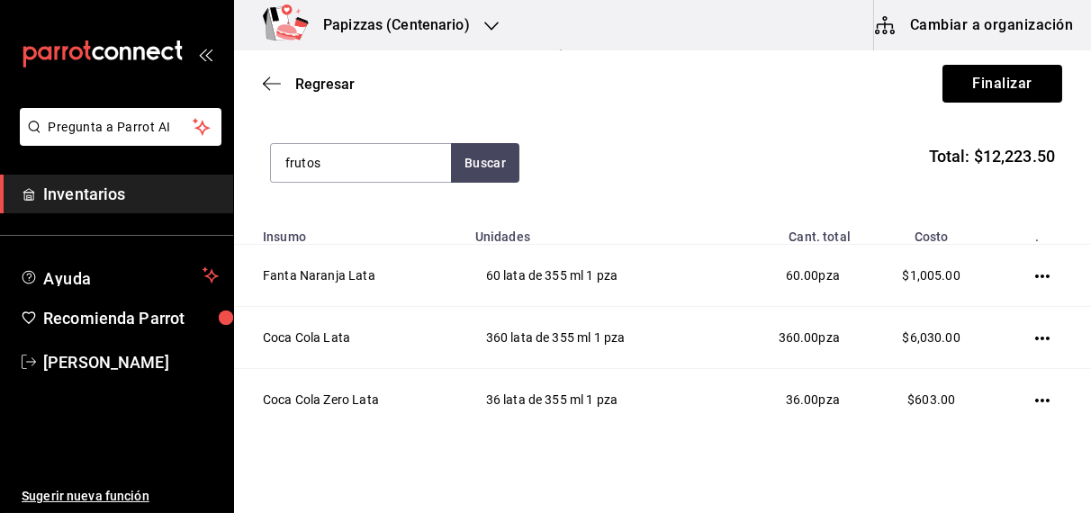
type input "frutos"
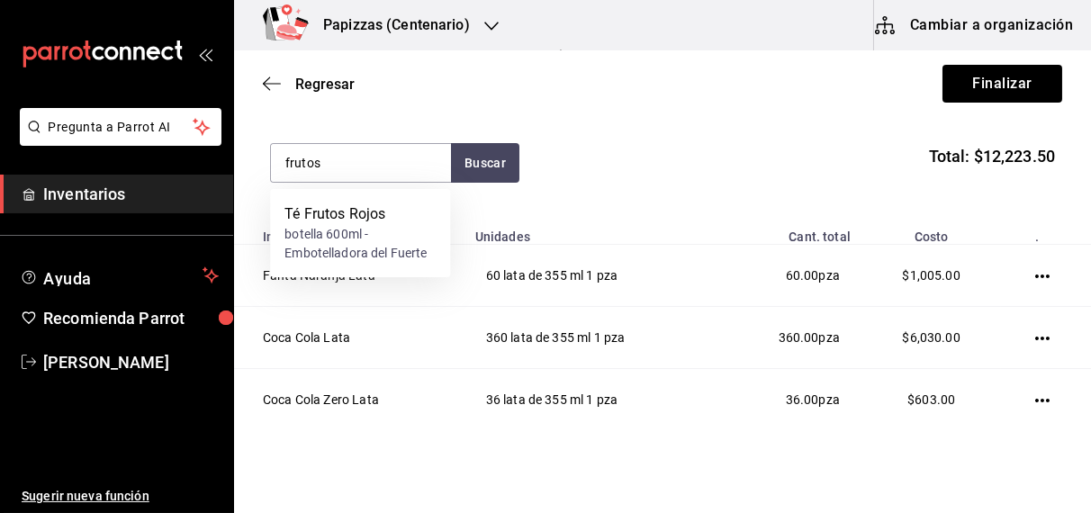
click at [344, 237] on div "botella 600ml - Embotelladora del Fuerte" at bounding box center [359, 244] width 151 height 38
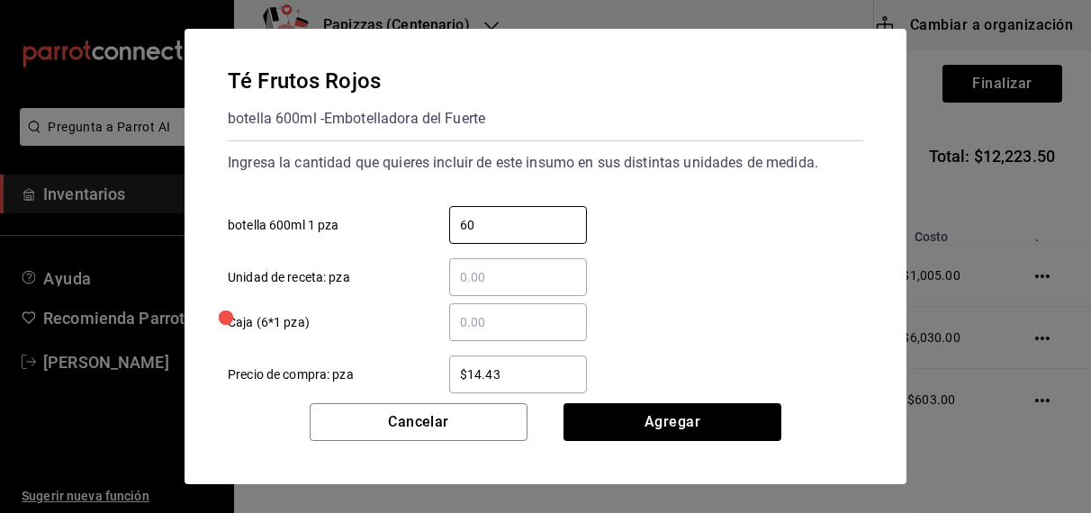
type input "60"
type input "$16.75"
click button "Agregar" at bounding box center [672, 422] width 218 height 38
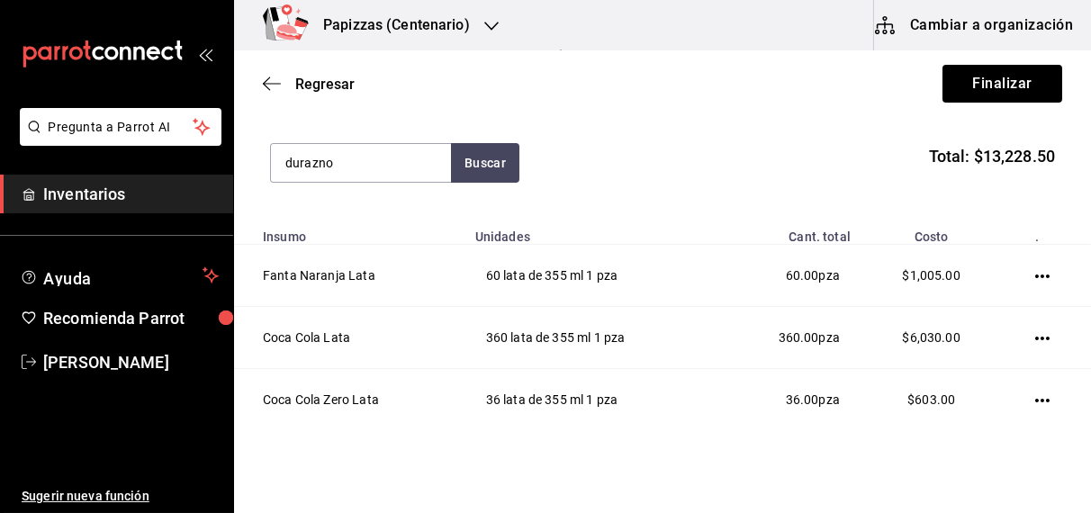
type input "durazno"
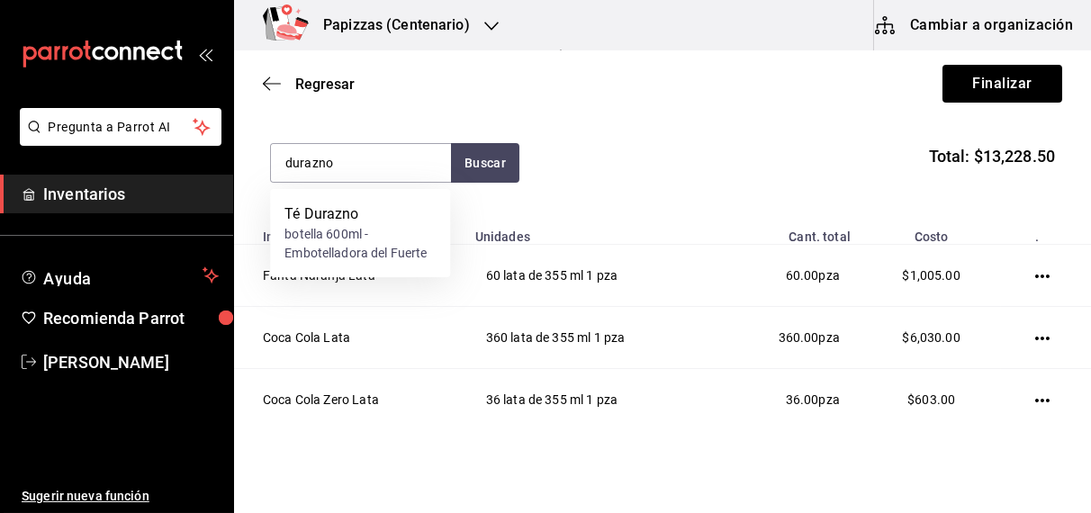
click at [344, 256] on div "botella 600ml - Embotelladora del Fuerte" at bounding box center [359, 244] width 151 height 38
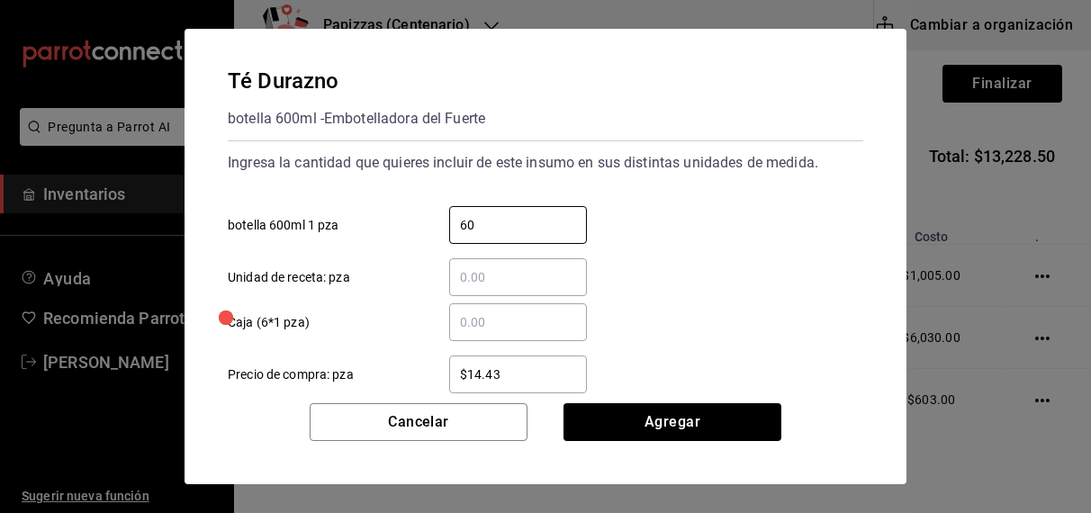
type input "60"
type input "$16.75"
click button "Agregar" at bounding box center [672, 422] width 218 height 38
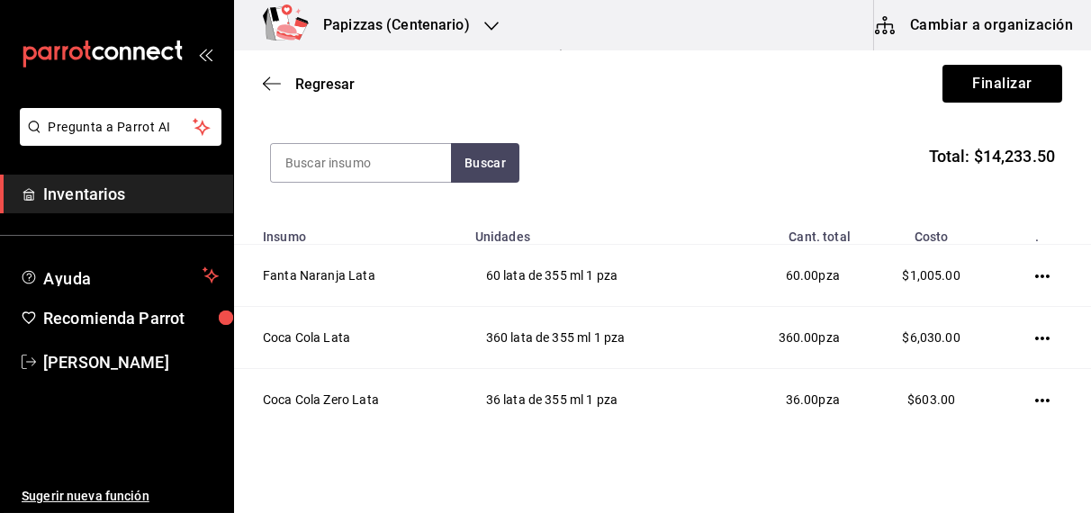
type input "t"
type input "mineral"
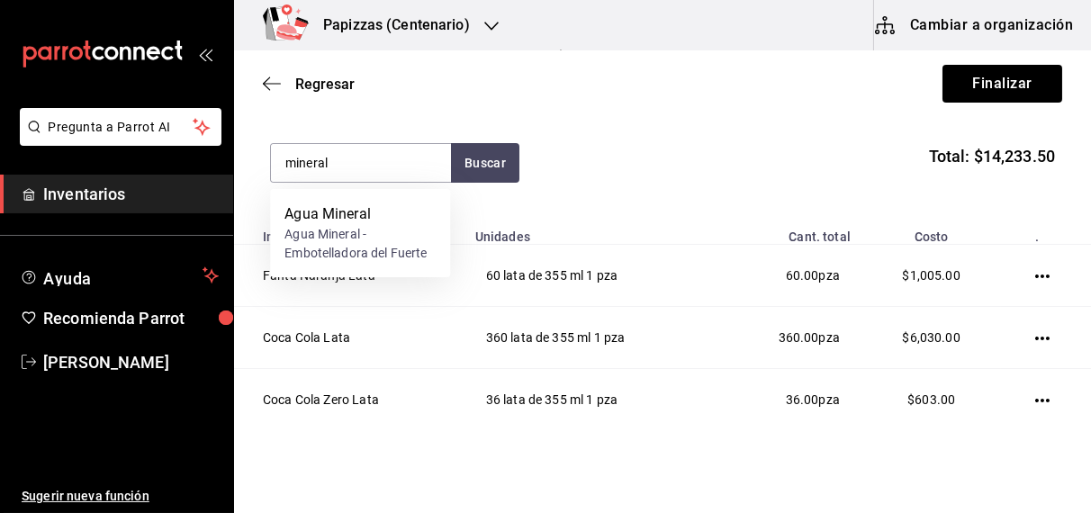
click at [336, 247] on div "Agua Mineral - Embotelladora del Fuerte" at bounding box center [359, 244] width 151 height 38
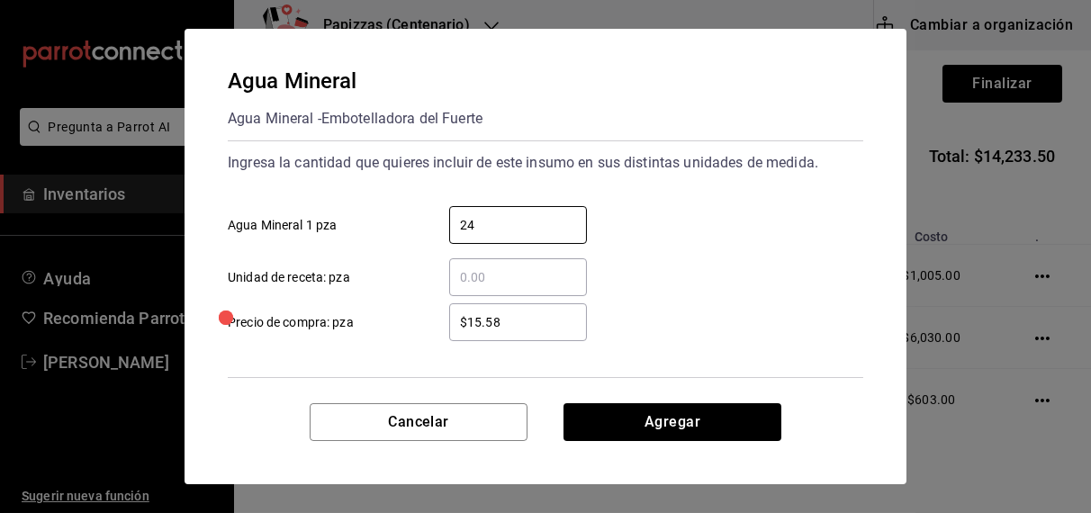
type input "24"
type input "$18.08"
click button "Agregar" at bounding box center [672, 422] width 218 height 38
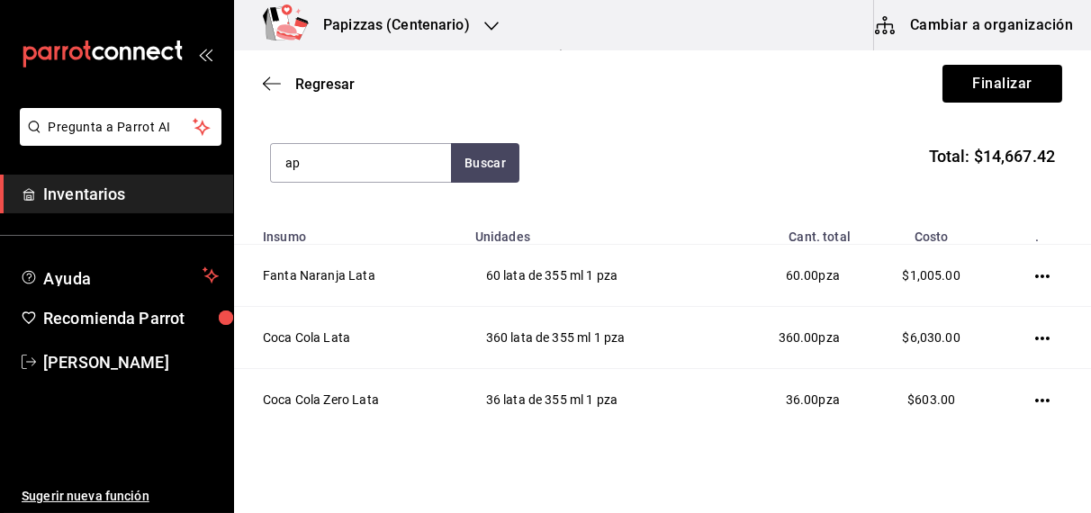
type input "a"
type input "sprit"
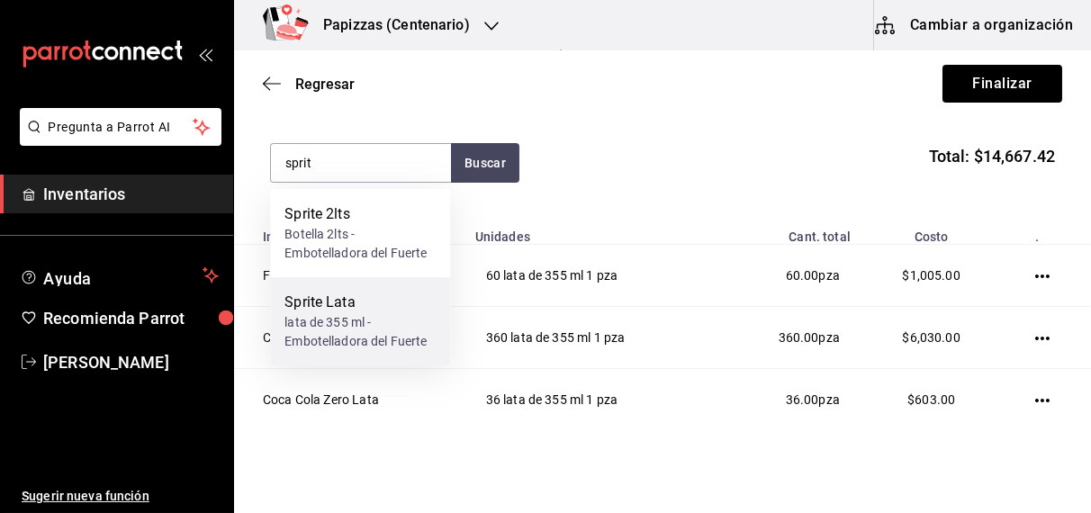
click at [373, 328] on div "lata de 355 ml - Embotelladora del Fuerte" at bounding box center [359, 332] width 151 height 38
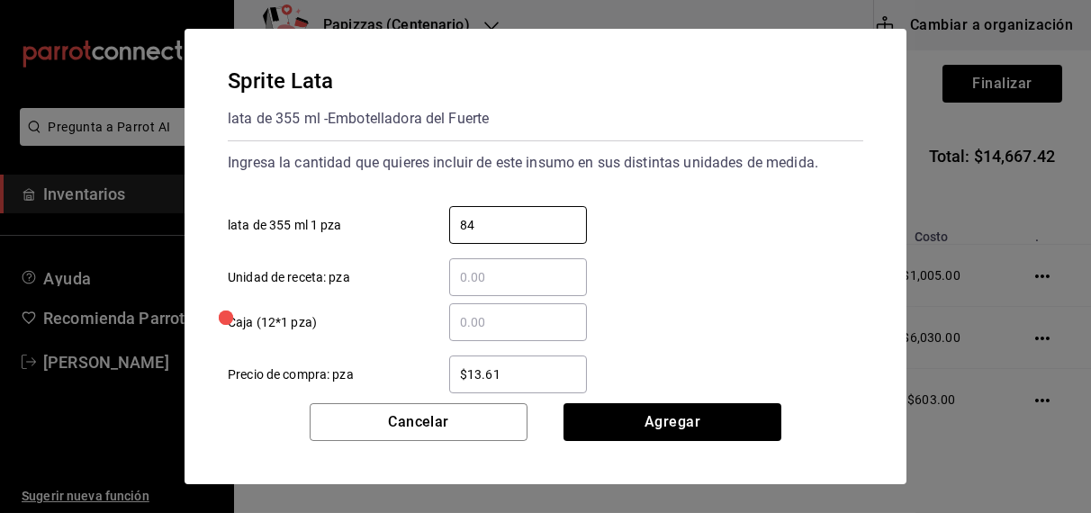
type input "84"
type input "$16.75"
click button "Agregar" at bounding box center [672, 422] width 218 height 38
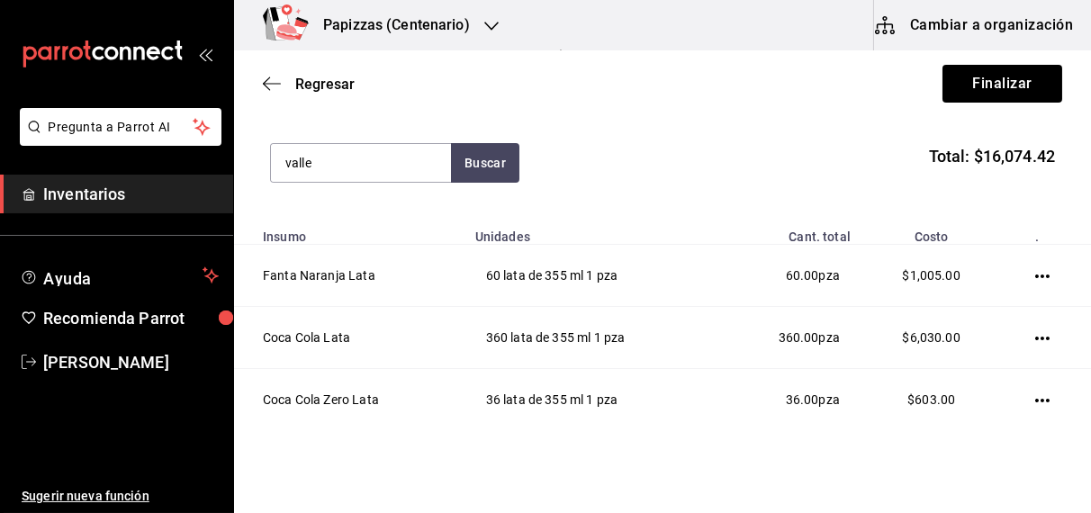
type input "valle"
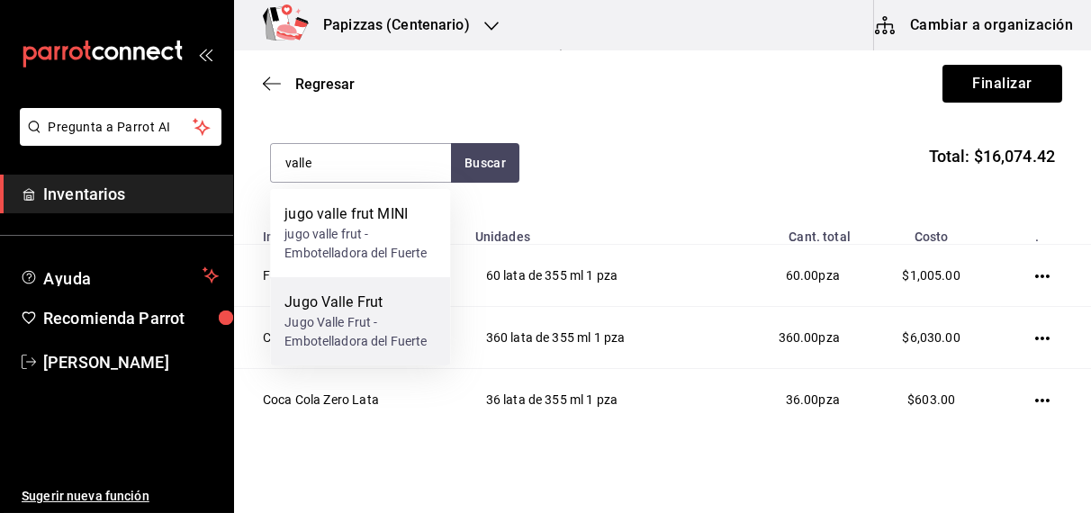
click at [364, 328] on div "Jugo Valle Frut - Embotelladora del Fuerte" at bounding box center [359, 332] width 151 height 38
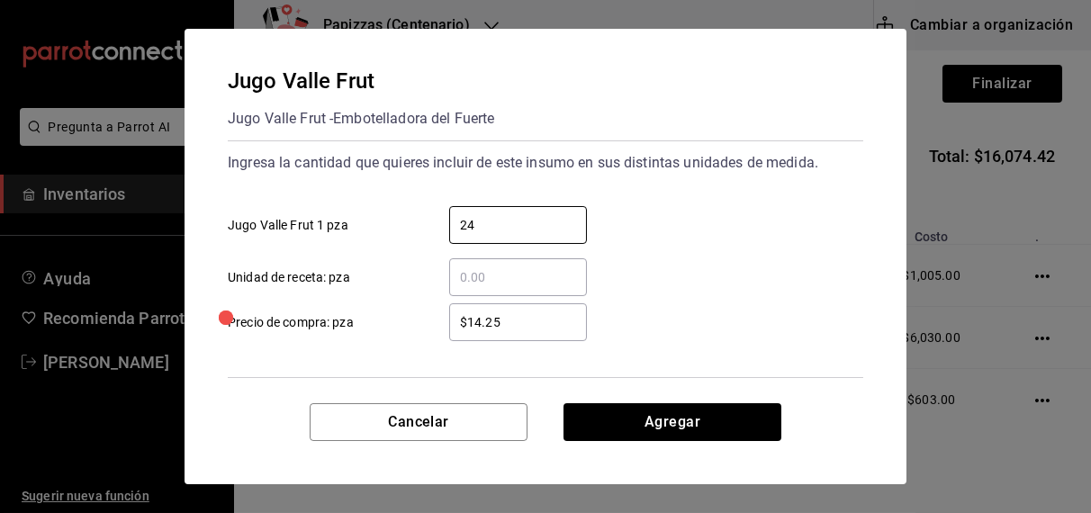
type input "24"
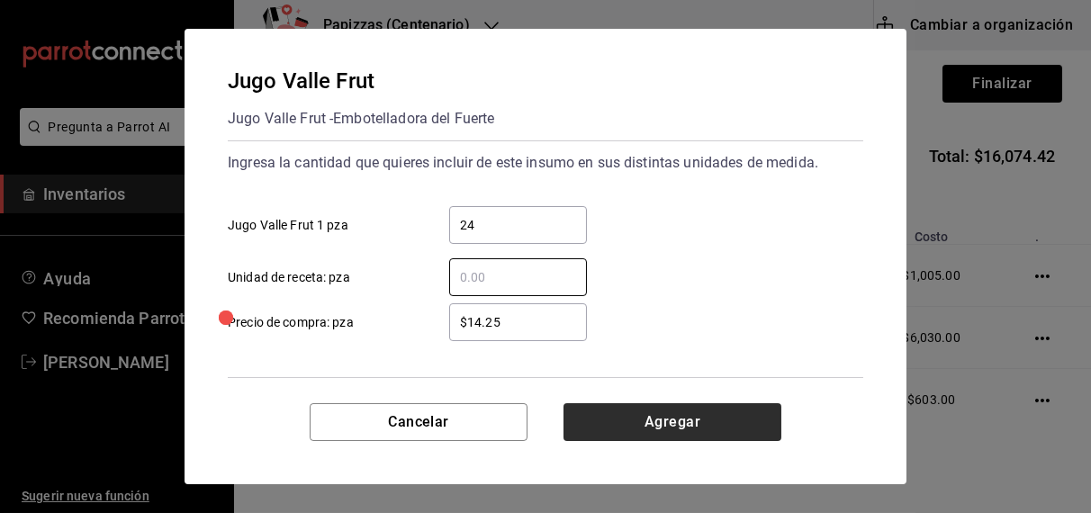
click at [668, 436] on button "Agregar" at bounding box center [672, 422] width 218 height 38
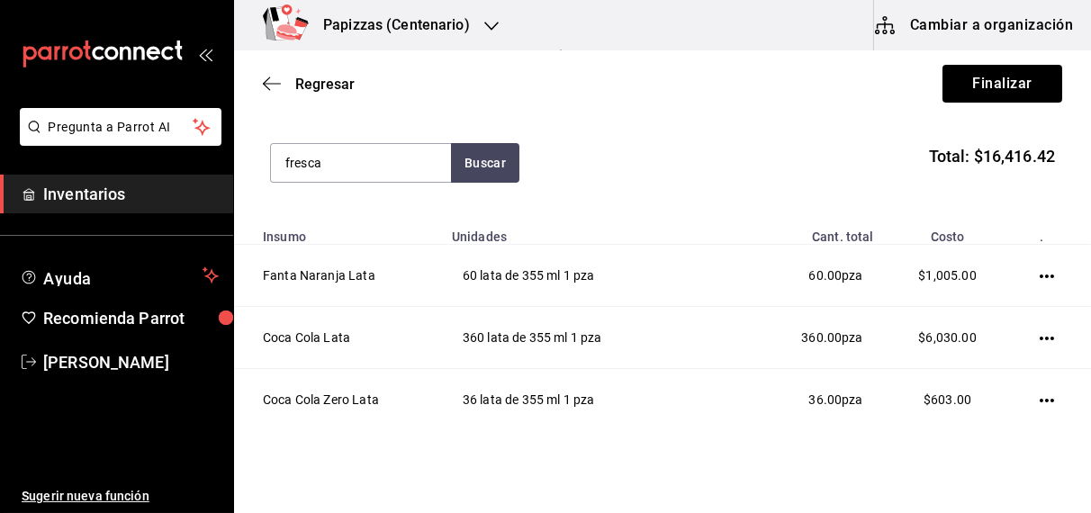
type input "fresca"
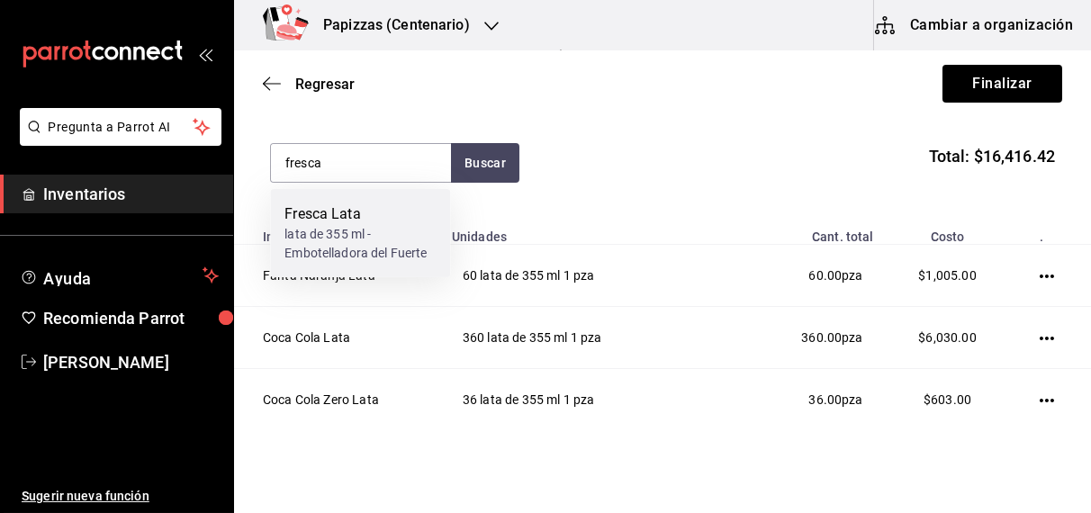
click at [371, 234] on div "lata de 355 ml - Embotelladora del Fuerte" at bounding box center [359, 244] width 151 height 38
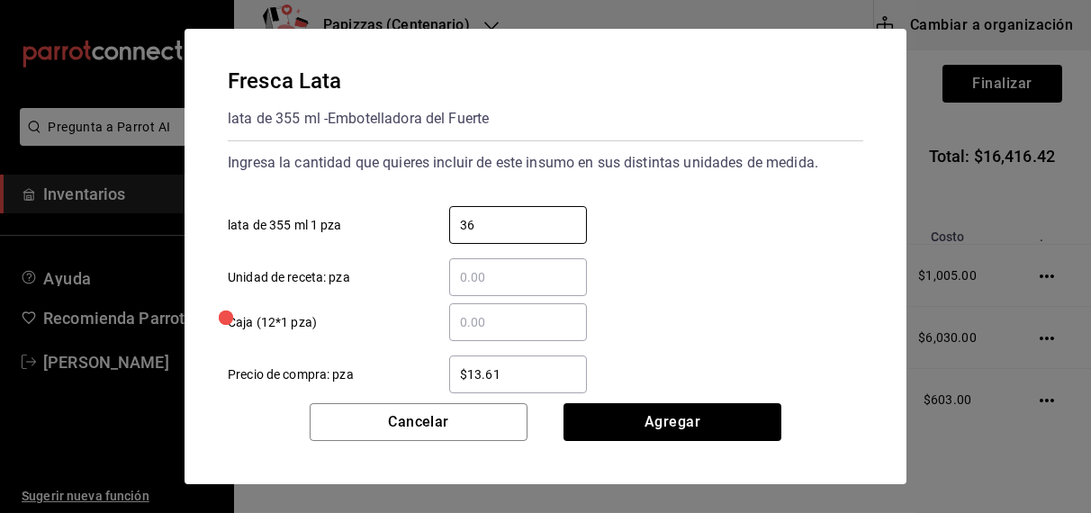
type input "36"
type input "$16.75"
click button "Agregar" at bounding box center [672, 422] width 218 height 38
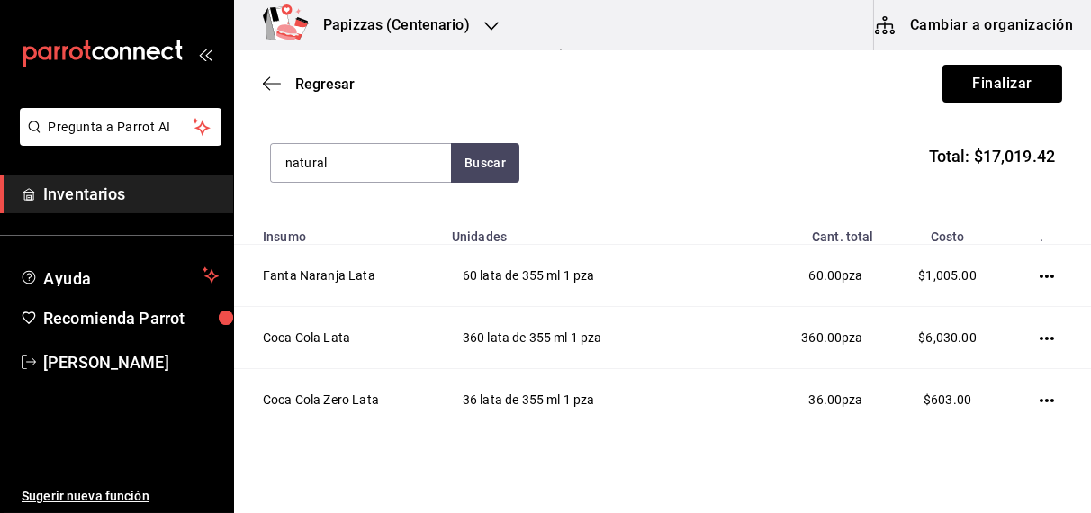
type input "natural"
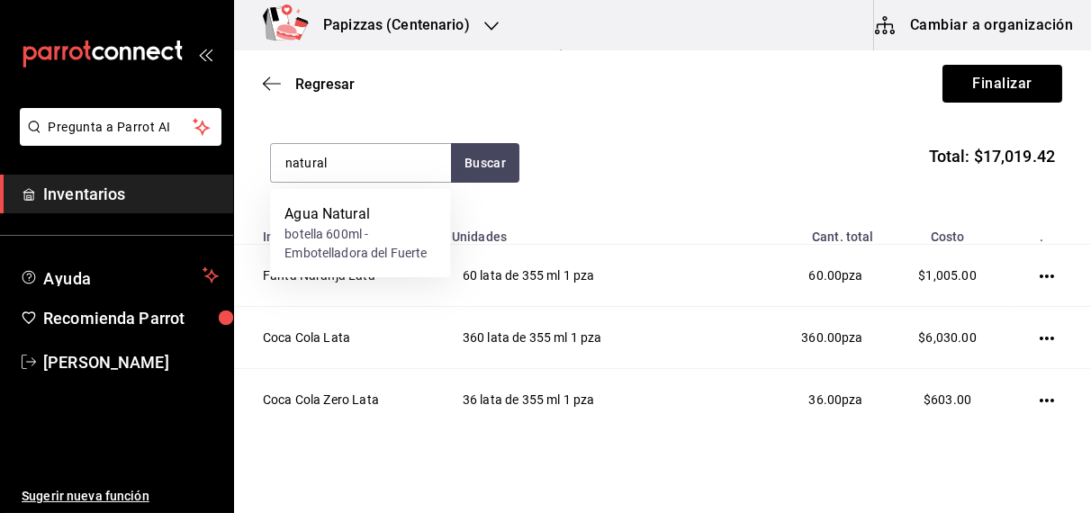
click at [354, 237] on div "botella 600ml - Embotelladora del Fuerte" at bounding box center [359, 244] width 151 height 38
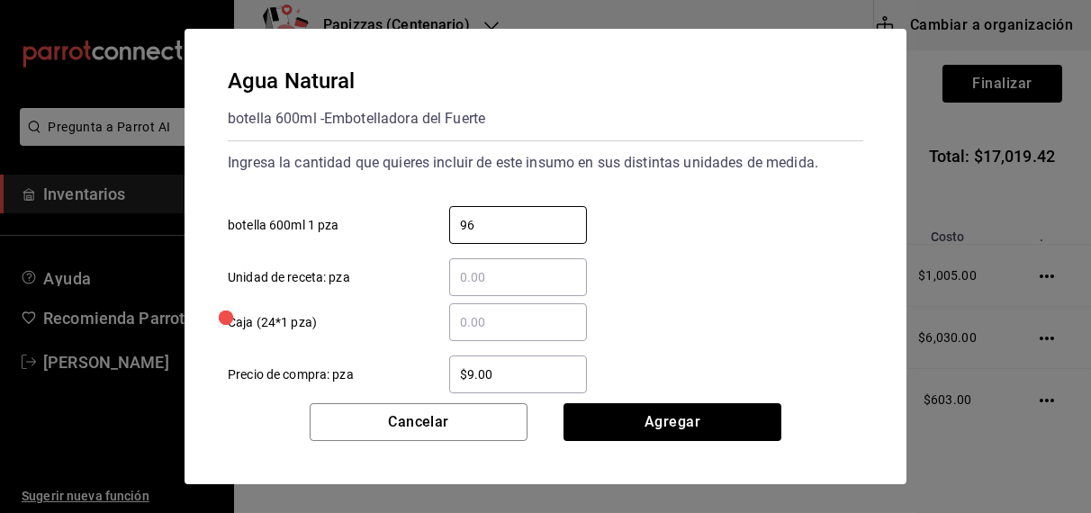
type input "96"
type input "$9.81"
click button "Agregar" at bounding box center [672, 422] width 218 height 38
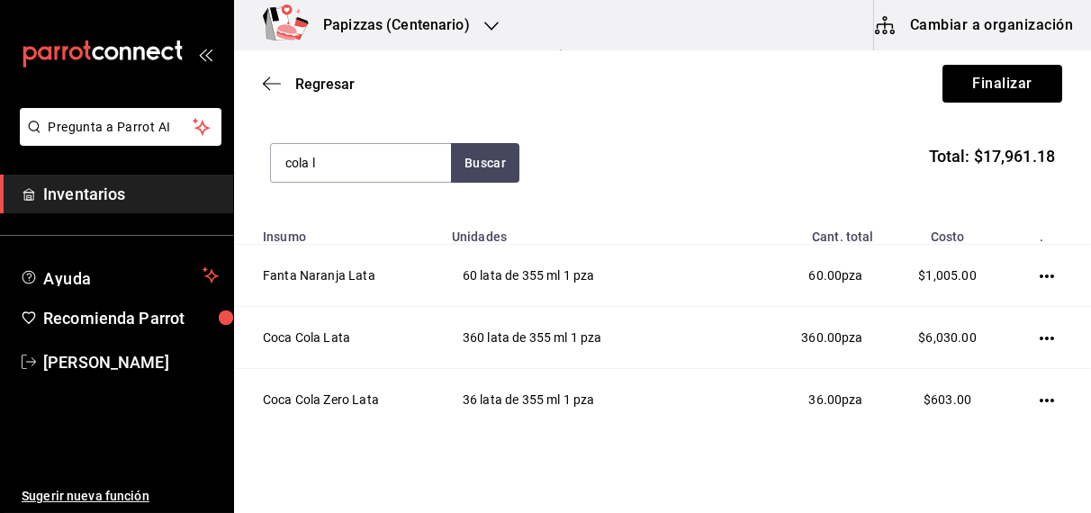
type input "cola l"
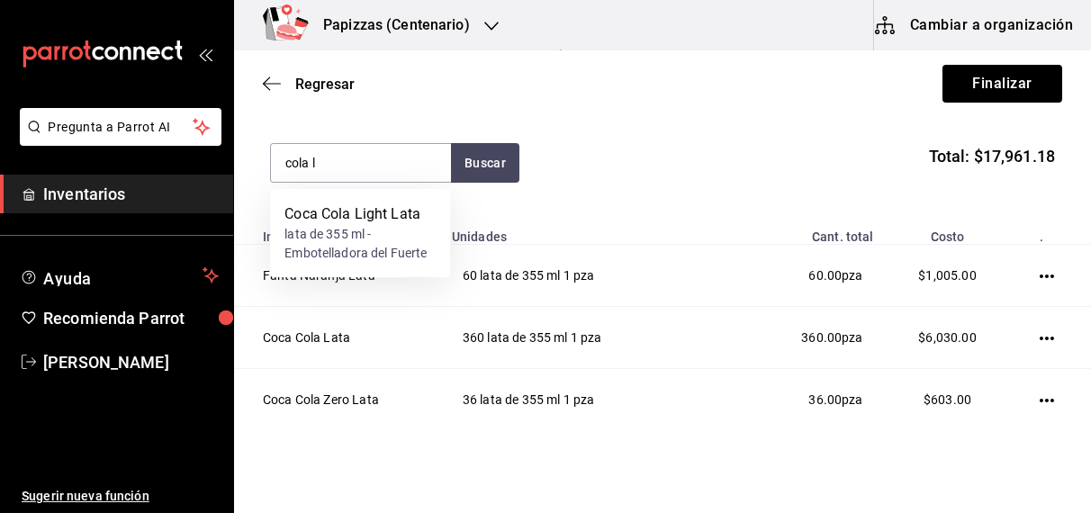
click at [320, 247] on div "lata de 355 ml - Embotelladora del Fuerte" at bounding box center [359, 244] width 151 height 38
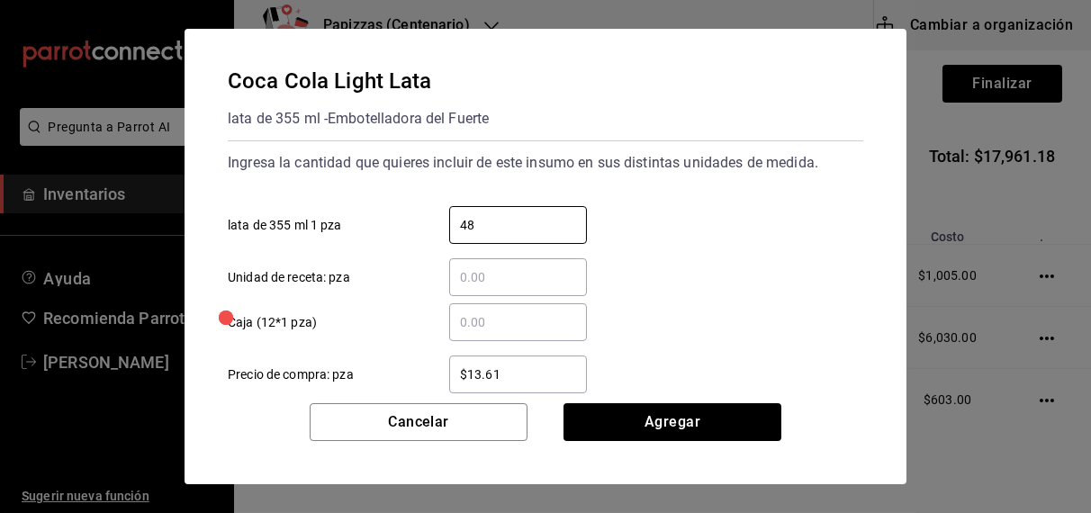
type input "48"
type input "$16.75"
click button "Agregar" at bounding box center [672, 422] width 218 height 38
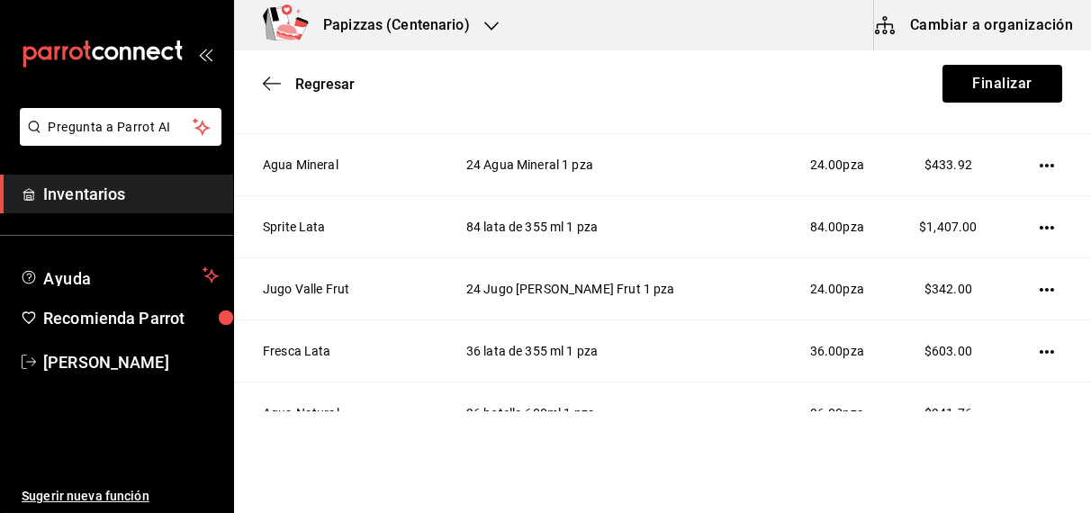
scroll to position [863, 0]
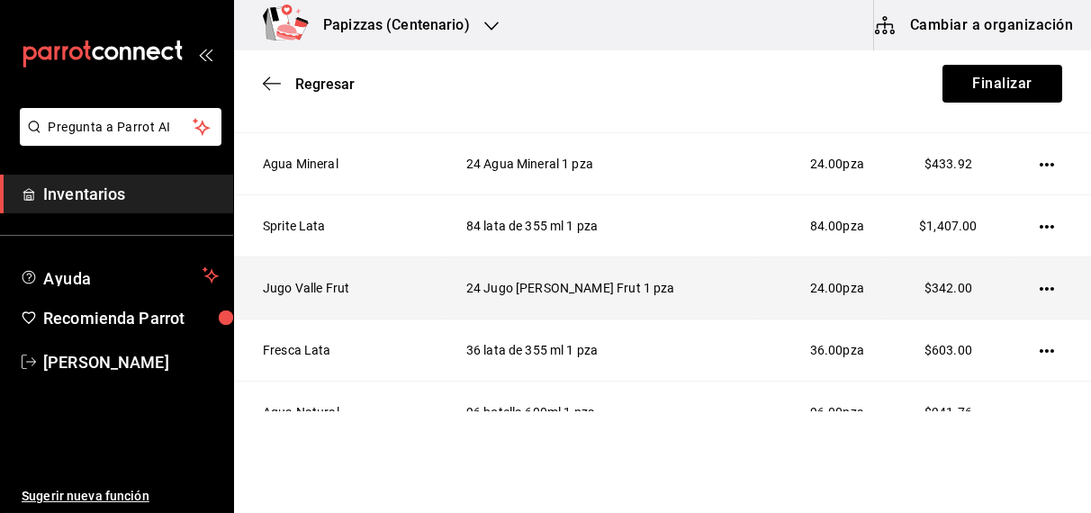
click at [1039, 284] on icon "button" at bounding box center [1046, 289] width 14 height 14
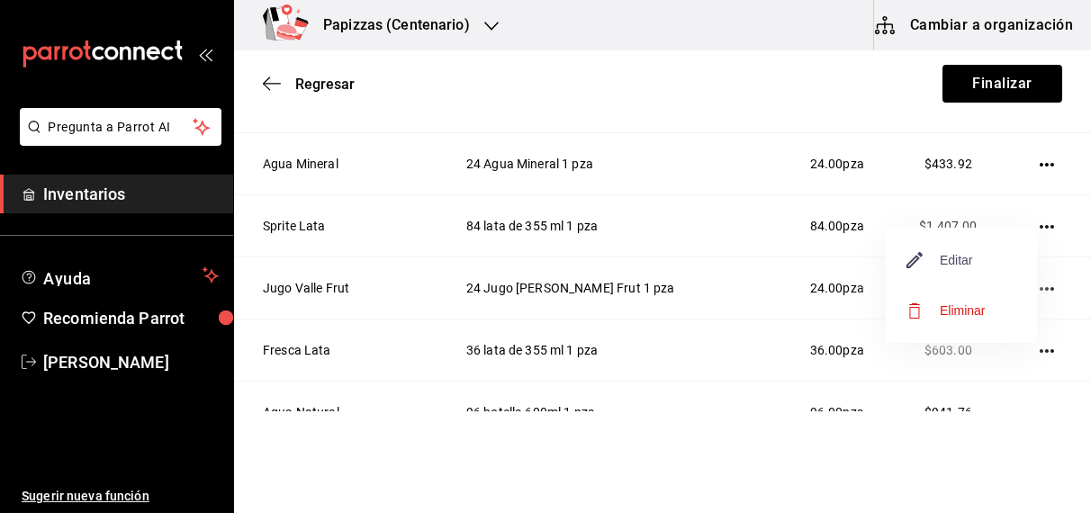
click at [966, 254] on span "Editar" at bounding box center [940, 260] width 66 height 22
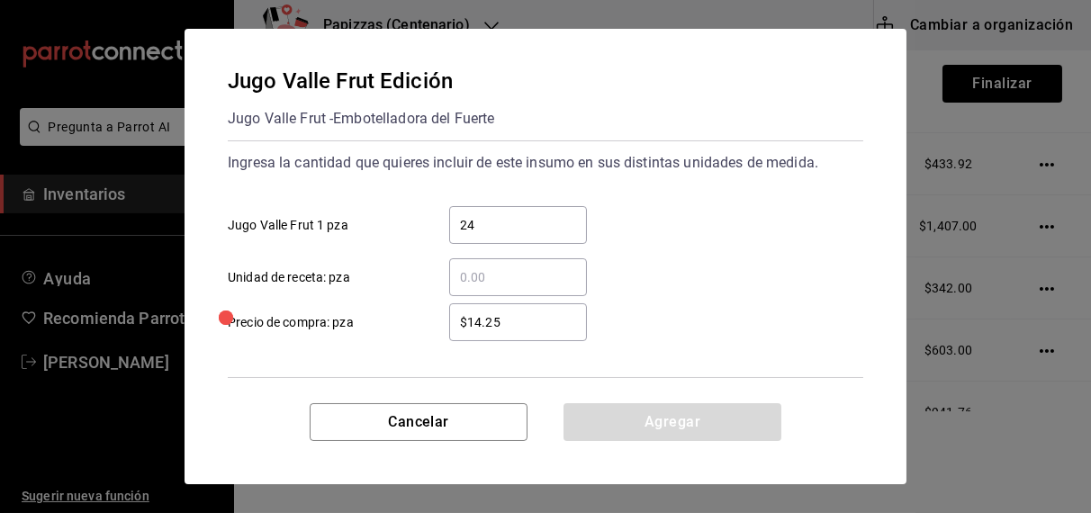
click at [536, 226] on input "24" at bounding box center [518, 225] width 138 height 22
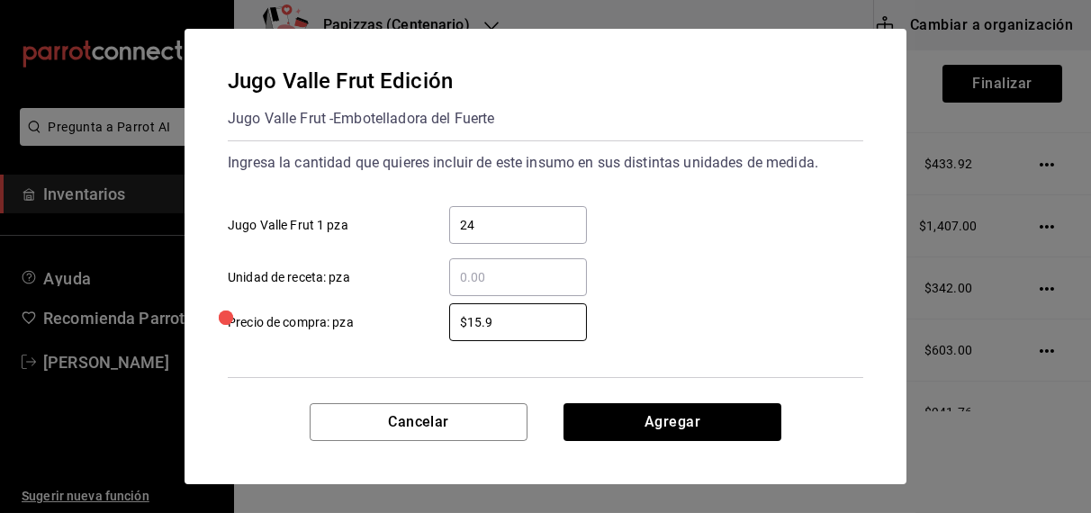
type input "$15.91"
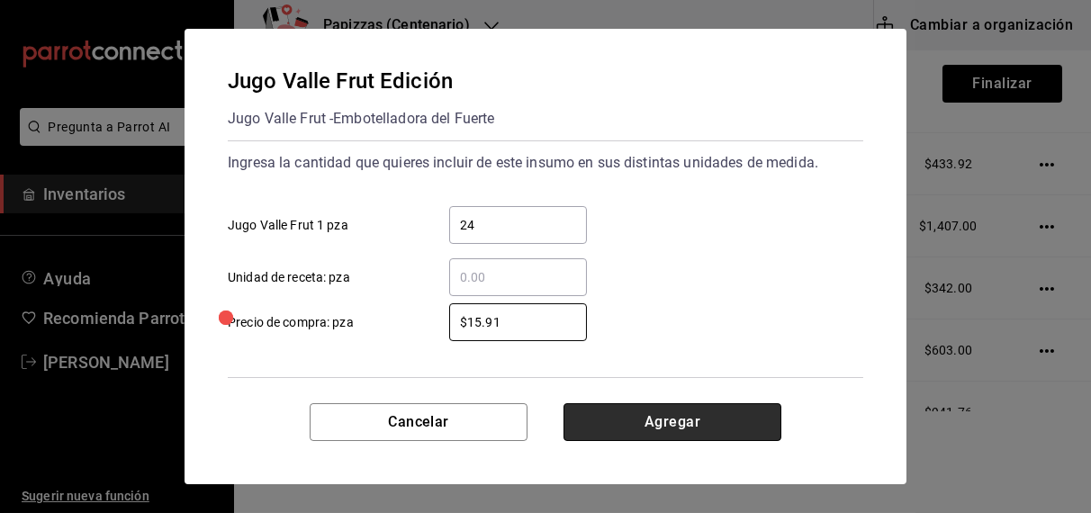
click at [676, 422] on button "Agregar" at bounding box center [672, 422] width 218 height 38
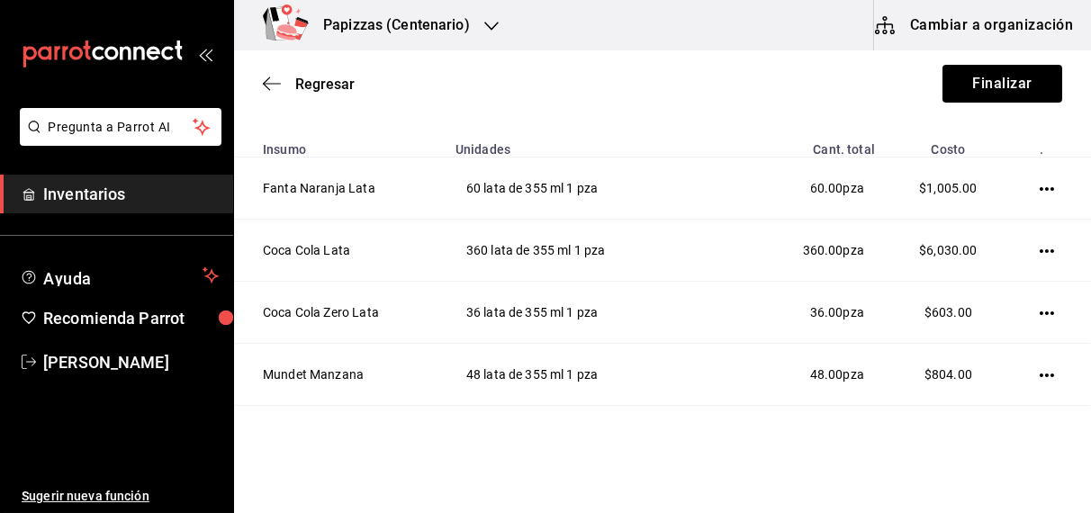
scroll to position [0, 0]
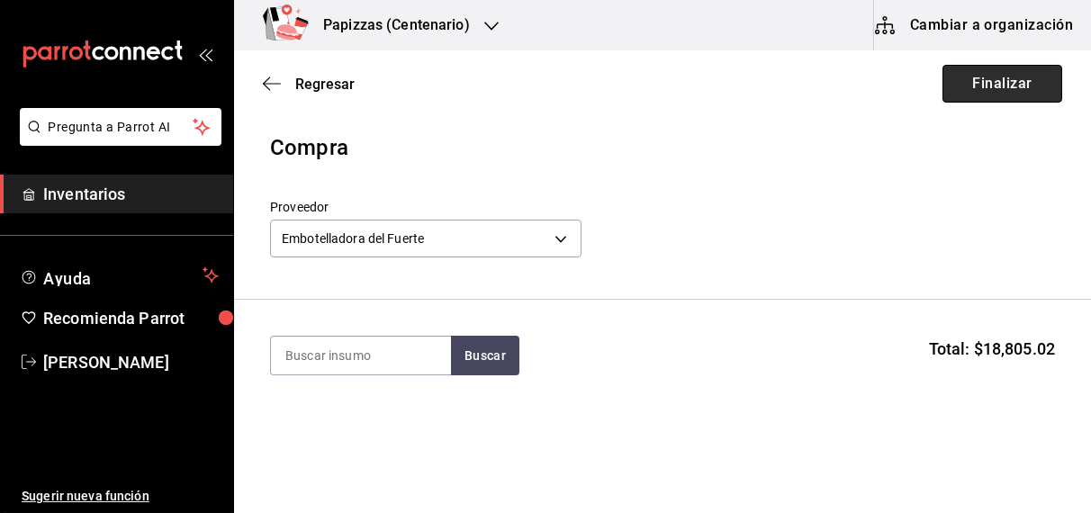
click at [1009, 84] on button "Finalizar" at bounding box center [1002, 84] width 120 height 38
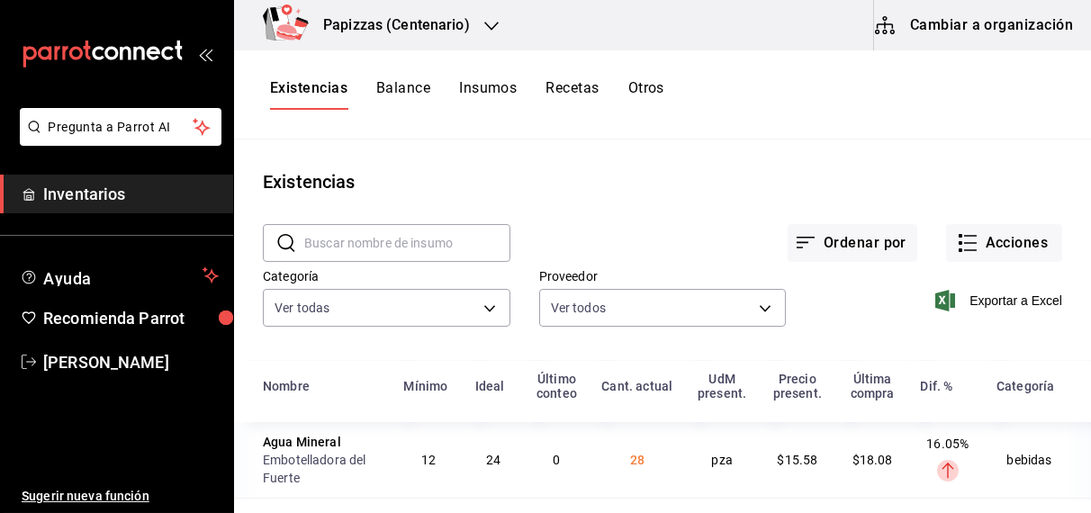
click at [376, 21] on h3 "Papizzas (Centenario)" at bounding box center [389, 25] width 161 height 22
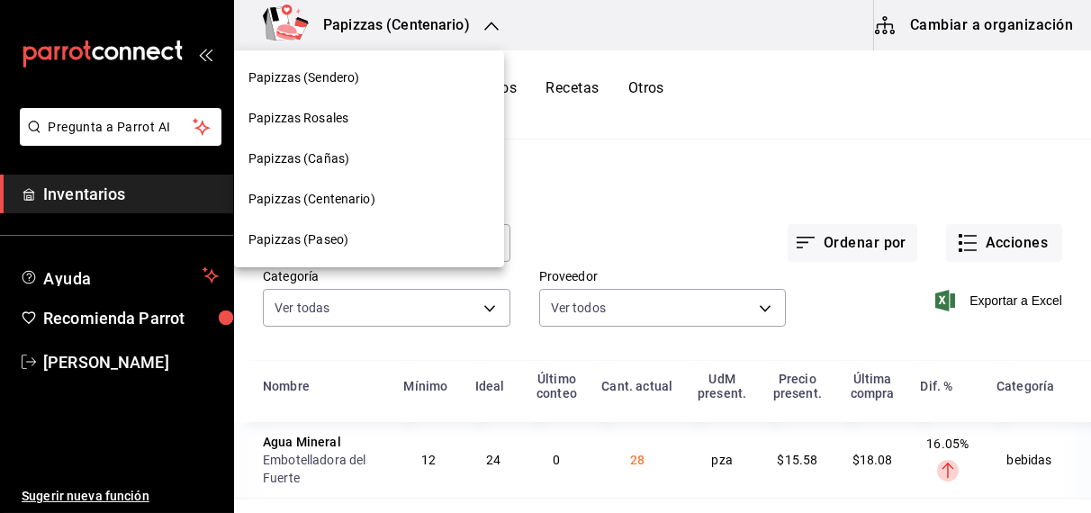
click at [344, 81] on span "Papizzas (Sendero)" at bounding box center [303, 77] width 111 height 19
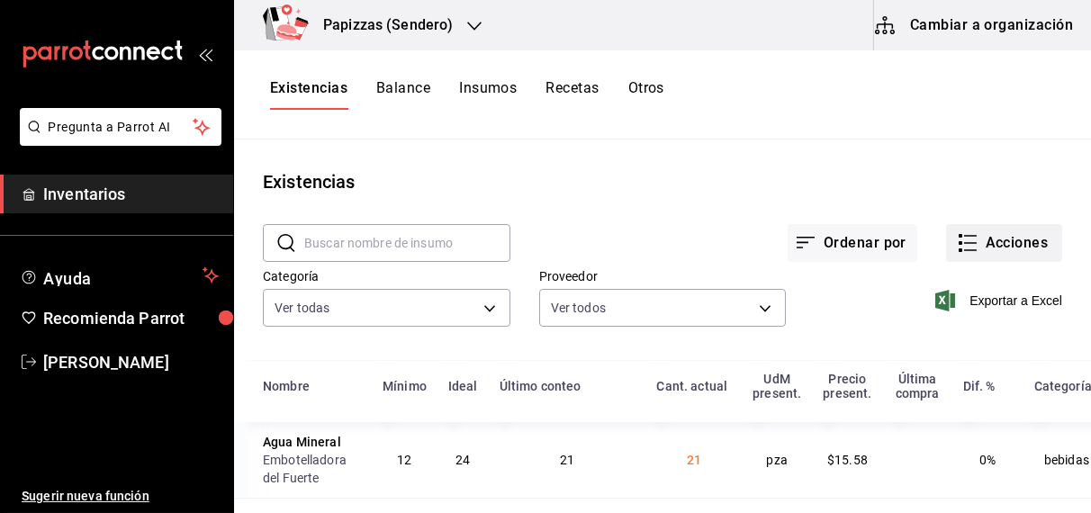
click at [992, 252] on button "Acciones" at bounding box center [1004, 243] width 116 height 38
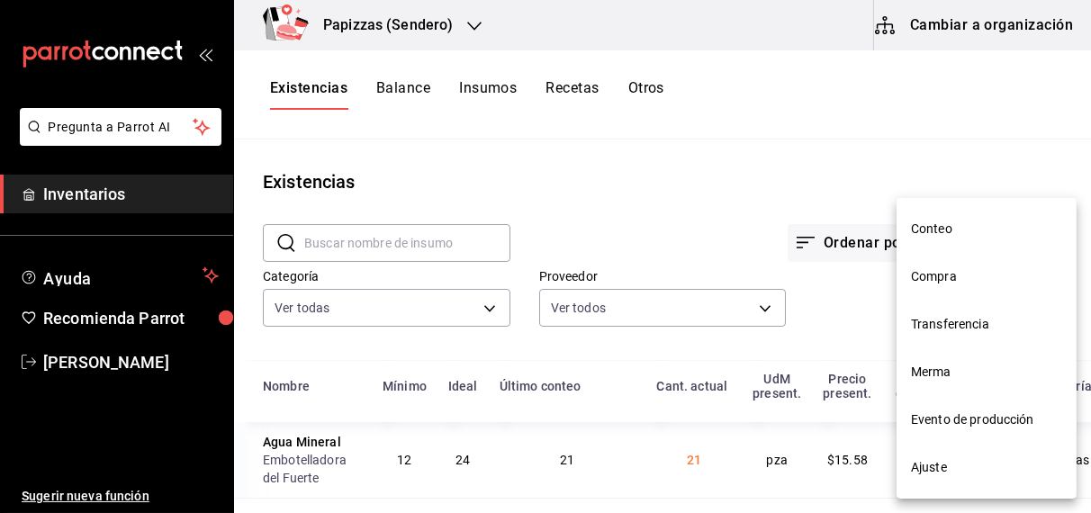
click at [945, 279] on span "Compra" at bounding box center [986, 276] width 151 height 19
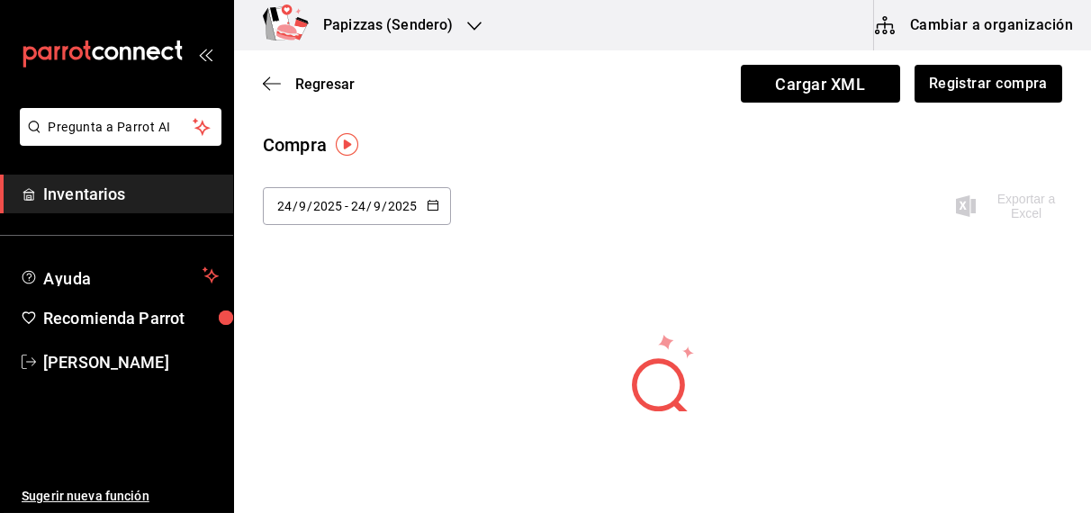
click at [429, 204] on icon "button" at bounding box center [433, 205] width 13 height 13
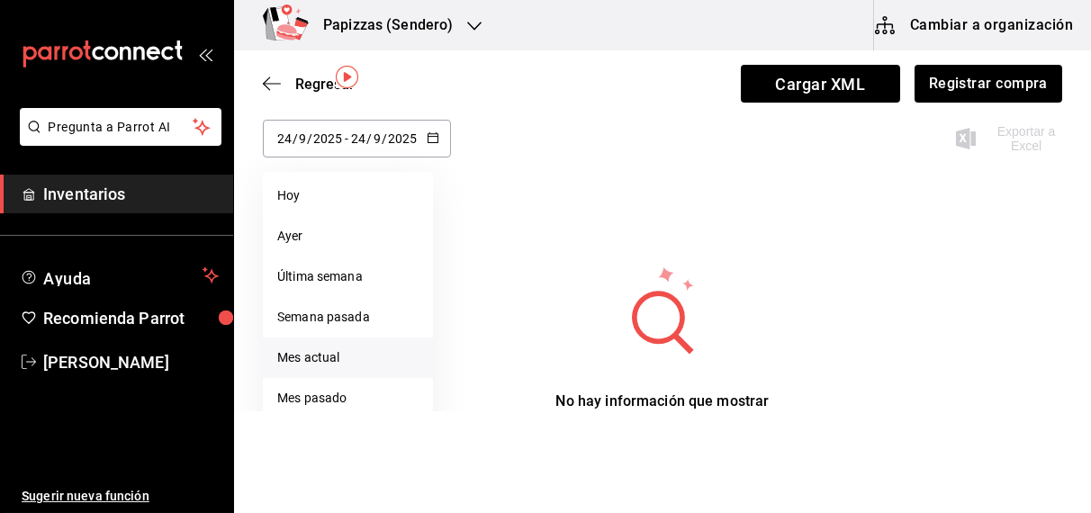
click at [326, 358] on li "Mes actual" at bounding box center [348, 357] width 170 height 40
type input "[DATE]"
type input "1"
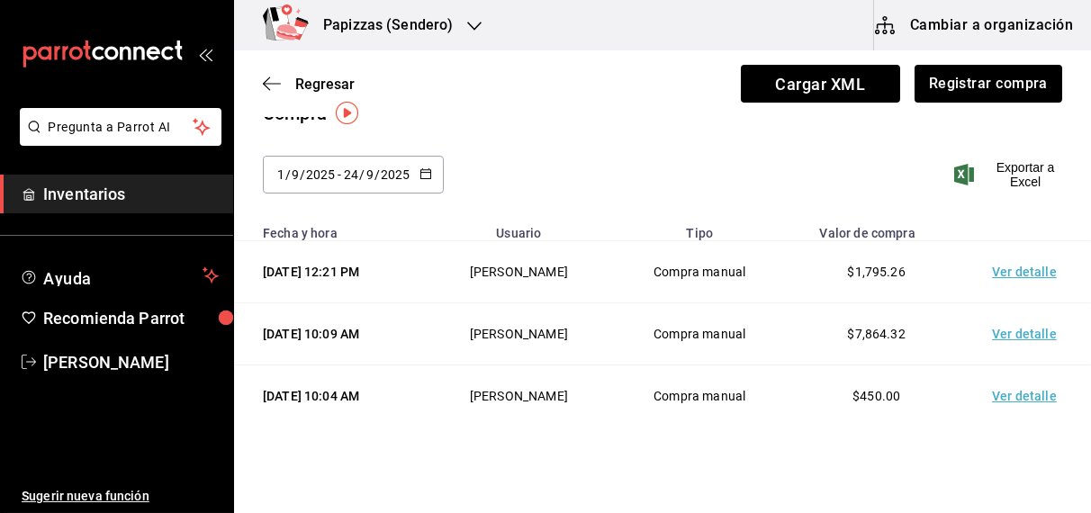
scroll to position [67, 0]
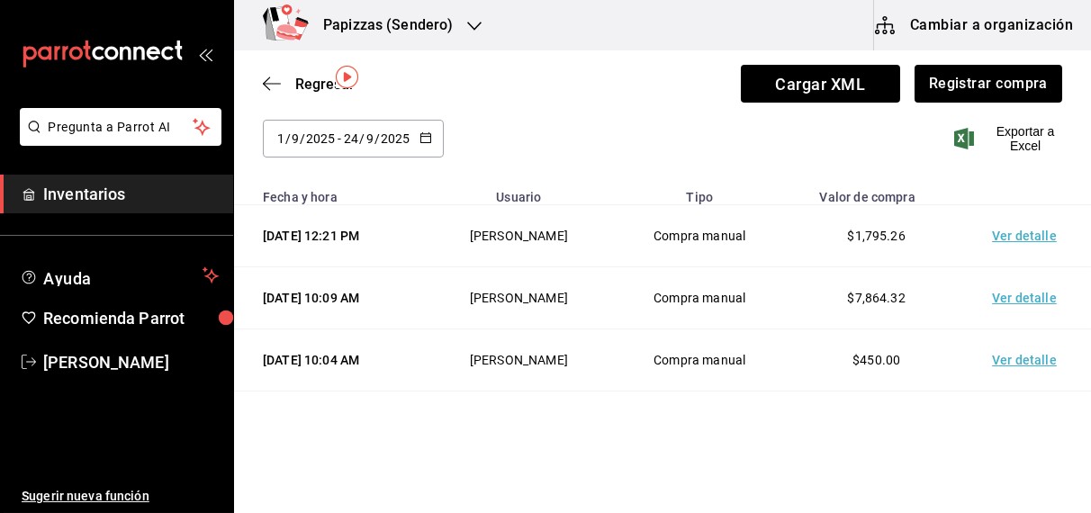
click at [1020, 265] on td "Ver detalle" at bounding box center [1028, 236] width 126 height 62
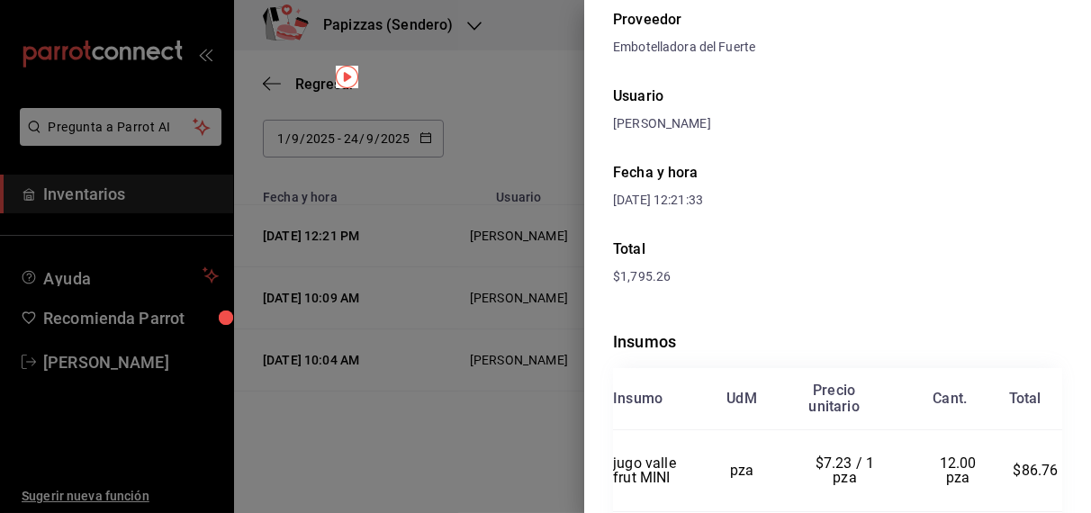
scroll to position [0, 0]
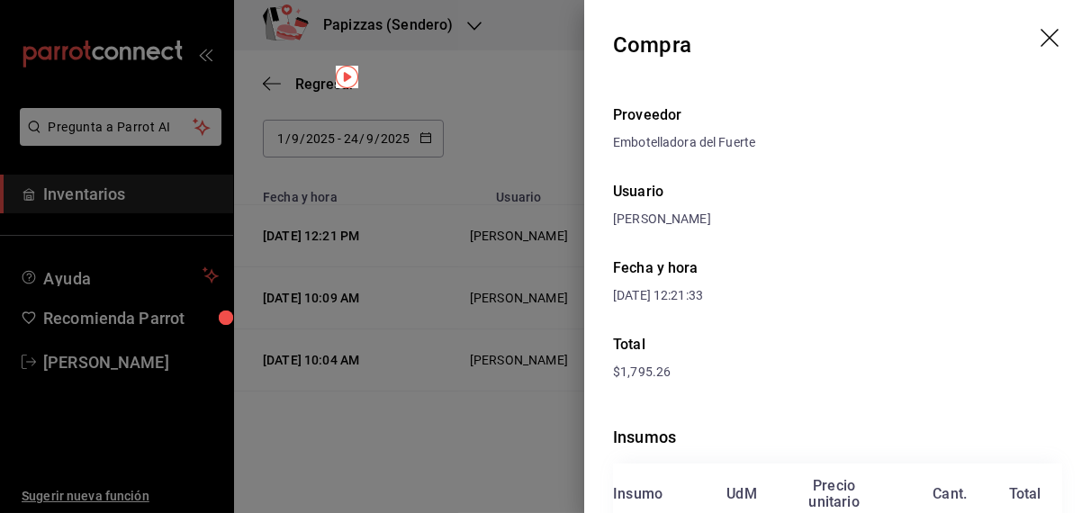
click at [1043, 34] on icon "drag" at bounding box center [1051, 40] width 22 height 22
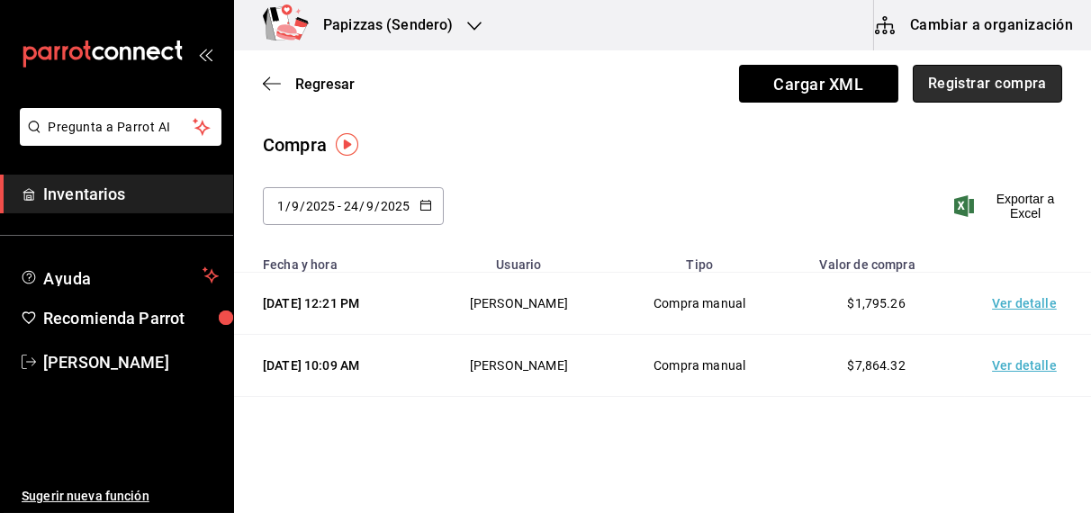
click at [1003, 82] on button "Registrar compra" at bounding box center [986, 84] width 149 height 38
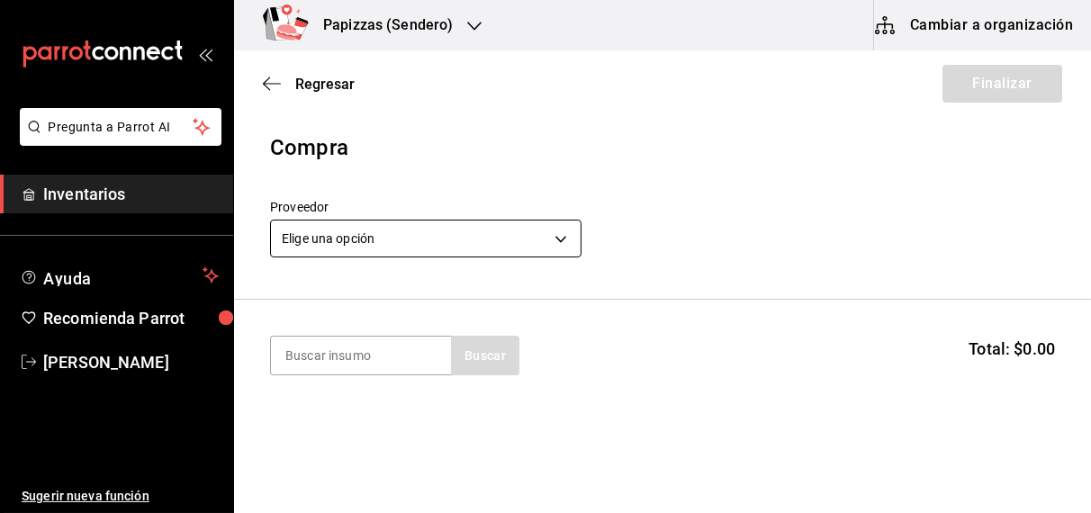
click at [481, 240] on body "Pregunta a Parrot AI Inventarios Ayuda Recomienda Parrot [PERSON_NAME] Sugerir …" at bounding box center [545, 205] width 1091 height 411
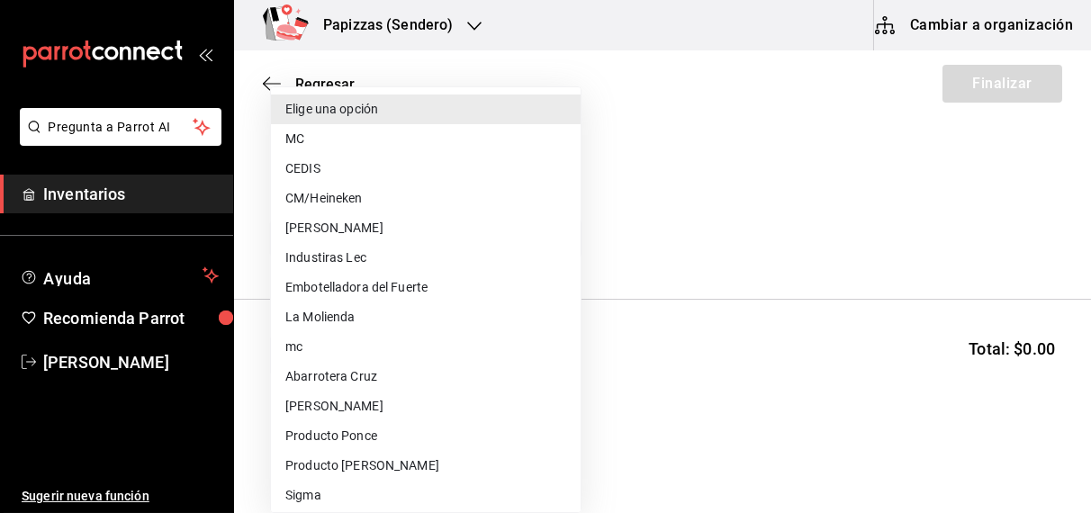
click at [394, 281] on li "Embotelladora del Fuerte" at bounding box center [426, 288] width 310 height 30
type input "2a449e60-1878-40e8-ba60-5a9907f89e6b"
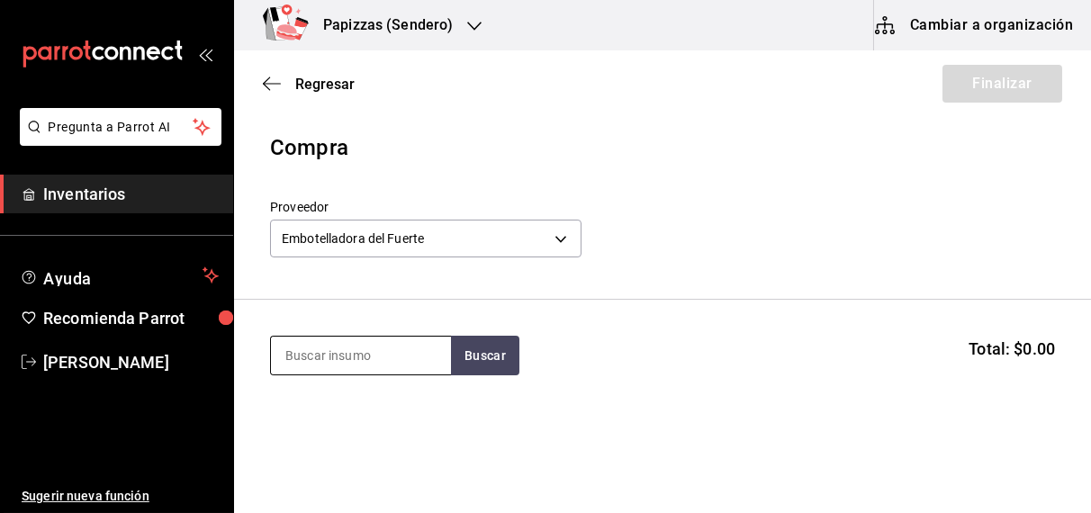
click at [350, 345] on input at bounding box center [361, 356] width 180 height 38
type input "naranja"
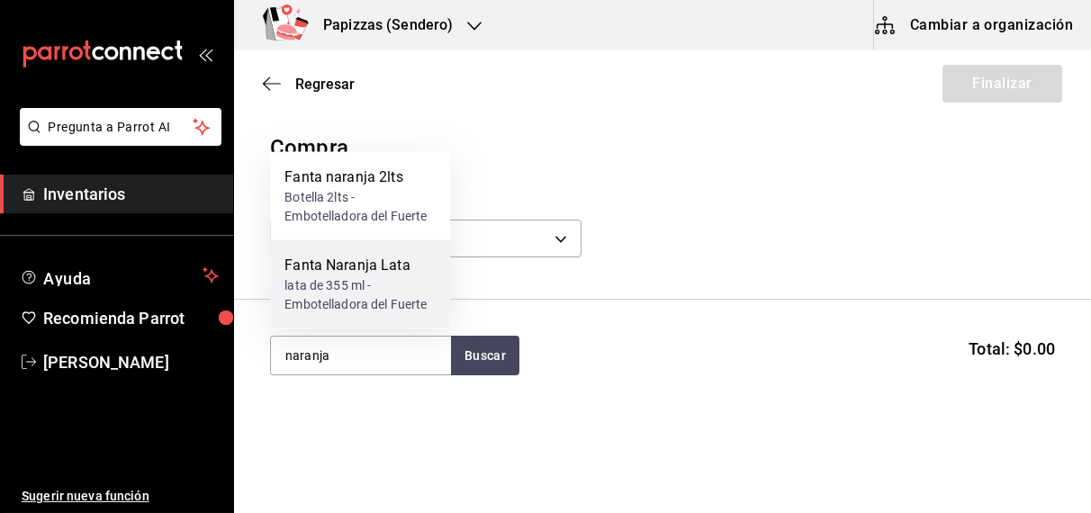
click at [347, 290] on div "lata de 355 ml - Embotelladora del Fuerte" at bounding box center [359, 295] width 151 height 38
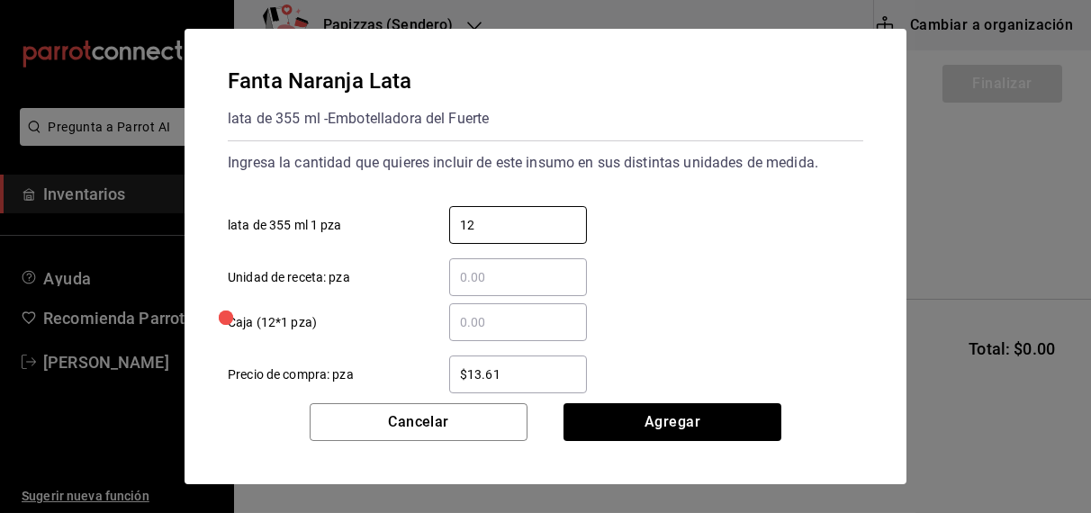
type input "12"
type input "$16.75"
click button "Agregar" at bounding box center [672, 422] width 218 height 38
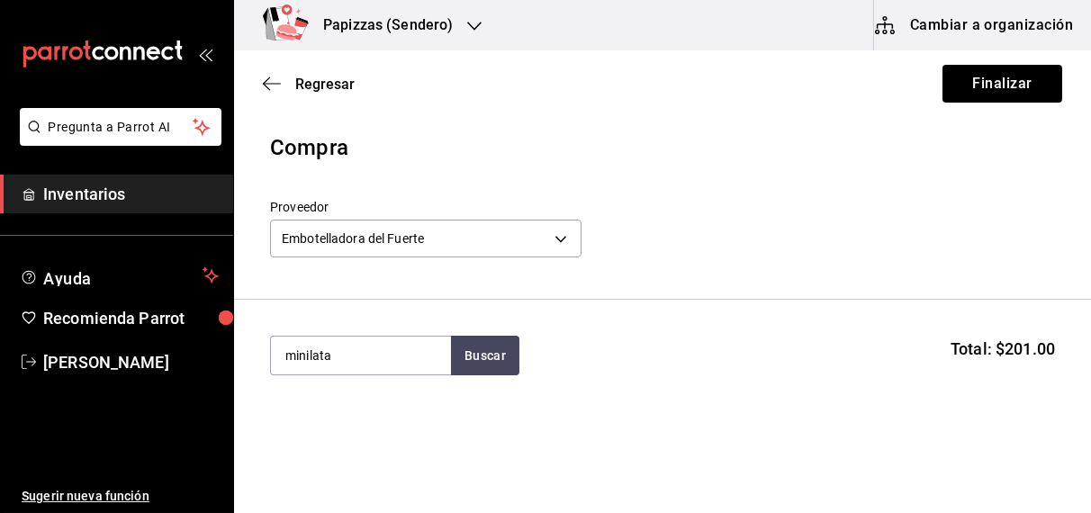
type input "minilata"
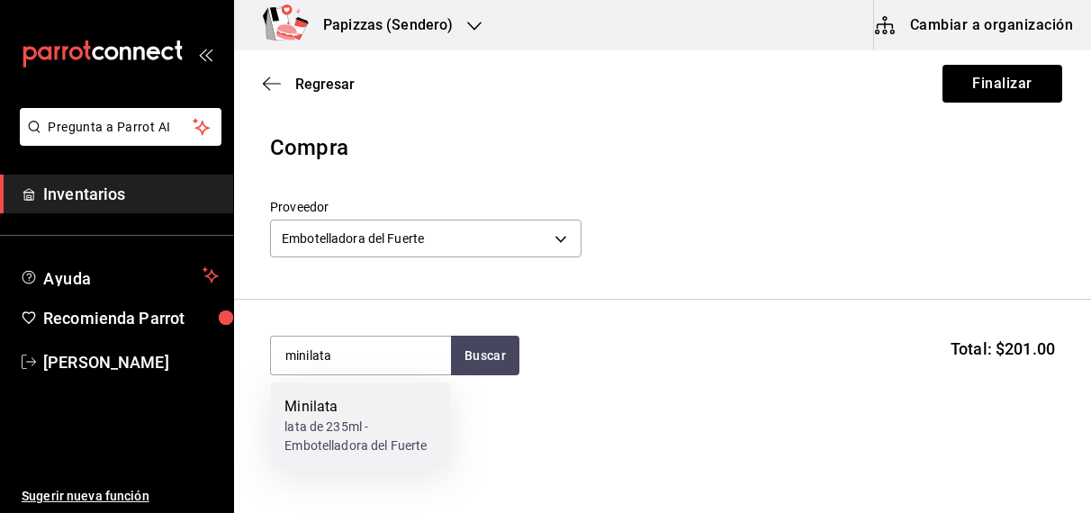
click at [320, 436] on div "lata de 235ml - Embotelladora del Fuerte" at bounding box center [359, 437] width 151 height 38
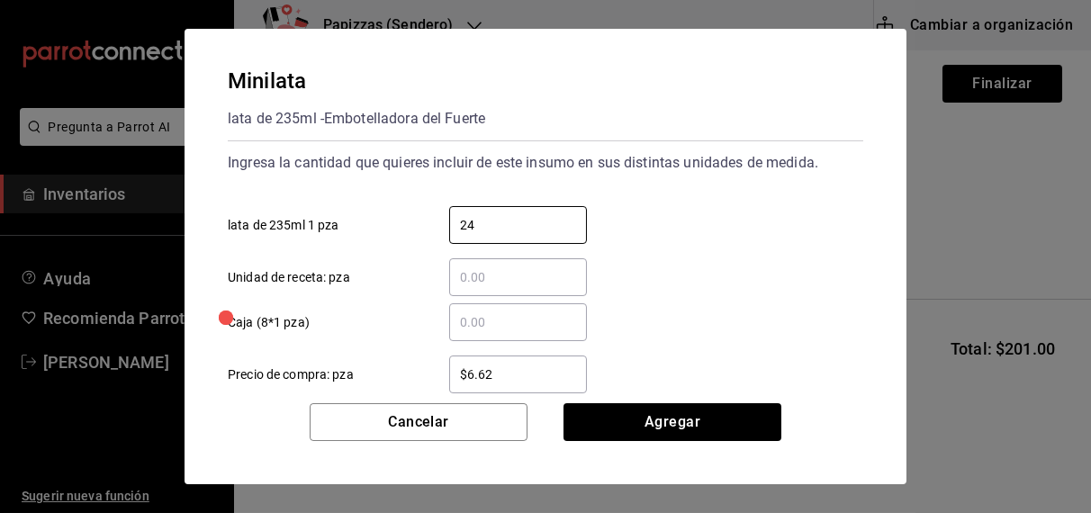
type input "24"
type input "$10.69"
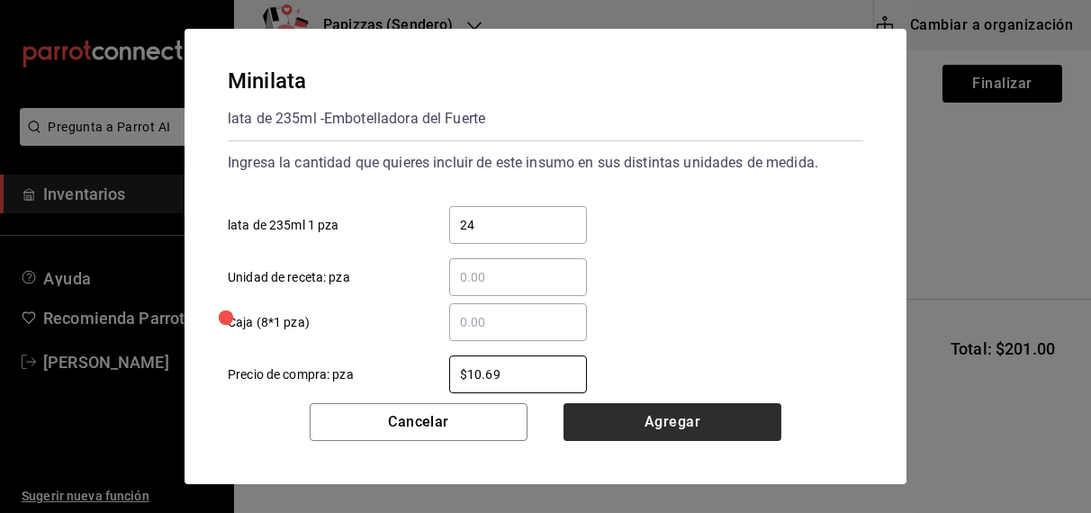
click at [709, 431] on button "Agregar" at bounding box center [672, 422] width 218 height 38
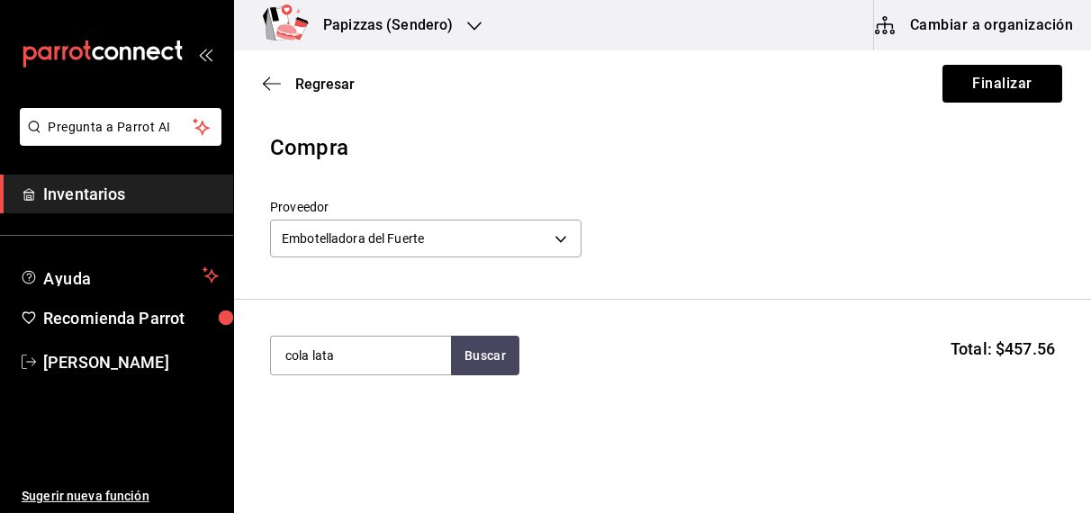
type input "cola lata"
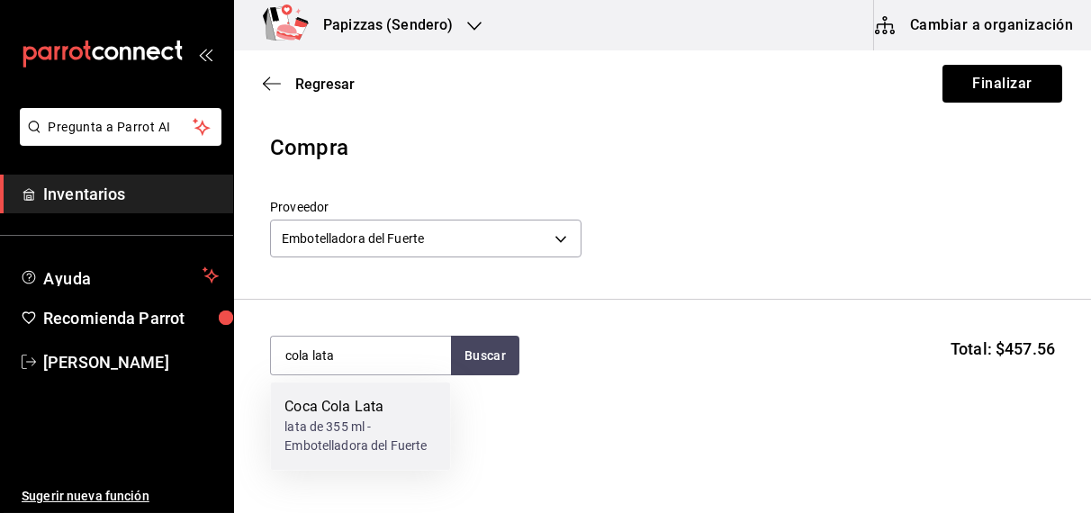
click at [333, 426] on div "lata de 355 ml - Embotelladora del Fuerte" at bounding box center [359, 437] width 151 height 38
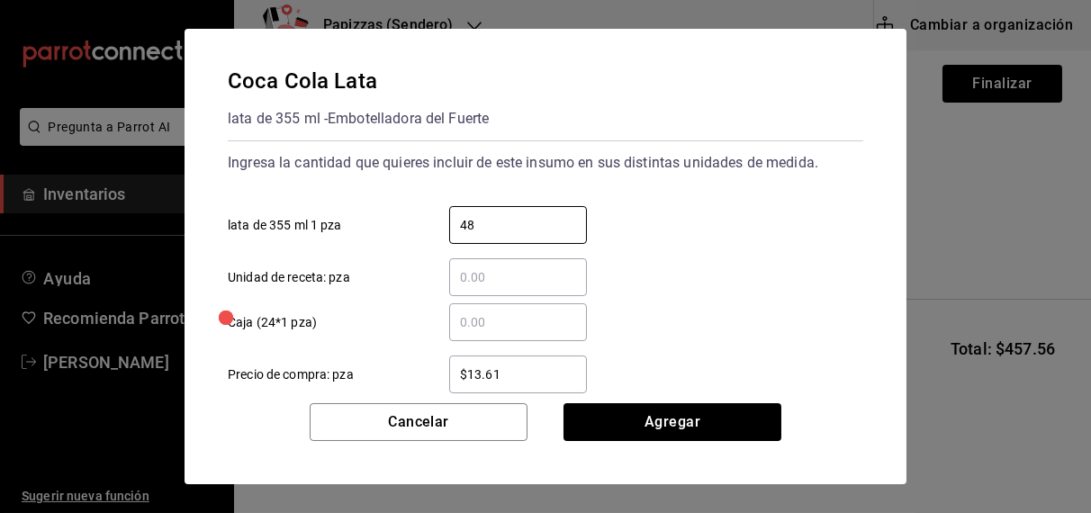
type input "48"
type input "$16.75"
click button "Agregar" at bounding box center [672, 422] width 218 height 38
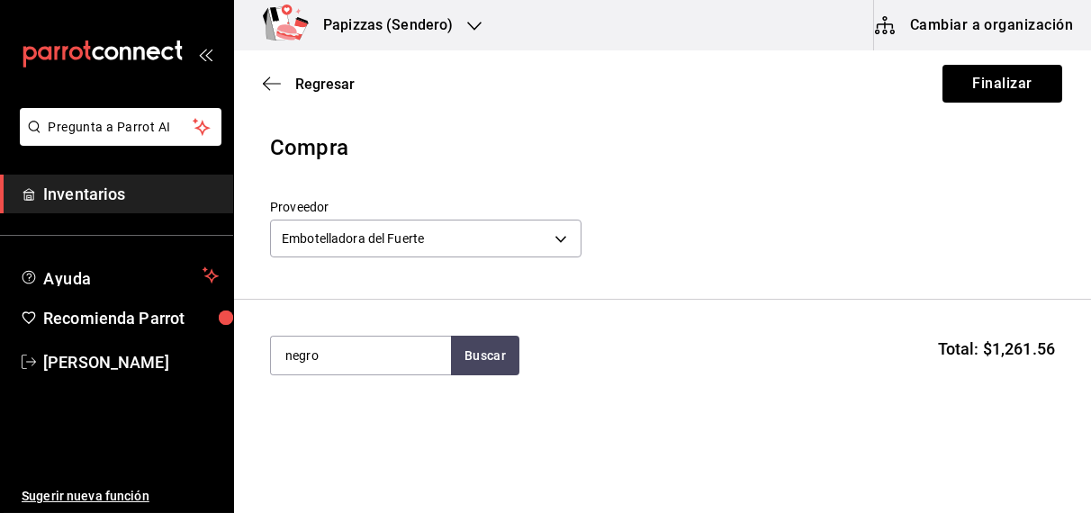
type input "negro"
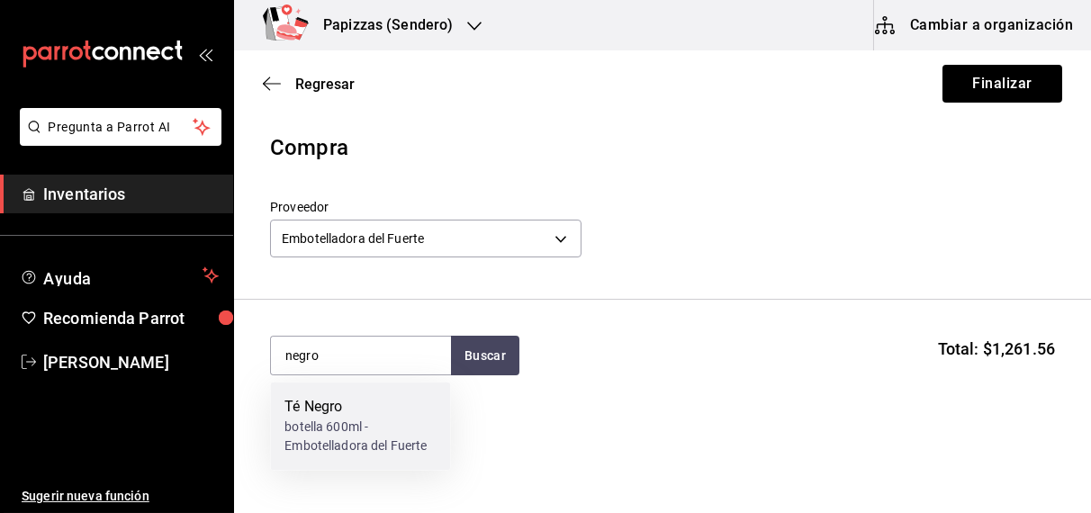
click at [321, 439] on div "botella 600ml - Embotelladora del Fuerte" at bounding box center [359, 437] width 151 height 38
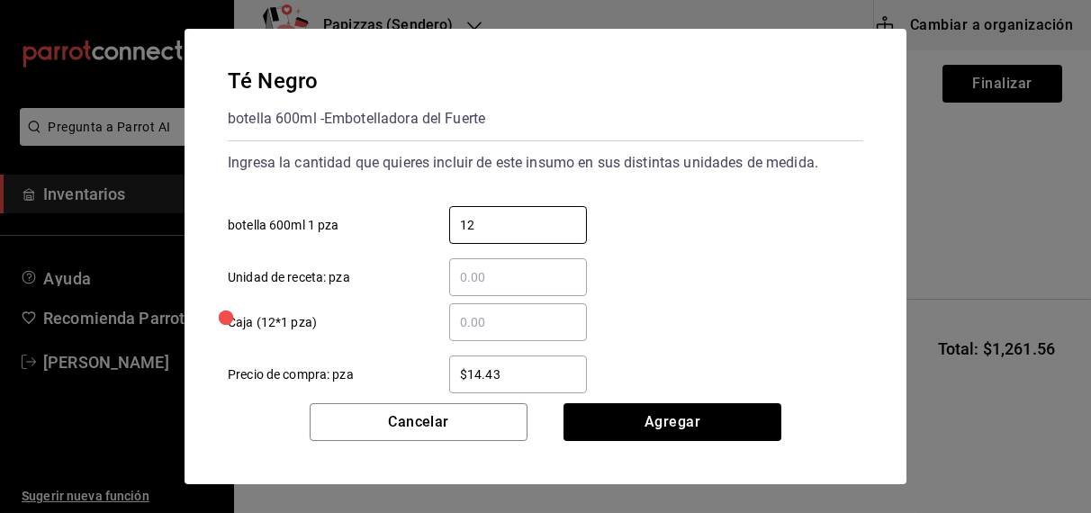
type input "12"
type input "$16.75"
click button "Agregar" at bounding box center [672, 422] width 218 height 38
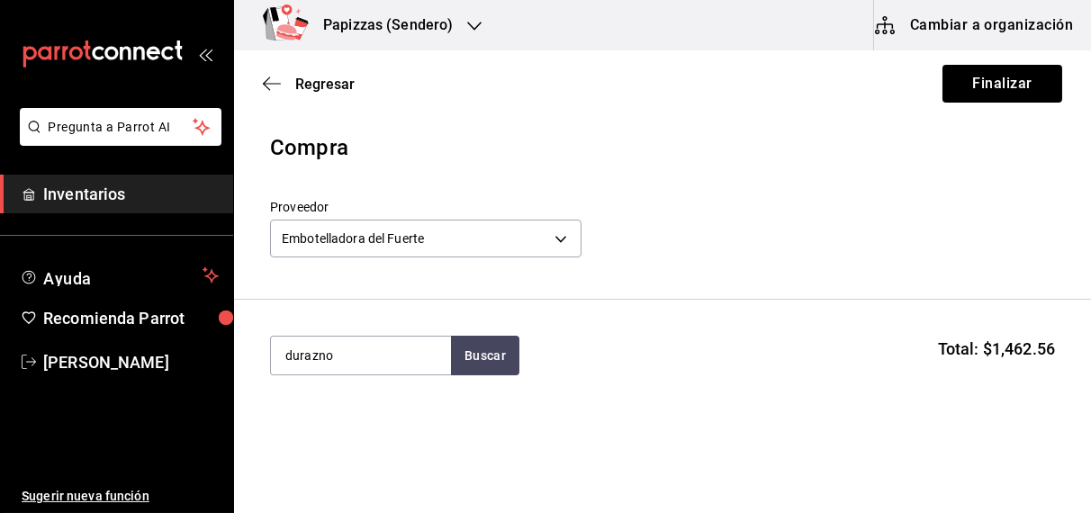
type input "durazno"
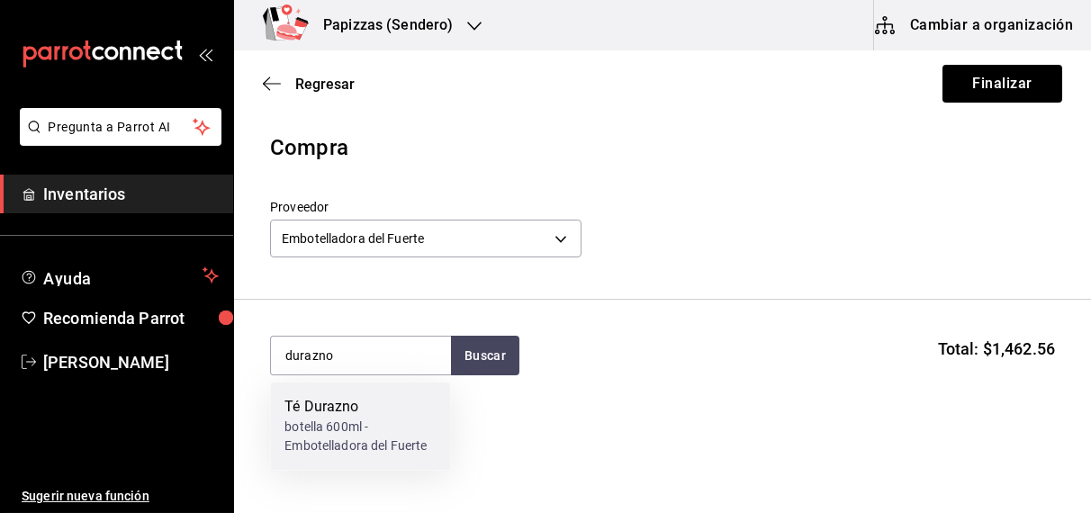
click at [310, 442] on div "botella 600ml - Embotelladora del Fuerte" at bounding box center [359, 437] width 151 height 38
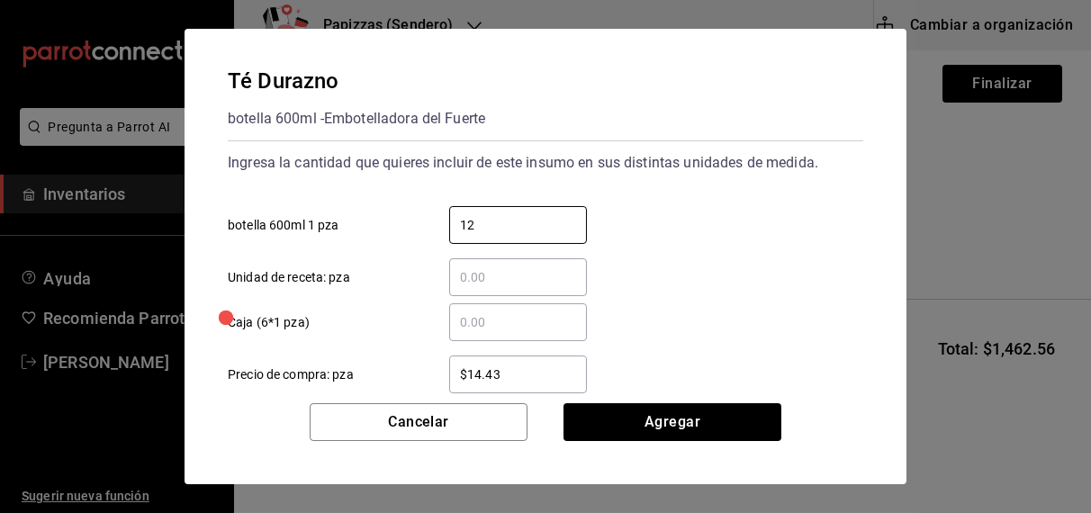
type input "12"
type input "$16.75"
click button "Agregar" at bounding box center [672, 422] width 218 height 38
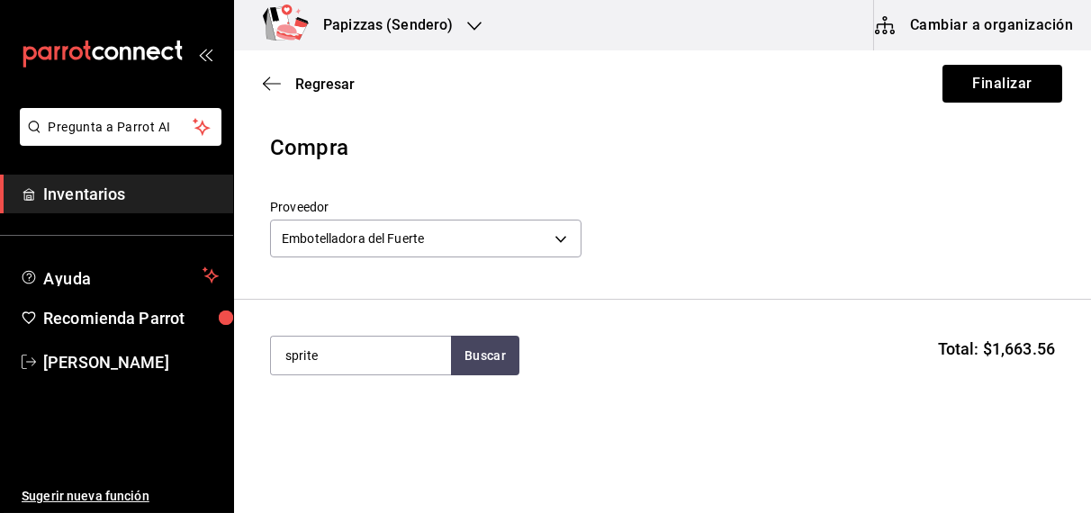
type input "sprite"
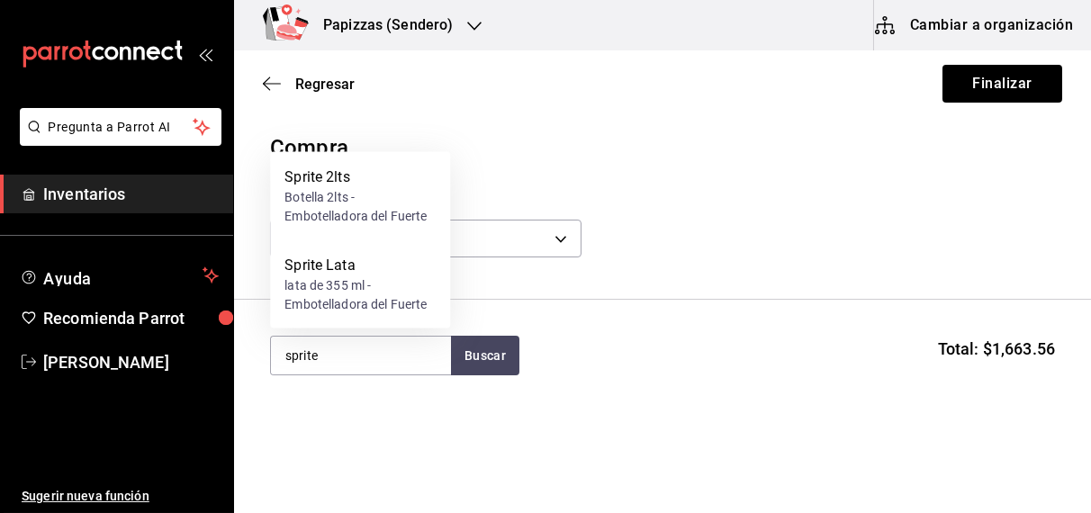
click at [349, 300] on div "lata de 355 ml - Embotelladora del Fuerte" at bounding box center [359, 295] width 151 height 38
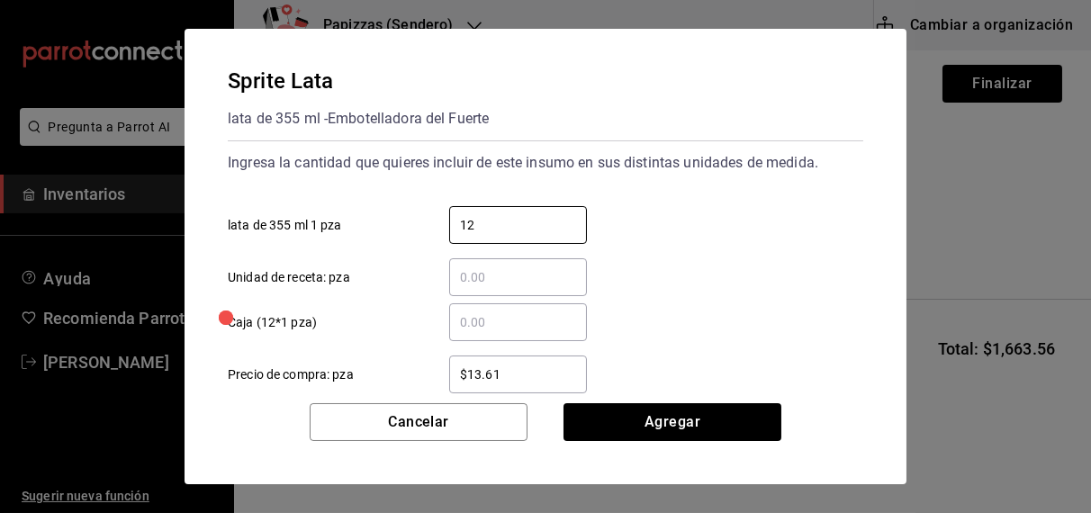
type input "12"
type input "$16.75"
click button "Agregar" at bounding box center [672, 422] width 218 height 38
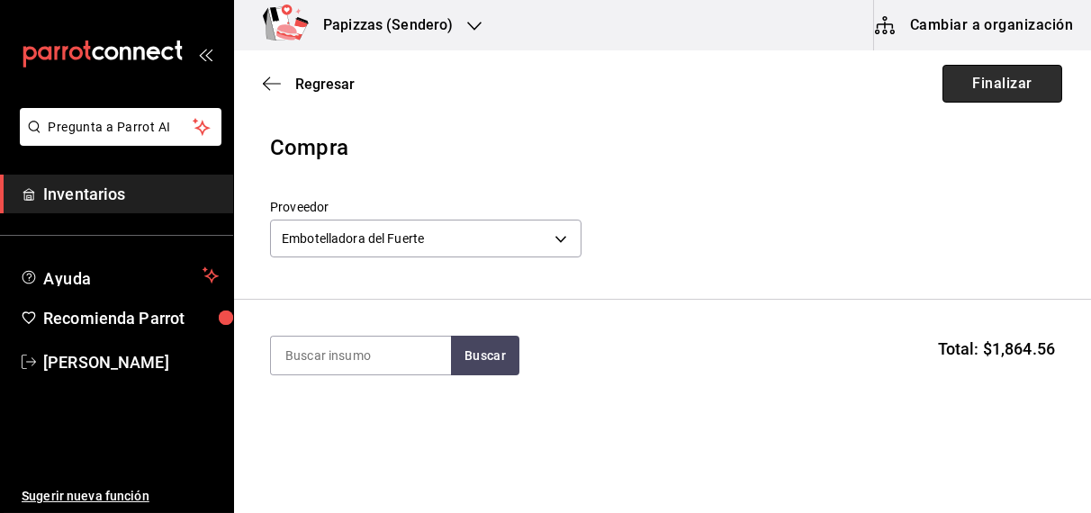
click at [985, 86] on button "Finalizar" at bounding box center [1002, 84] width 120 height 38
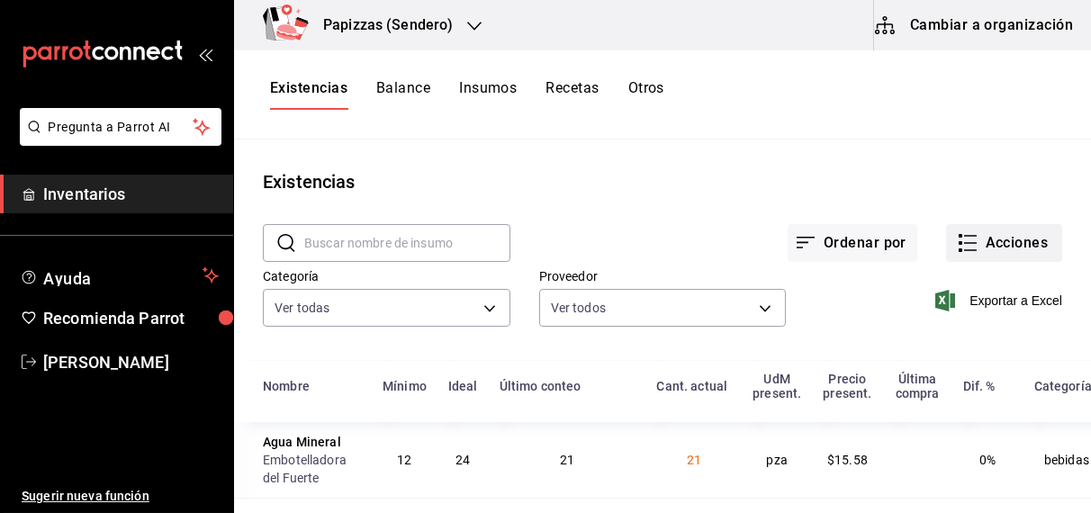
click at [1005, 243] on button "Acciones" at bounding box center [1004, 243] width 116 height 38
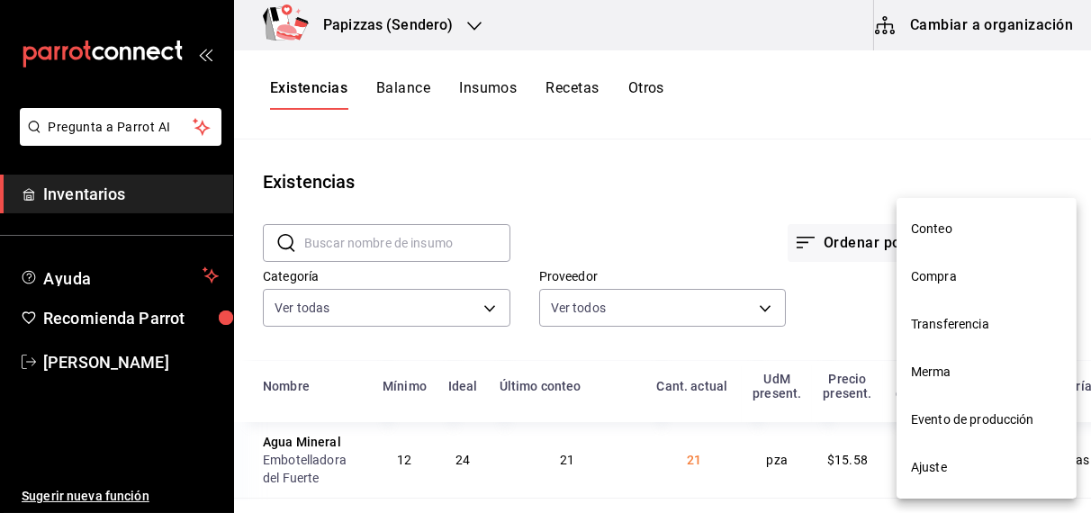
click at [954, 279] on span "Compra" at bounding box center [986, 276] width 151 height 19
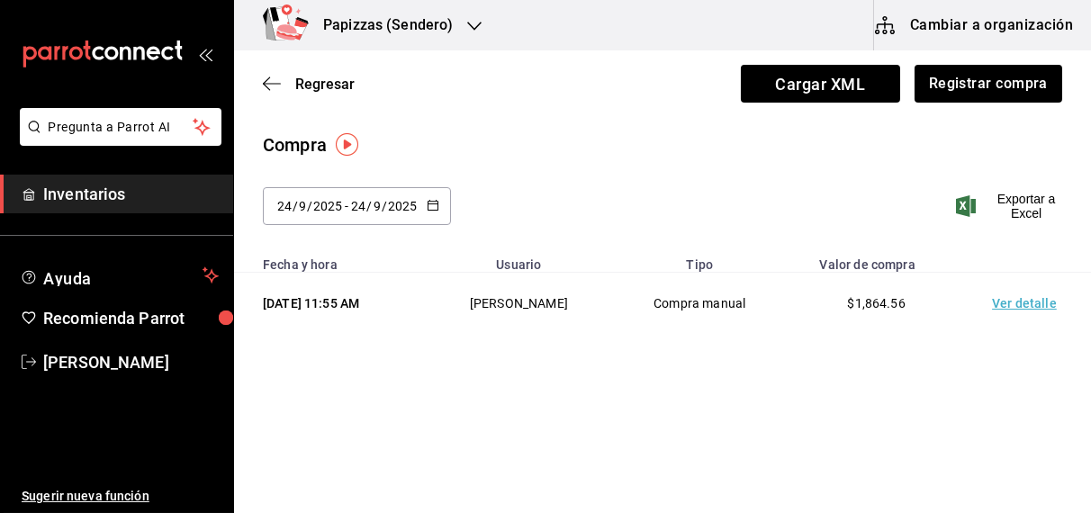
click at [431, 195] on div "2025-09-24 24 / 9 / 2025 - 2025-09-24 24 / 9 / 2025" at bounding box center [357, 206] width 188 height 38
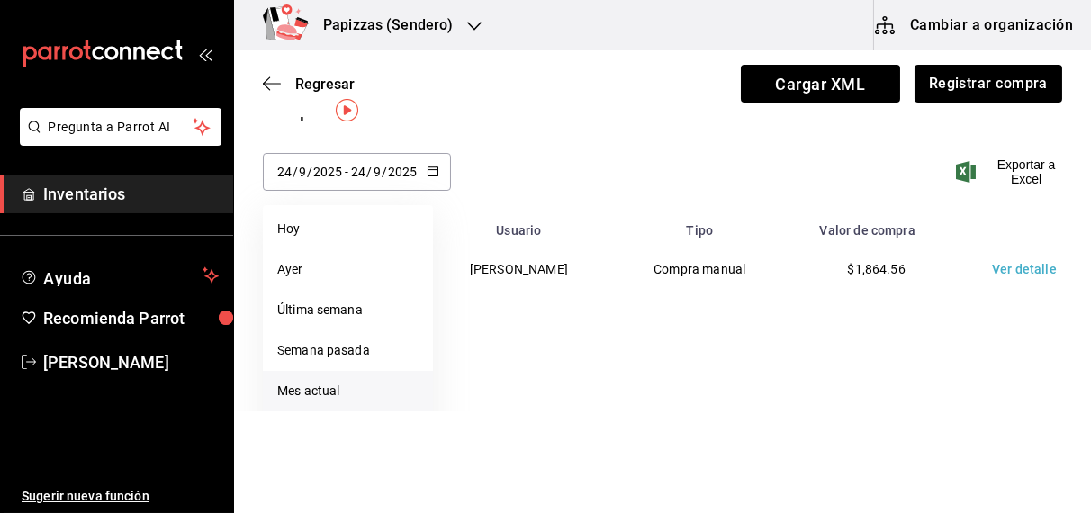
click at [323, 397] on li "Mes actual" at bounding box center [348, 391] width 170 height 40
type input "[DATE]"
type input "1"
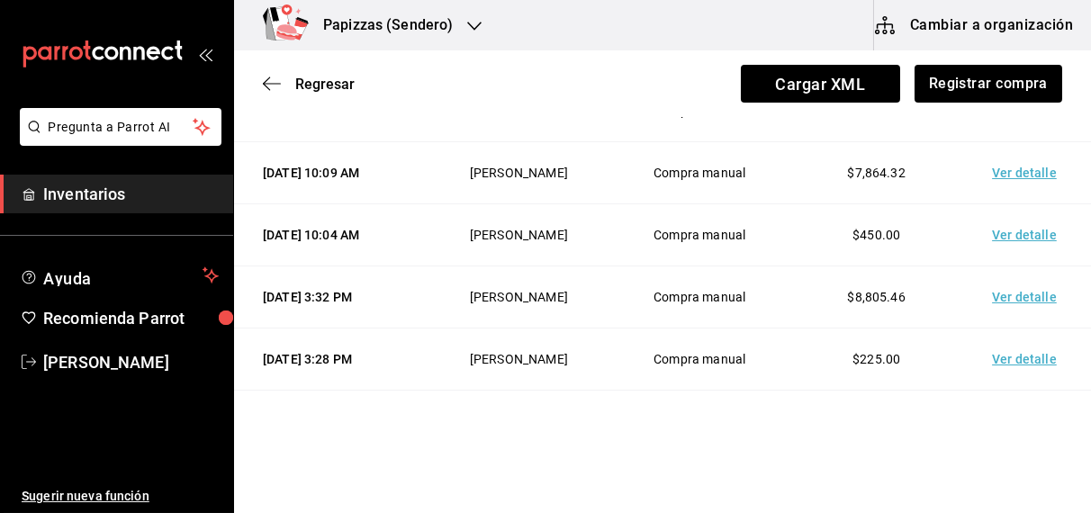
scroll to position [251, 0]
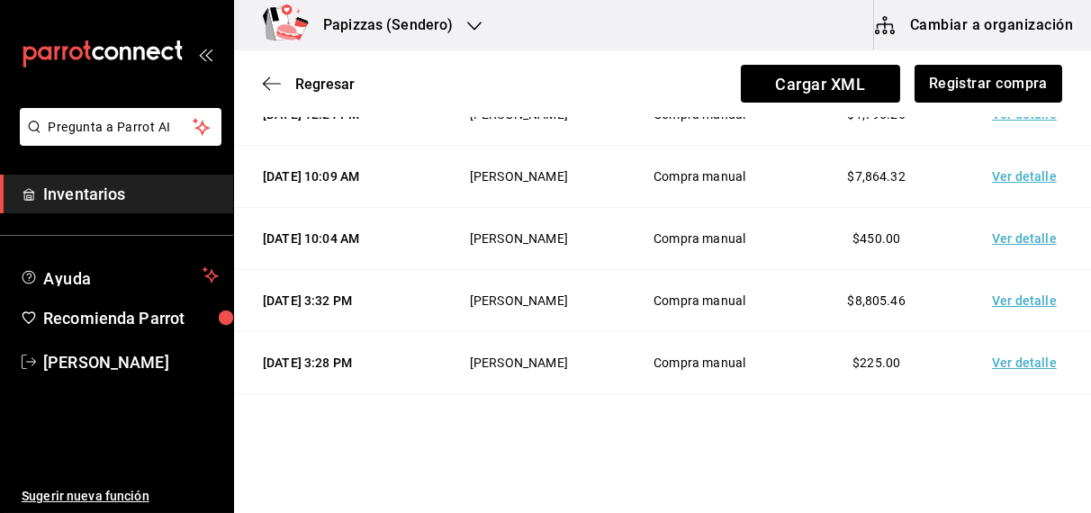
click at [461, 28] on div "Papizzas (Sendero)" at bounding box center [368, 25] width 240 height 50
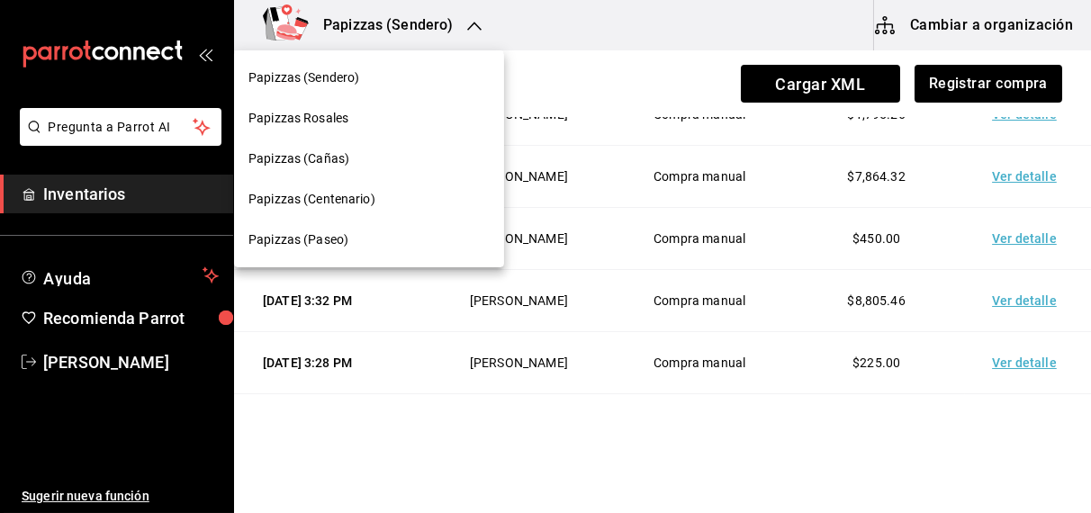
click at [344, 194] on span "Papizzas (Centenario)" at bounding box center [311, 199] width 127 height 19
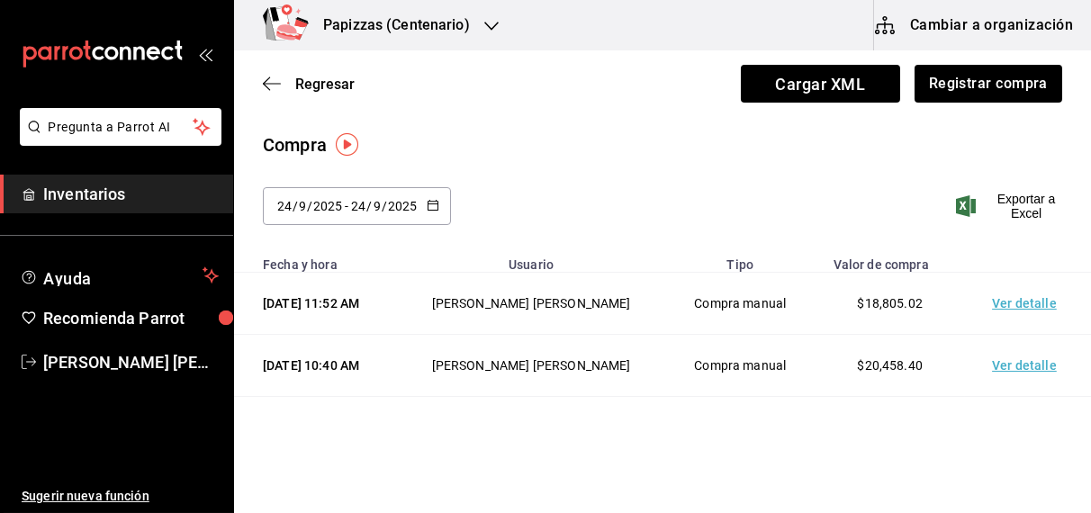
click at [427, 207] on icon "button" at bounding box center [433, 205] width 13 height 13
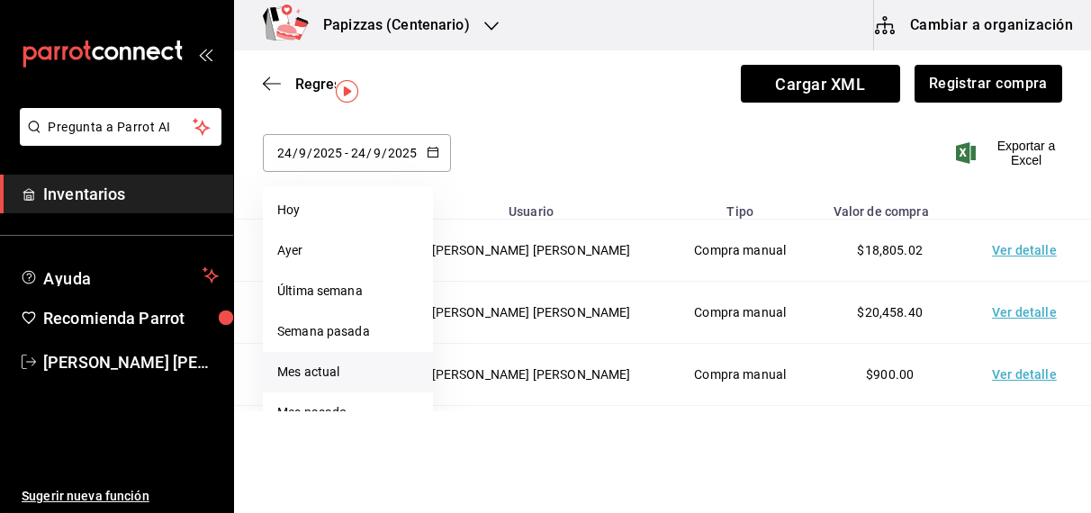
click at [319, 377] on li "Mes actual" at bounding box center [348, 372] width 170 height 40
type input "[DATE]"
type input "1"
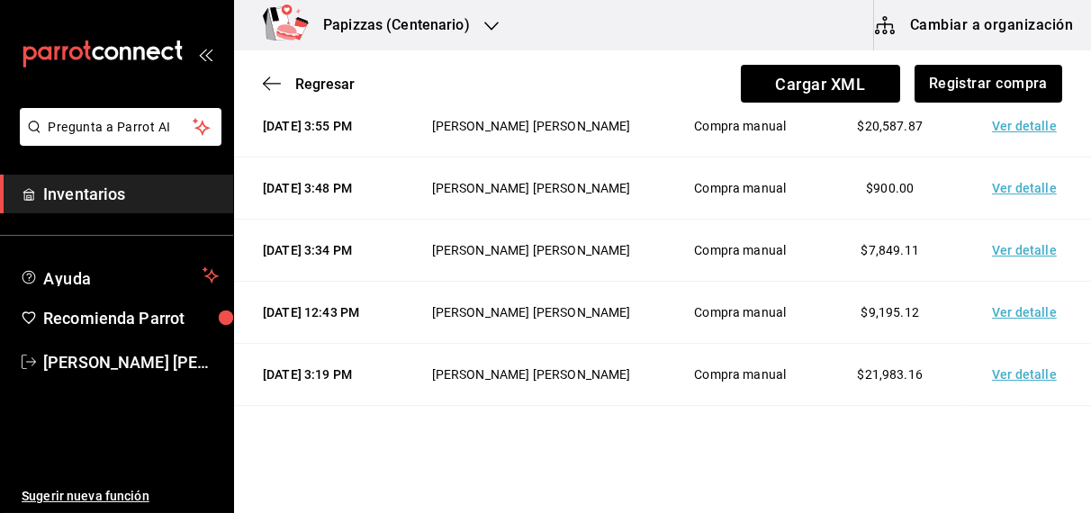
scroll to position [985, 0]
click at [316, 86] on span "Regresar" at bounding box center [324, 84] width 59 height 17
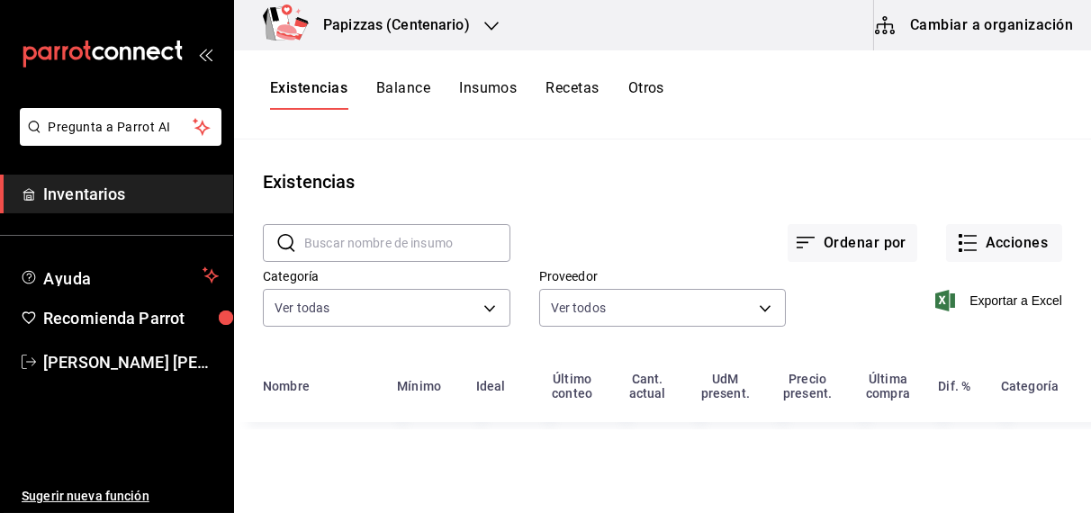
click at [650, 92] on button "Otros" at bounding box center [646, 94] width 36 height 31
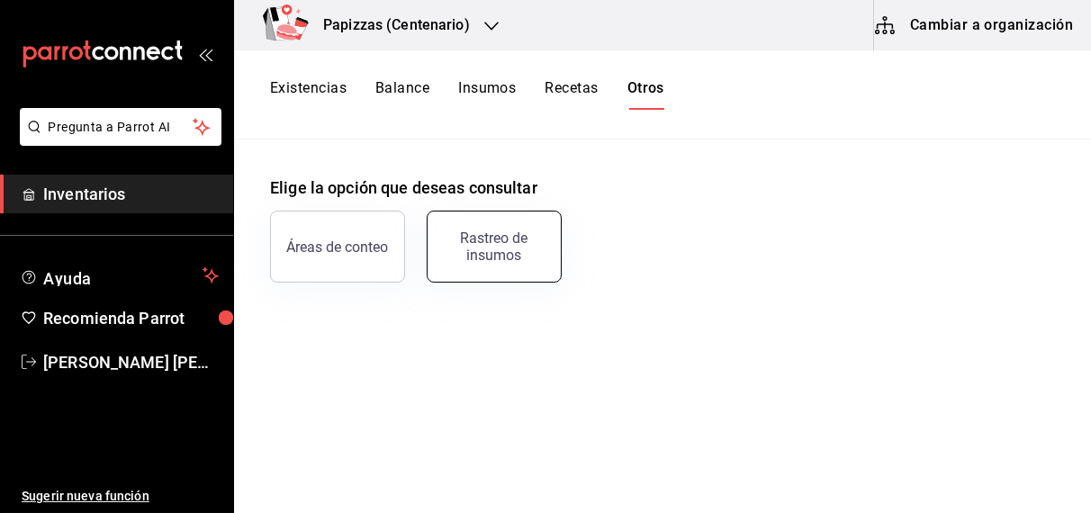
click at [484, 251] on div "Rastreo de insumos" at bounding box center [494, 246] width 112 height 34
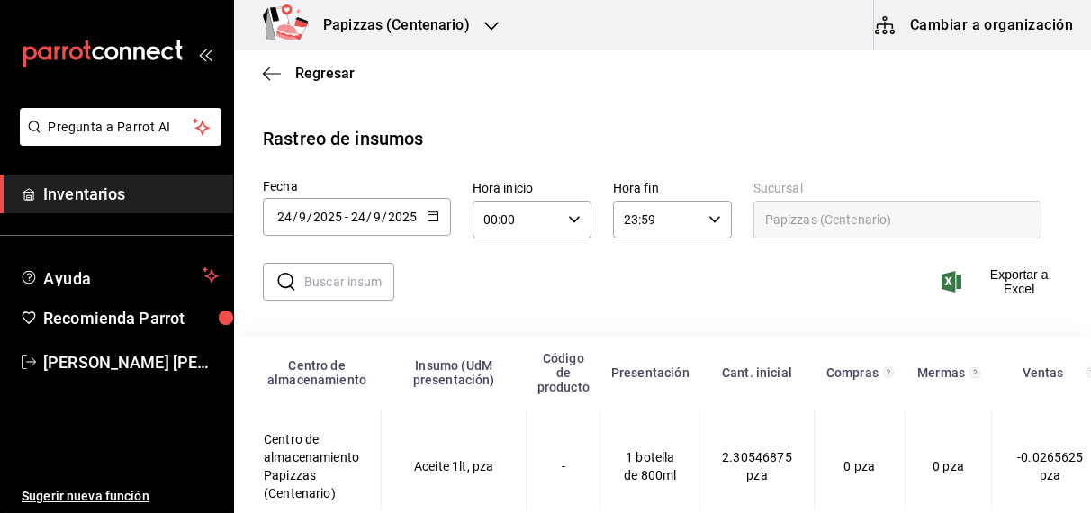
click at [427, 211] on \(Stroke\) "button" at bounding box center [432, 216] width 11 height 10
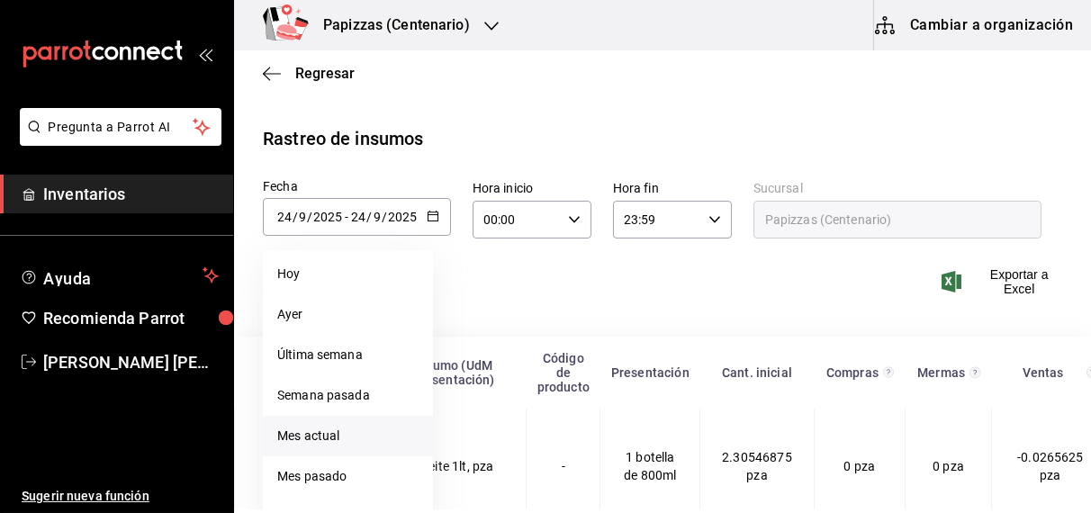
click at [322, 439] on li "Mes actual" at bounding box center [348, 436] width 170 height 40
type input "[DATE]"
type input "1"
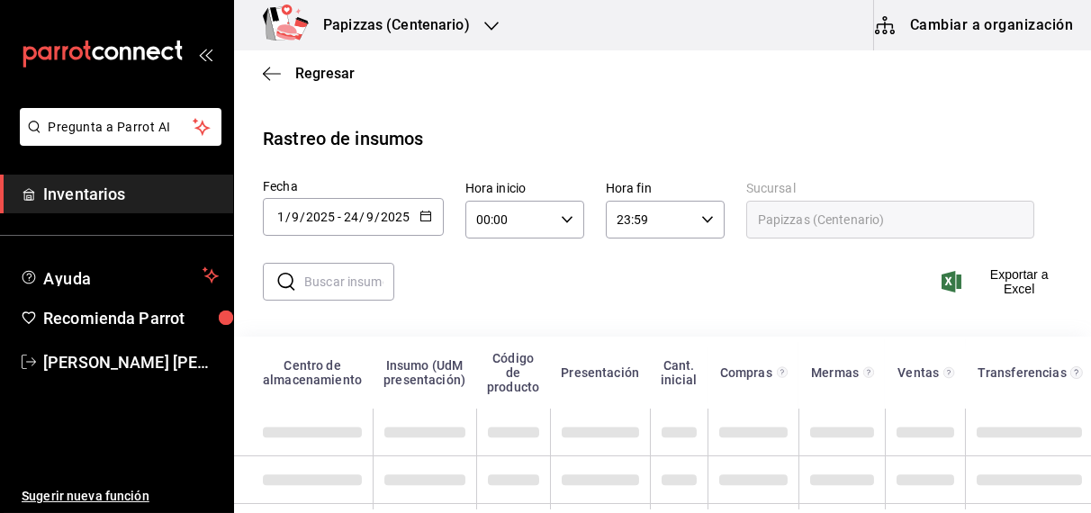
click at [353, 286] on input "text" at bounding box center [349, 282] width 90 height 36
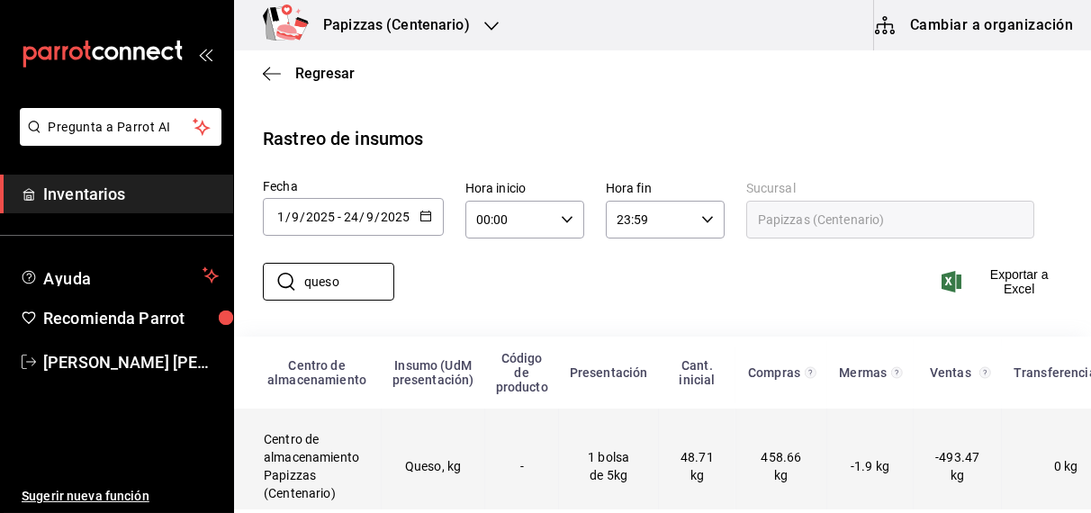
type input "queso"
click at [450, 467] on td "Queso, kg" at bounding box center [433, 467] width 103 height 116
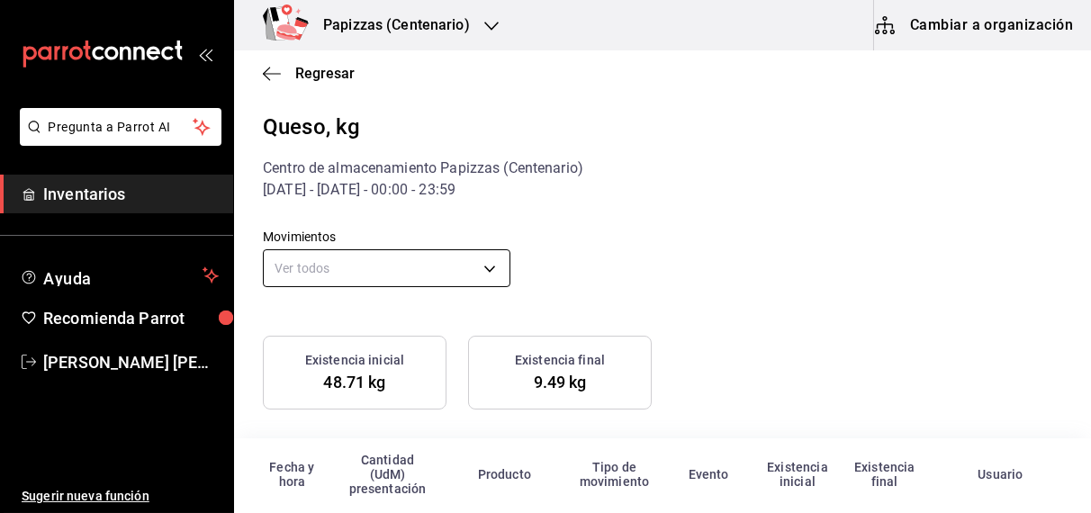
click at [482, 266] on body "Pregunta a Parrot AI Inventarios Ayuda Recomienda Parrot OBDULIA JANNETH CASTRO…" at bounding box center [545, 254] width 1091 height 509
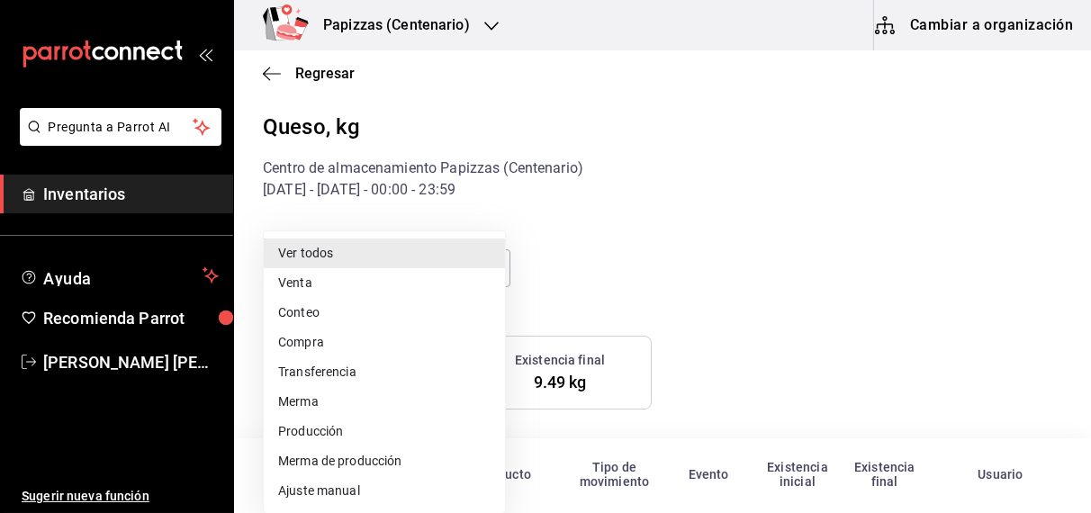
click at [363, 341] on li "Compra" at bounding box center [384, 343] width 241 height 30
type input "PURCHASE"
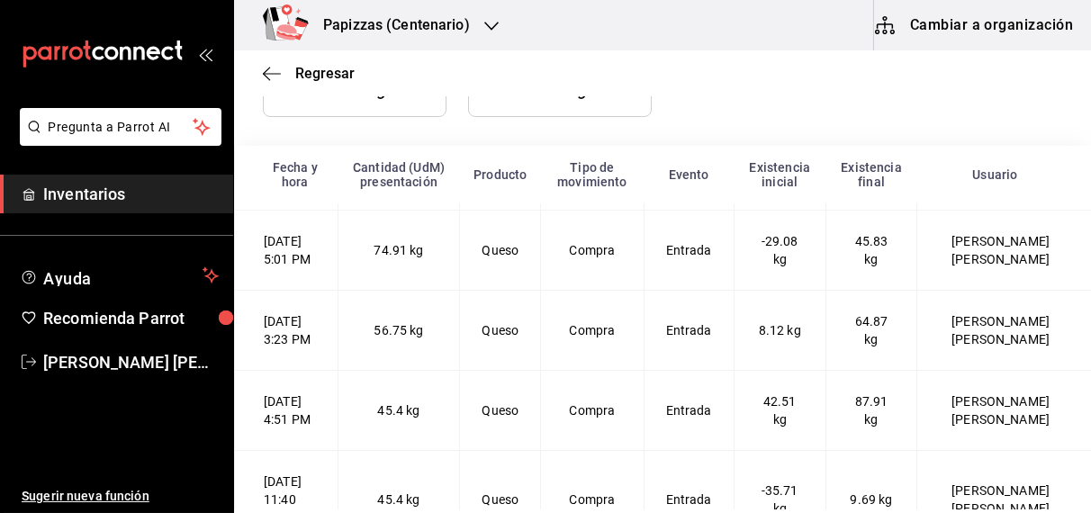
scroll to position [598, 0]
click at [335, 71] on span "Regresar" at bounding box center [324, 73] width 59 height 17
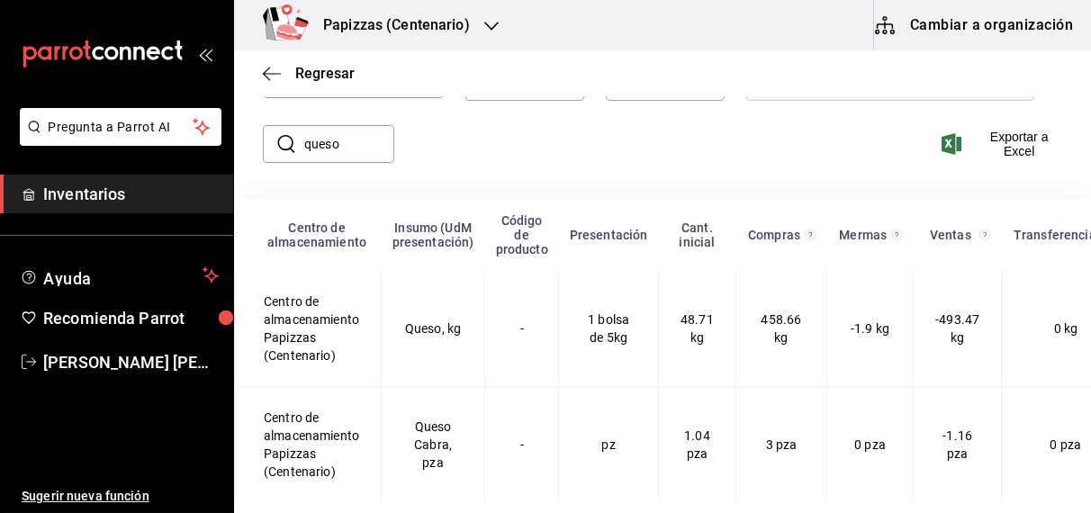
scroll to position [154, 0]
click at [335, 71] on span "Regresar" at bounding box center [324, 73] width 59 height 17
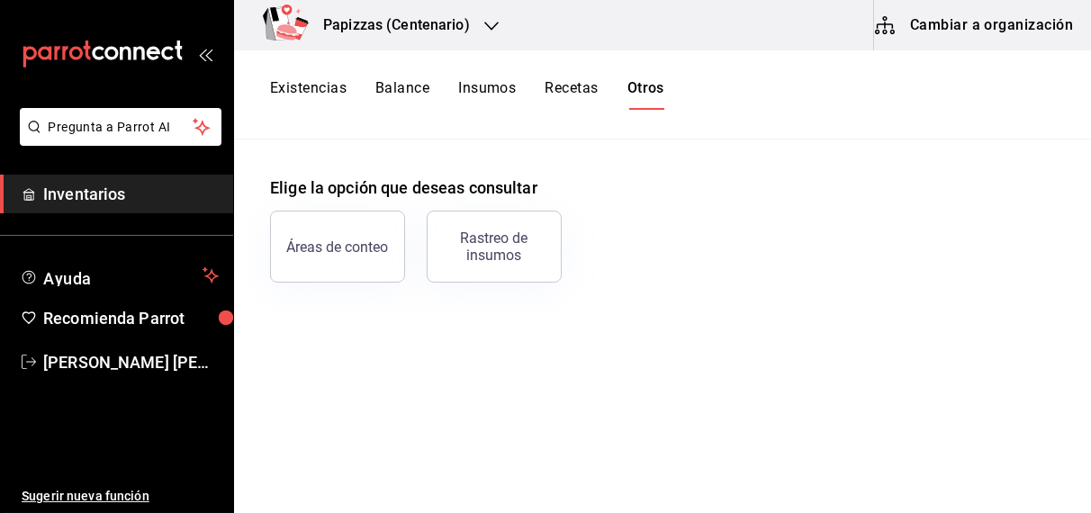
click at [328, 92] on button "Existencias" at bounding box center [308, 94] width 76 height 31
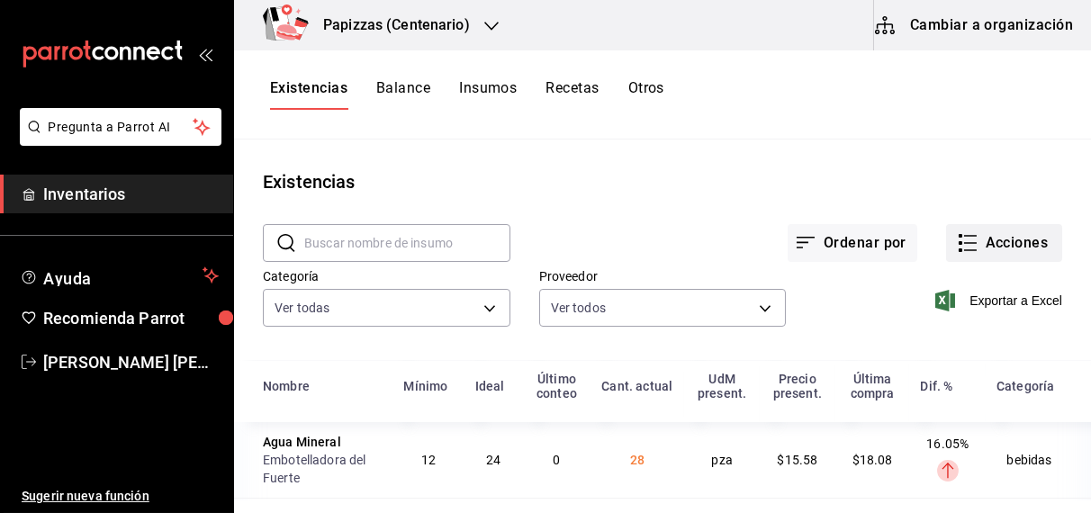
click at [994, 247] on button "Acciones" at bounding box center [1004, 243] width 116 height 38
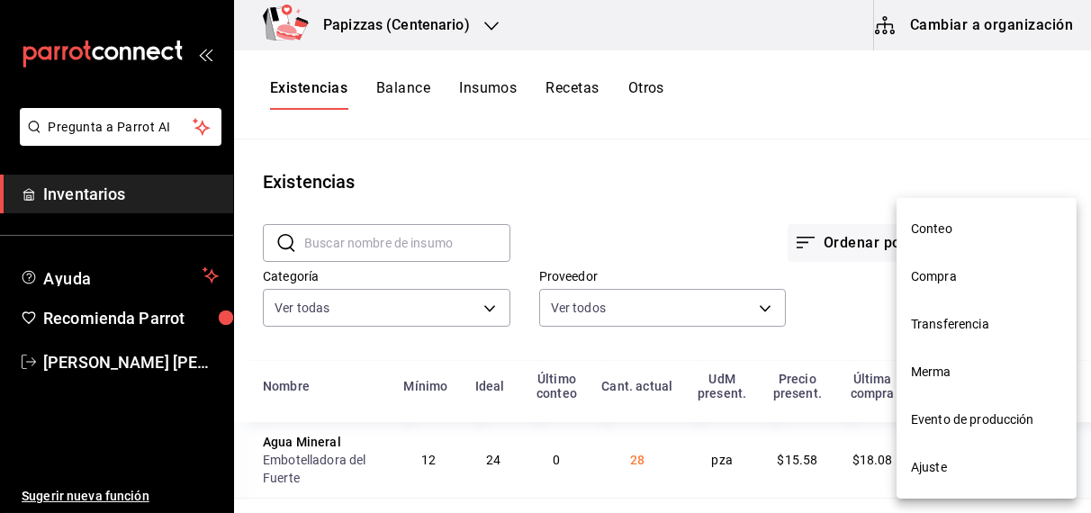
click at [935, 275] on span "Compra" at bounding box center [986, 276] width 151 height 19
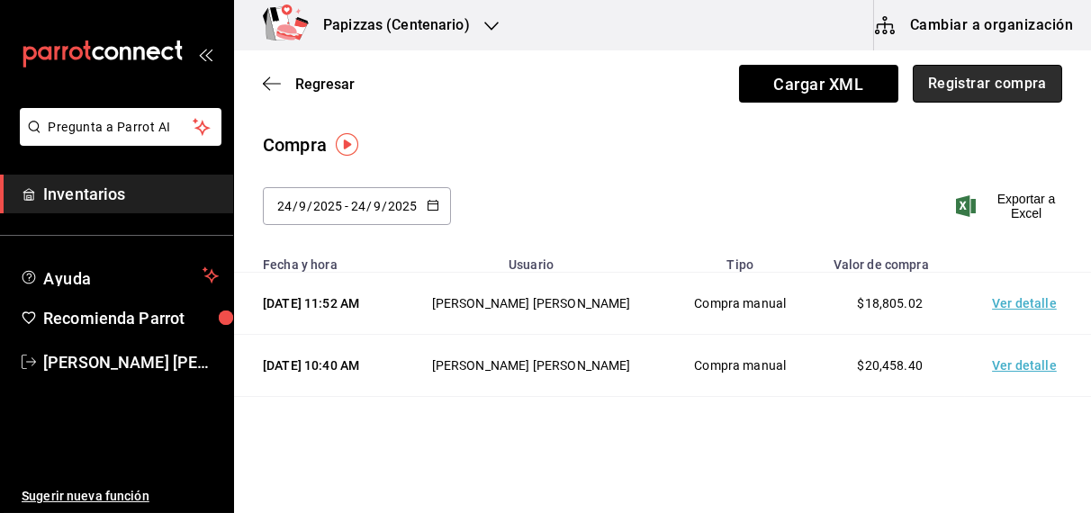
click at [978, 89] on button "Registrar compra" at bounding box center [986, 84] width 149 height 38
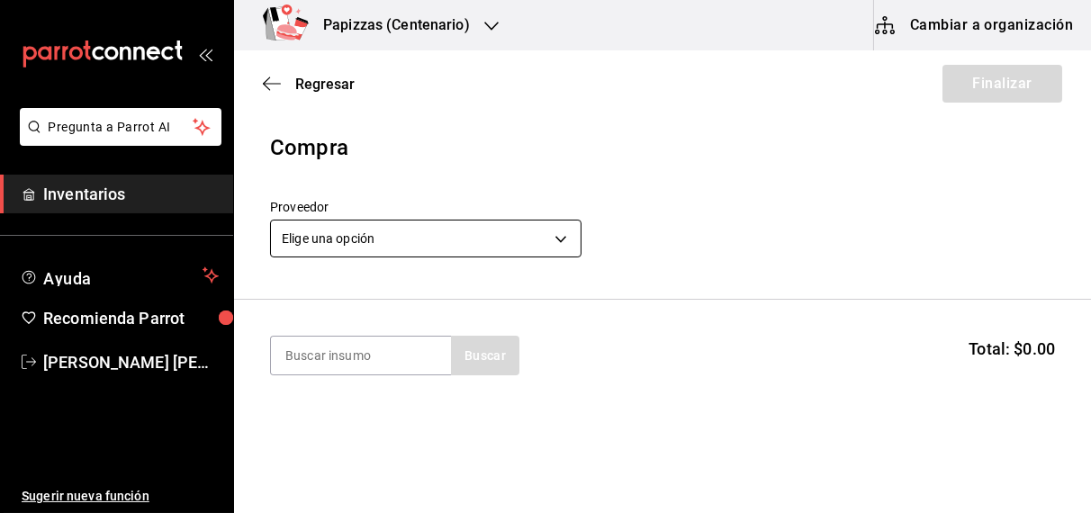
click at [417, 229] on body "Pregunta a Parrot AI Inventarios Ayuda Recomienda Parrot OBDULIA JANNETH CASTRO…" at bounding box center [545, 205] width 1091 height 411
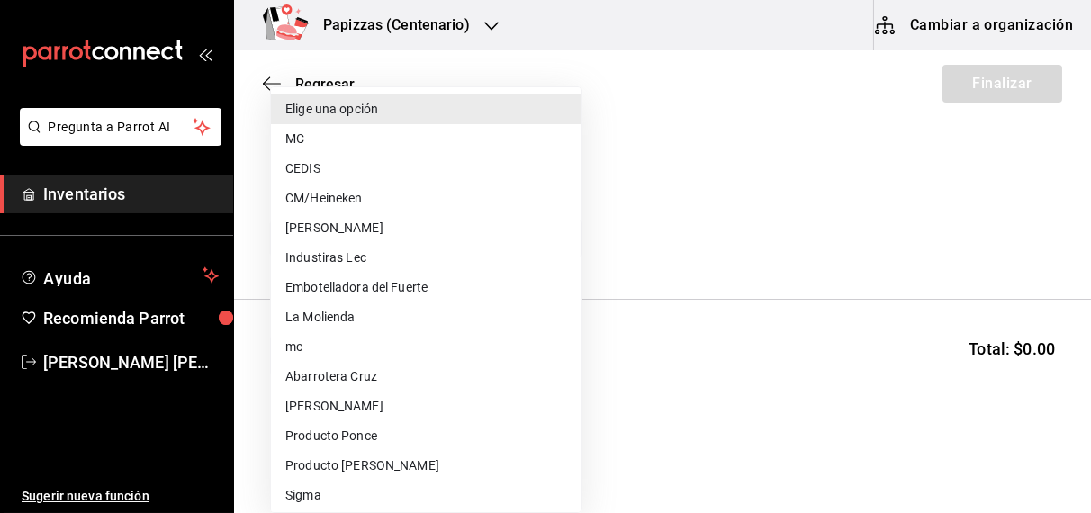
click at [355, 157] on li "CEDIS" at bounding box center [426, 169] width 310 height 30
type input "fd93c39f-859b-4130-830c-b038fbd442a0"
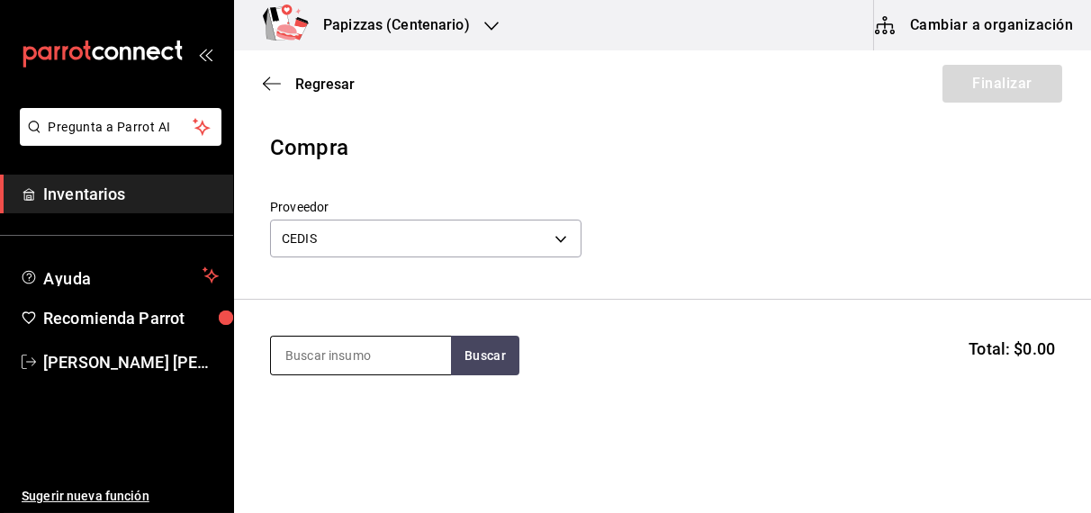
click at [319, 349] on input at bounding box center [361, 356] width 180 height 38
type input "salsa p"
click at [365, 436] on div "1 bolsa 3kg - CEDIS" at bounding box center [339, 427] width 110 height 19
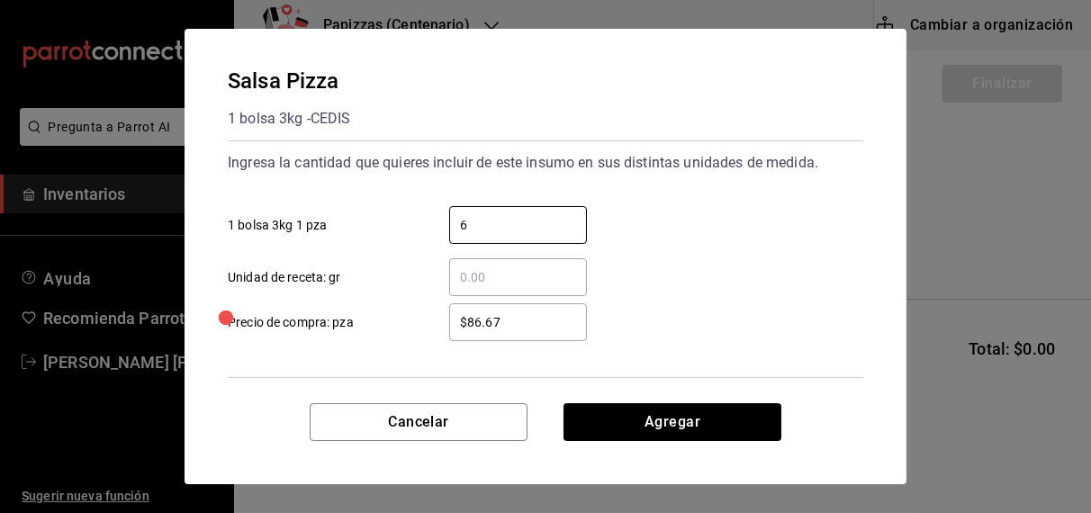
type input "6"
type input "$92.75"
click button "Agregar" at bounding box center [672, 422] width 218 height 38
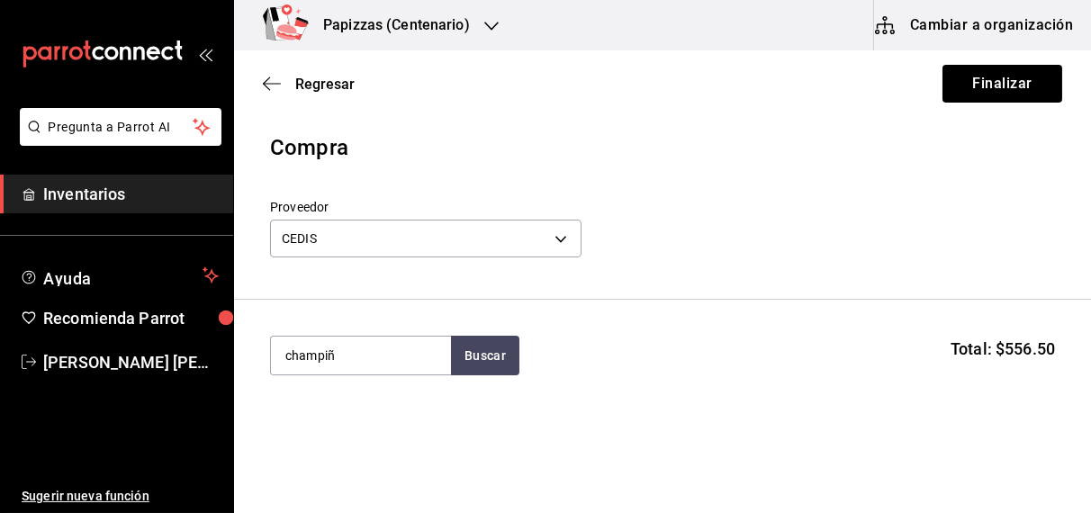
type input "champiñ"
click at [357, 416] on div "Champiñones" at bounding box center [340, 408] width 112 height 22
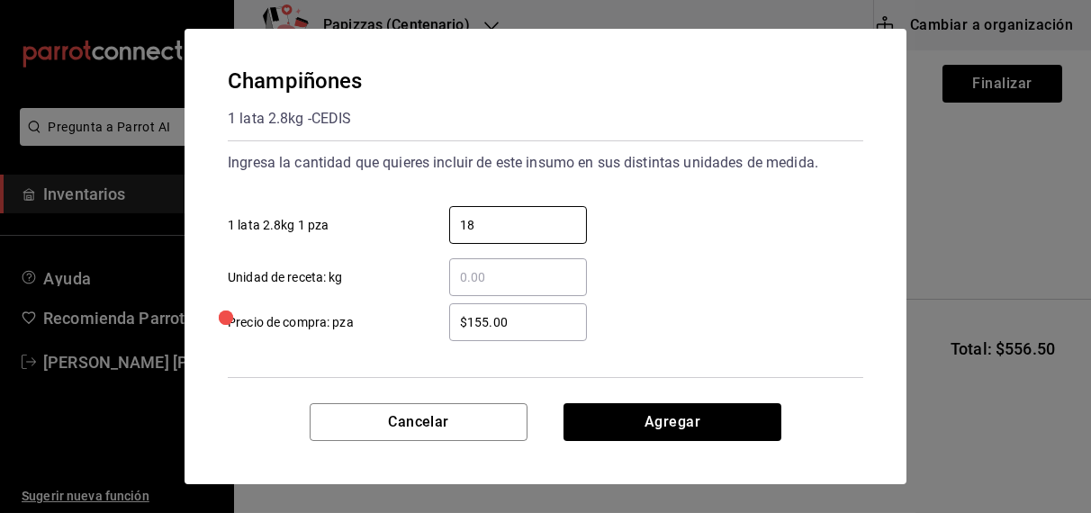
type input "18"
type input "$142.00"
click button "Agregar" at bounding box center [672, 422] width 218 height 38
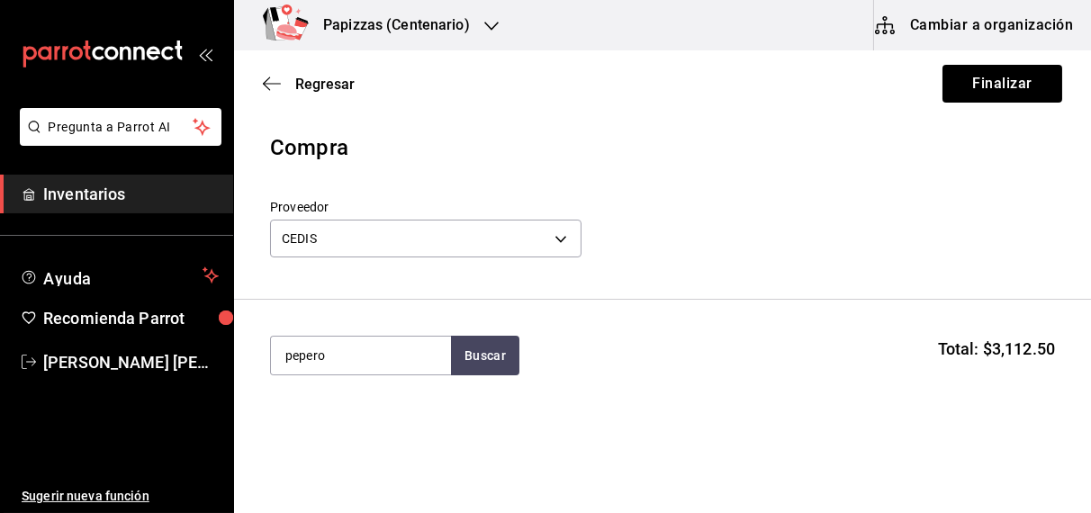
type input "pepero"
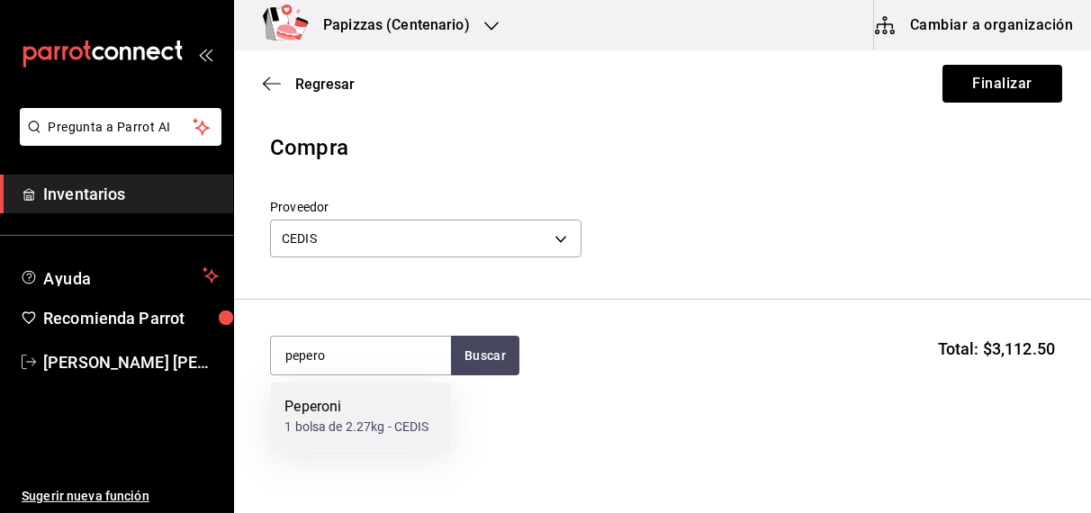
click at [358, 447] on div "Peperoni 1 bolsa de 2.27kg - CEDIS" at bounding box center [360, 416] width 180 height 69
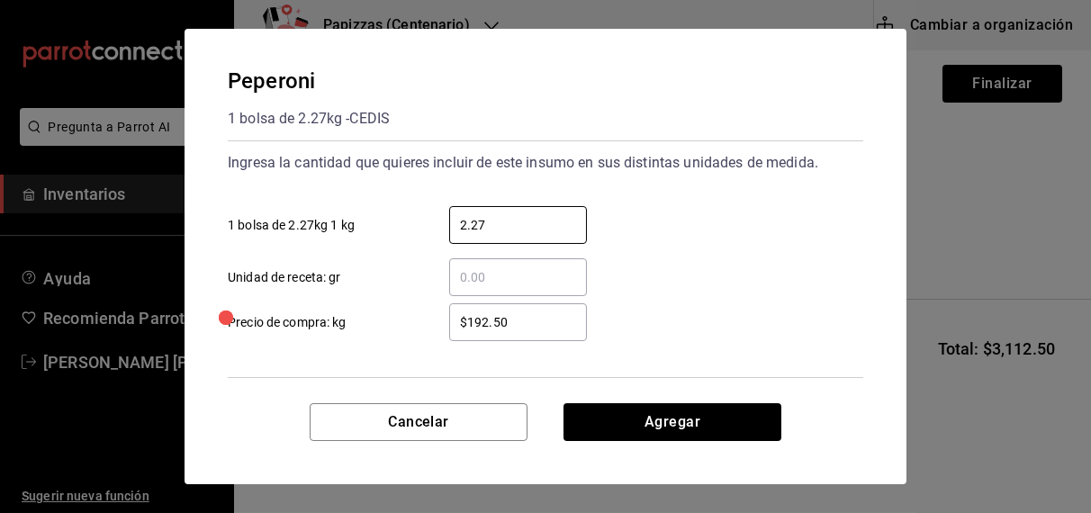
type input "2.27"
type input "$192.50"
click at [557, 326] on input "$192.50" at bounding box center [518, 322] width 138 height 22
type input "$192.00"
click button "Agregar" at bounding box center [672, 422] width 218 height 38
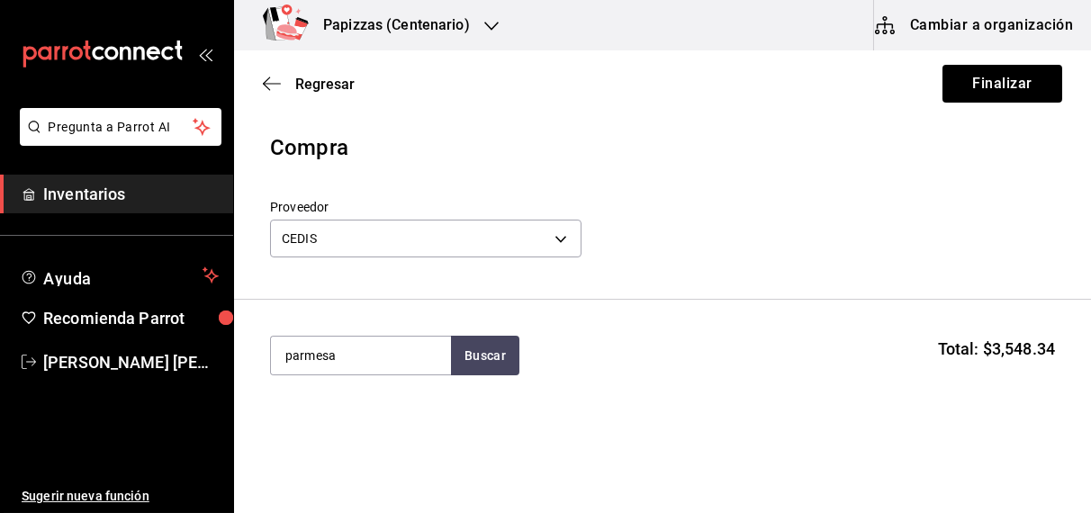
type input "parmesa"
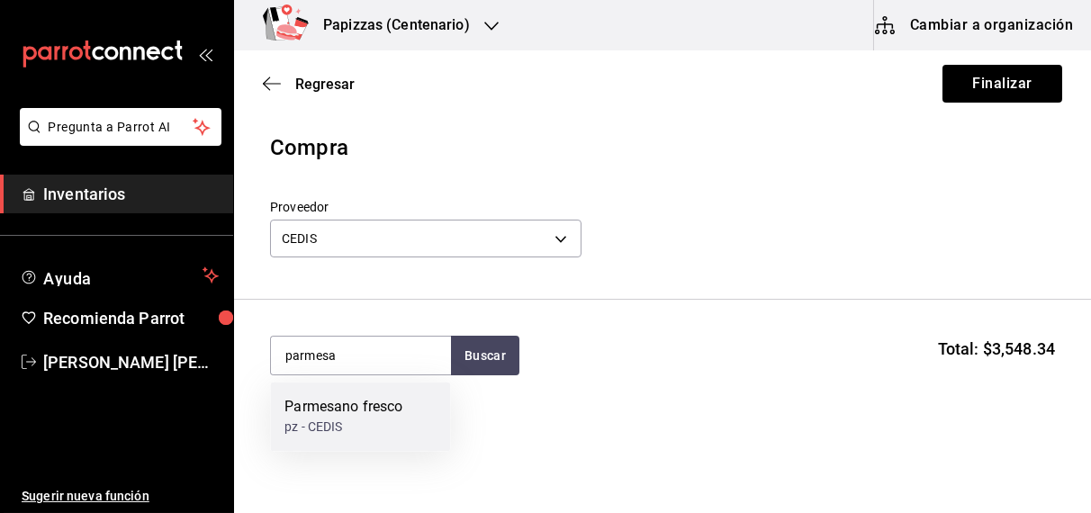
click at [344, 420] on div "pz - CEDIS" at bounding box center [343, 427] width 118 height 19
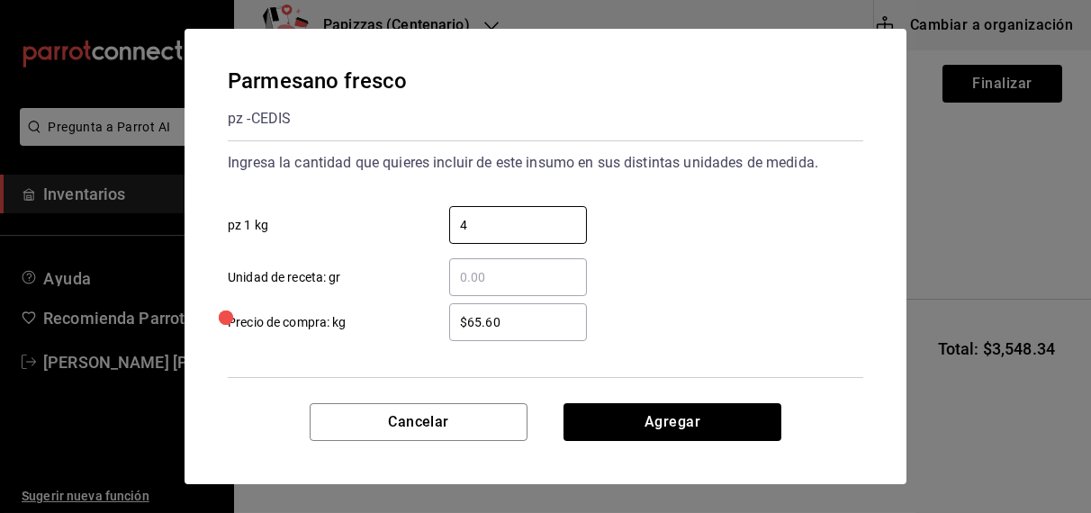
type input "4"
type input "$68.00"
click button "Agregar" at bounding box center [672, 422] width 218 height 38
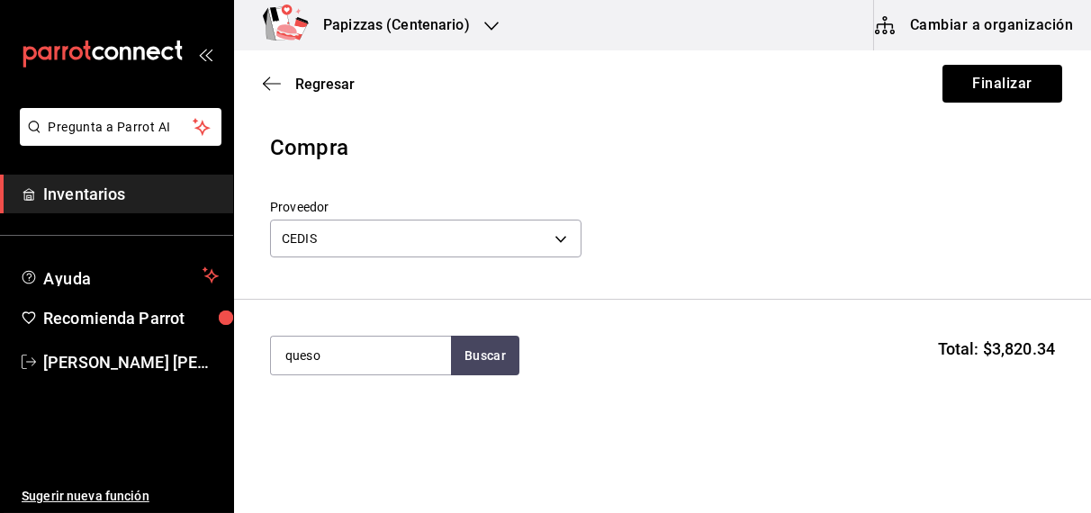
type input "queso"
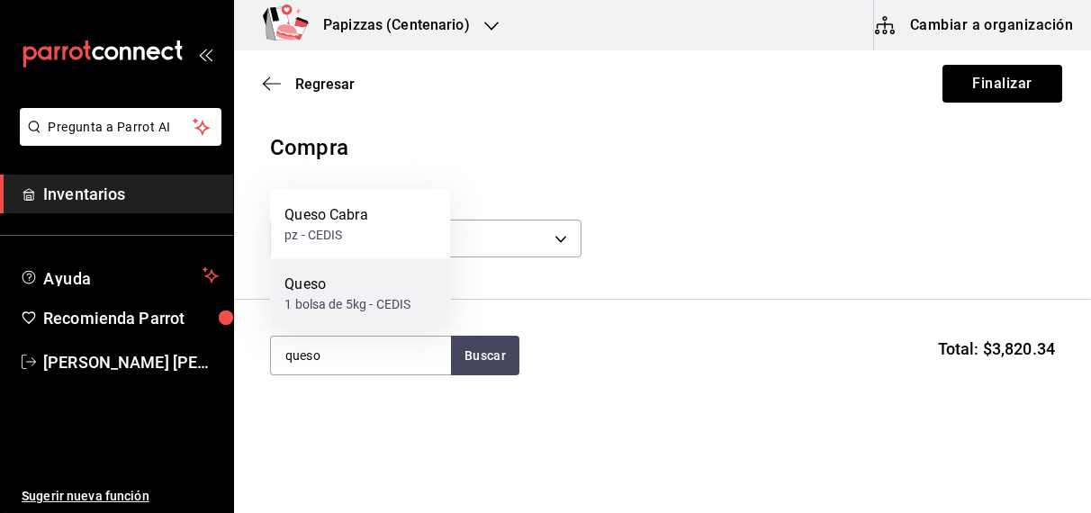
click at [358, 314] on div "Queso 1 bolsa de 5kg - CEDIS" at bounding box center [360, 293] width 180 height 69
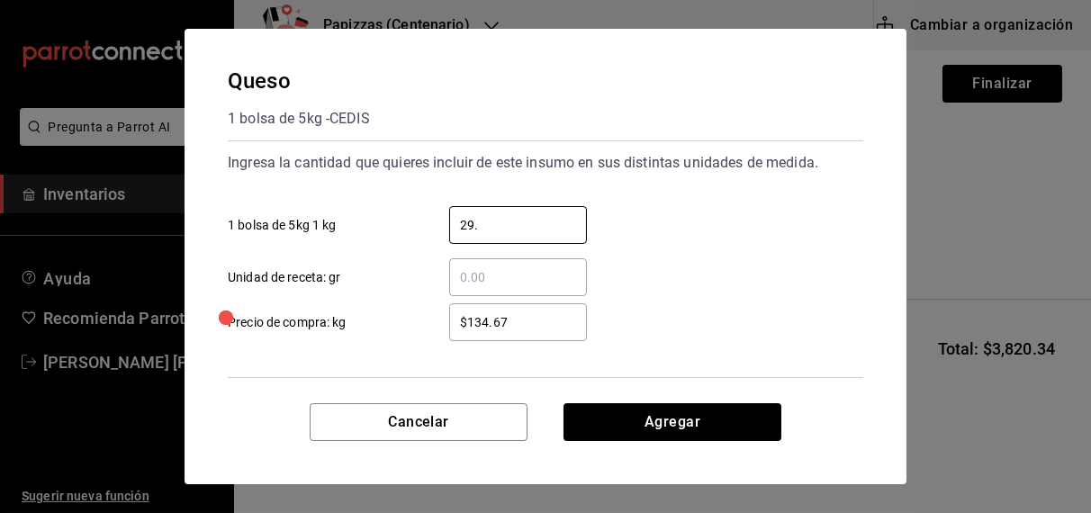
type input "29.51"
type input "$108.00"
click button "Agregar" at bounding box center [672, 422] width 218 height 38
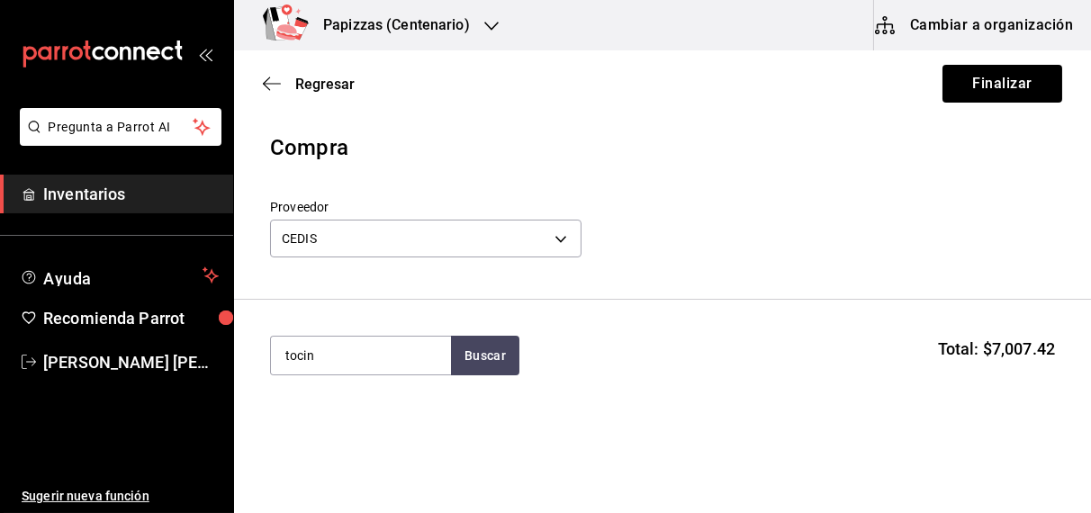
type input "tocin"
click at [361, 437] on div "Tocino kg - CEDIS" at bounding box center [360, 416] width 180 height 69
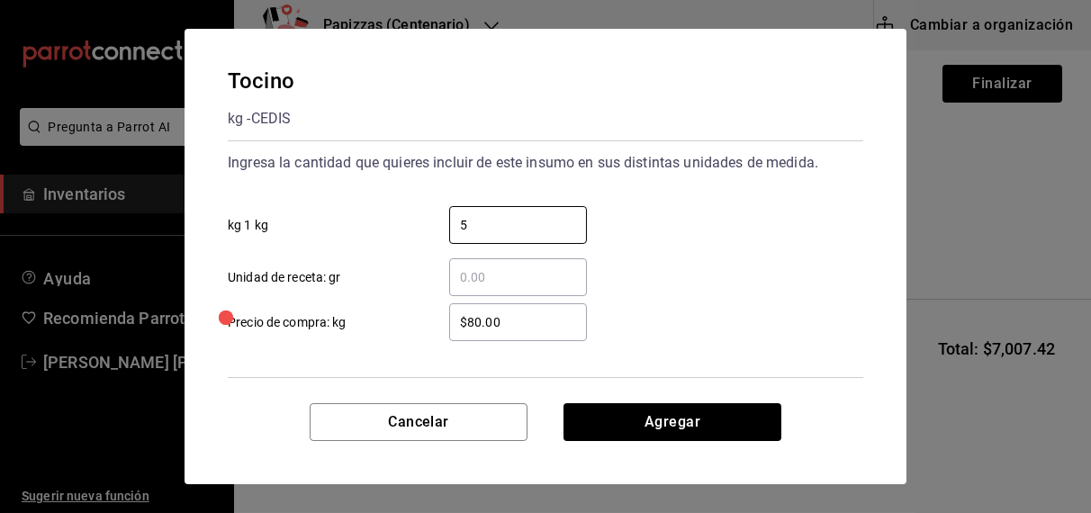
type input "5"
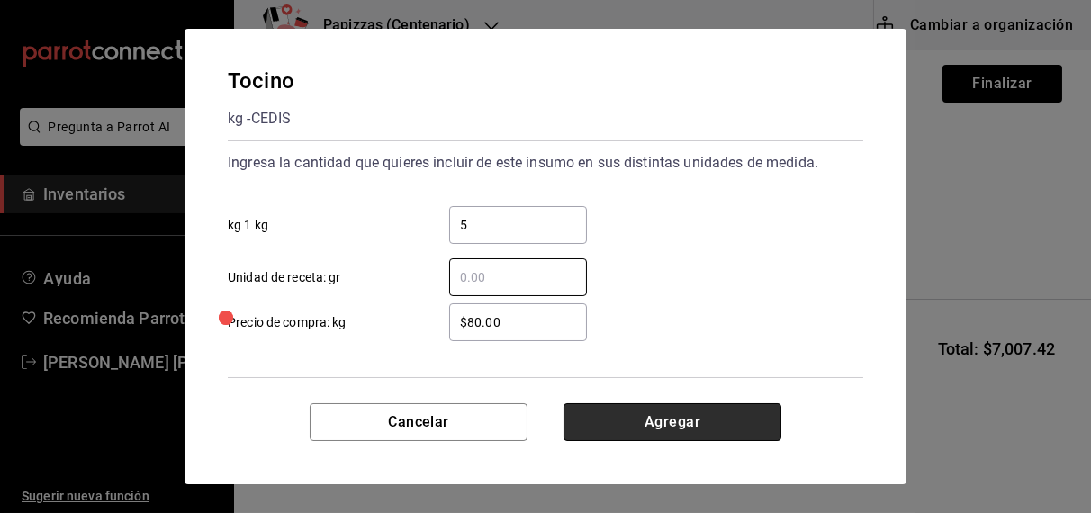
click at [687, 416] on button "Agregar" at bounding box center [672, 422] width 218 height 38
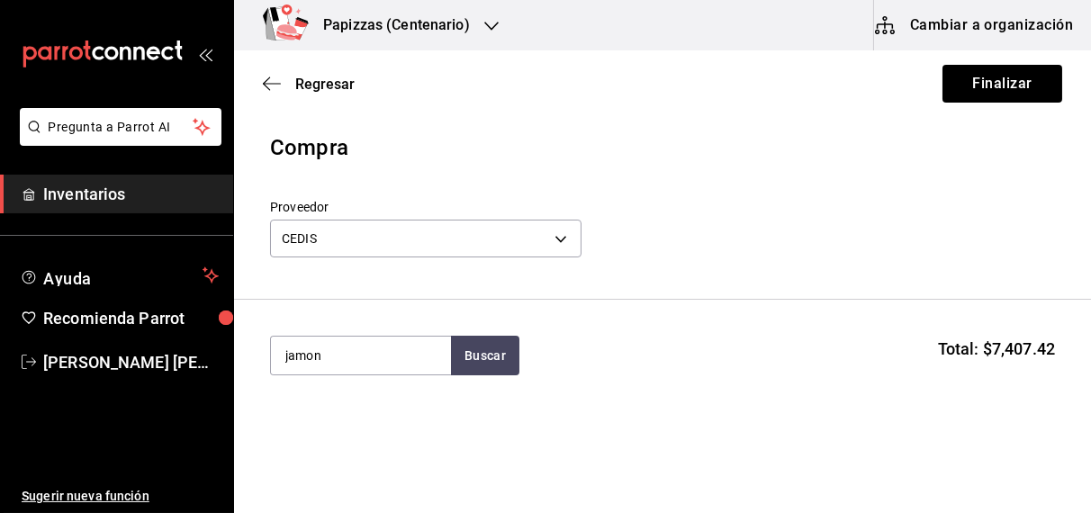
type input "jamon"
click at [339, 300] on div "pz - CEDIS" at bounding box center [339, 304] width 110 height 19
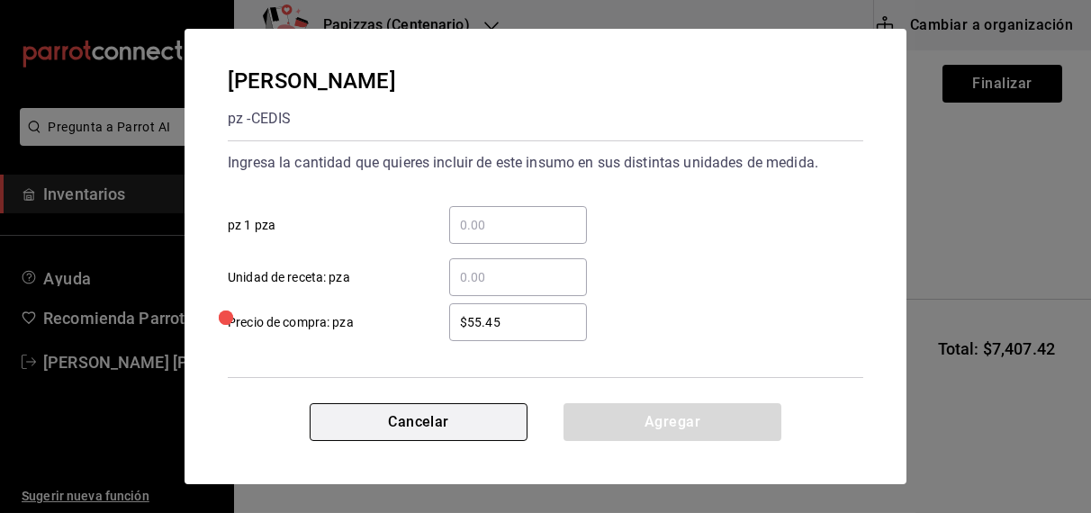
click at [441, 436] on button "Cancelar" at bounding box center [419, 422] width 218 height 38
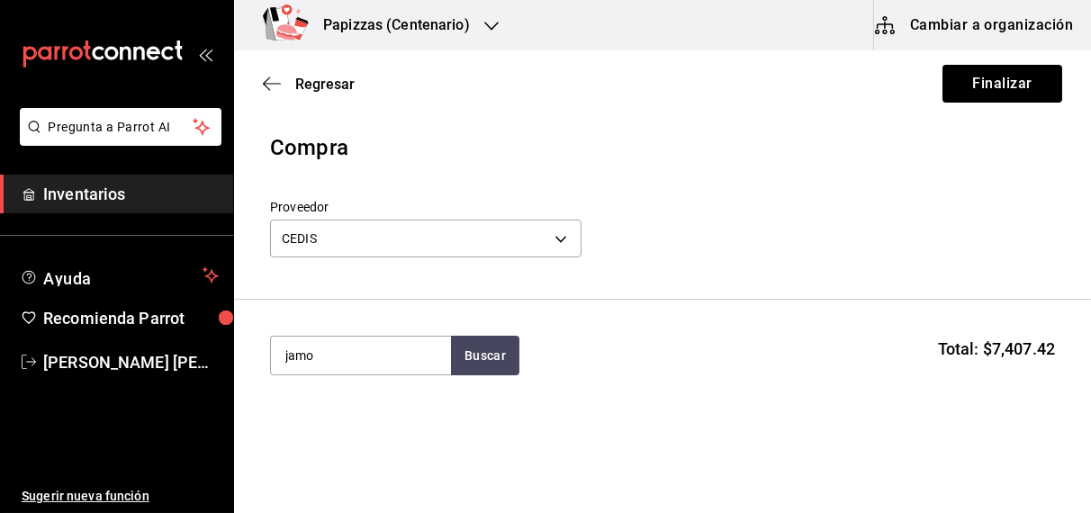
type input "jamo"
click at [339, 229] on div "kg - CEDIS" at bounding box center [313, 235] width 58 height 19
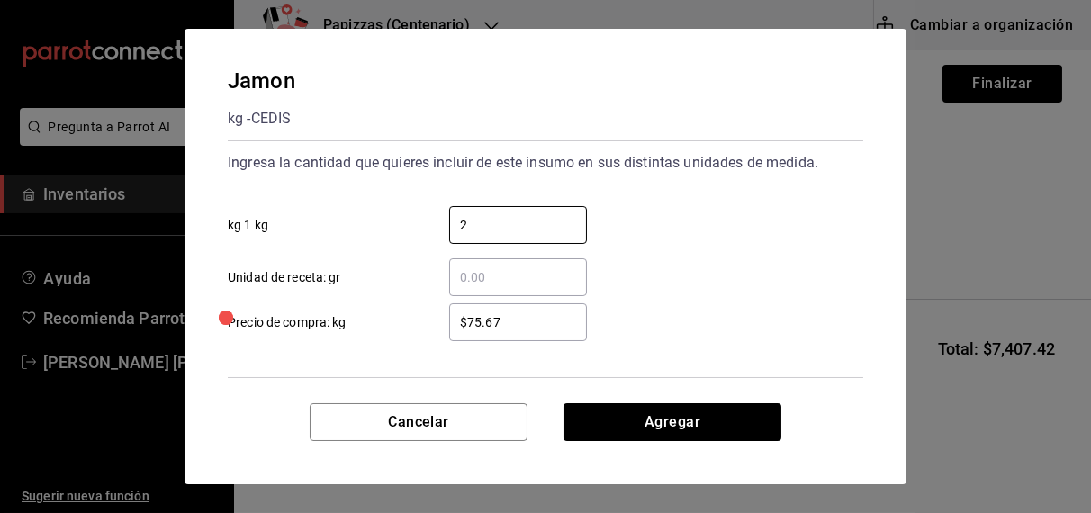
type input "2"
type input "7"
type input "$77.67"
click button "Agregar" at bounding box center [672, 422] width 218 height 38
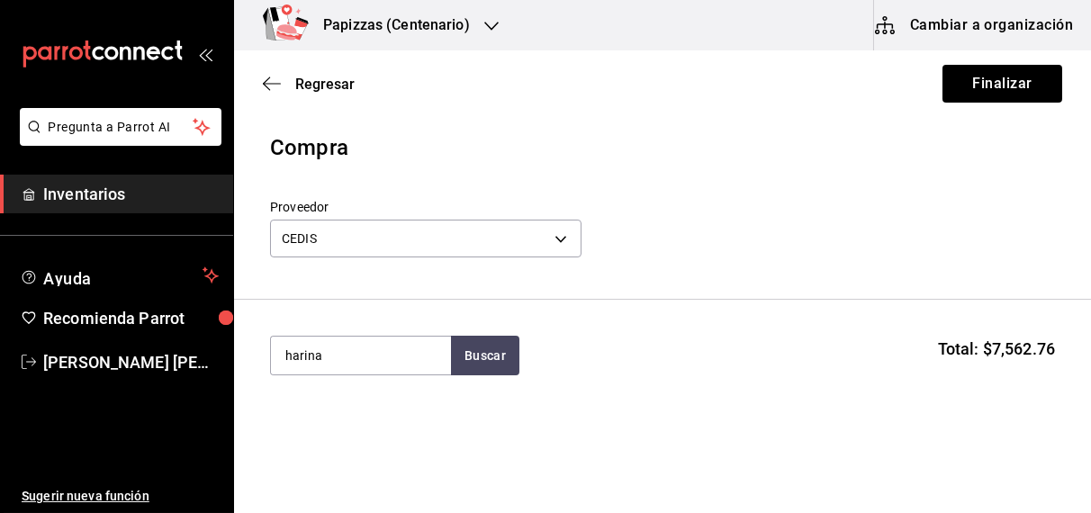
type input "harina"
click at [346, 427] on div "1 saco de 25kg - CEDIS" at bounding box center [349, 427] width 130 height 19
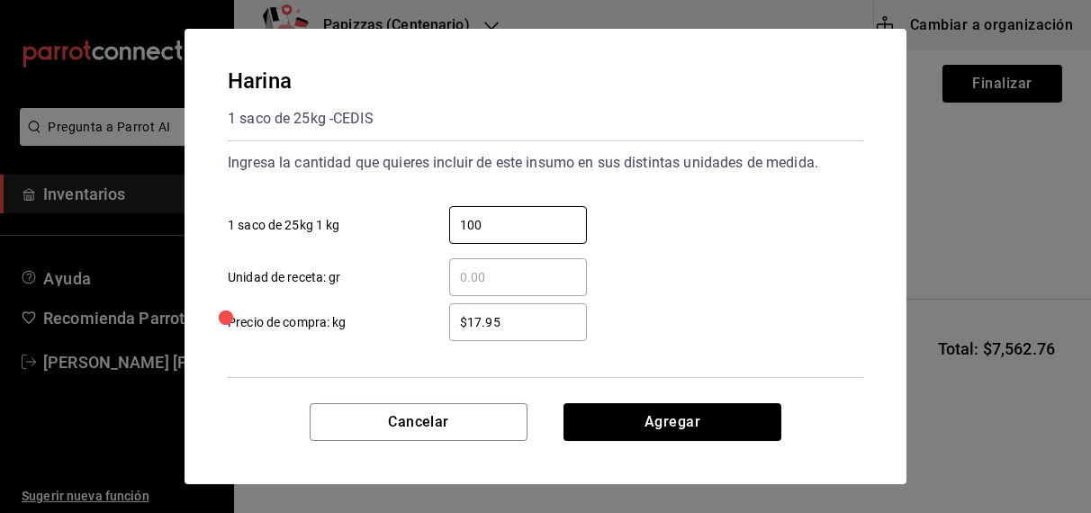
type input "100"
type input "$17.60"
click button "Agregar" at bounding box center [672, 422] width 218 height 38
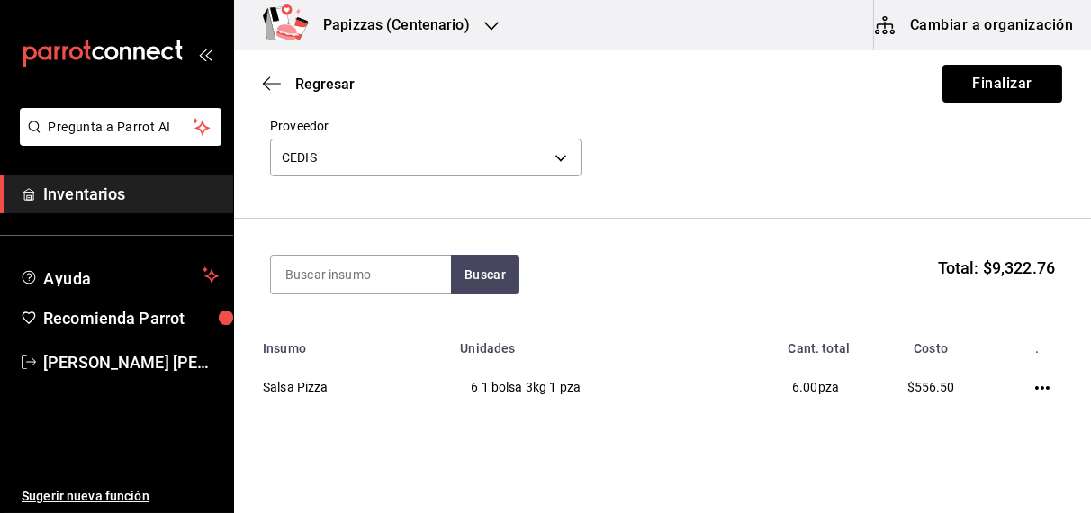
scroll to position [79, 0]
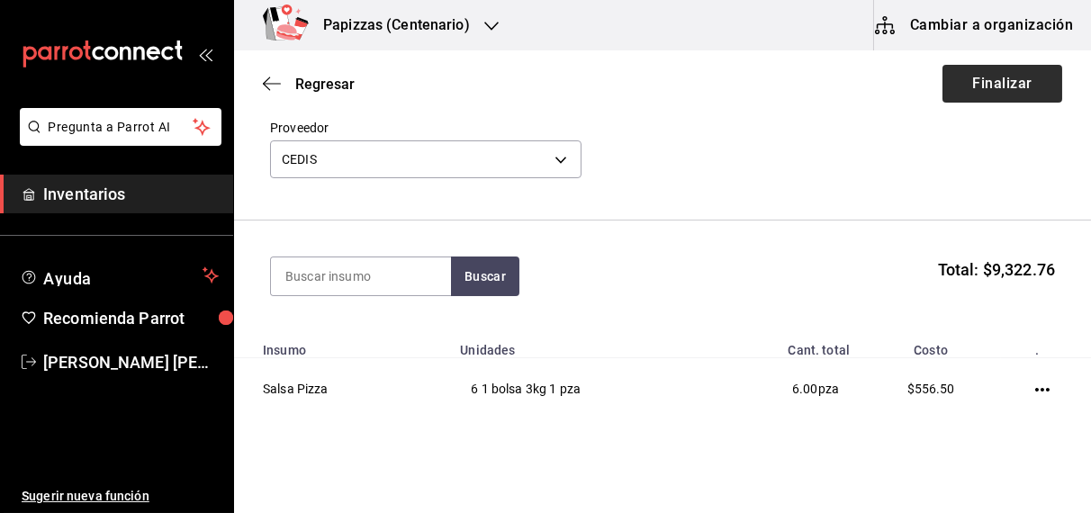
click at [979, 88] on button "Finalizar" at bounding box center [1002, 84] width 120 height 38
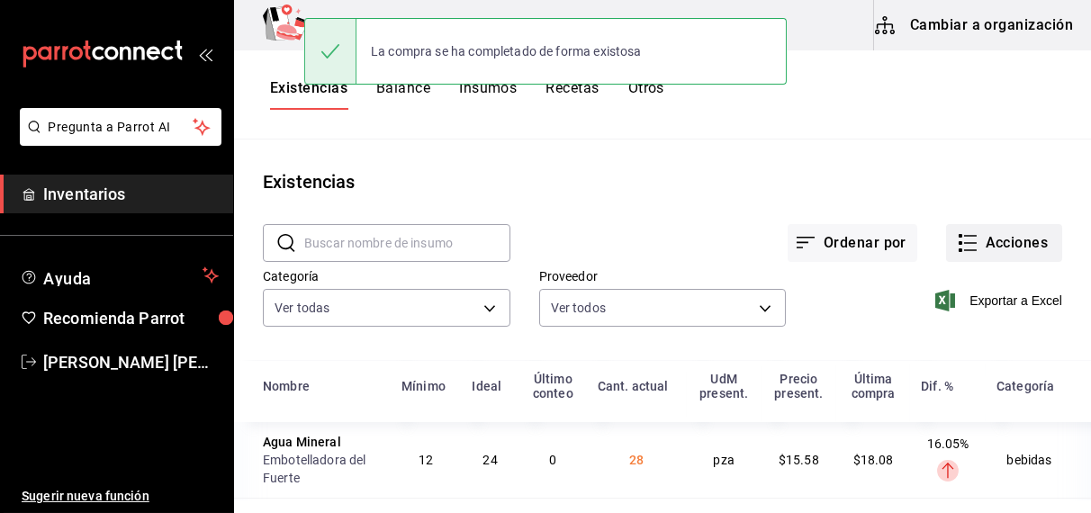
click at [994, 242] on button "Acciones" at bounding box center [1004, 243] width 116 height 38
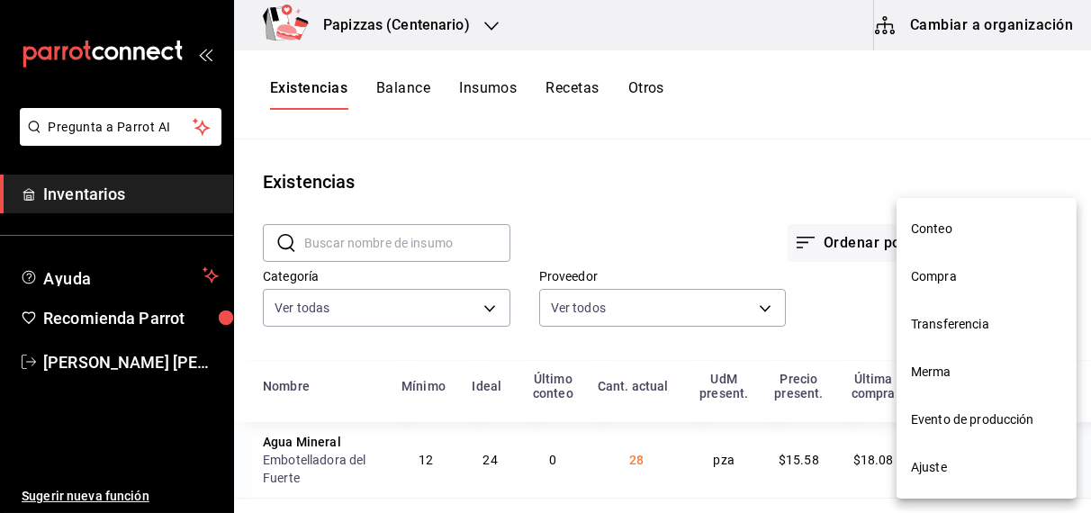
click at [929, 469] on span "Ajuste" at bounding box center [986, 467] width 151 height 19
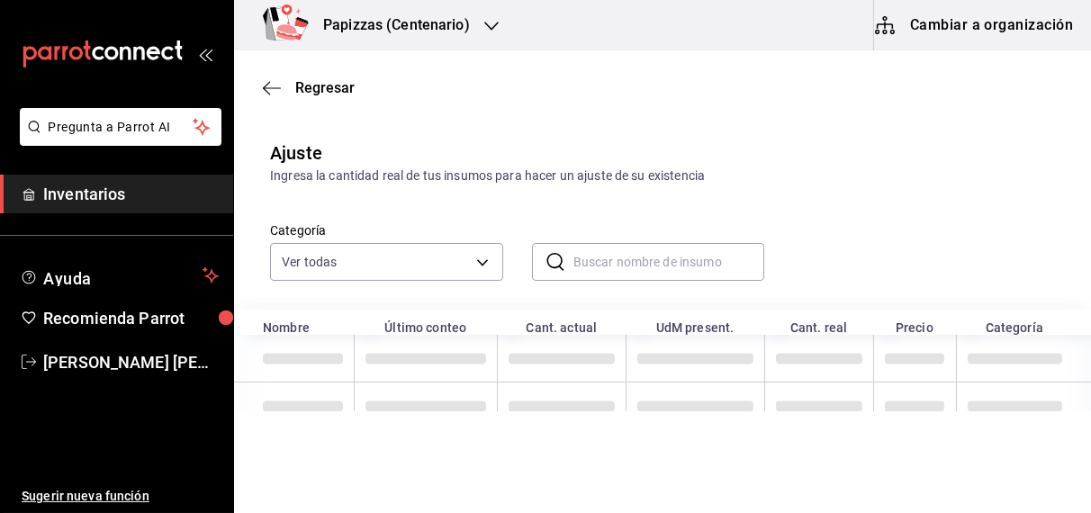
click at [733, 260] on input "text" at bounding box center [669, 262] width 192 height 36
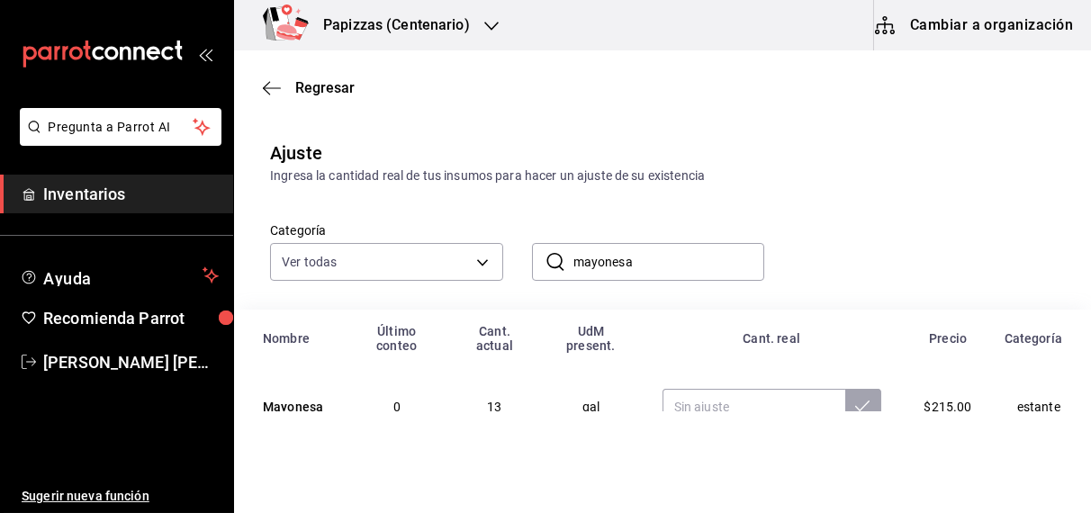
scroll to position [28, 0]
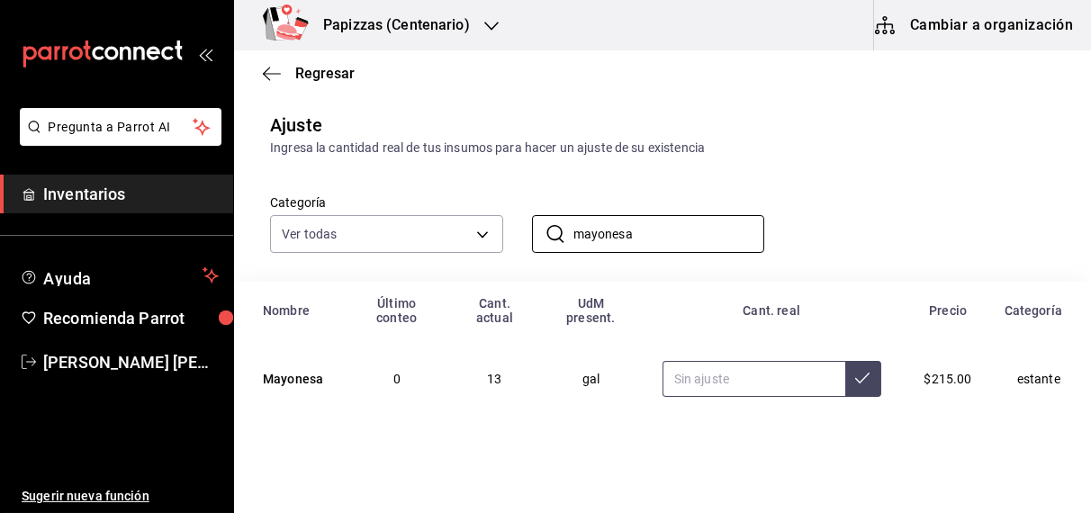
type input "mayonesa"
click at [723, 361] on input "text" at bounding box center [753, 379] width 183 height 36
type input "9.00"
click at [855, 371] on icon at bounding box center [862, 378] width 14 height 14
click at [725, 234] on input "mayonesa" at bounding box center [669, 234] width 192 height 36
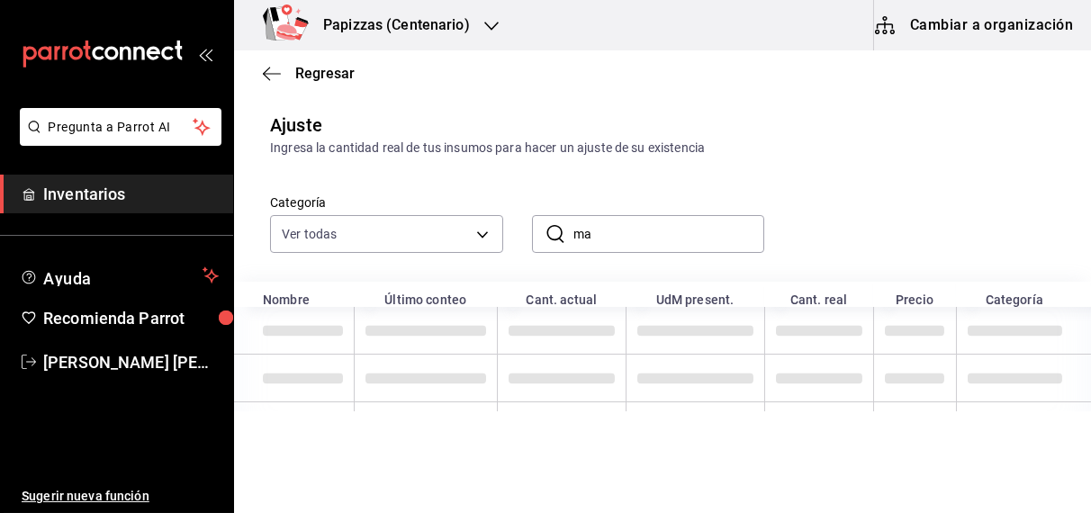
type input "m"
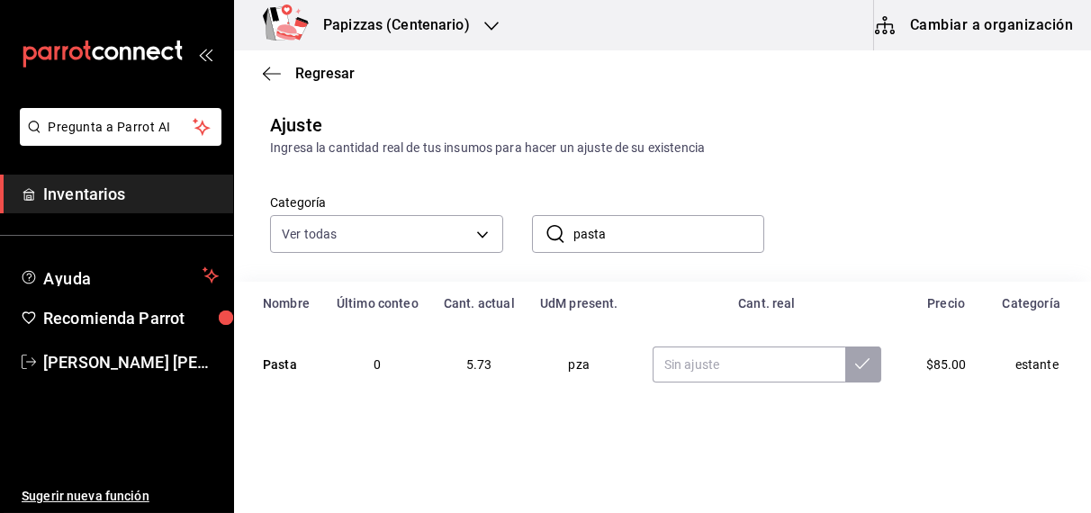
type input "pasta"
click at [714, 365] on input "text" at bounding box center [748, 364] width 193 height 36
type input "2.73"
click at [855, 363] on icon at bounding box center [862, 363] width 14 height 14
click at [688, 238] on input "pasta" at bounding box center [669, 234] width 192 height 36
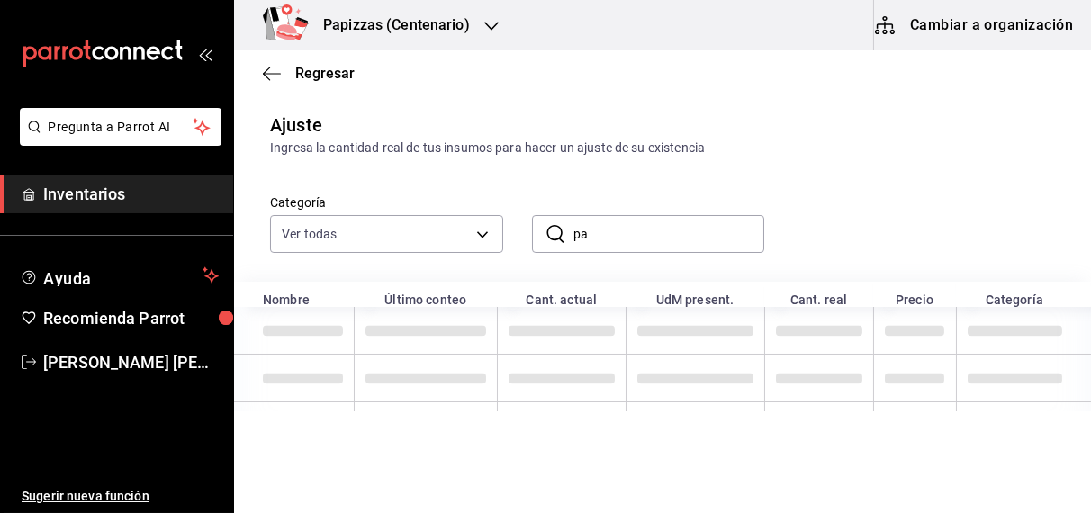
type input "p"
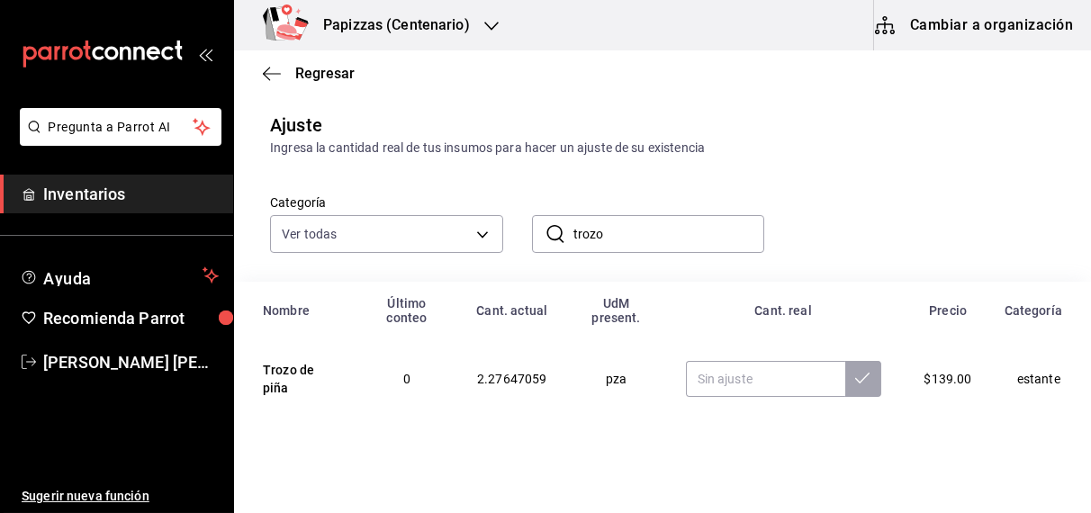
type input "trozo"
click at [715, 375] on input "text" at bounding box center [765, 379] width 159 height 36
click at [855, 378] on icon at bounding box center [862, 378] width 14 height 14
type input "0.27"
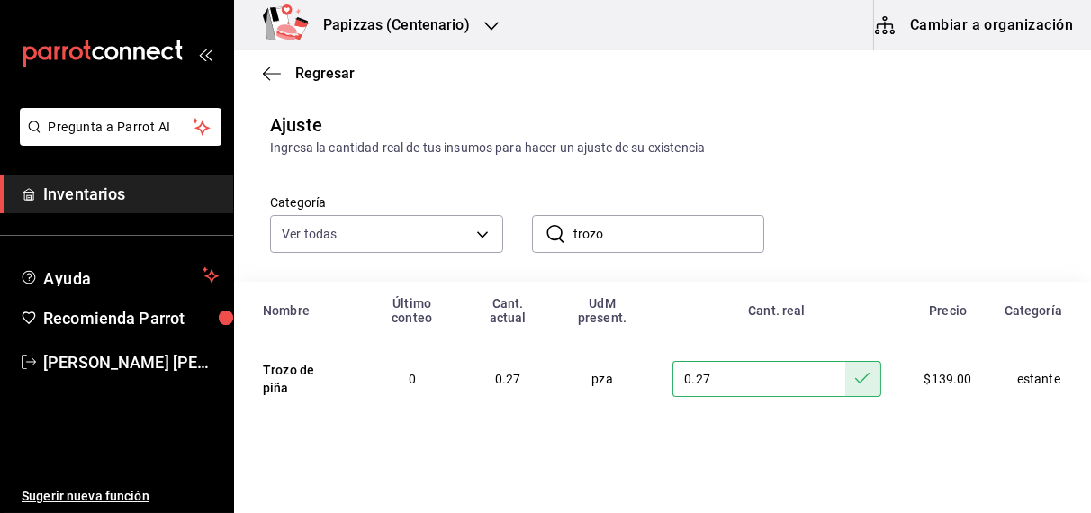
click at [677, 232] on input "trozo" at bounding box center [669, 234] width 192 height 36
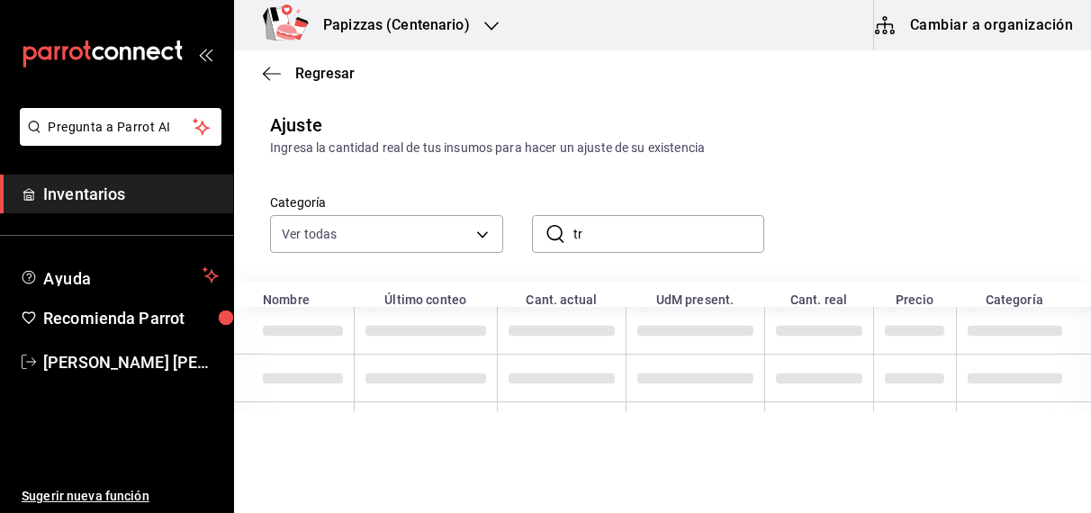
type input "t"
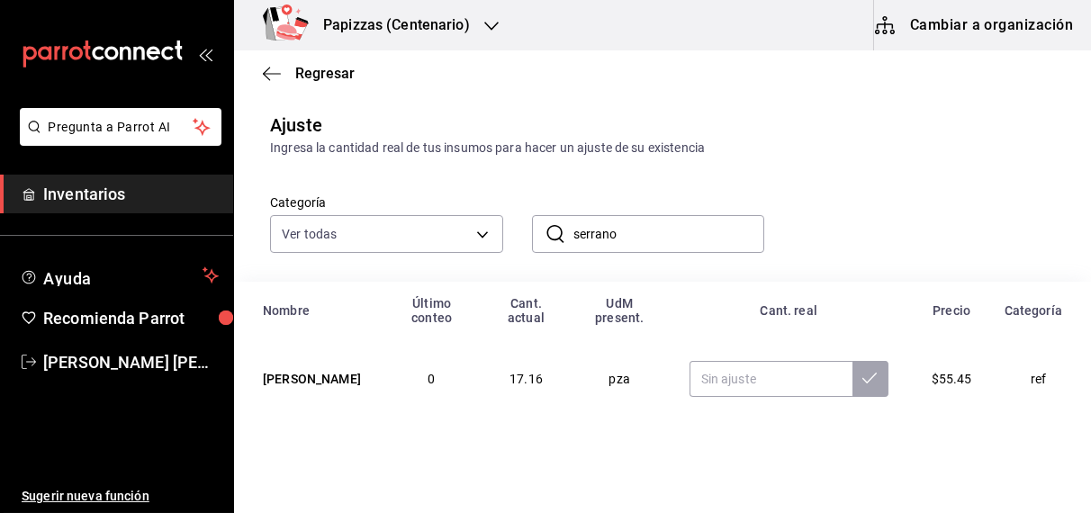
type input "serrano"
click at [741, 382] on input "text" at bounding box center [770, 379] width 163 height 36
type input "2.16"
click at [862, 378] on icon at bounding box center [869, 378] width 14 height 14
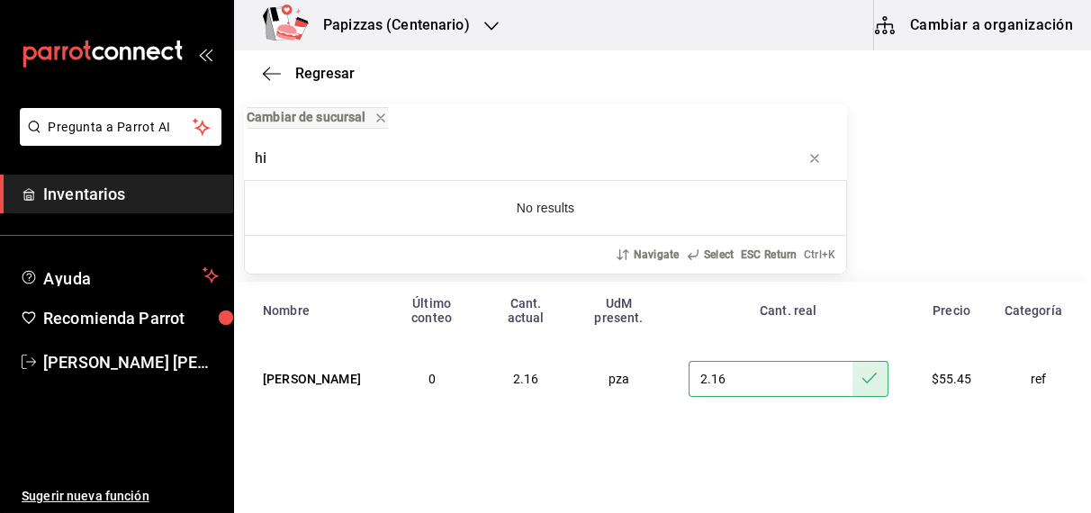
type input "h"
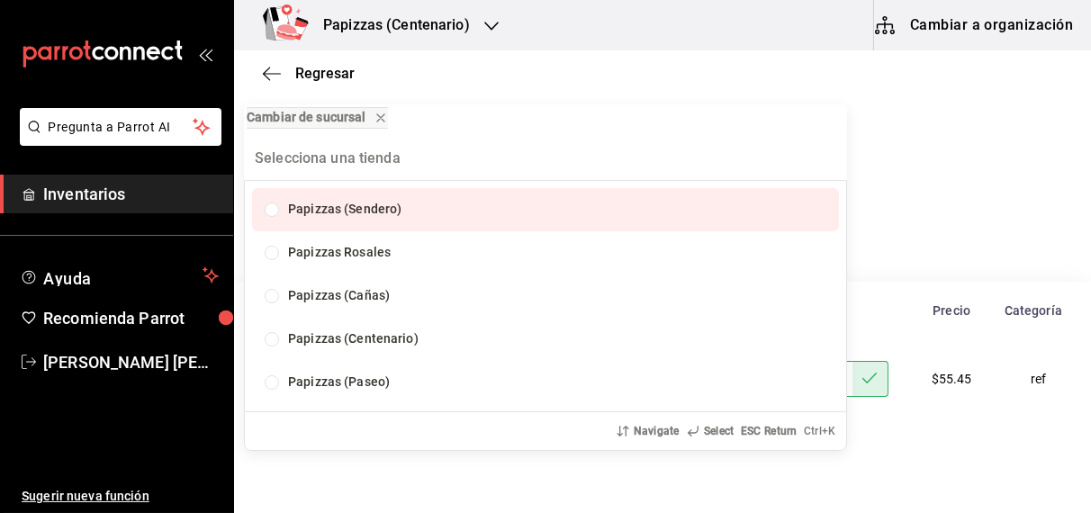
click at [935, 214] on div "Cambiar de sucursal Papizzas (Sendero) Papizzas Rosales Papizzas (Cañas) Papizz…" at bounding box center [545, 256] width 1091 height 513
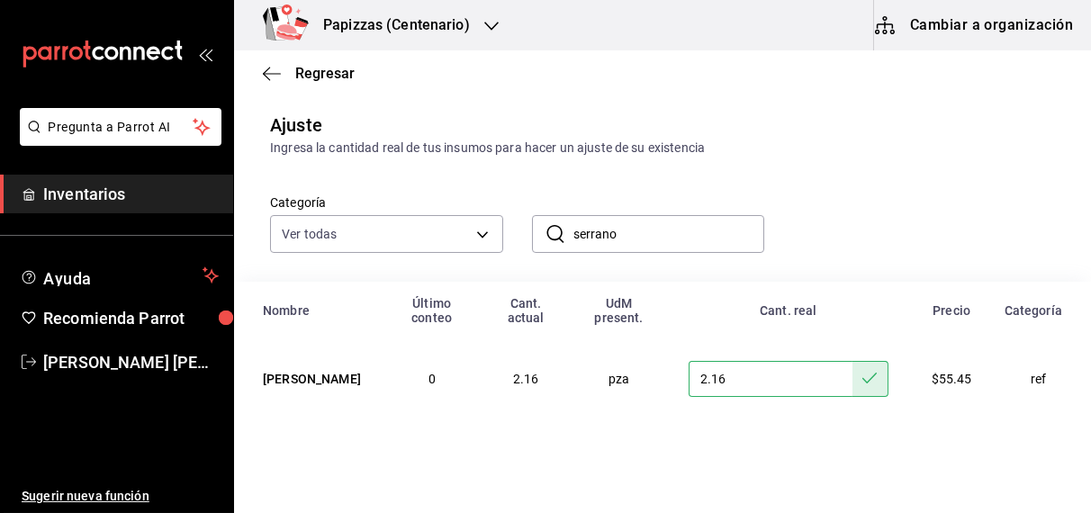
click at [984, 223] on div "Categoría Ver todas fd04a9cd-a7e0-4706-9ed7-cb901d985c72,959cd0bc-59ff-44a1-961…" at bounding box center [633, 204] width 785 height 95
click at [697, 238] on input "serrano" at bounding box center [669, 234] width 192 height 36
type input "s"
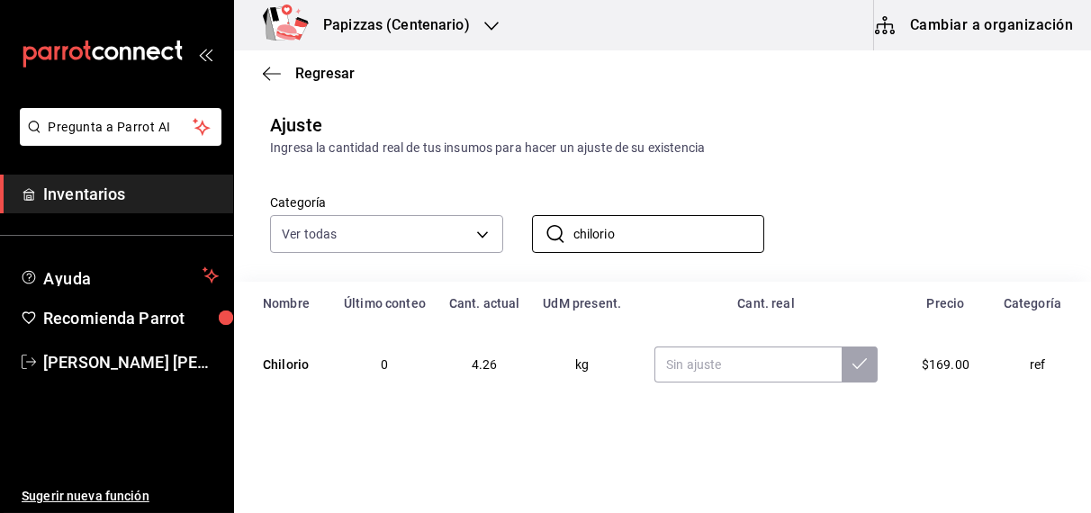
type input "chilorio"
click at [974, 184] on div "Categoría Ver todas fd04a9cd-a7e0-4706-9ed7-cb901d985c72,959cd0bc-59ff-44a1-961…" at bounding box center [633, 204] width 785 height 95
click at [746, 364] on input "text" at bounding box center [747, 364] width 187 height 36
type input "2.26"
click at [852, 363] on icon at bounding box center [859, 363] width 14 height 14
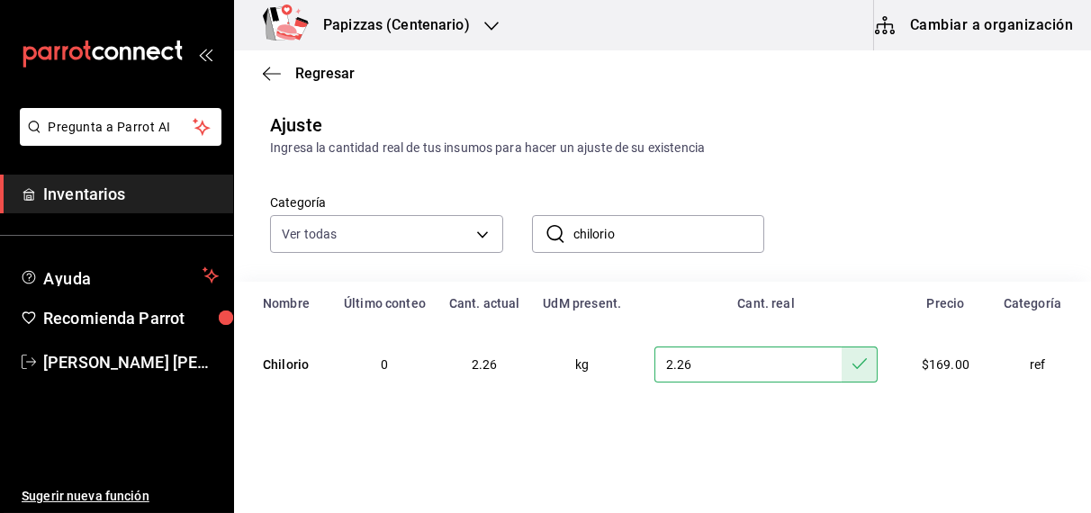
click at [694, 237] on input "chilorio" at bounding box center [669, 234] width 192 height 36
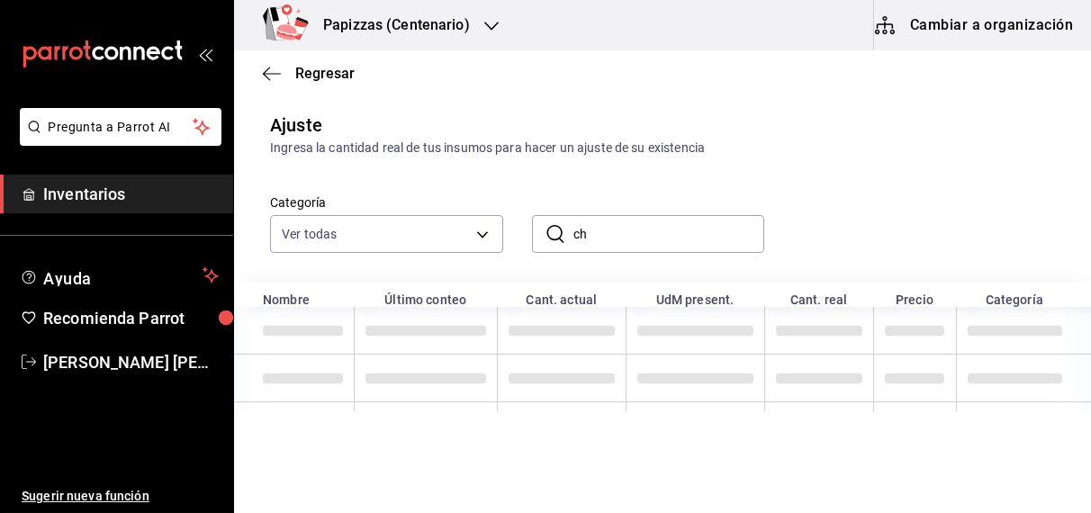
type input "c"
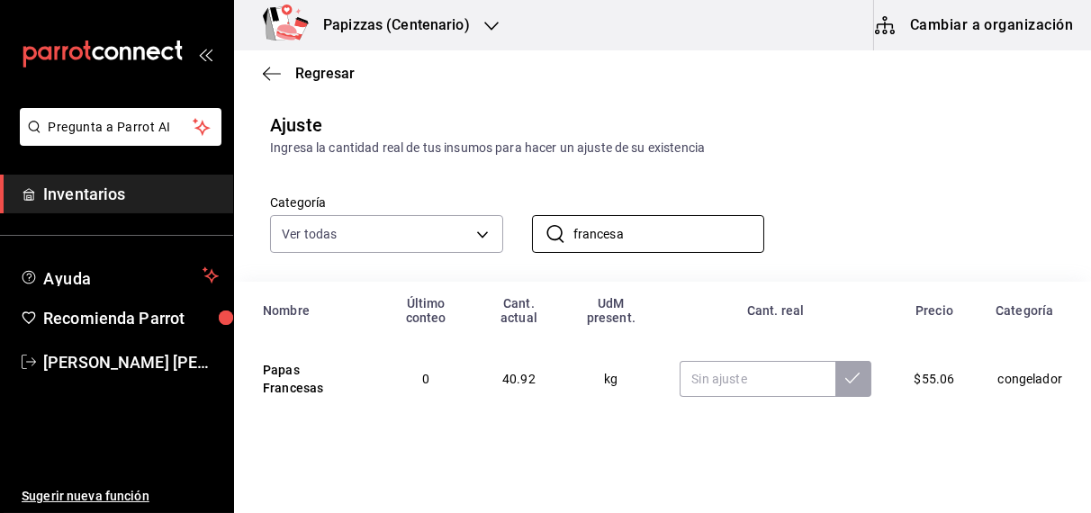
type input "francesa"
click at [533, 411] on html "Pregunta a Parrot AI Inventarios Ayuda Recomienda Parrot OBDULIA JANNETH CASTRO…" at bounding box center [545, 205] width 1091 height 411
click at [767, 381] on input "text" at bounding box center [756, 379] width 155 height 36
click at [846, 372] on icon at bounding box center [852, 378] width 14 height 14
click at [776, 378] on input "13.68" at bounding box center [756, 379] width 155 height 36
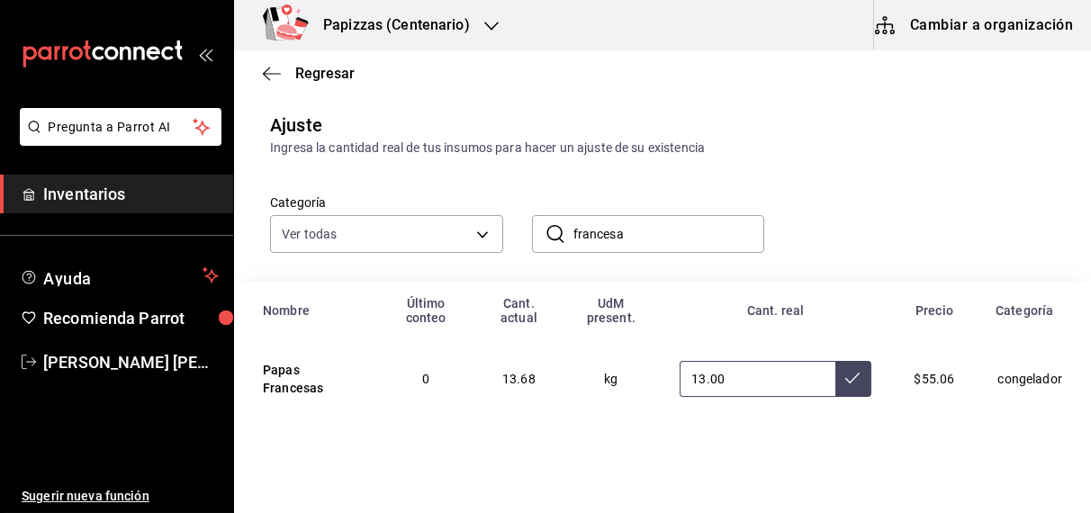
type input "1.00"
type input "4.00"
click at [689, 237] on input "francesa" at bounding box center [669, 234] width 192 height 36
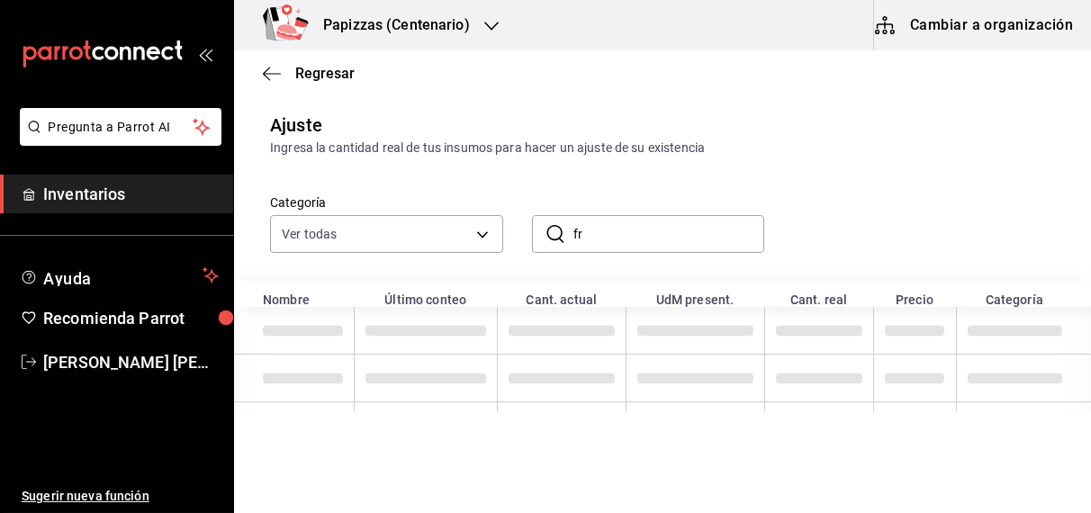
type input "f"
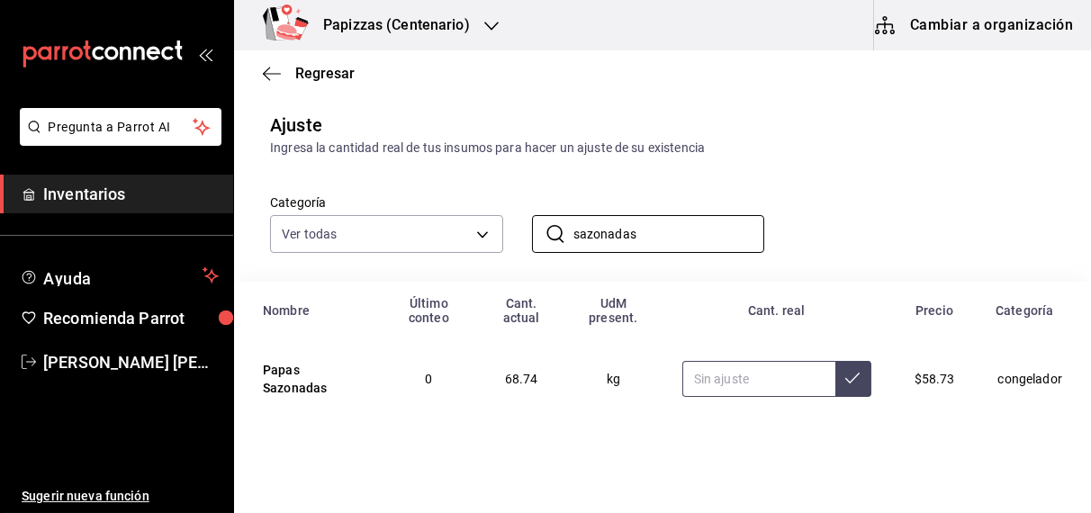
type input "sazonadas"
click at [733, 385] on input "text" at bounding box center [758, 379] width 153 height 36
type input "41.50"
click at [854, 382] on button at bounding box center [853, 379] width 36 height 36
click at [678, 234] on input "sazonadas" at bounding box center [669, 234] width 192 height 36
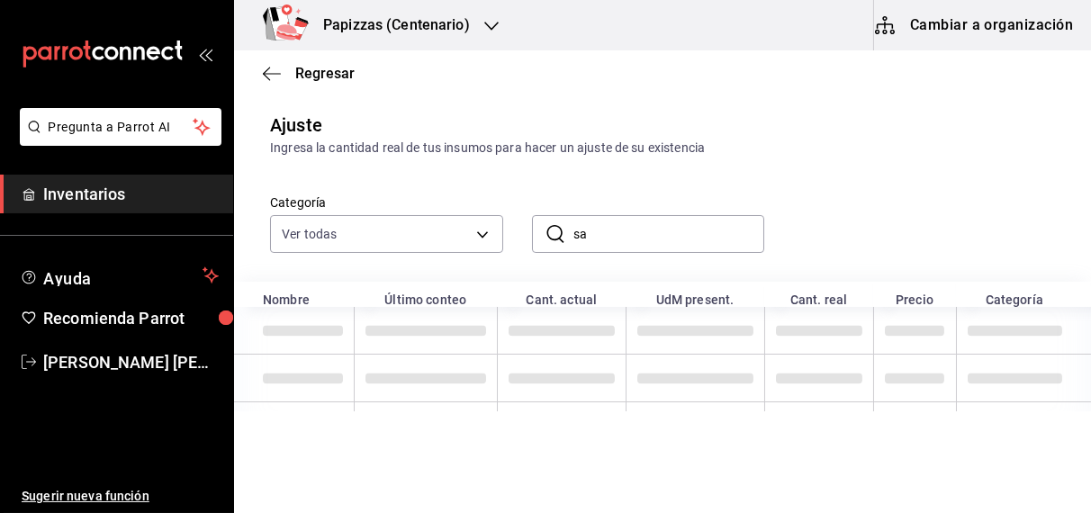
type input "s"
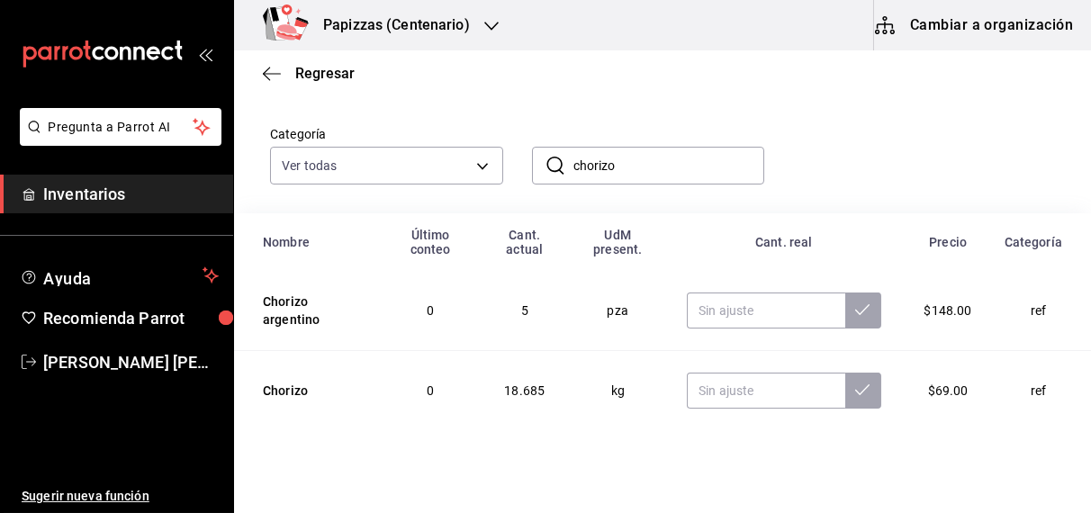
scroll to position [123, 0]
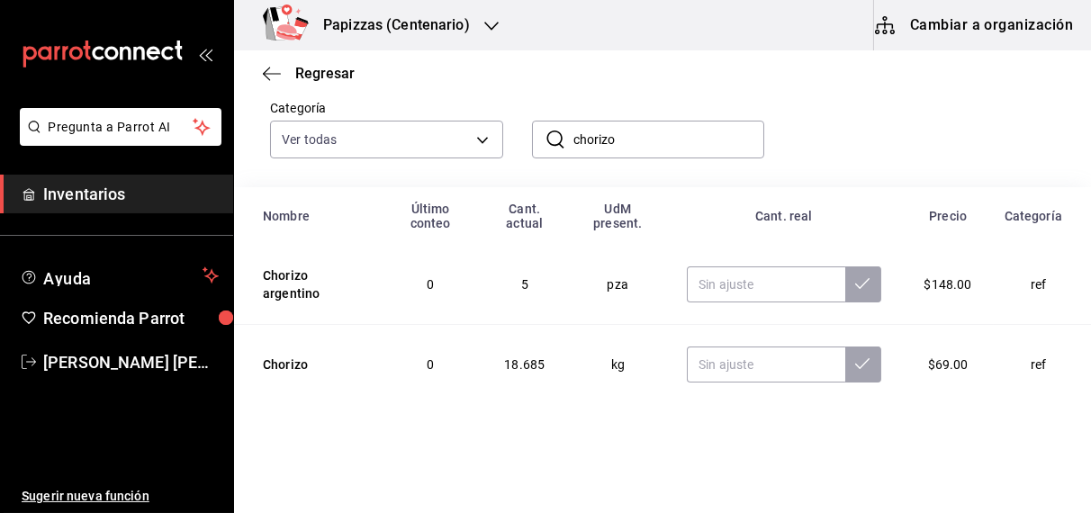
type input "chorizo"
click at [746, 361] on input "text" at bounding box center [765, 364] width 157 height 36
type input "8.68"
click at [845, 367] on button at bounding box center [863, 364] width 36 height 36
click at [336, 72] on span "Regresar" at bounding box center [324, 73] width 59 height 17
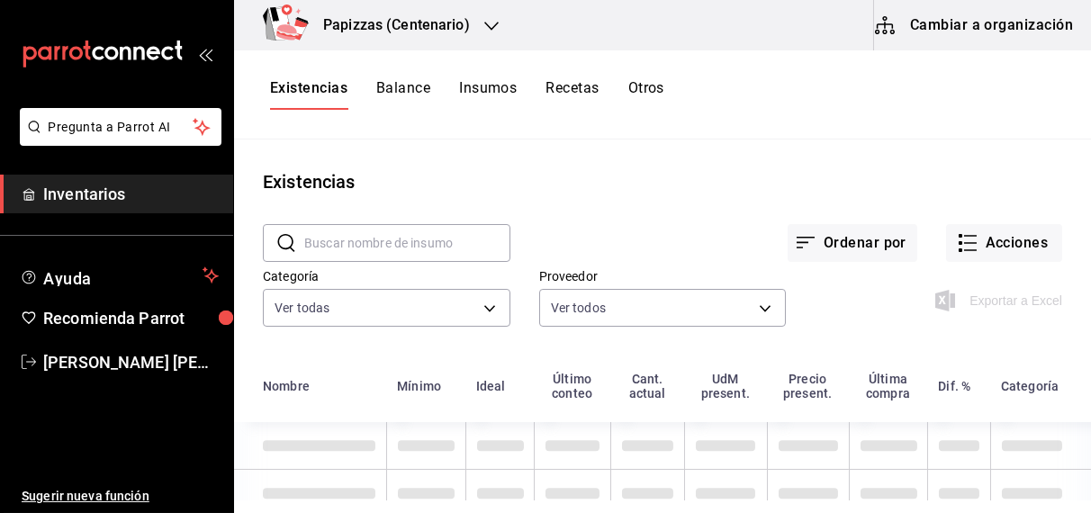
click at [653, 93] on button "Otros" at bounding box center [646, 94] width 36 height 31
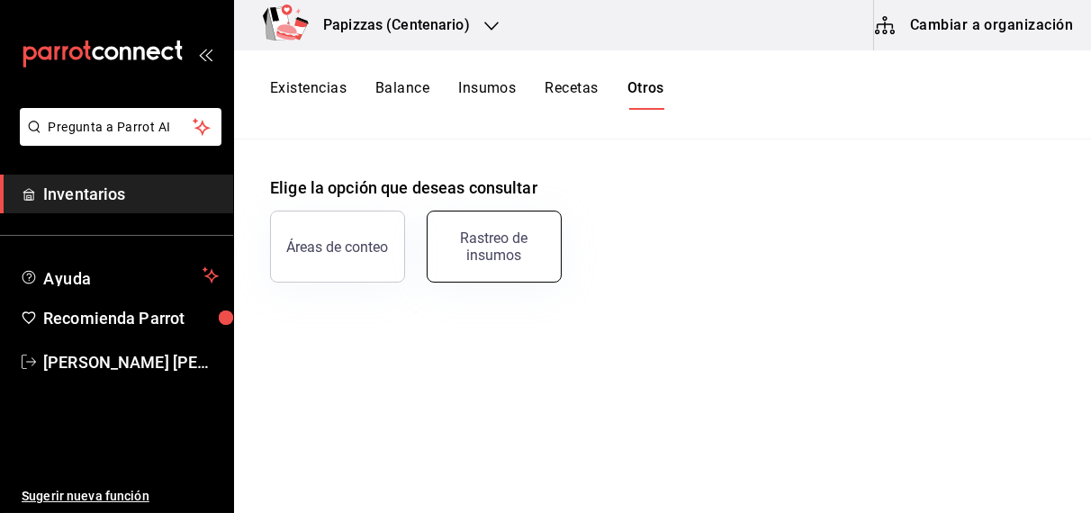
click at [518, 249] on div "Rastreo de insumos" at bounding box center [494, 246] width 112 height 34
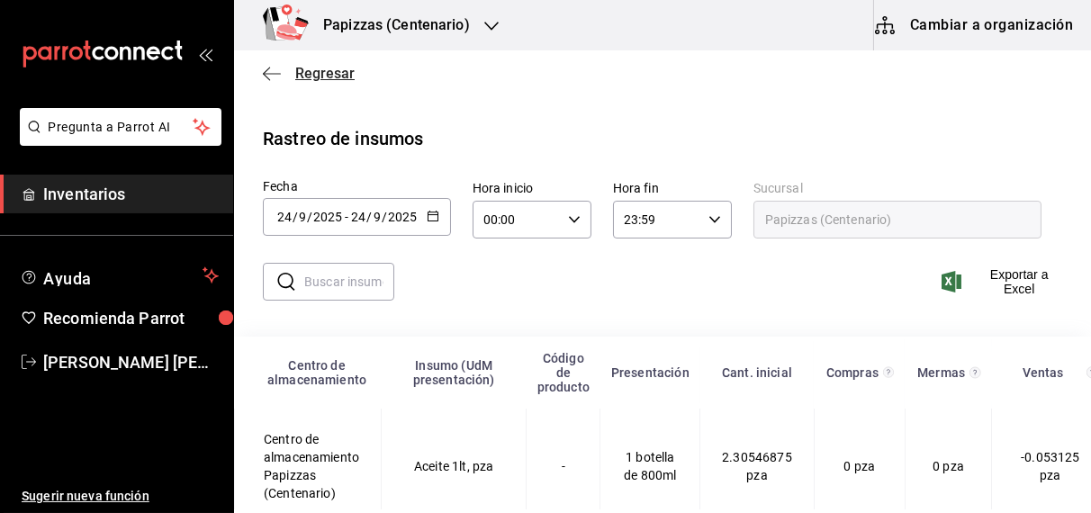
click at [337, 71] on span "Regresar" at bounding box center [324, 73] width 59 height 17
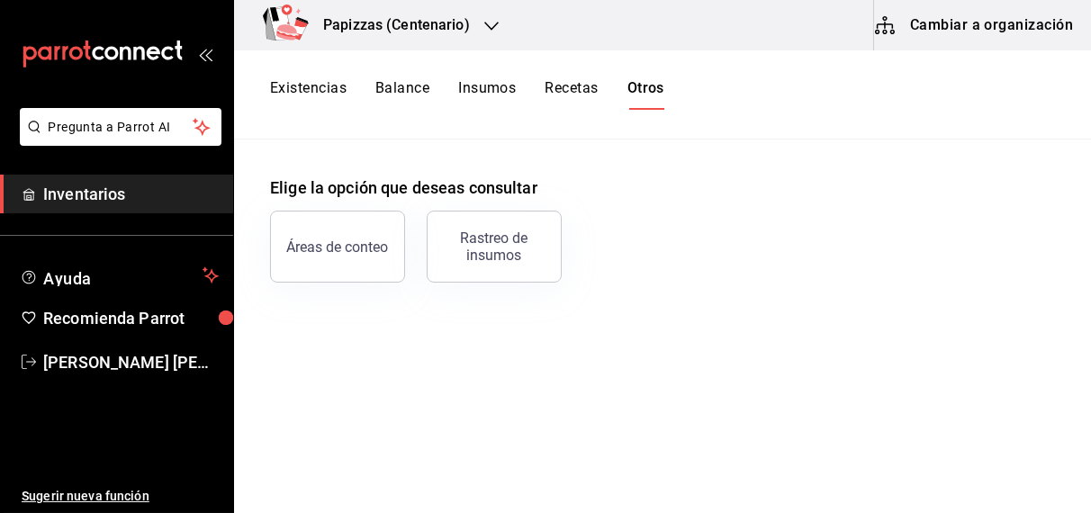
click at [397, 87] on button "Balance" at bounding box center [402, 94] width 54 height 31
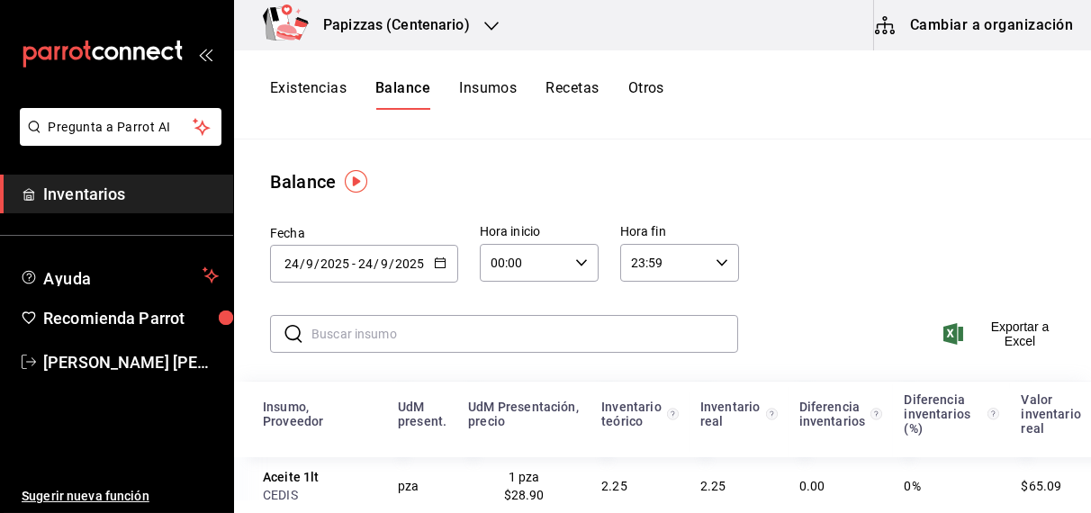
click at [641, 85] on button "Otros" at bounding box center [646, 94] width 36 height 31
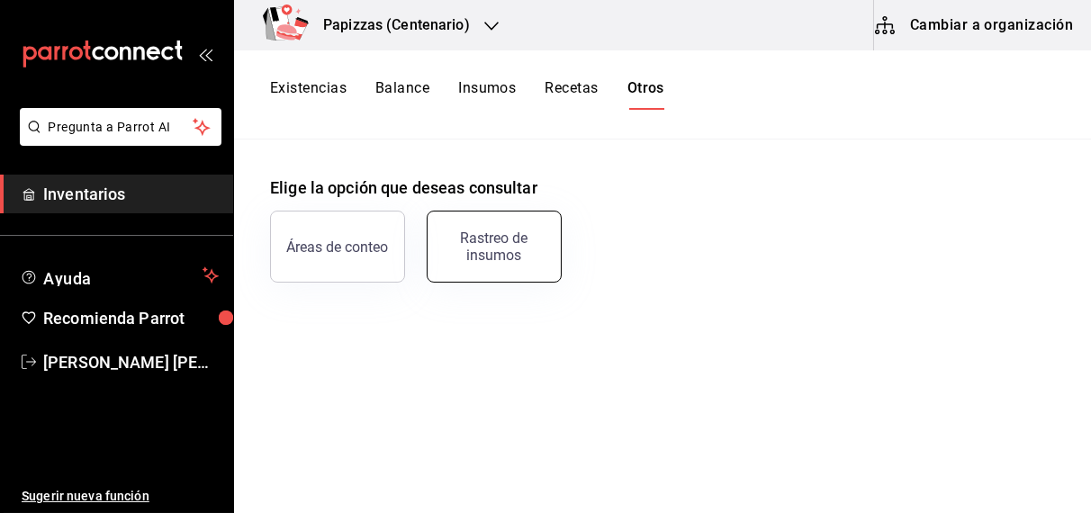
click at [519, 251] on div "Rastreo de insumos" at bounding box center [494, 246] width 112 height 34
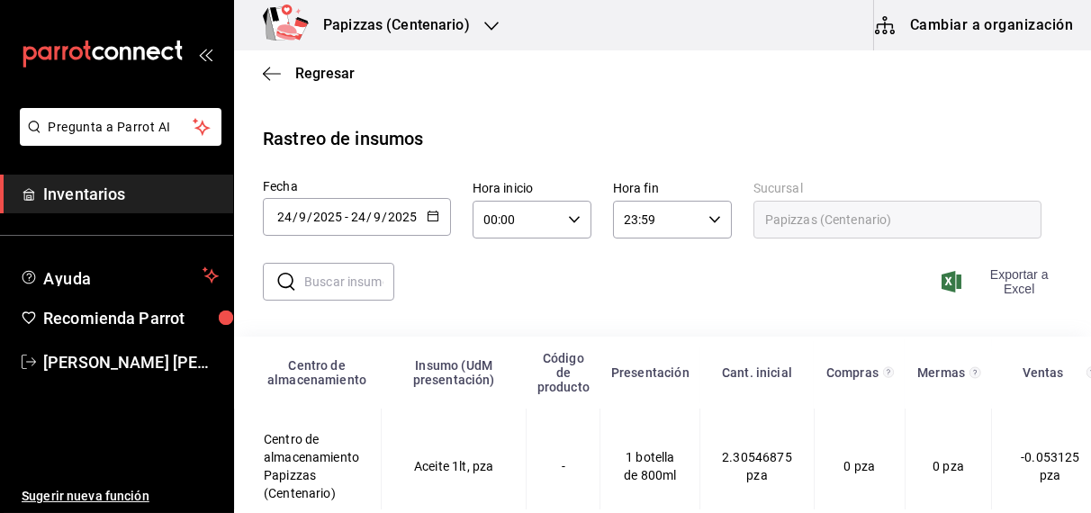
click at [1005, 274] on span "Exportar a Excel" at bounding box center [1003, 281] width 117 height 29
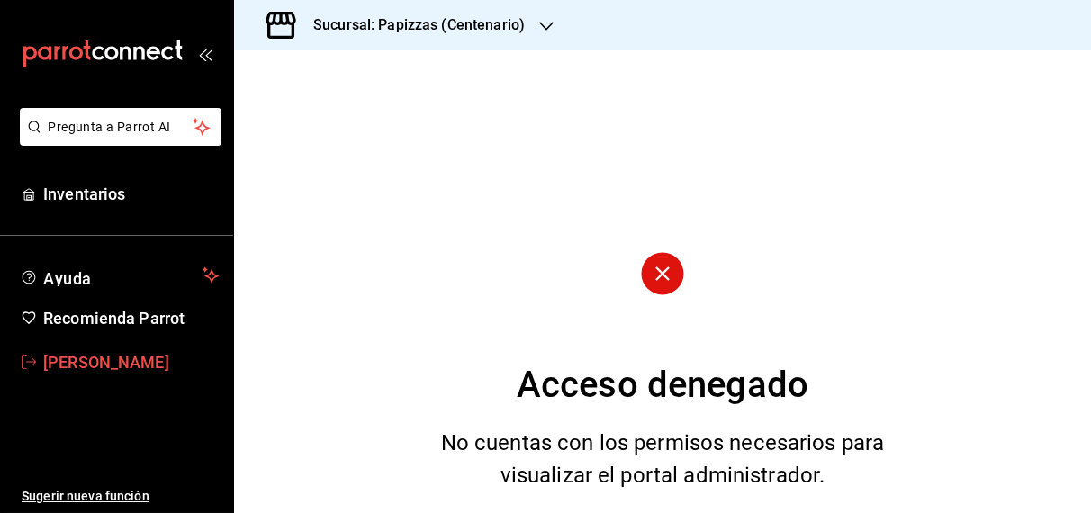
click at [166, 368] on span "[PERSON_NAME] [PERSON_NAME]" at bounding box center [130, 362] width 175 height 24
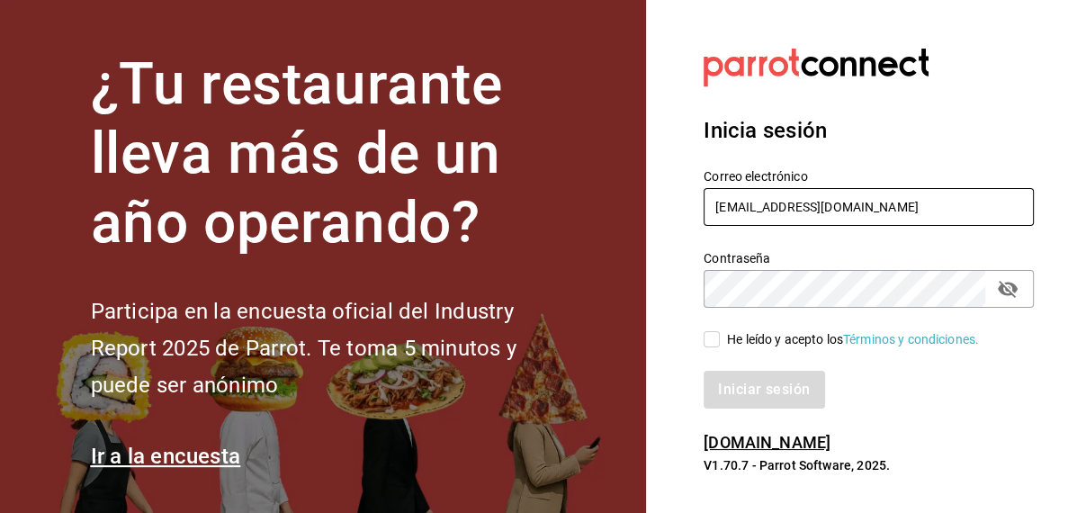
click at [776, 210] on input "inventarios@papizzas.com.mx" at bounding box center [869, 207] width 330 height 38
drag, startPoint x: 776, startPoint y: 210, endPoint x: 638, endPoint y: 220, distance: 138.1
click at [638, 220] on div "¿Tu restaurante lleva más de un año operando? Participa en la encuesta oficial …" at bounding box center [538, 256] width 1077 height 513
type input "hector.fong@papizzas.com.mx"
click at [1024, 292] on div "Contraseña" at bounding box center [869, 289] width 330 height 38
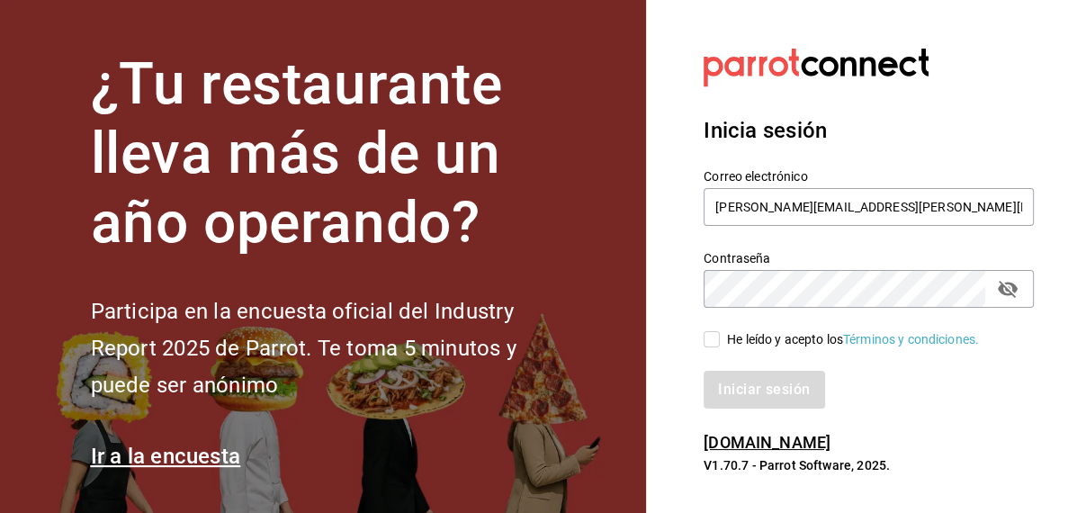
click at [1014, 289] on icon "passwordField" at bounding box center [1008, 289] width 20 height 17
drag, startPoint x: 699, startPoint y: 336, endPoint x: 712, endPoint y: 339, distance: 13.1
click at [712, 339] on div "He leído y acepto los Términos y condiciones." at bounding box center [858, 328] width 352 height 41
click at [712, 339] on input "He leído y acepto los Términos y condiciones." at bounding box center [712, 339] width 16 height 16
checkbox input "true"
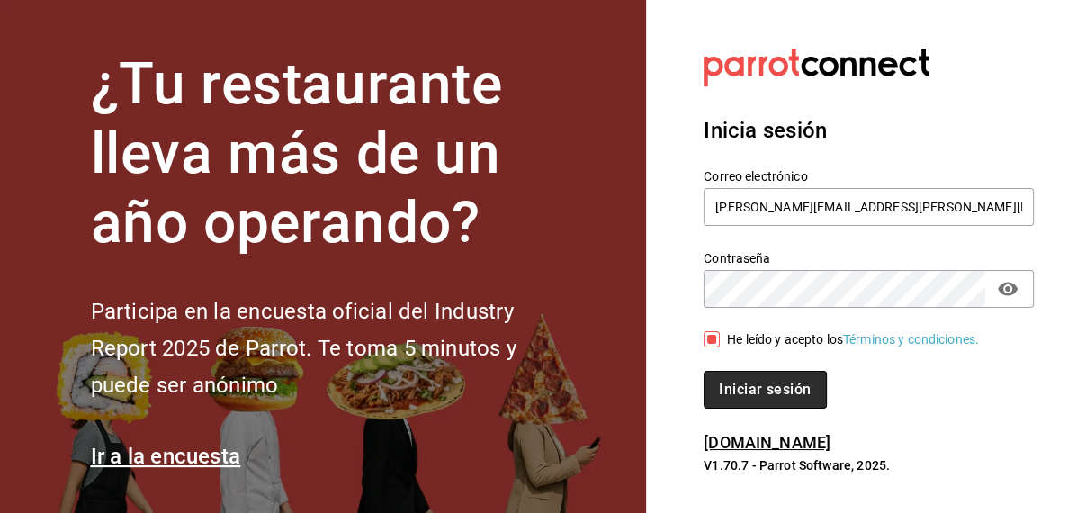
click at [749, 377] on button "Iniciar sesión" at bounding box center [765, 390] width 122 height 38
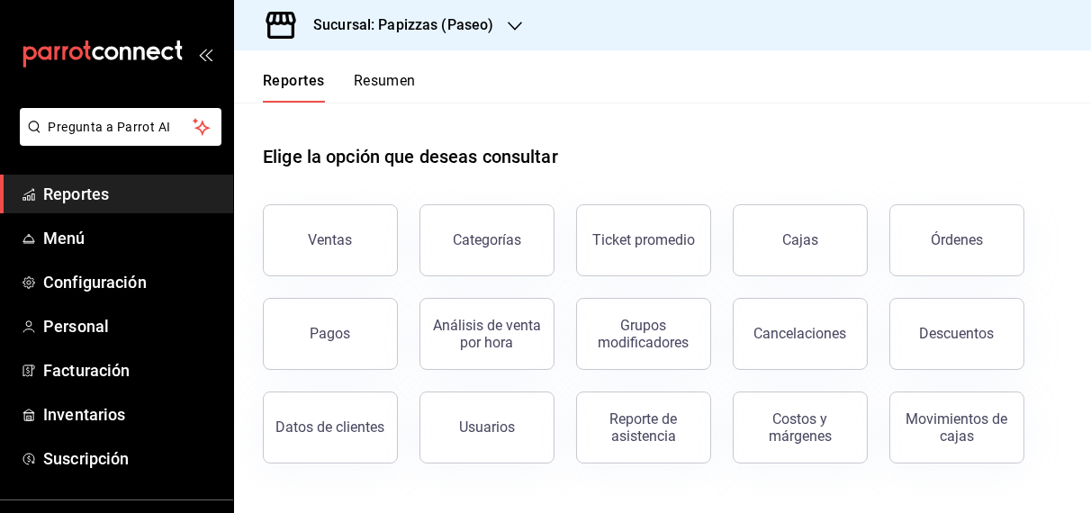
click at [464, 26] on h3 "Sucursal: Papizzas (Paseo)" at bounding box center [396, 25] width 194 height 22
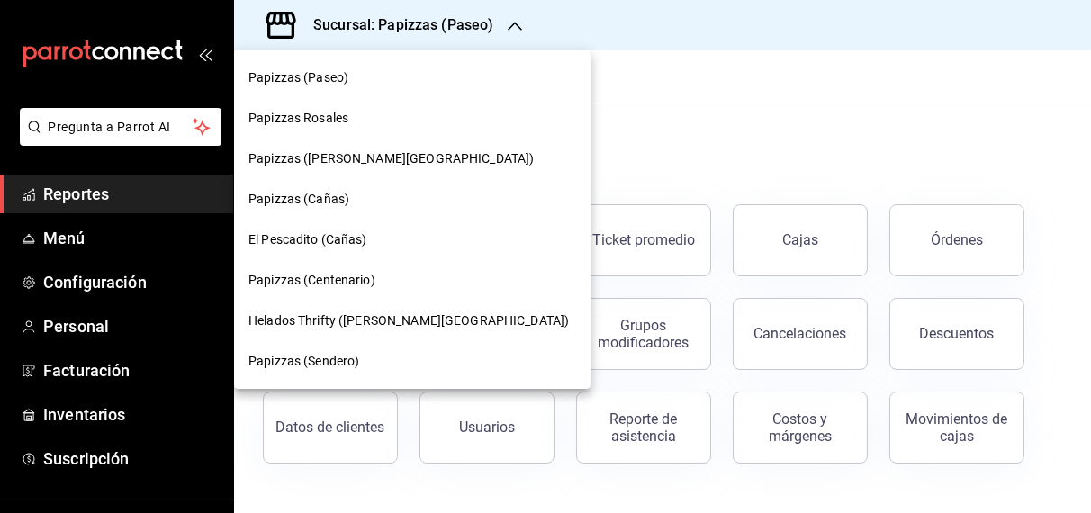
click at [422, 106] on div "Papizzas Rosales" at bounding box center [412, 118] width 356 height 40
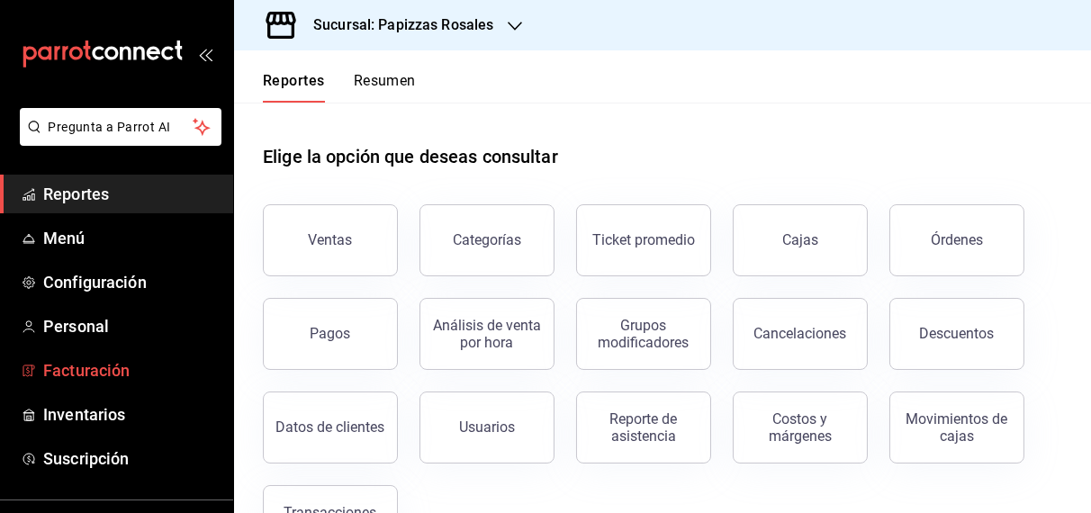
click at [117, 362] on span "Facturación" at bounding box center [130, 370] width 175 height 24
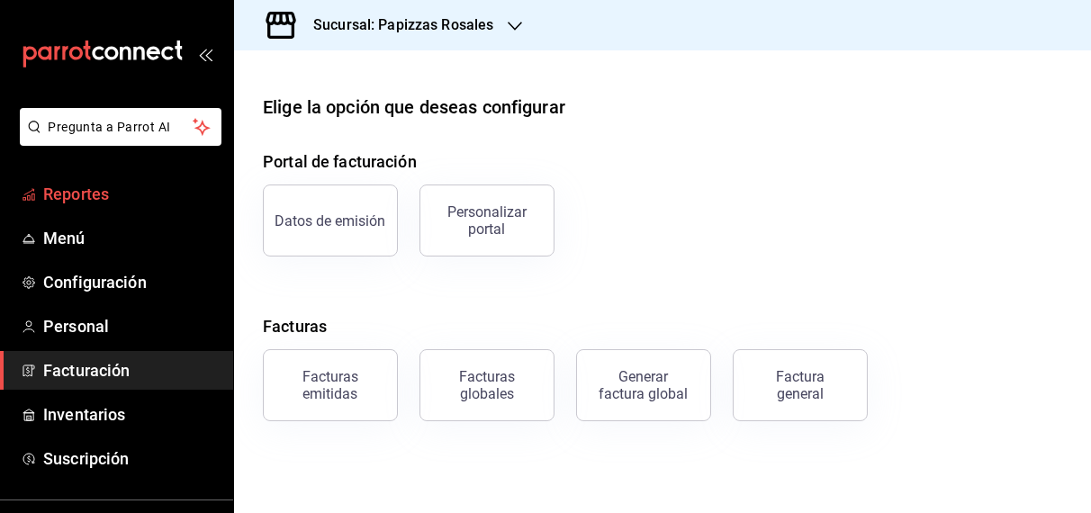
click at [129, 203] on span "Reportes" at bounding box center [130, 194] width 175 height 24
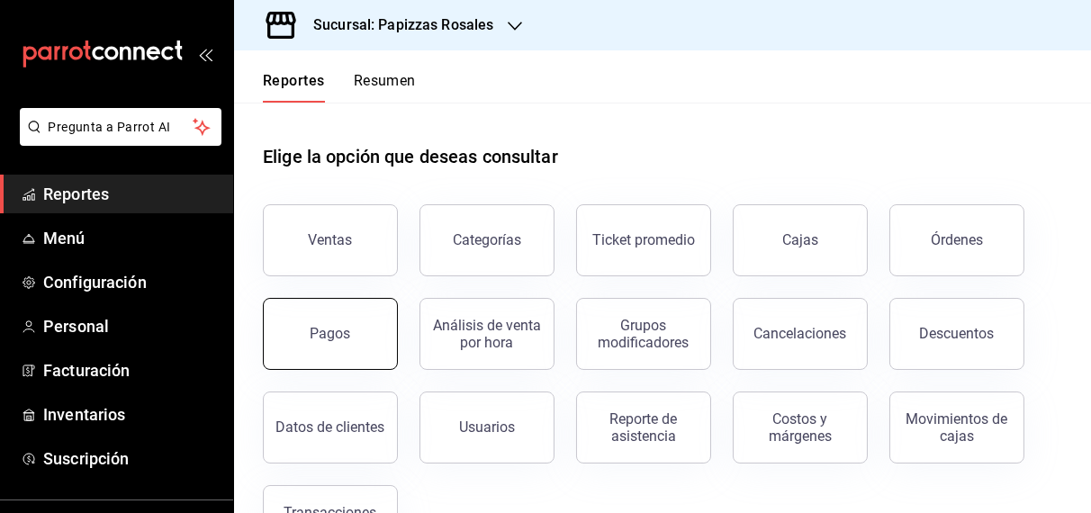
click at [364, 318] on button "Pagos" at bounding box center [330, 334] width 135 height 72
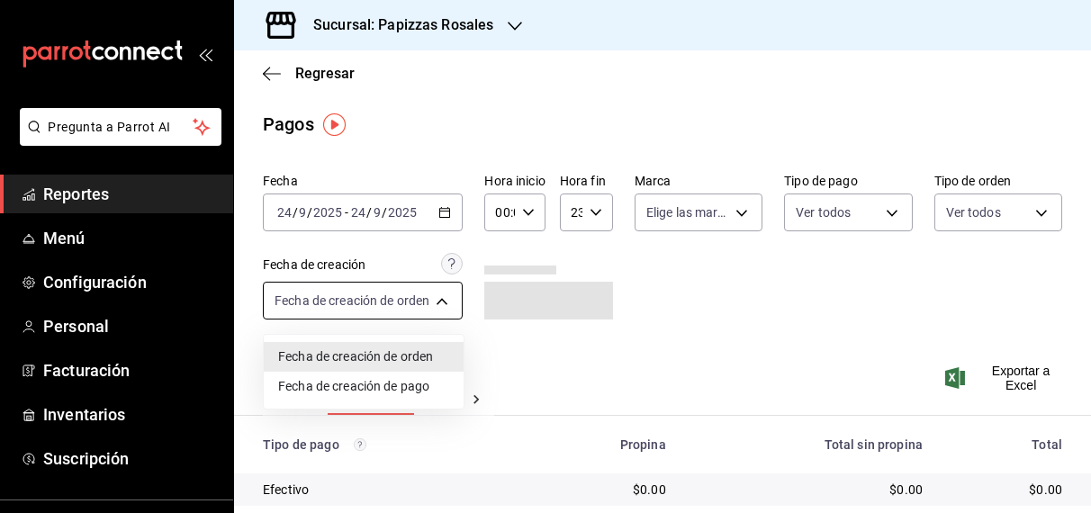
click at [450, 302] on body "Pregunta a Parrot AI Reportes Menú Configuración Personal Facturación Inventari…" at bounding box center [545, 256] width 1091 height 513
click at [450, 302] on div at bounding box center [545, 256] width 1091 height 513
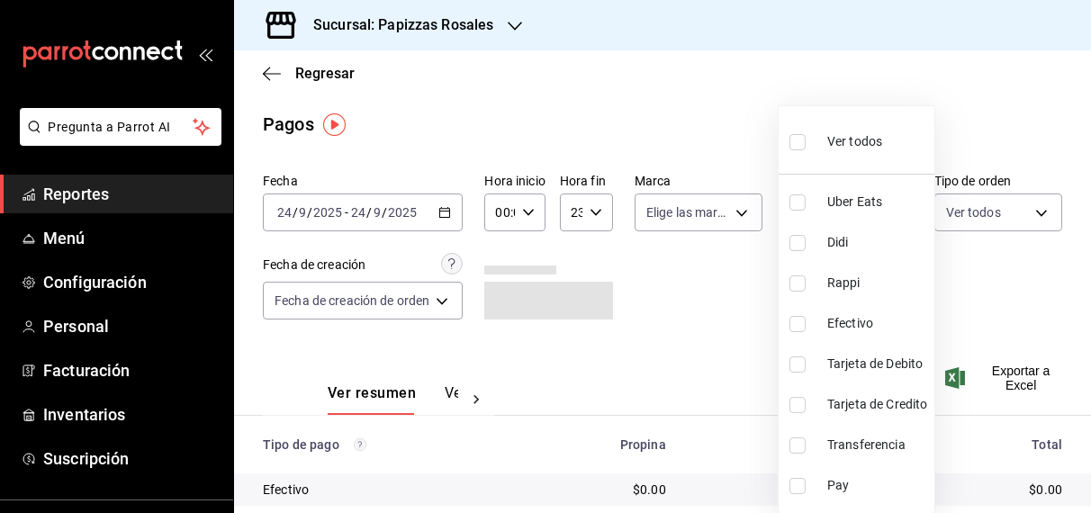
click at [863, 202] on body "Pregunta a Parrot AI Reportes Menú Configuración Personal Facturación Inventari…" at bounding box center [545, 256] width 1091 height 513
click at [800, 442] on input "checkbox" at bounding box center [797, 445] width 16 height 16
checkbox input "true"
type input "edd4100a-23a5-4e08-a5e7-e055b8cf9983"
click at [445, 214] on div at bounding box center [545, 256] width 1091 height 513
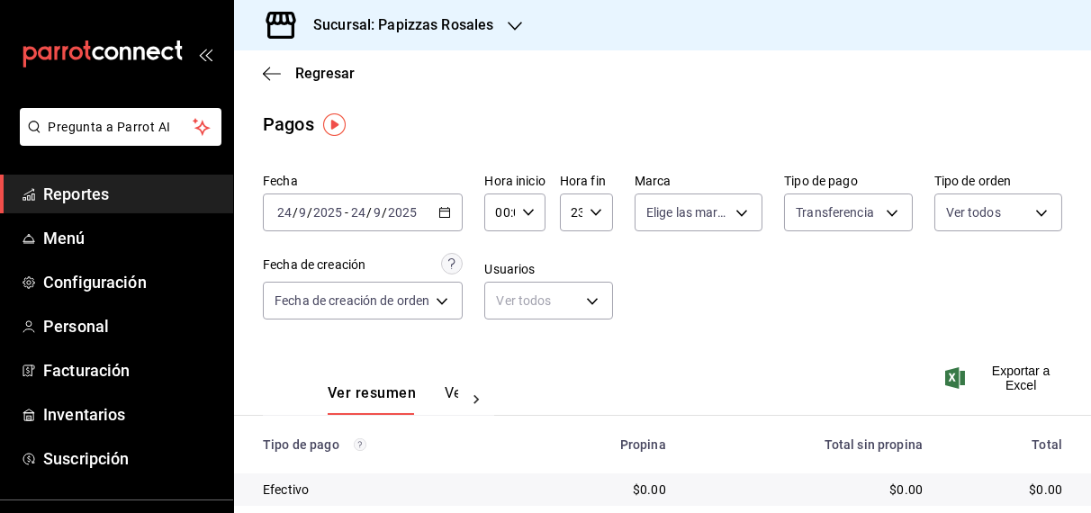
click at [445, 214] on icon "button" at bounding box center [444, 212] width 13 height 13
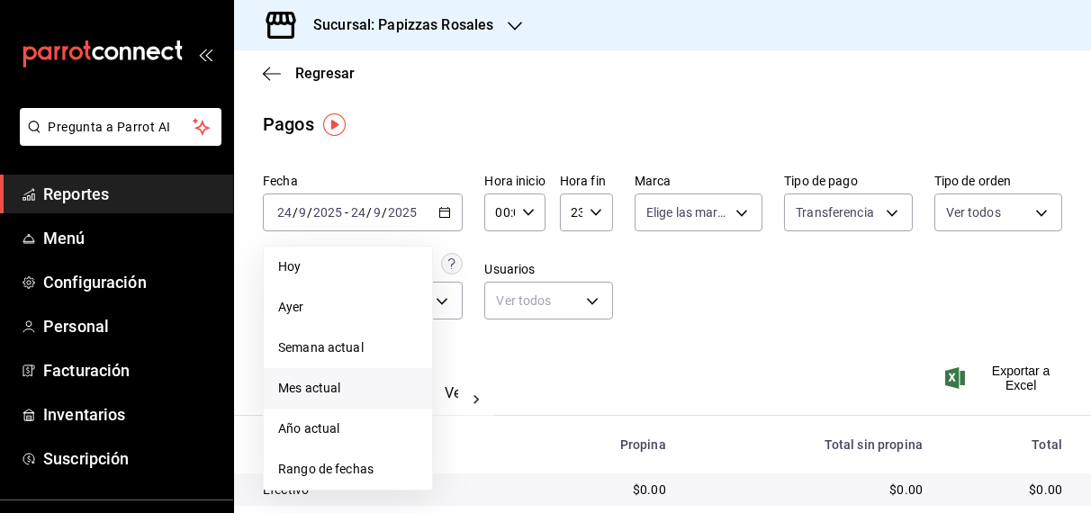
click at [348, 381] on span "Mes actual" at bounding box center [347, 388] width 139 height 19
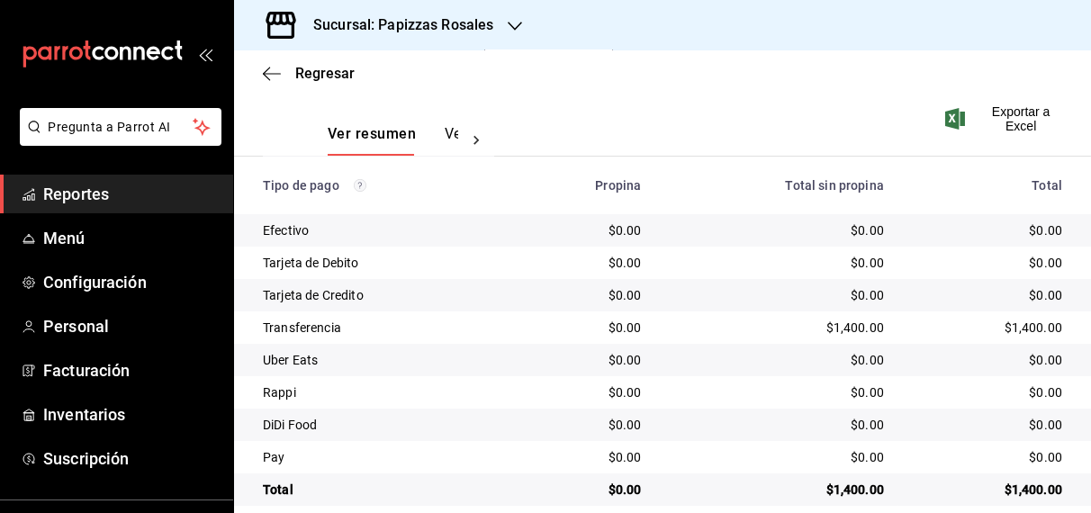
scroll to position [274, 0]
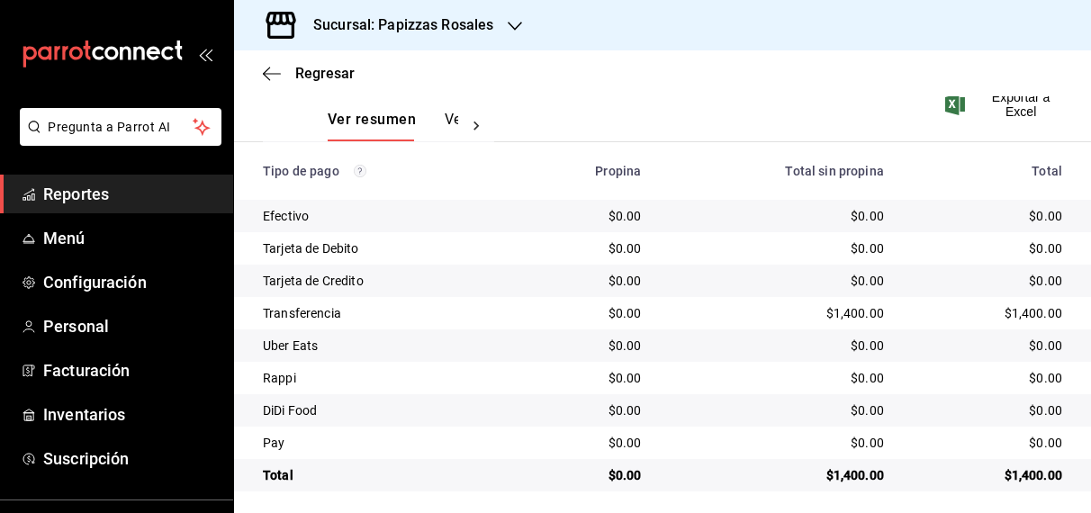
click at [454, 122] on button "Ver pagos" at bounding box center [478, 126] width 67 height 31
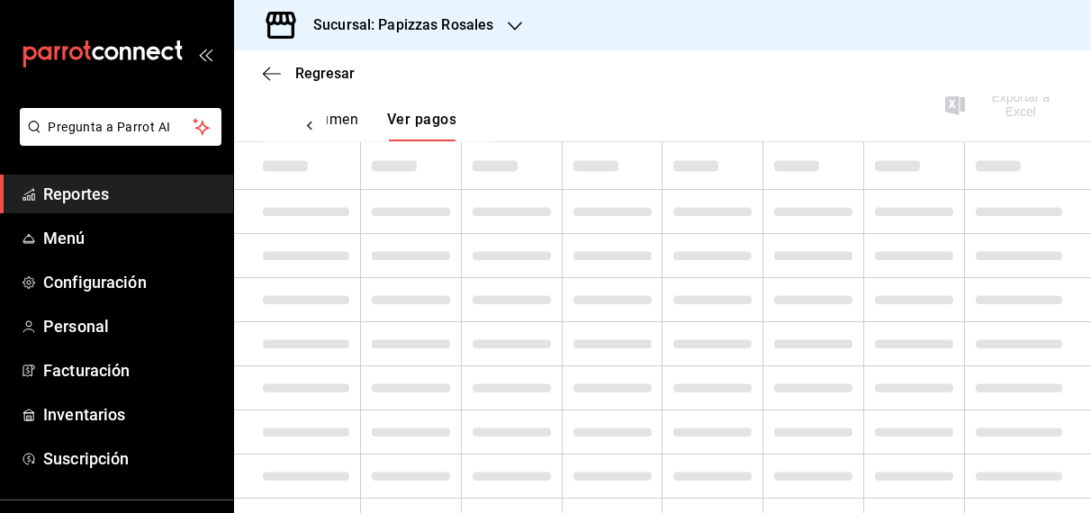
scroll to position [66, 0]
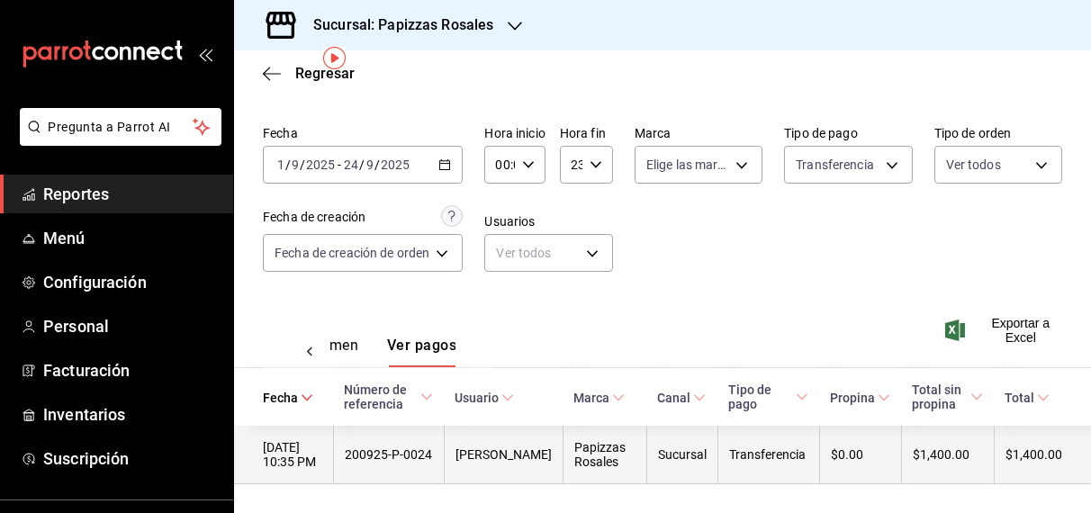
click at [531, 447] on div "ANA KAREN REYES LOPEZ" at bounding box center [503, 454] width 96 height 14
click at [901, 442] on th "$1,400.00" at bounding box center [947, 455] width 93 height 58
drag, startPoint x: 363, startPoint y: 439, endPoint x: 400, endPoint y: 457, distance: 41.1
click at [400, 457] on div "200925-P-0024" at bounding box center [389, 454] width 88 height 14
copy div "200925-P-0024"
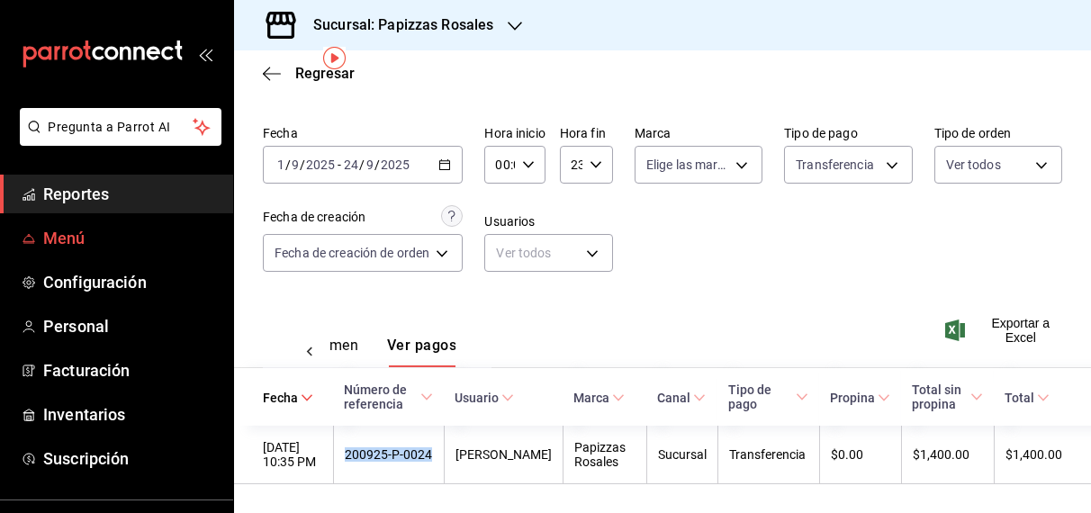
click at [116, 238] on span "Menú" at bounding box center [130, 238] width 175 height 24
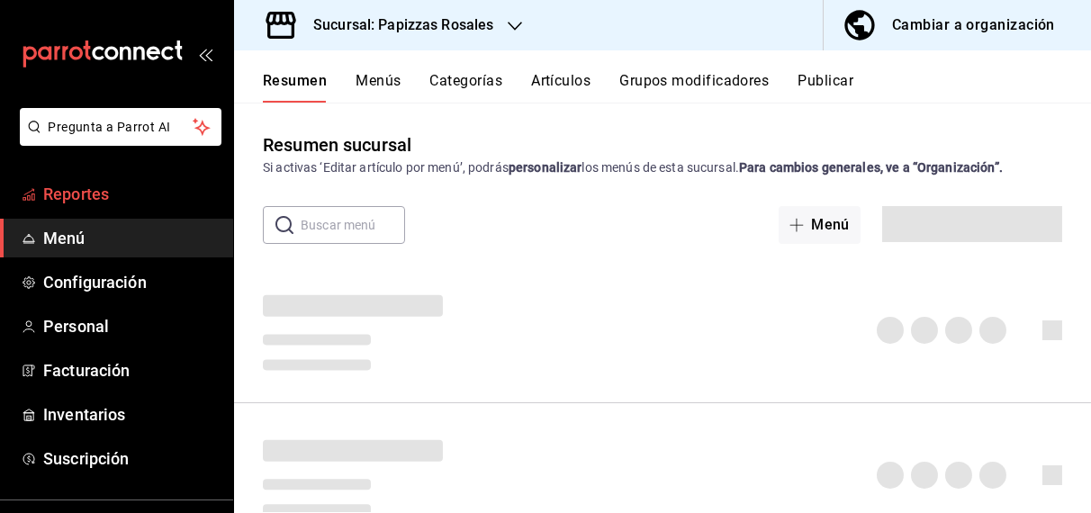
click at [157, 200] on span "Reportes" at bounding box center [130, 194] width 175 height 24
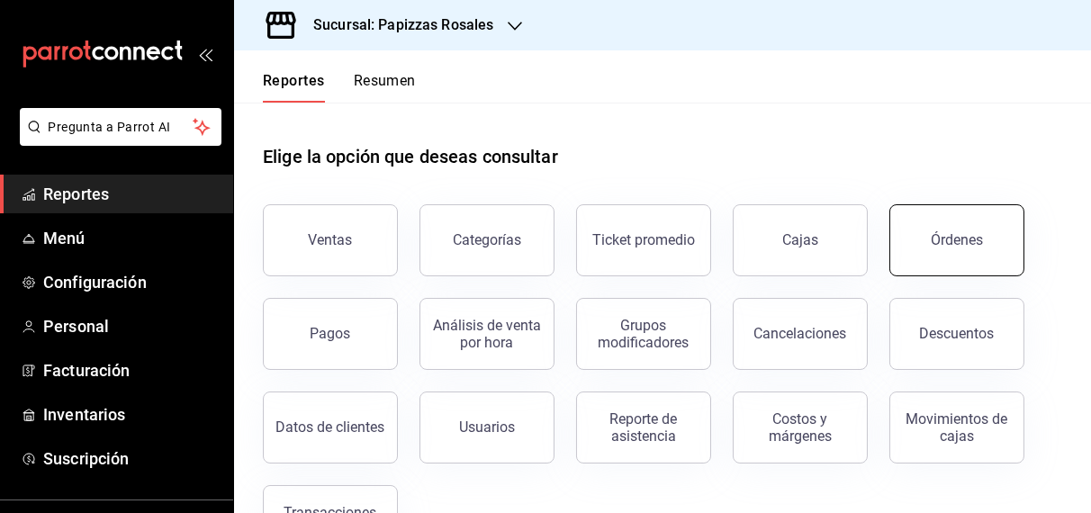
click at [908, 226] on button "Órdenes" at bounding box center [956, 240] width 135 height 72
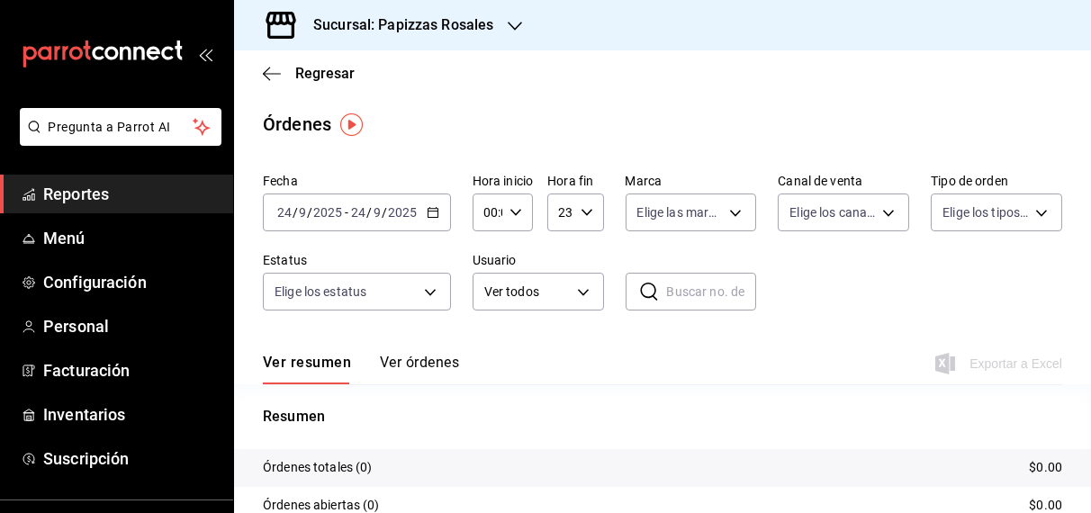
click at [433, 210] on icon "button" at bounding box center [433, 212] width 13 height 13
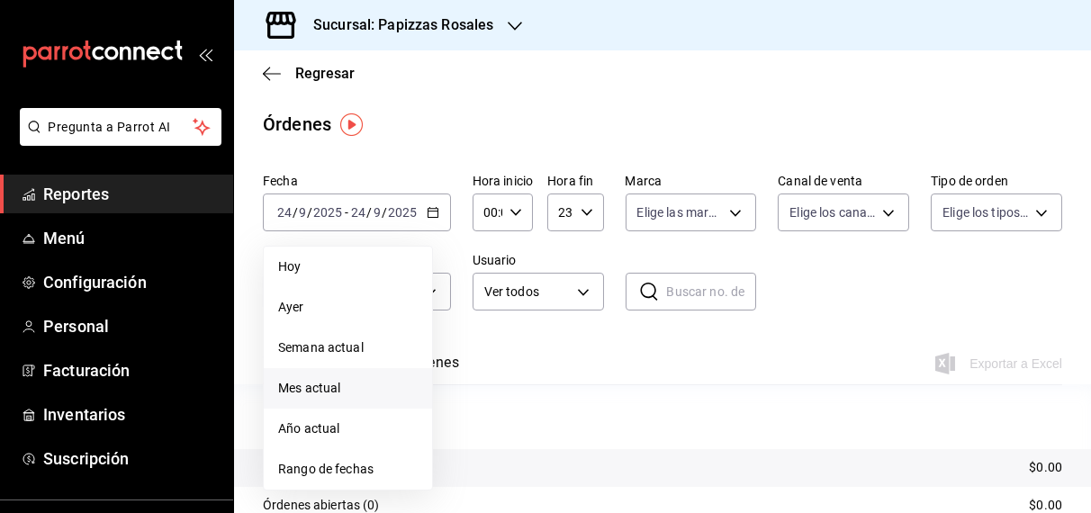
click at [351, 385] on span "Mes actual" at bounding box center [347, 388] width 139 height 19
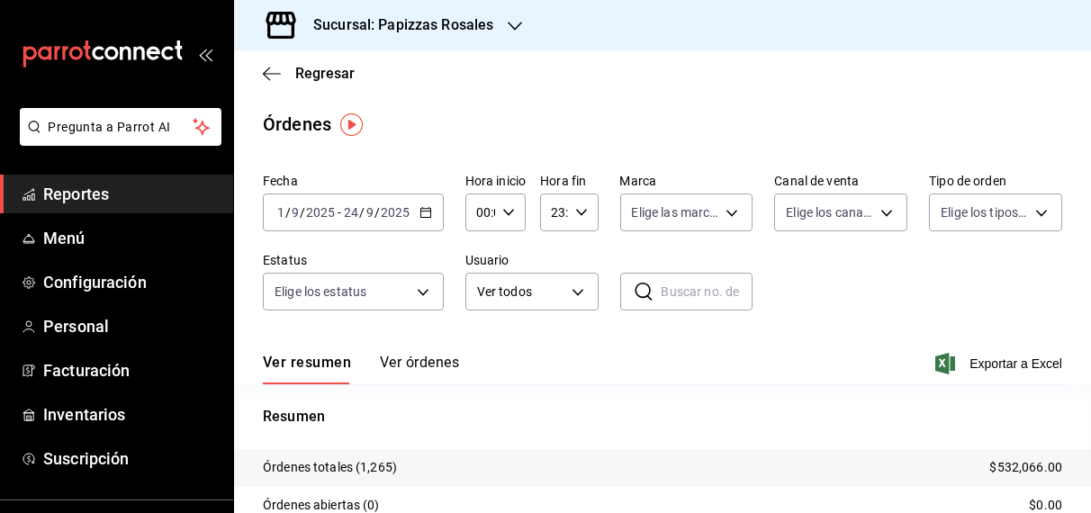
click at [687, 295] on input "text" at bounding box center [707, 292] width 92 height 36
paste input "200925-P-0024"
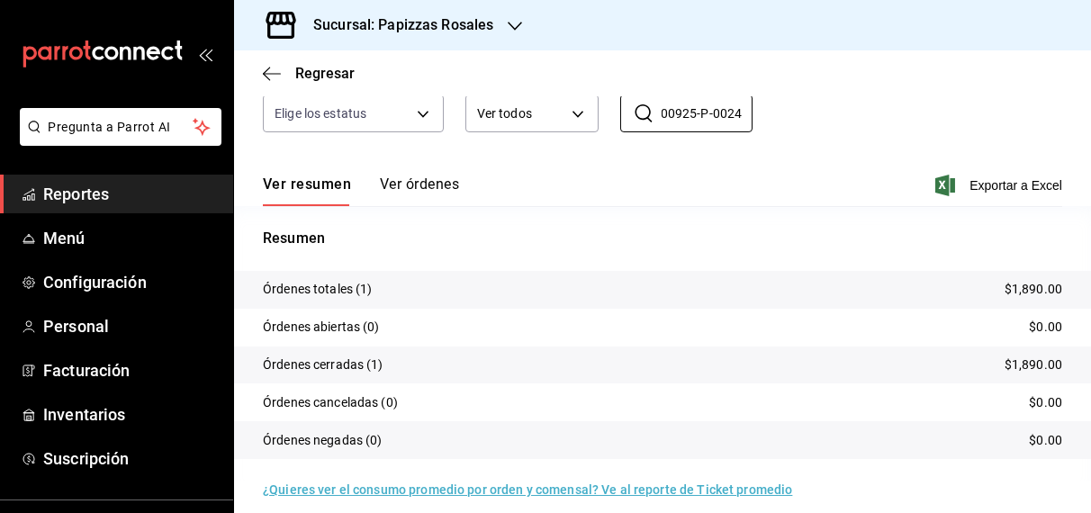
scroll to position [178, 0]
type input "200925-P-0024"
click at [431, 186] on button "Ver órdenes" at bounding box center [419, 190] width 79 height 31
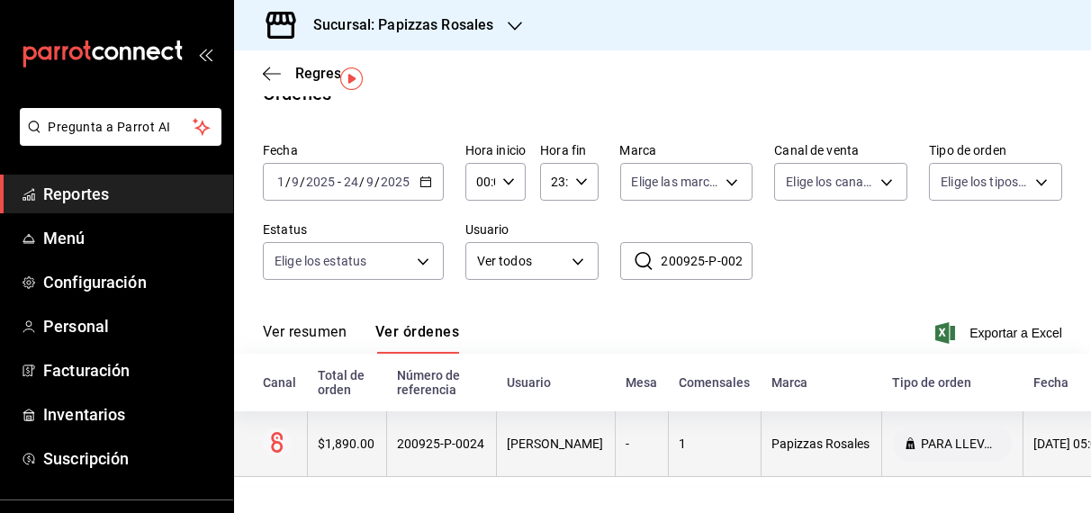
click at [550, 436] on div "Dhanya Espinoza" at bounding box center [556, 443] width 96 height 14
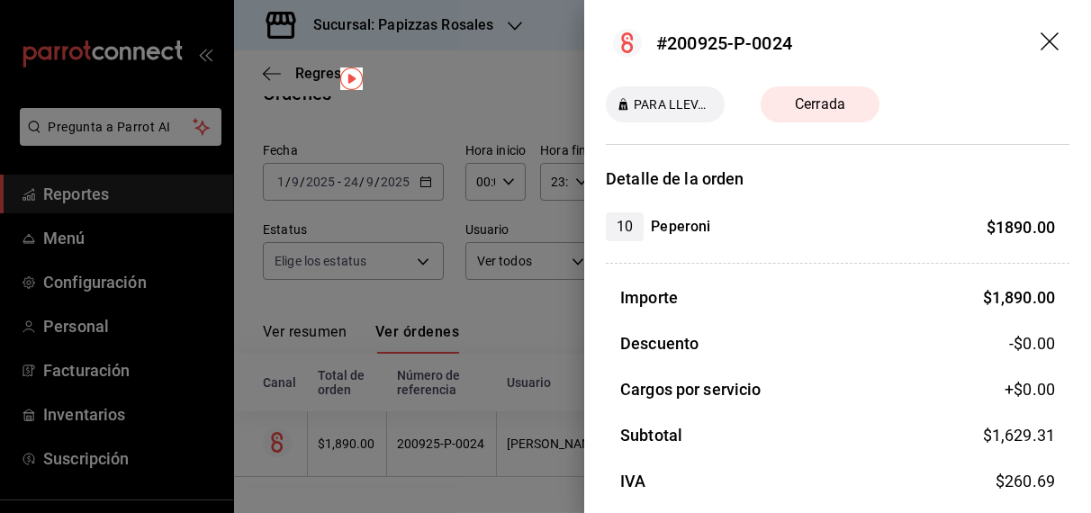
click at [1040, 49] on icon "drag" at bounding box center [1051, 43] width 22 height 22
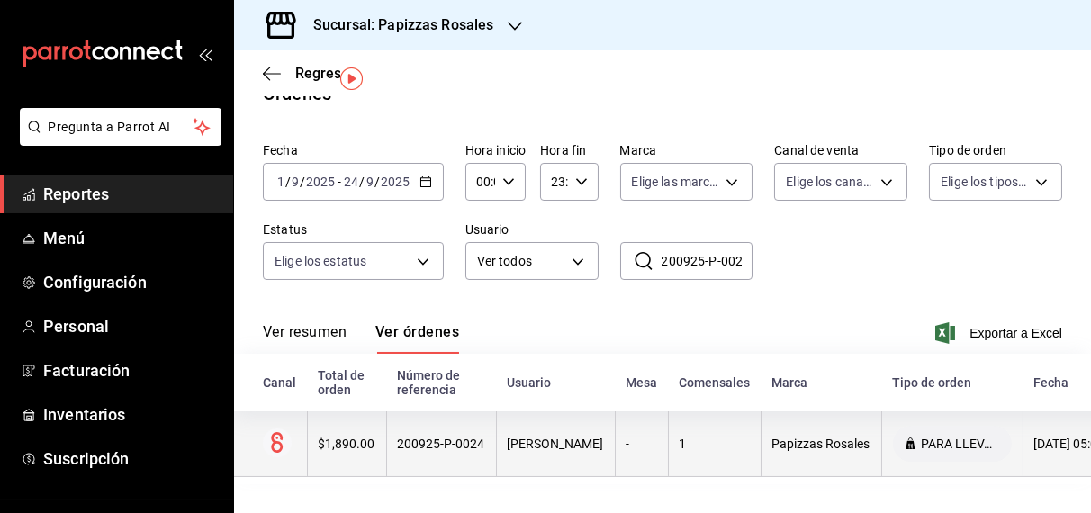
click at [572, 436] on div "Dhanya Espinoza" at bounding box center [556, 443] width 96 height 14
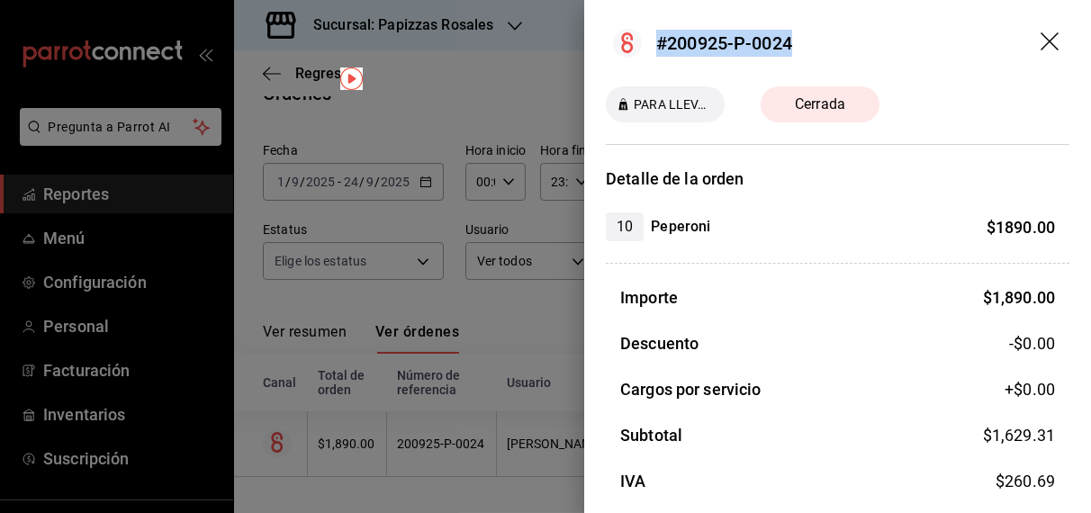
drag, startPoint x: 791, startPoint y: 44, endPoint x: 661, endPoint y: 47, distance: 129.6
click at [661, 47] on div "#200925-P-0024" at bounding box center [724, 43] width 136 height 27
copy div "#200925-P-0024"
click at [1040, 42] on icon "drag" at bounding box center [1051, 43] width 22 height 22
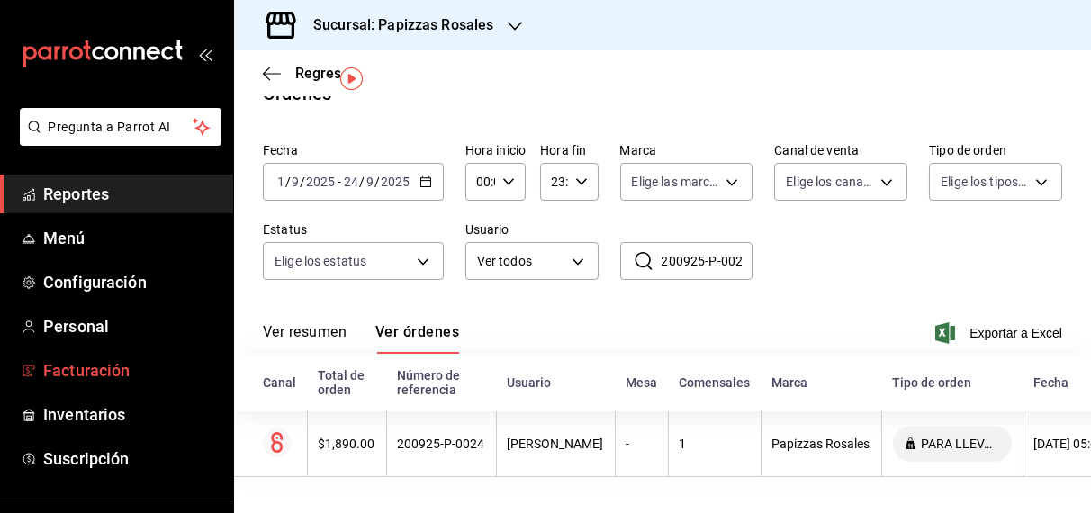
click at [134, 374] on span "Facturación" at bounding box center [130, 370] width 175 height 24
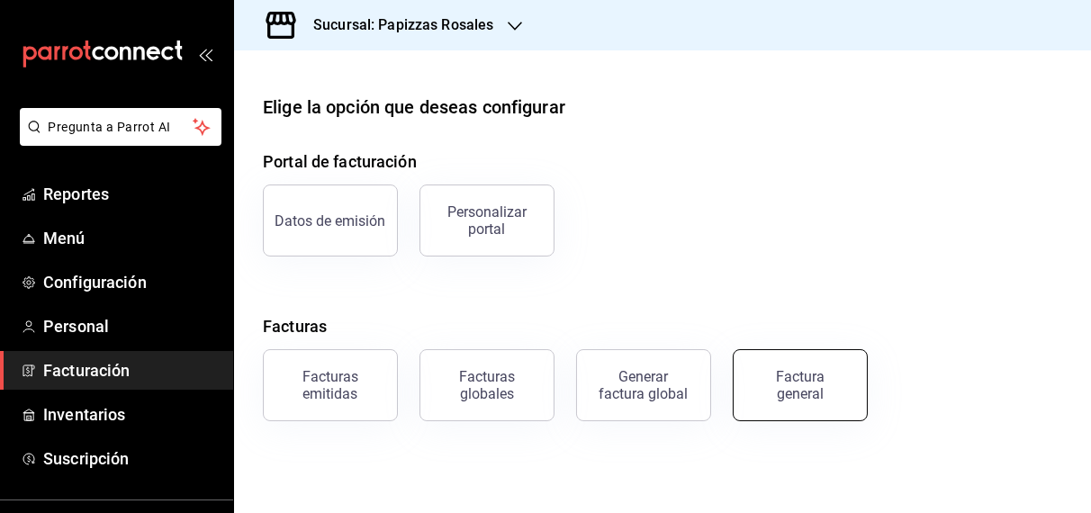
click at [791, 373] on div "Factura general" at bounding box center [800, 385] width 90 height 34
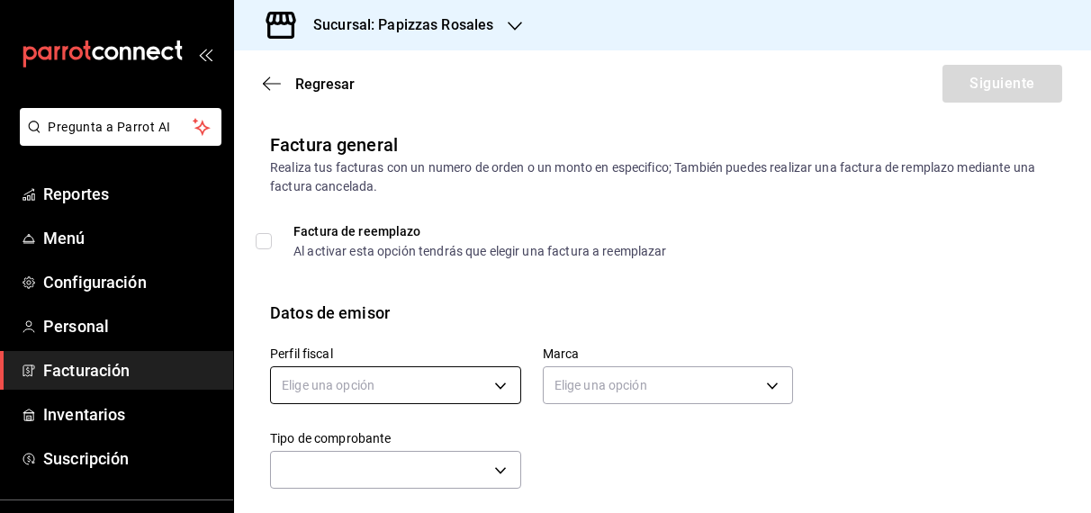
click at [414, 373] on body "Pregunta a Parrot AI Reportes Menú Configuración Personal Facturación Inventari…" at bounding box center [545, 256] width 1091 height 513
click at [410, 468] on li "JUAN PABLO RODRIGUEZ CUADRAS" at bounding box center [393, 476] width 245 height 33
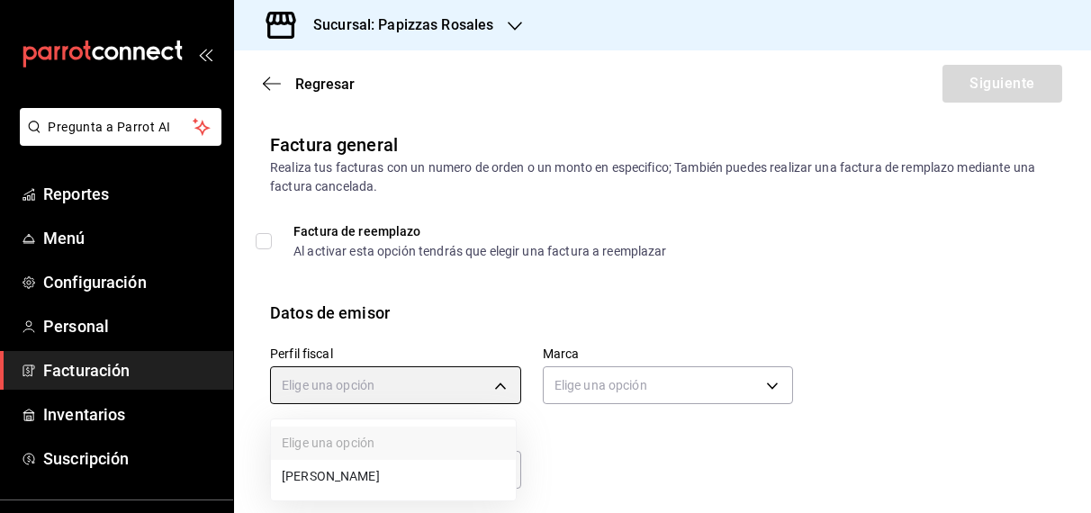
type input "60d0cd0e-8933-4c45-a815-a879b37687f9"
type input "95716d80-e0d5-4762-8449-f5761bb08d9d"
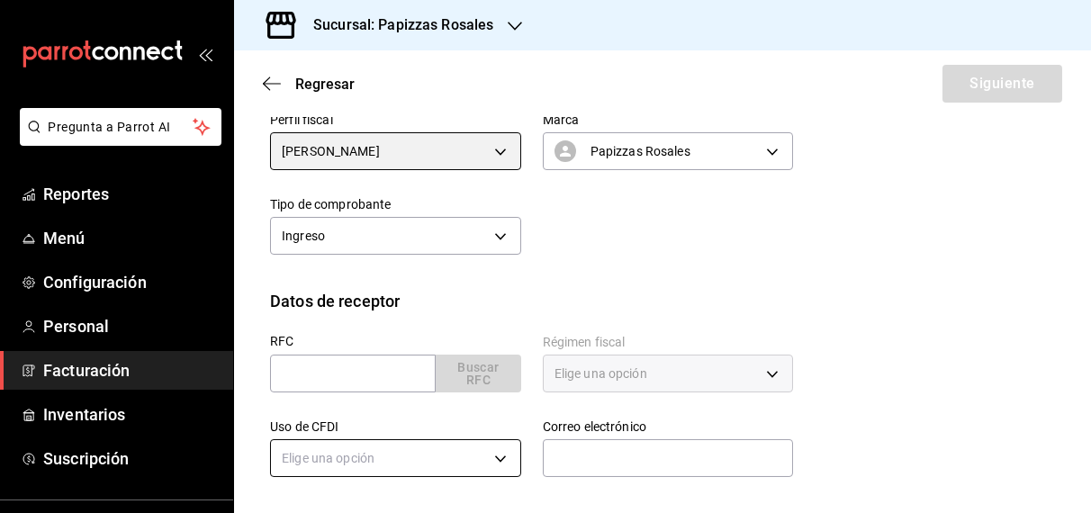
scroll to position [236, 0]
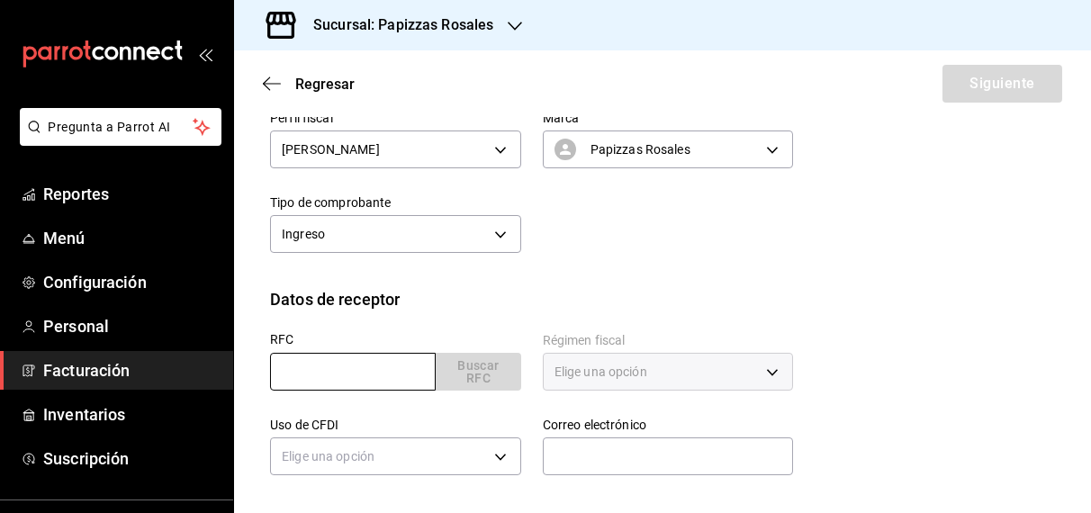
click at [382, 370] on input "text" at bounding box center [353, 372] width 166 height 38
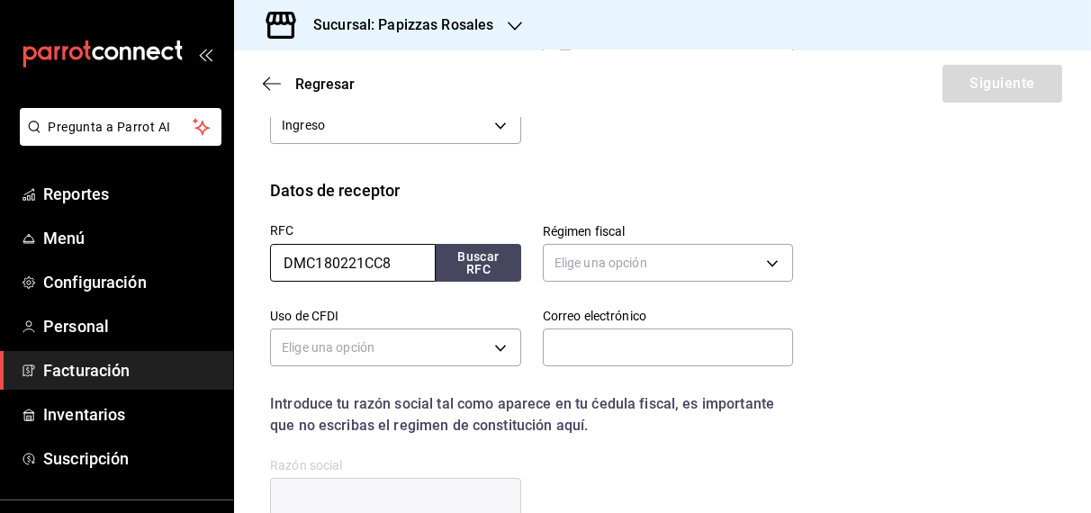
scroll to position [354, 0]
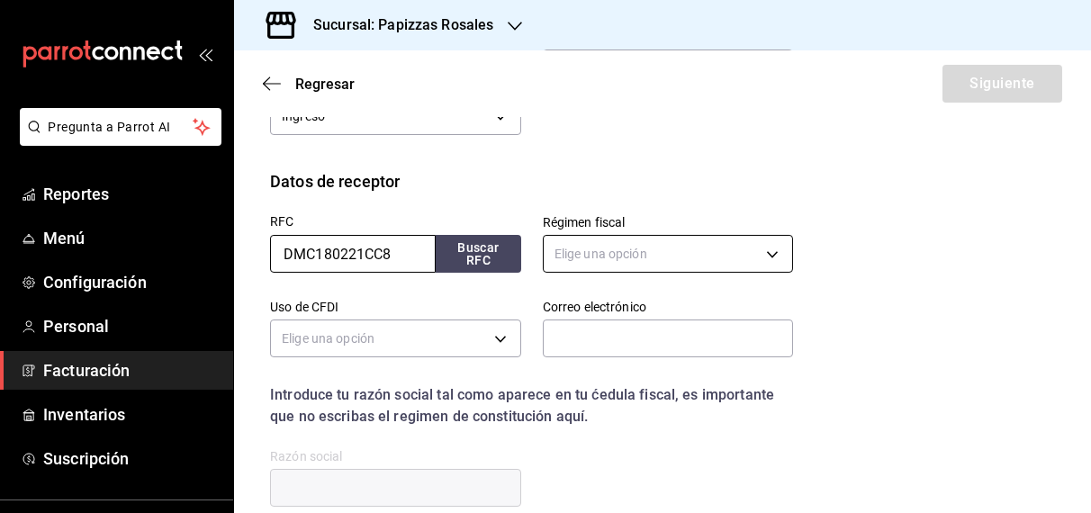
type input "DMC180221CC8"
click at [740, 256] on body "Pregunta a Parrot AI Reportes Menú Configuración Personal Facturación Inventari…" at bounding box center [545, 256] width 1091 height 513
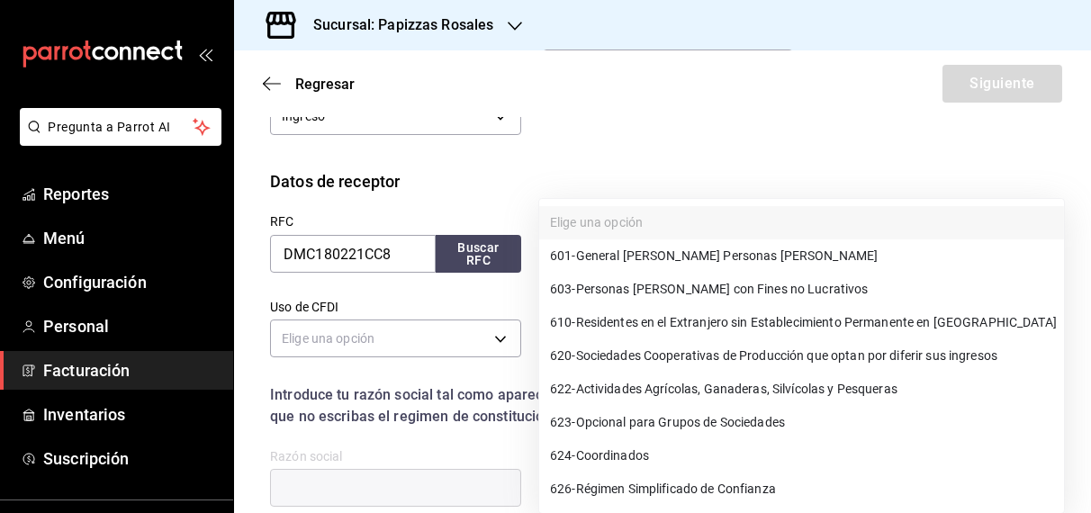
click at [759, 287] on span "603 - Personas Morales con Fines no Lucrativos" at bounding box center [709, 289] width 319 height 19
type input "603"
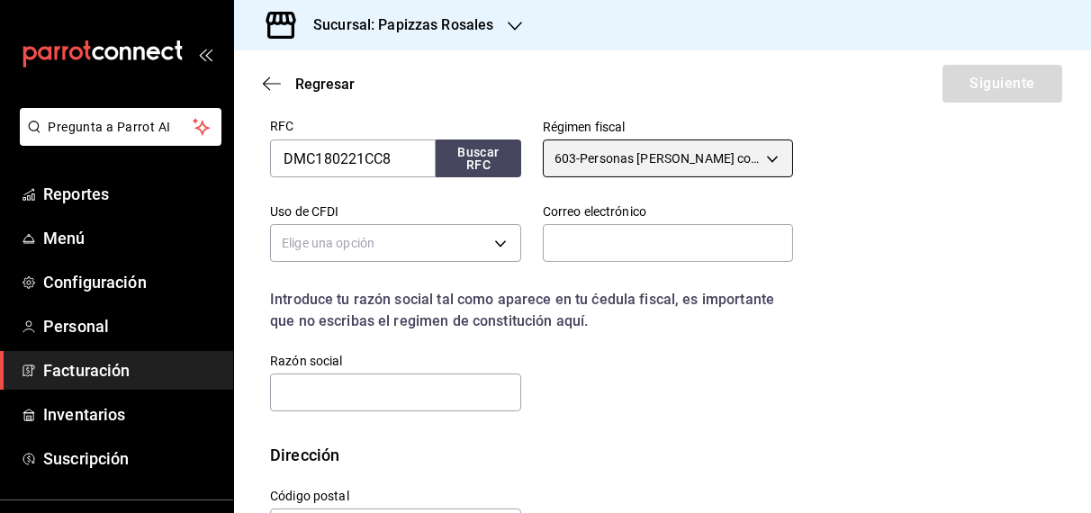
scroll to position [454, 0]
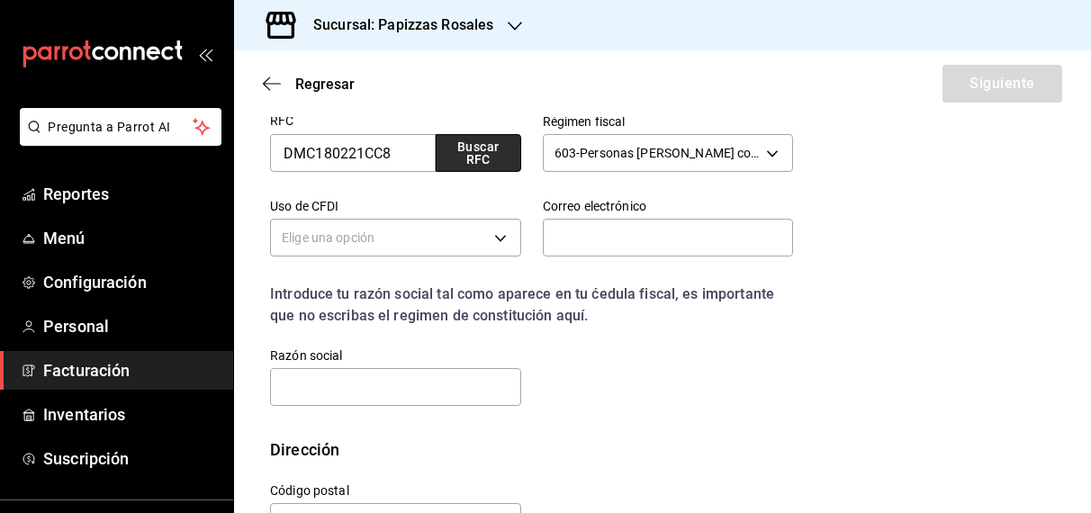
click at [485, 166] on button "Buscar RFC" at bounding box center [478, 153] width 85 height 38
type input "dleyva@imcaiap.org.mx"
type input "81200"
type input "DESARROLLADORA DE MUSEOS CENTROS EDUCATIVOS Y CULTURALES DEMUCEC"
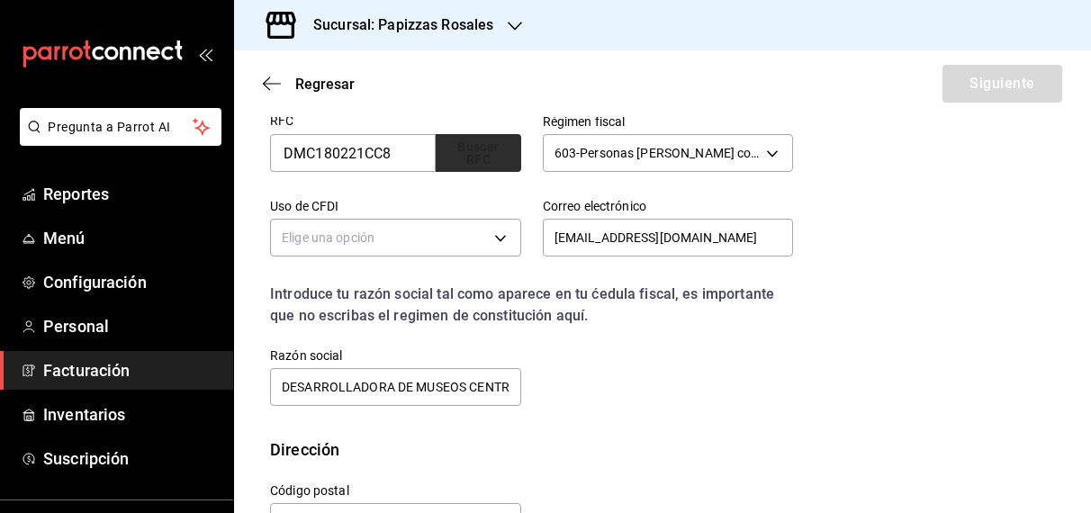
type input "601"
type input "G03"
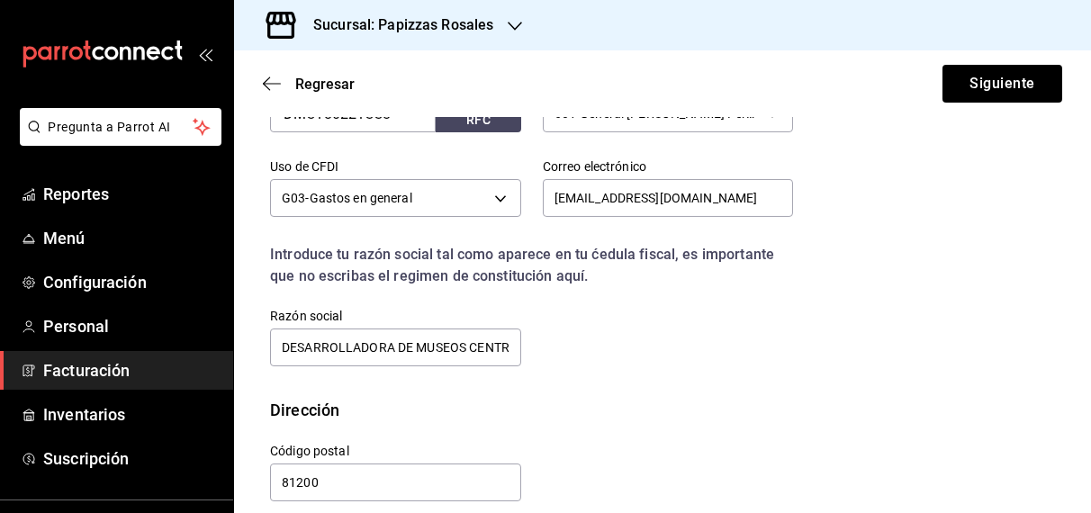
scroll to position [513, 0]
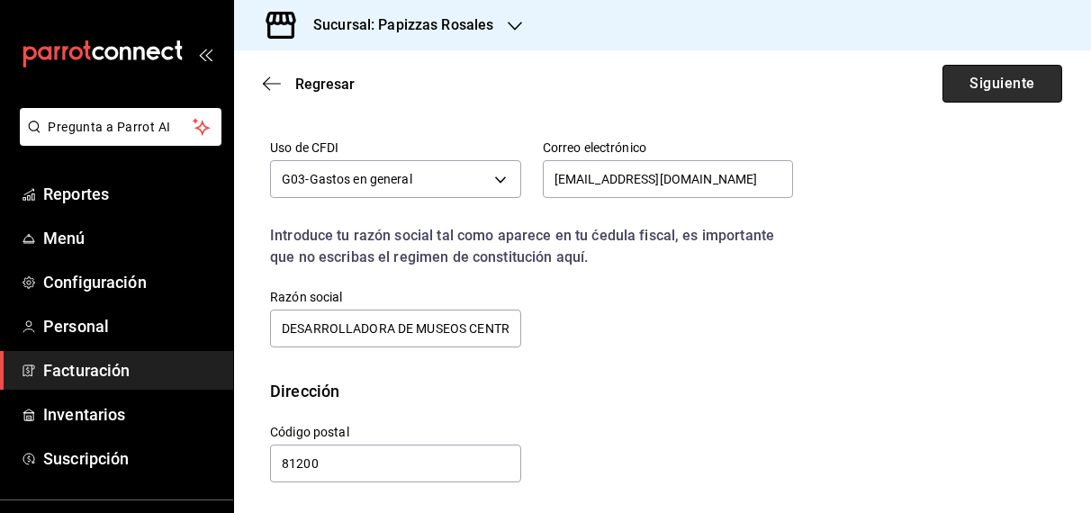
click at [969, 99] on button "Siguiente" at bounding box center [1002, 84] width 120 height 38
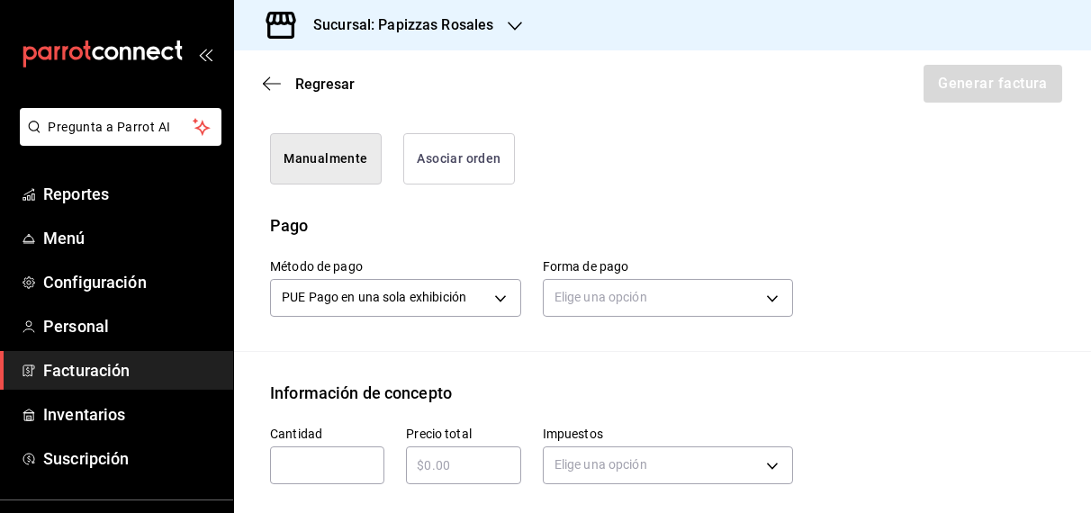
click at [515, 184] on div "Manualmente Asociar orden" at bounding box center [520, 148] width 544 height 73
click at [502, 184] on button "Asociar orden" at bounding box center [459, 158] width 112 height 51
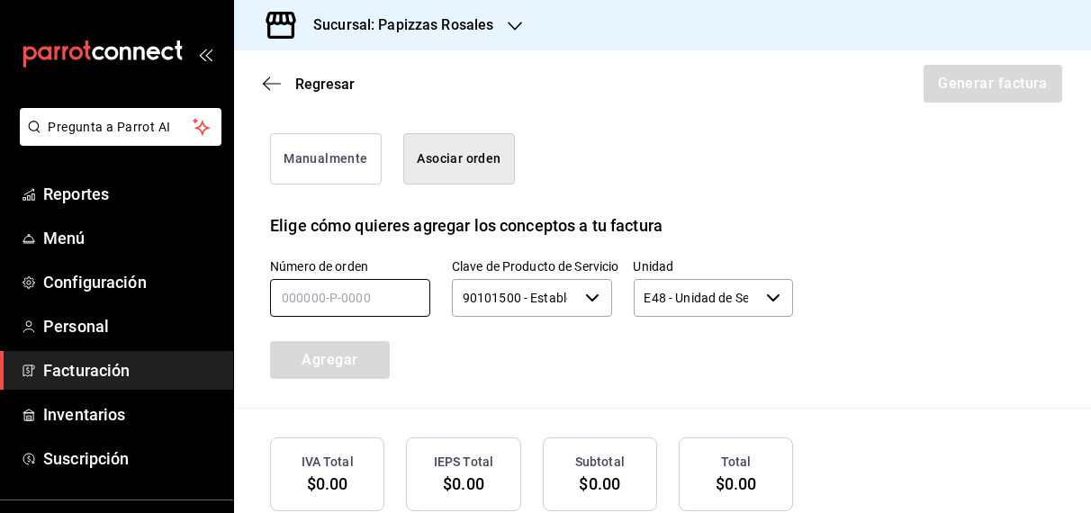
click at [380, 317] on input "text" at bounding box center [350, 298] width 160 height 38
paste input "200925-P-0024"
type input "200925-P-0024"
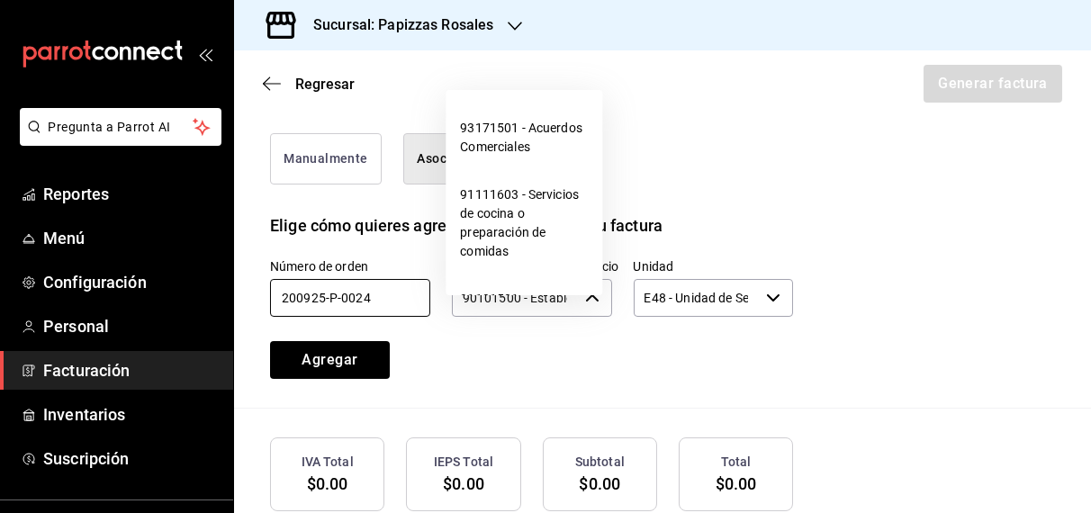
click at [586, 305] on icon "button" at bounding box center [592, 298] width 14 height 14
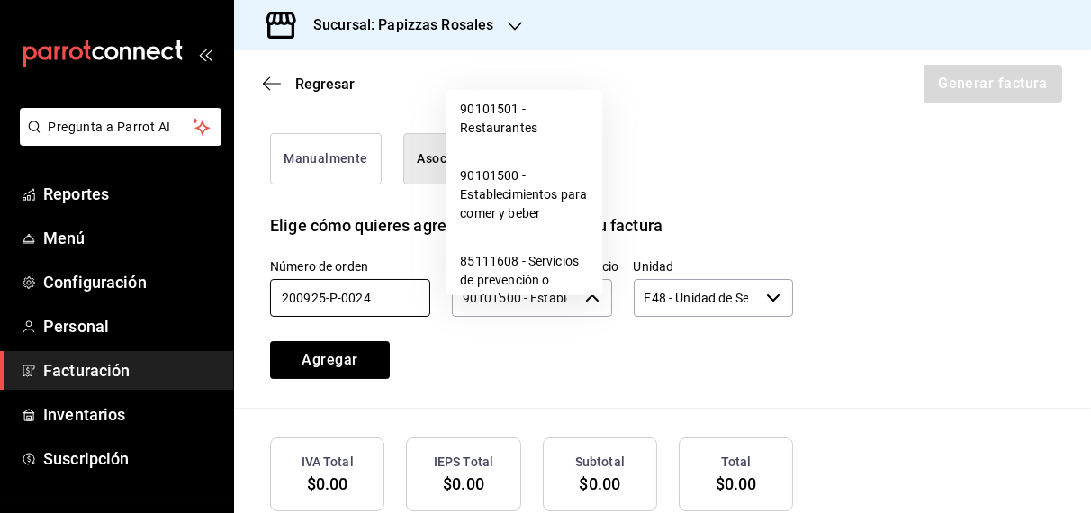
scroll to position [943, 0]
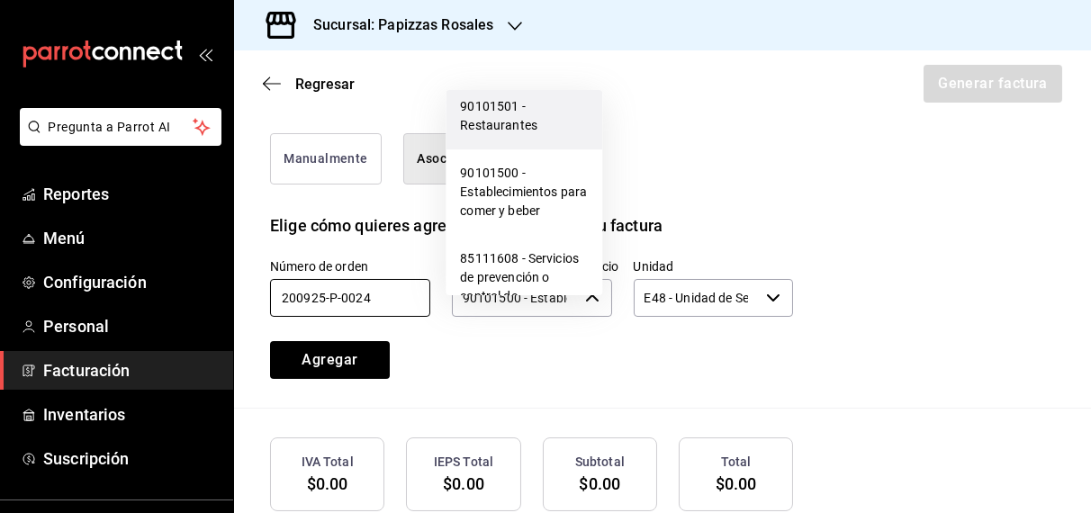
click at [512, 149] on li "90101501 - Restaurantes" at bounding box center [523, 116] width 157 height 67
type input "90101501 - Restaurantes"
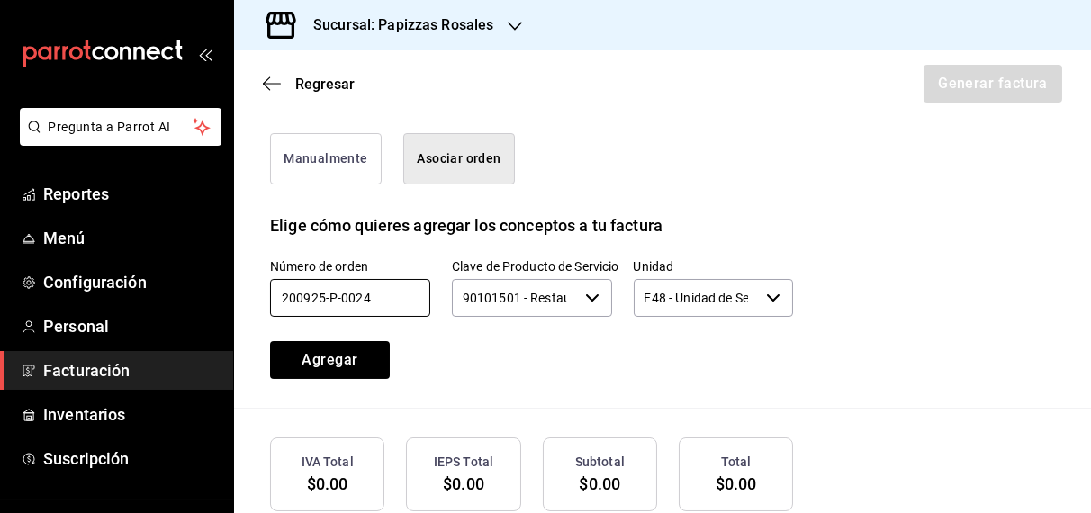
scroll to position [635, 0]
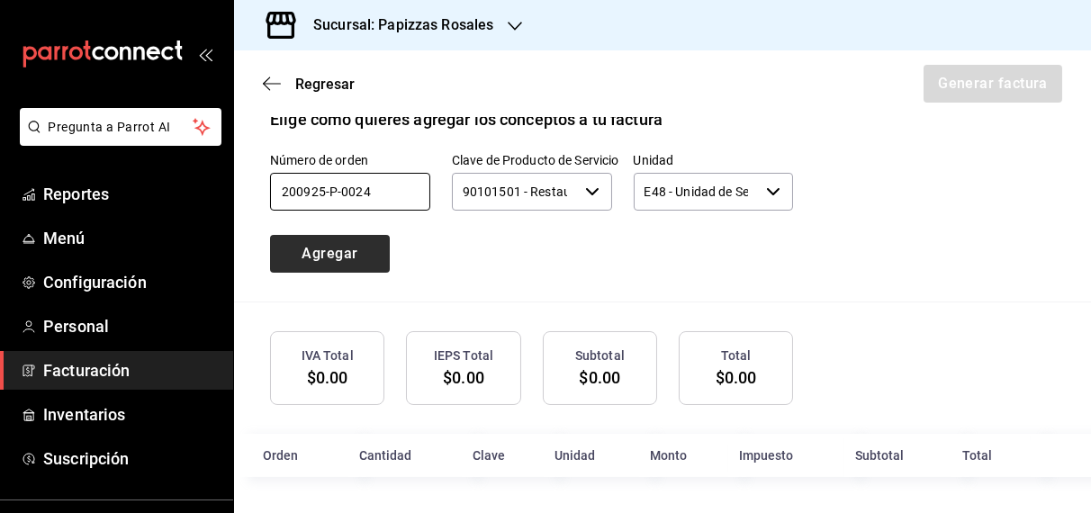
type input "200925-P-0024"
click at [361, 252] on button "Agregar" at bounding box center [330, 254] width 120 height 38
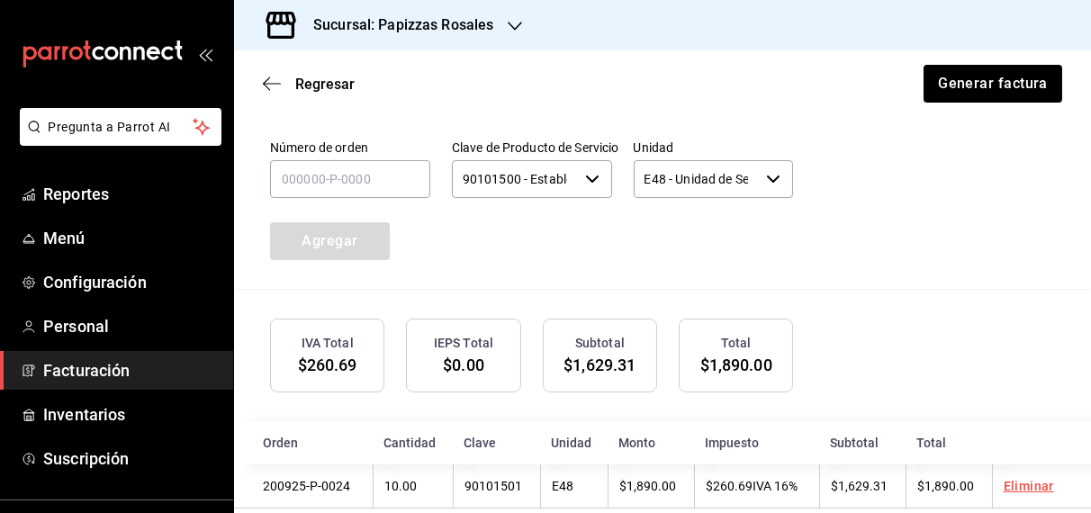
scroll to position [680, 0]
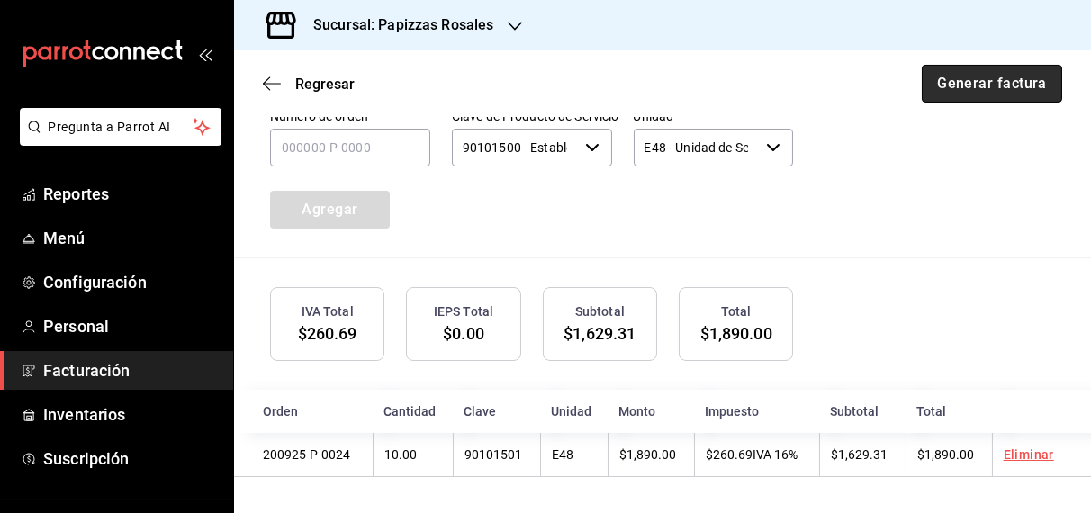
click at [994, 89] on button "Generar factura" at bounding box center [991, 84] width 140 height 38
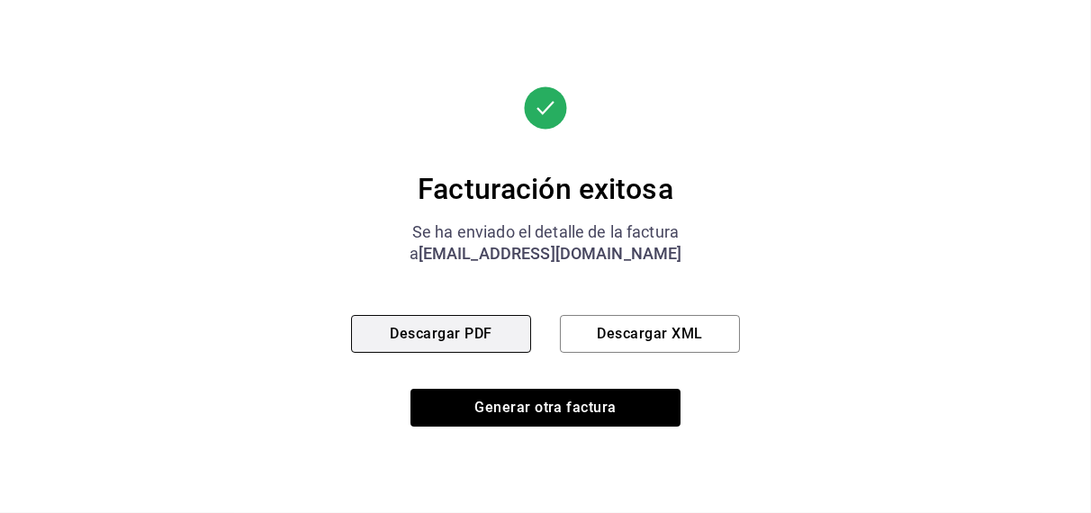
click at [495, 331] on button "Descargar PDF" at bounding box center [441, 334] width 180 height 38
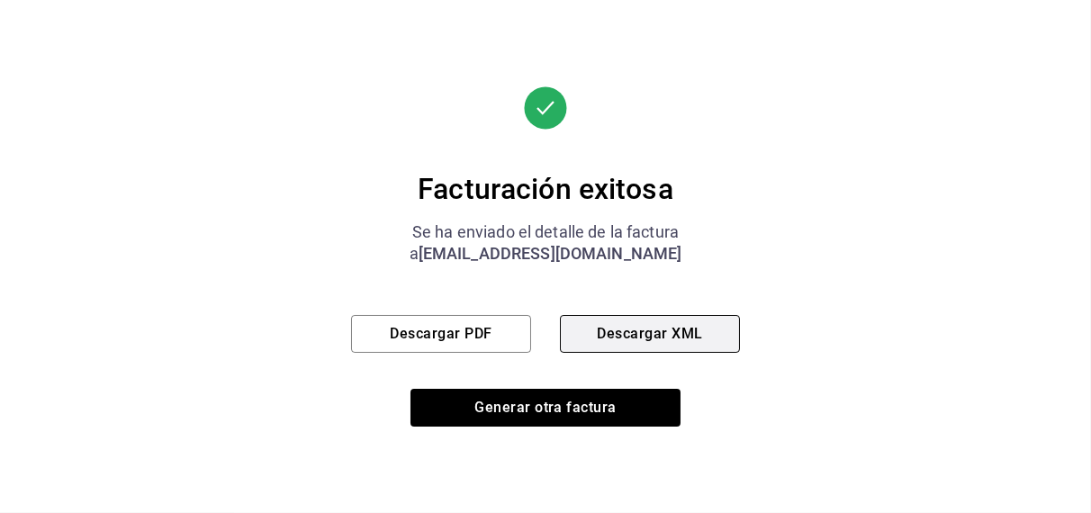
click at [640, 323] on button "Descargar XML" at bounding box center [650, 334] width 180 height 38
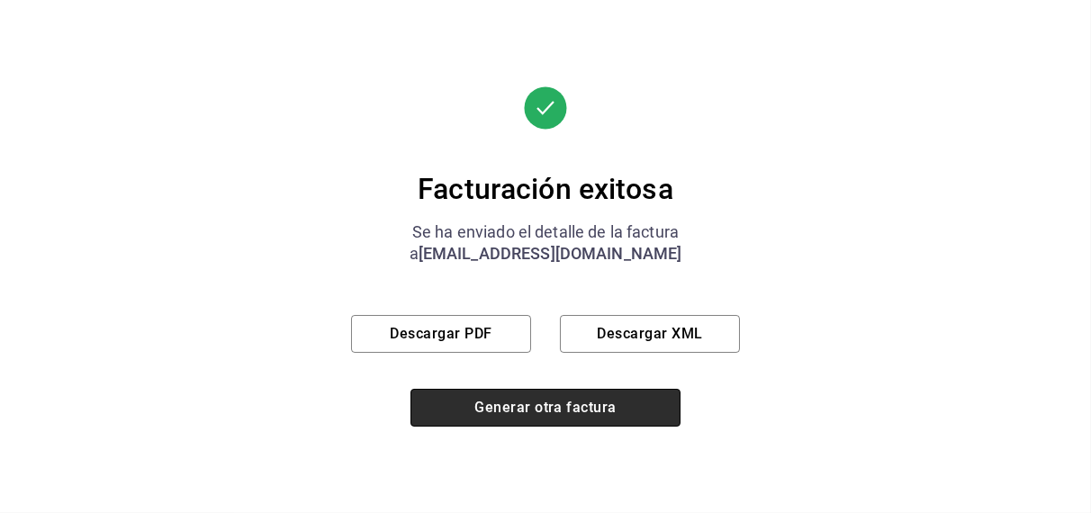
click at [530, 404] on button "Generar otra factura" at bounding box center [545, 408] width 270 height 38
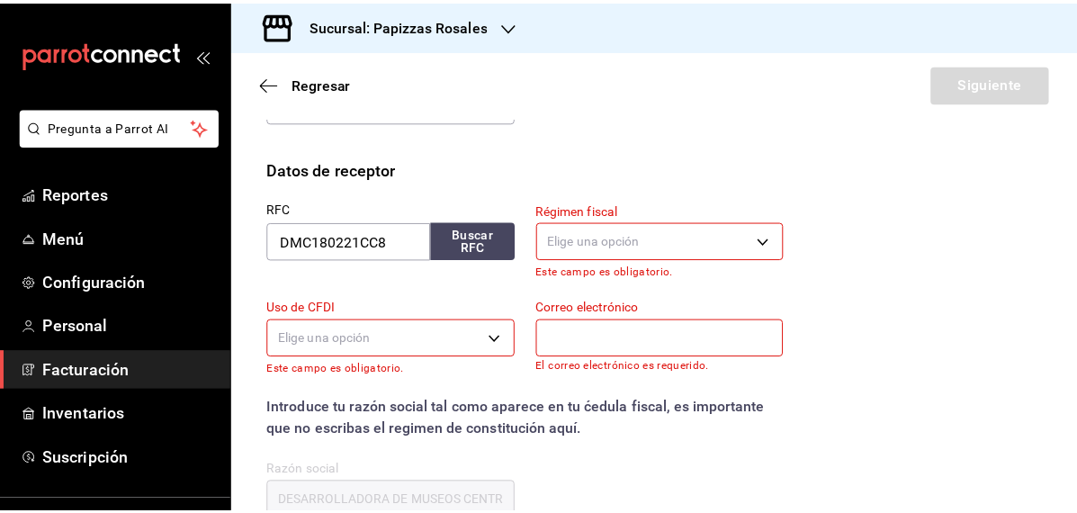
scroll to position [166, 0]
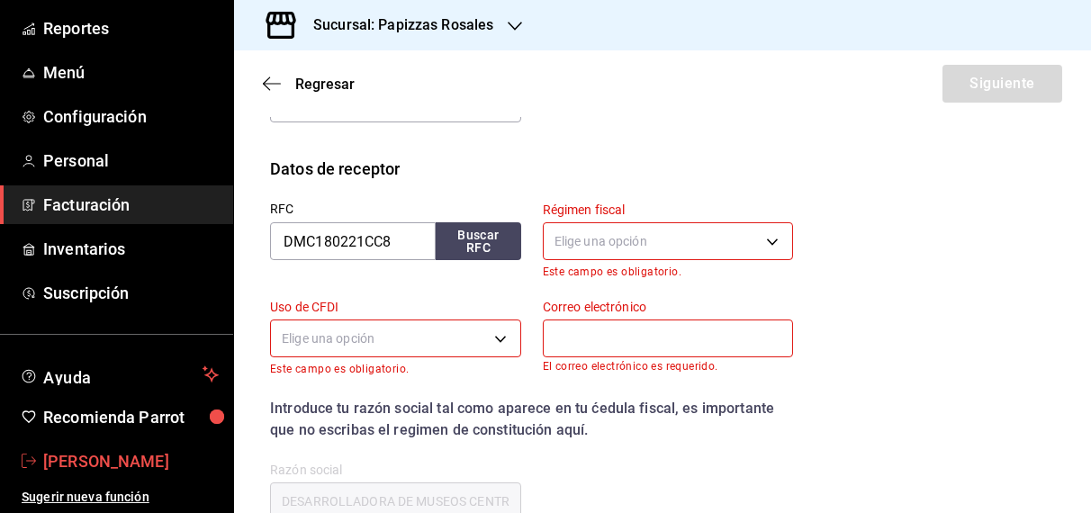
click at [124, 461] on span "Hector Fong" at bounding box center [130, 461] width 175 height 24
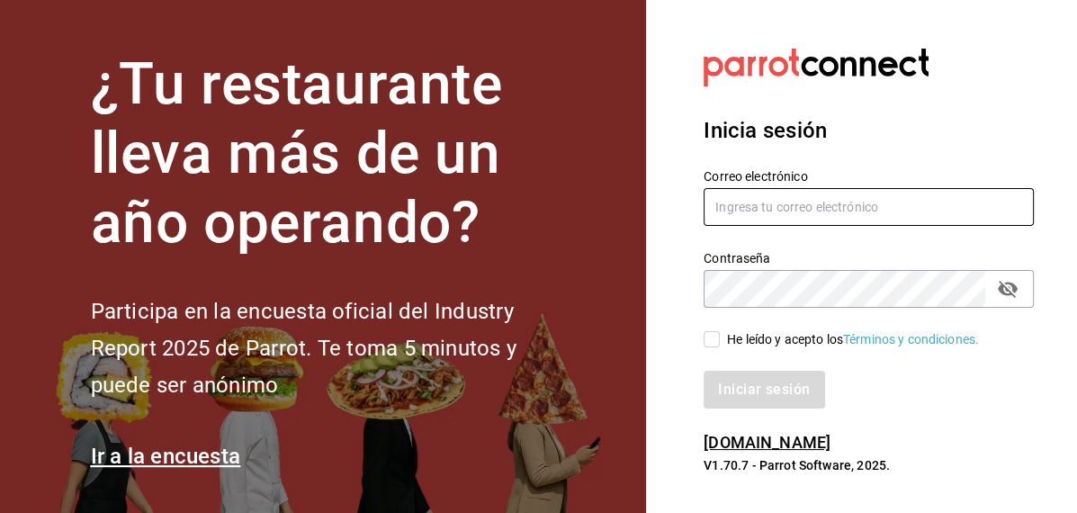
type input "inventarios@papizzas.com.mx"
click at [710, 341] on input "He leído y acepto los Términos y condiciones." at bounding box center [712, 339] width 16 height 16
checkbox input "true"
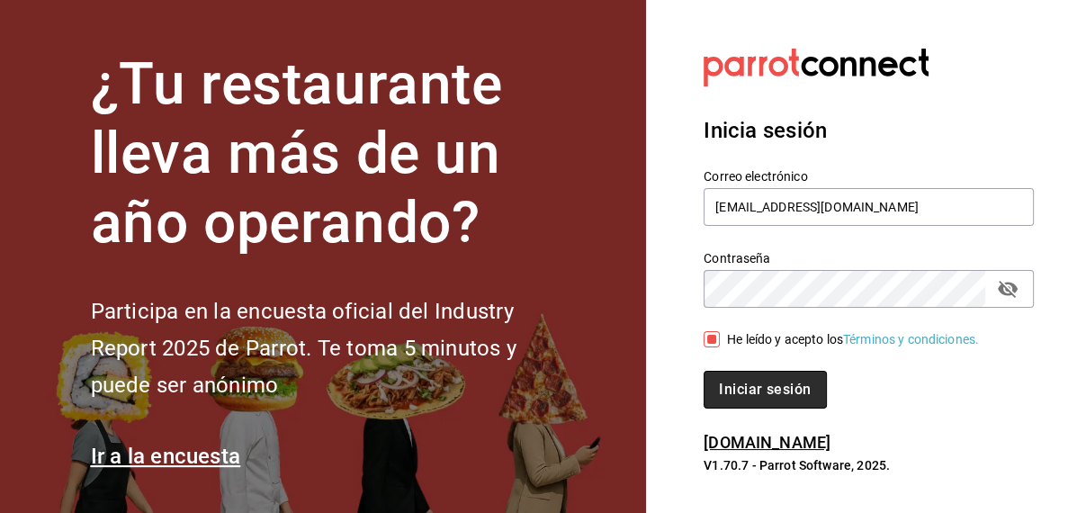
click at [760, 387] on button "Iniciar sesión" at bounding box center [765, 390] width 122 height 38
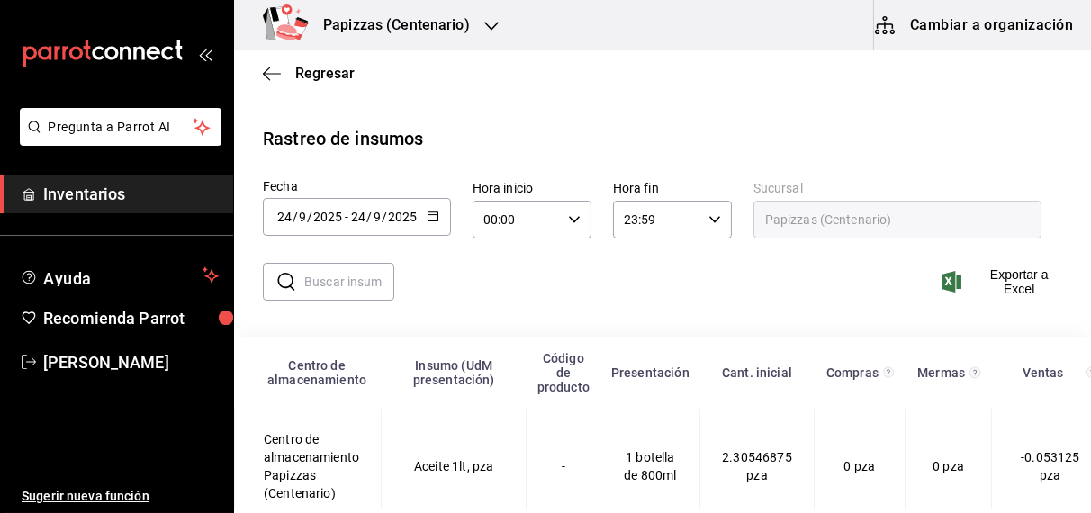
scroll to position [236, 0]
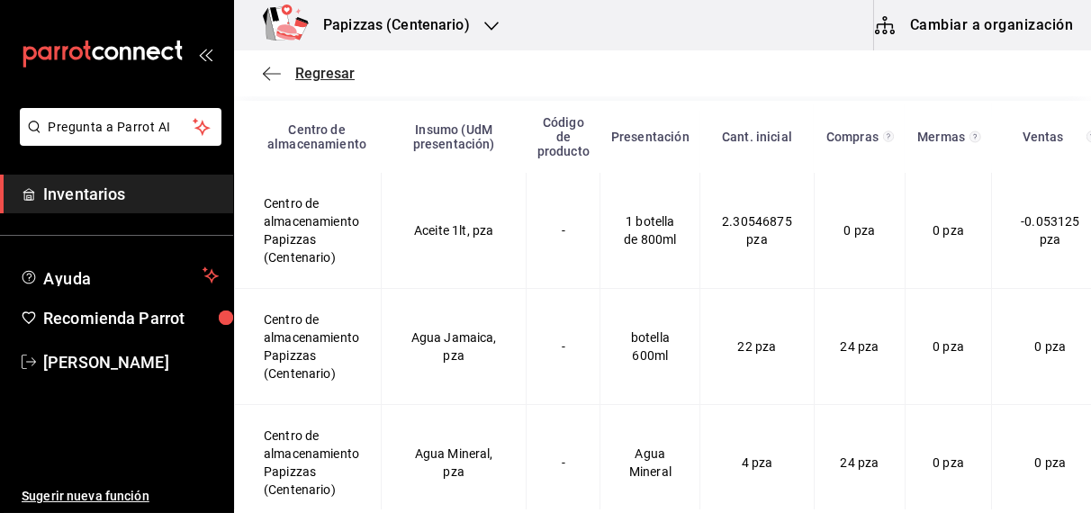
click at [333, 72] on span "Regresar" at bounding box center [324, 73] width 59 height 17
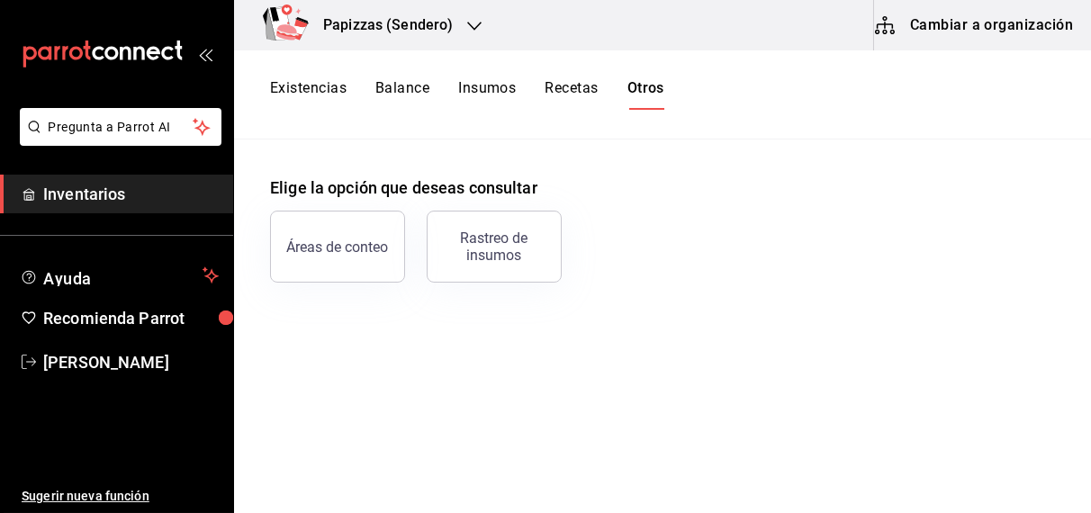
click at [319, 83] on button "Existencias" at bounding box center [308, 94] width 76 height 31
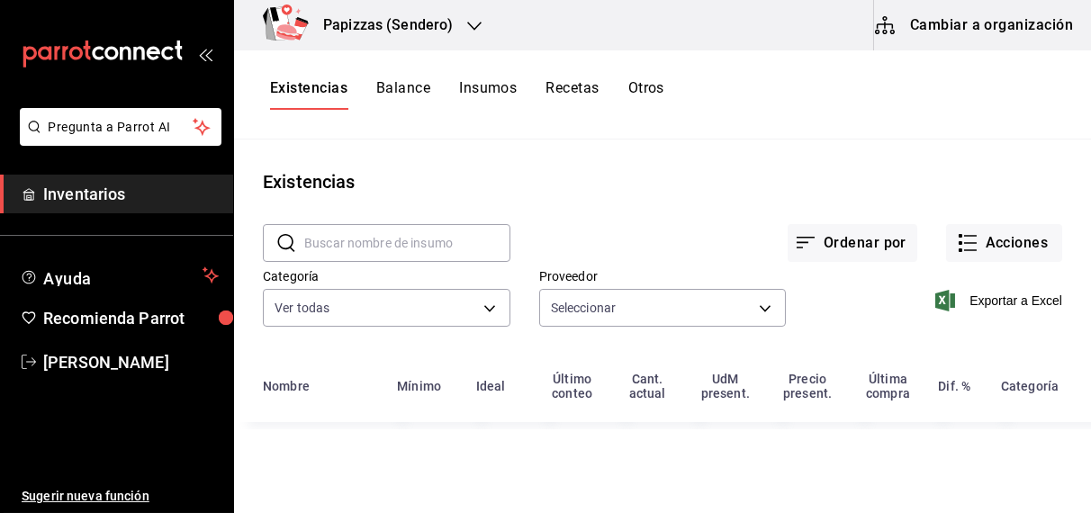
type input "59259b25-7b15-4529-a17f-fa8ef7e7484a,fd93c39f-859b-4130-830c-b038fbd442a0,27d4a…"
click at [1015, 235] on button "Acciones" at bounding box center [1004, 243] width 116 height 38
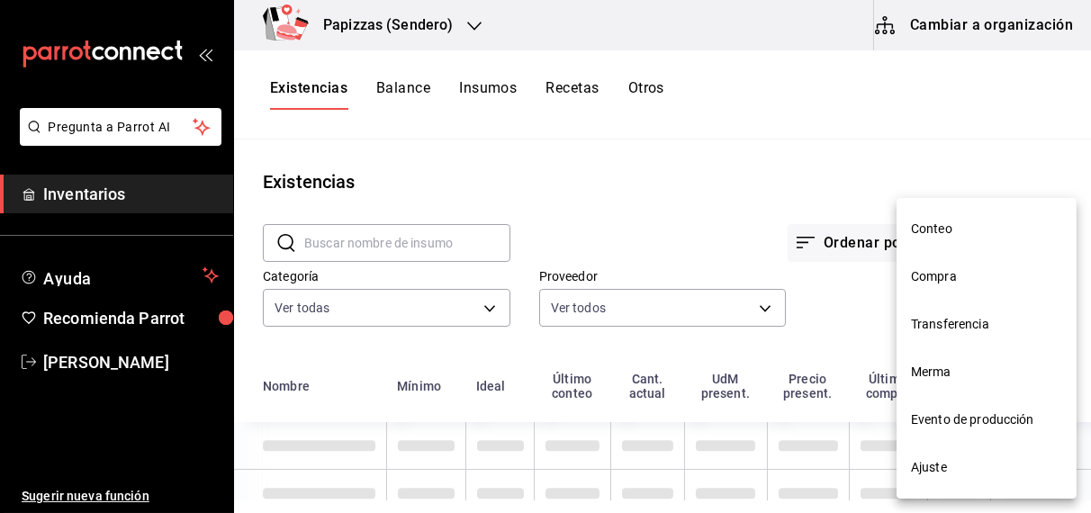
click at [944, 283] on span "Compra" at bounding box center [986, 276] width 151 height 19
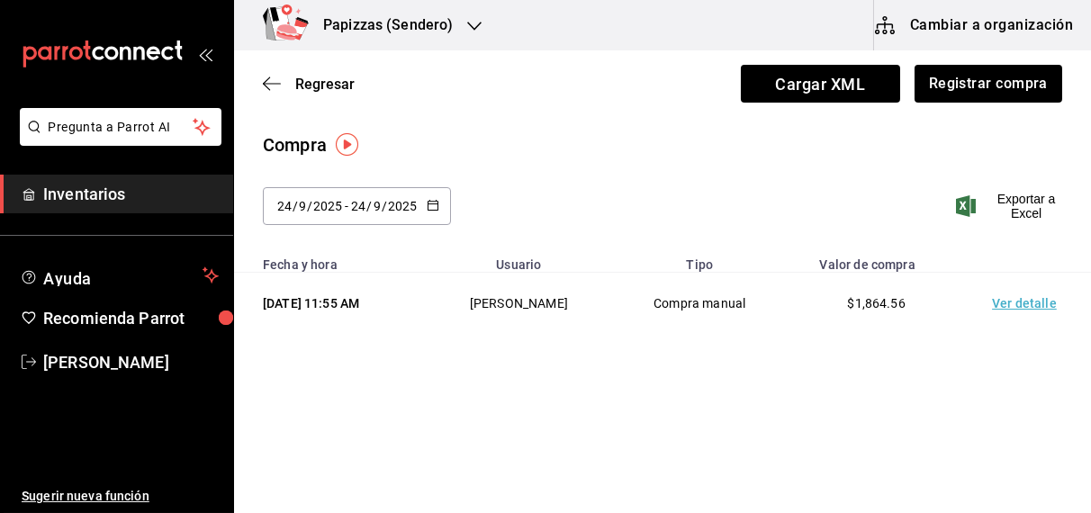
click at [1030, 302] on td "Ver detalle" at bounding box center [1028, 304] width 126 height 62
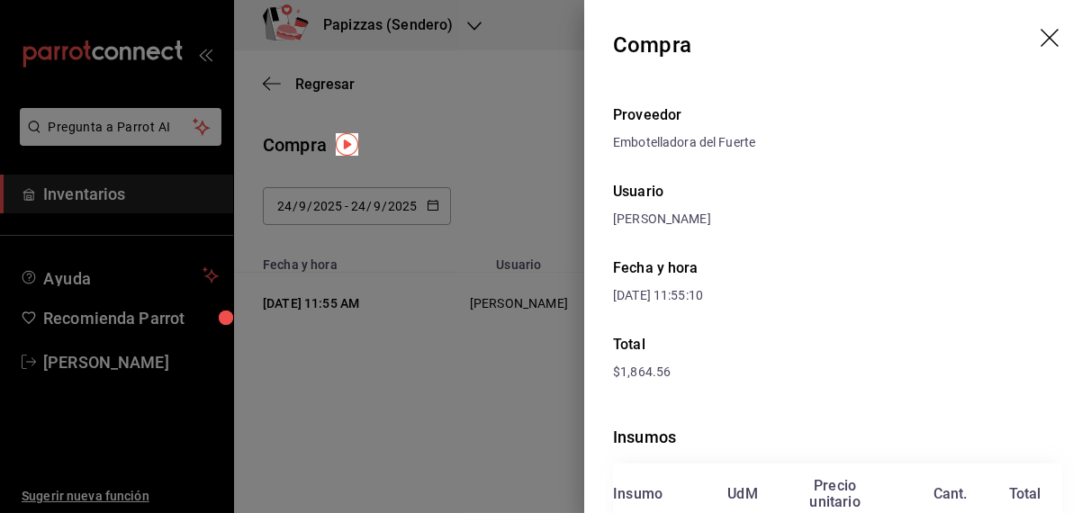
click at [322, 99] on div at bounding box center [545, 256] width 1091 height 513
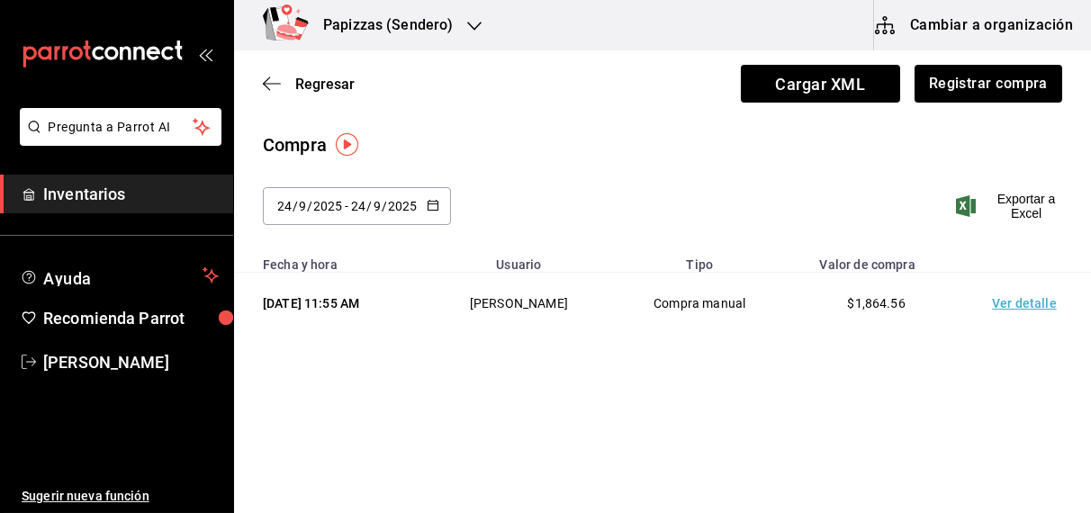
click at [471, 22] on icon "button" at bounding box center [474, 26] width 14 height 14
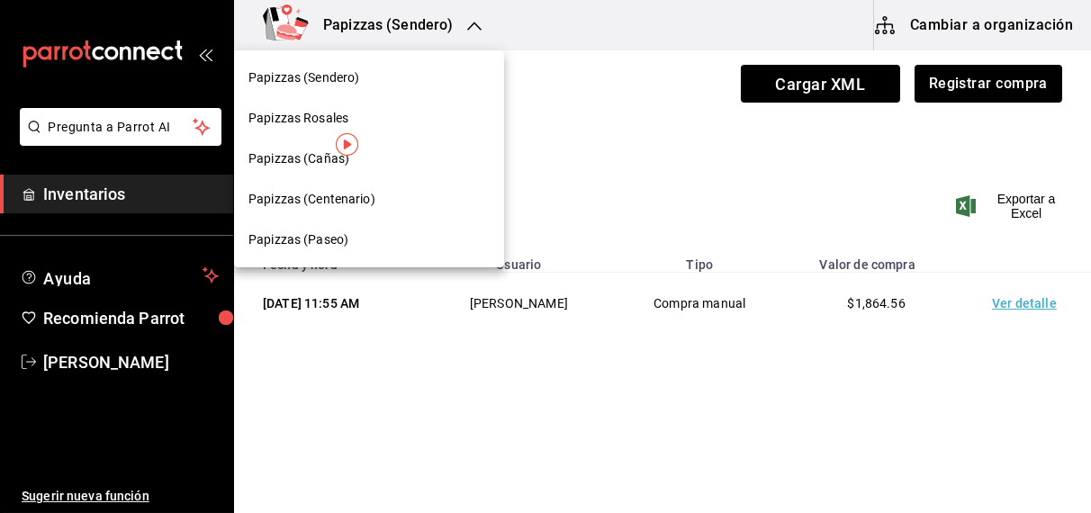
click at [342, 202] on span "Papizzas (Centenario)" at bounding box center [311, 199] width 127 height 19
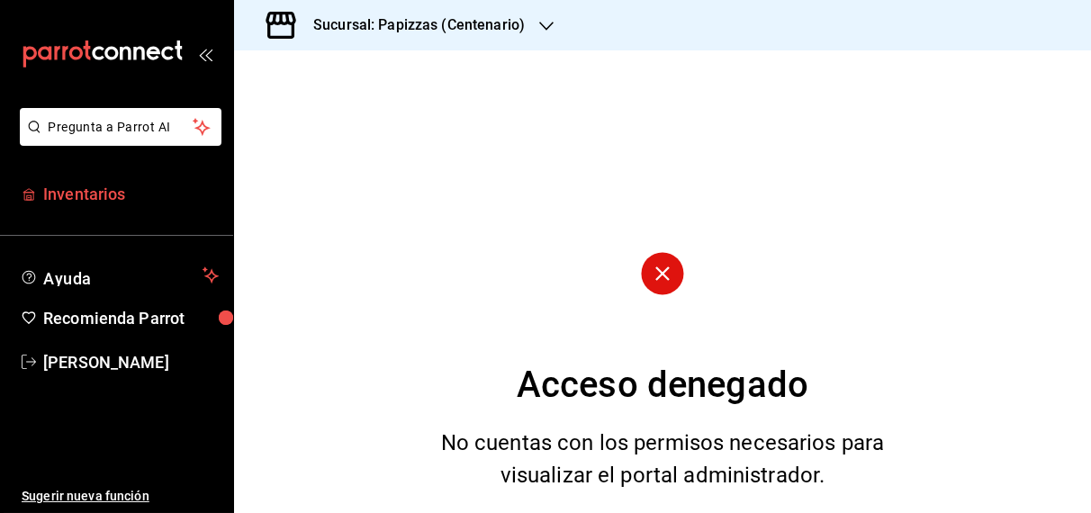
click at [76, 193] on span "Inventarios" at bounding box center [130, 194] width 175 height 24
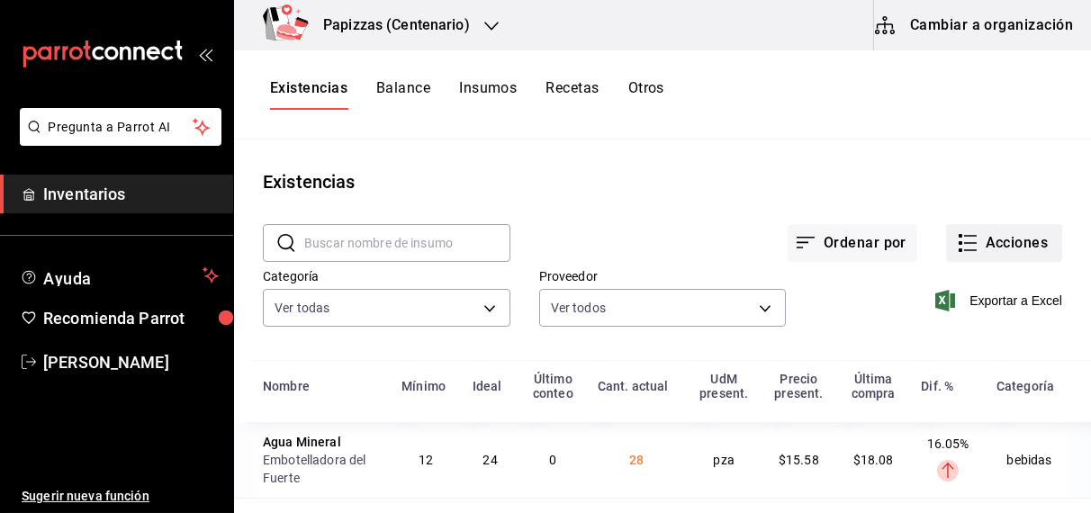
click at [965, 242] on button "Acciones" at bounding box center [1004, 243] width 116 height 38
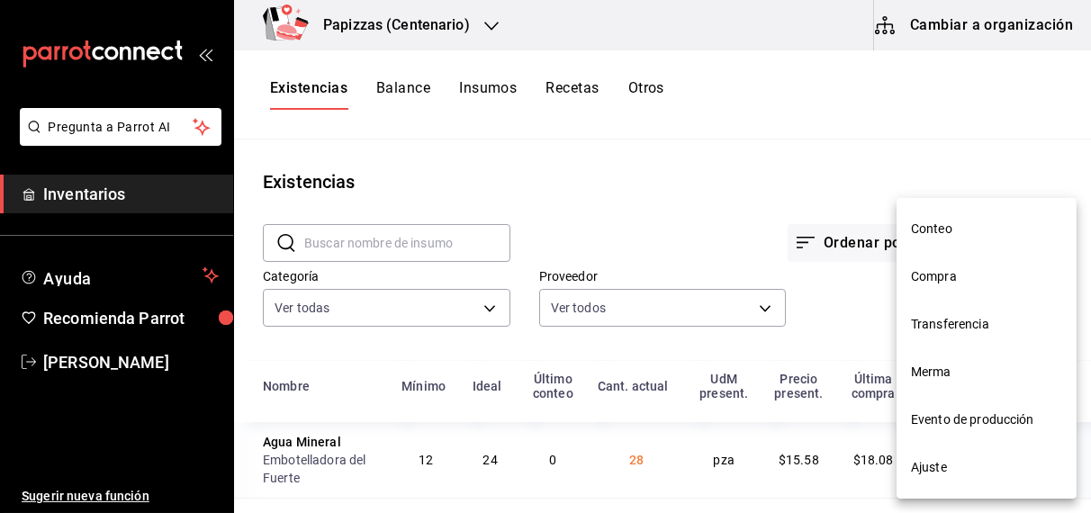
click at [952, 271] on span "Compra" at bounding box center [986, 276] width 151 height 19
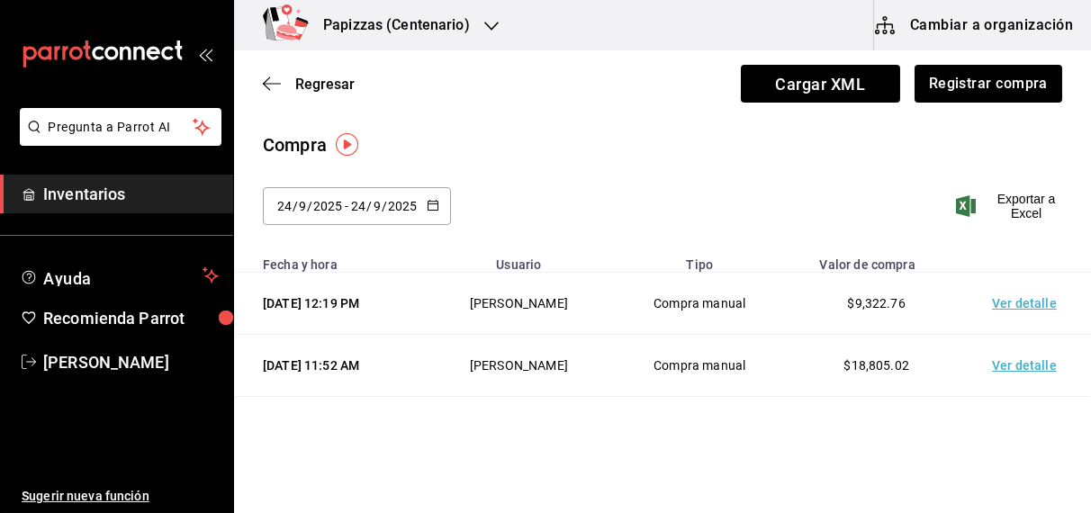
click at [1026, 322] on td "Ver detalle" at bounding box center [1028, 304] width 126 height 62
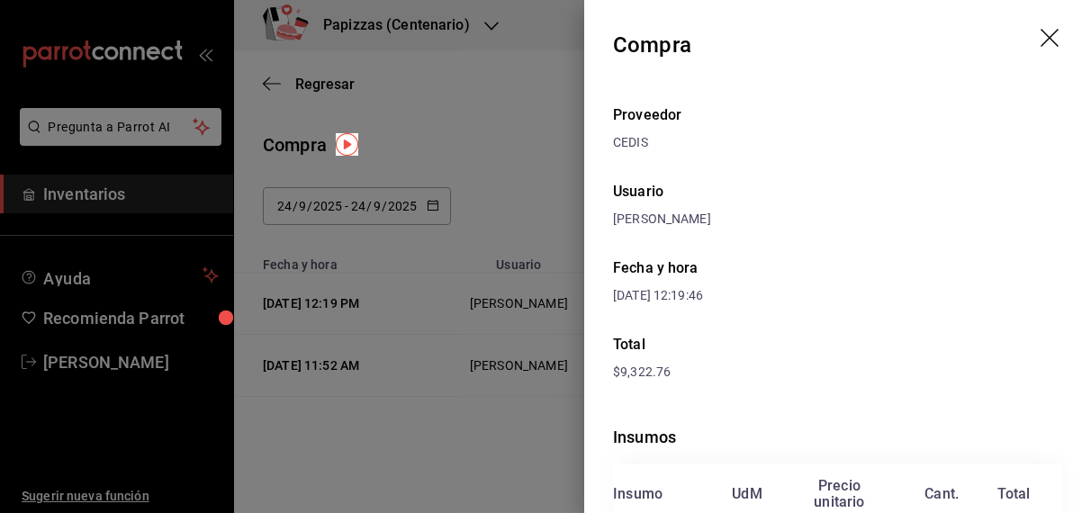
click at [1040, 31] on icon "drag" at bounding box center [1051, 40] width 22 height 22
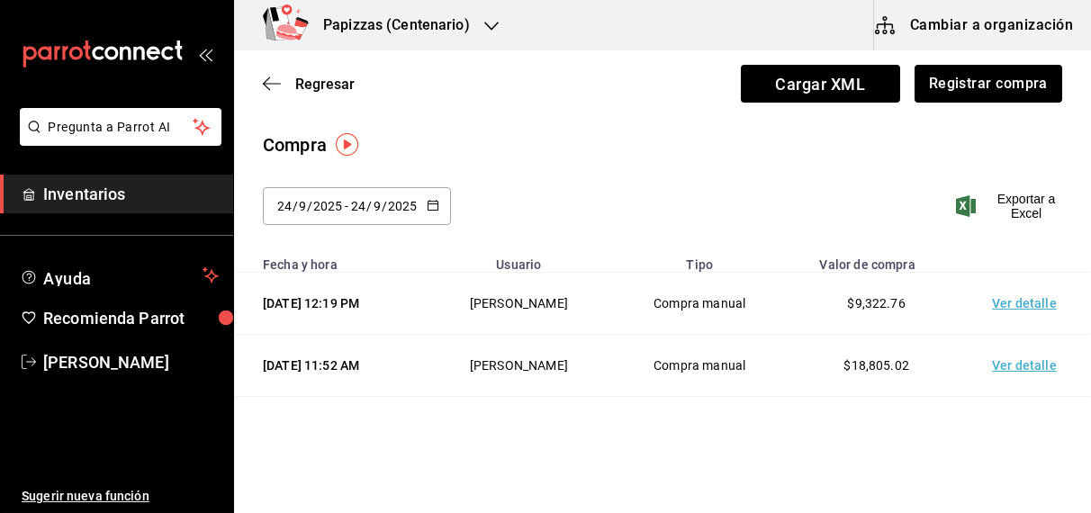
drag, startPoint x: 179, startPoint y: 26, endPoint x: 598, endPoint y: 245, distance: 472.9
click at [598, 245] on div "2025-09-24 24 / 9 / 2025 - 2025-09-24 24 / 9 / 2025 Exportar a Excel" at bounding box center [662, 216] width 857 height 59
click at [494, 19] on icon "button" at bounding box center [491, 26] width 14 height 14
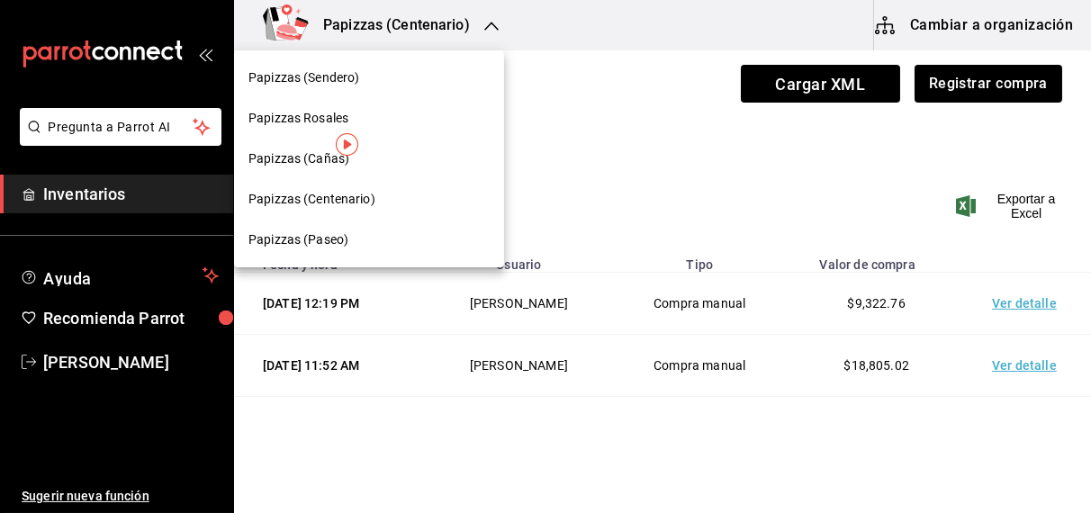
click at [319, 244] on span "Papizzas (Paseo)" at bounding box center [298, 239] width 100 height 19
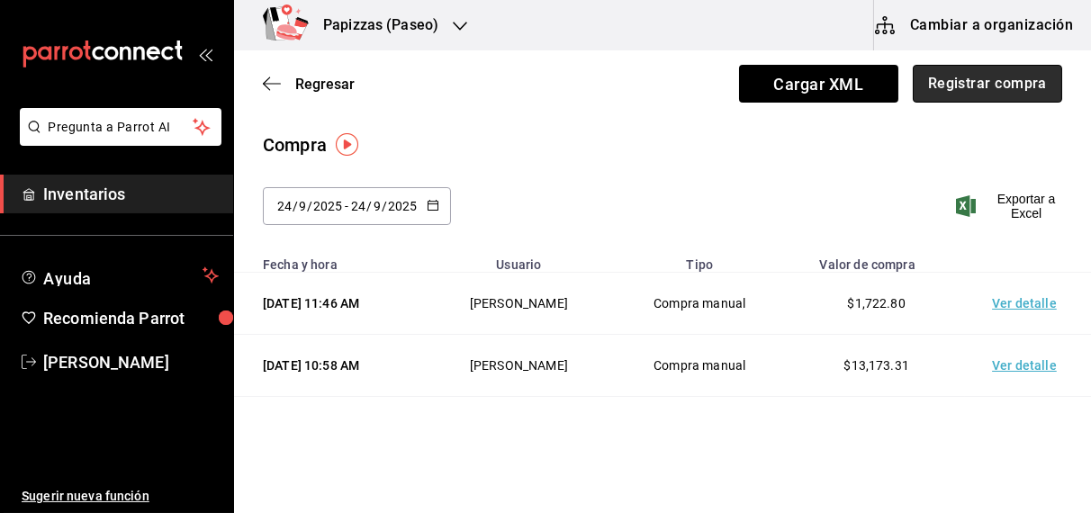
click at [991, 86] on button "Registrar compra" at bounding box center [986, 84] width 149 height 38
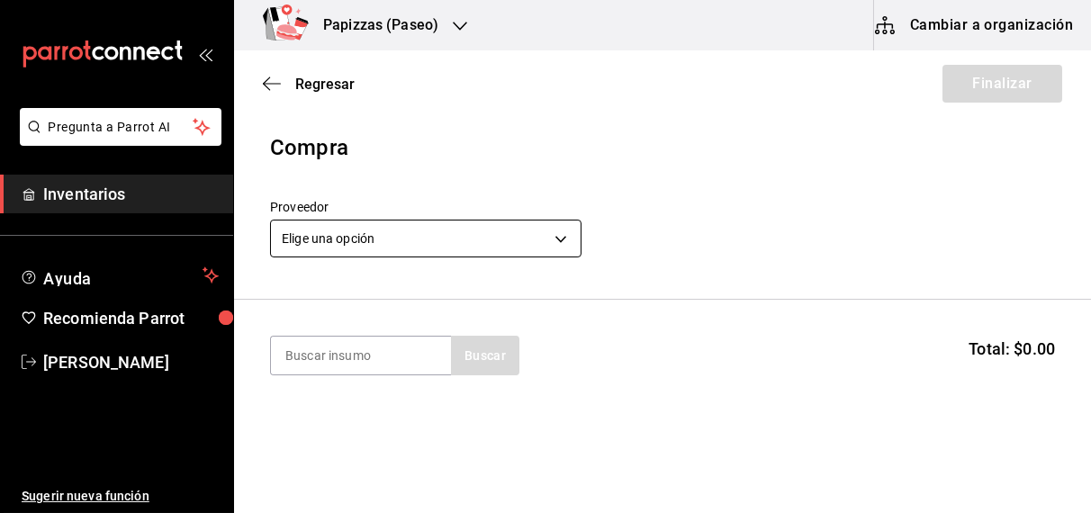
click at [467, 243] on body "Pregunta a Parrot AI Inventarios Ayuda Recomienda Parrot [PERSON_NAME] Sugerir …" at bounding box center [545, 205] width 1091 height 411
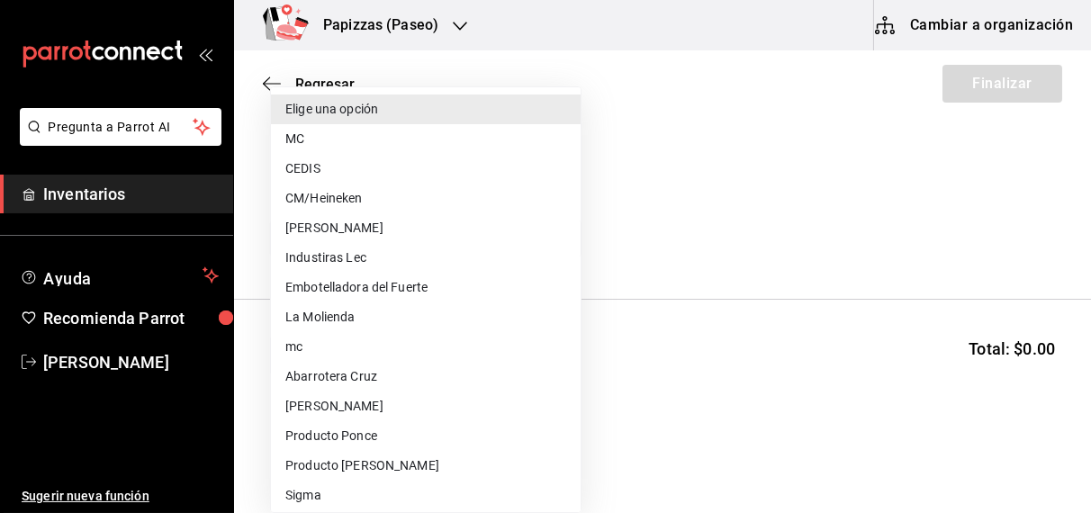
click at [368, 166] on li "CEDIS" at bounding box center [426, 169] width 310 height 30
type input "fd93c39f-859b-4130-830c-b038fbd442a0"
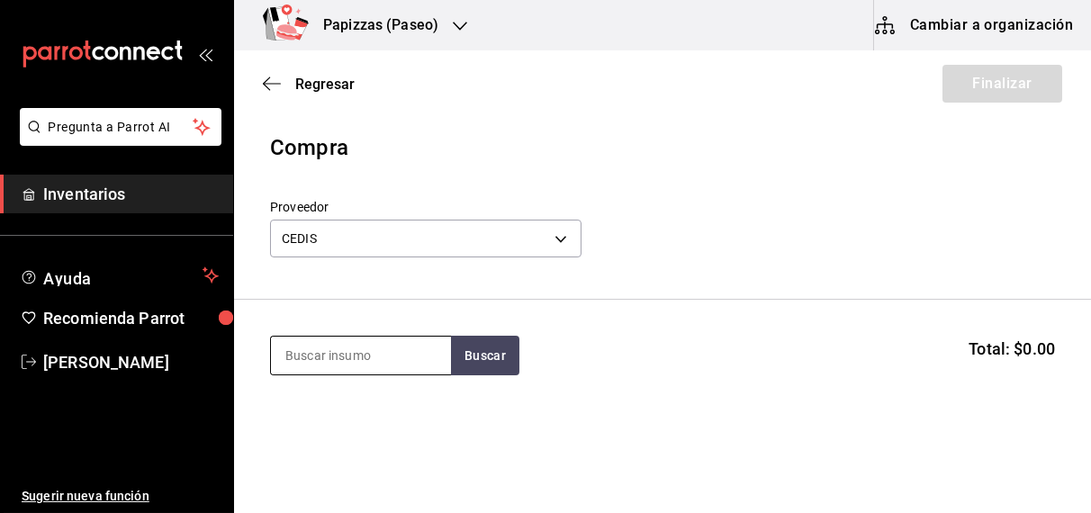
click at [351, 346] on input at bounding box center [361, 356] width 180 height 38
type input "semolina"
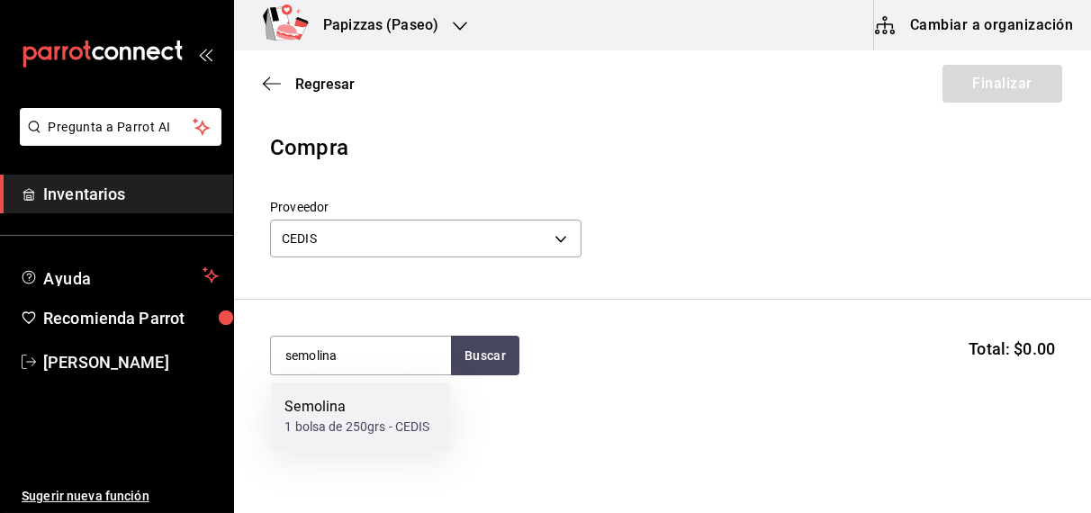
click at [341, 425] on div "1 bolsa de 250grs - CEDIS" at bounding box center [356, 427] width 145 height 19
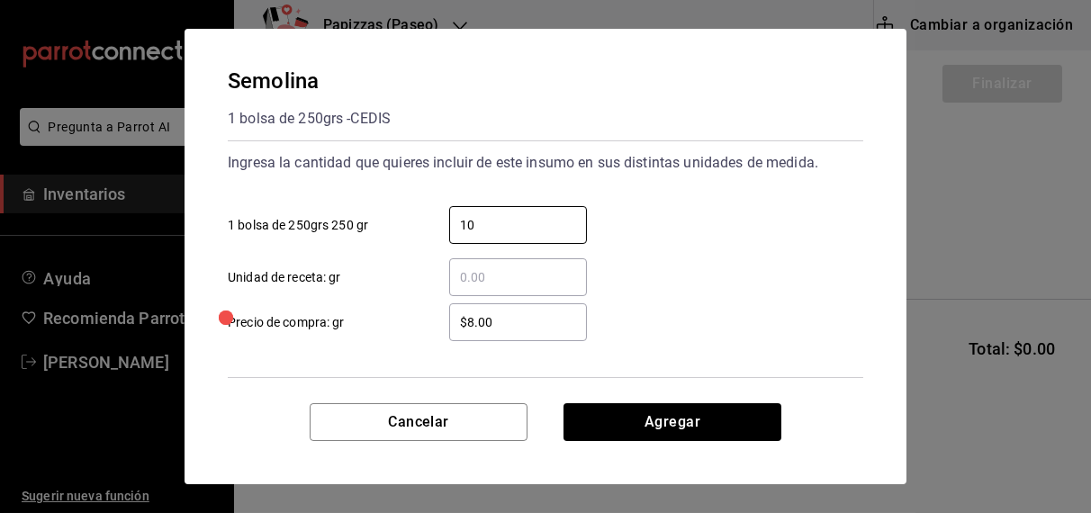
type input "10"
type input "$31.18"
click button "Agregar" at bounding box center [672, 422] width 218 height 38
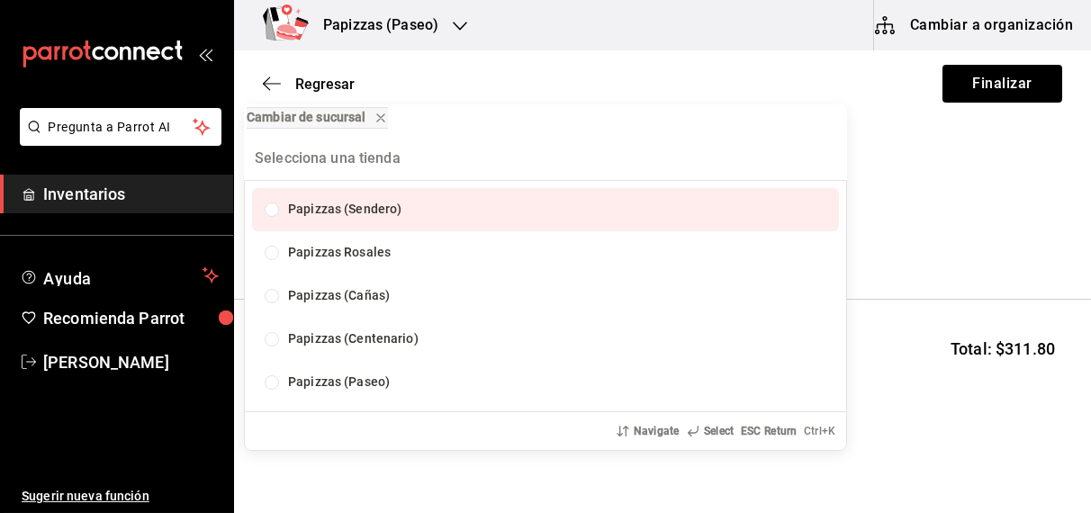
type input "i"
click at [948, 163] on div "Cambiar de sucursal Papizzas (Sendero) Papizzas [PERSON_NAME] Papizzas (Cañas) …" at bounding box center [545, 256] width 1091 height 513
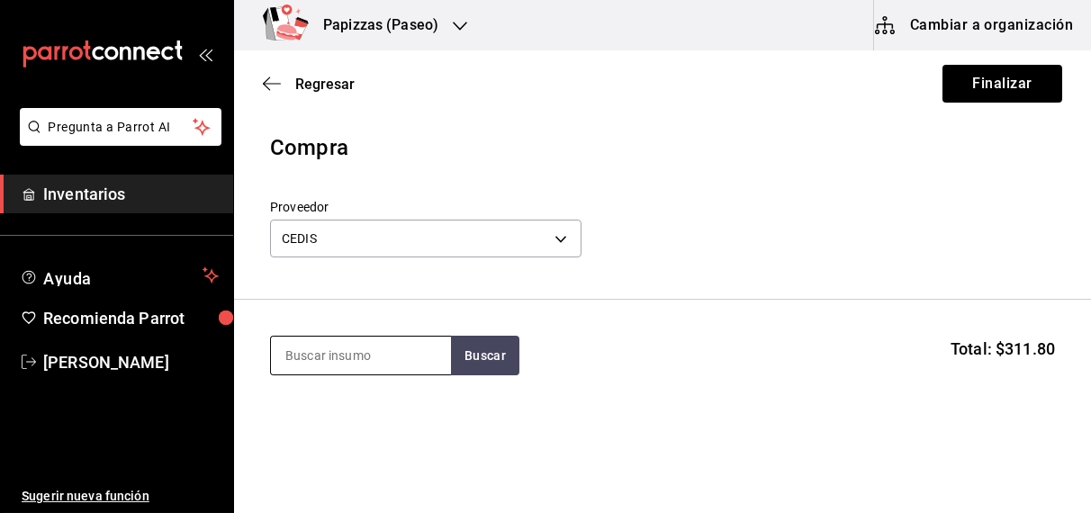
click at [406, 366] on input at bounding box center [361, 356] width 180 height 38
type input "bachi"
click at [490, 367] on button "Buscar" at bounding box center [485, 356] width 68 height 40
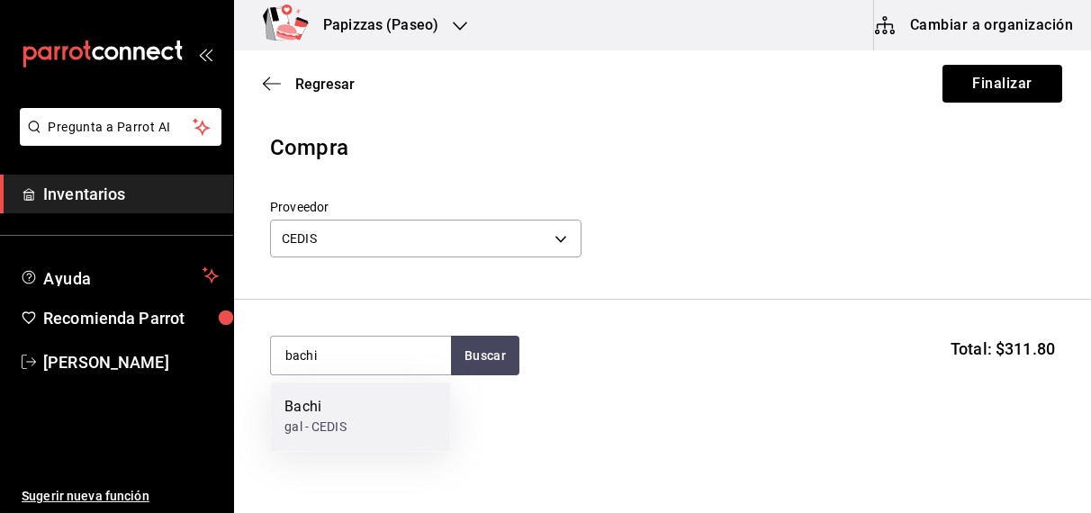
click at [328, 421] on div "gal - CEDIS" at bounding box center [314, 427] width 61 height 19
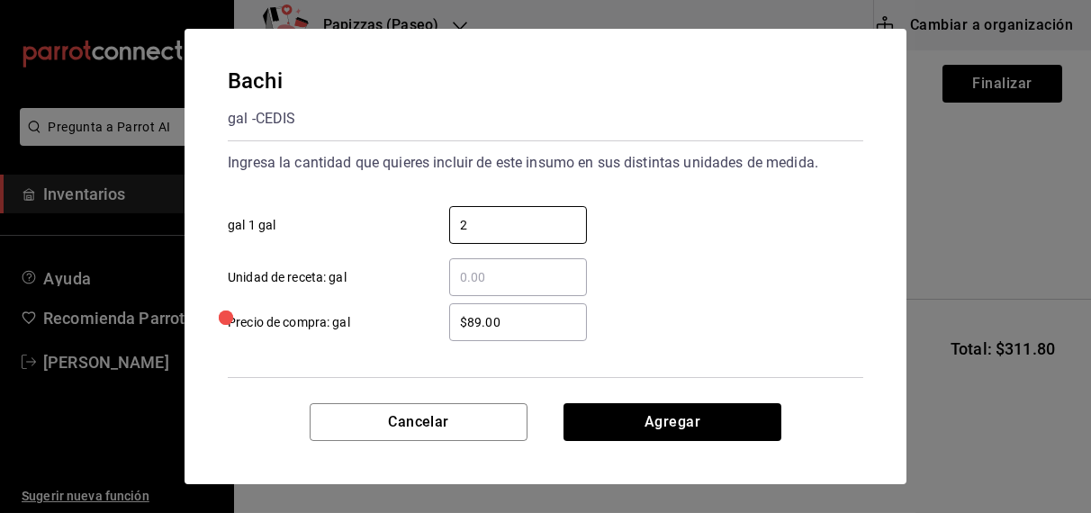
type input "2"
type input "$92.00"
click button "Agregar" at bounding box center [672, 422] width 218 height 38
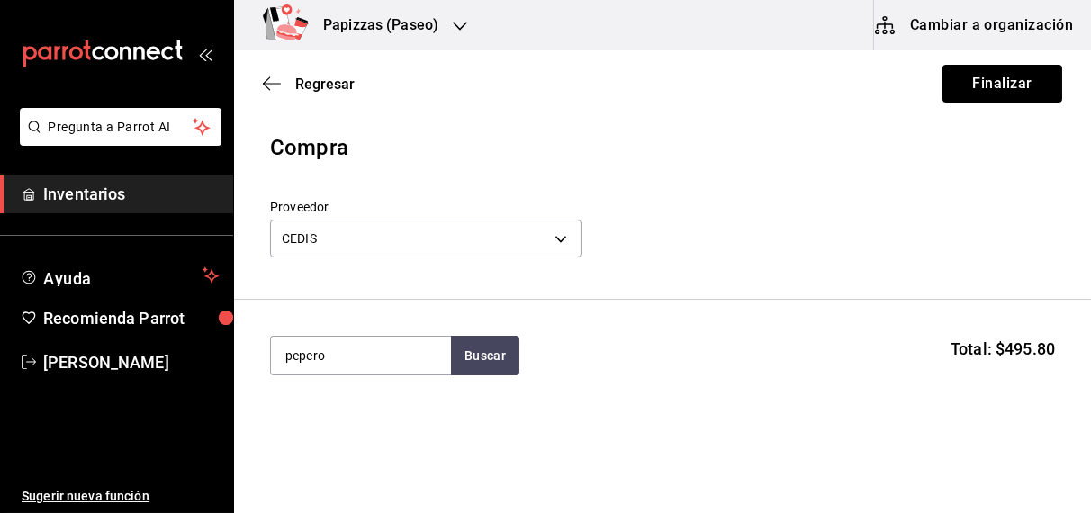
type input "pepero"
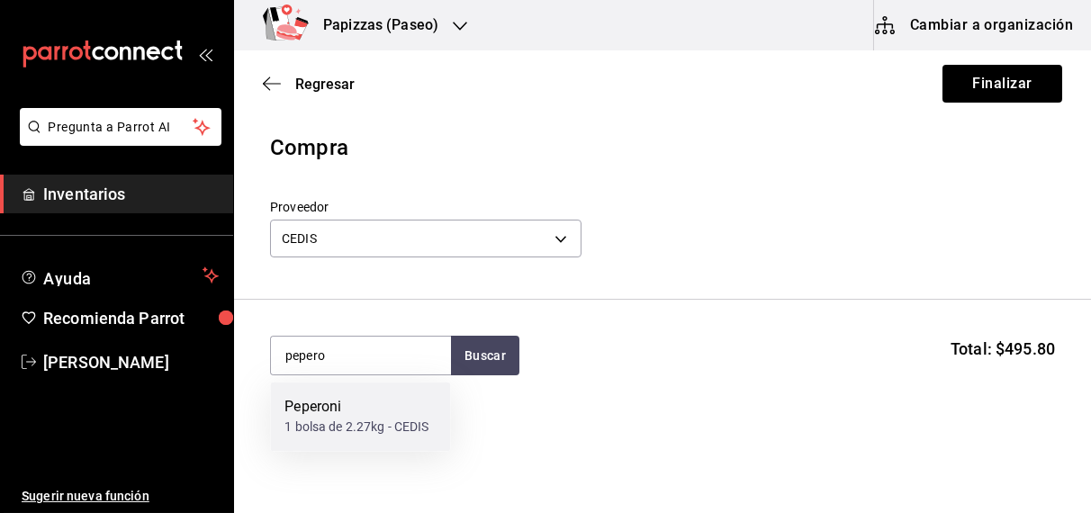
click at [339, 411] on div "Peperoni" at bounding box center [356, 408] width 144 height 22
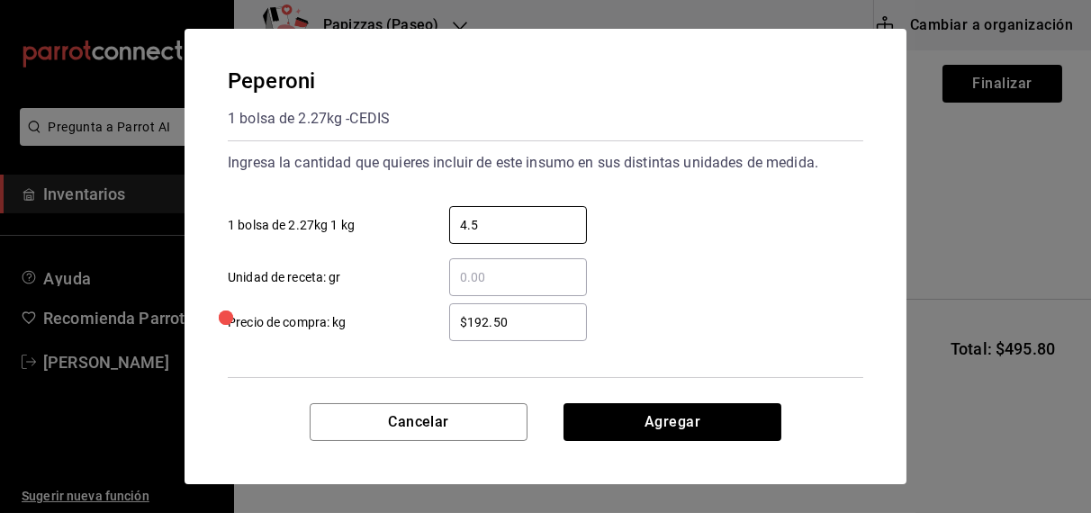
type input "4.54"
type input "$192.00"
click button "Agregar" at bounding box center [672, 422] width 218 height 38
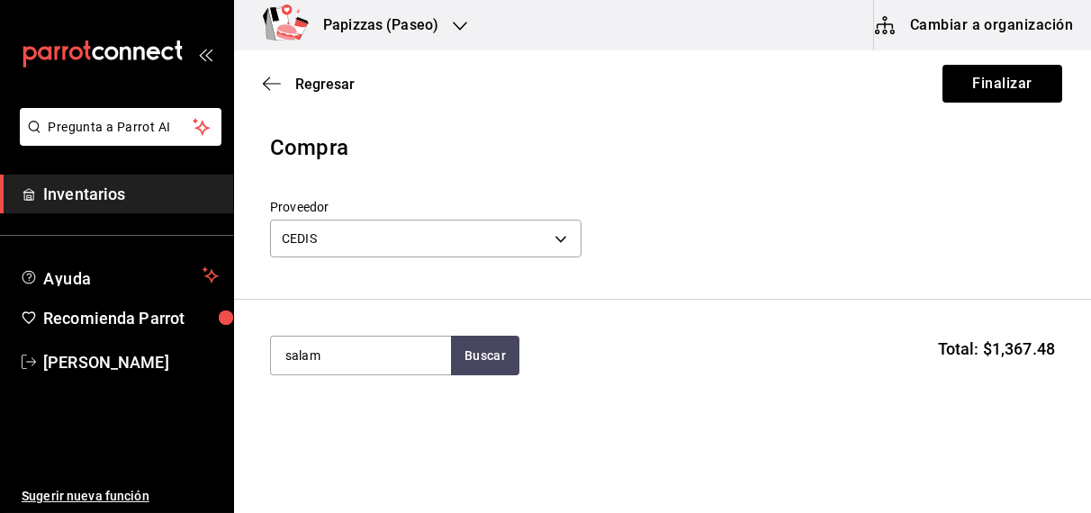
type input "salam"
click at [326, 433] on div "kg - CEDIS" at bounding box center [313, 427] width 58 height 19
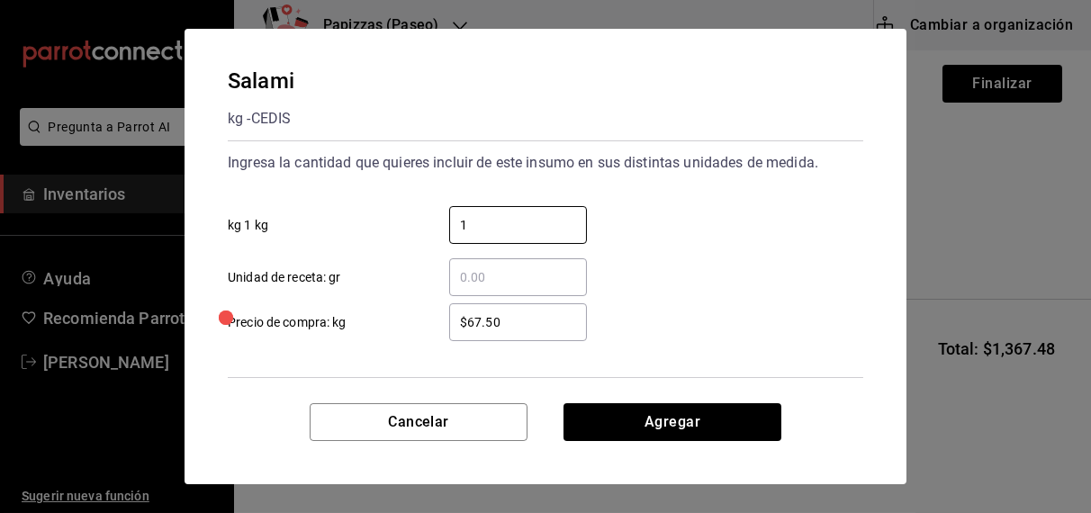
type input "1"
click button "Agregar" at bounding box center [672, 422] width 218 height 38
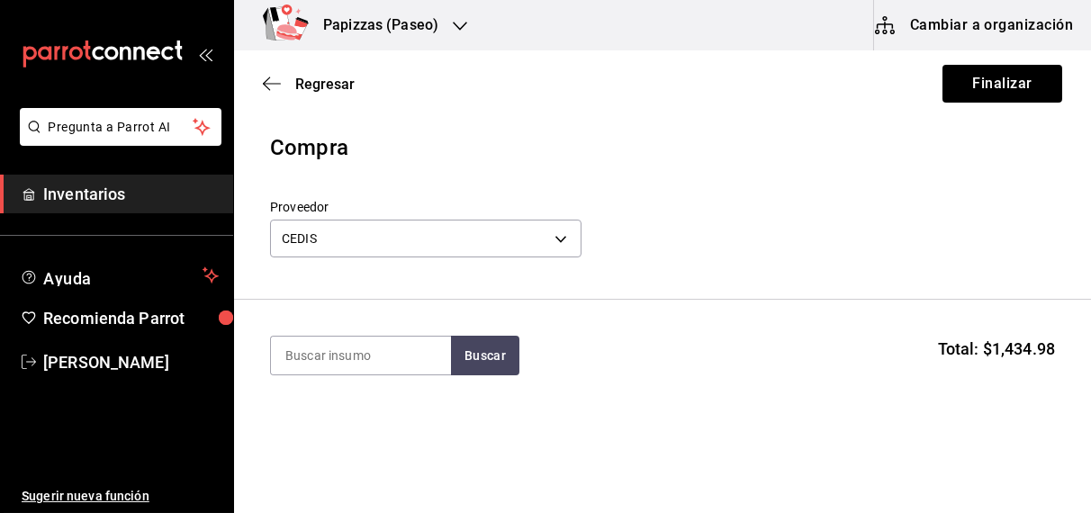
type input "o"
type input "tocino"
click at [337, 436] on div "kg - CEDIS" at bounding box center [313, 427] width 58 height 19
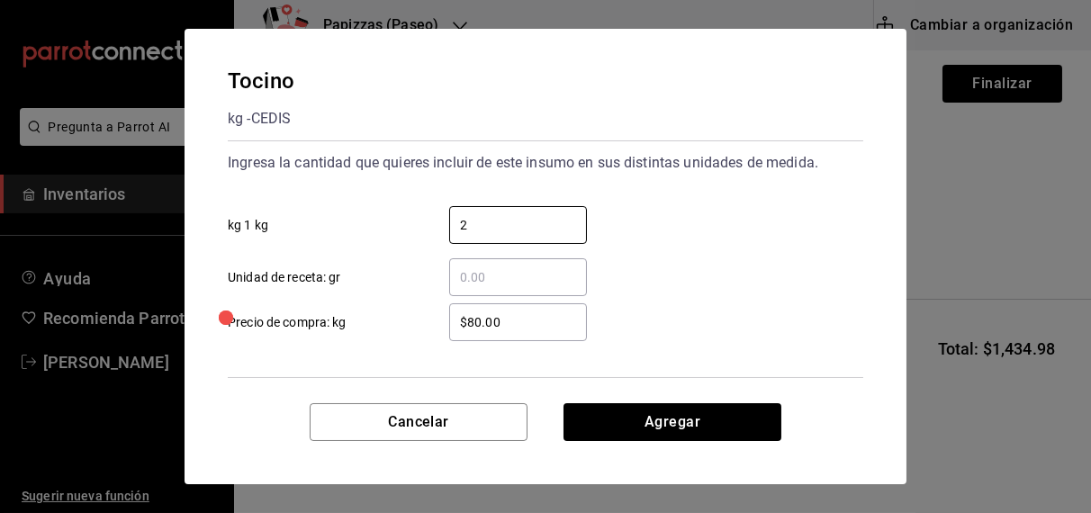
type input "2"
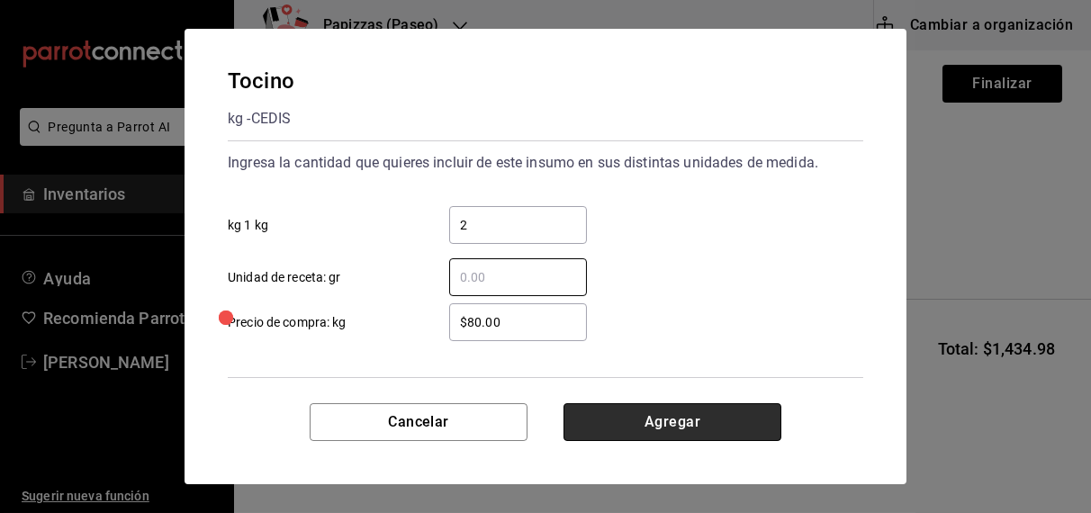
click at [672, 418] on button "Agregar" at bounding box center [672, 422] width 218 height 38
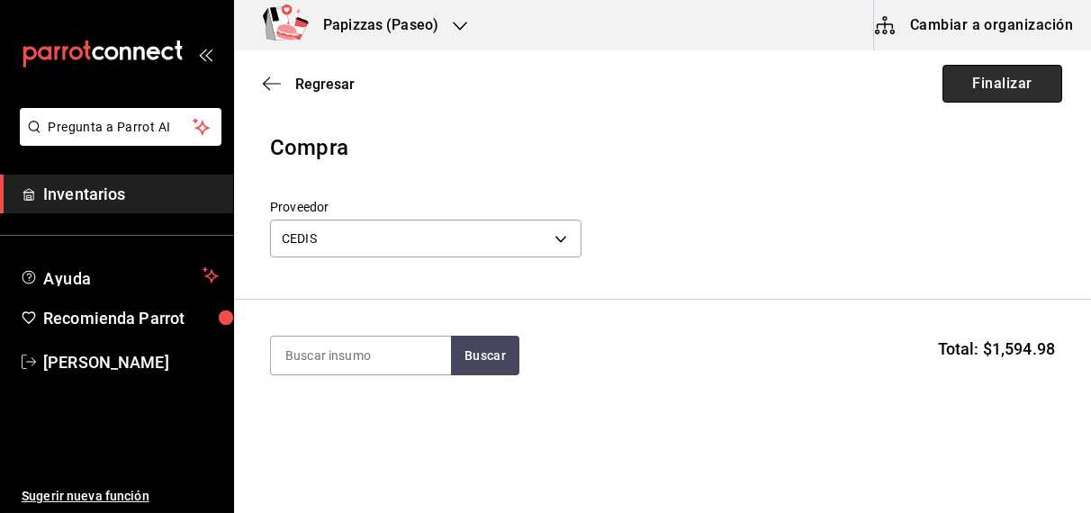
click at [989, 79] on button "Finalizar" at bounding box center [1002, 84] width 120 height 38
